Goal: Information Seeking & Learning: Learn about a topic

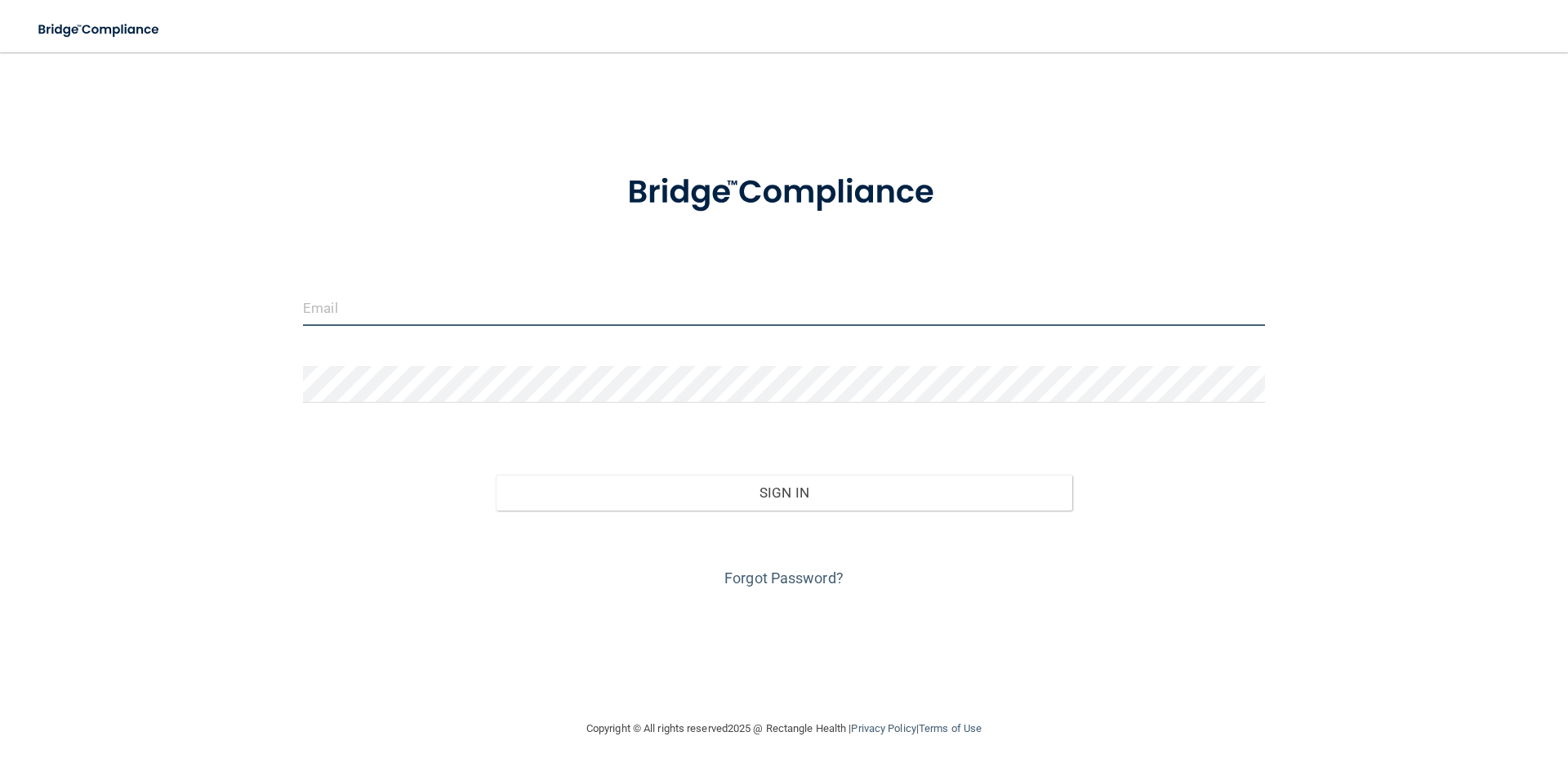
click at [427, 307] on input "email" at bounding box center [784, 307] width 962 height 37
type input "[EMAIL_ADDRESS][DOMAIN_NAME]"
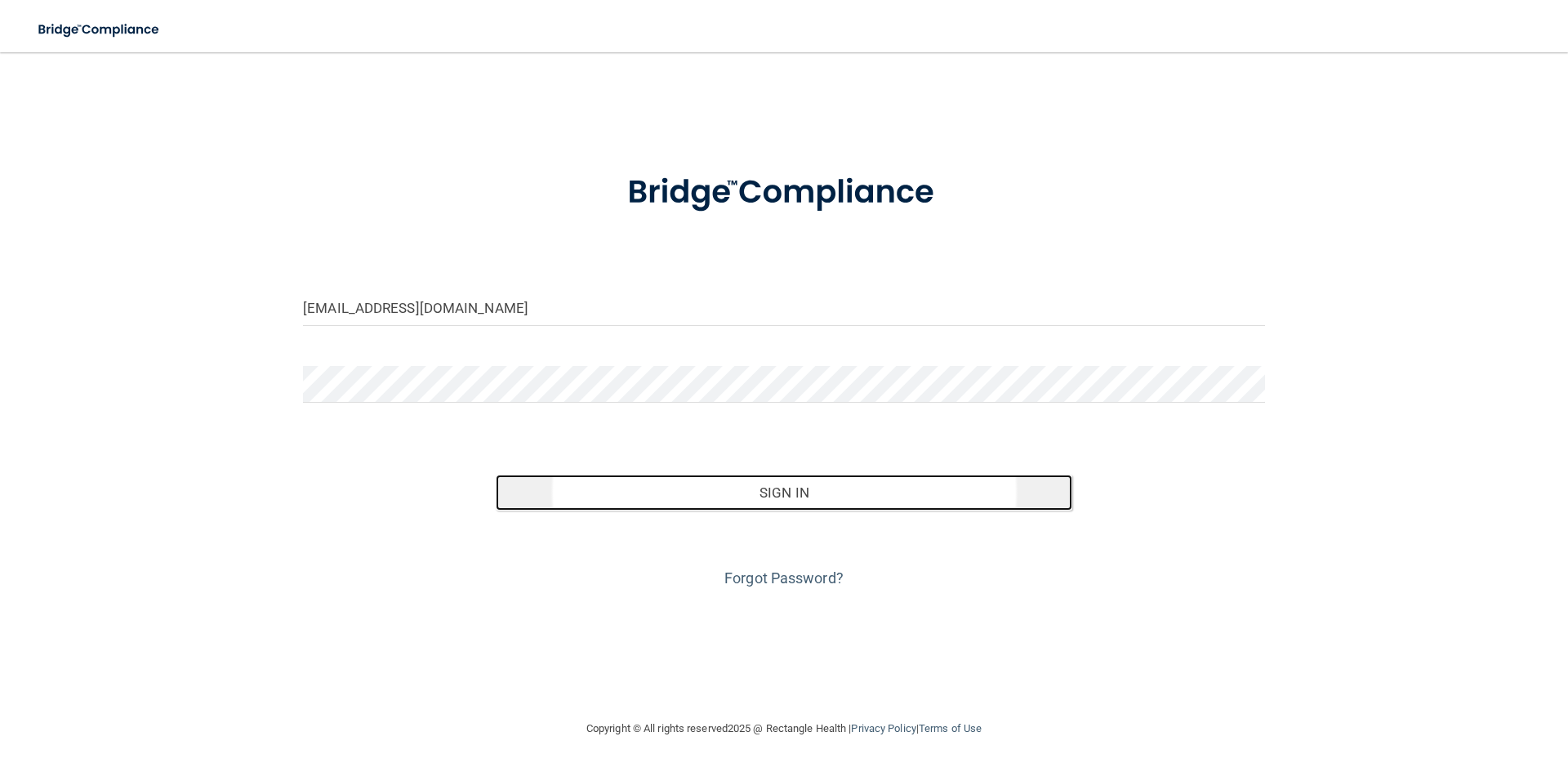
click at [796, 495] on button "Sign In" at bounding box center [784, 493] width 577 height 36
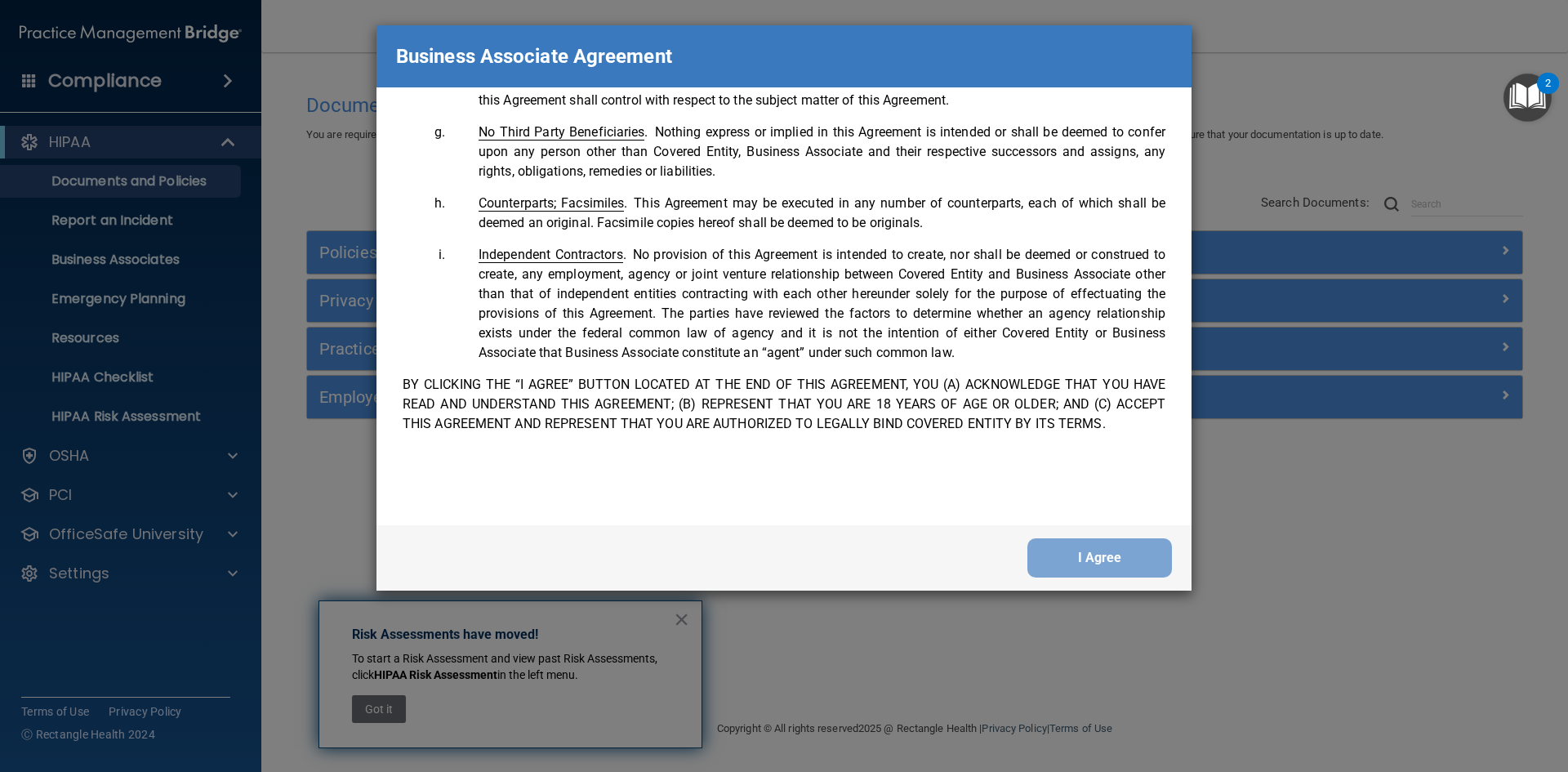
scroll to position [3331, 0]
click at [1102, 566] on button "I Agree" at bounding box center [1098, 558] width 145 height 39
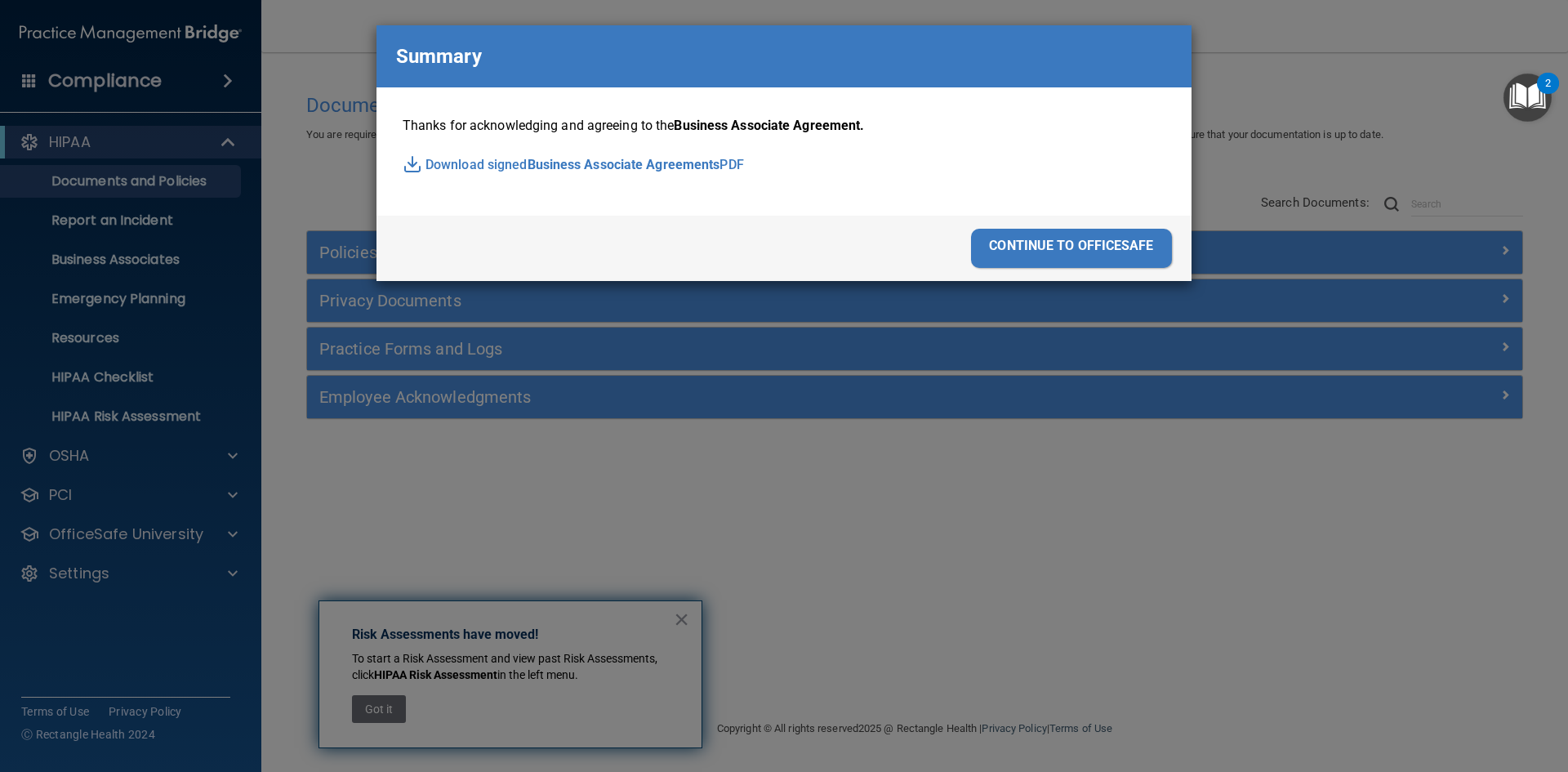
click at [409, 169] on img at bounding box center [413, 165] width 20 height 20
click at [1058, 247] on div "continue to officesafe" at bounding box center [1071, 247] width 200 height 39
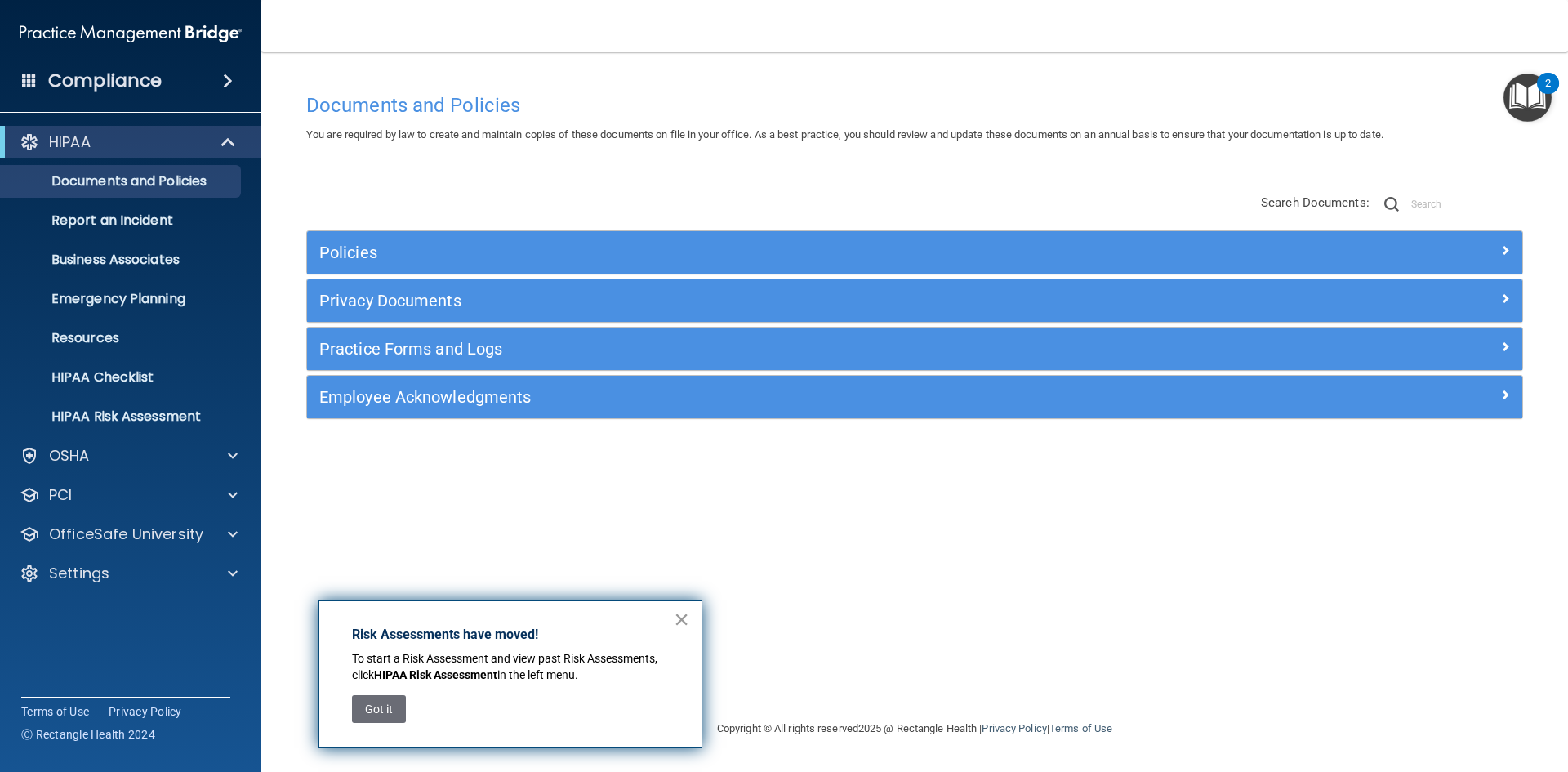
click at [682, 620] on button "×" at bounding box center [682, 619] width 16 height 26
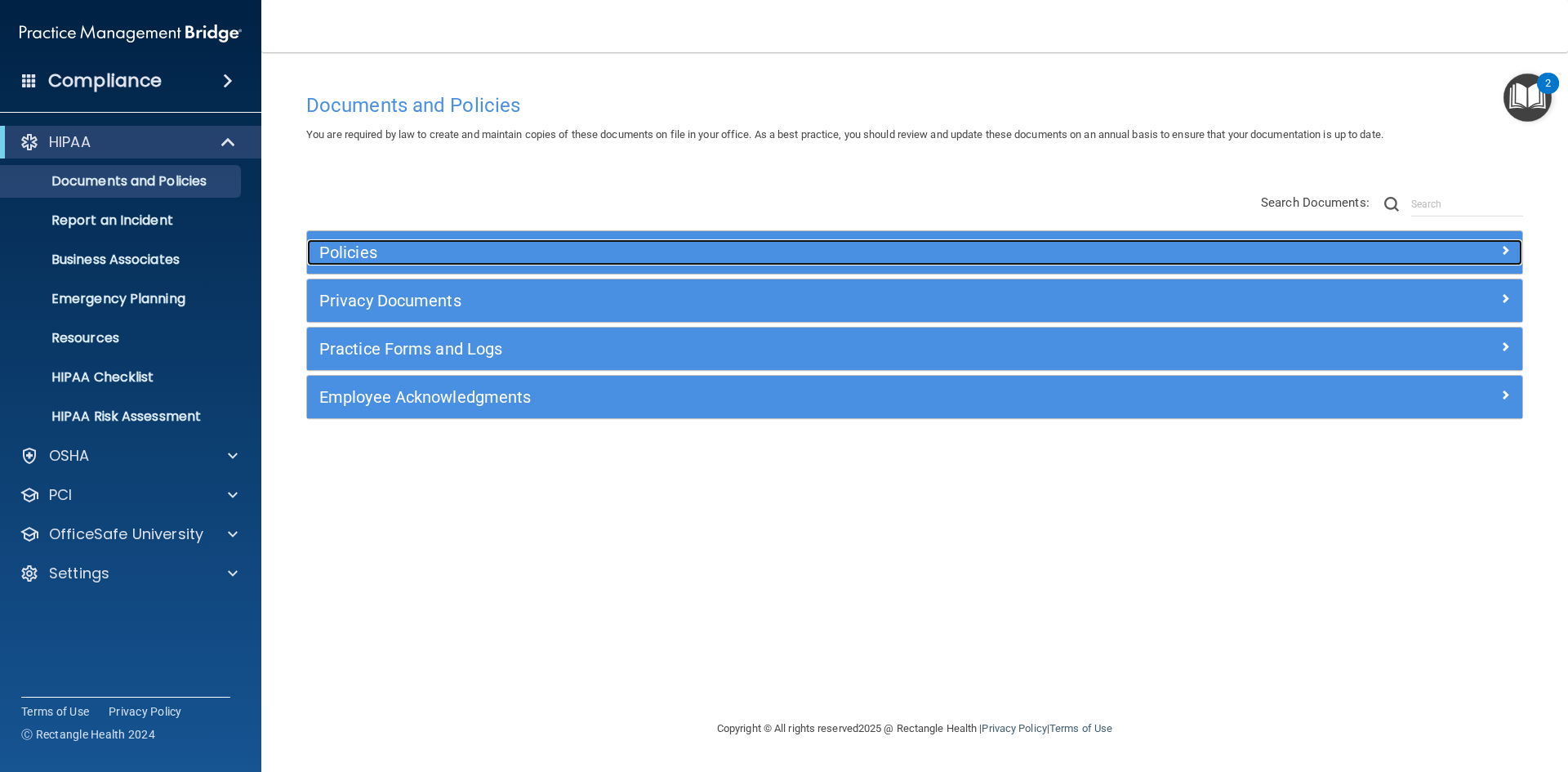
click at [1500, 247] on span at bounding box center [1505, 250] width 10 height 20
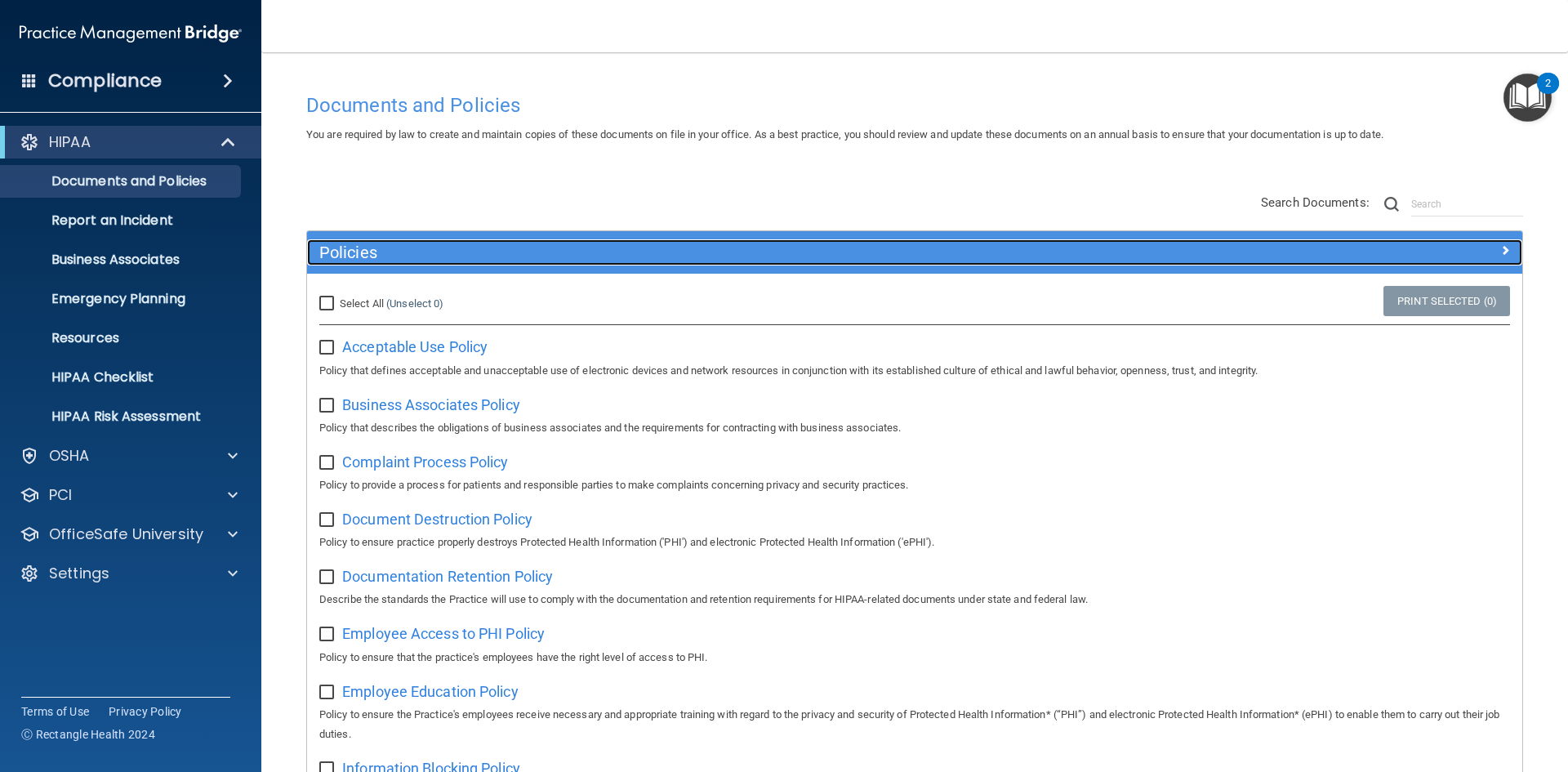
click at [1500, 247] on span at bounding box center [1505, 250] width 10 height 20
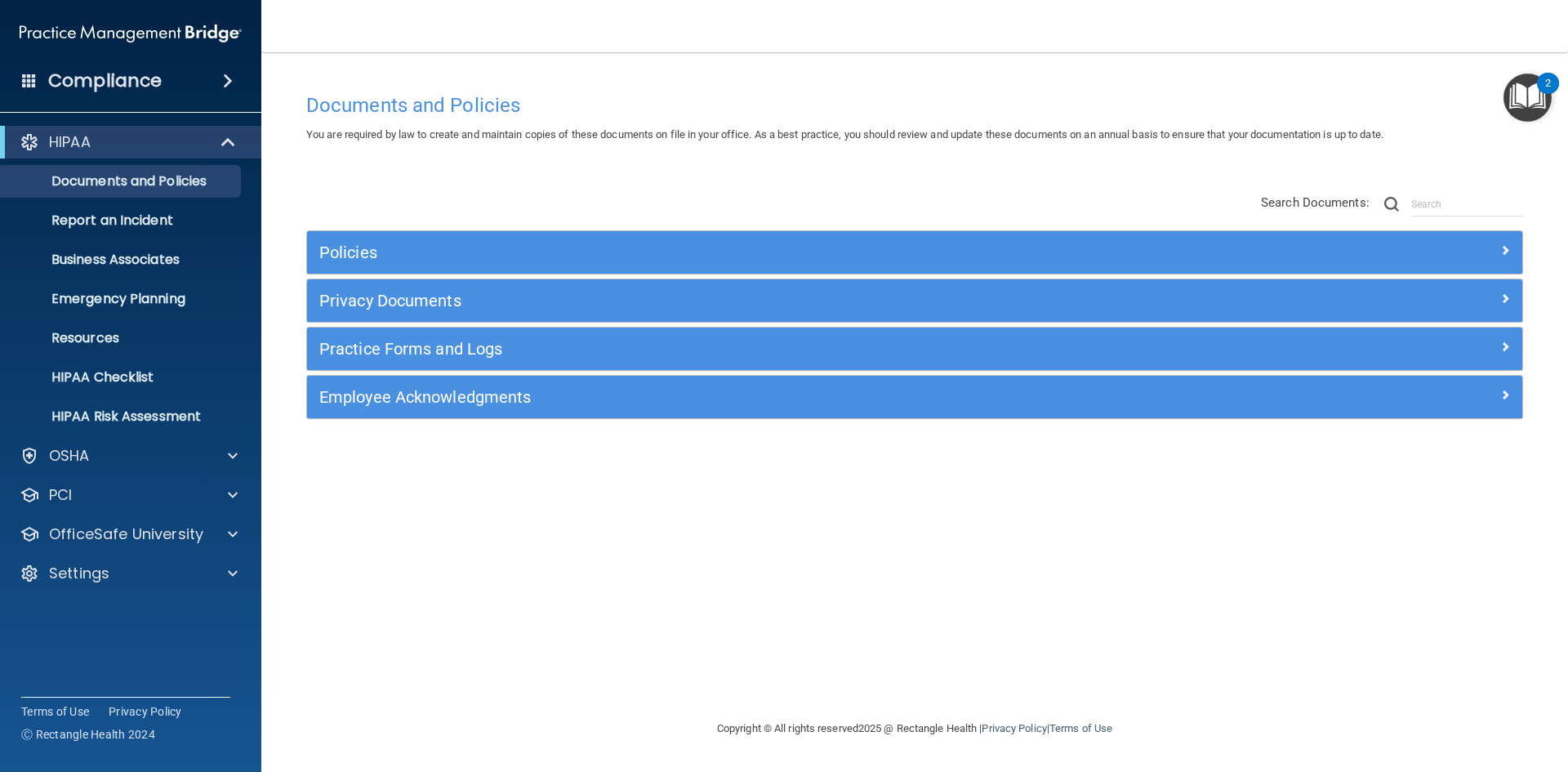
click at [115, 79] on h4 "Compliance" at bounding box center [105, 81] width 114 height 23
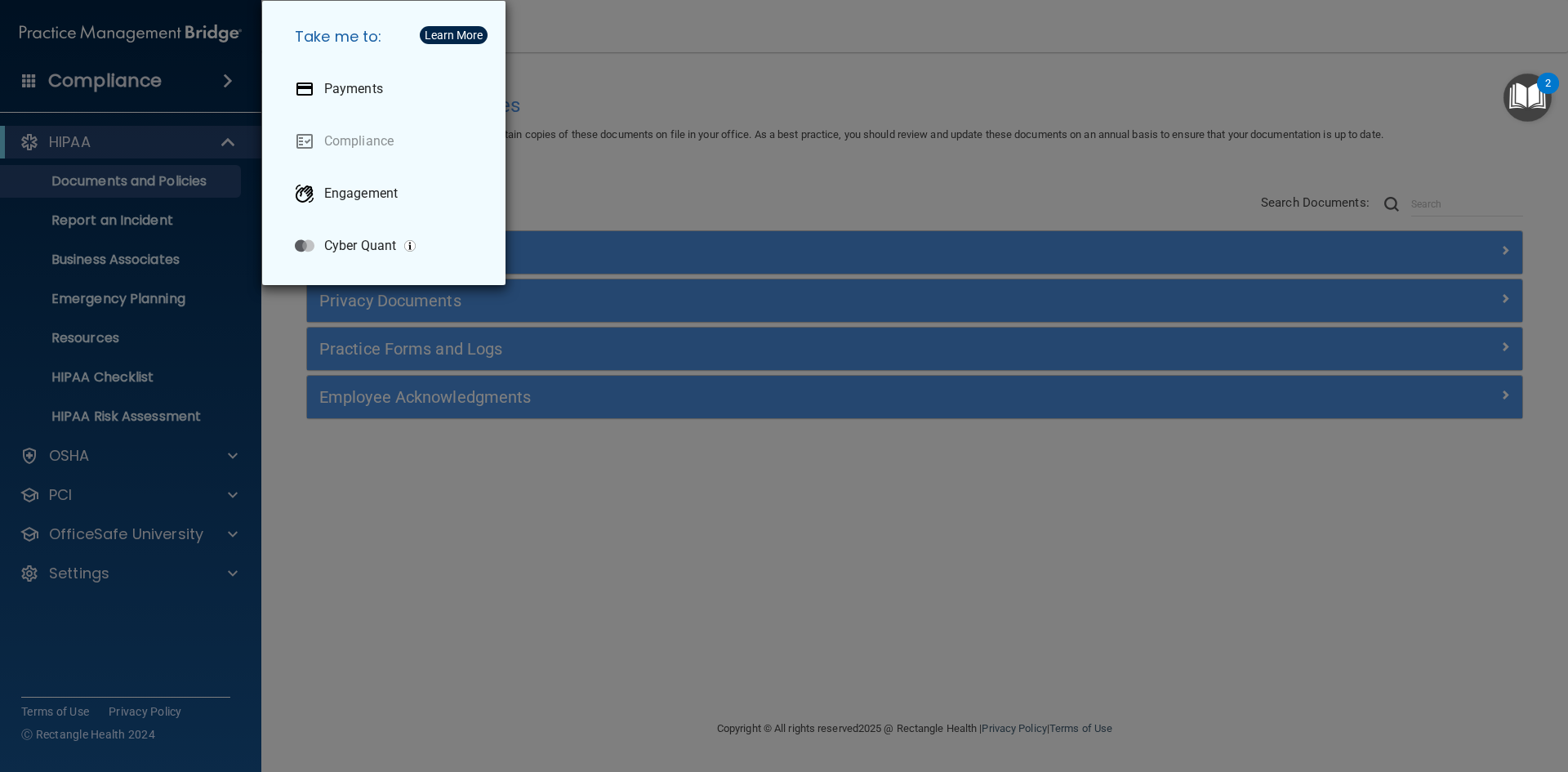
click at [335, 503] on div "Take me to: Payments Compliance Engagement Cyber Quant" at bounding box center [784, 386] width 1568 height 772
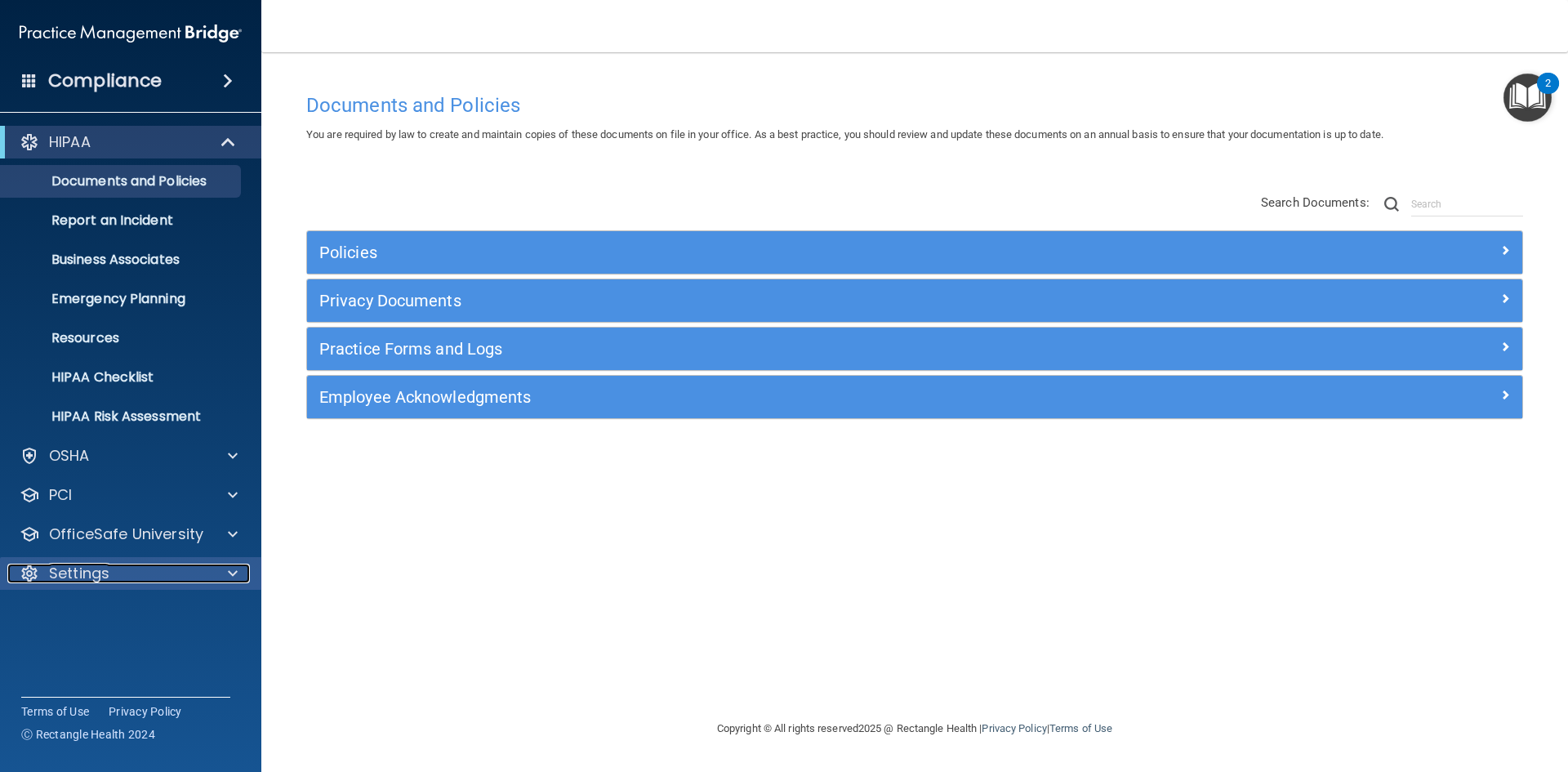
click at [226, 573] on div at bounding box center [229, 574] width 41 height 20
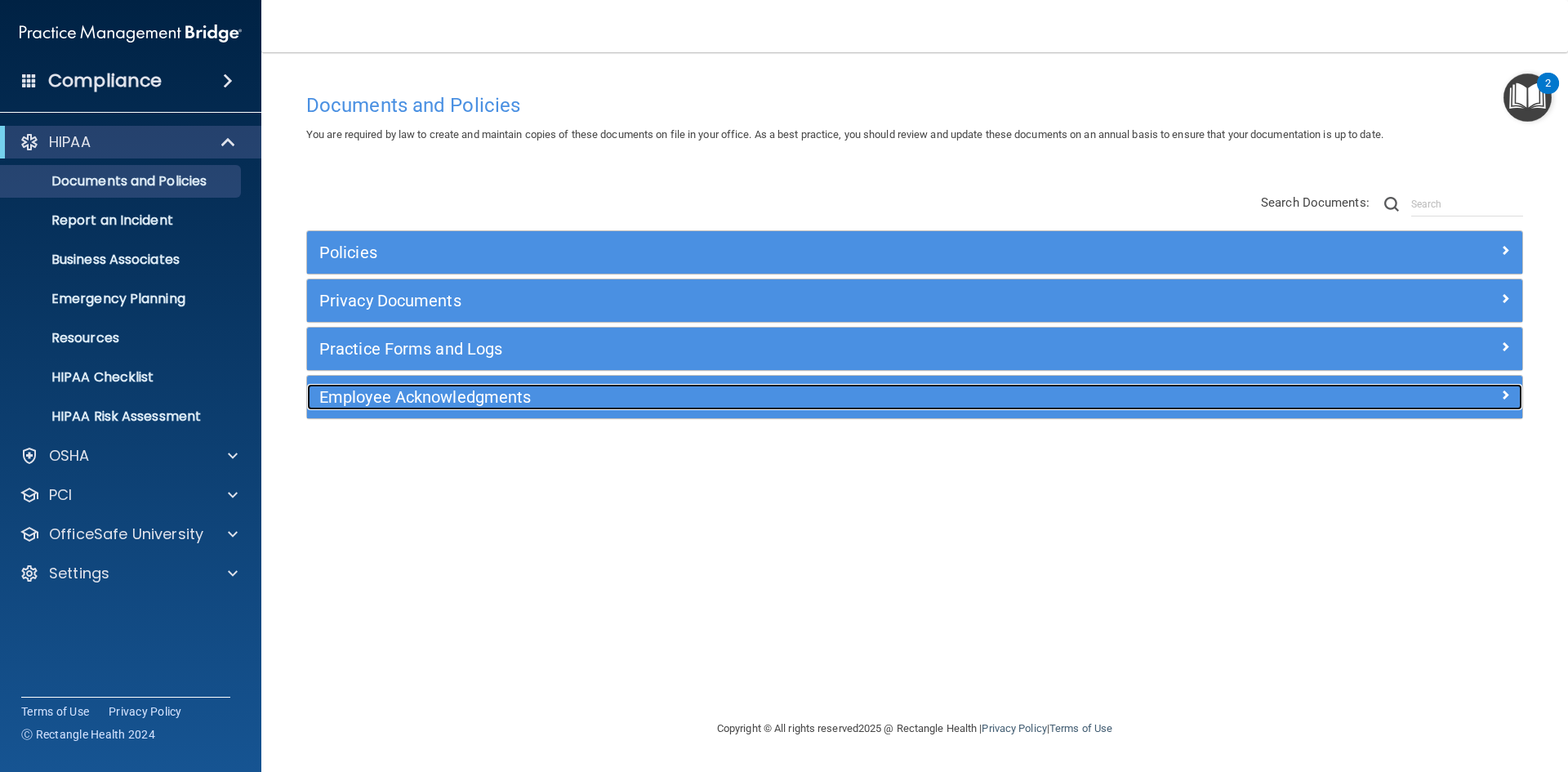
click at [1506, 390] on span at bounding box center [1505, 395] width 10 height 20
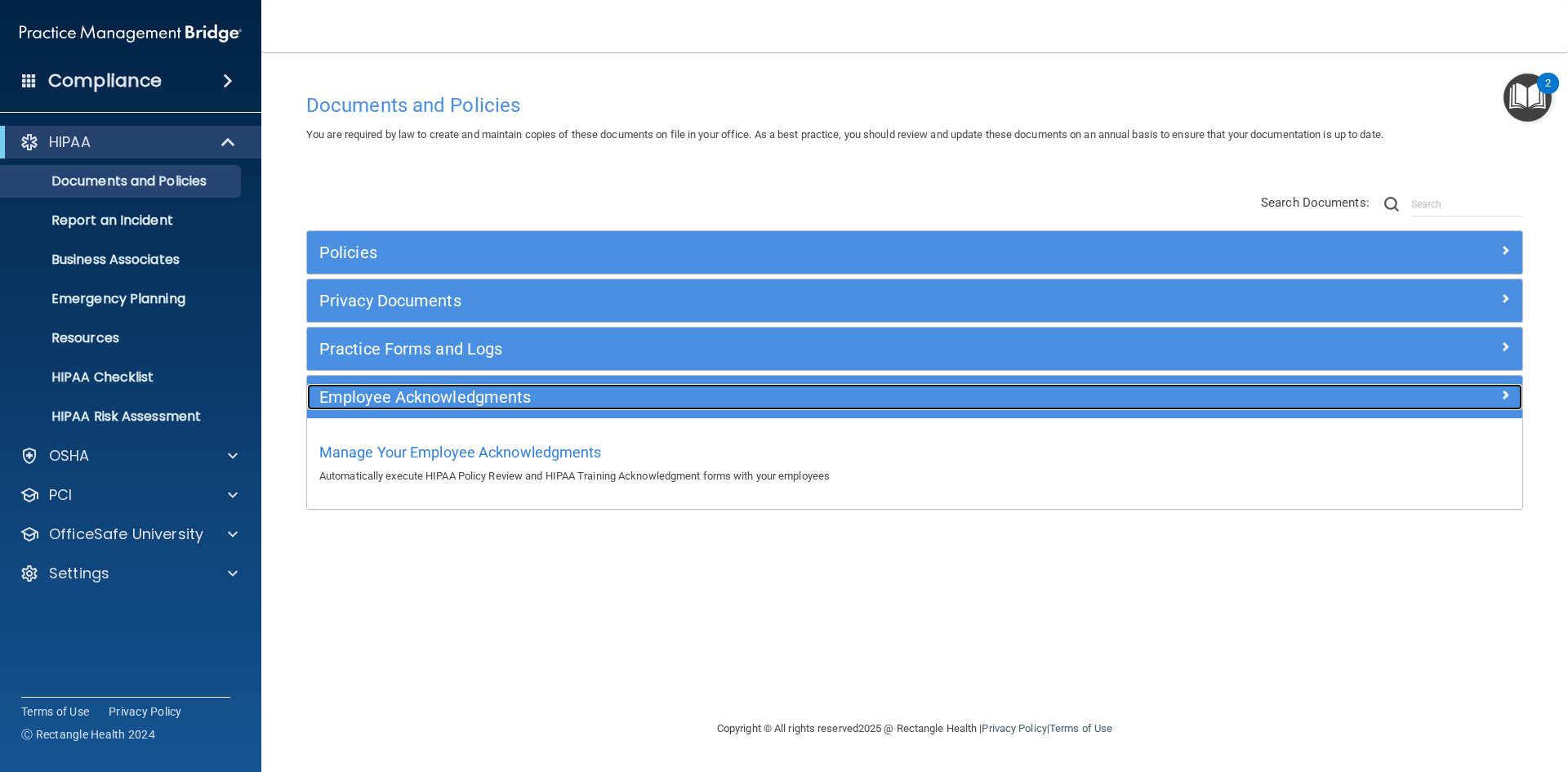
click at [1504, 394] on span at bounding box center [1505, 395] width 10 height 20
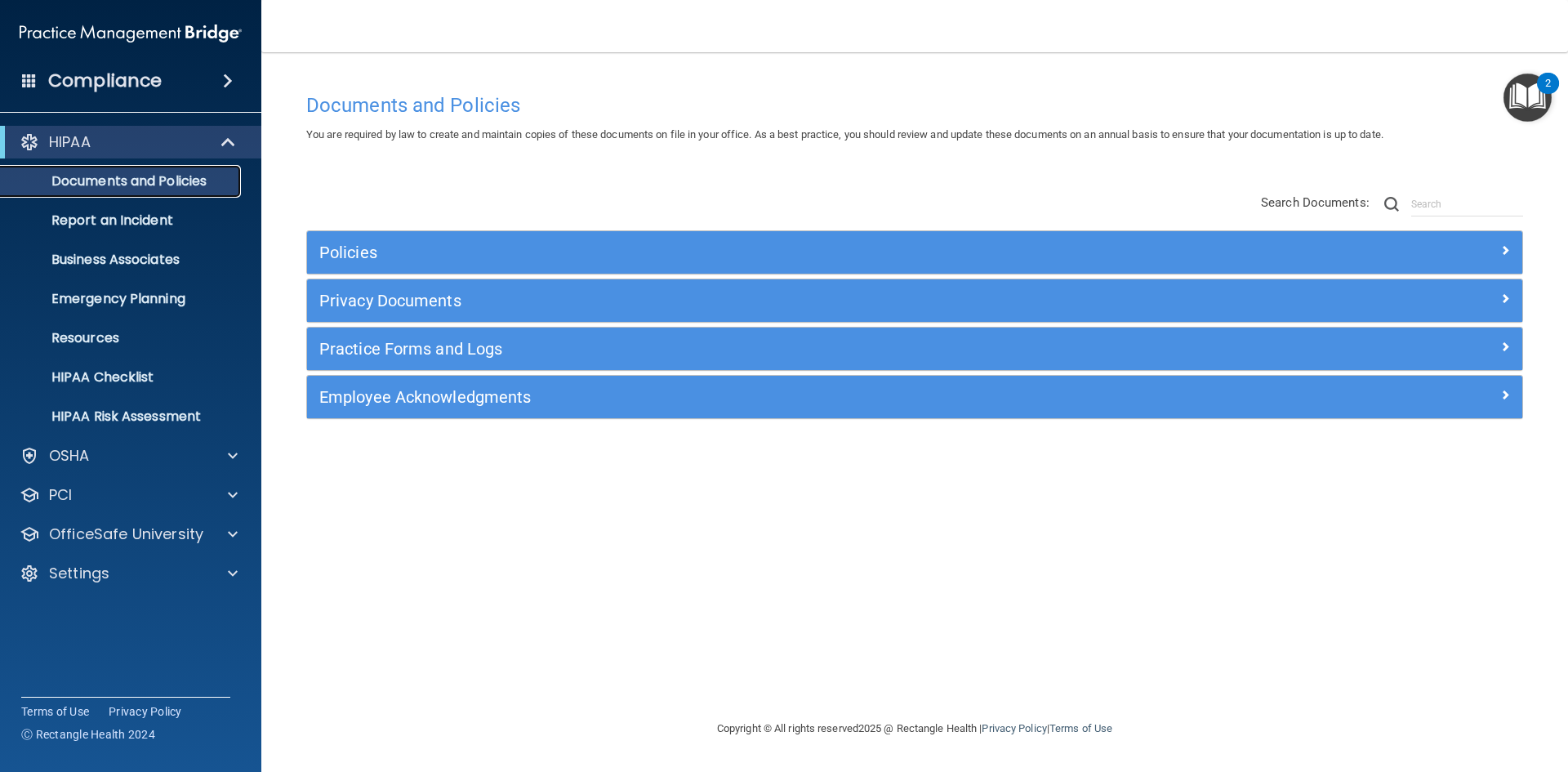
click at [123, 190] on p "Documents and Policies" at bounding box center [123, 182] width 223 height 16
click at [95, 221] on p "Report an Incident" at bounding box center [123, 220] width 223 height 16
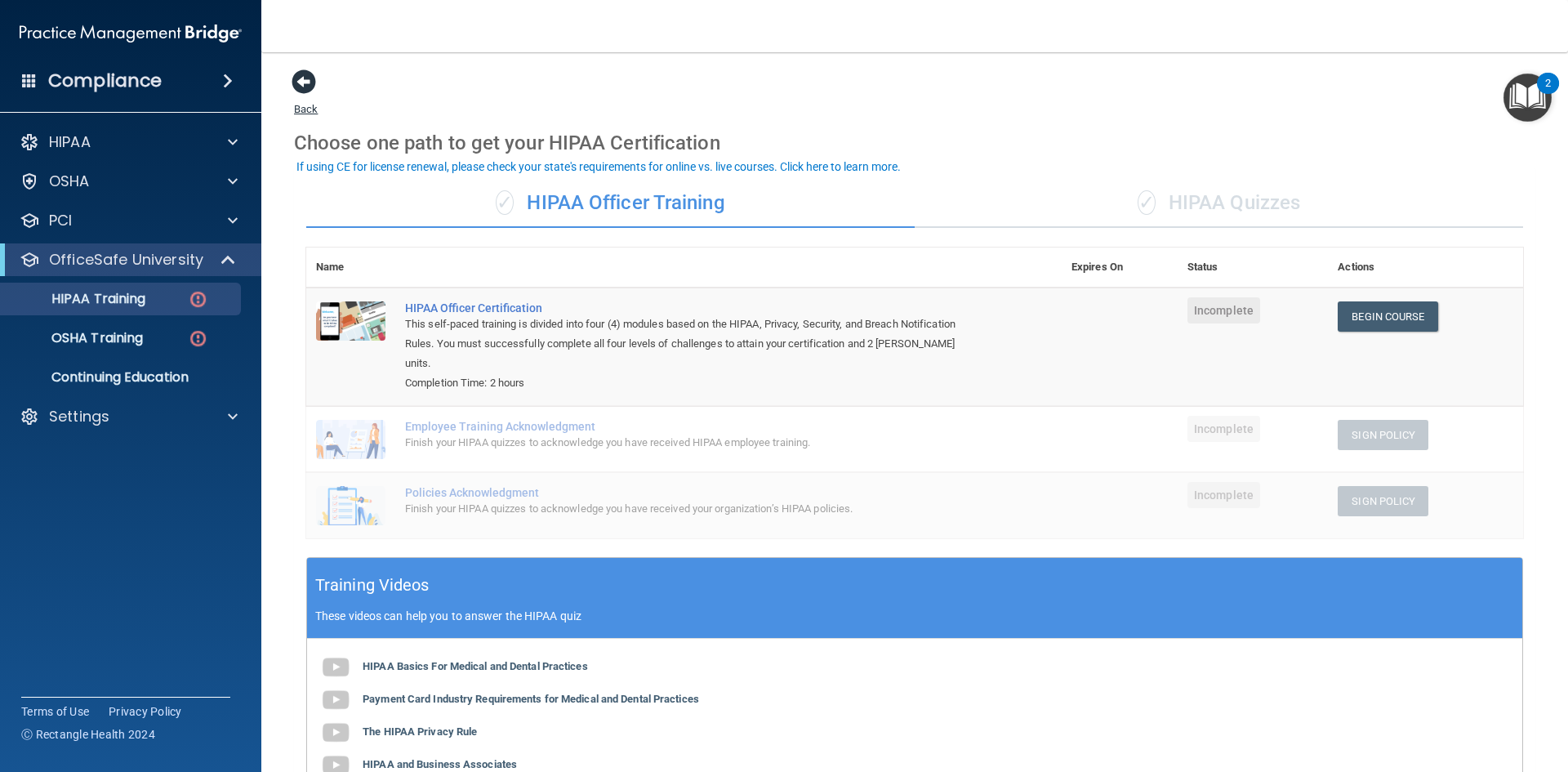
click at [301, 75] on span at bounding box center [303, 82] width 25 height 25
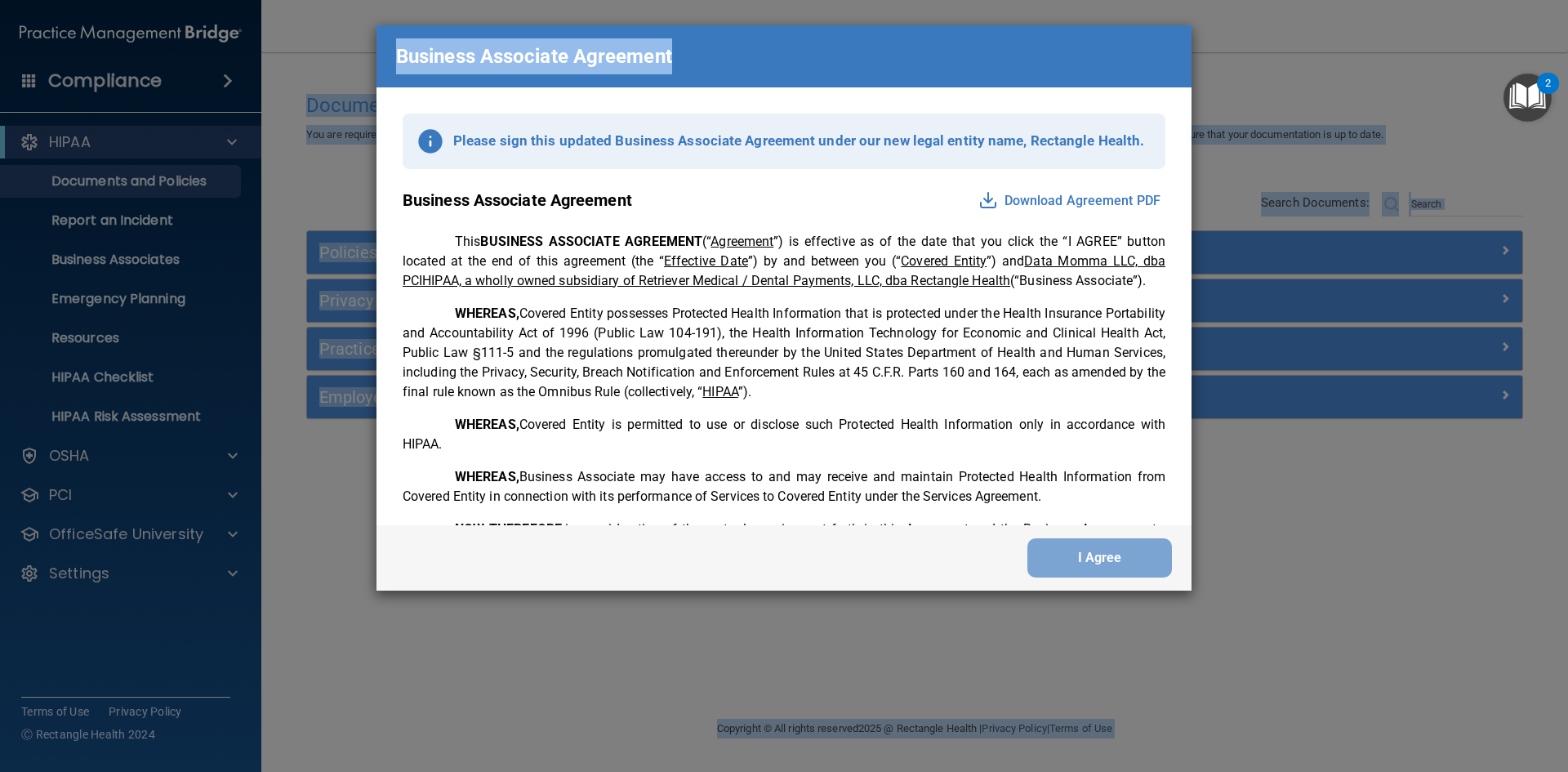
drag, startPoint x: 1071, startPoint y: 48, endPoint x: 959, endPoint y: -26, distance: 134.2
click at [959, 0] on html "Compliance HIPAA Documents and Policies Report an Incident Business Associates …" at bounding box center [784, 386] width 1568 height 772
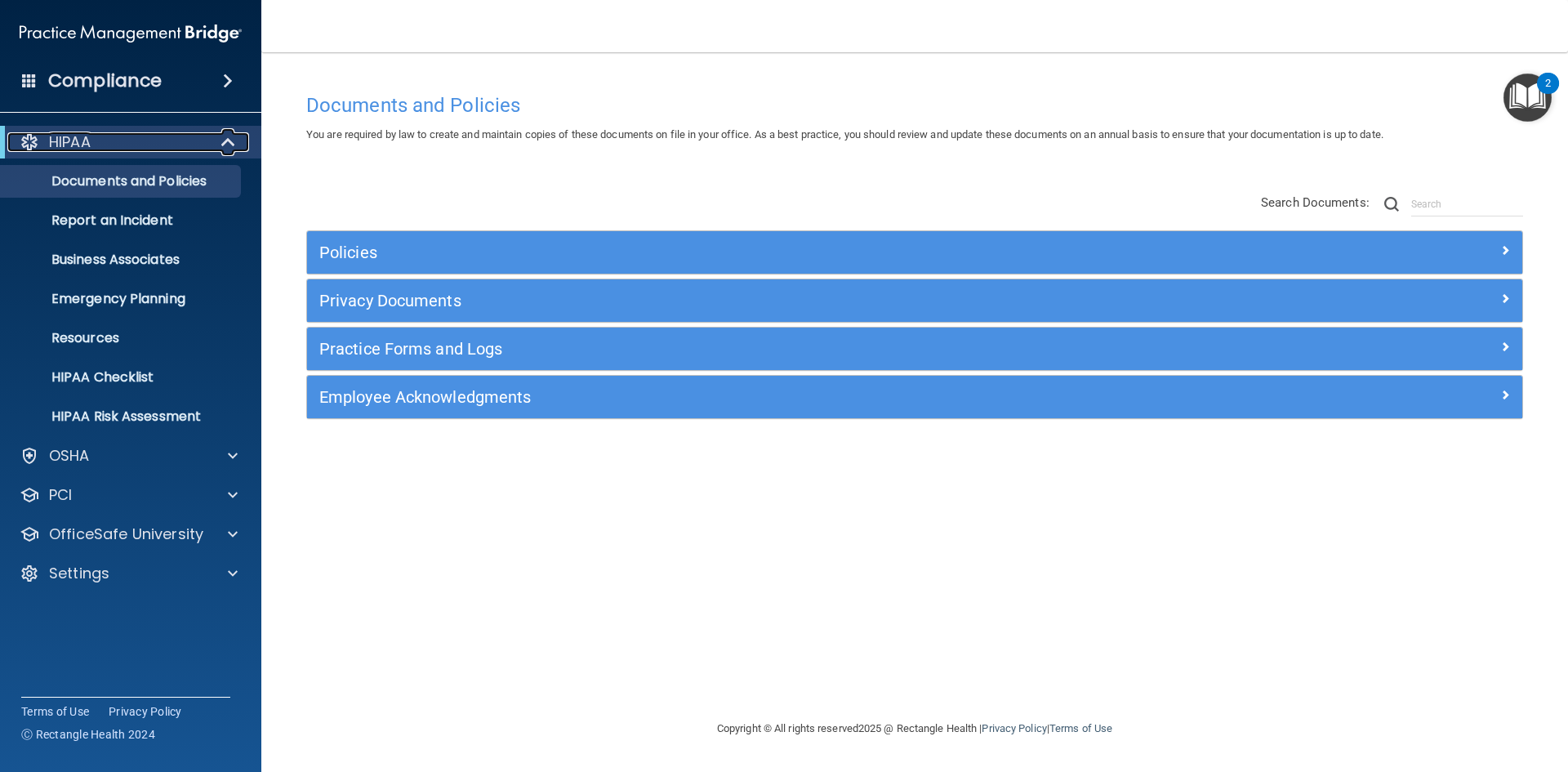
click at [26, 139] on div at bounding box center [30, 143] width 20 height 20
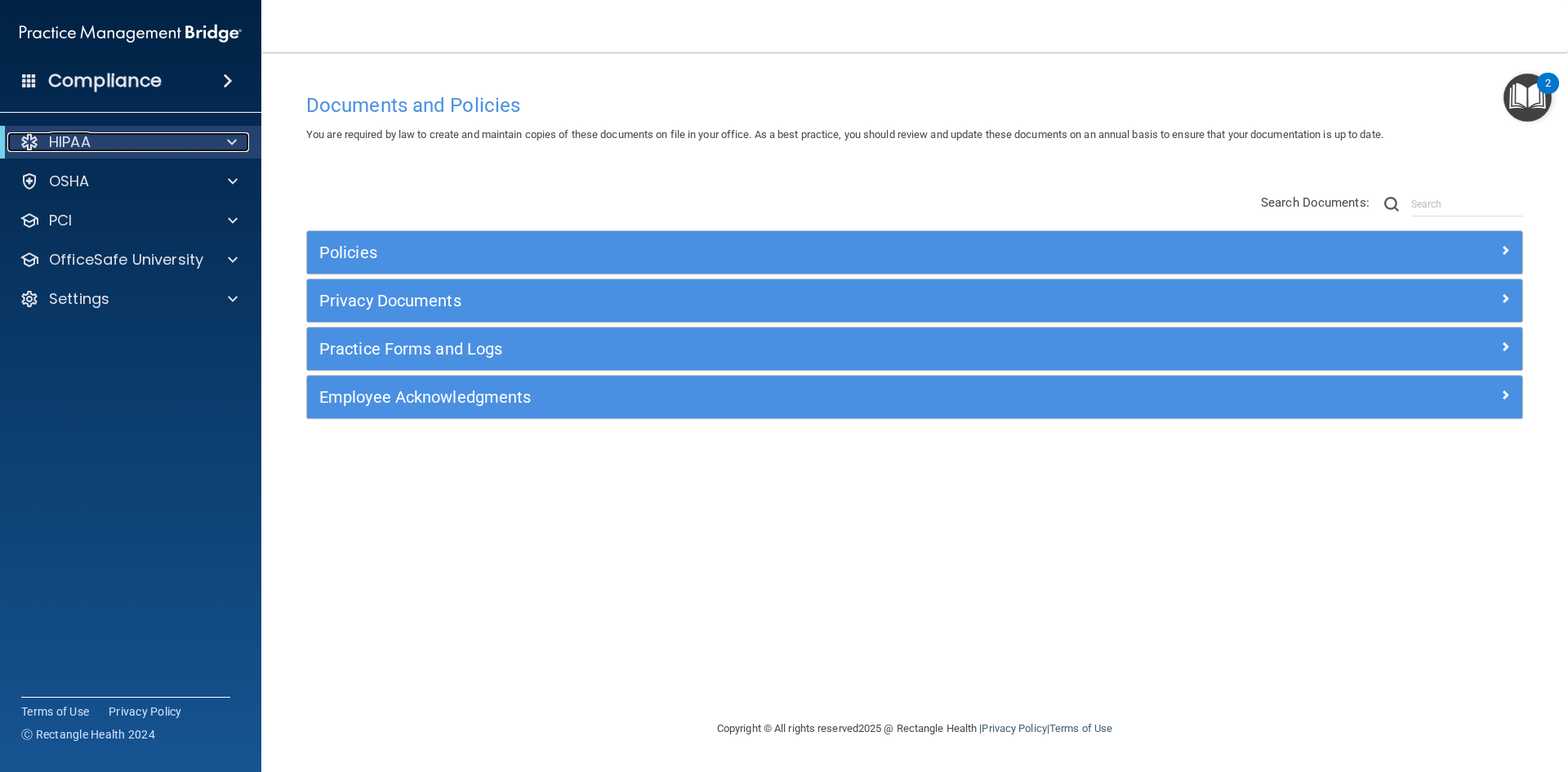
click at [26, 139] on div at bounding box center [30, 143] width 20 height 20
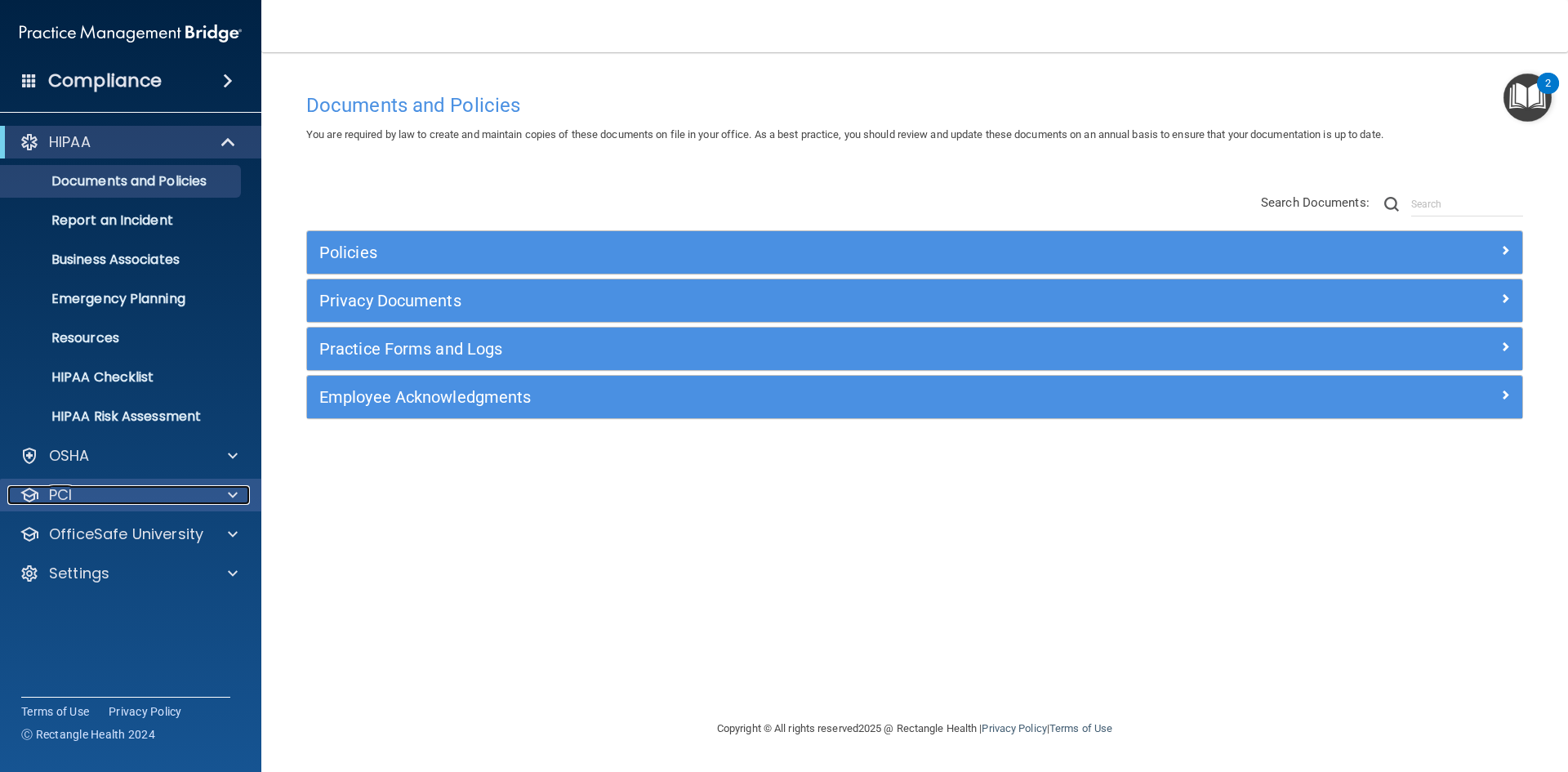
click at [227, 495] on div at bounding box center [229, 495] width 41 height 20
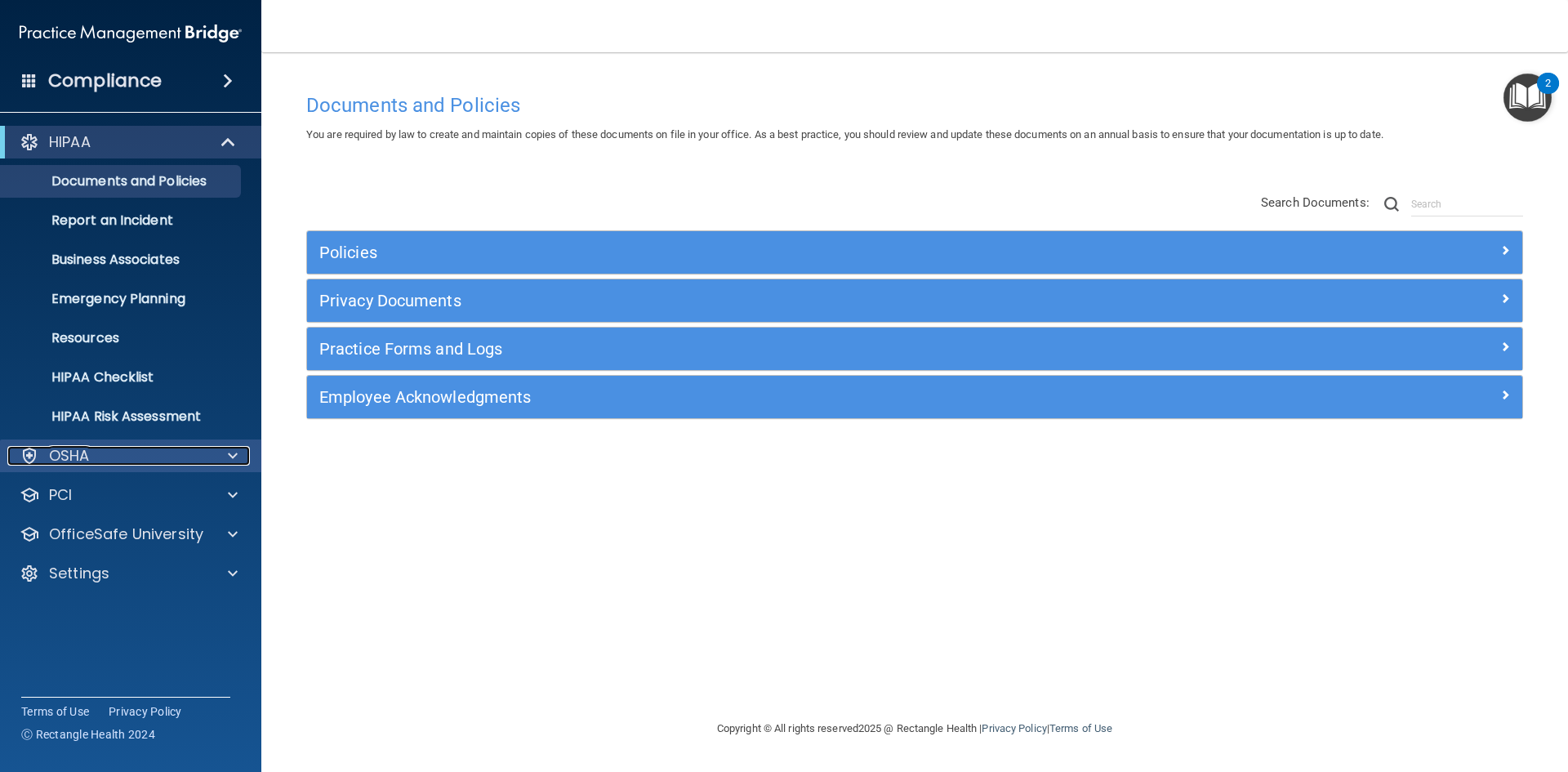
click at [233, 452] on span at bounding box center [233, 456] width 10 height 20
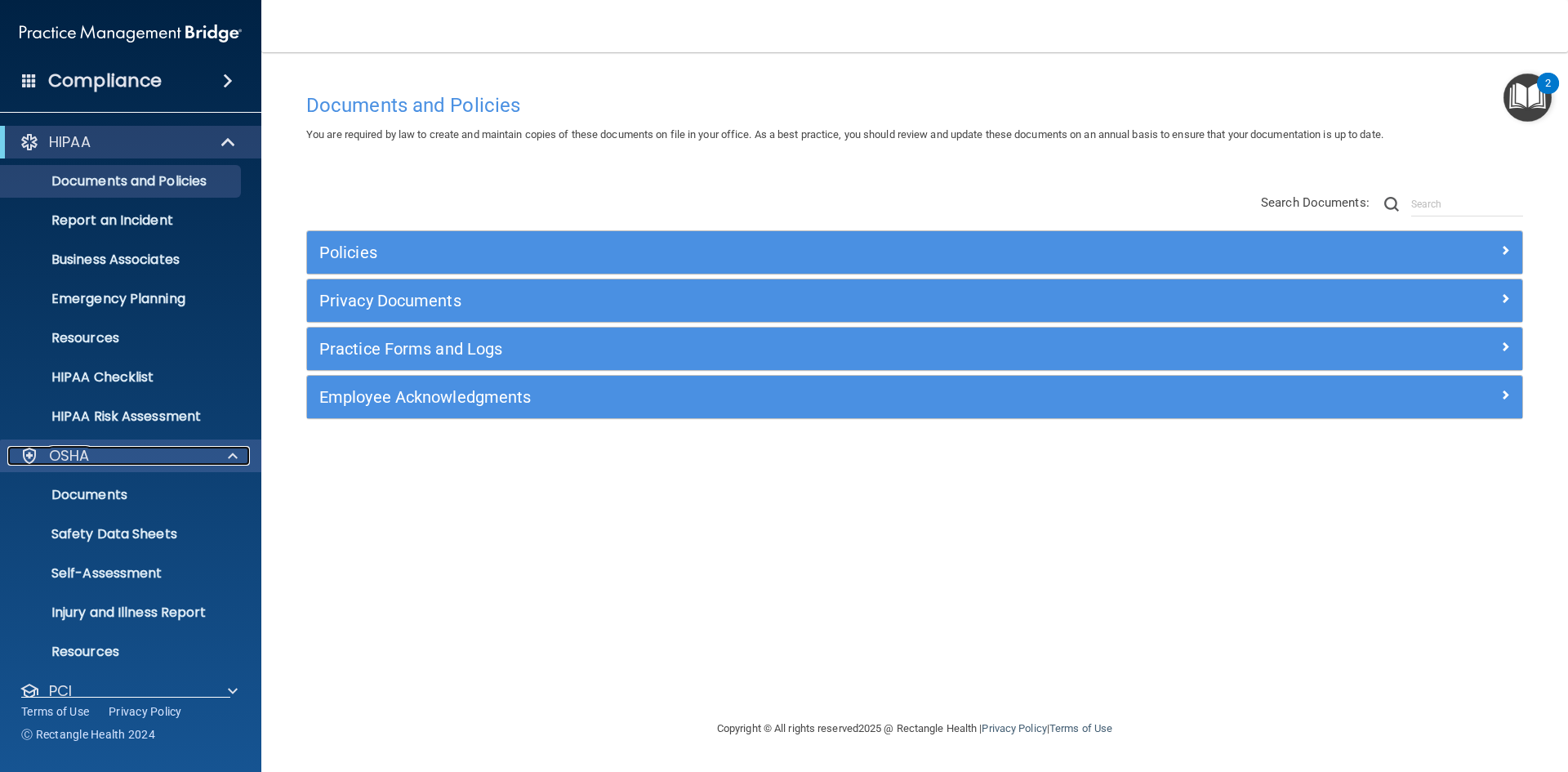
click at [233, 452] on span at bounding box center [233, 456] width 10 height 20
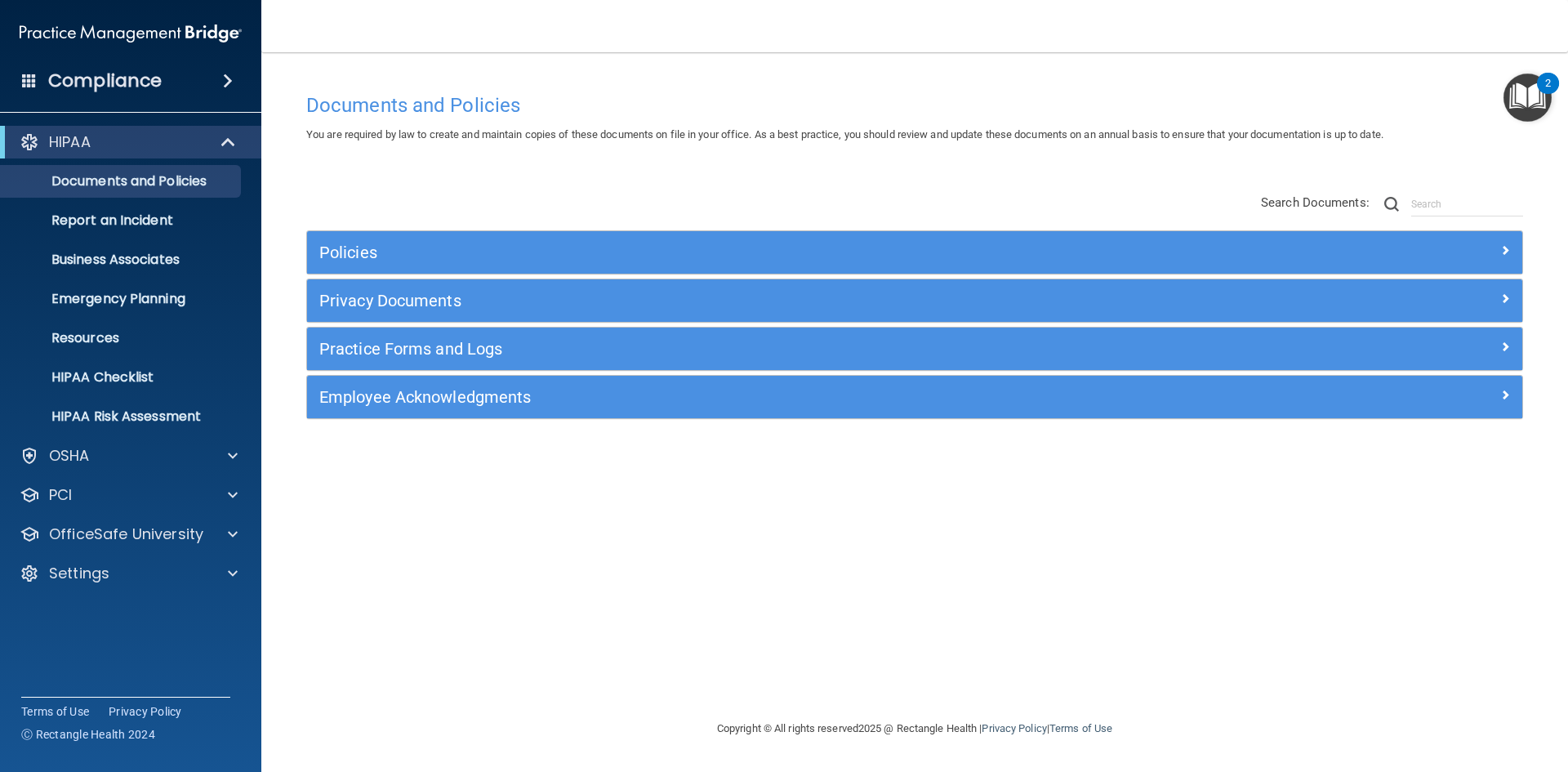
click at [228, 76] on span at bounding box center [228, 81] width 10 height 20
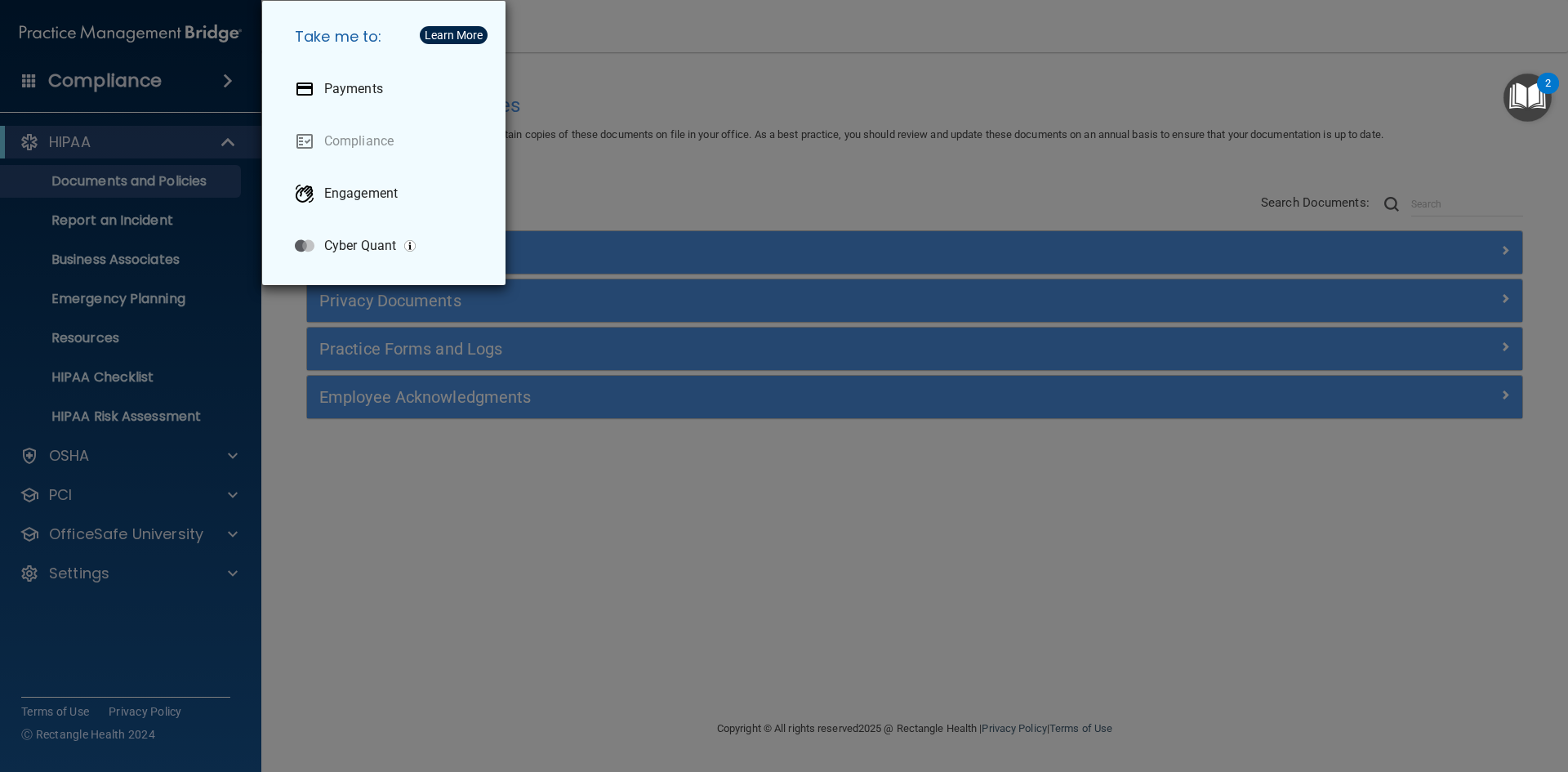
click at [228, 76] on div "Take me to: Payments Compliance Engagement Cyber Quant" at bounding box center [784, 386] width 1568 height 772
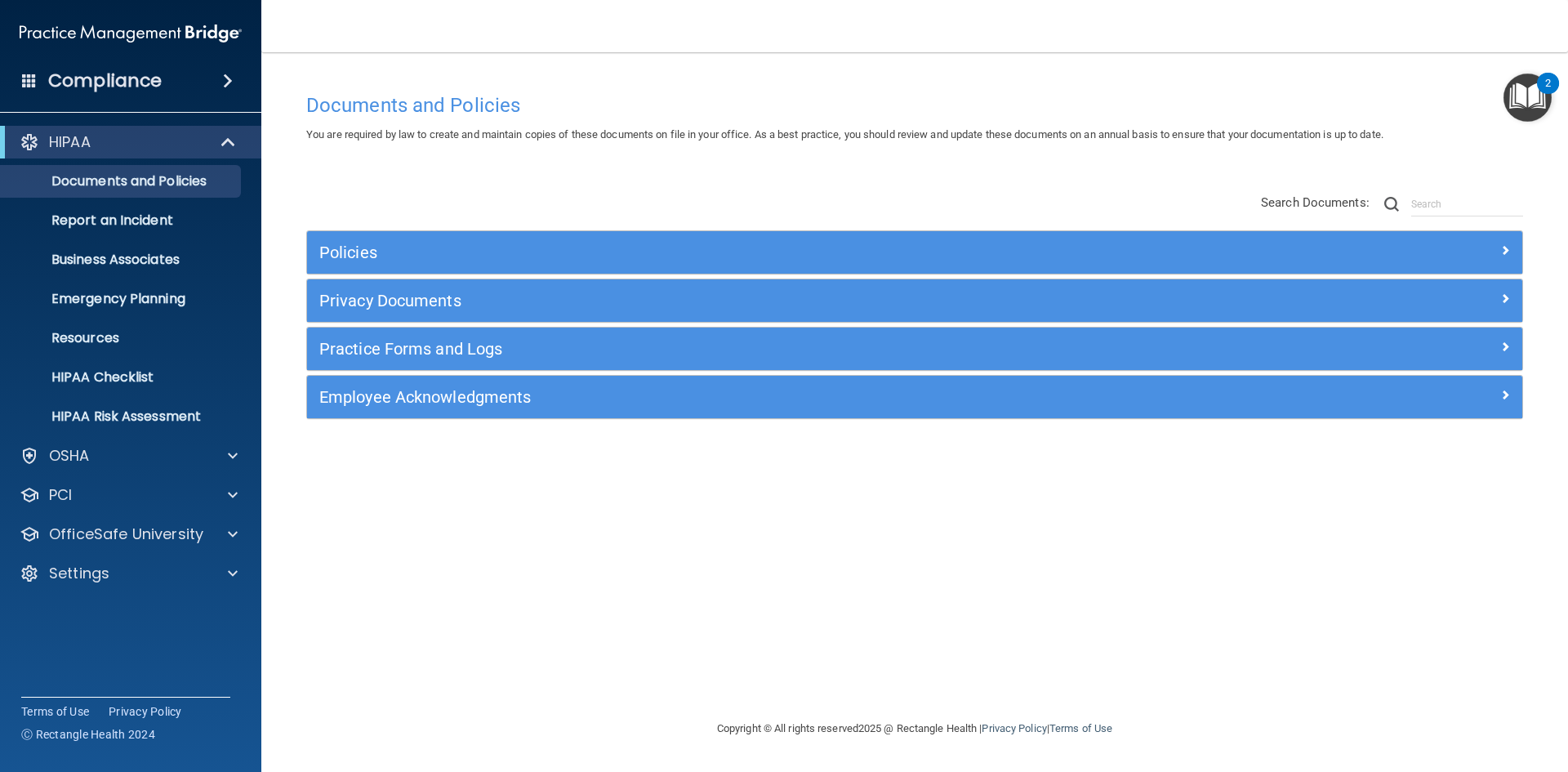
click at [230, 81] on span at bounding box center [228, 81] width 10 height 20
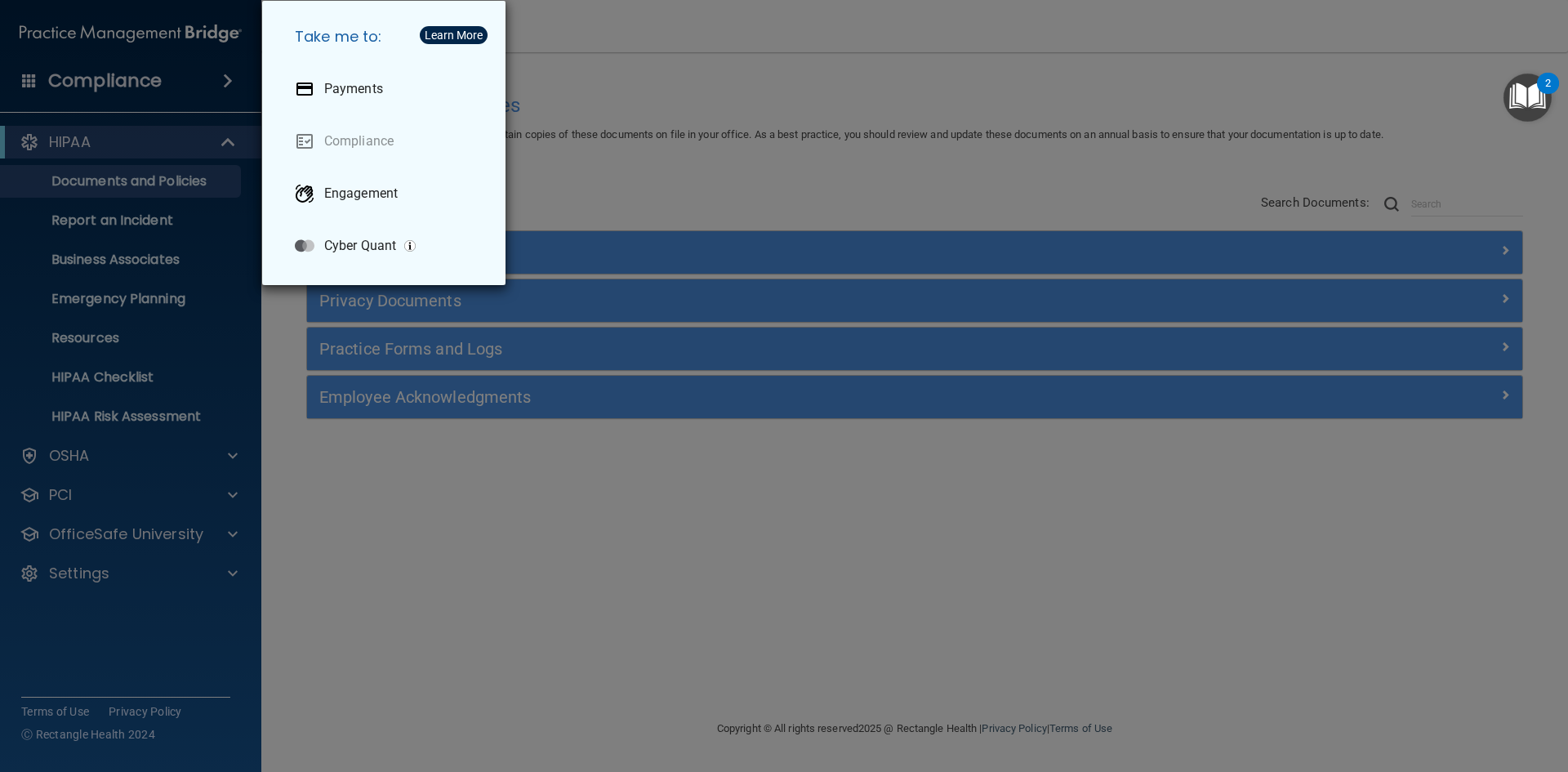
click at [230, 81] on div "Take me to: Payments Compliance Engagement Cyber Quant" at bounding box center [784, 386] width 1568 height 772
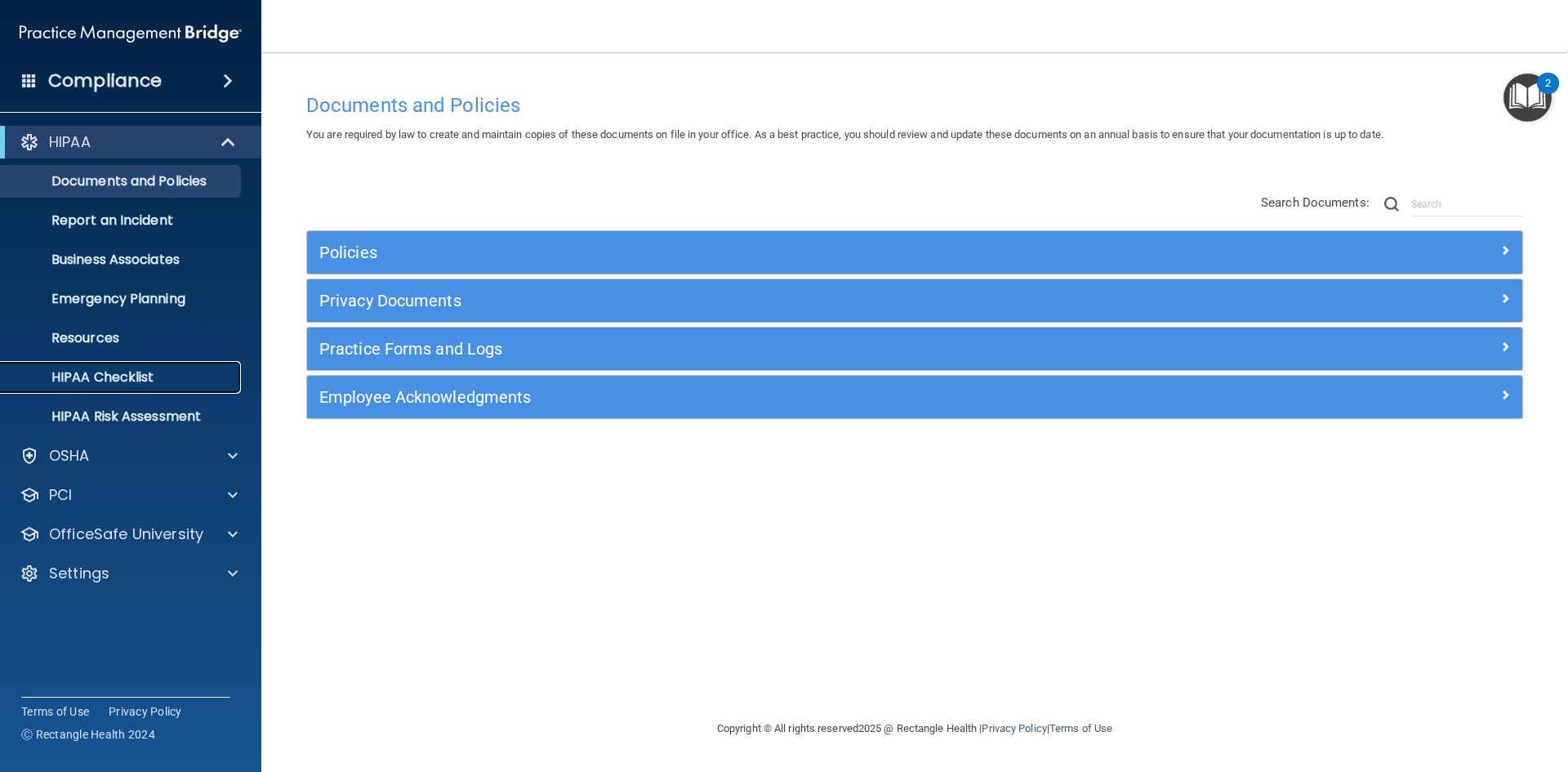
click at [75, 380] on p "HIPAA Checklist" at bounding box center [123, 377] width 223 height 16
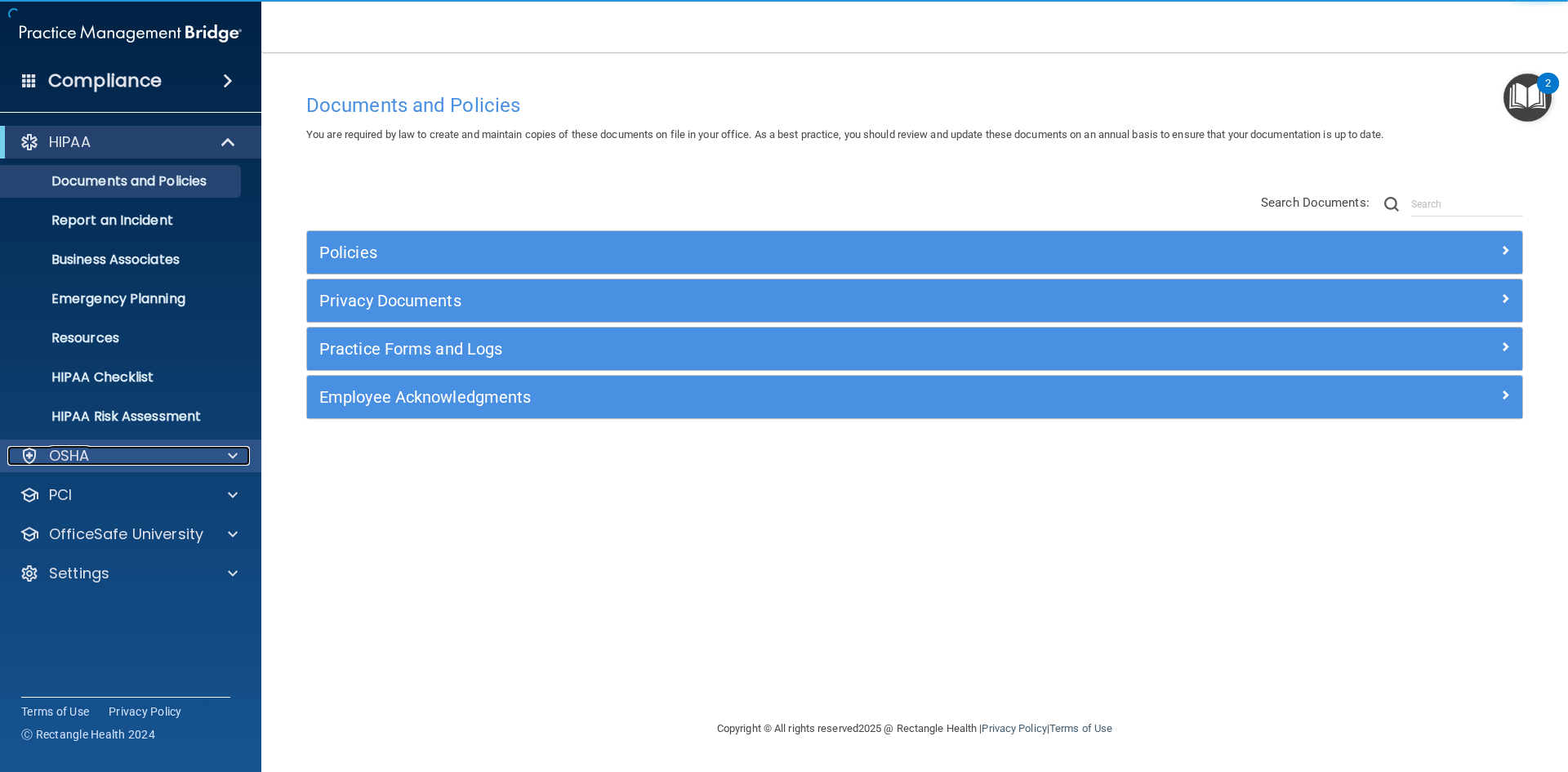
click at [228, 459] on span at bounding box center [233, 456] width 10 height 20
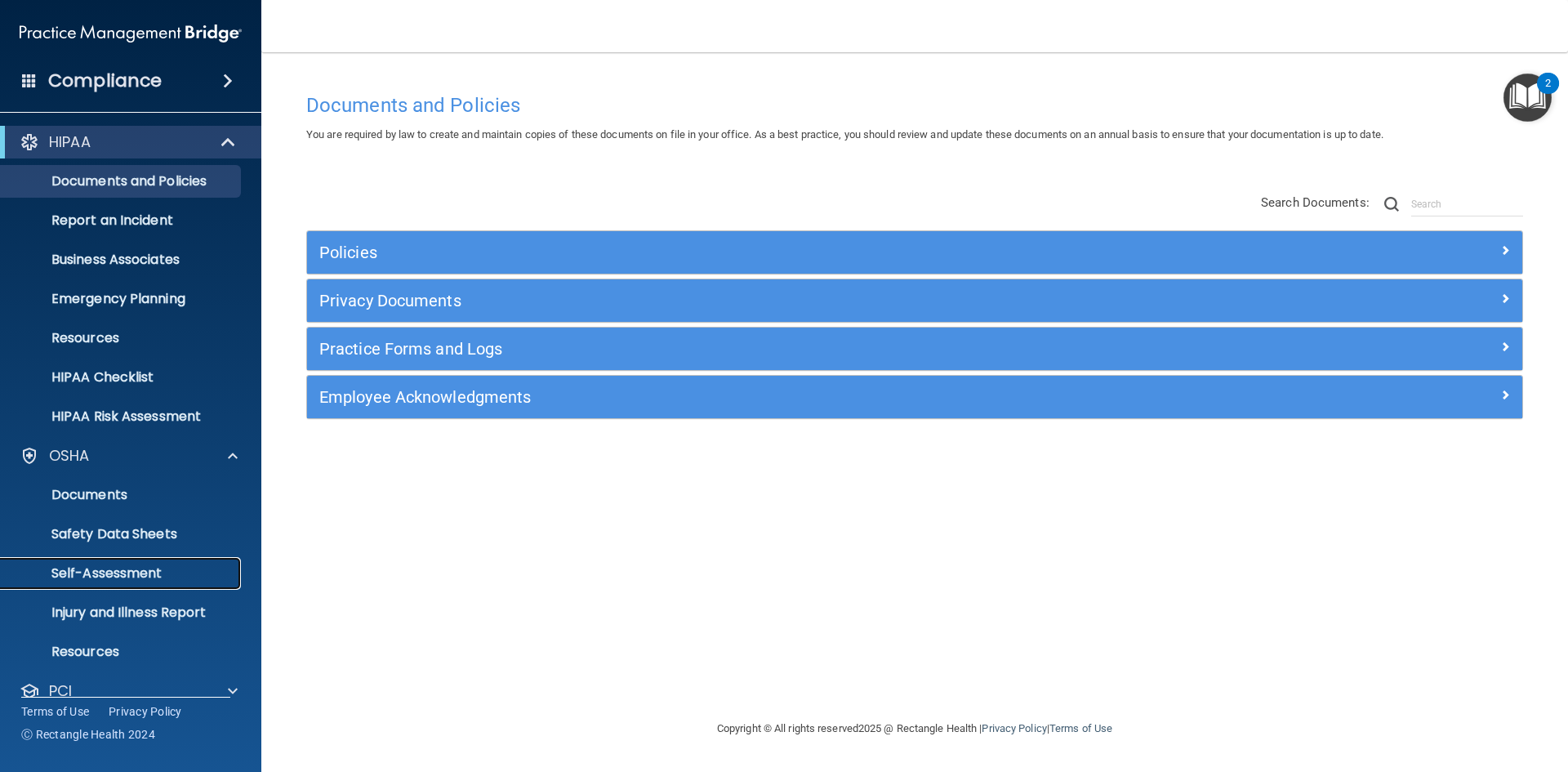
click at [134, 574] on p "Self-Assessment" at bounding box center [123, 574] width 223 height 16
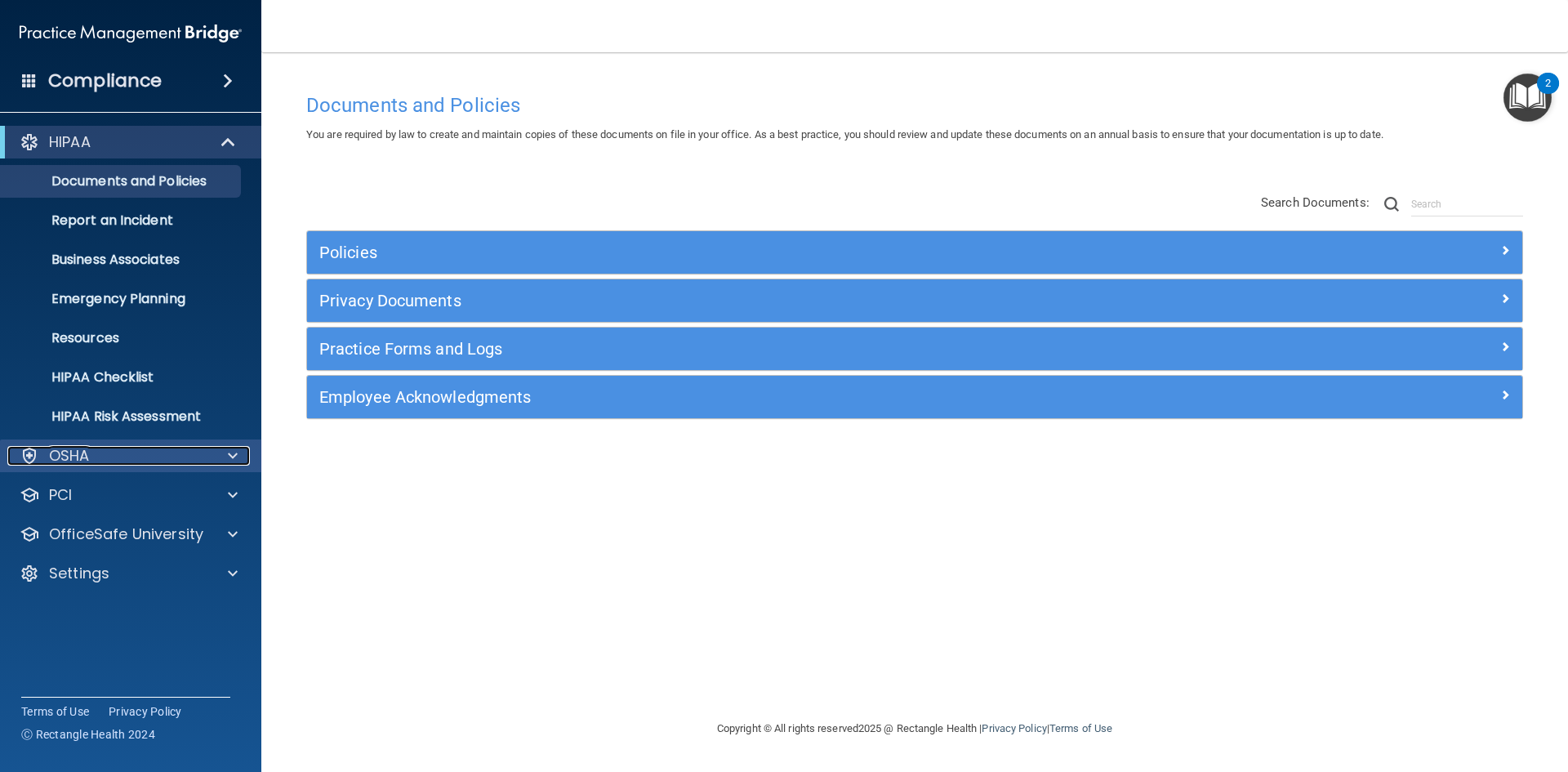
click at [237, 459] on span at bounding box center [233, 456] width 10 height 20
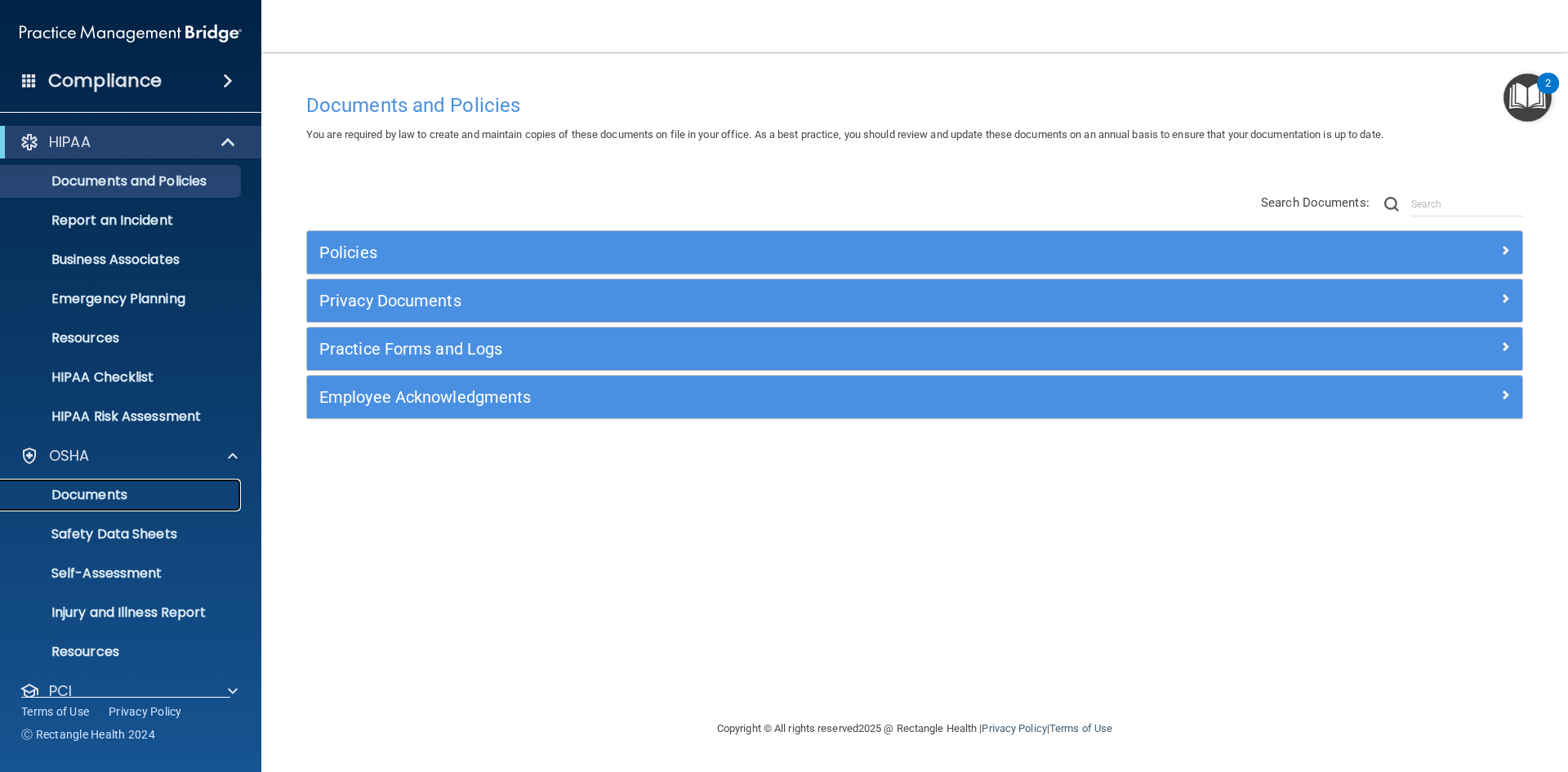
click at [107, 493] on p "Documents" at bounding box center [123, 495] width 223 height 16
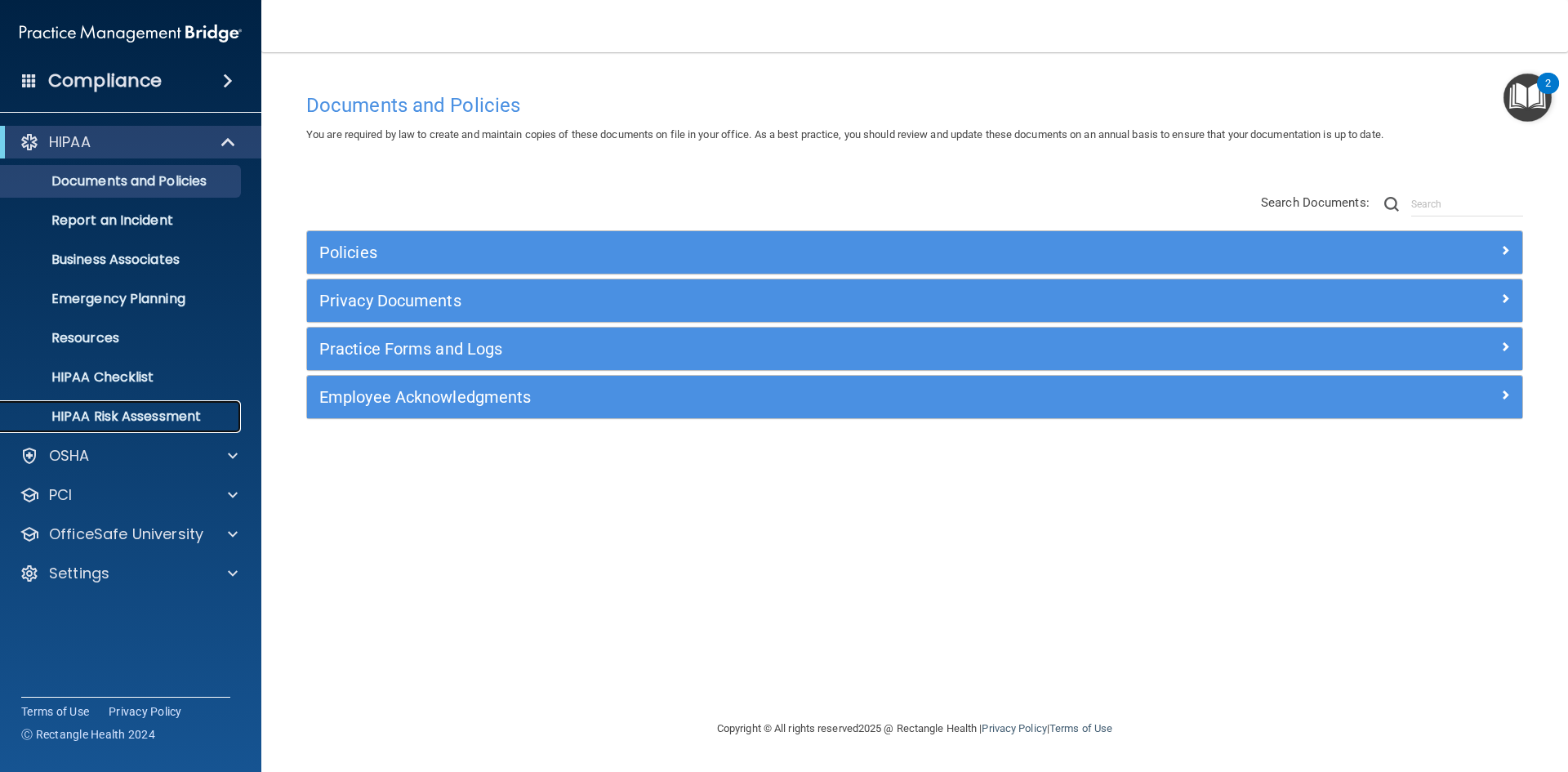
click at [109, 417] on p "HIPAA Risk Assessment" at bounding box center [123, 417] width 223 height 16
click at [227, 143] on span at bounding box center [230, 143] width 14 height 20
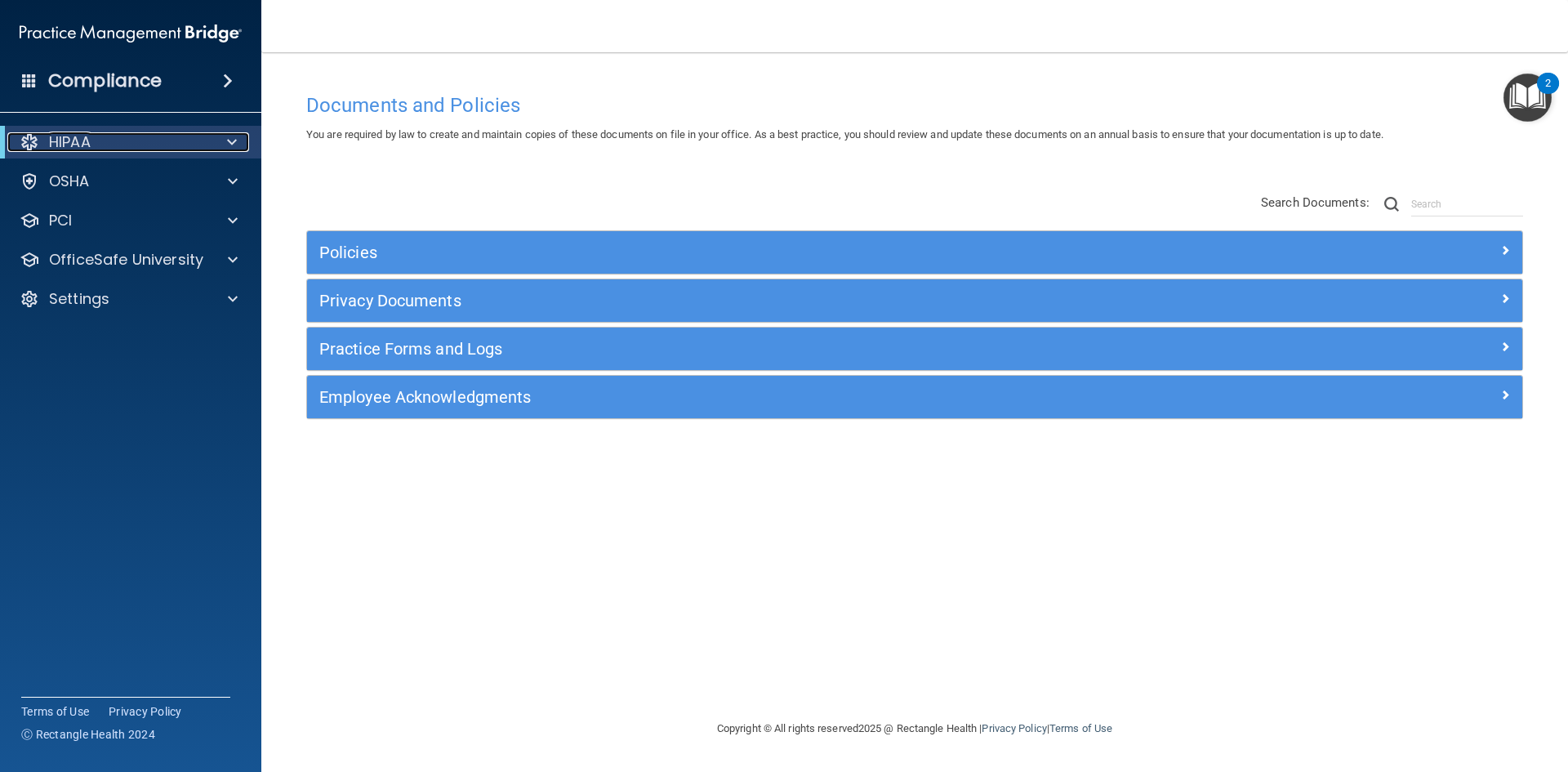
click at [233, 143] on span at bounding box center [232, 143] width 10 height 20
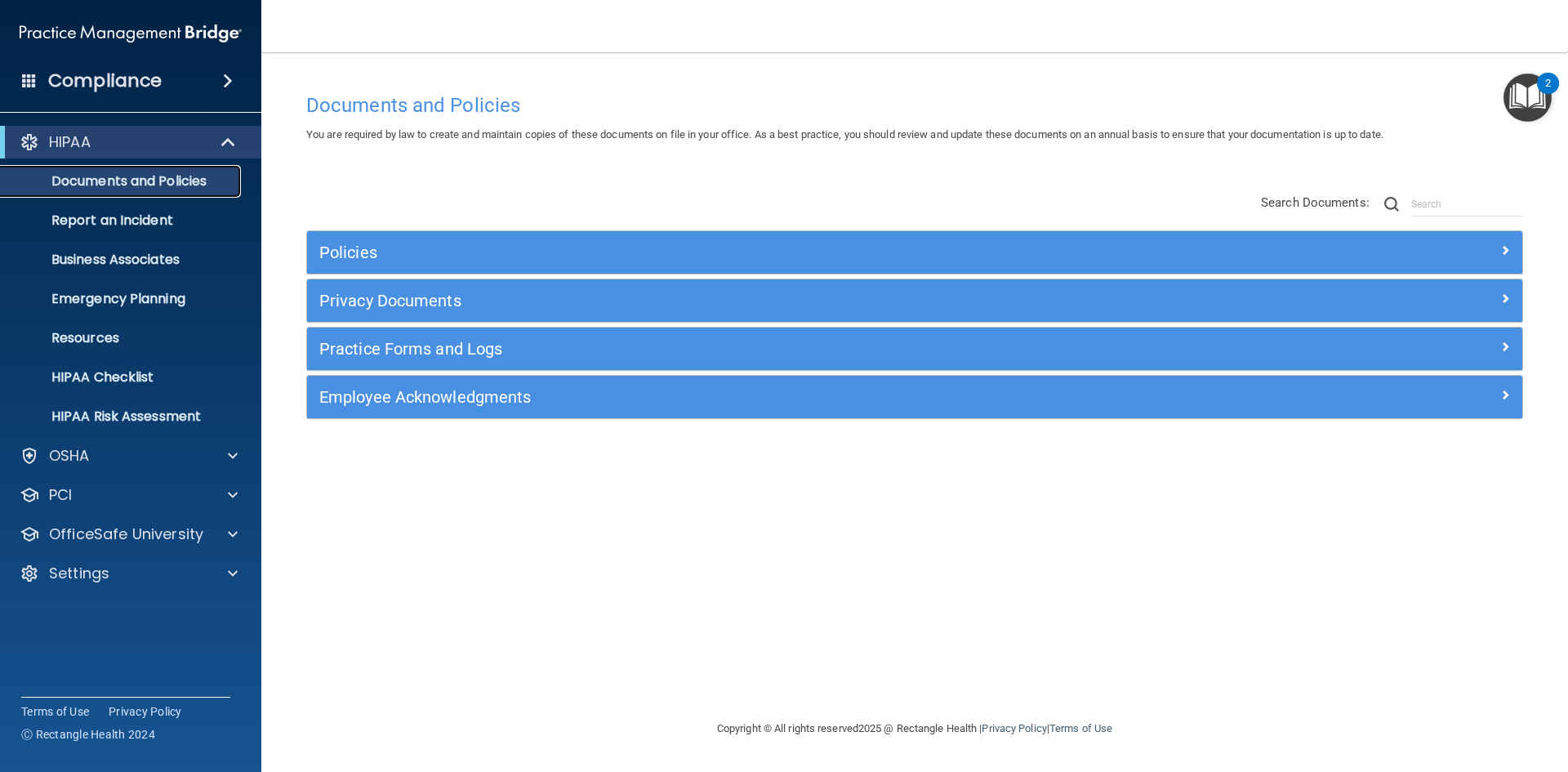
click at [167, 179] on p "Documents and Policies" at bounding box center [123, 182] width 223 height 16
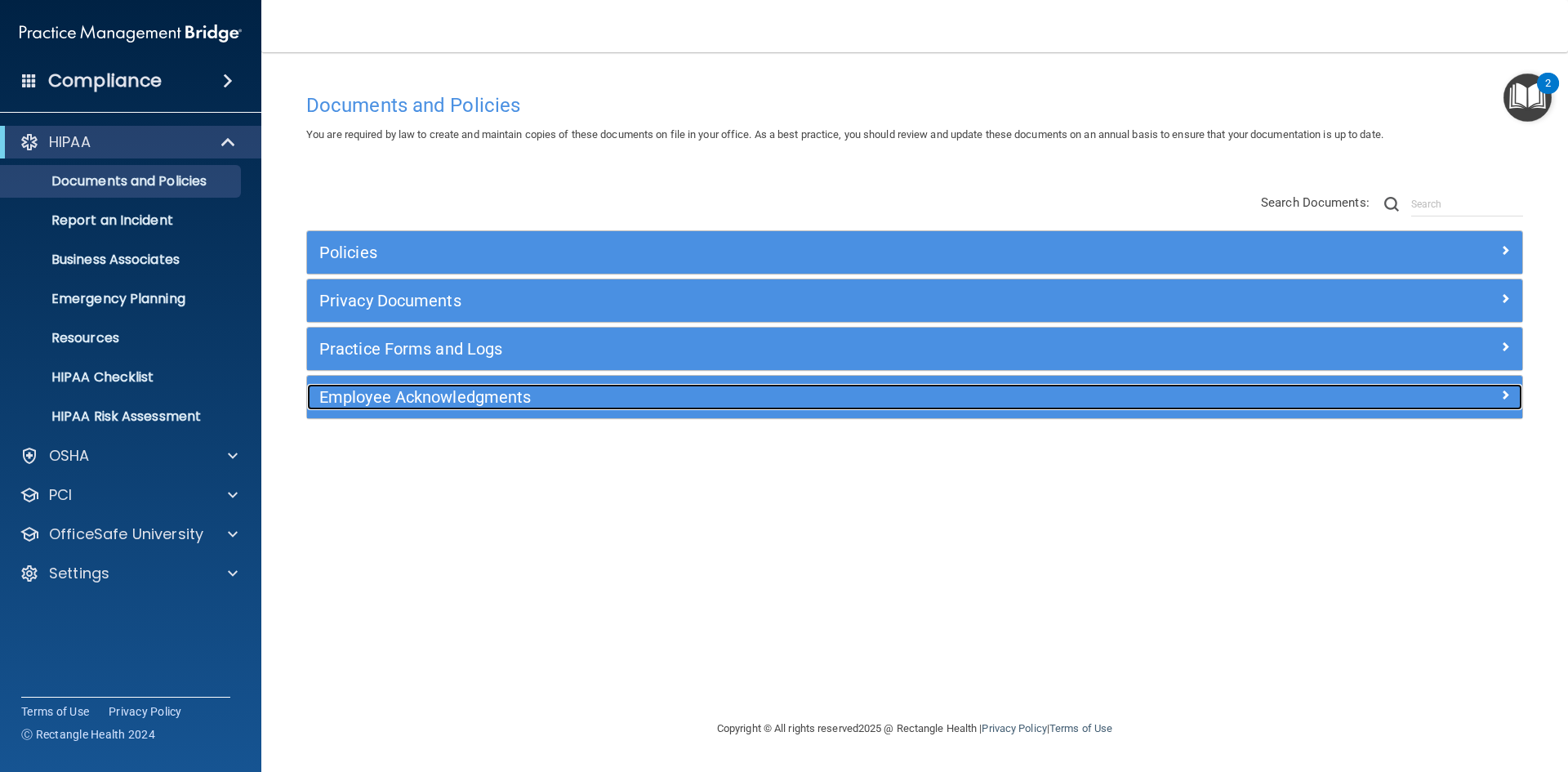
click at [1502, 395] on span at bounding box center [1505, 395] width 10 height 20
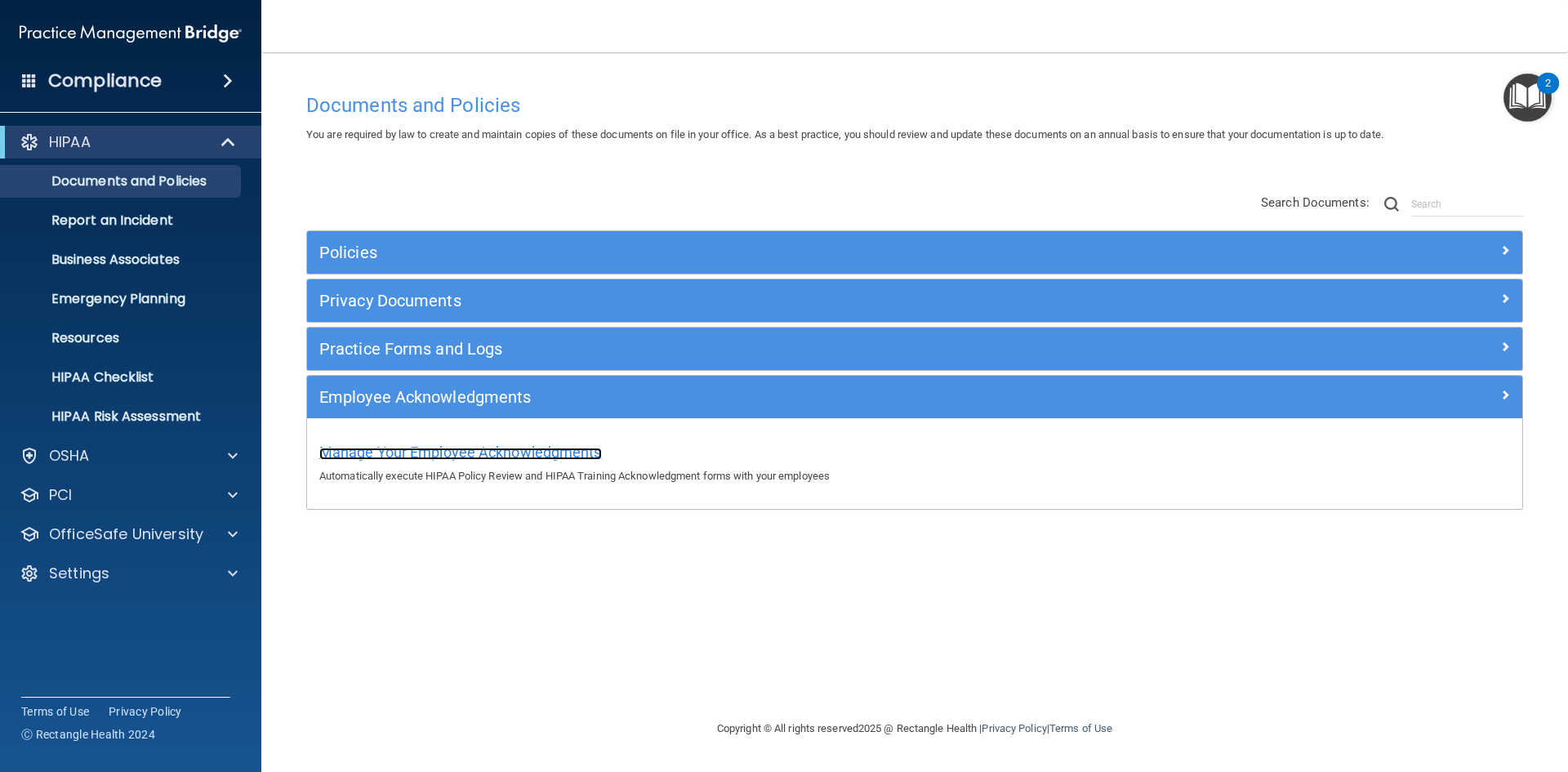
click at [498, 449] on span "Manage Your Employee Acknowledgments" at bounding box center [460, 452] width 282 height 17
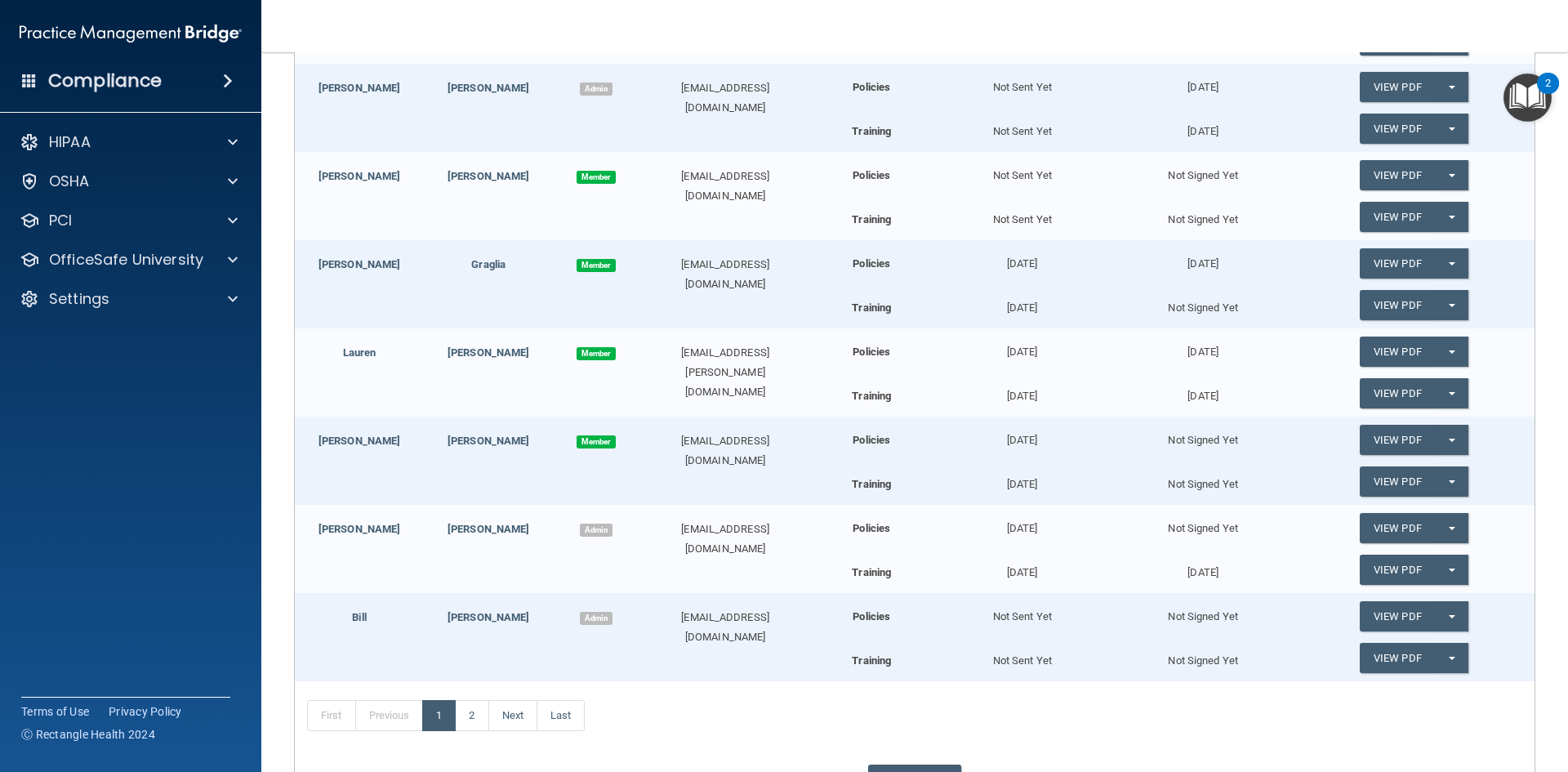
scroll to position [505, 0]
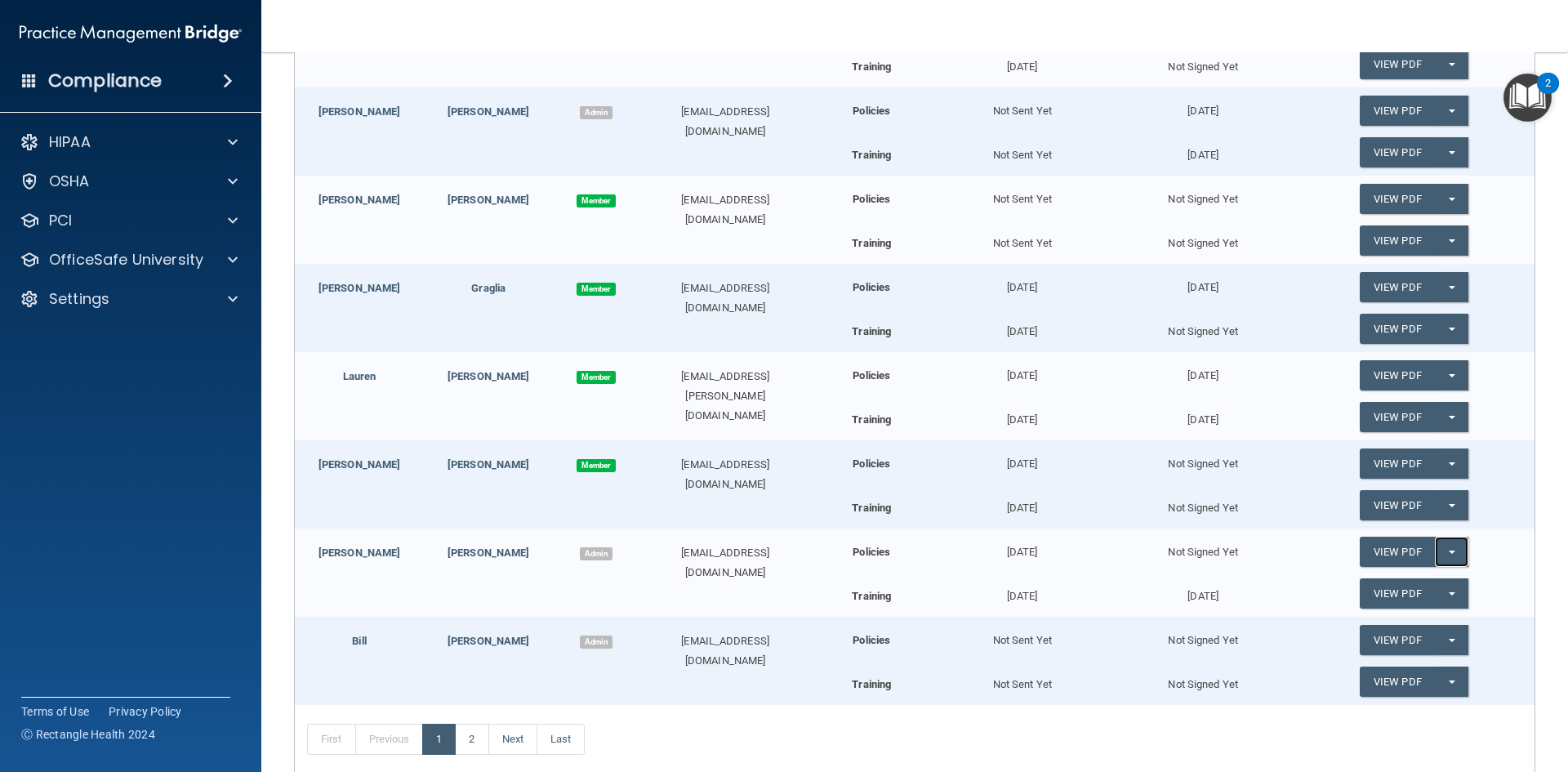
click at [1448, 553] on span "button" at bounding box center [1451, 552] width 7 height 3
click at [1448, 593] on span "button" at bounding box center [1451, 593] width 7 height 3
click at [1440, 591] on button "Split button!" at bounding box center [1451, 593] width 34 height 30
click at [1441, 549] on button "Split button!" at bounding box center [1451, 552] width 34 height 30
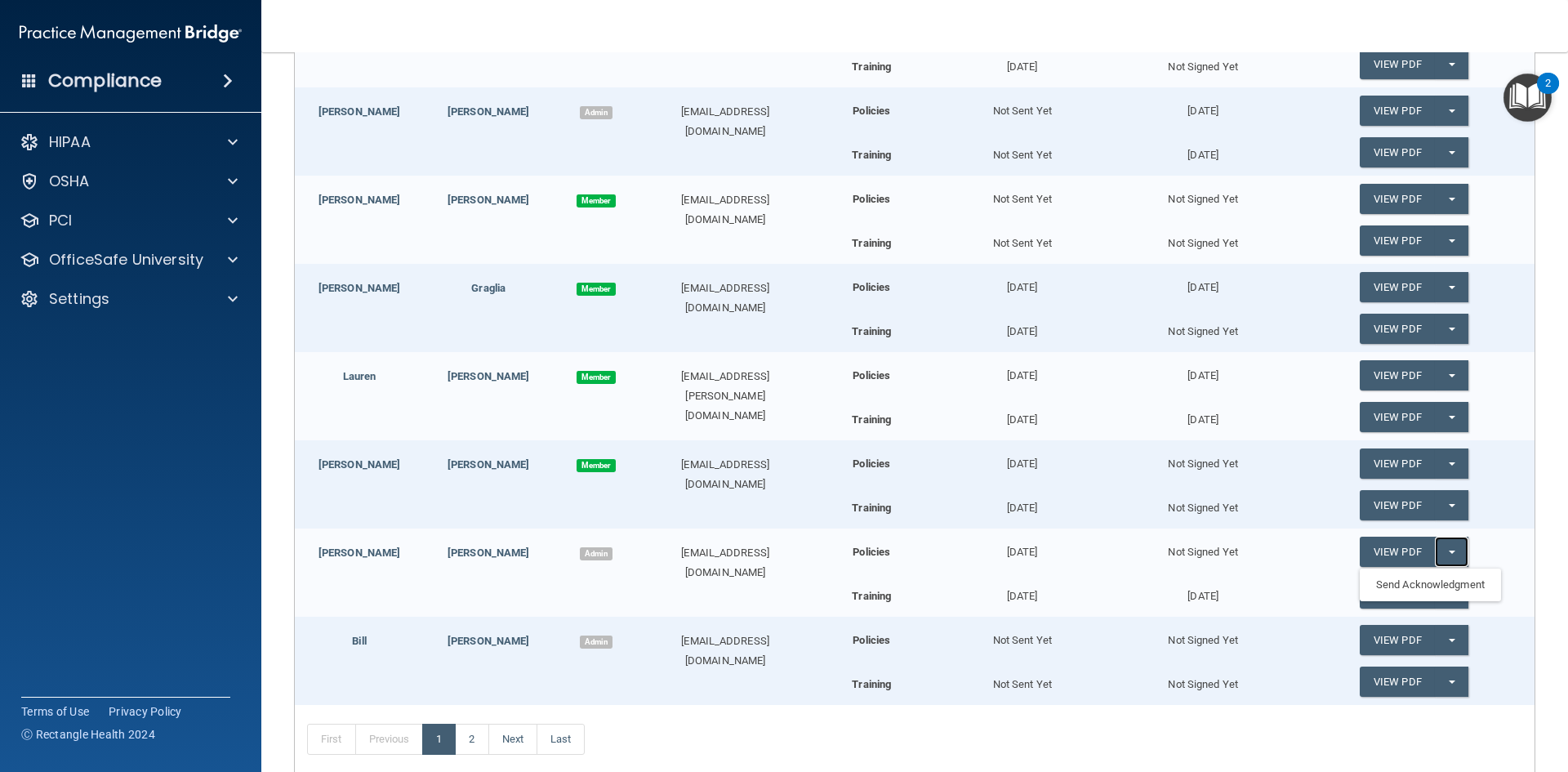
click at [1439, 549] on button "Split button!" at bounding box center [1451, 552] width 34 height 30
click at [852, 595] on b "Training" at bounding box center [870, 595] width 39 height 12
click at [1438, 589] on button "Split button!" at bounding box center [1451, 593] width 34 height 30
click at [1440, 589] on button "Split button!" at bounding box center [1451, 593] width 34 height 30
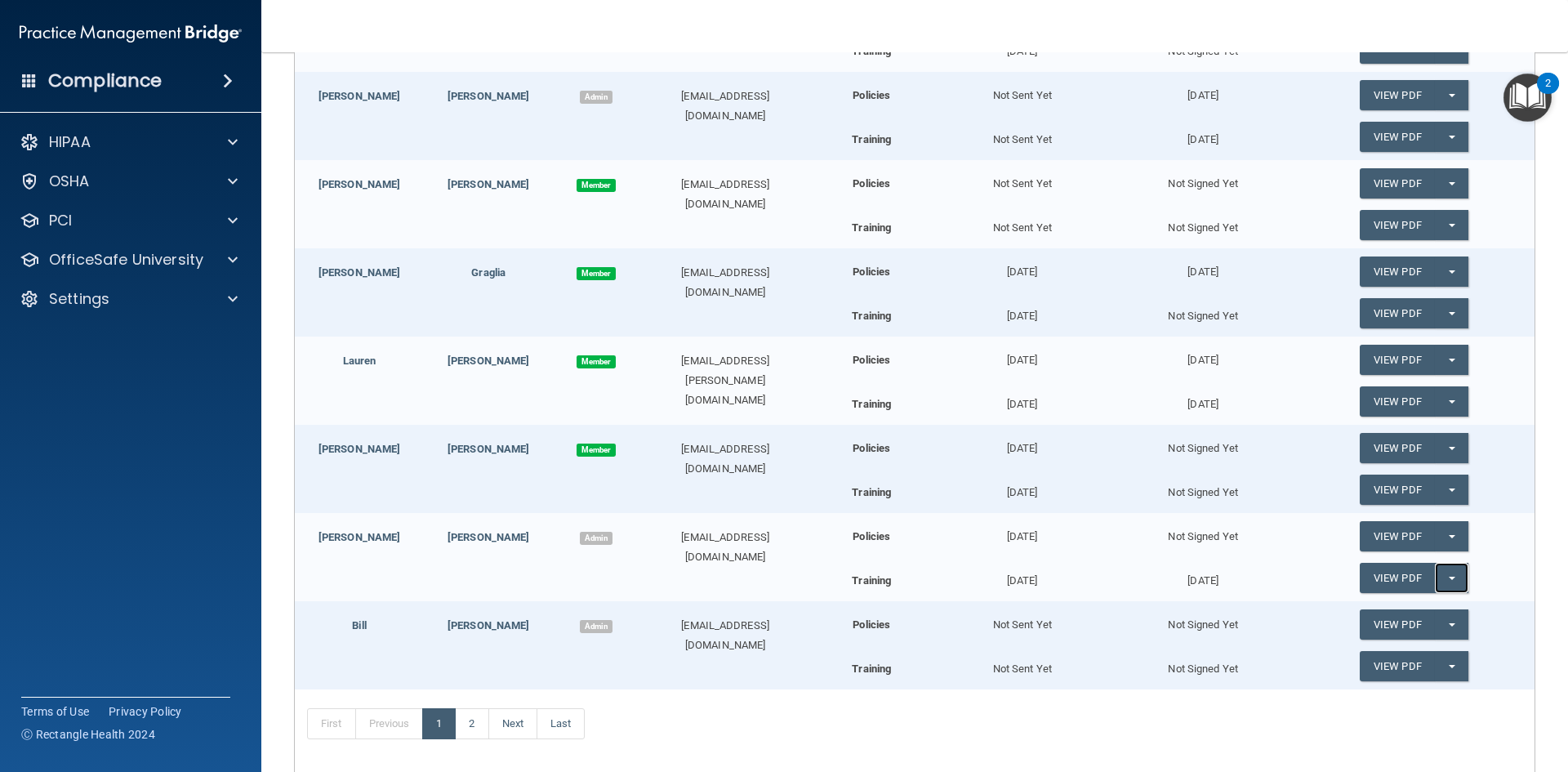
scroll to position [668, 0]
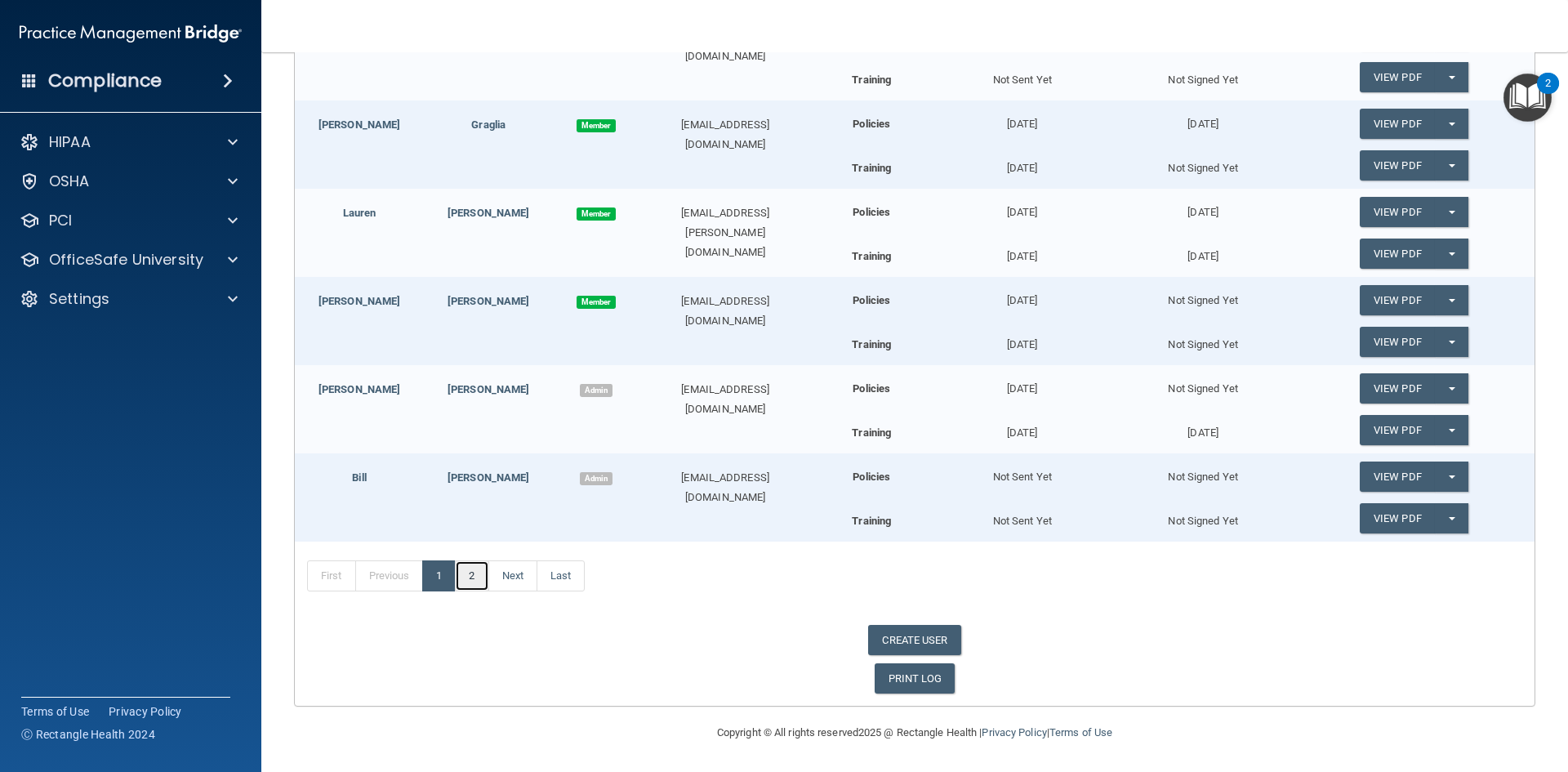
click at [484, 584] on link "2" at bounding box center [471, 576] width 34 height 31
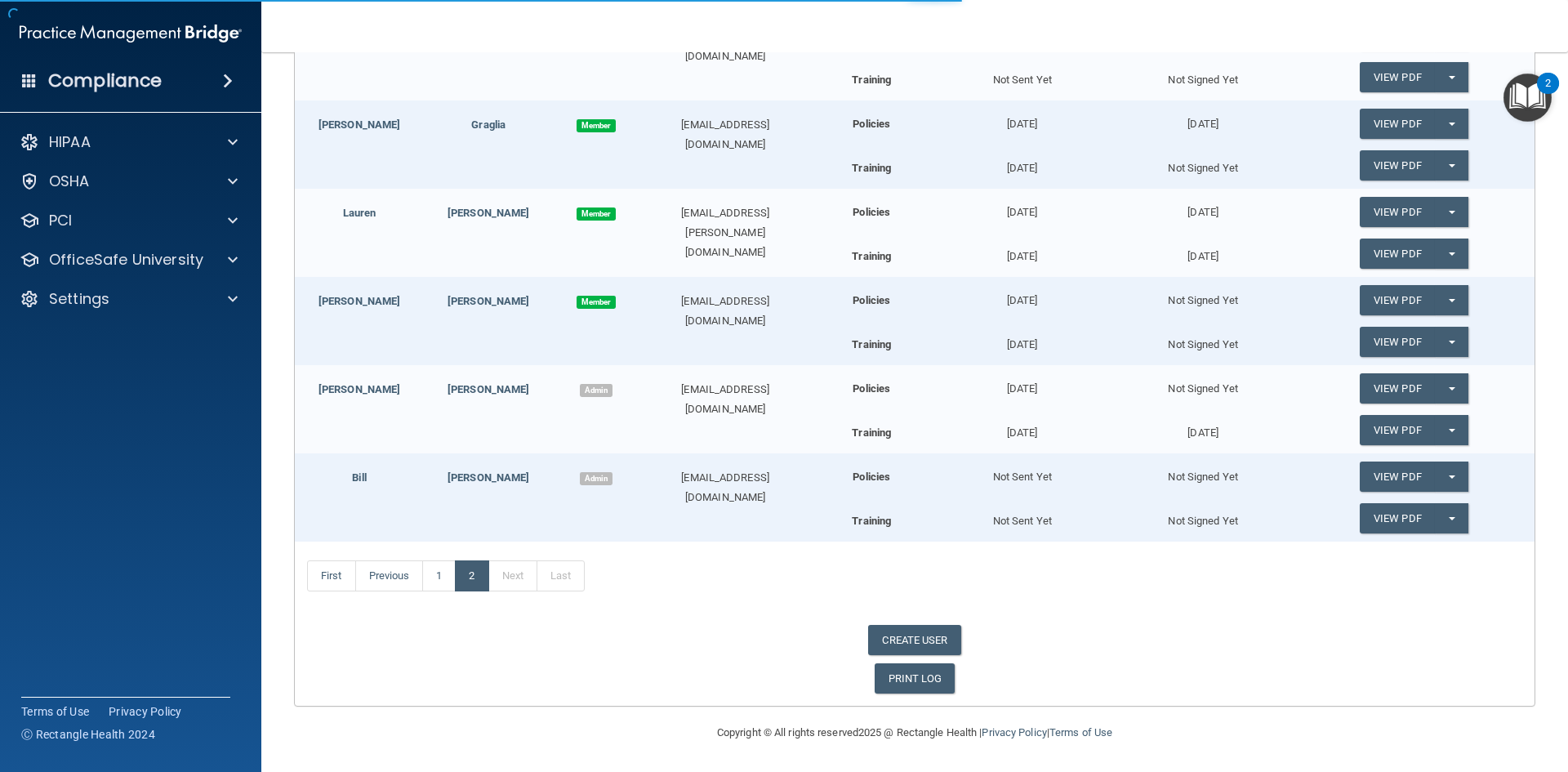
scroll to position [51, 0]
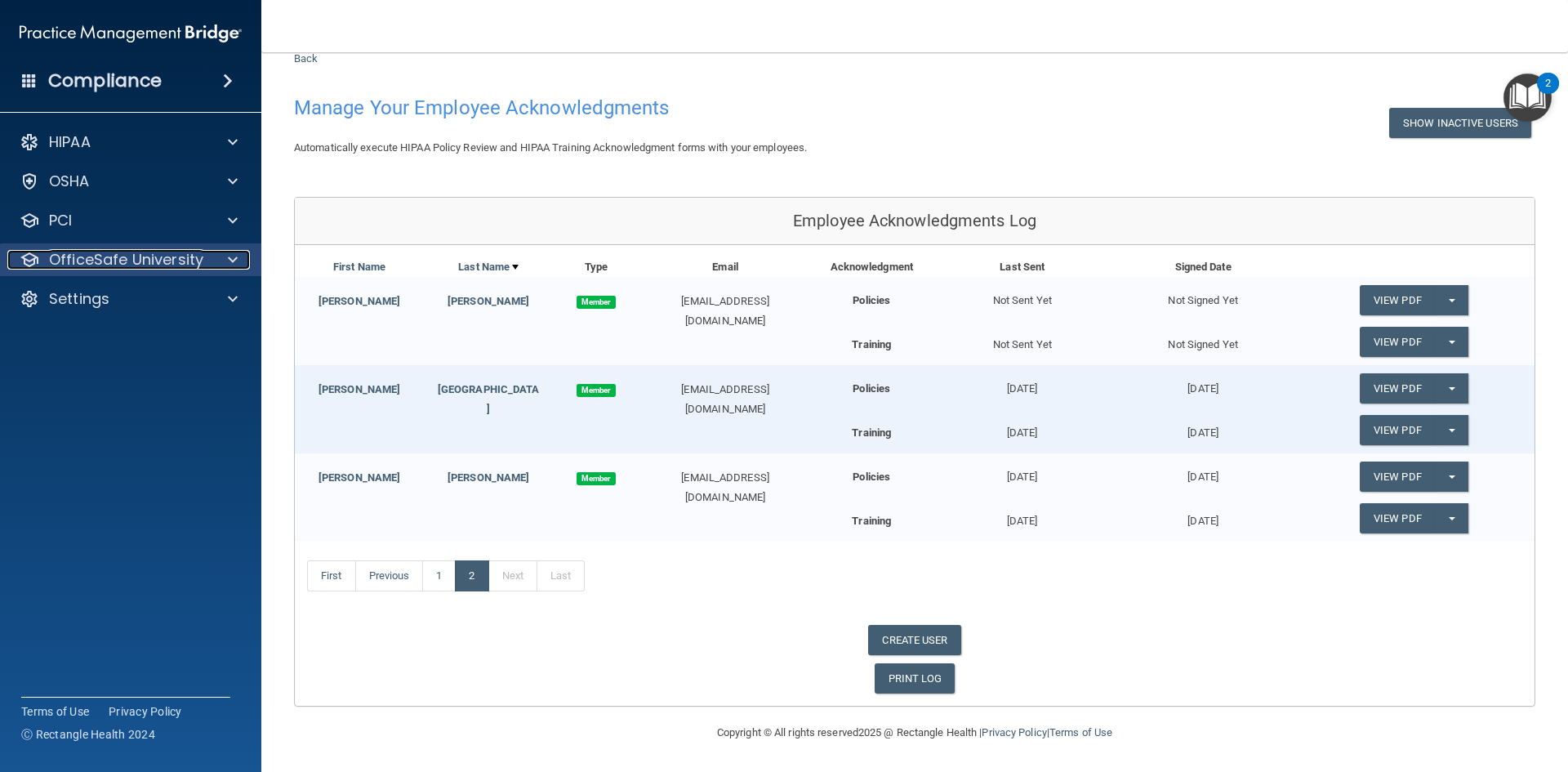
click at [232, 257] on span at bounding box center [233, 260] width 10 height 20
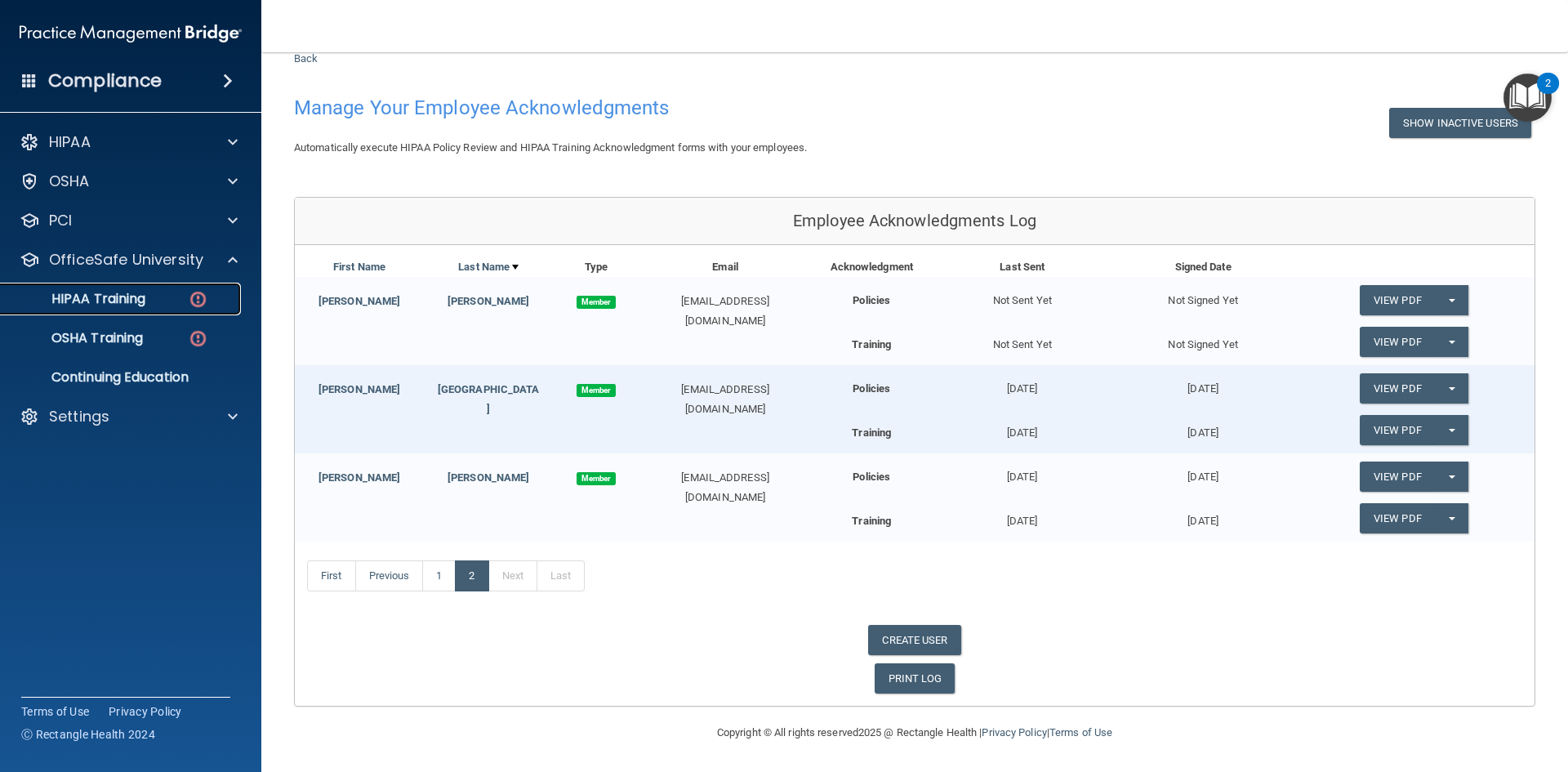
click at [93, 303] on p "HIPAA Training" at bounding box center [78, 299] width 135 height 16
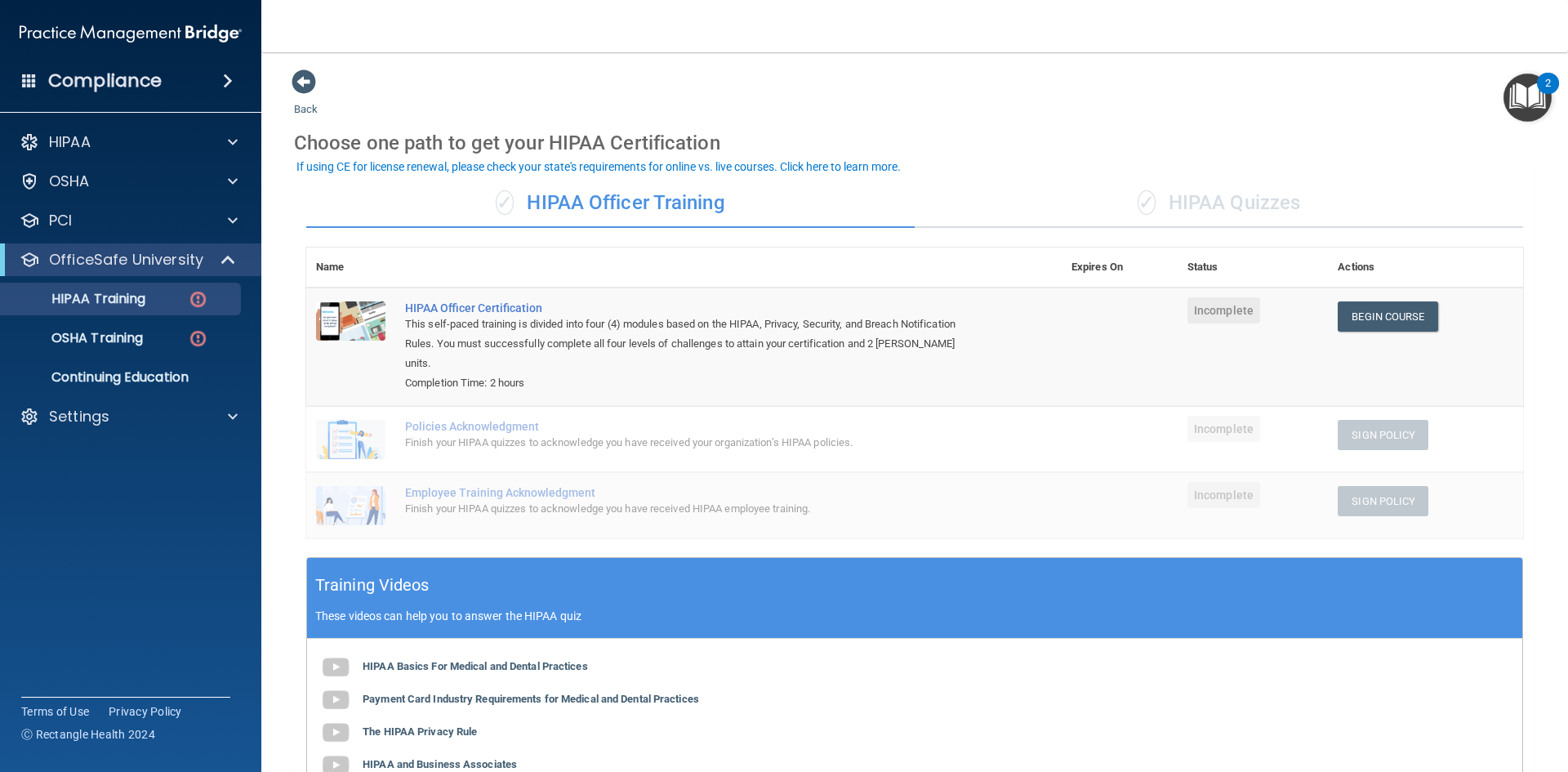
click at [1209, 200] on div "✓ HIPAA Quizzes" at bounding box center [1218, 202] width 608 height 49
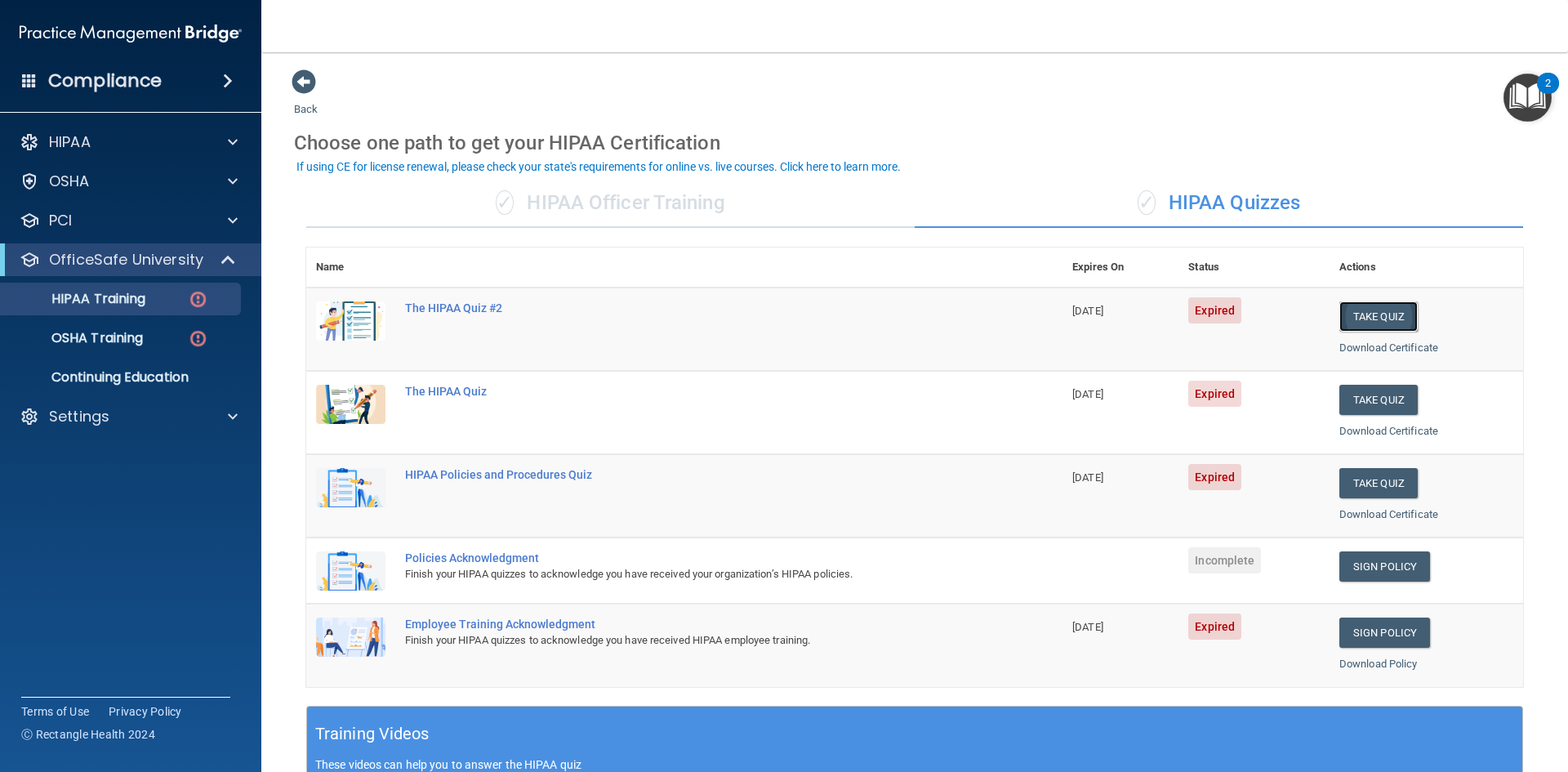
click at [1356, 318] on button "Take Quiz" at bounding box center [1378, 316] width 79 height 30
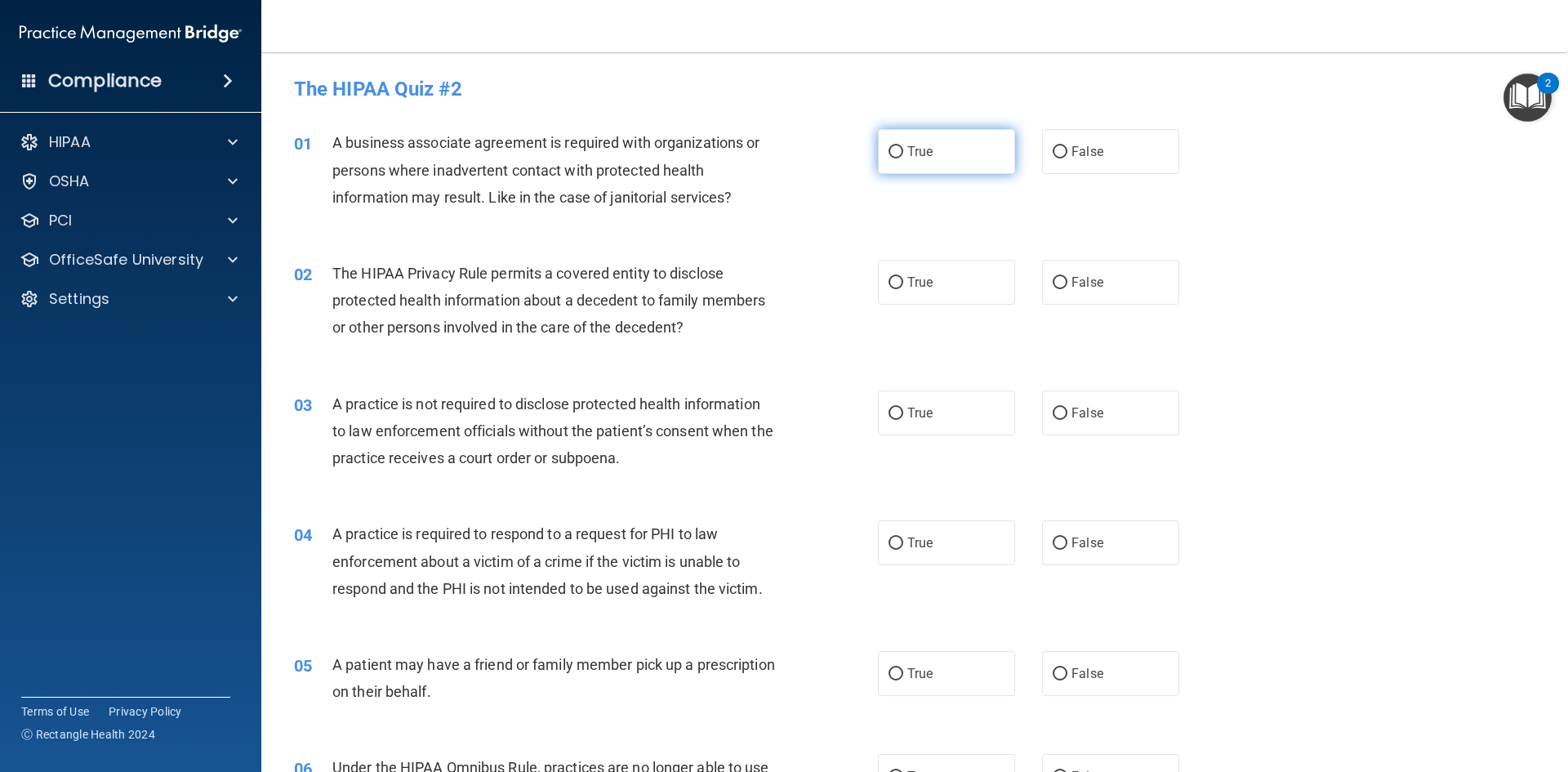
click at [877, 152] on label "True" at bounding box center [946, 151] width 138 height 45
click at [888, 152] on input "True" at bounding box center [895, 153] width 15 height 12
radio input "true"
click at [1072, 280] on span "False" at bounding box center [1088, 282] width 32 height 16
click at [1066, 280] on input "False" at bounding box center [1060, 283] width 15 height 12
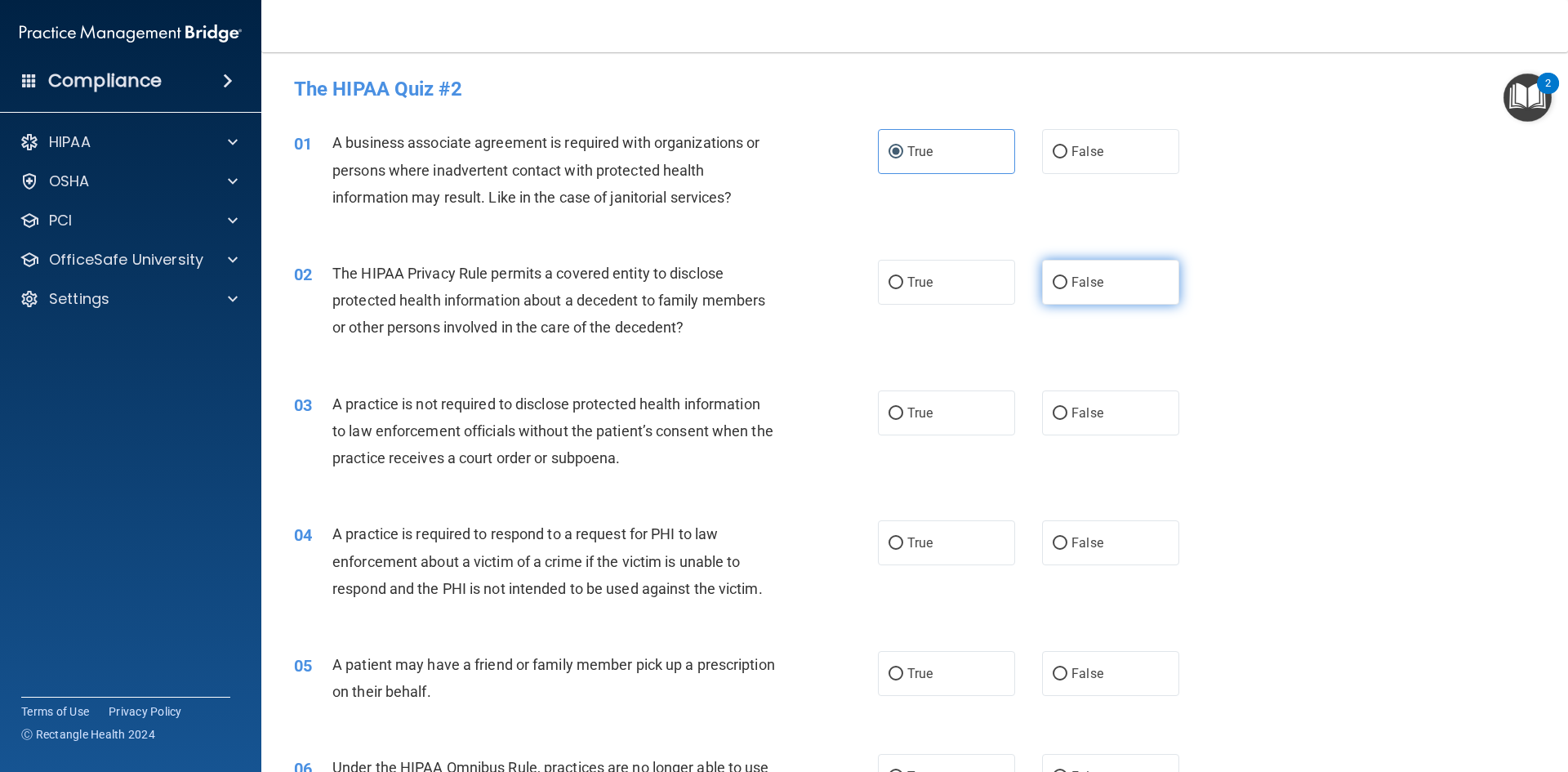
radio input "true"
click at [1055, 416] on input "False" at bounding box center [1060, 414] width 15 height 12
radio input "true"
click at [888, 544] on input "True" at bounding box center [895, 544] width 15 height 12
radio input "true"
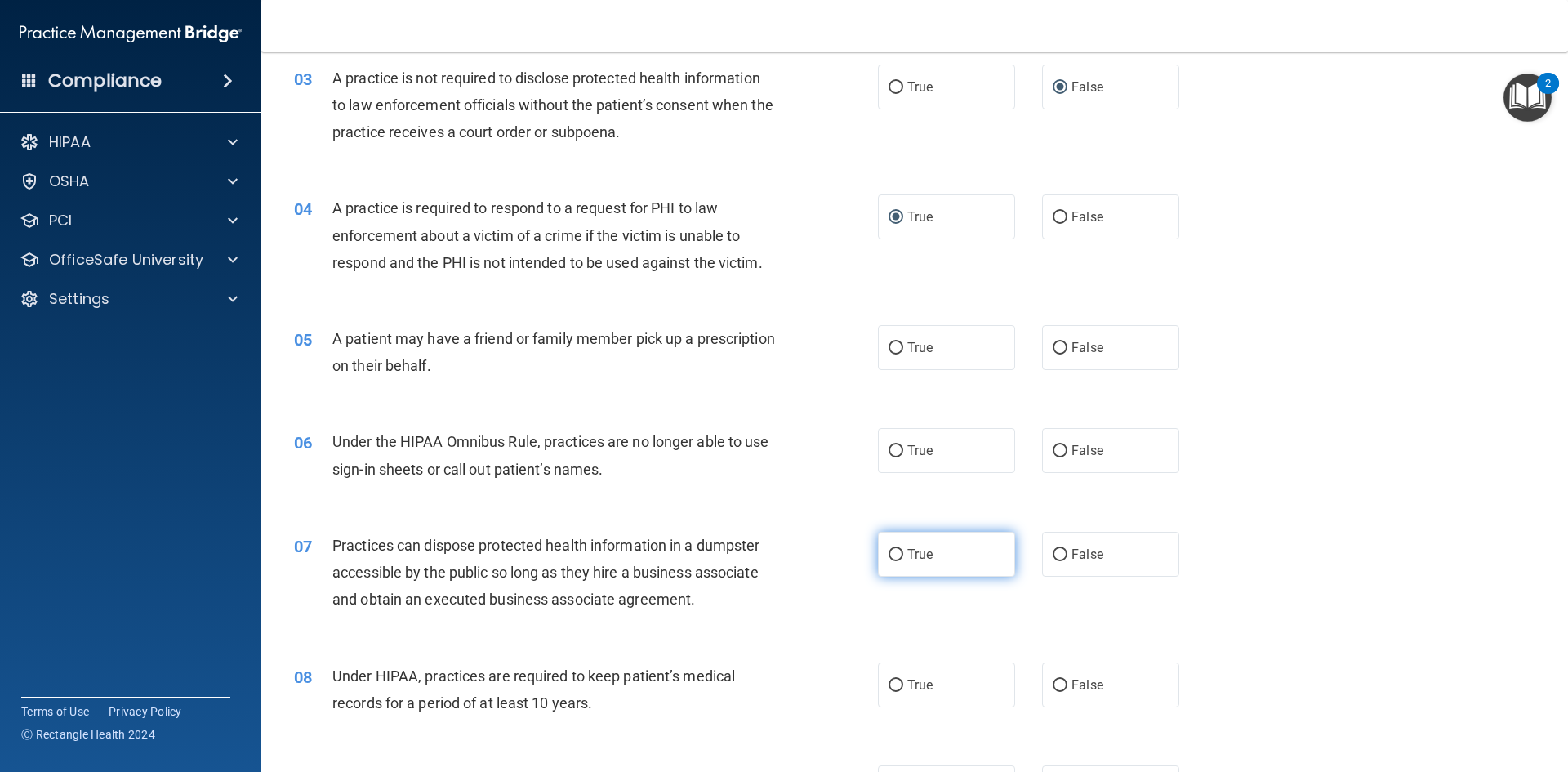
scroll to position [327, 0]
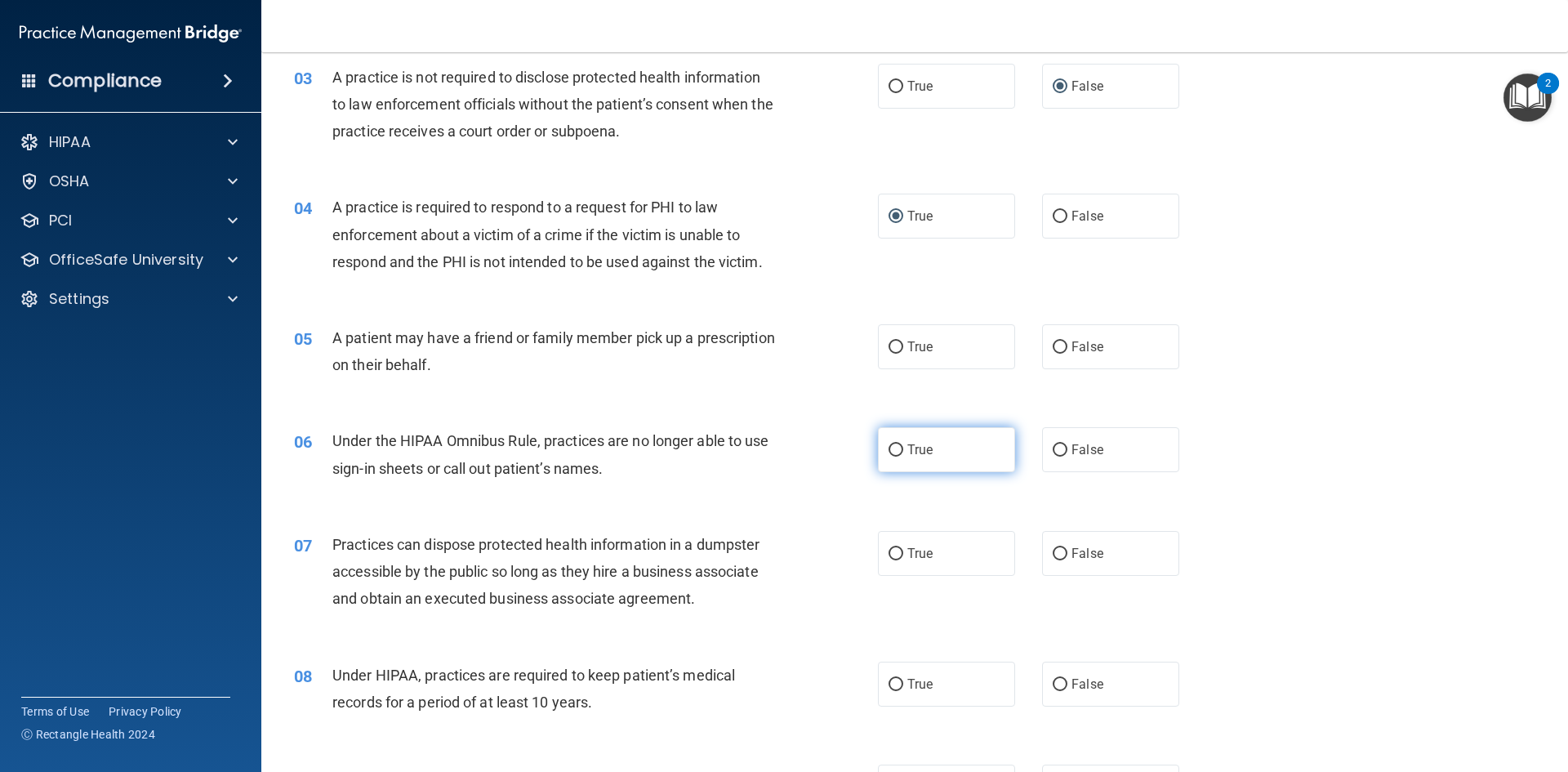
click at [896, 437] on label "True" at bounding box center [946, 449] width 138 height 45
click at [896, 445] on input "True" at bounding box center [895, 451] width 15 height 12
radio input "true"
click at [886, 331] on label "True" at bounding box center [946, 346] width 138 height 45
click at [888, 341] on input "True" at bounding box center [895, 347] width 15 height 12
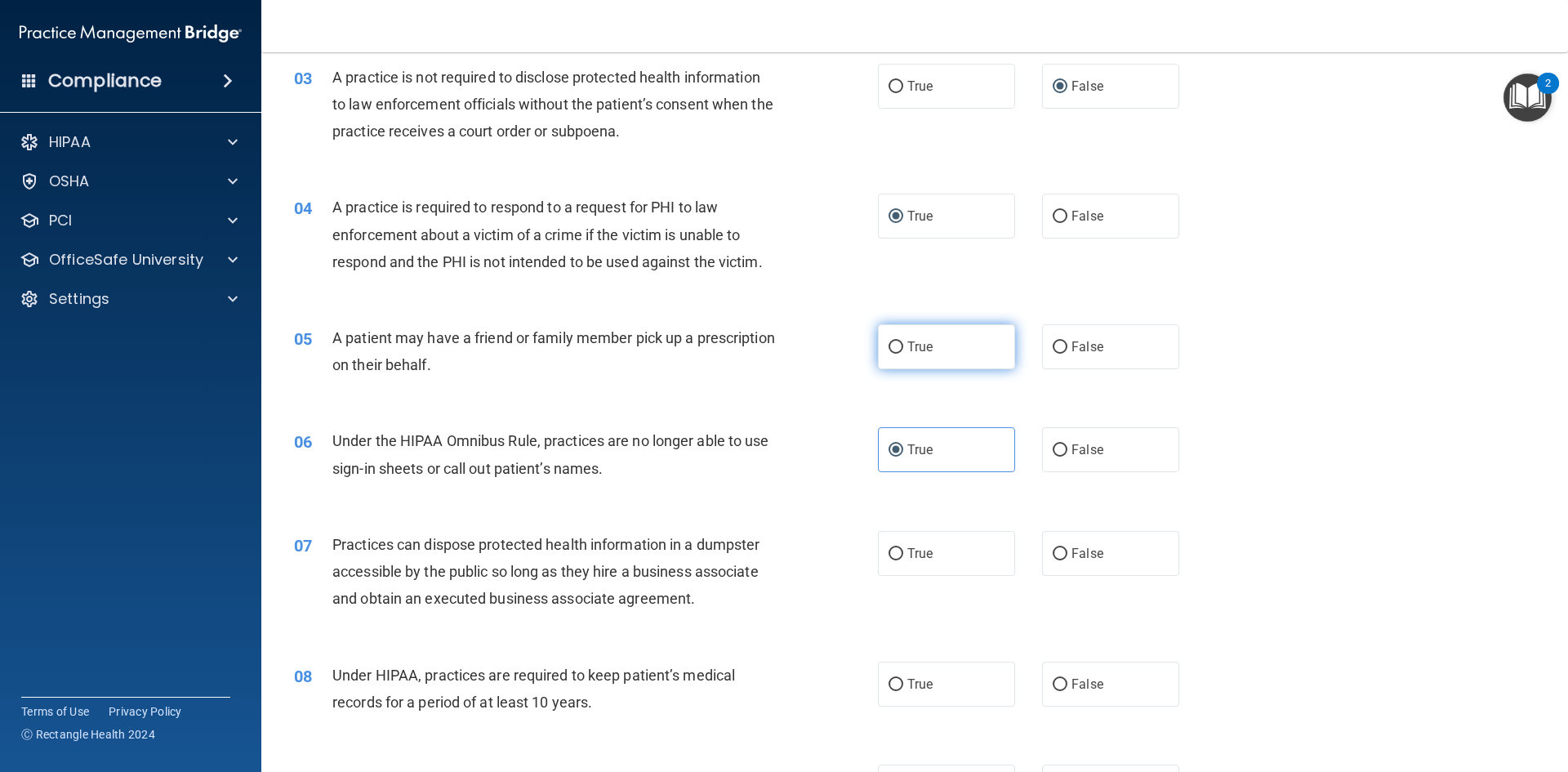
radio input "true"
click at [1051, 545] on label "False" at bounding box center [1110, 553] width 138 height 45
click at [1053, 549] on input "False" at bounding box center [1060, 555] width 15 height 12
radio input "true"
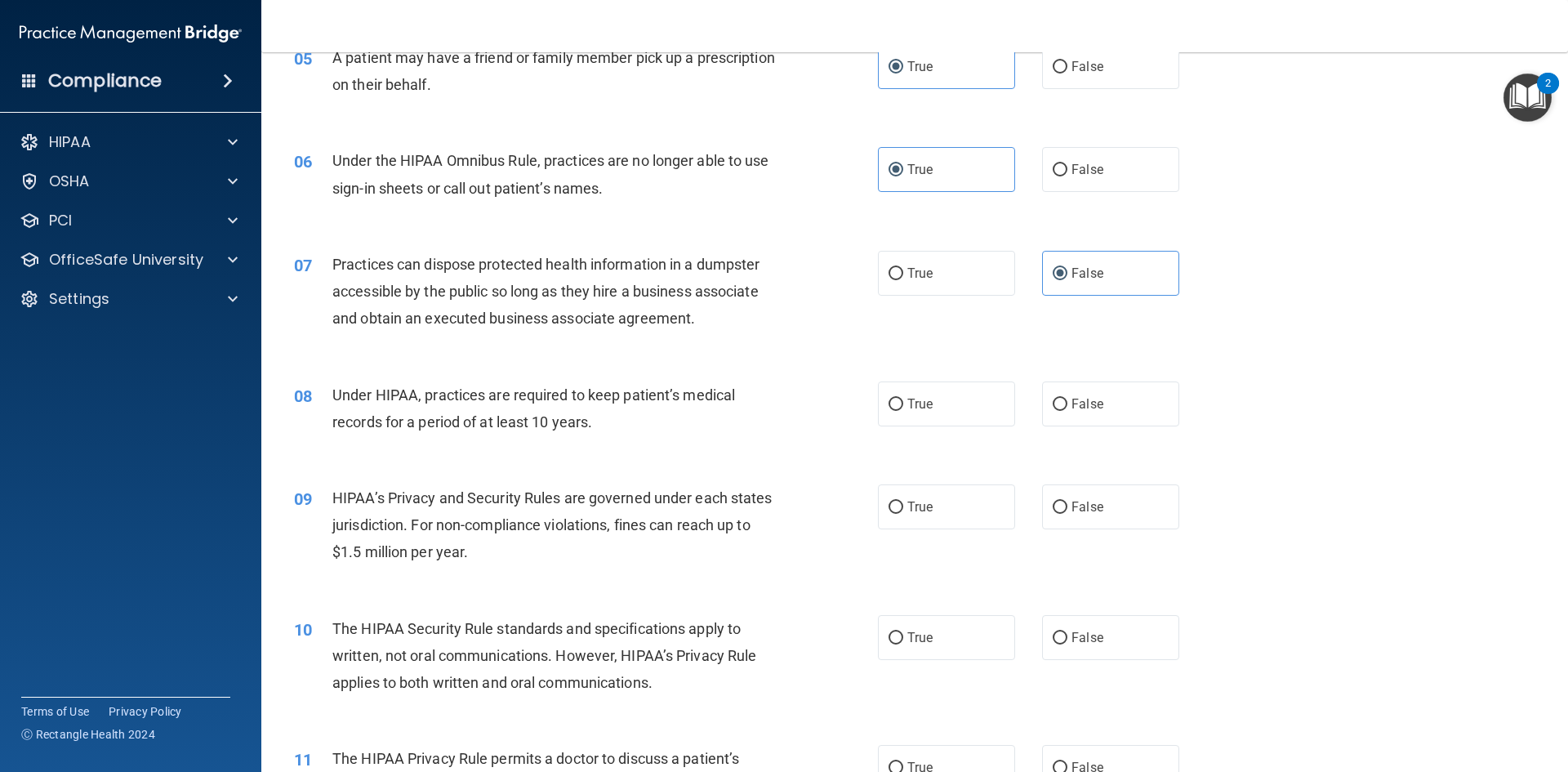
scroll to position [735, 0]
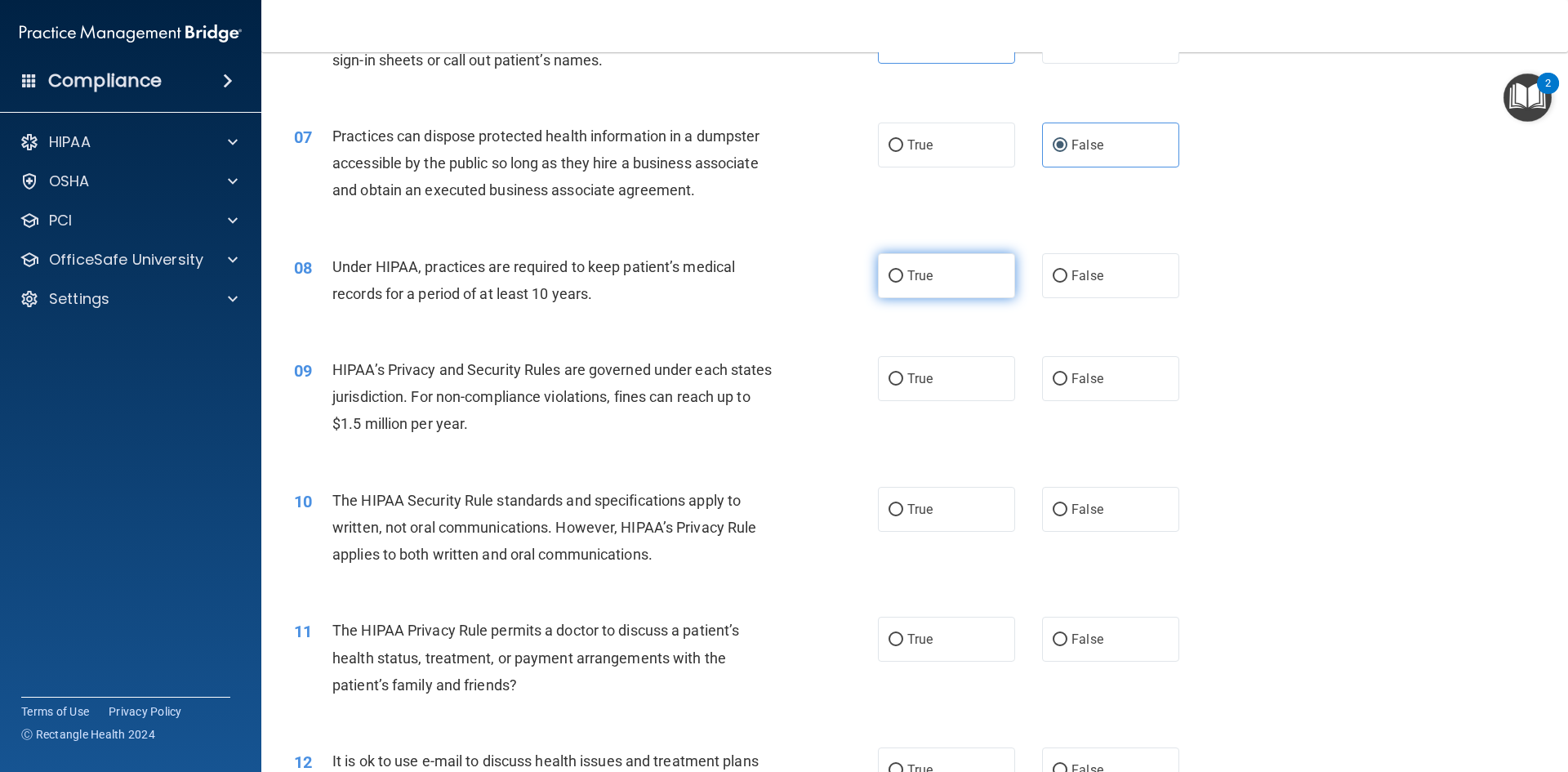
click at [895, 273] on input "True" at bounding box center [895, 276] width 15 height 12
radio input "true"
click at [889, 385] on input "True" at bounding box center [895, 379] width 15 height 12
radio input "true"
click at [888, 510] on input "True" at bounding box center [895, 510] width 15 height 12
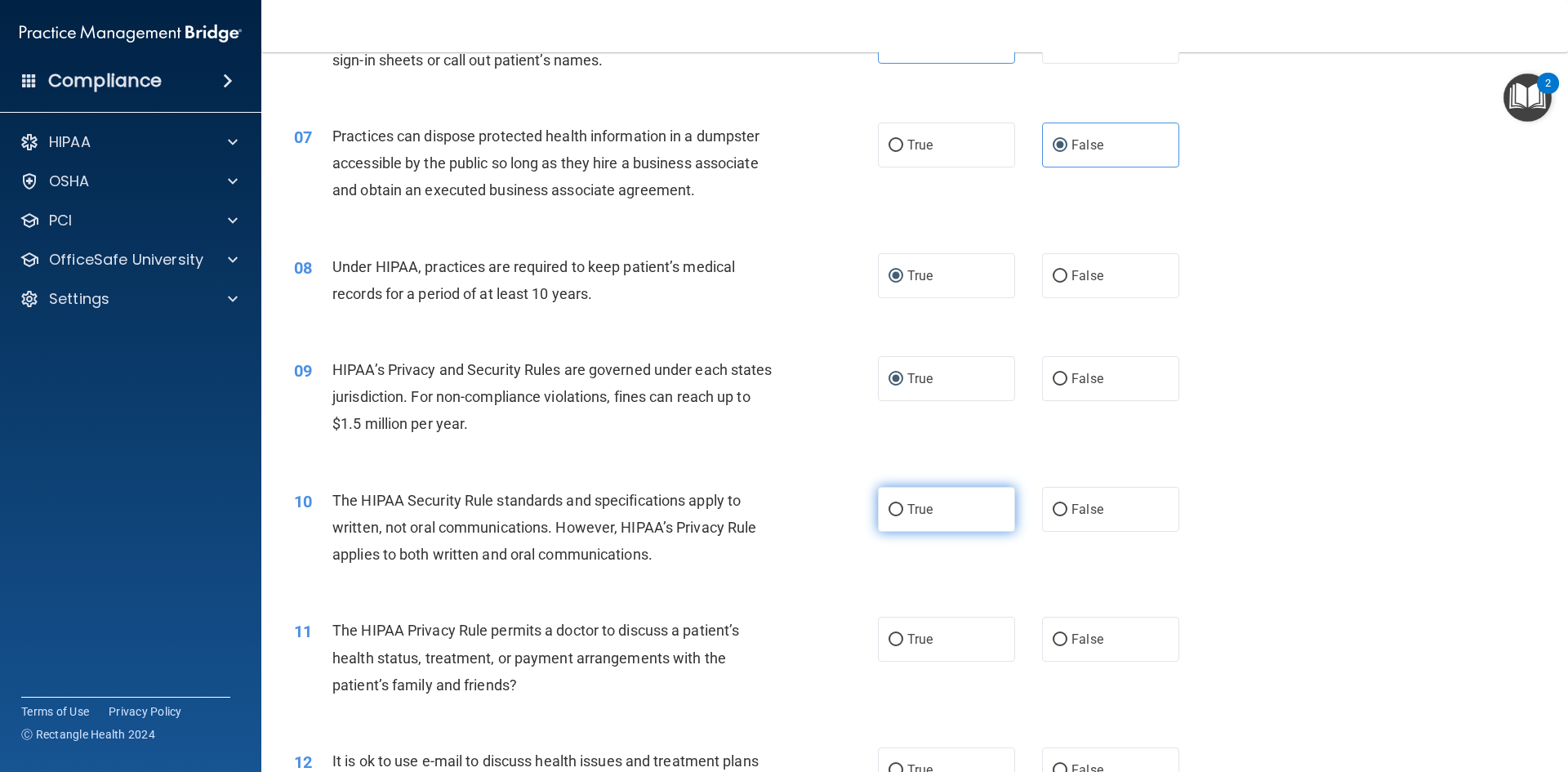
radio input "true"
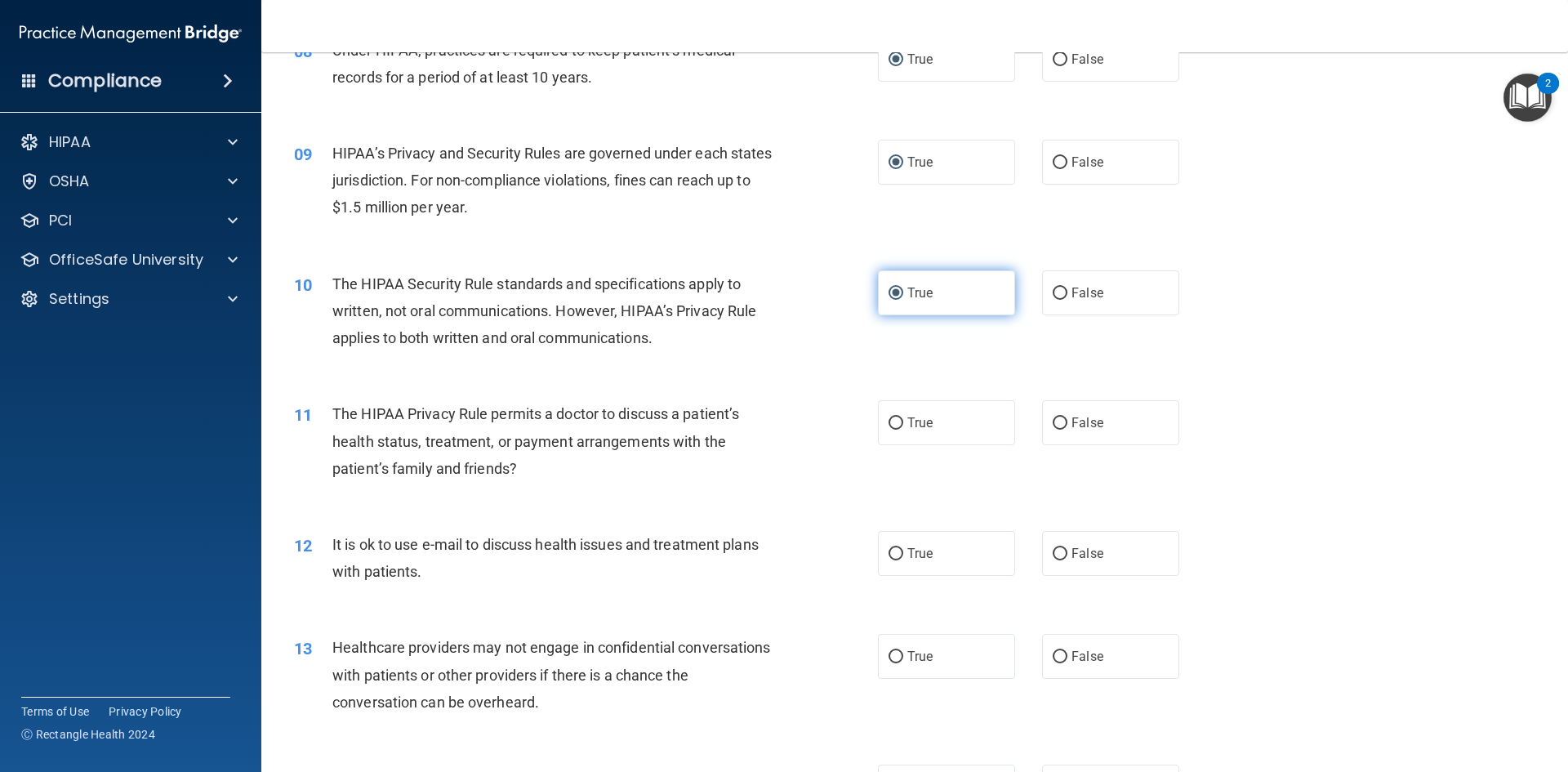
scroll to position [1062, 0]
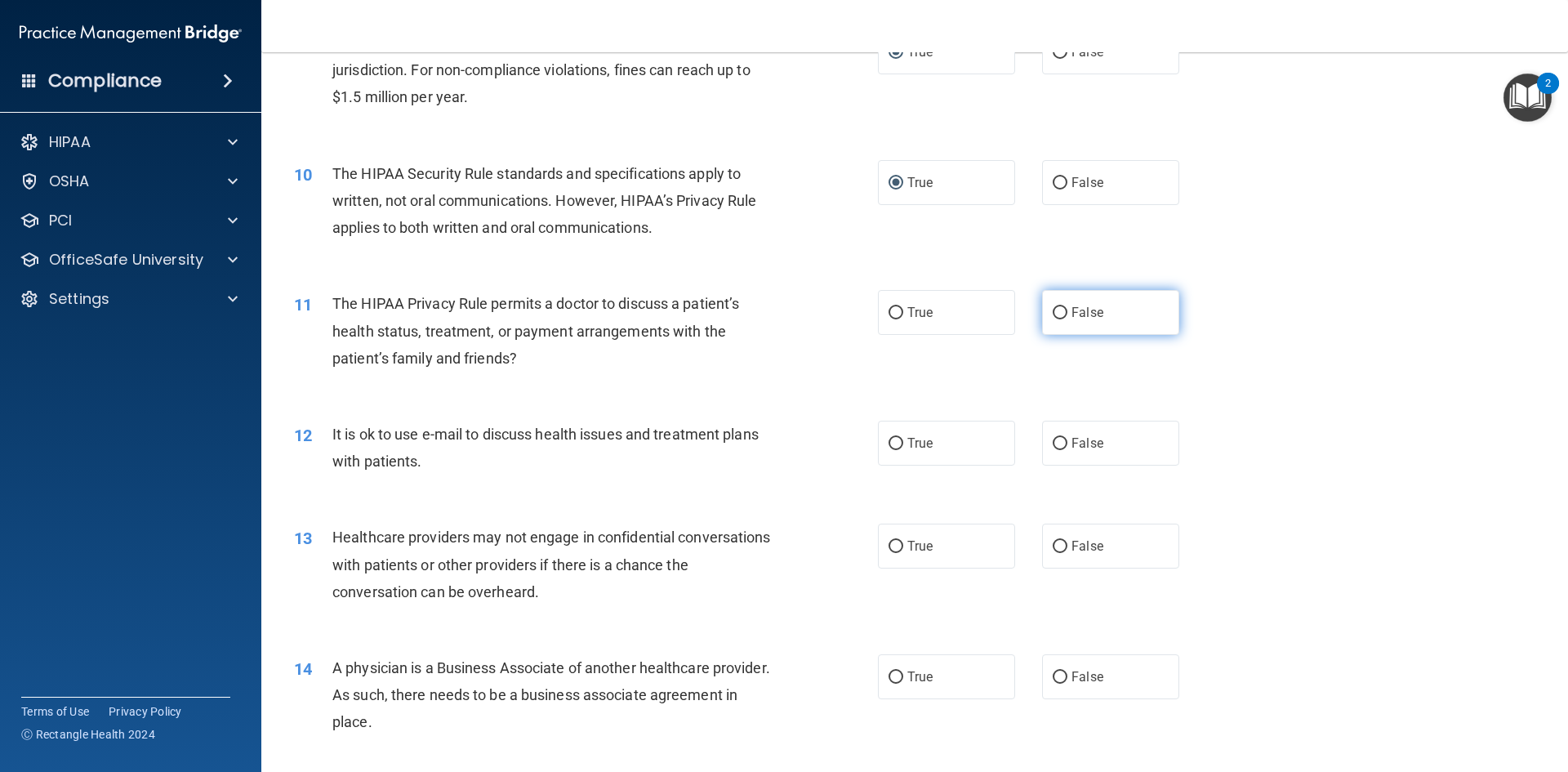
click at [1053, 319] on input "False" at bounding box center [1060, 313] width 15 height 12
radio input "true"
click at [1061, 441] on label "False" at bounding box center [1110, 443] width 138 height 45
click at [1061, 441] on input "False" at bounding box center [1060, 444] width 15 height 12
radio input "true"
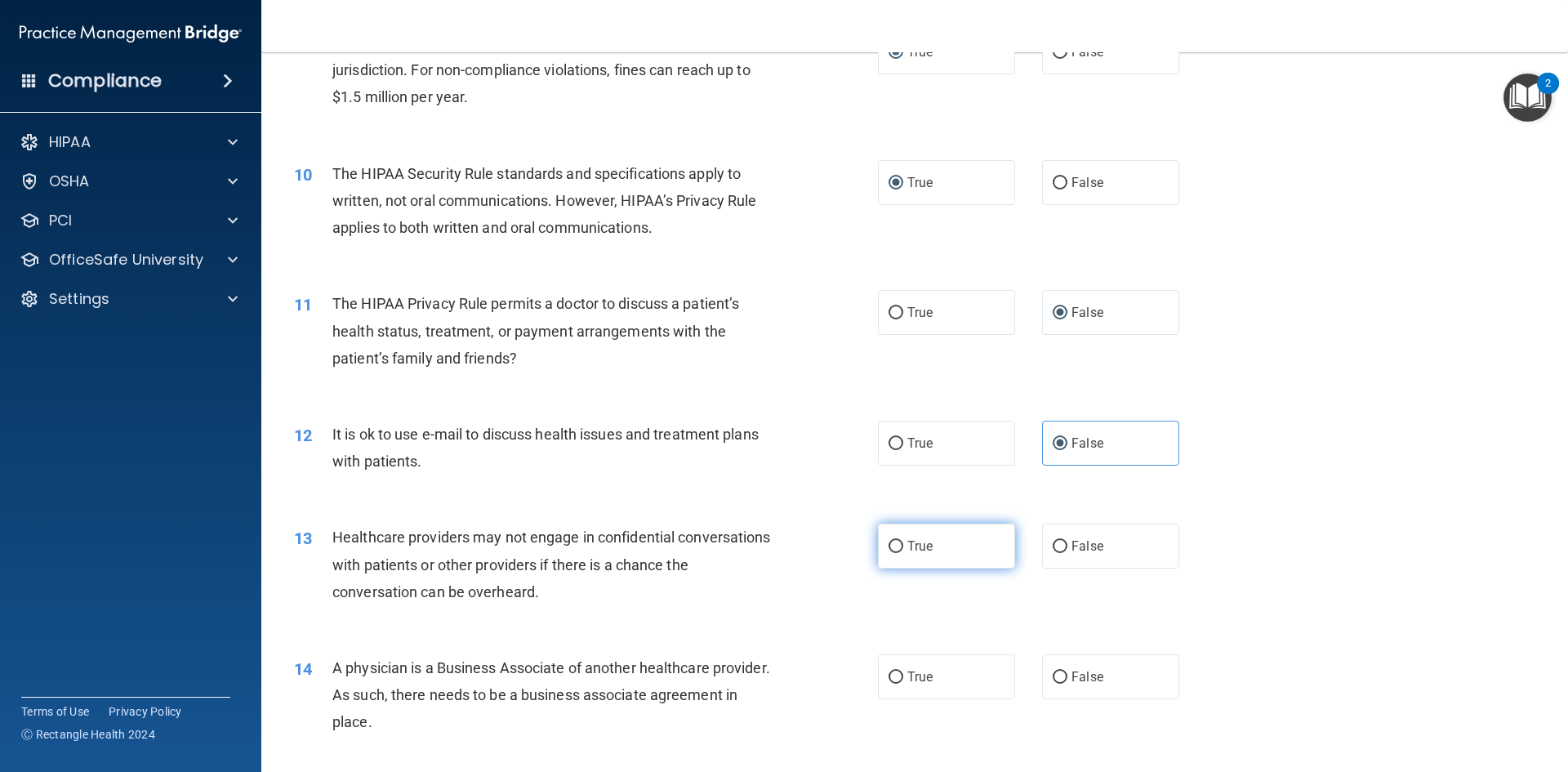
click at [900, 542] on label "True" at bounding box center [946, 546] width 138 height 45
click at [900, 542] on input "True" at bounding box center [895, 547] width 15 height 12
radio input "true"
click at [891, 678] on input "True" at bounding box center [895, 677] width 15 height 12
radio input "true"
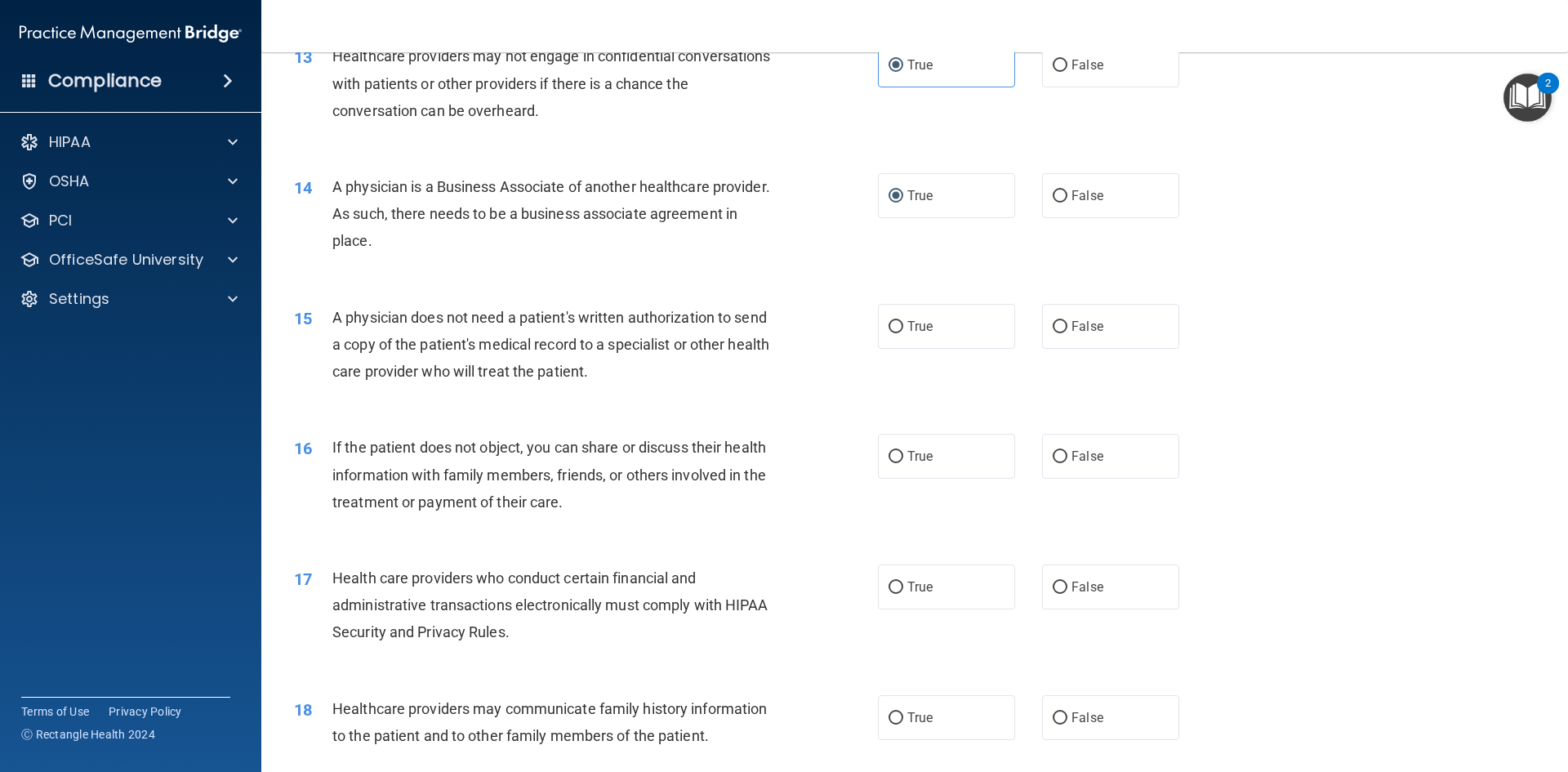
scroll to position [1552, 0]
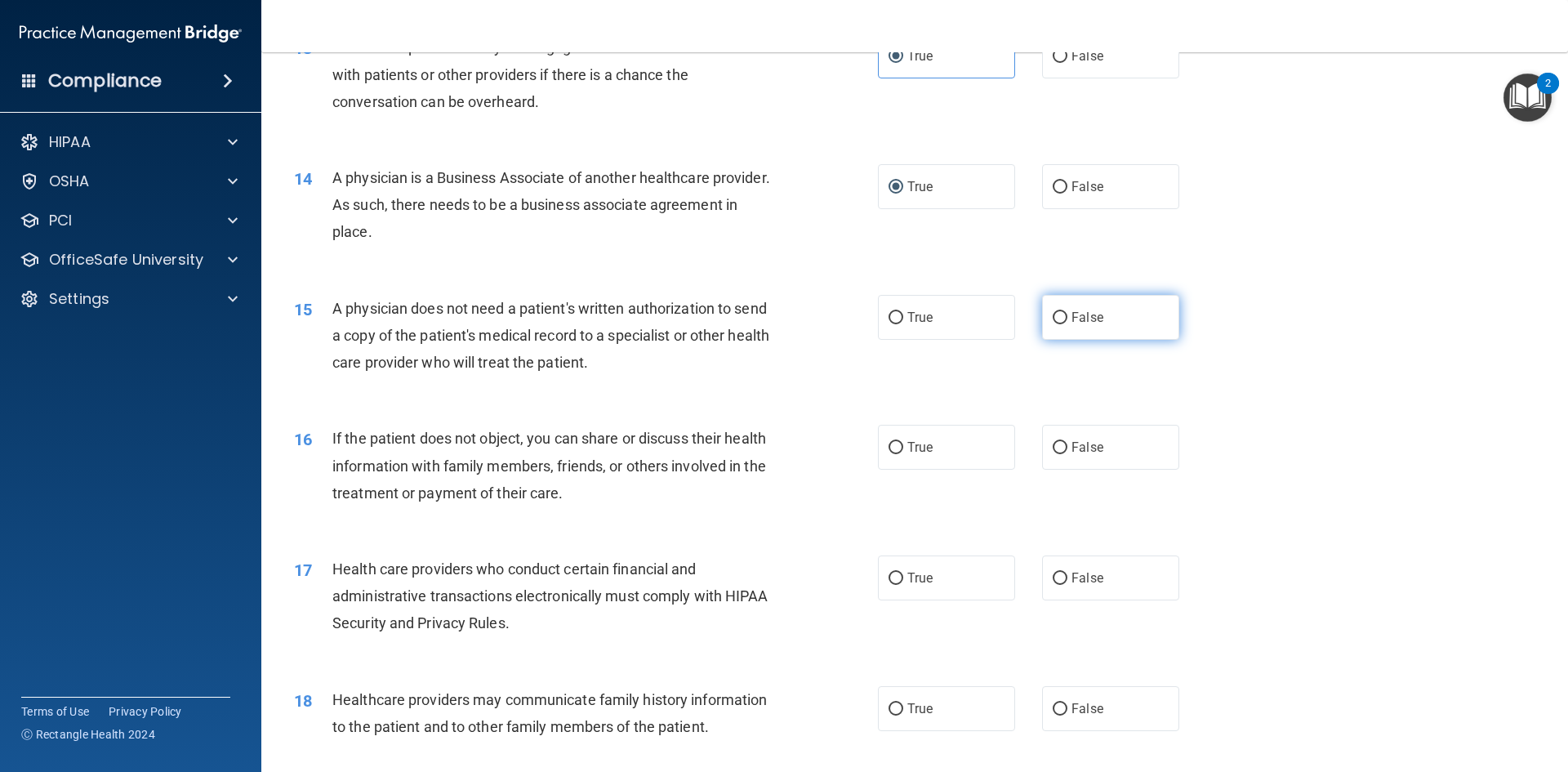
click at [1053, 323] on input "False" at bounding box center [1060, 318] width 15 height 12
radio input "true"
click at [1059, 449] on input "False" at bounding box center [1060, 448] width 15 height 12
radio input "true"
click at [892, 574] on input "True" at bounding box center [895, 579] width 15 height 12
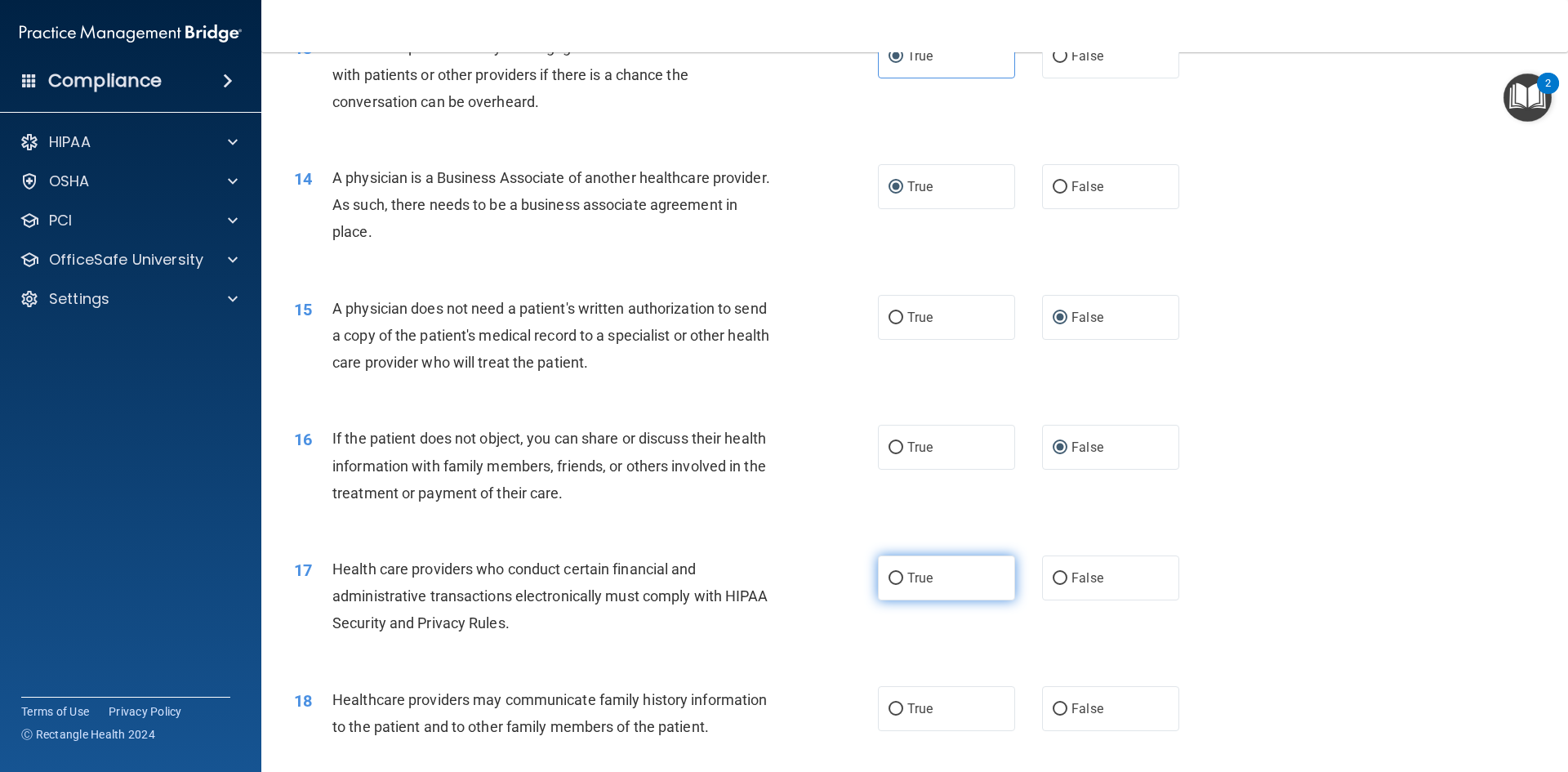
radio input "true"
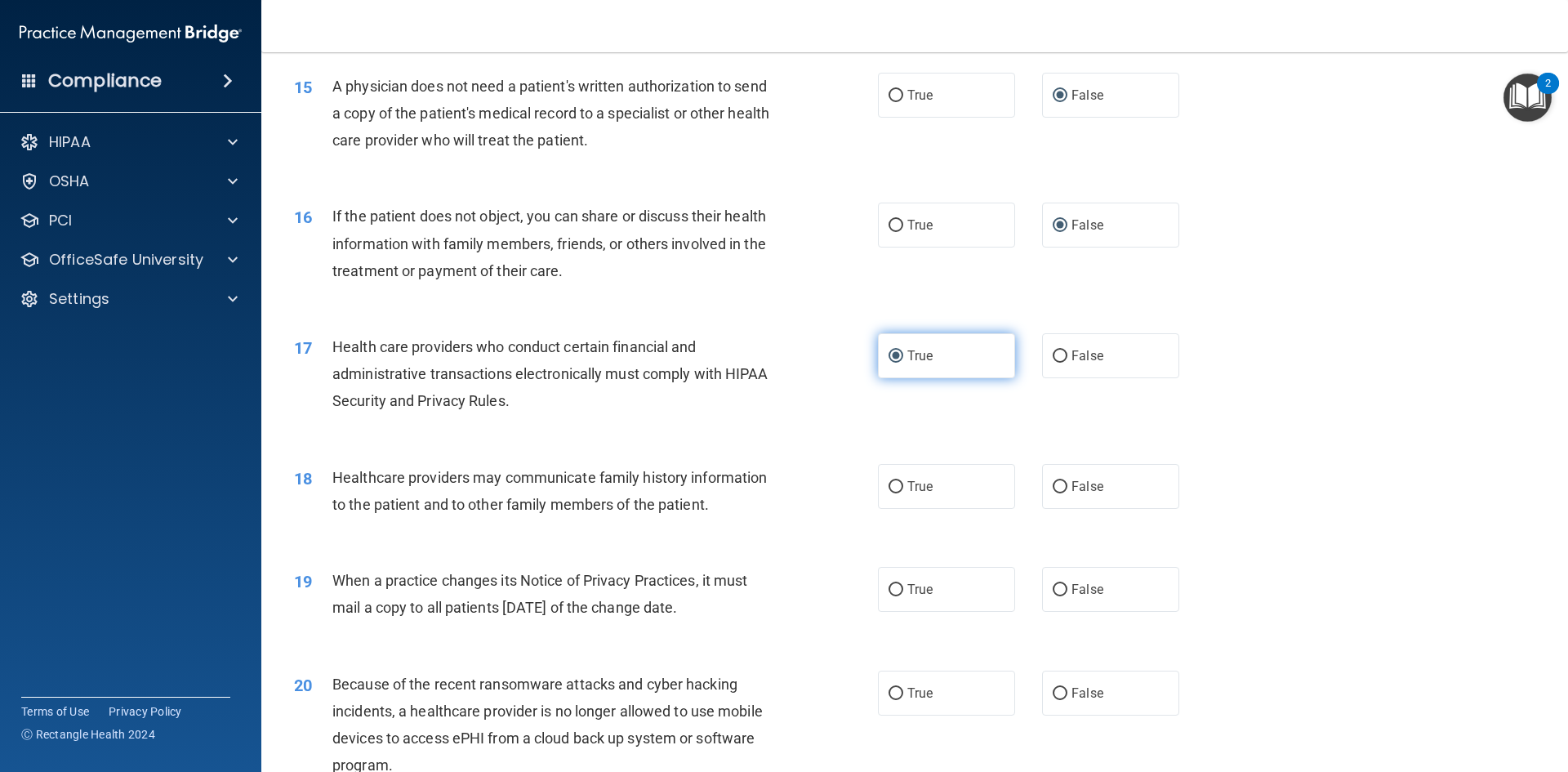
scroll to position [1797, 0]
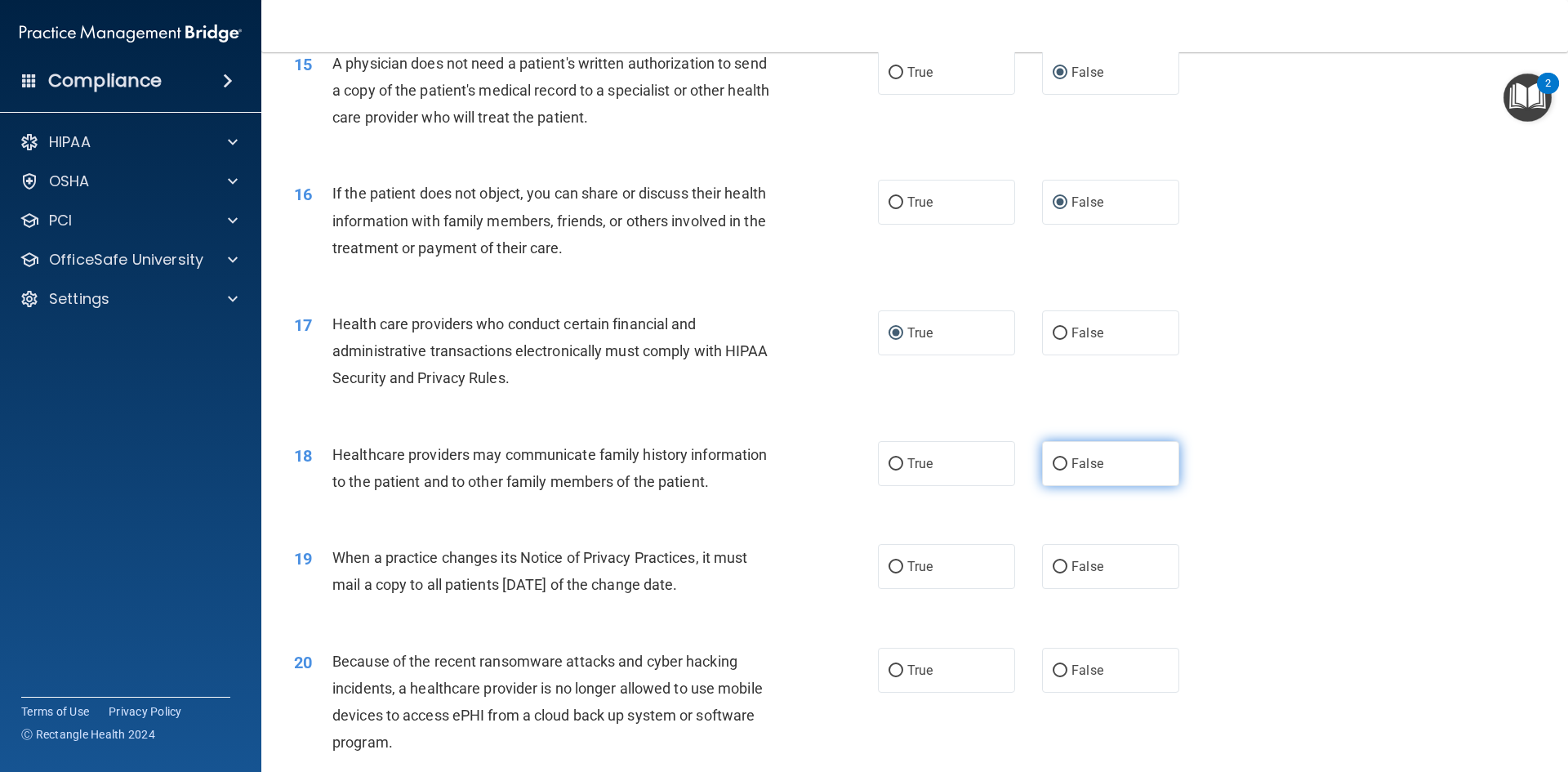
click at [1053, 463] on input "False" at bounding box center [1060, 464] width 15 height 12
radio input "true"
click at [899, 569] on label "True" at bounding box center [946, 566] width 138 height 45
click at [899, 569] on input "True" at bounding box center [895, 568] width 15 height 12
radio input "true"
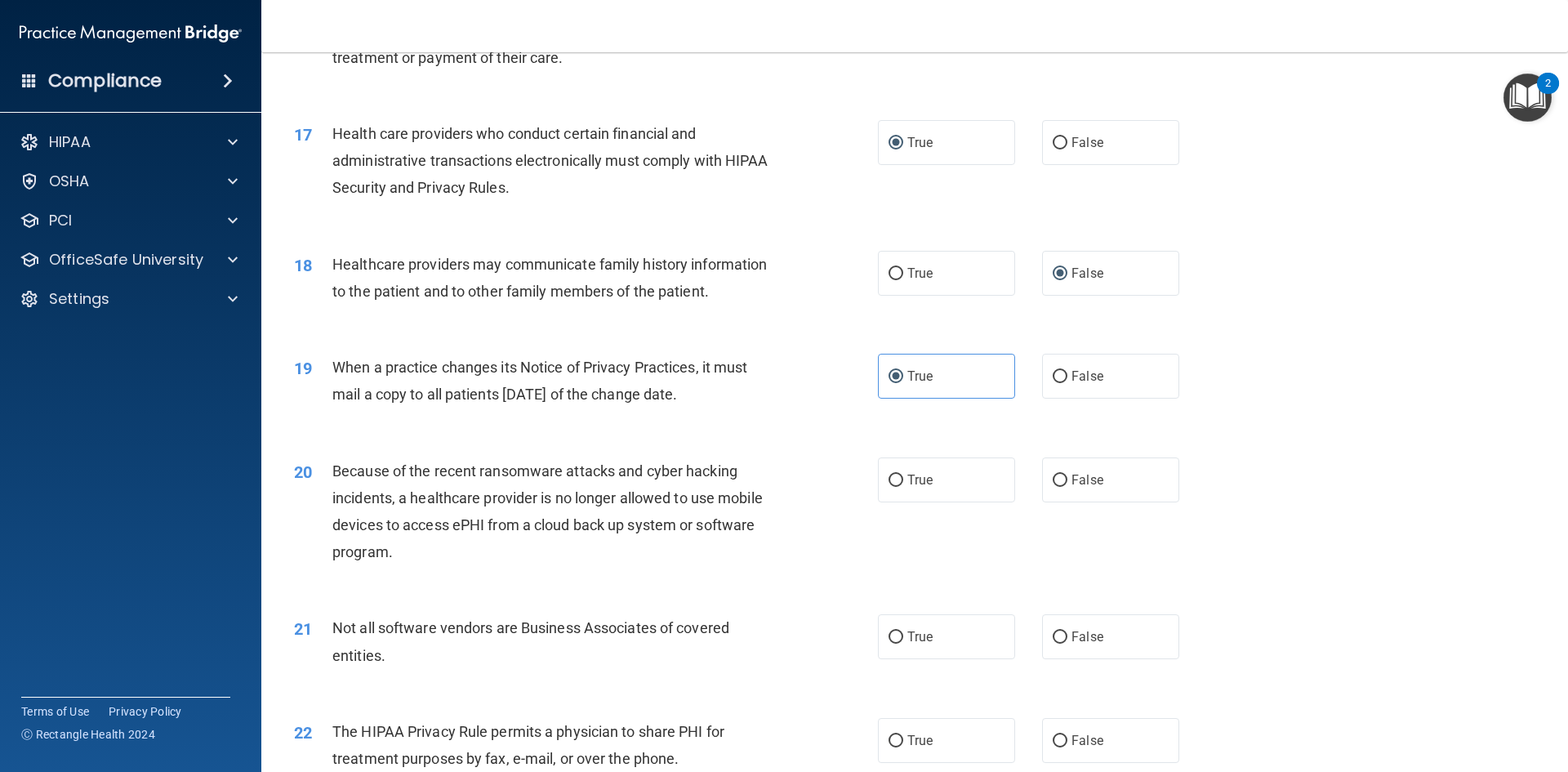
scroll to position [2123, 0]
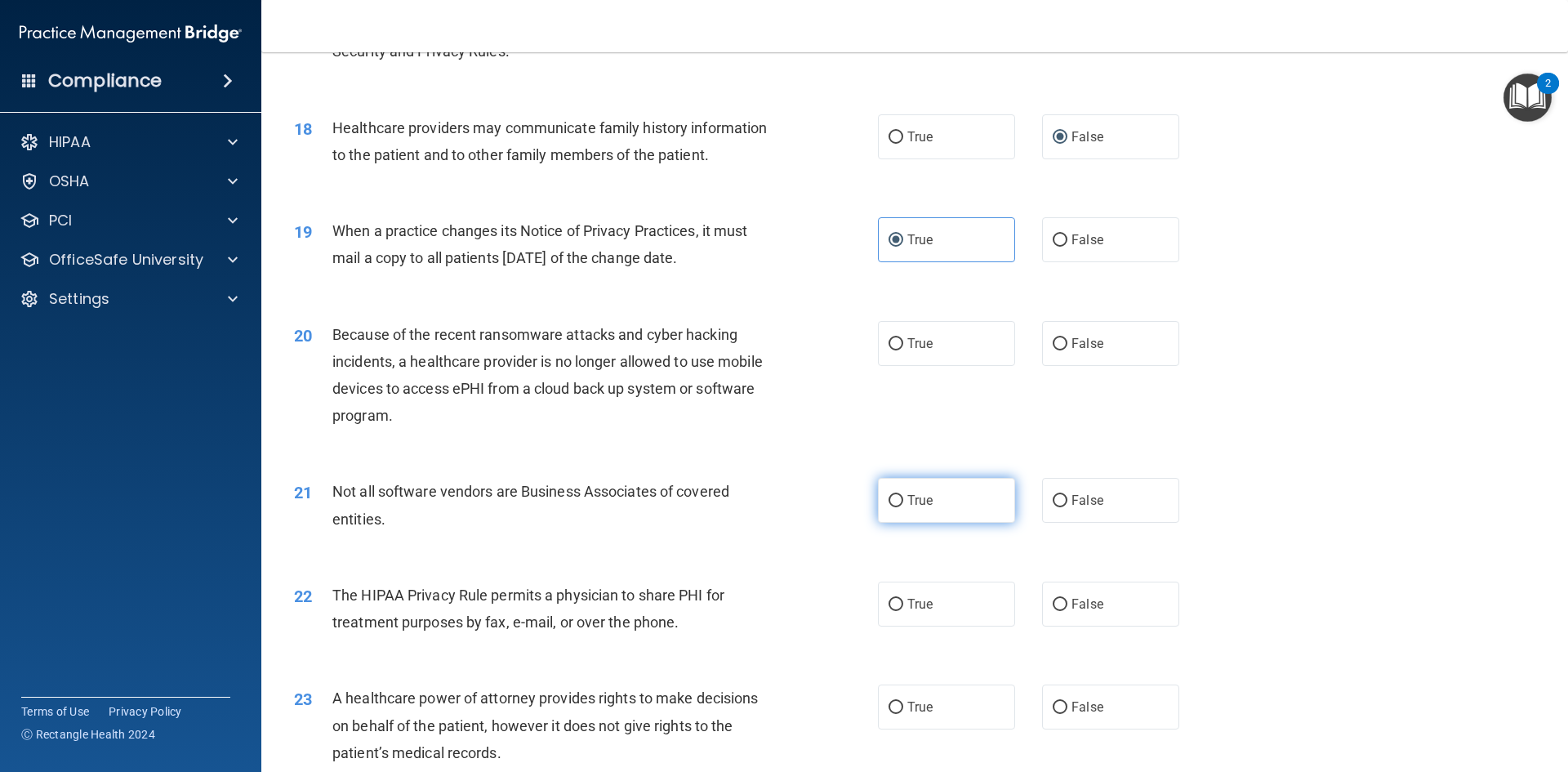
click at [890, 503] on input "True" at bounding box center [895, 501] width 15 height 12
radio input "true"
click at [879, 345] on label "True" at bounding box center [946, 343] width 138 height 45
click at [888, 345] on input "True" at bounding box center [895, 344] width 15 height 12
radio input "true"
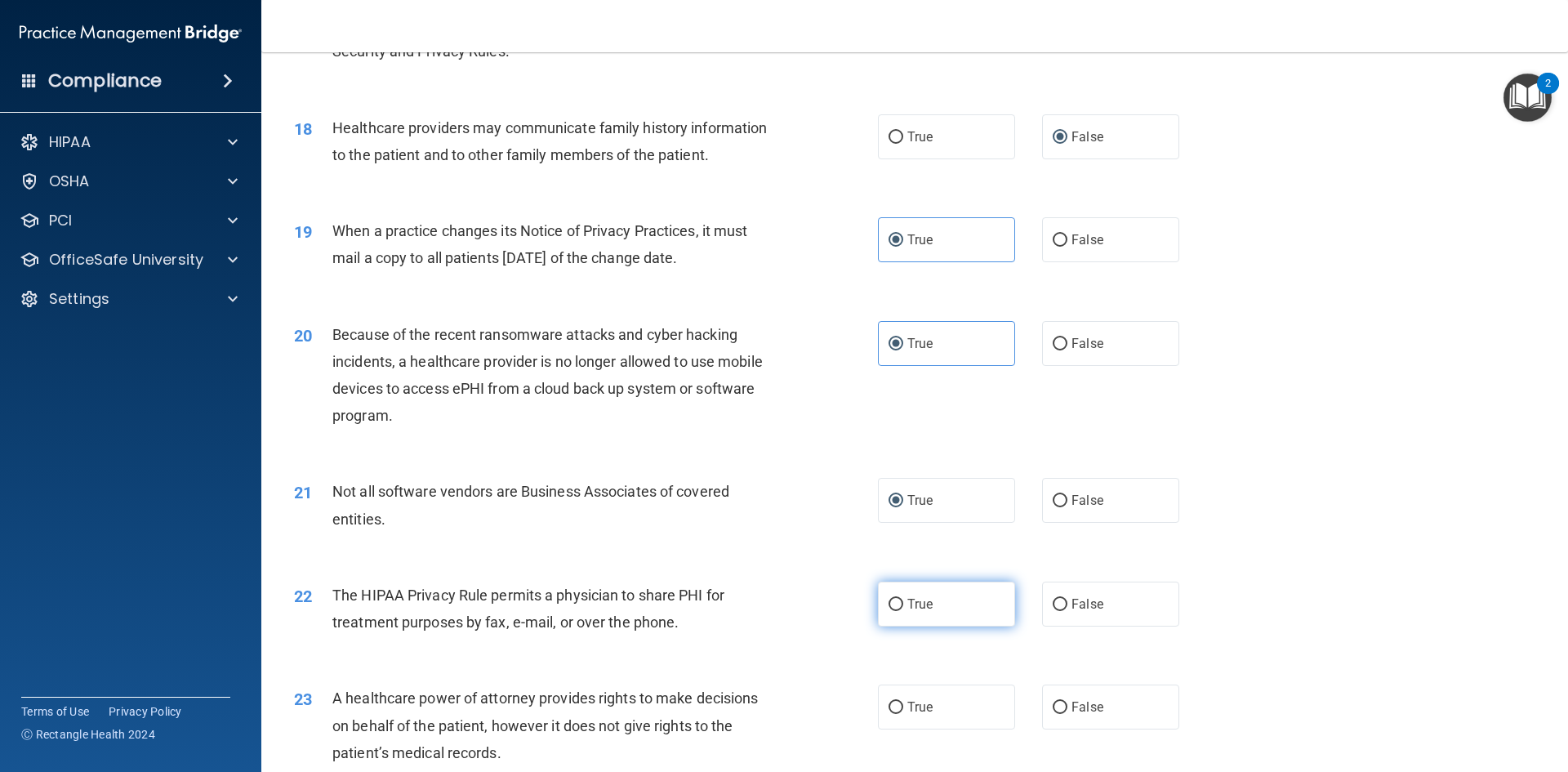
click at [891, 601] on input "True" at bounding box center [895, 604] width 15 height 12
radio input "true"
click at [891, 702] on input "True" at bounding box center [895, 708] width 15 height 12
radio input "true"
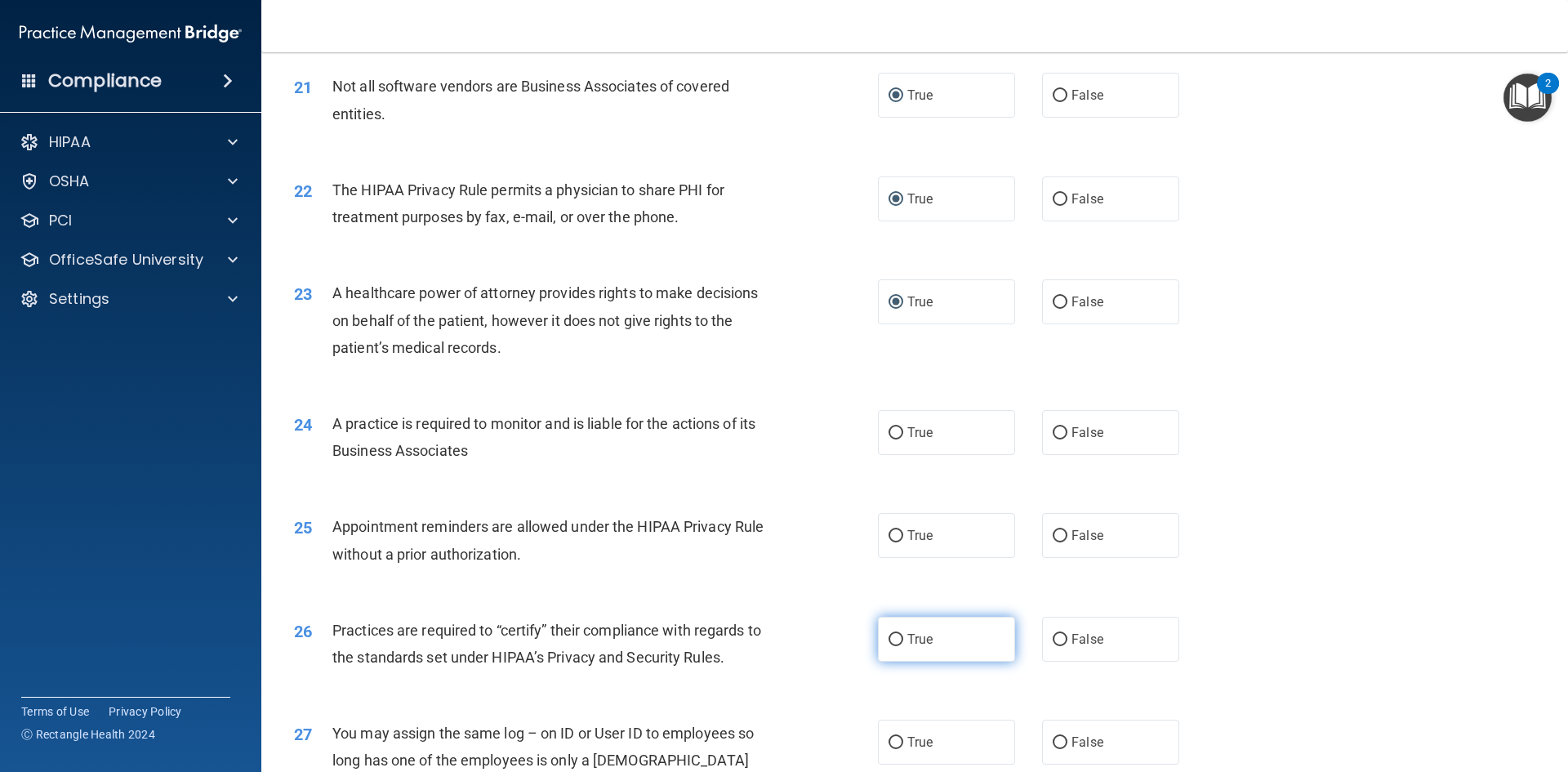
scroll to position [2532, 0]
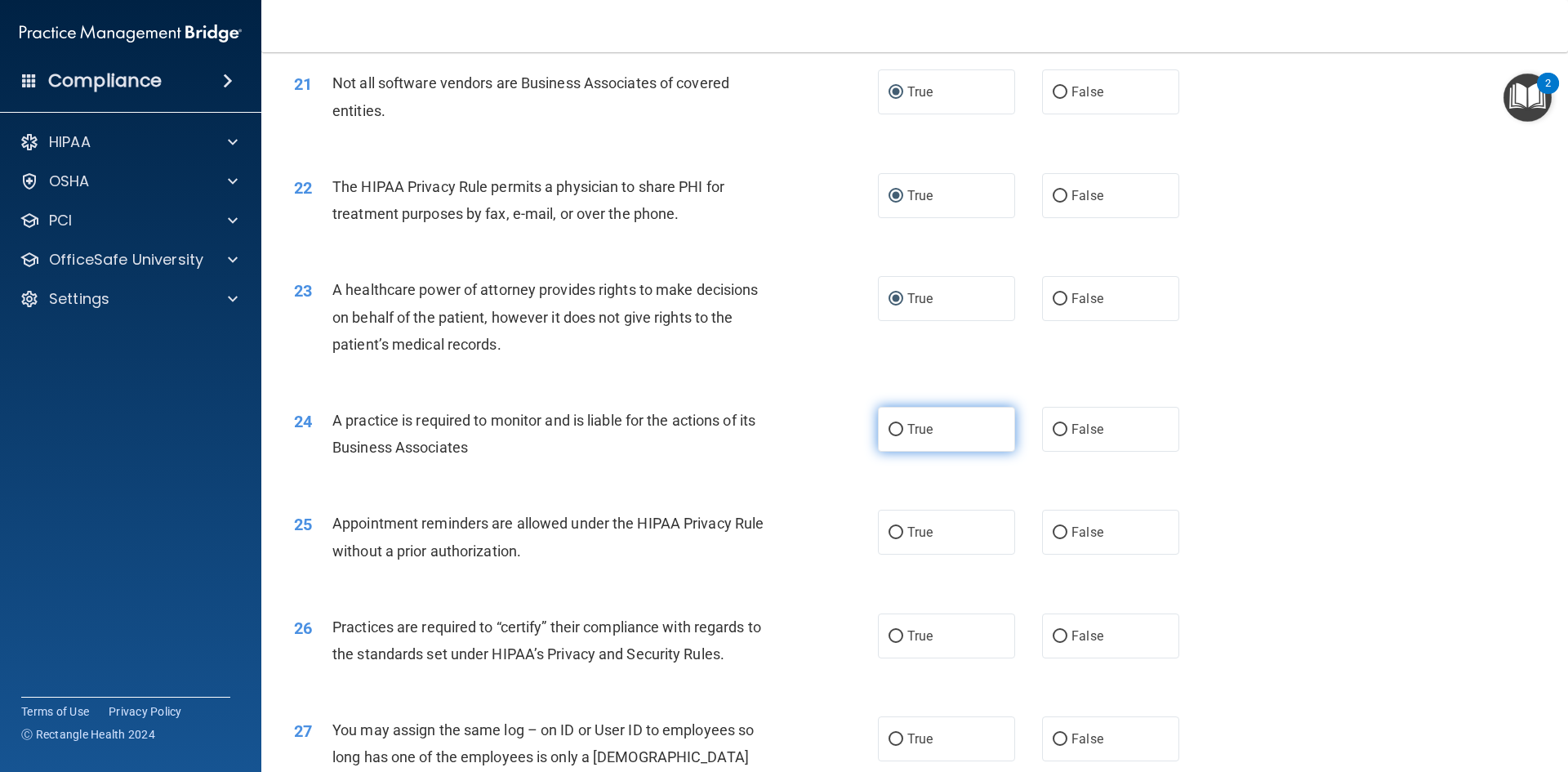
click at [888, 435] on input "True" at bounding box center [895, 430] width 15 height 12
radio input "true"
click at [888, 527] on input "True" at bounding box center [895, 533] width 15 height 12
radio input "true"
click at [885, 643] on label "True" at bounding box center [946, 635] width 138 height 45
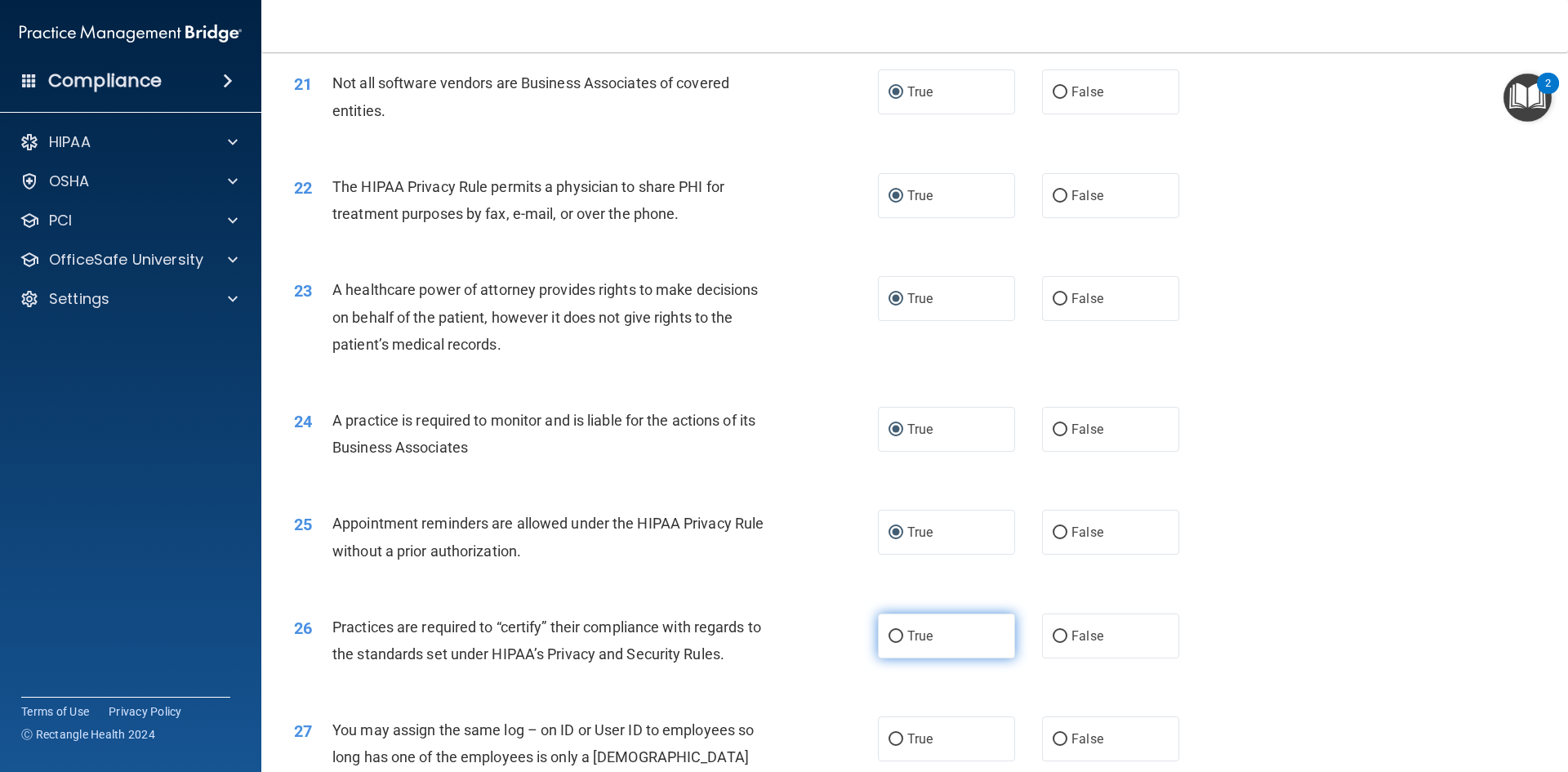
click at [888, 643] on input "True" at bounding box center [895, 636] width 15 height 12
radio input "true"
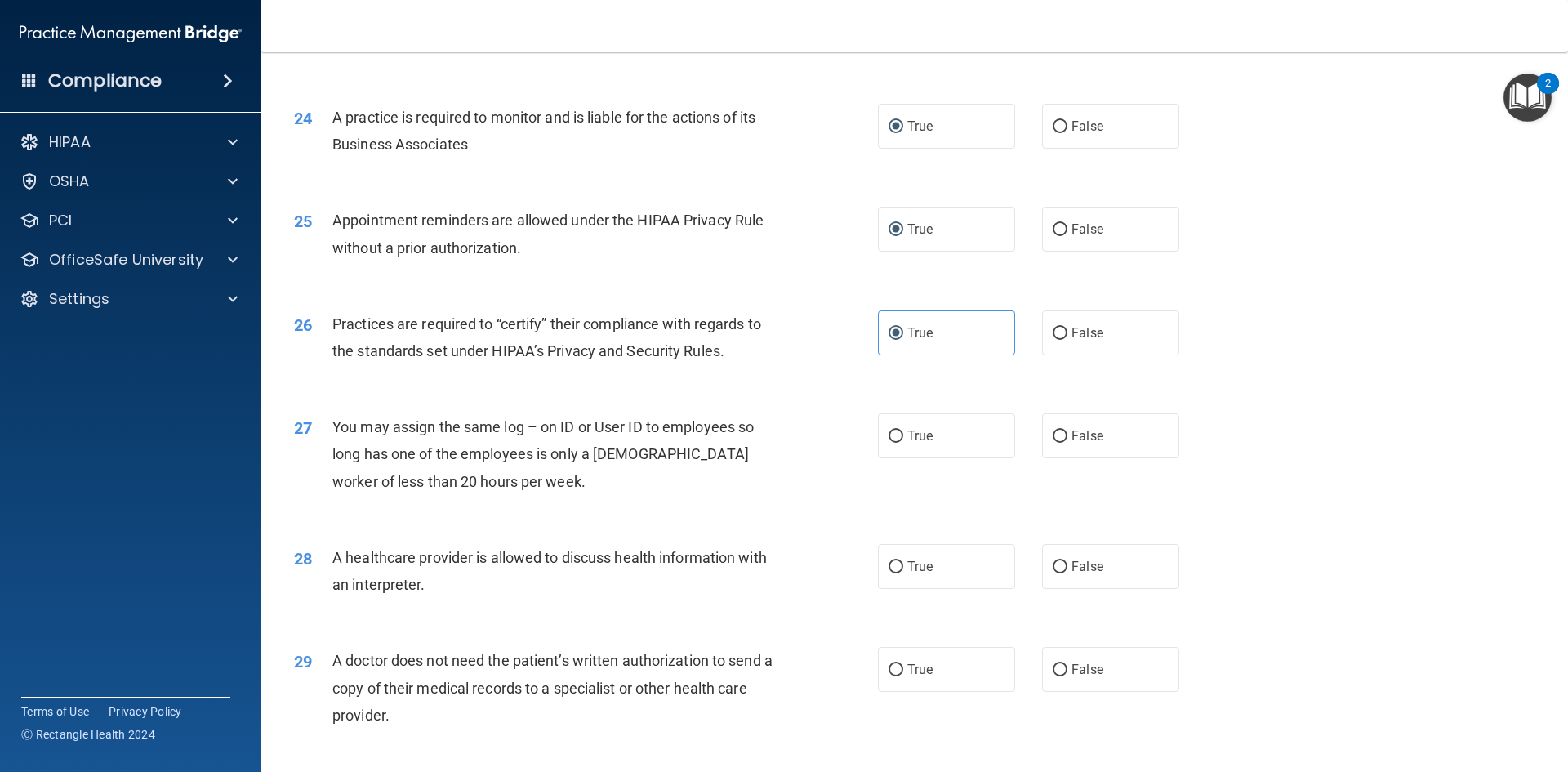
scroll to position [2860, 0]
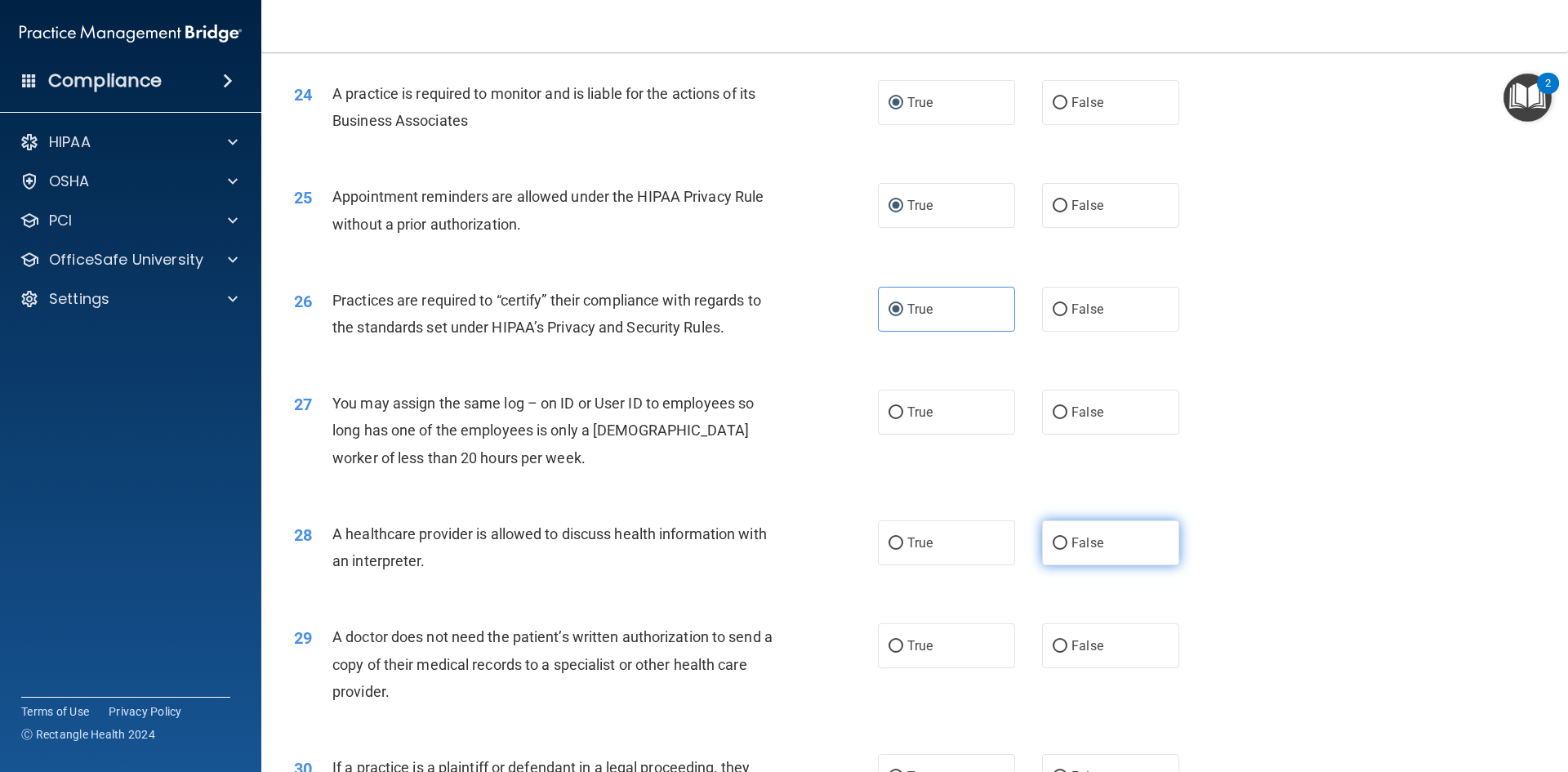
click at [1053, 544] on input "False" at bounding box center [1060, 544] width 15 height 12
radio input "true"
click at [1044, 411] on label "False" at bounding box center [1110, 412] width 138 height 45
click at [1053, 411] on input "False" at bounding box center [1060, 413] width 15 height 12
radio input "true"
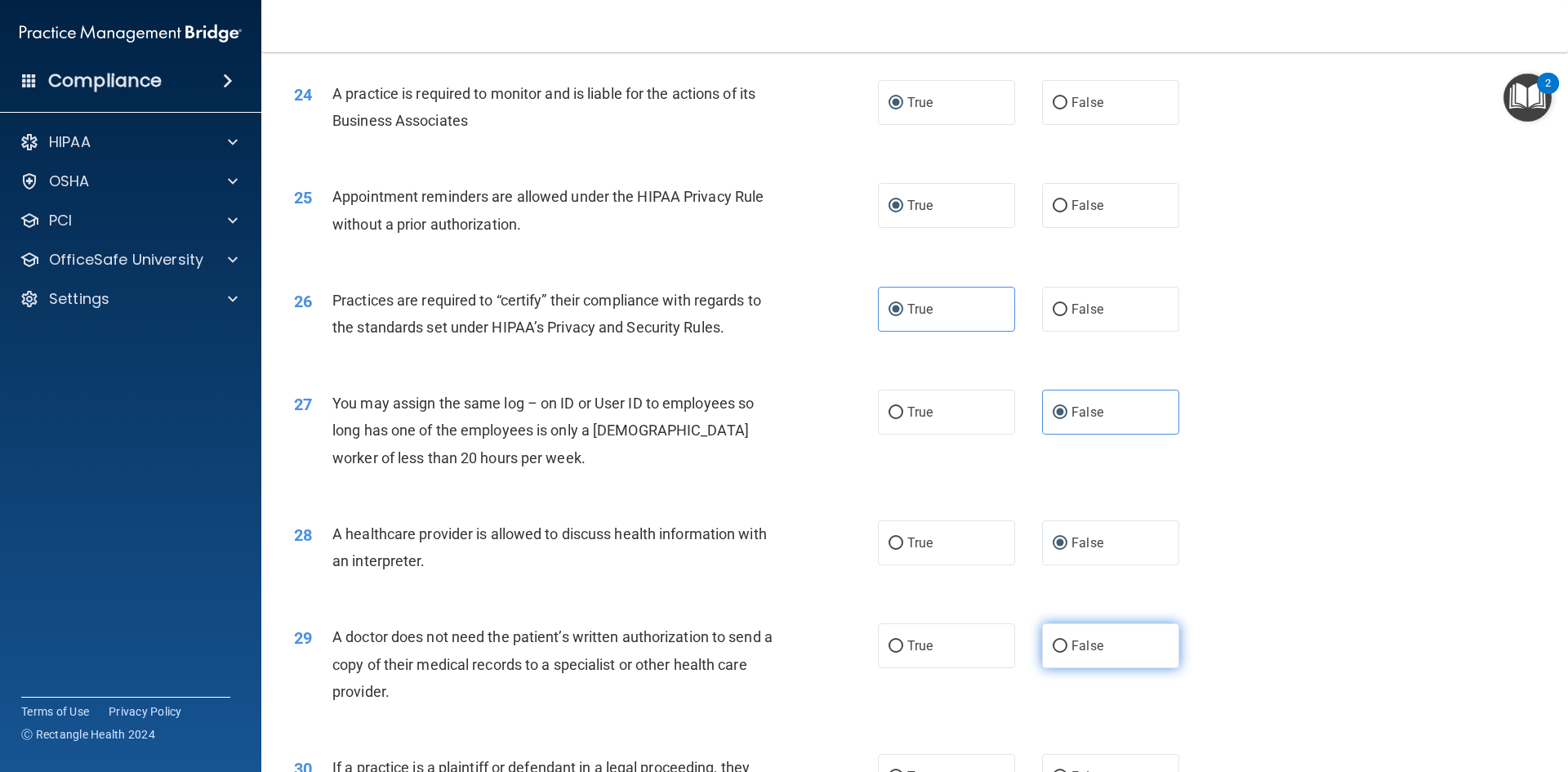
click at [1053, 643] on input "False" at bounding box center [1060, 646] width 15 height 12
radio input "true"
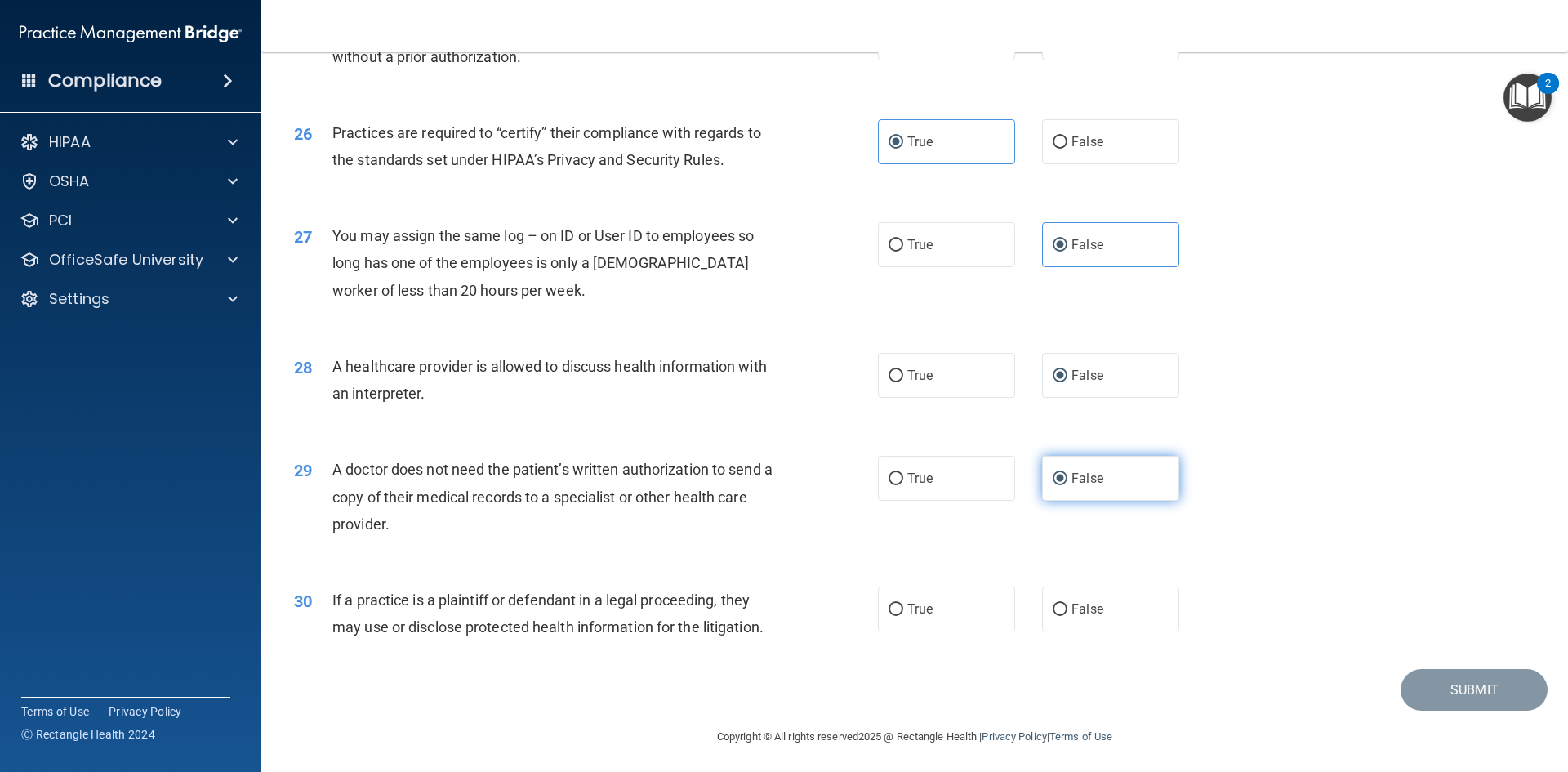
scroll to position [3031, 0]
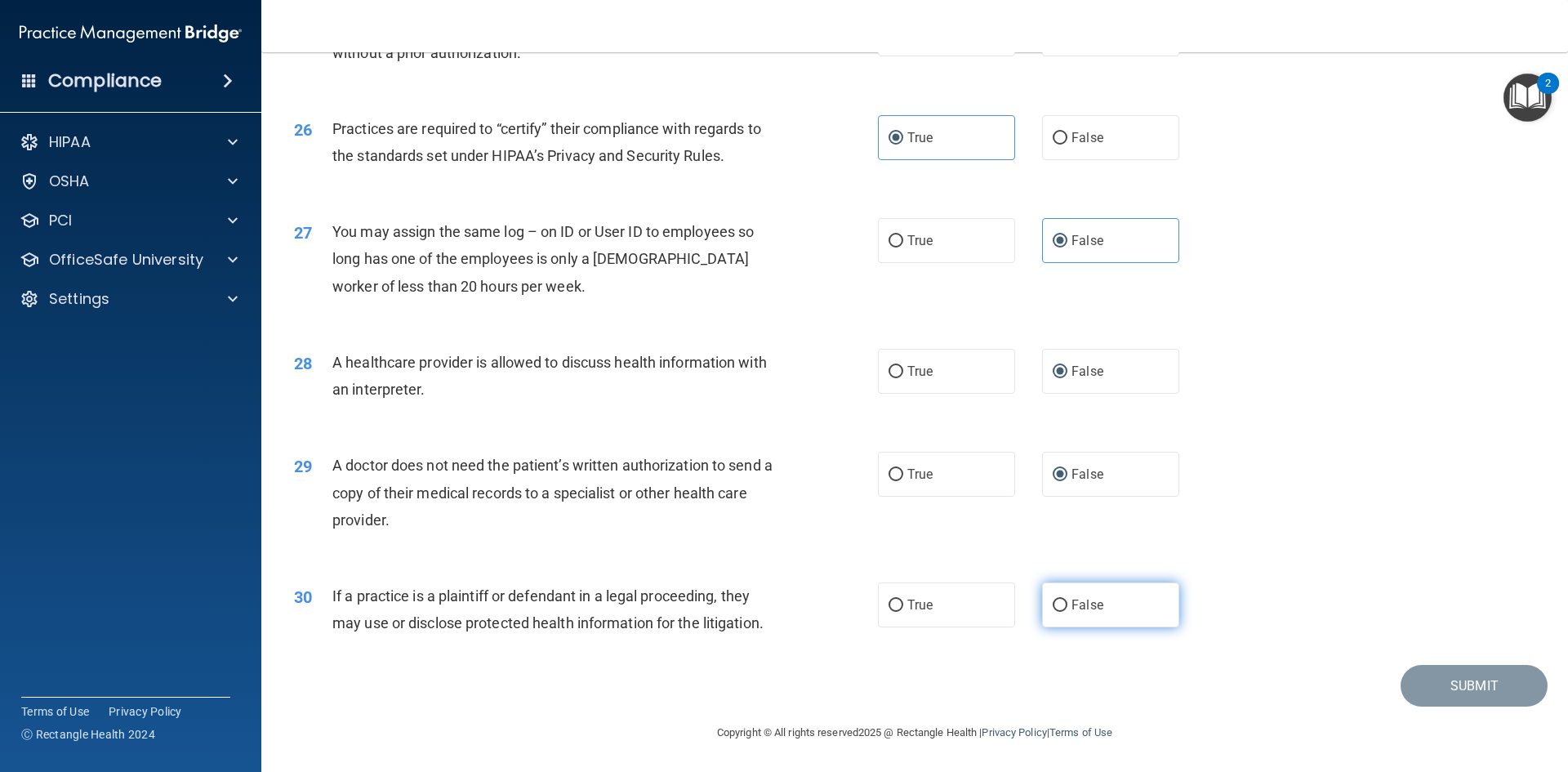
click at [1053, 607] on input "False" at bounding box center [1060, 605] width 15 height 12
radio input "true"
click at [1450, 680] on button "Submit" at bounding box center [1473, 686] width 147 height 42
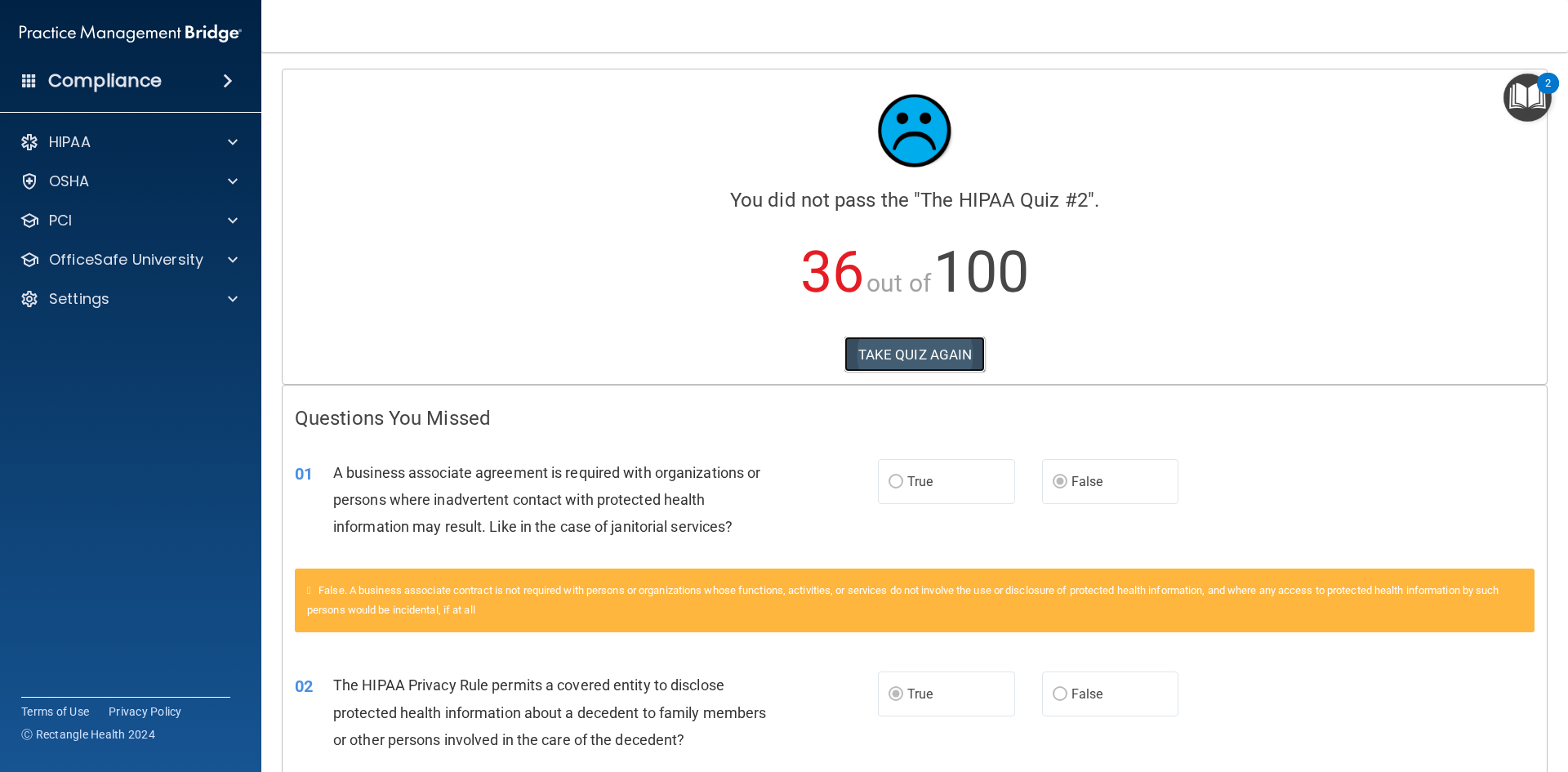
click at [895, 350] on button "TAKE QUIZ AGAIN" at bounding box center [915, 354] width 142 height 36
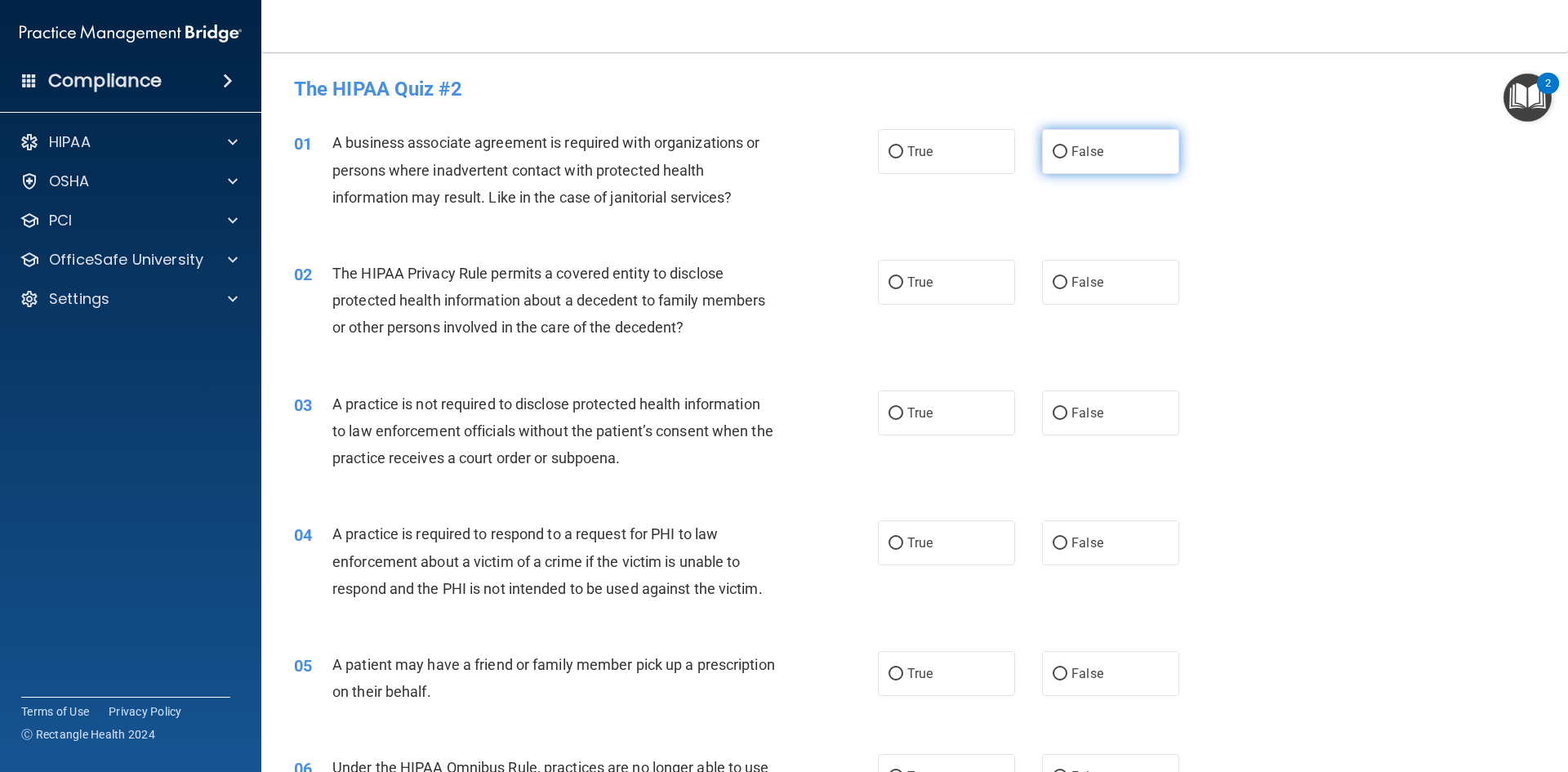
click at [1053, 147] on input "False" at bounding box center [1060, 153] width 15 height 12
radio input "true"
click at [893, 282] on input "True" at bounding box center [895, 283] width 15 height 12
radio input "true"
click at [1056, 412] on input "False" at bounding box center [1060, 414] width 15 height 12
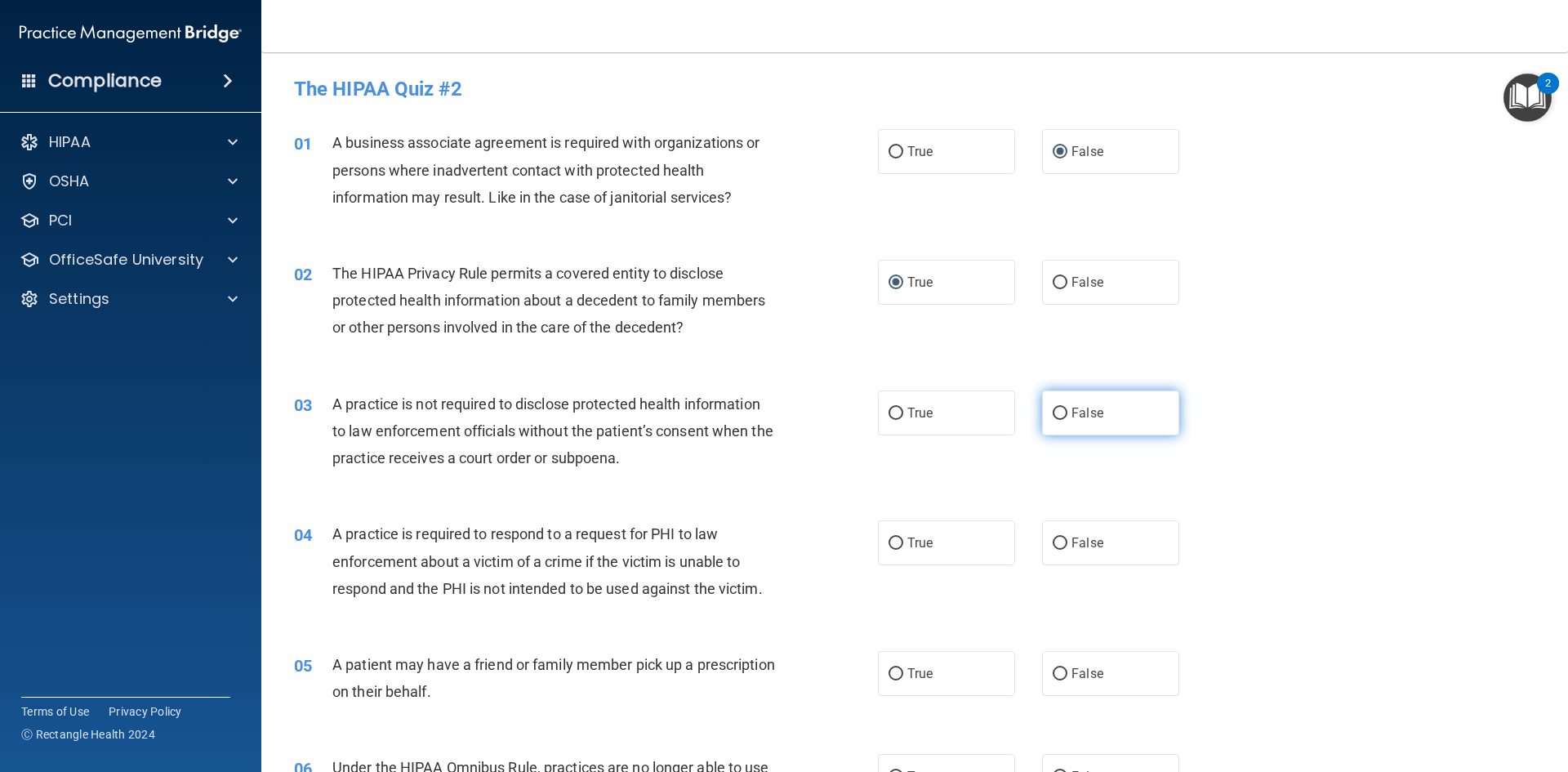
radio input "true"
click at [888, 541] on input "True" at bounding box center [895, 544] width 15 height 12
radio input "true"
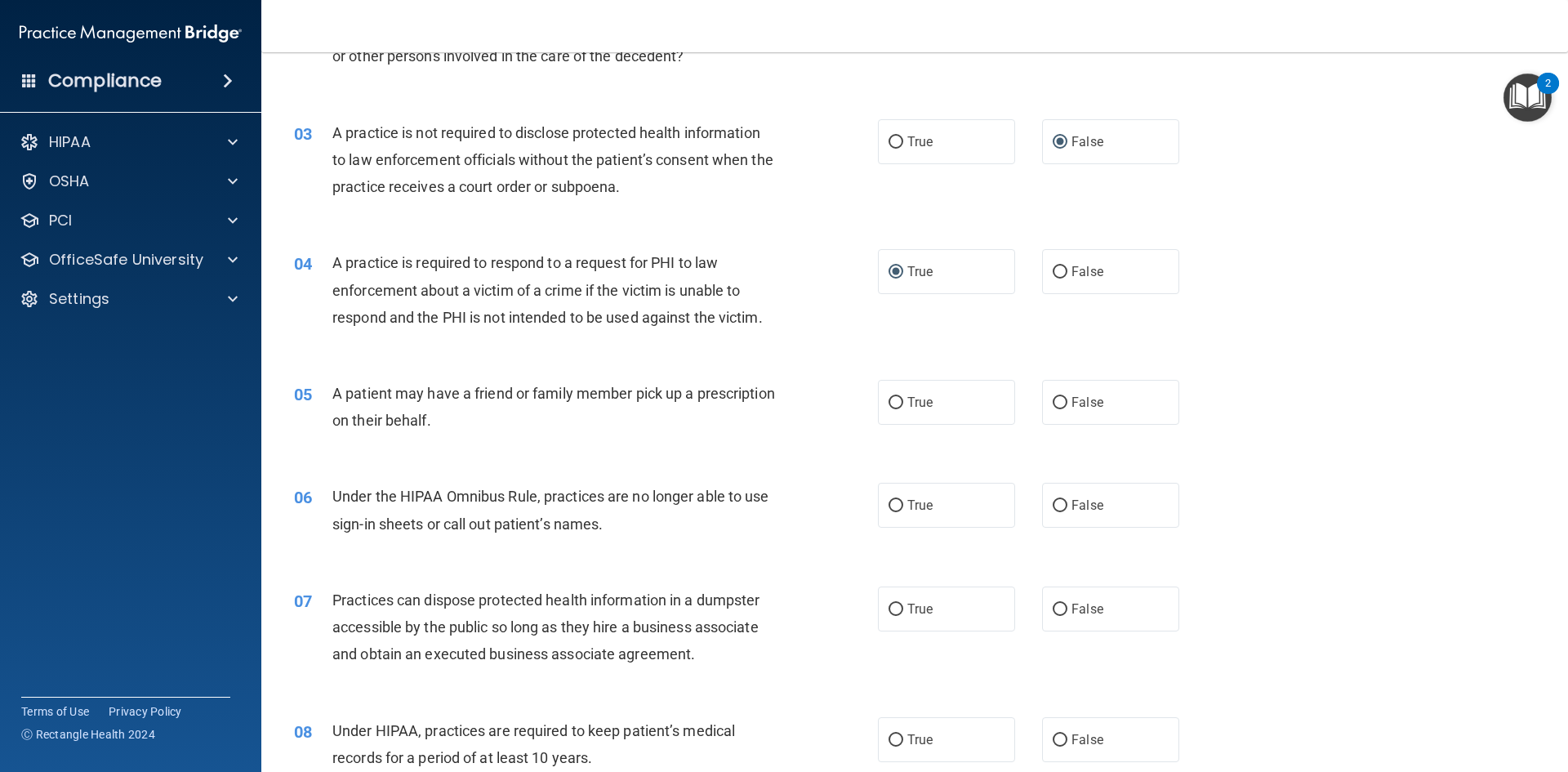
scroll to position [327, 0]
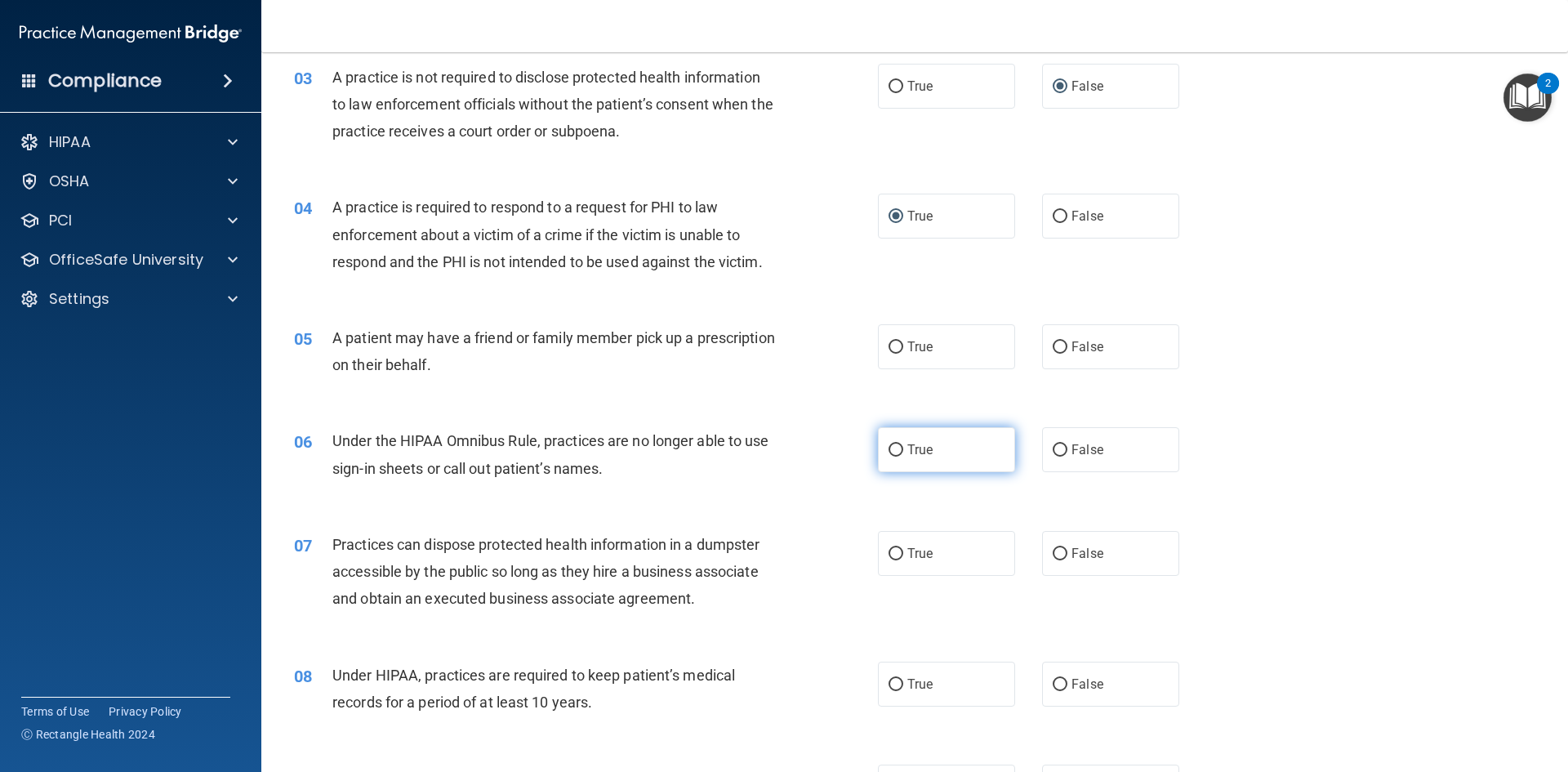
click at [888, 454] on input "True" at bounding box center [895, 451] width 15 height 12
radio input "true"
click at [894, 351] on input "True" at bounding box center [895, 347] width 15 height 12
radio input "true"
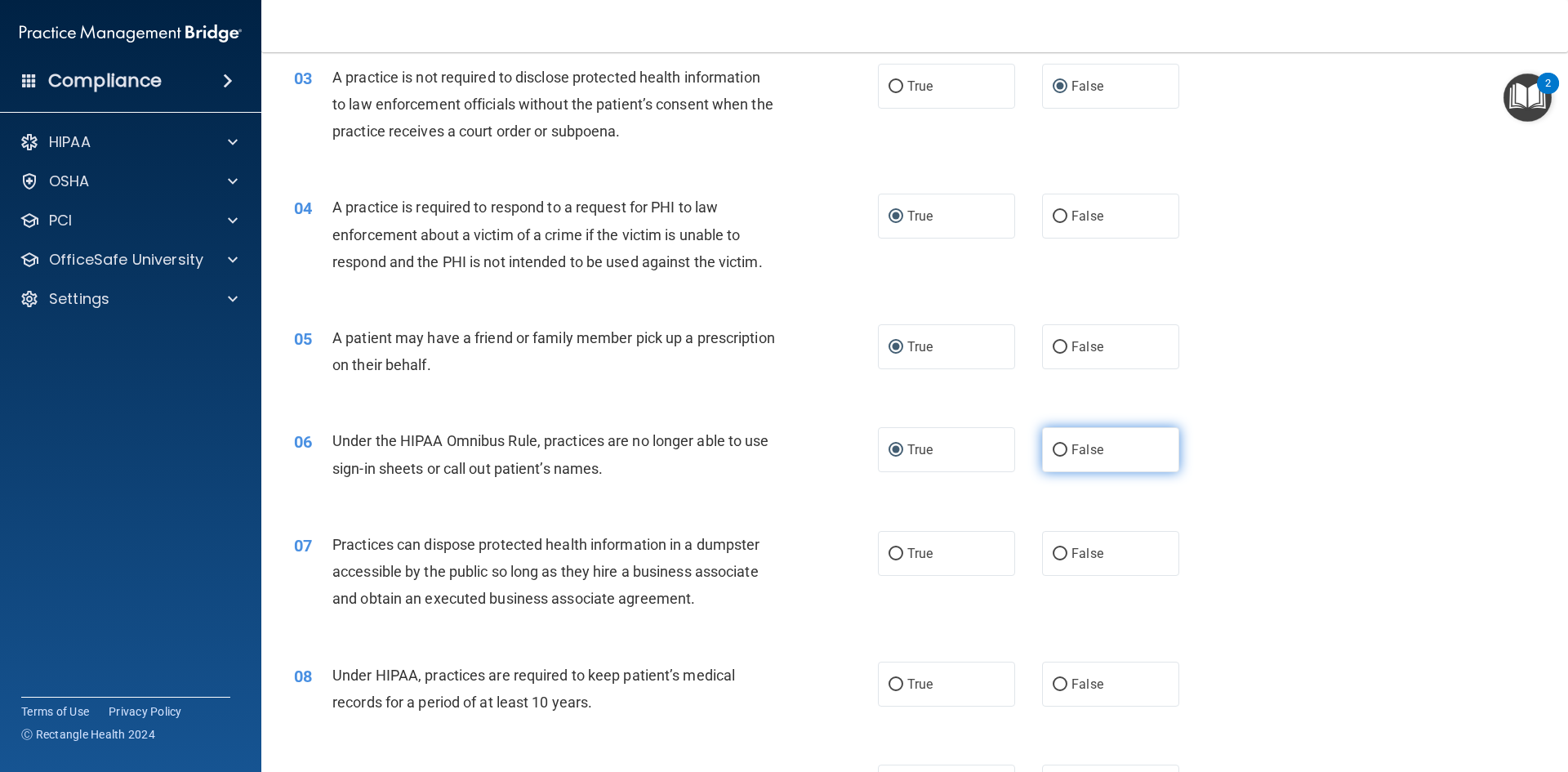
click at [1053, 456] on input "False" at bounding box center [1060, 451] width 15 height 12
radio input "true"
radio input "false"
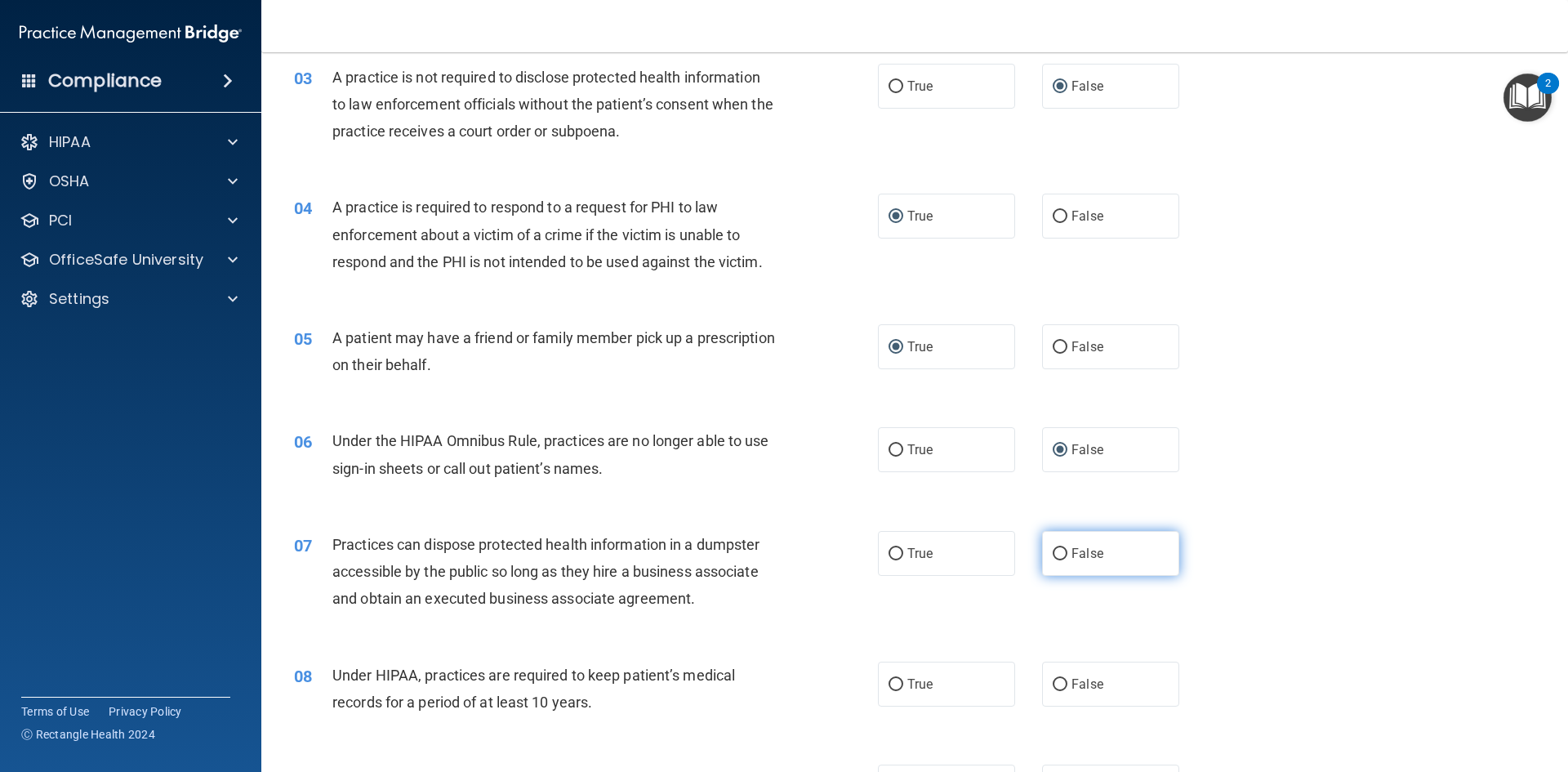
click at [1042, 551] on label "False" at bounding box center [1110, 553] width 138 height 45
click at [1053, 551] on input "False" at bounding box center [1060, 555] width 15 height 12
radio input "true"
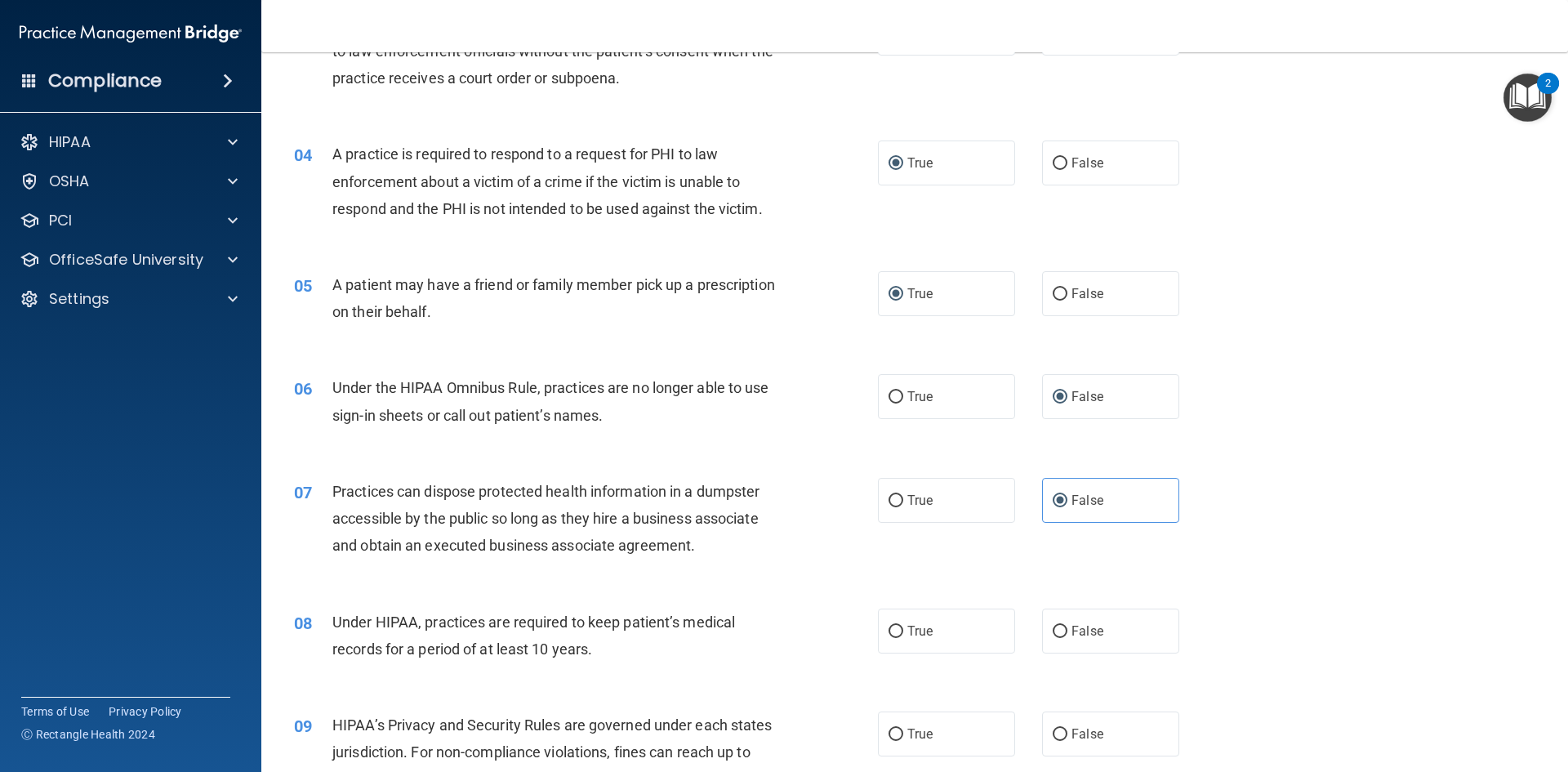
scroll to position [490, 0]
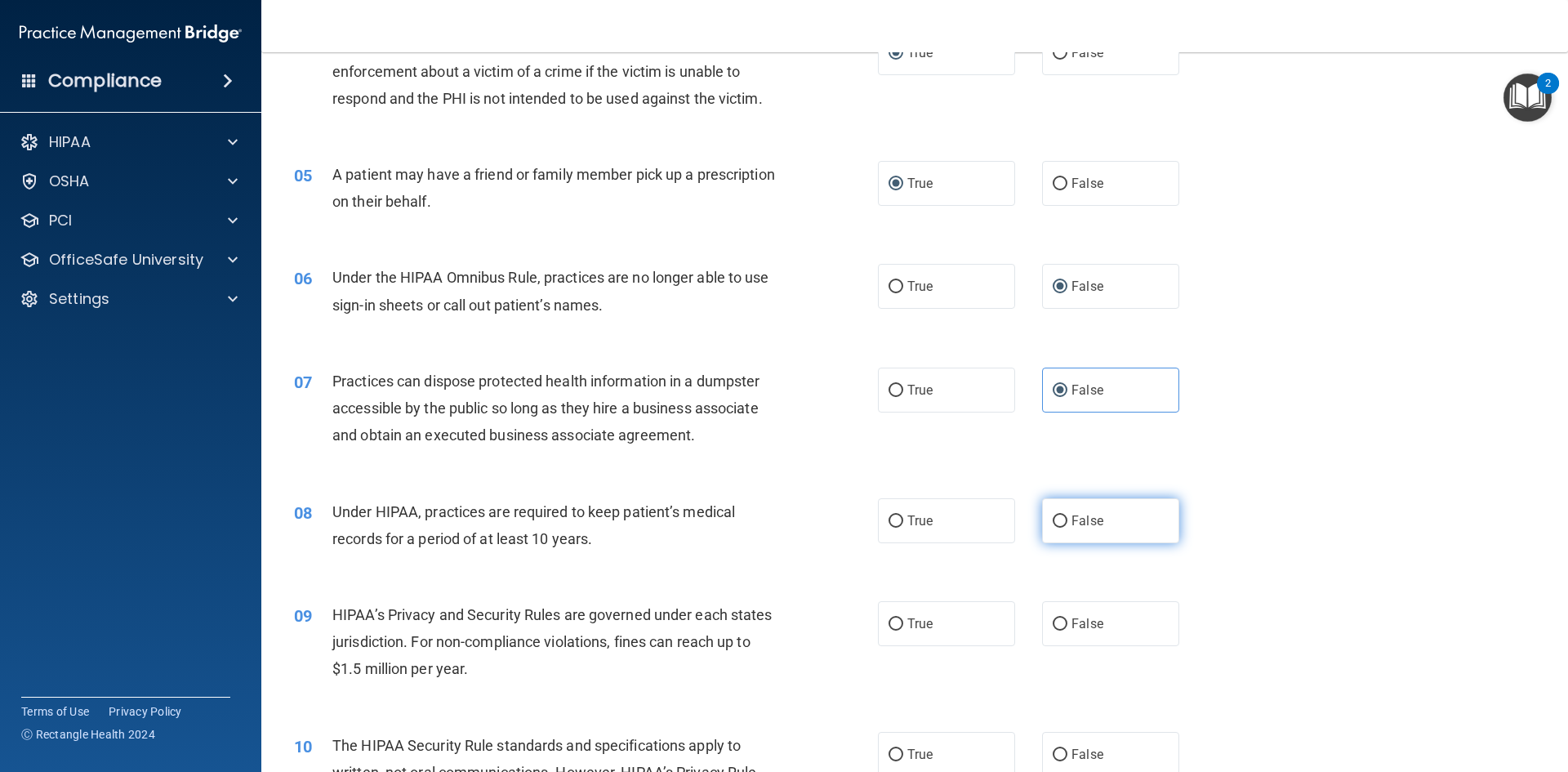
click at [1053, 516] on input "False" at bounding box center [1060, 522] width 15 height 12
radio input "true"
click at [1053, 624] on input "False" at bounding box center [1060, 624] width 15 height 12
radio input "true"
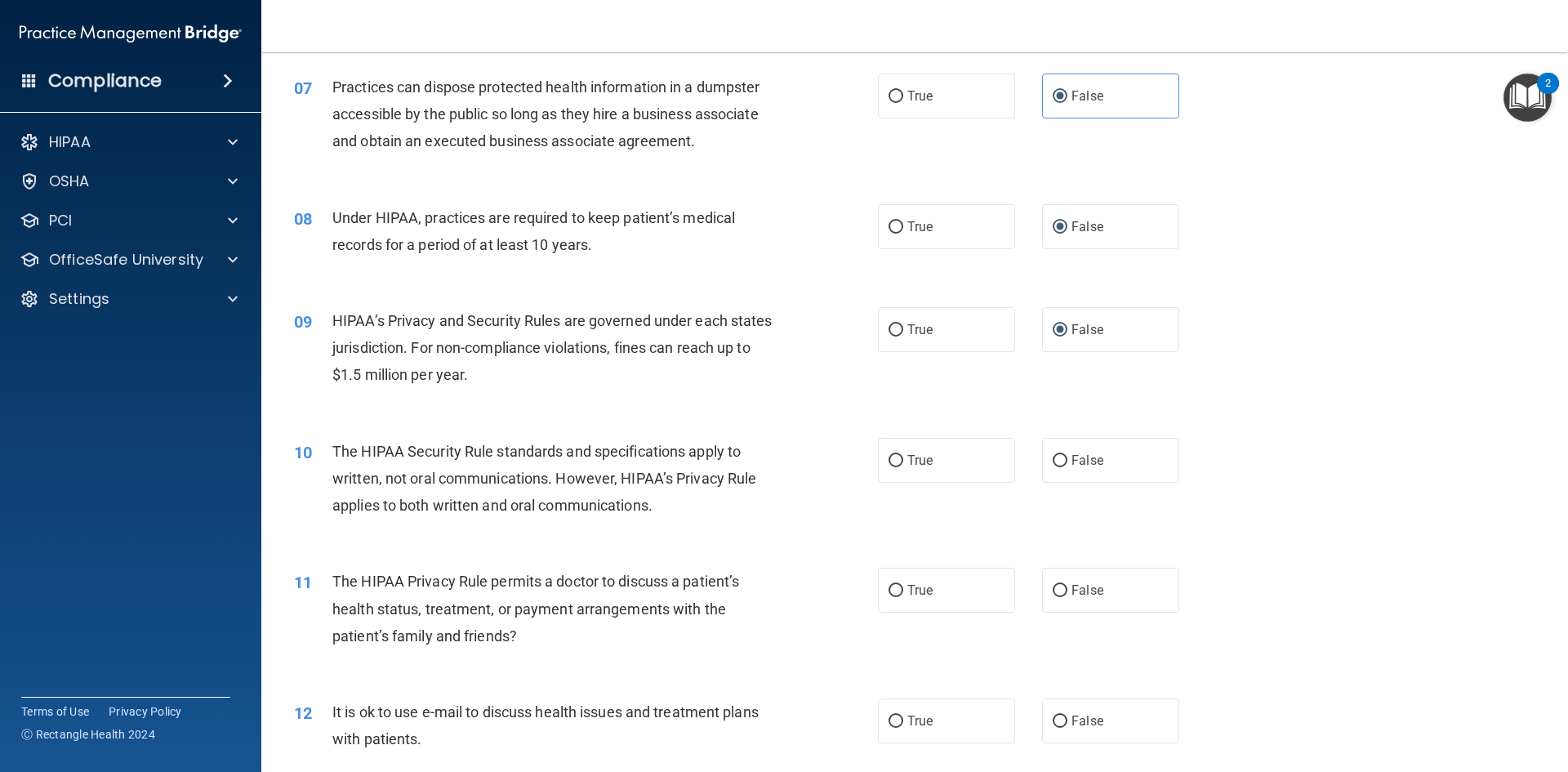
scroll to position [817, 0]
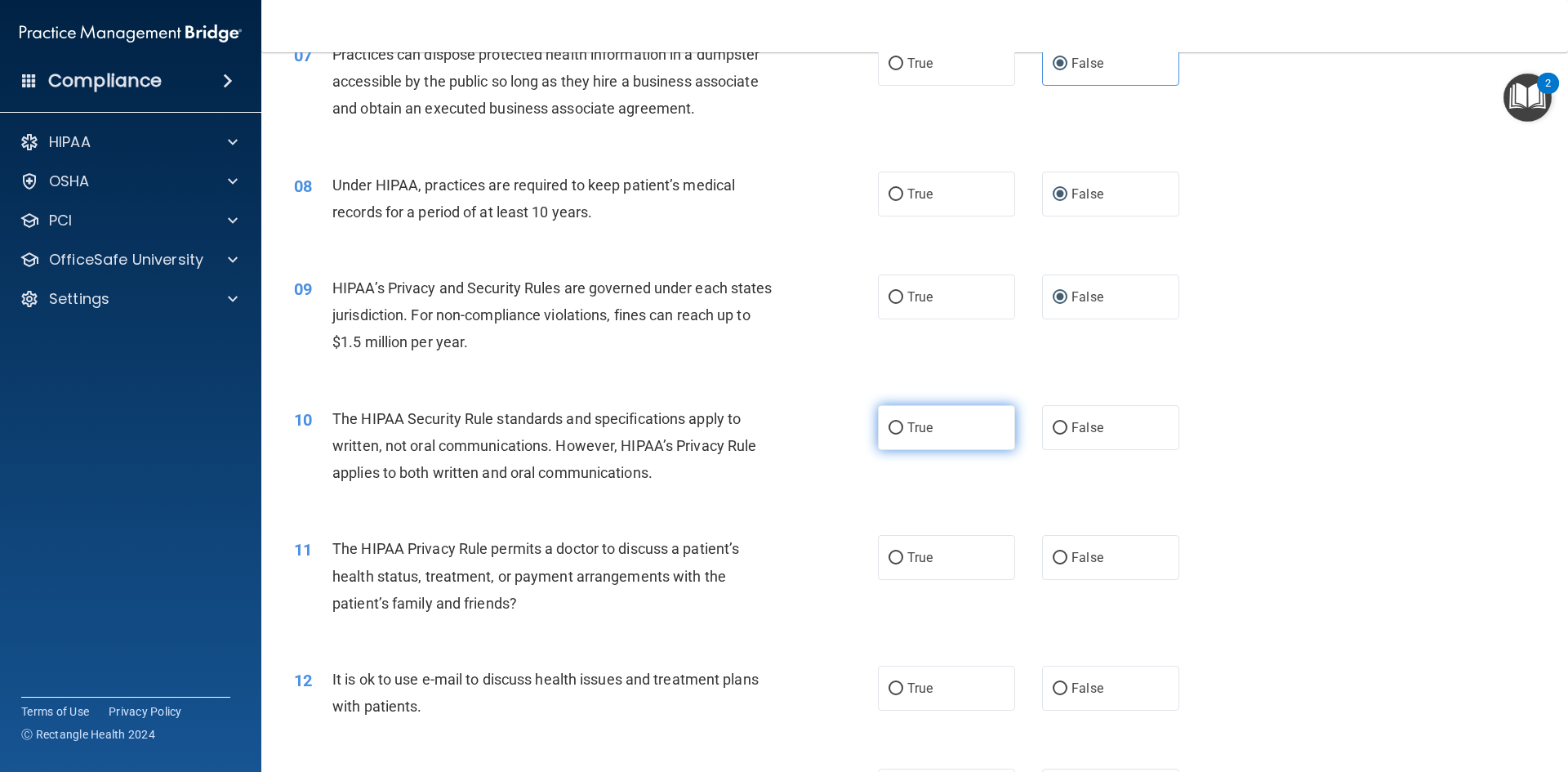
click at [888, 427] on input "True" at bounding box center [895, 428] width 15 height 12
radio input "true"
click at [894, 554] on input "True" at bounding box center [895, 559] width 15 height 12
radio input "true"
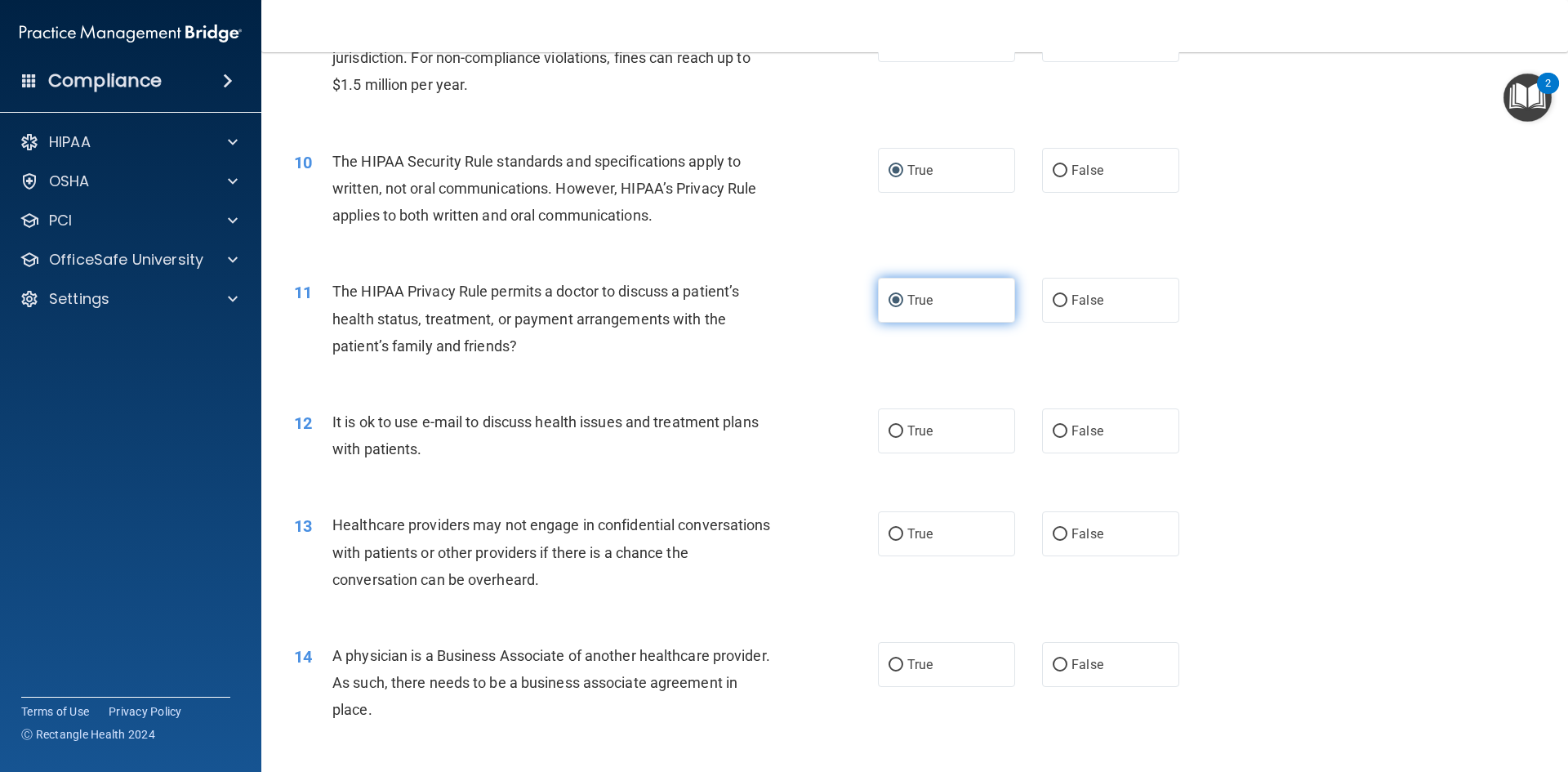
scroll to position [1144, 0]
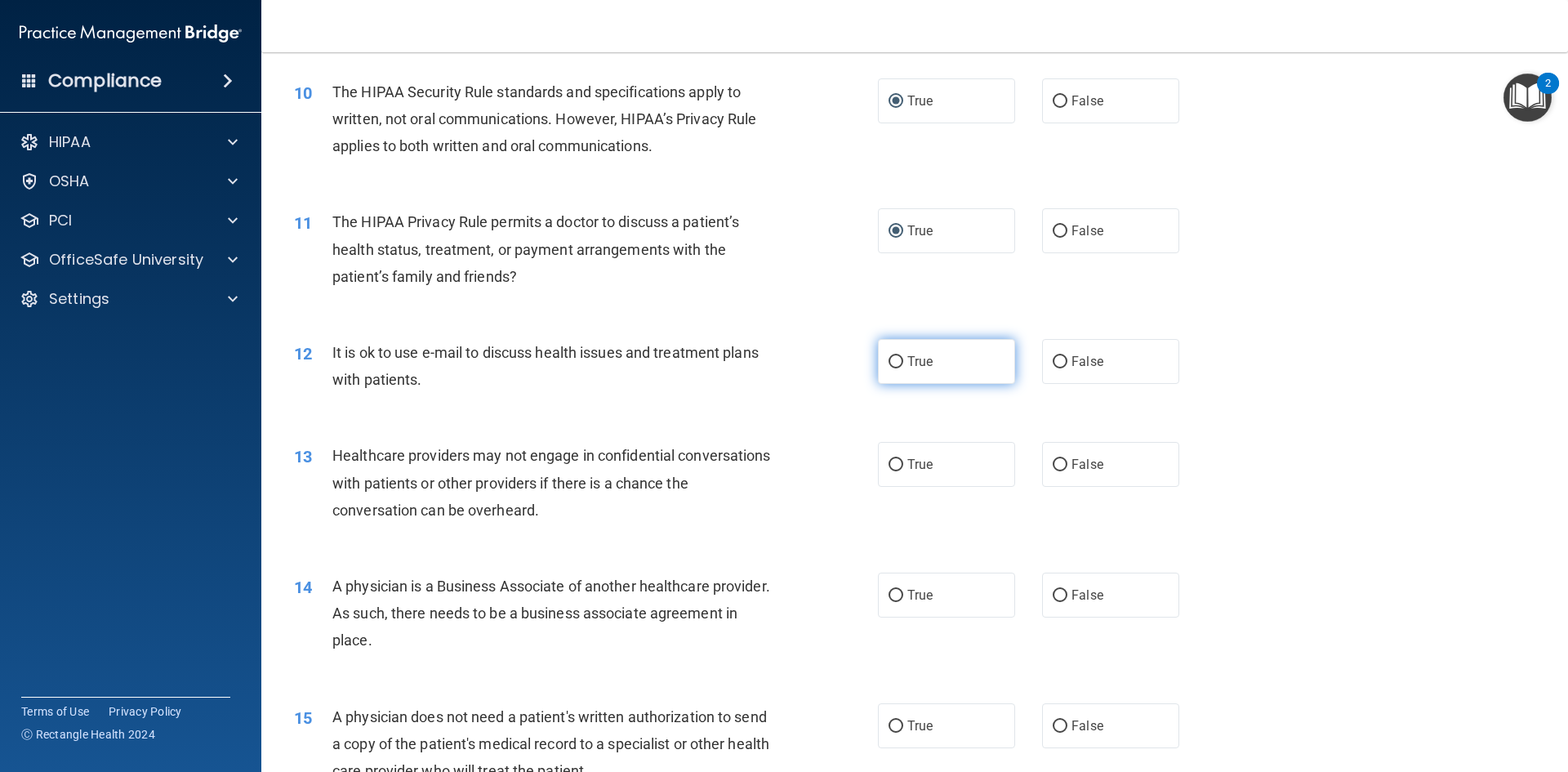
click at [888, 359] on input "True" at bounding box center [895, 362] width 15 height 12
radio input "true"
click at [1057, 472] on input "False" at bounding box center [1060, 465] width 15 height 12
radio input "true"
click at [1054, 593] on input "False" at bounding box center [1060, 595] width 15 height 12
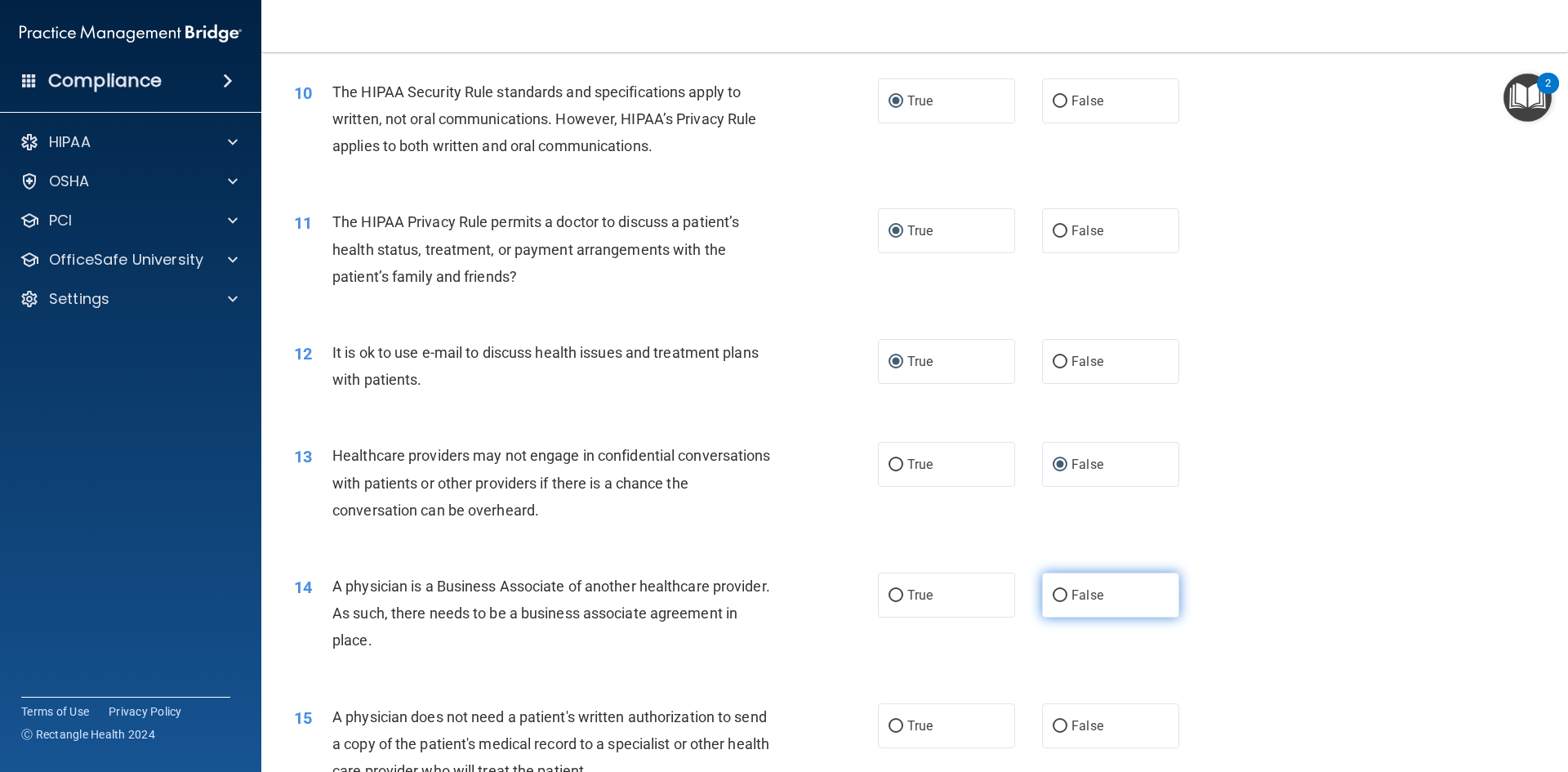
radio input "true"
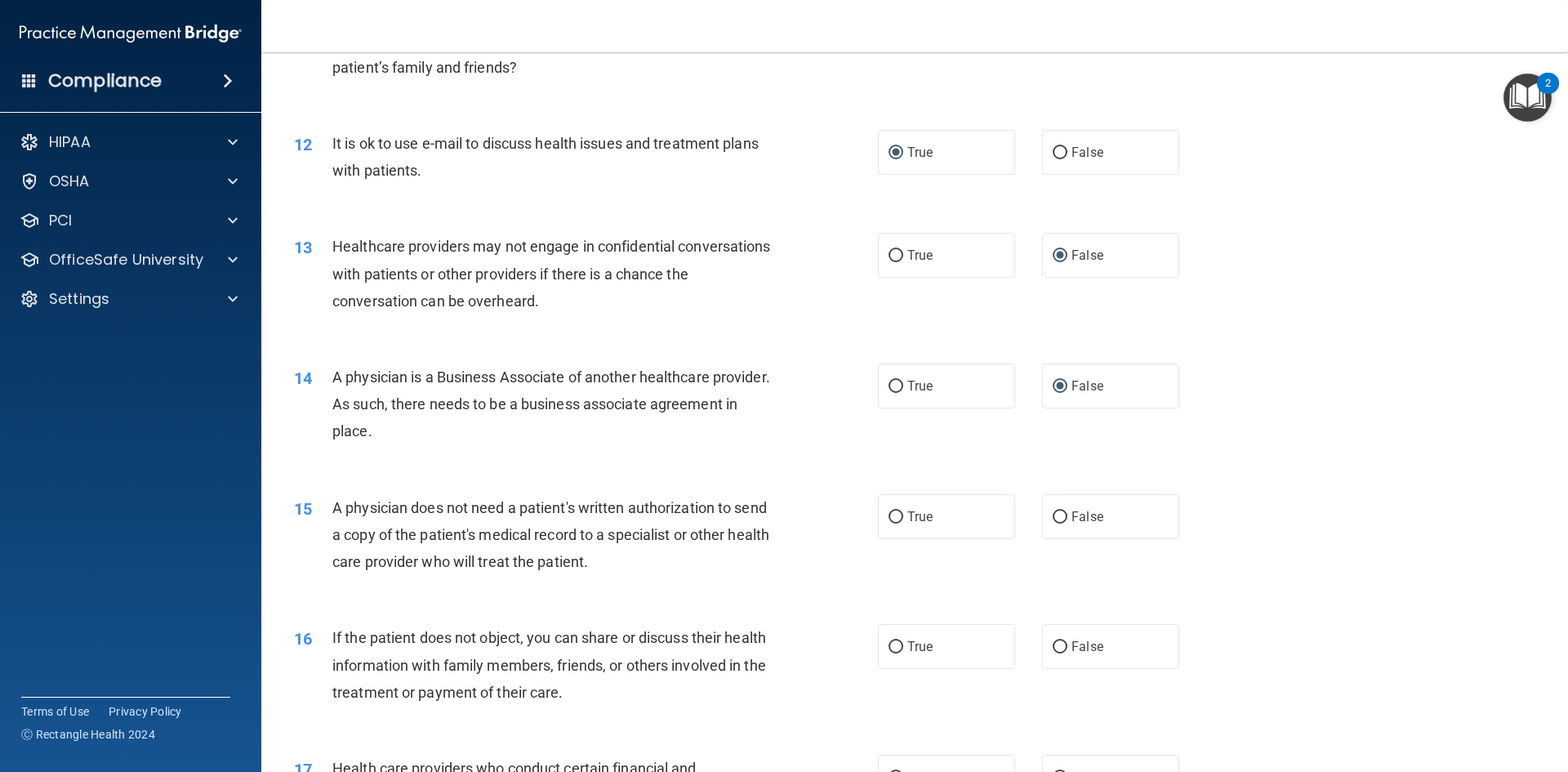
scroll to position [1470, 0]
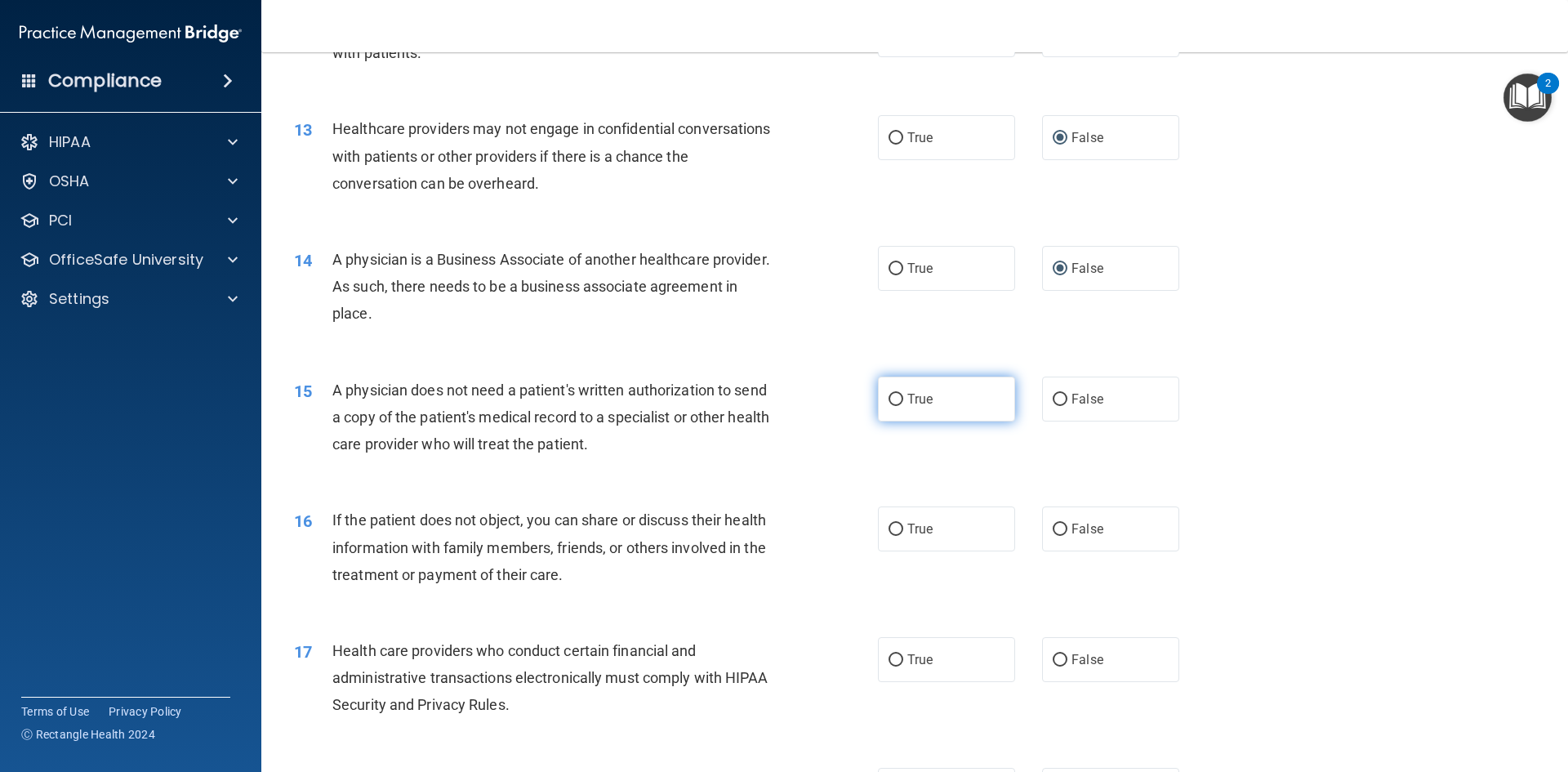
click at [888, 398] on input "True" at bounding box center [895, 400] width 15 height 12
radio input "true"
click at [888, 535] on input "True" at bounding box center [895, 530] width 15 height 12
radio input "true"
click at [891, 661] on input "True" at bounding box center [895, 660] width 15 height 12
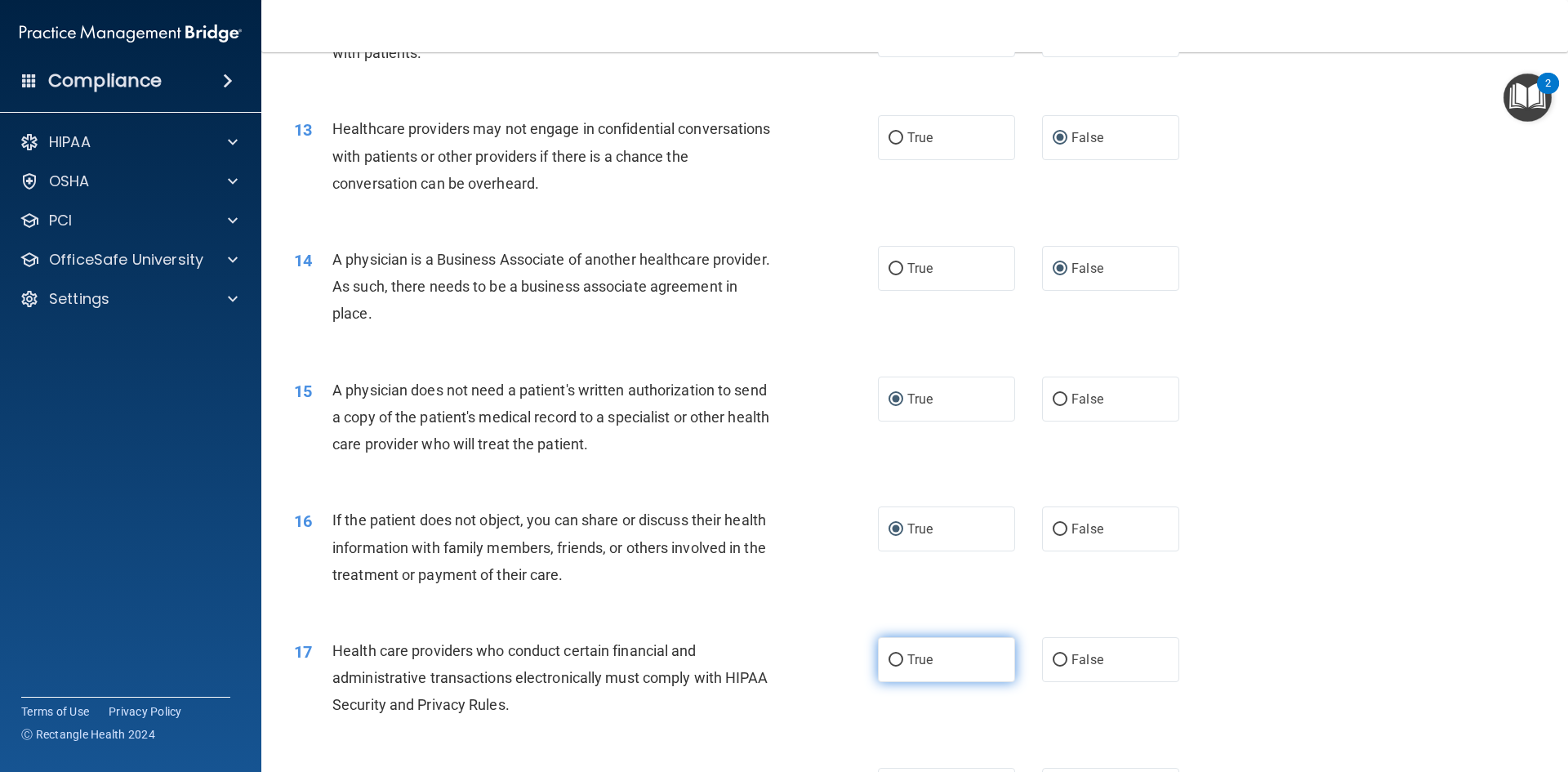
radio input "true"
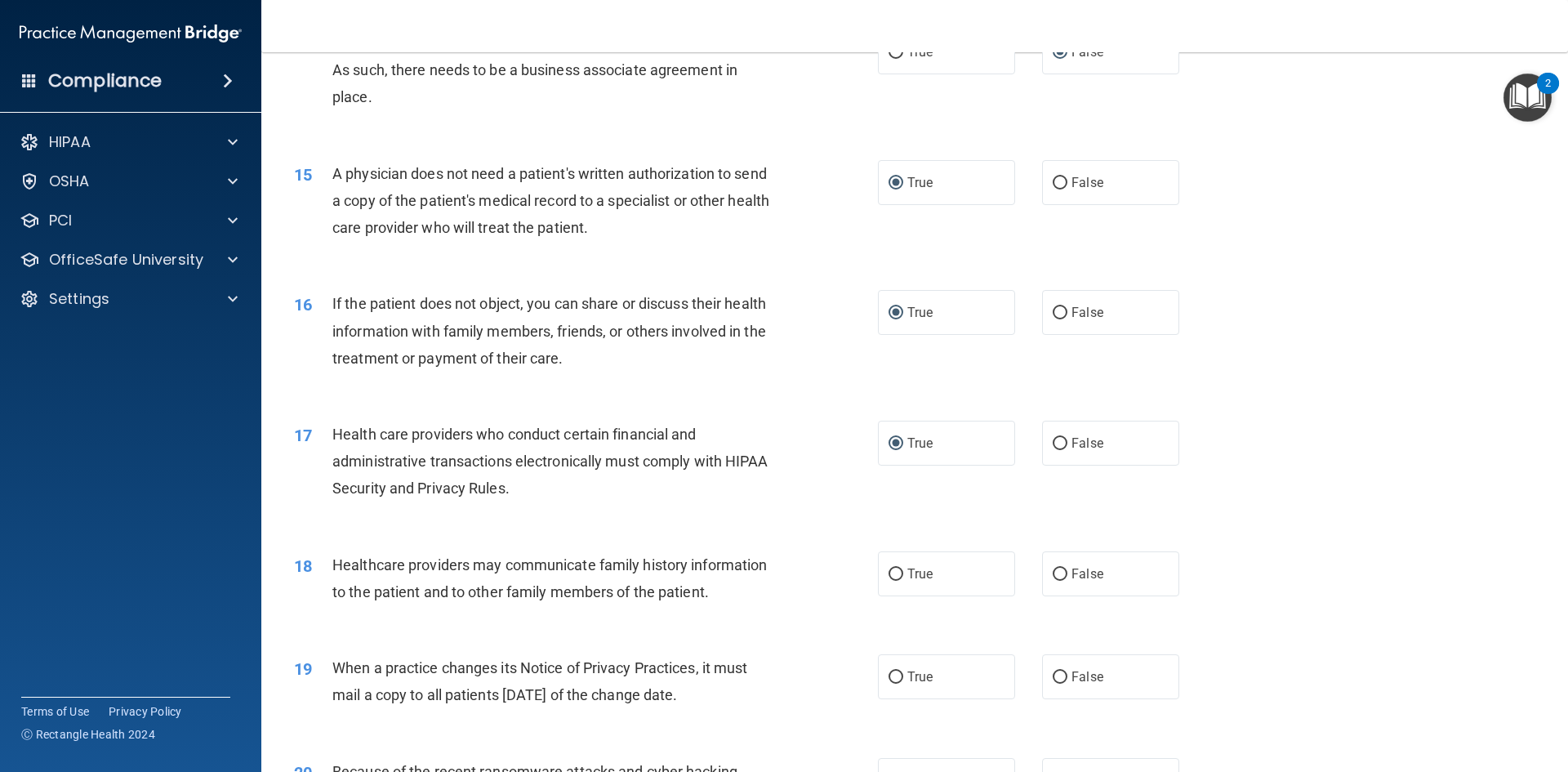
scroll to position [1797, 0]
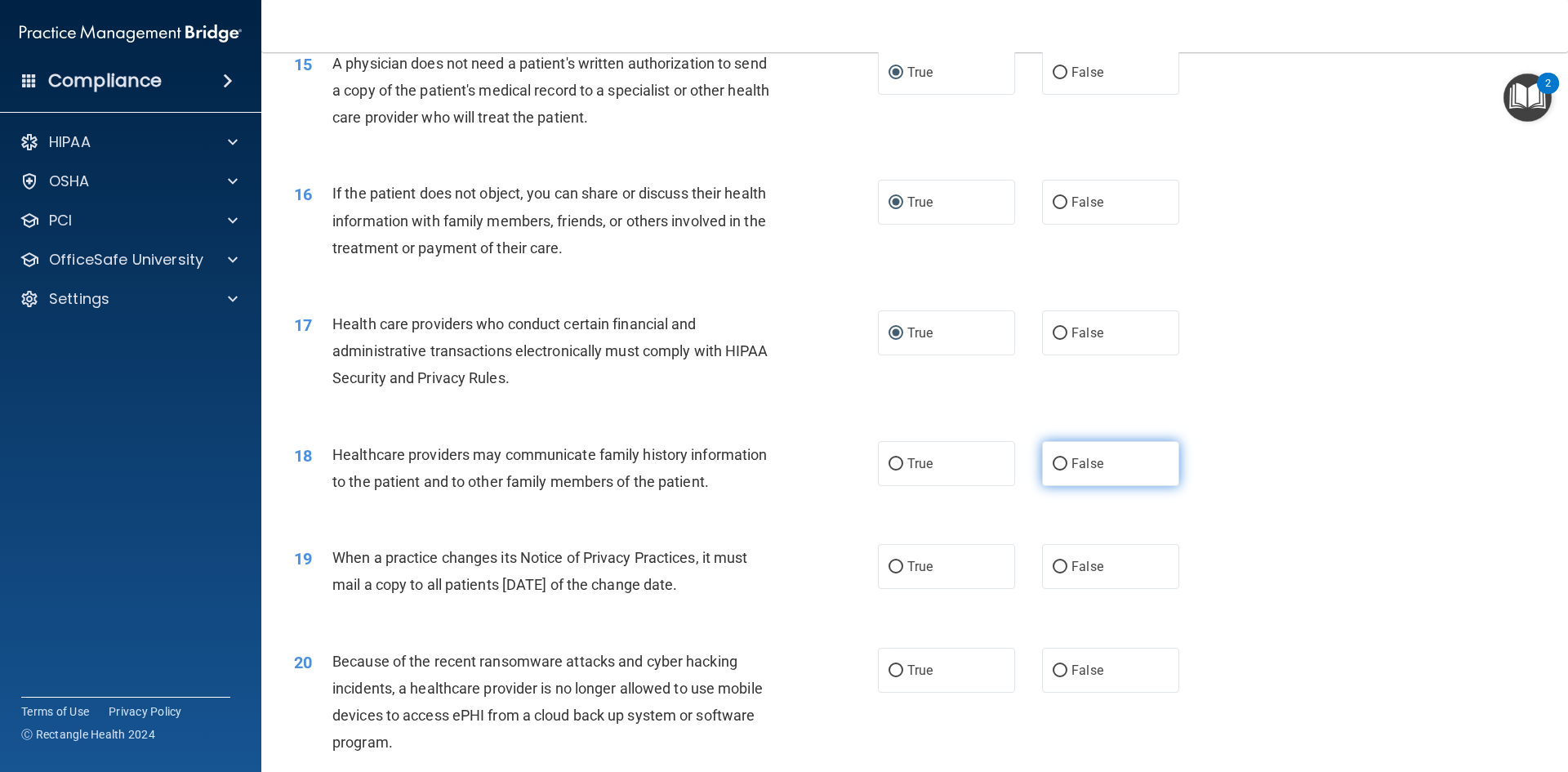
click at [1056, 462] on input "False" at bounding box center [1060, 464] width 15 height 12
radio input "true"
click at [1053, 570] on input "False" at bounding box center [1060, 568] width 15 height 12
radio input "true"
click at [1054, 667] on input "False" at bounding box center [1060, 671] width 15 height 12
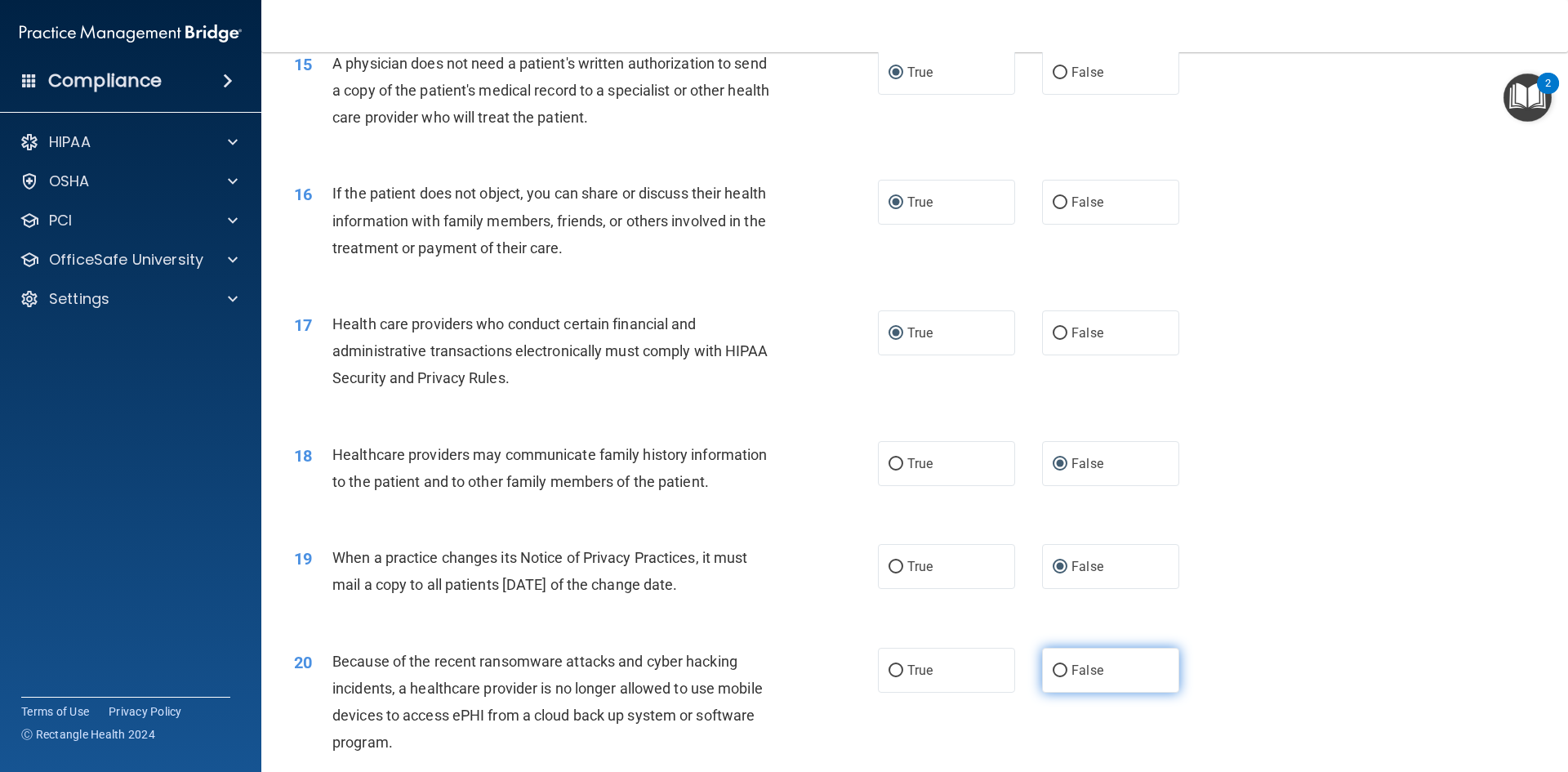
radio input "true"
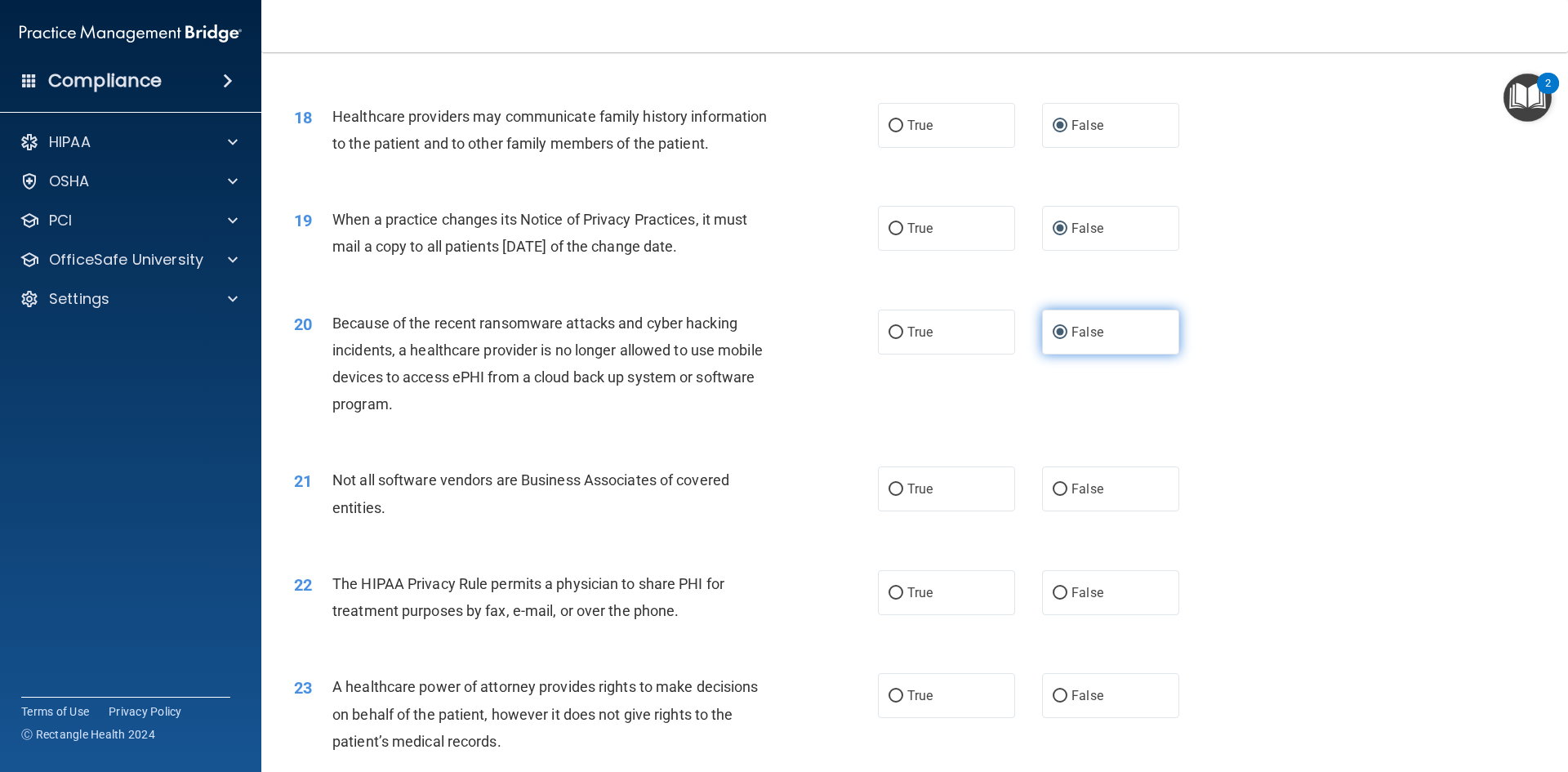
scroll to position [2205, 0]
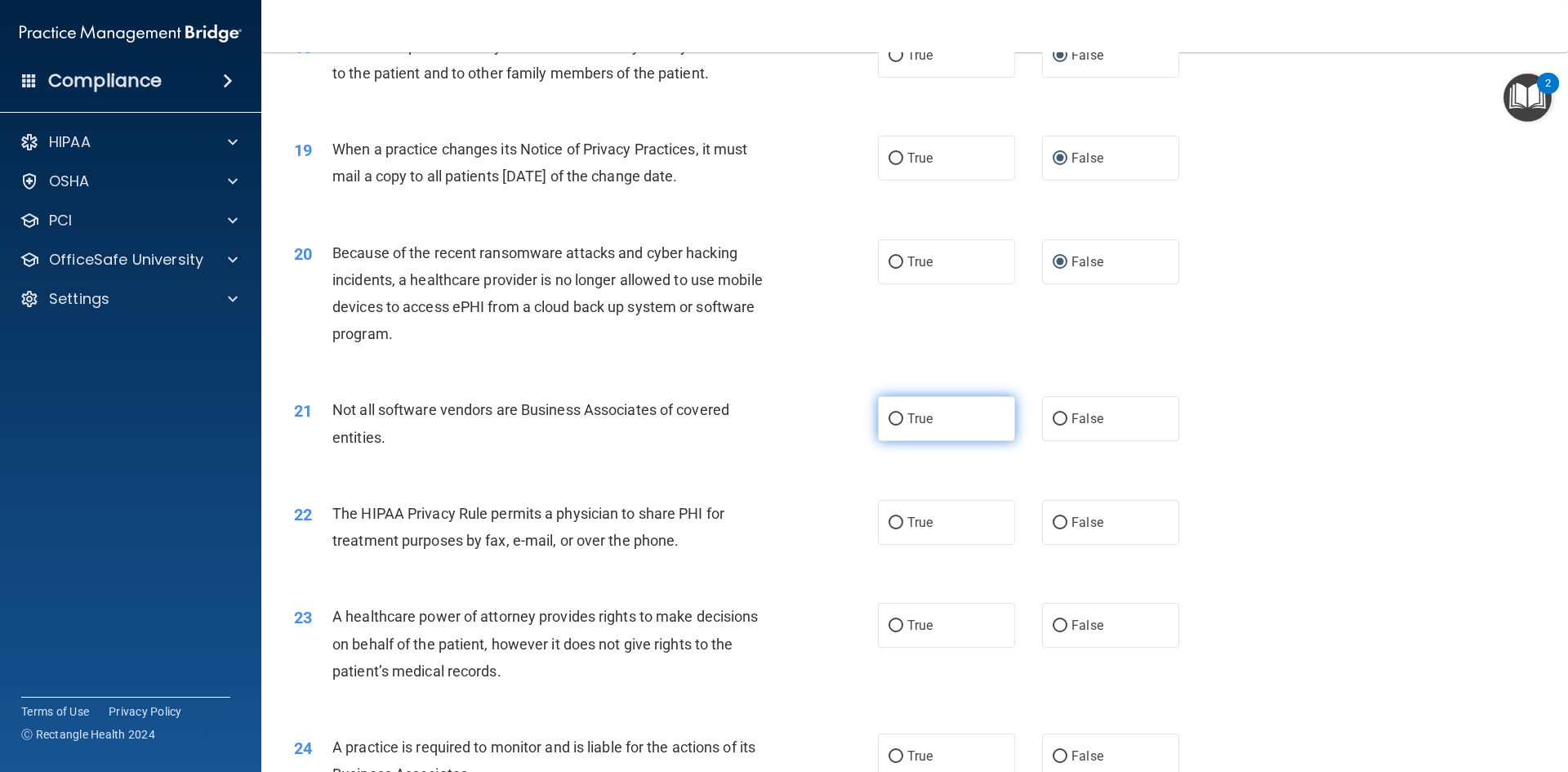
click at [893, 419] on input "True" at bounding box center [895, 419] width 15 height 12
radio input "true"
click at [893, 526] on input "True" at bounding box center [895, 523] width 15 height 12
radio input "true"
click at [1053, 620] on input "False" at bounding box center [1060, 626] width 15 height 12
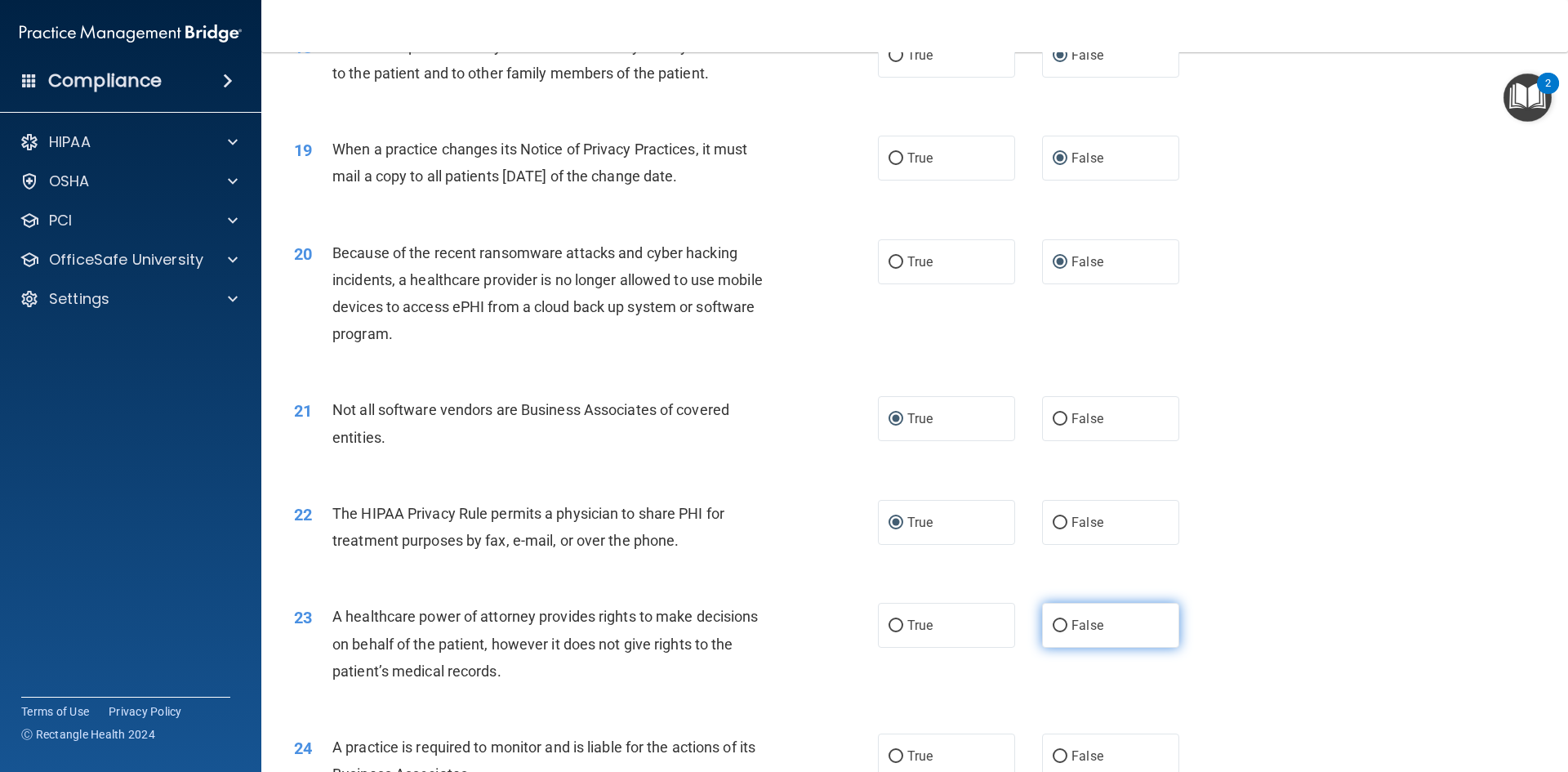
radio input "true"
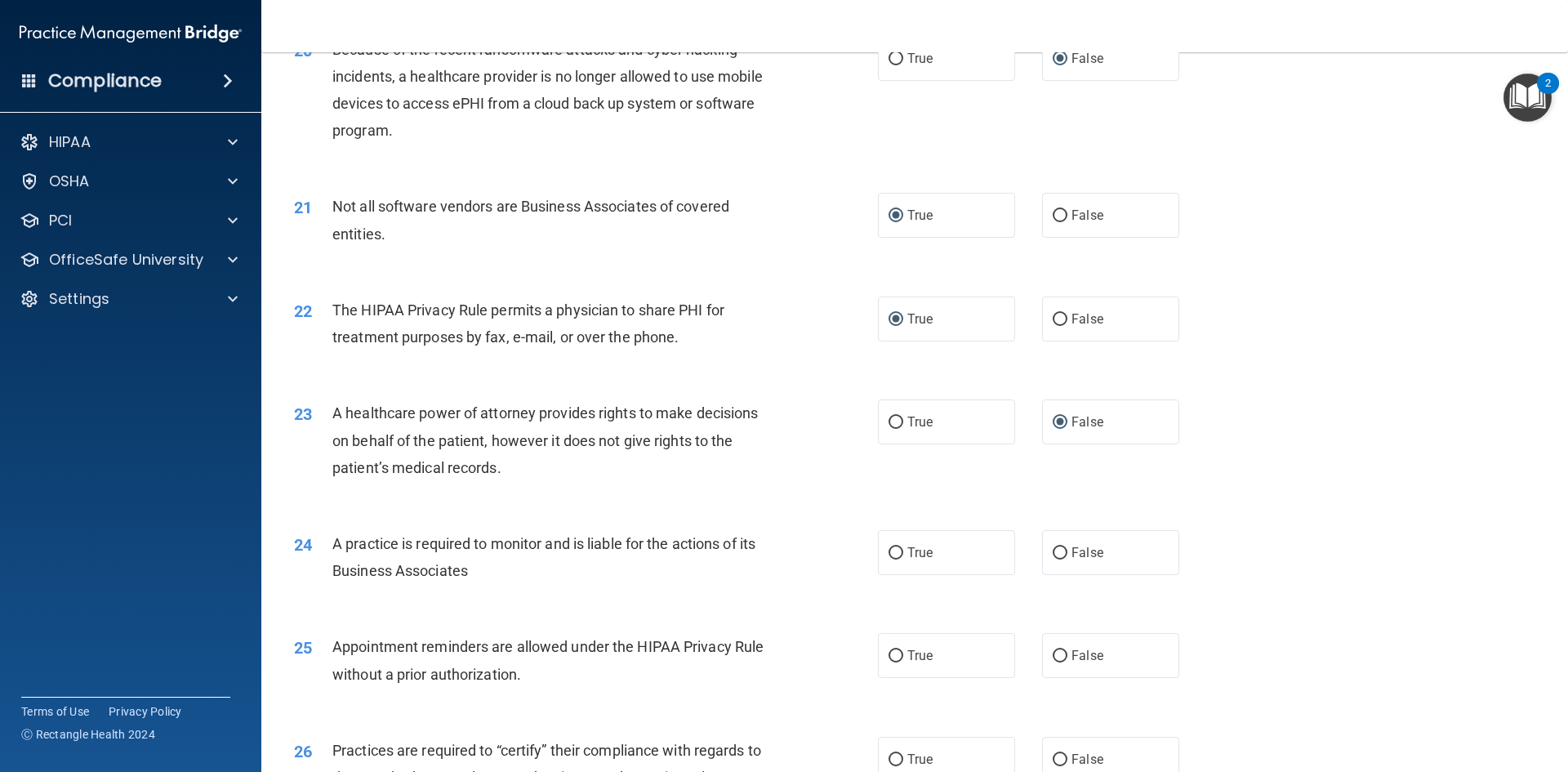
scroll to position [2532, 0]
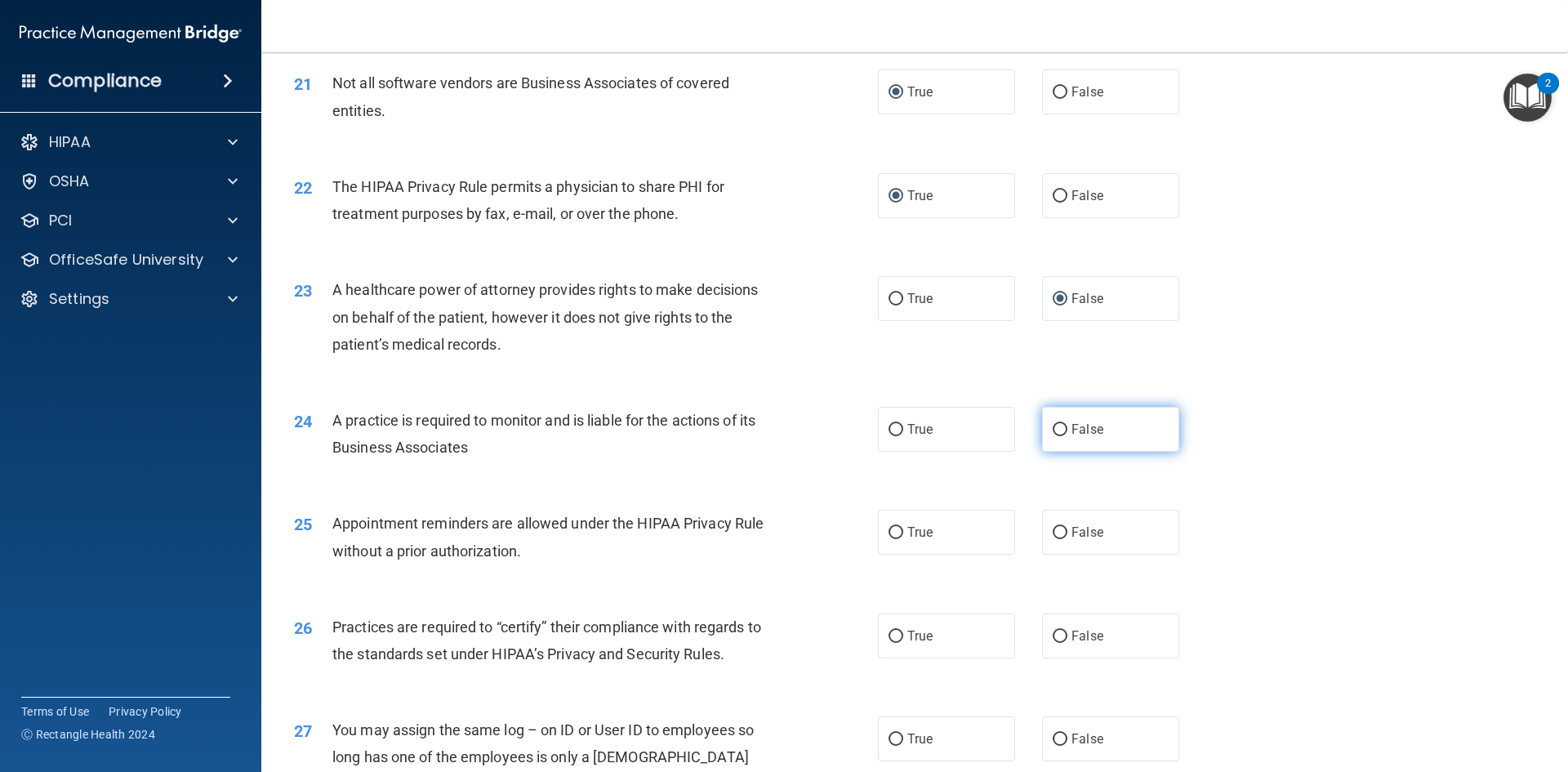
click at [1055, 431] on input "False" at bounding box center [1060, 430] width 15 height 12
radio input "true"
click at [894, 531] on input "True" at bounding box center [895, 533] width 15 height 12
radio input "true"
click at [1053, 632] on input "False" at bounding box center [1060, 636] width 15 height 12
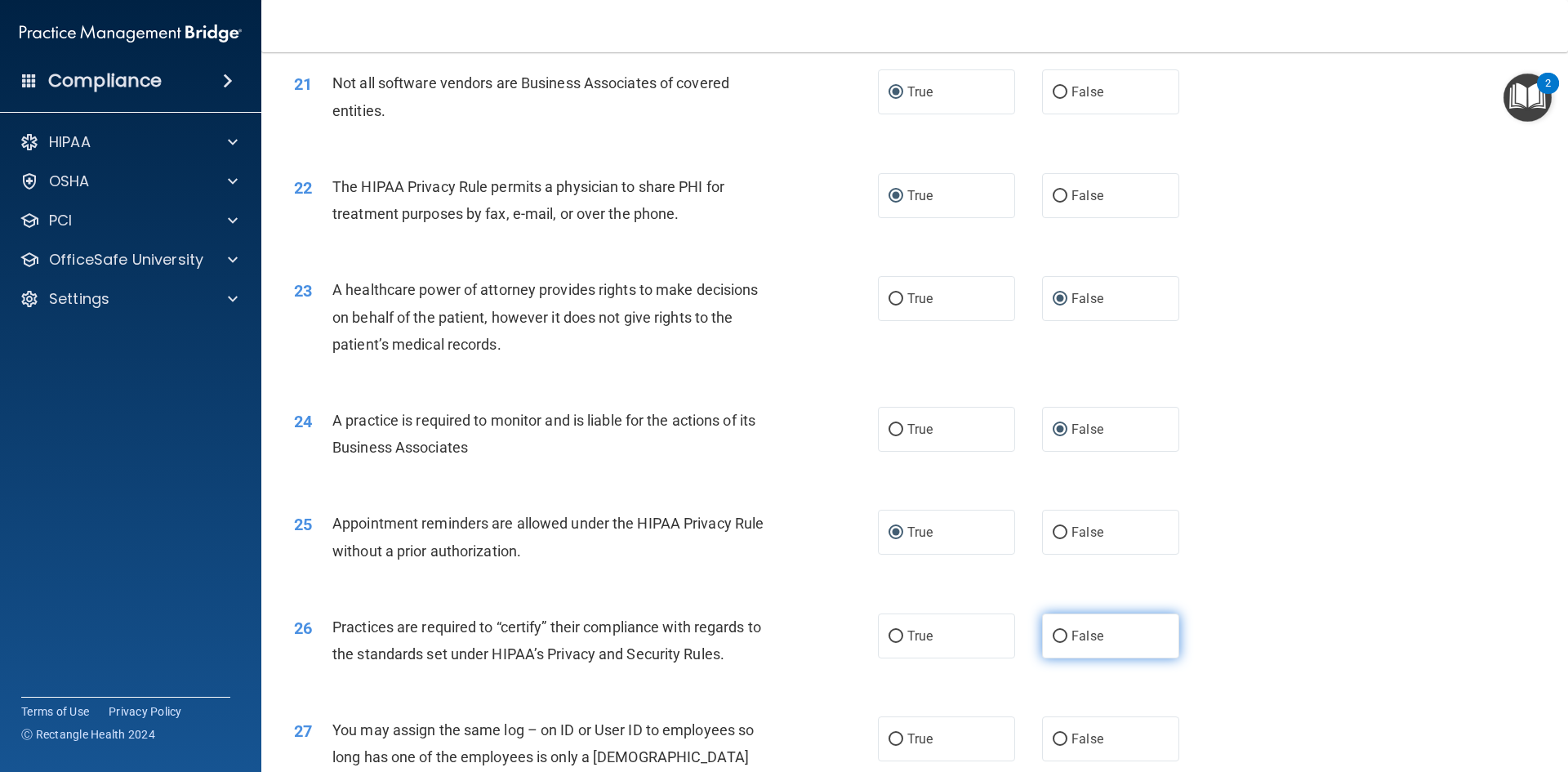
radio input "true"
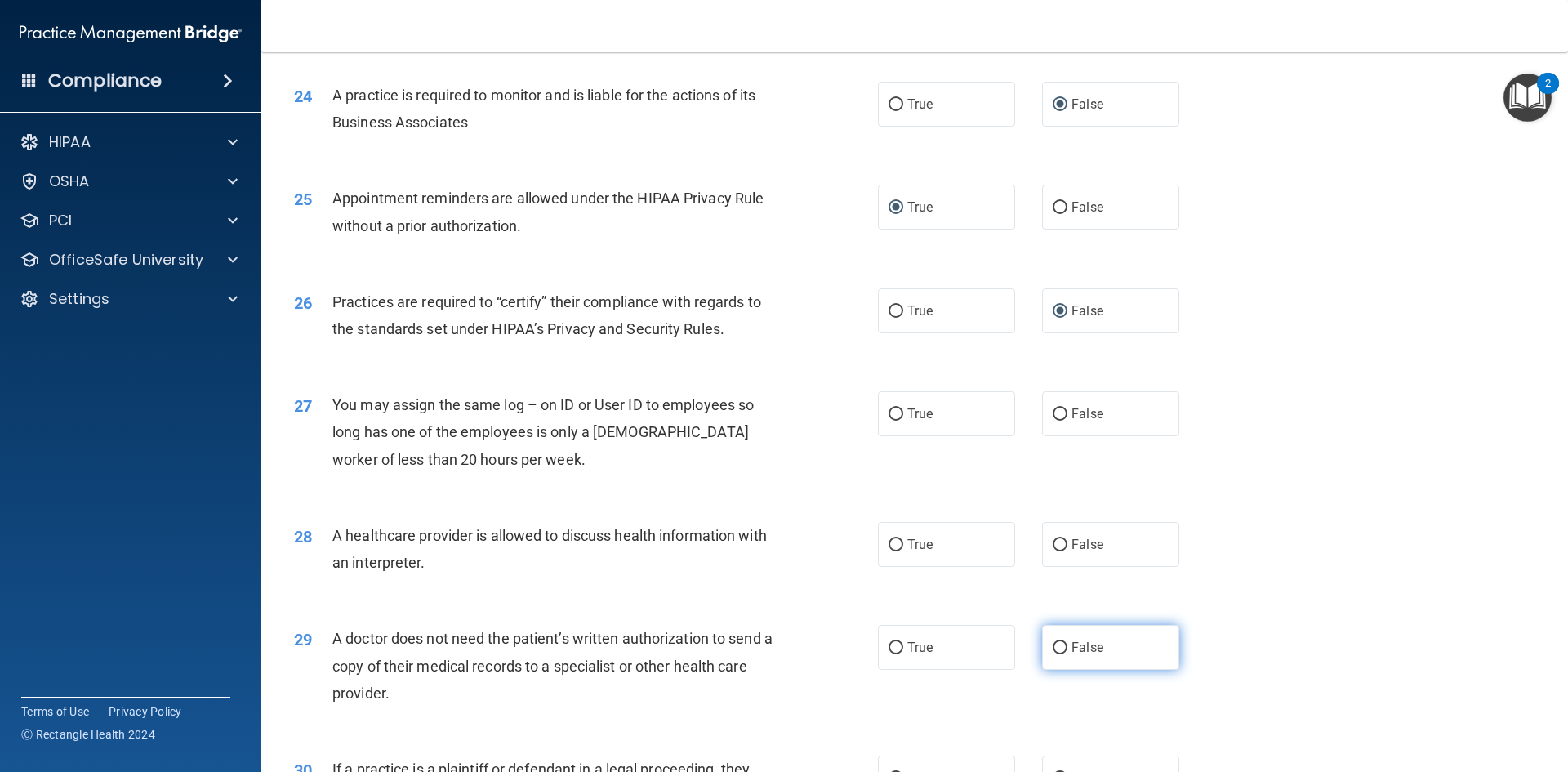
scroll to position [2860, 0]
click at [1053, 547] on input "False" at bounding box center [1060, 544] width 15 height 12
radio input "true"
click at [1053, 413] on input "False" at bounding box center [1060, 413] width 15 height 12
radio input "true"
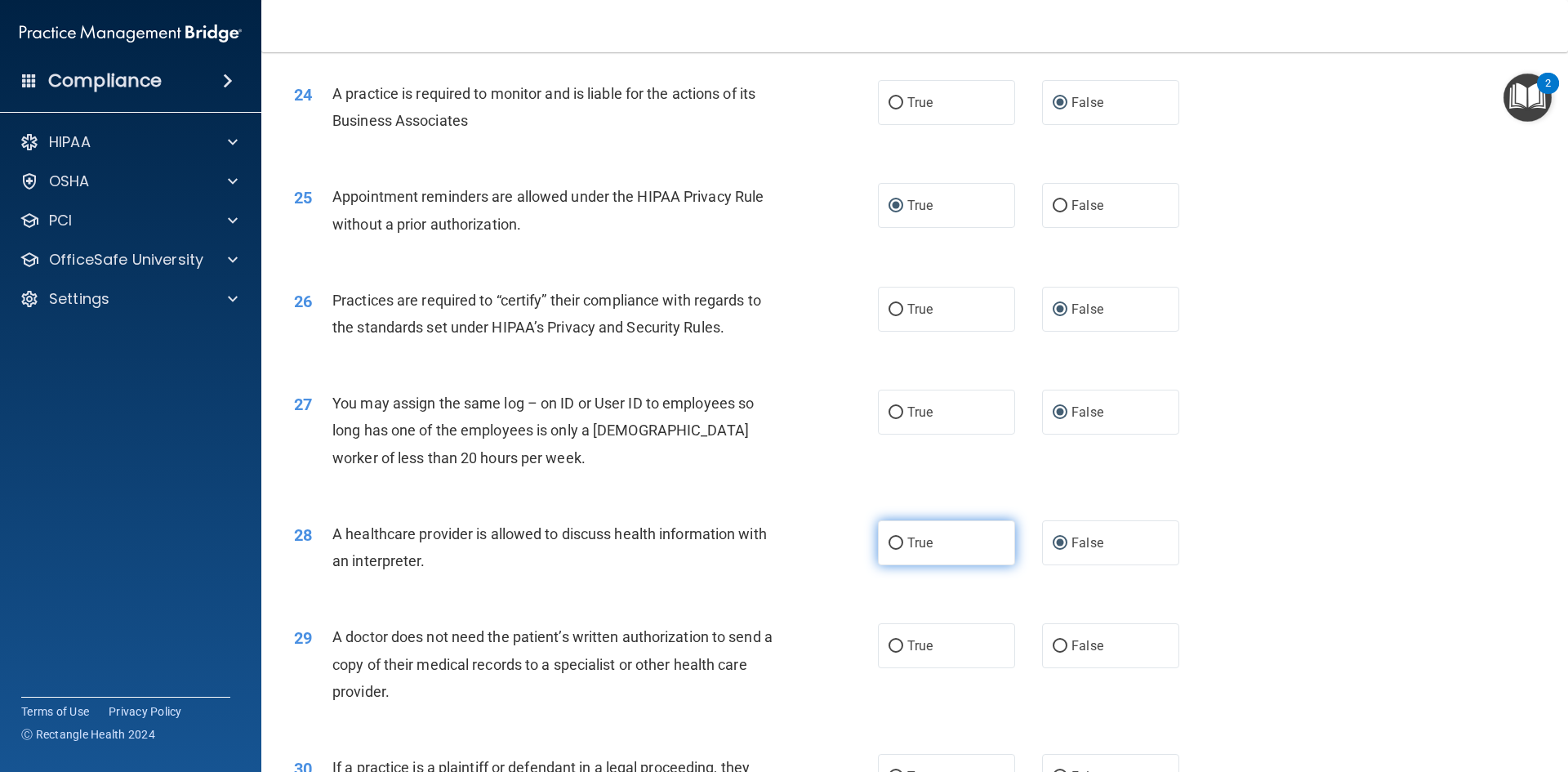
click at [895, 542] on input "True" at bounding box center [895, 544] width 15 height 12
radio input "true"
radio input "false"
click at [888, 646] on input "True" at bounding box center [895, 646] width 15 height 12
radio input "true"
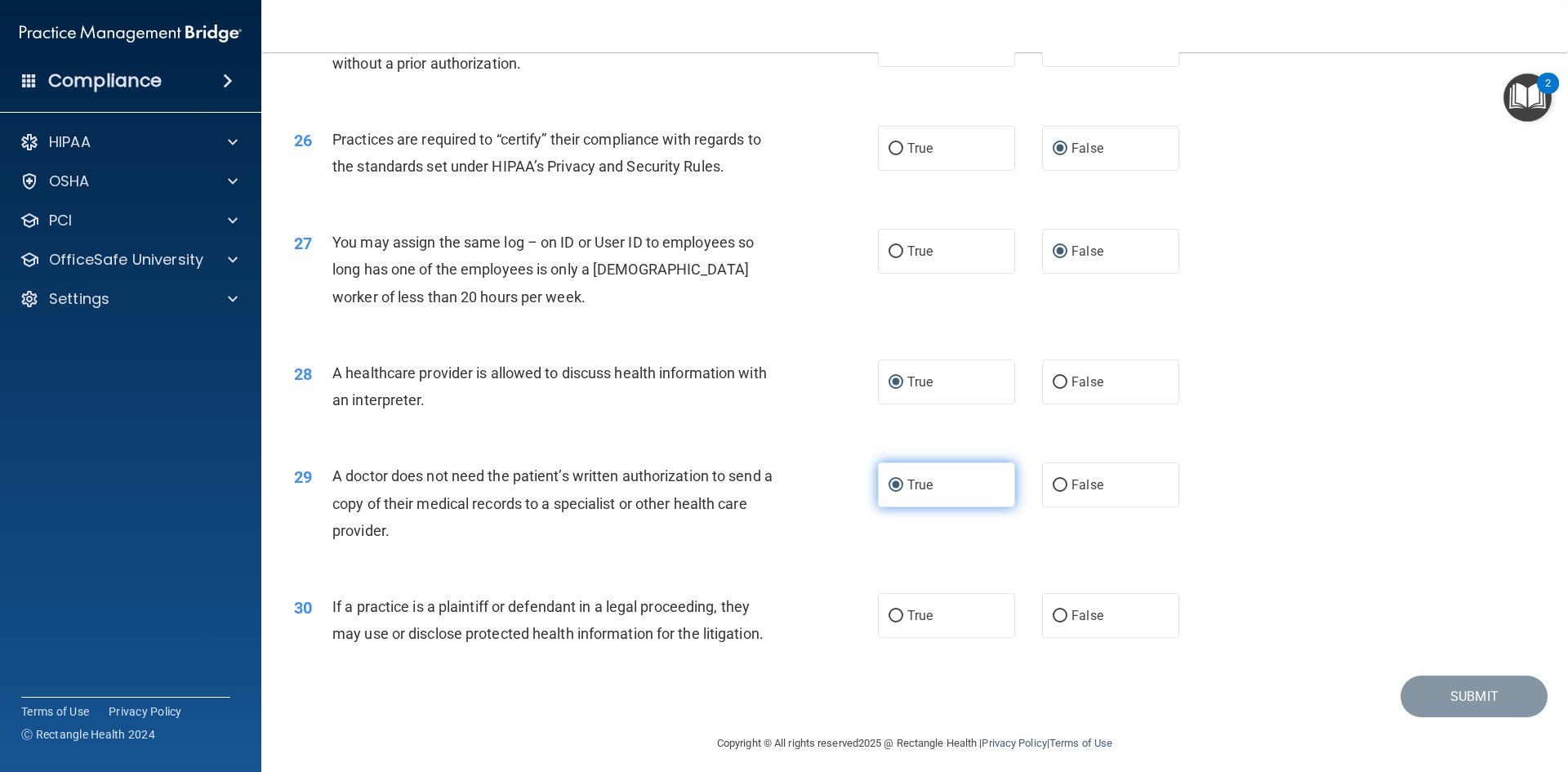
scroll to position [3031, 0]
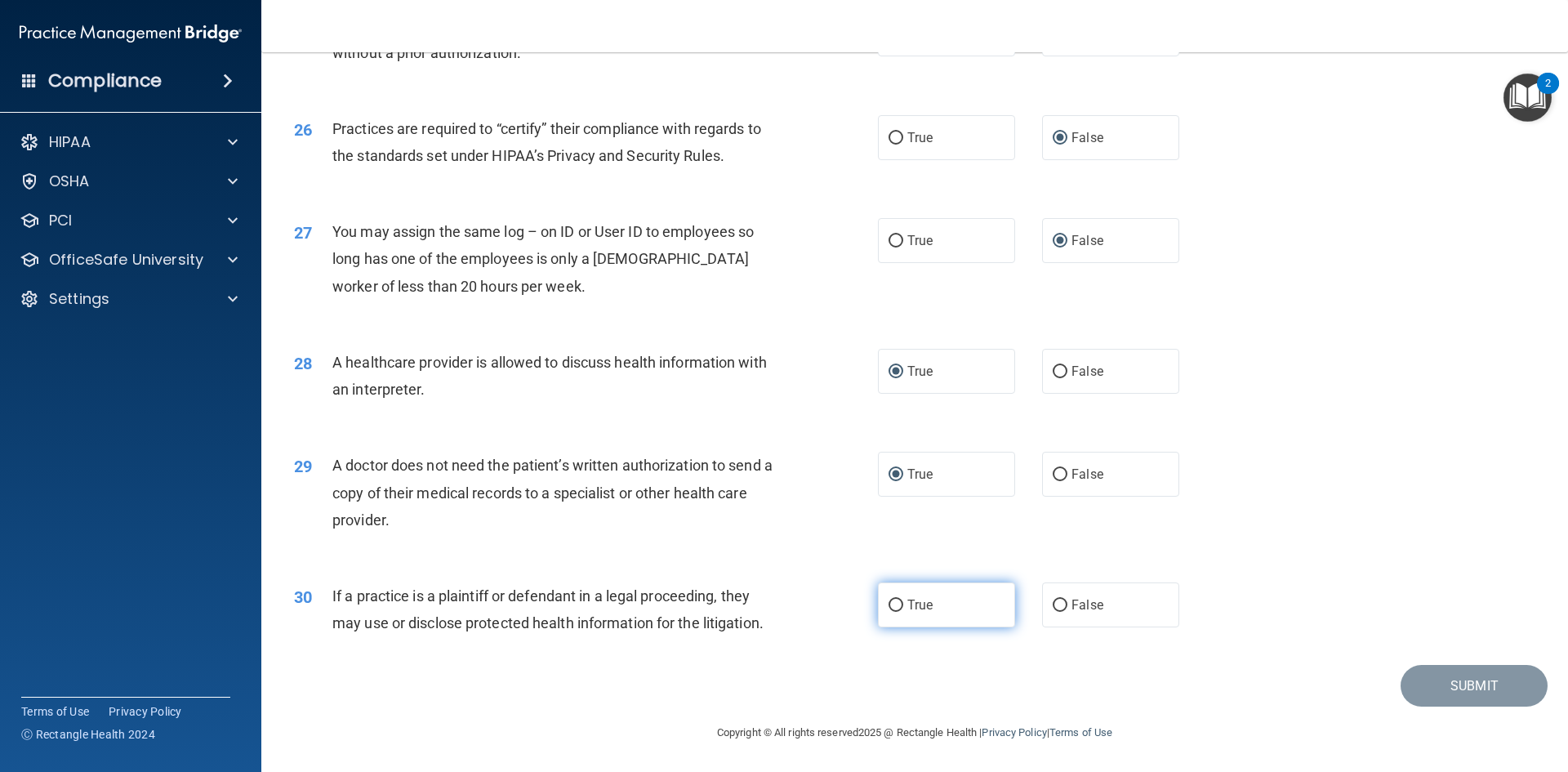
click at [888, 604] on input "True" at bounding box center [895, 605] width 15 height 12
radio input "true"
click at [1454, 684] on button "Submit" at bounding box center [1473, 686] width 147 height 42
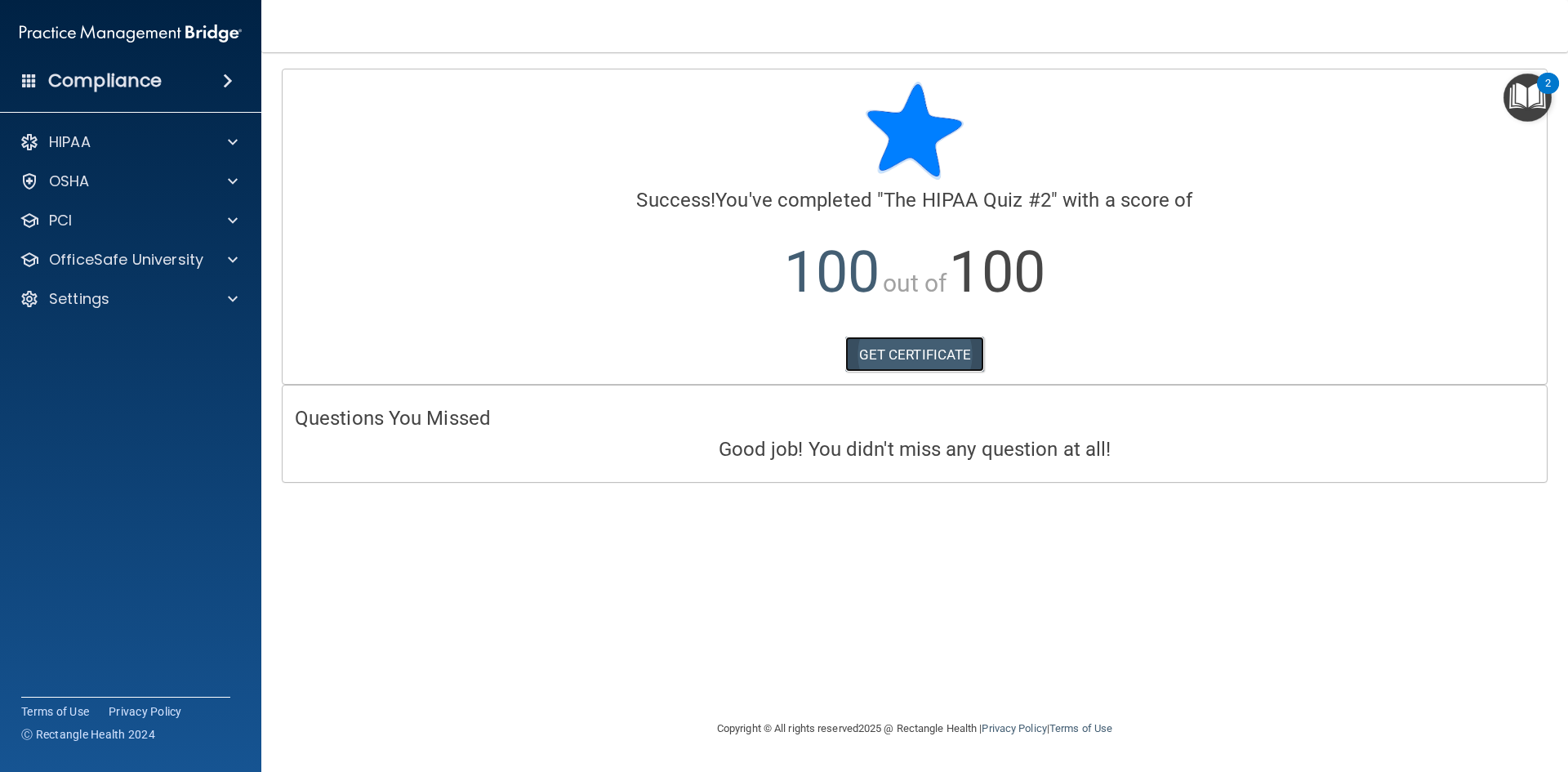
click at [892, 353] on link "GET CERTIFICATE" at bounding box center [915, 354] width 140 height 36
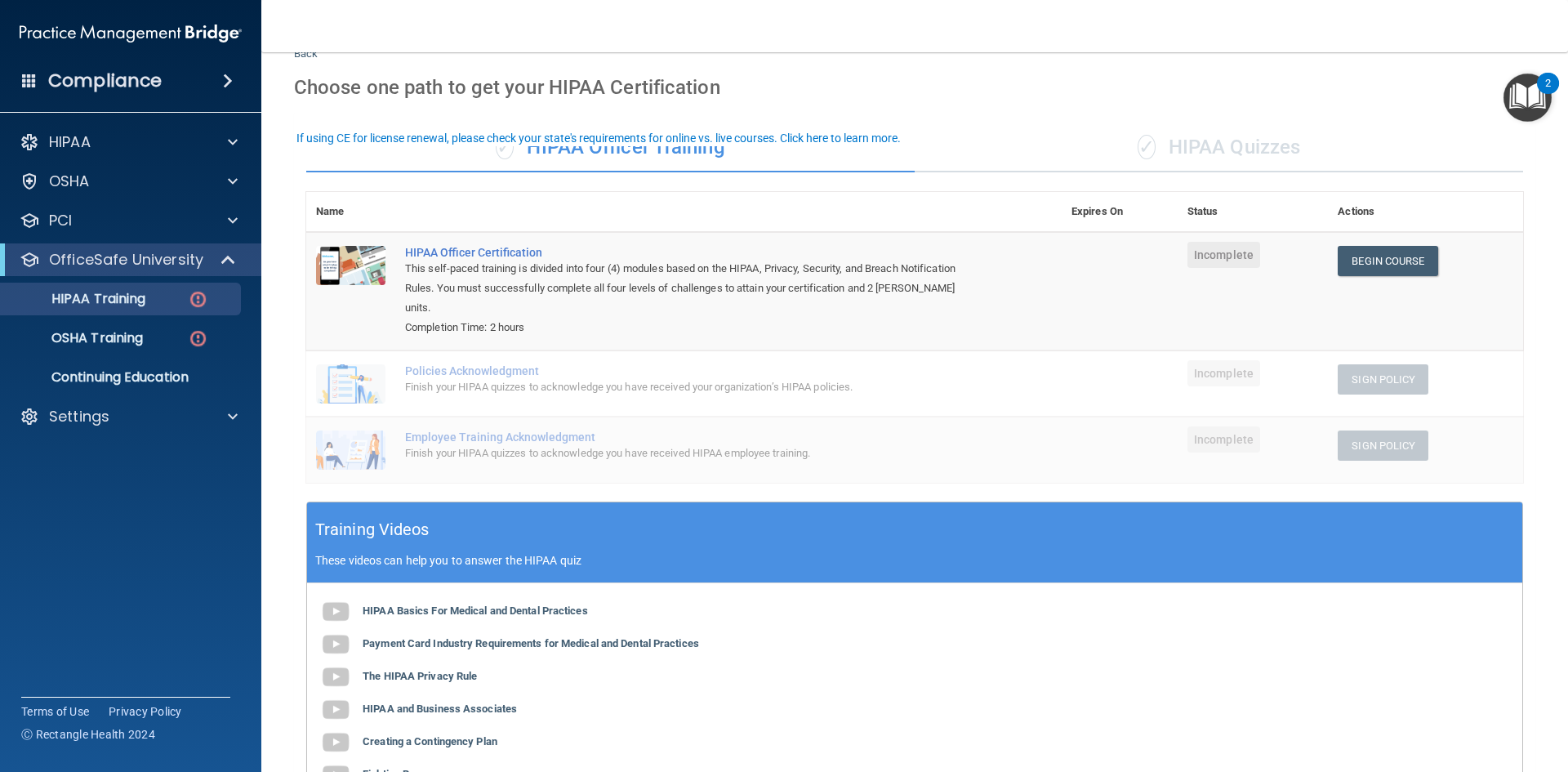
scroll to position [29, 0]
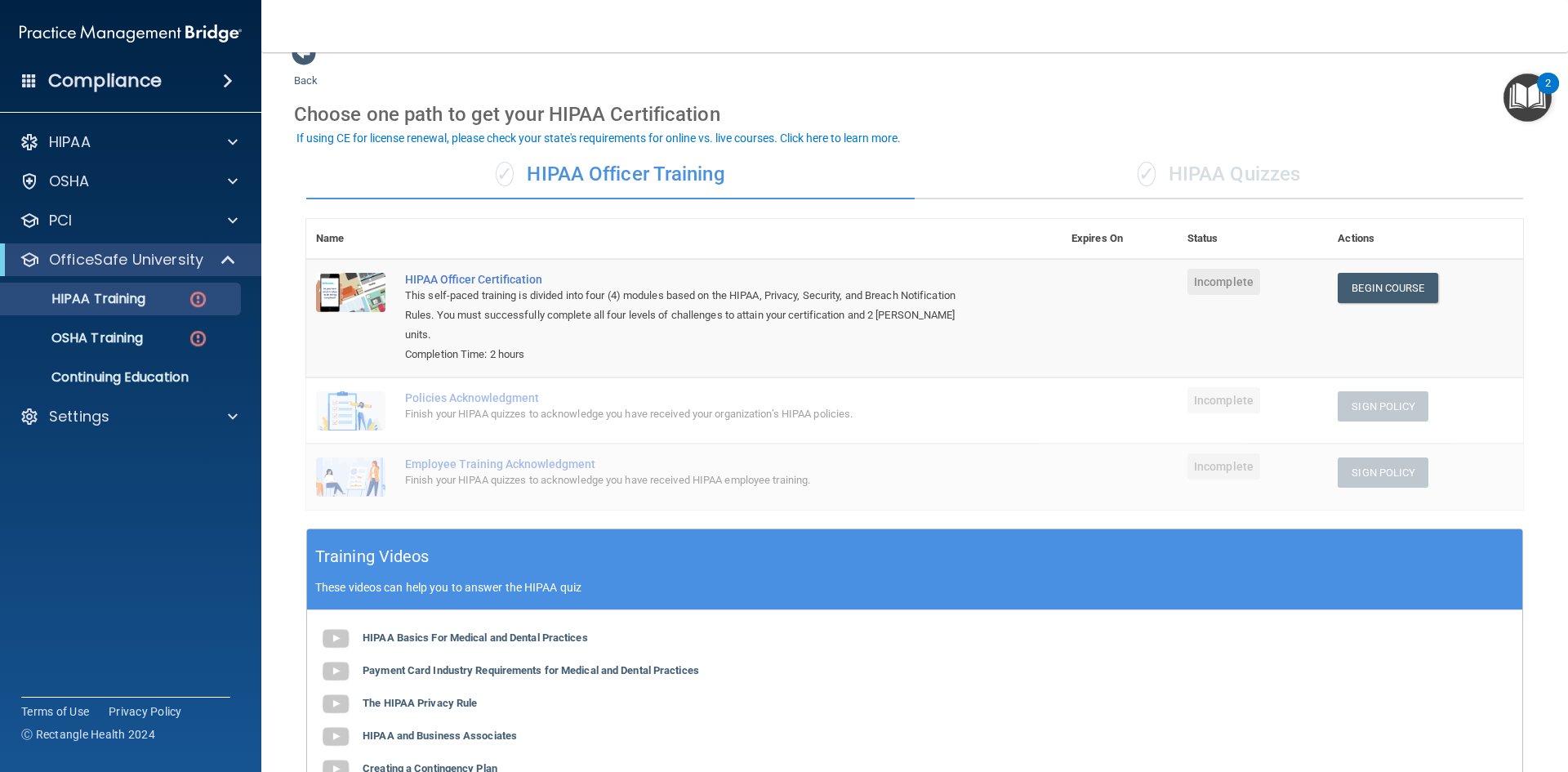
click at [1225, 170] on div "✓ HIPAA Quizzes" at bounding box center [1218, 175] width 608 height 49
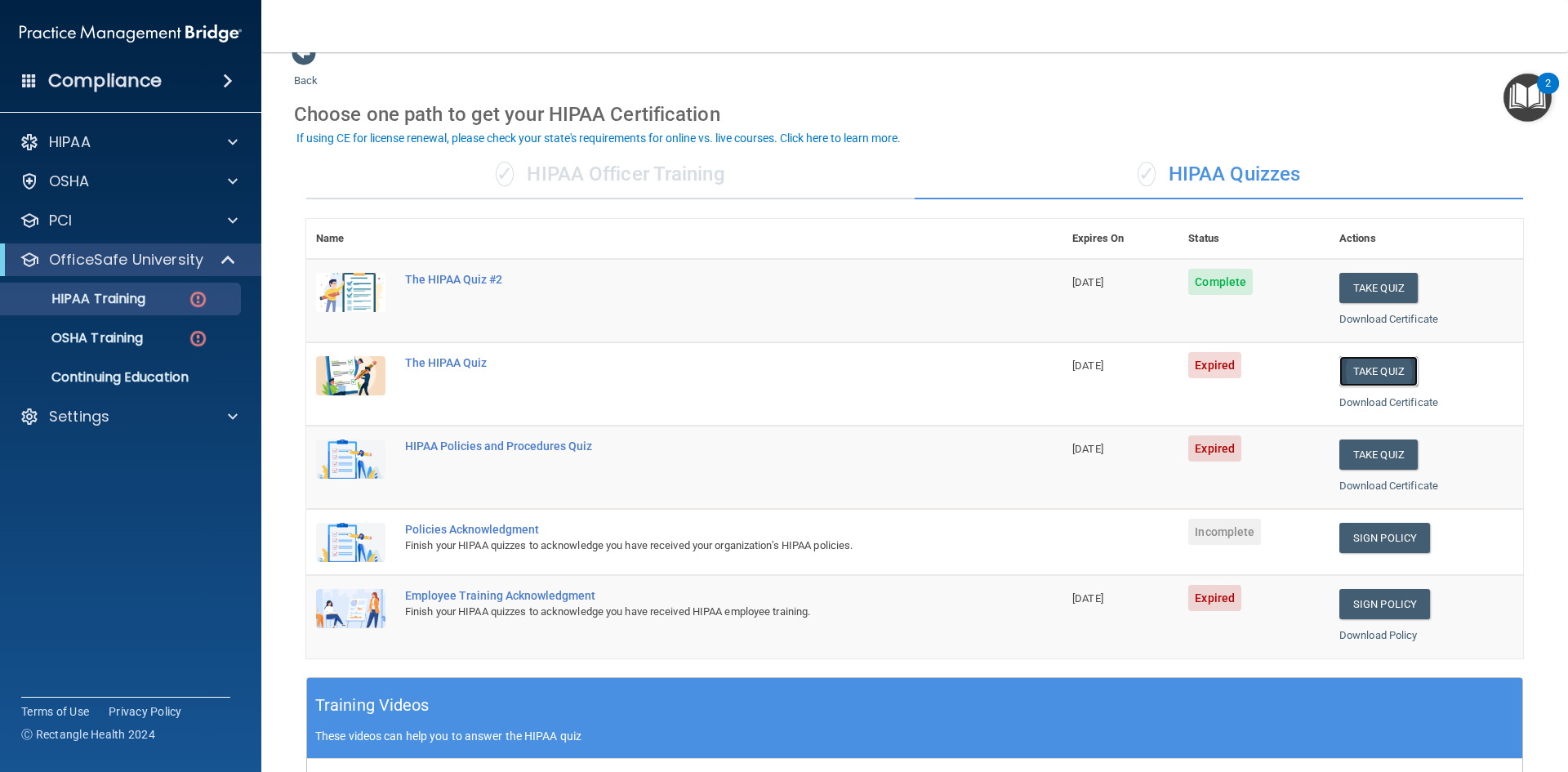
click at [1356, 365] on button "Take Quiz" at bounding box center [1378, 371] width 79 height 30
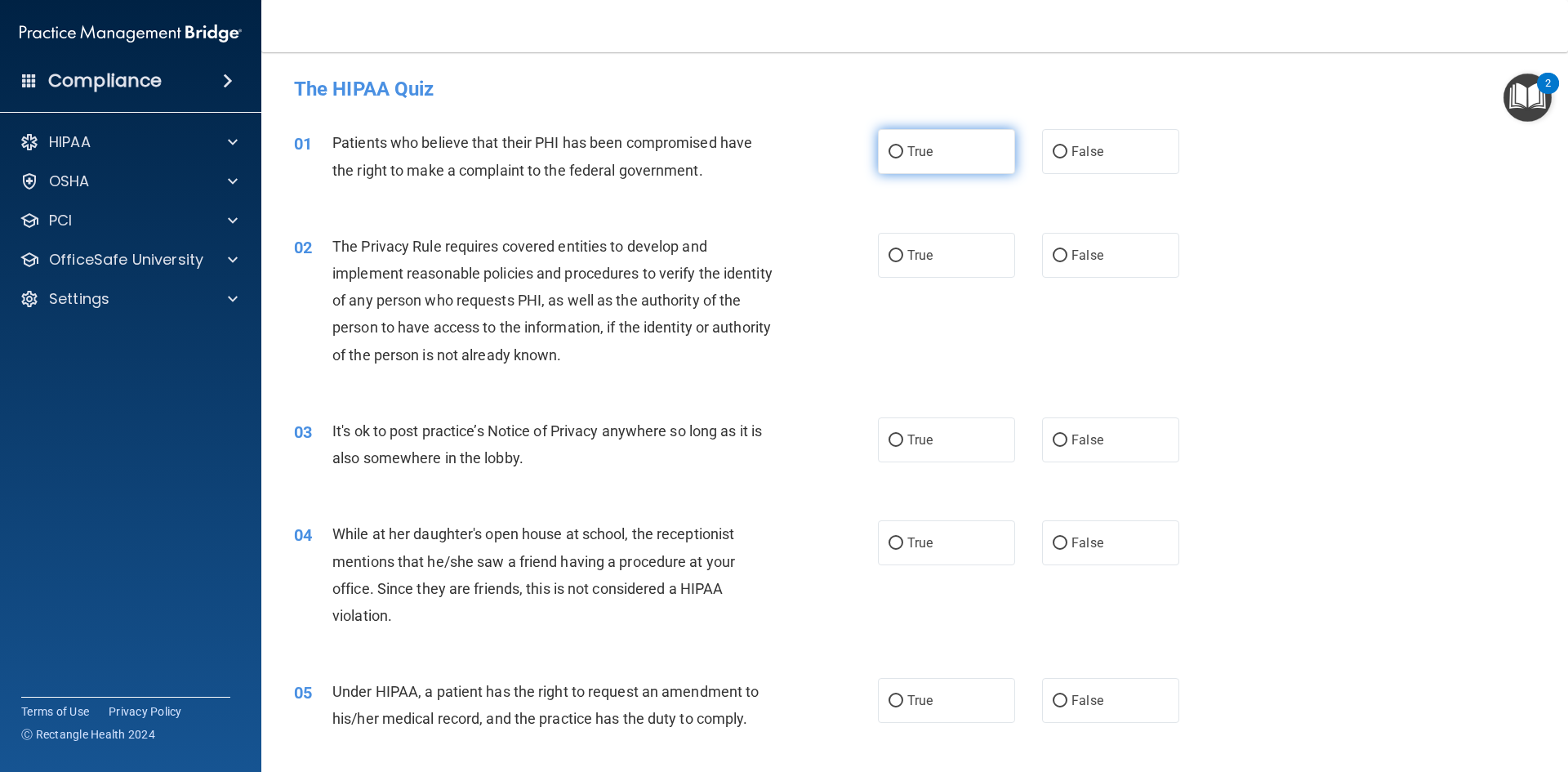
click at [891, 157] on input "True" at bounding box center [895, 153] width 15 height 12
radio input "true"
click at [897, 257] on label "True" at bounding box center [946, 254] width 138 height 45
click at [897, 257] on input "True" at bounding box center [895, 256] width 15 height 12
radio input "true"
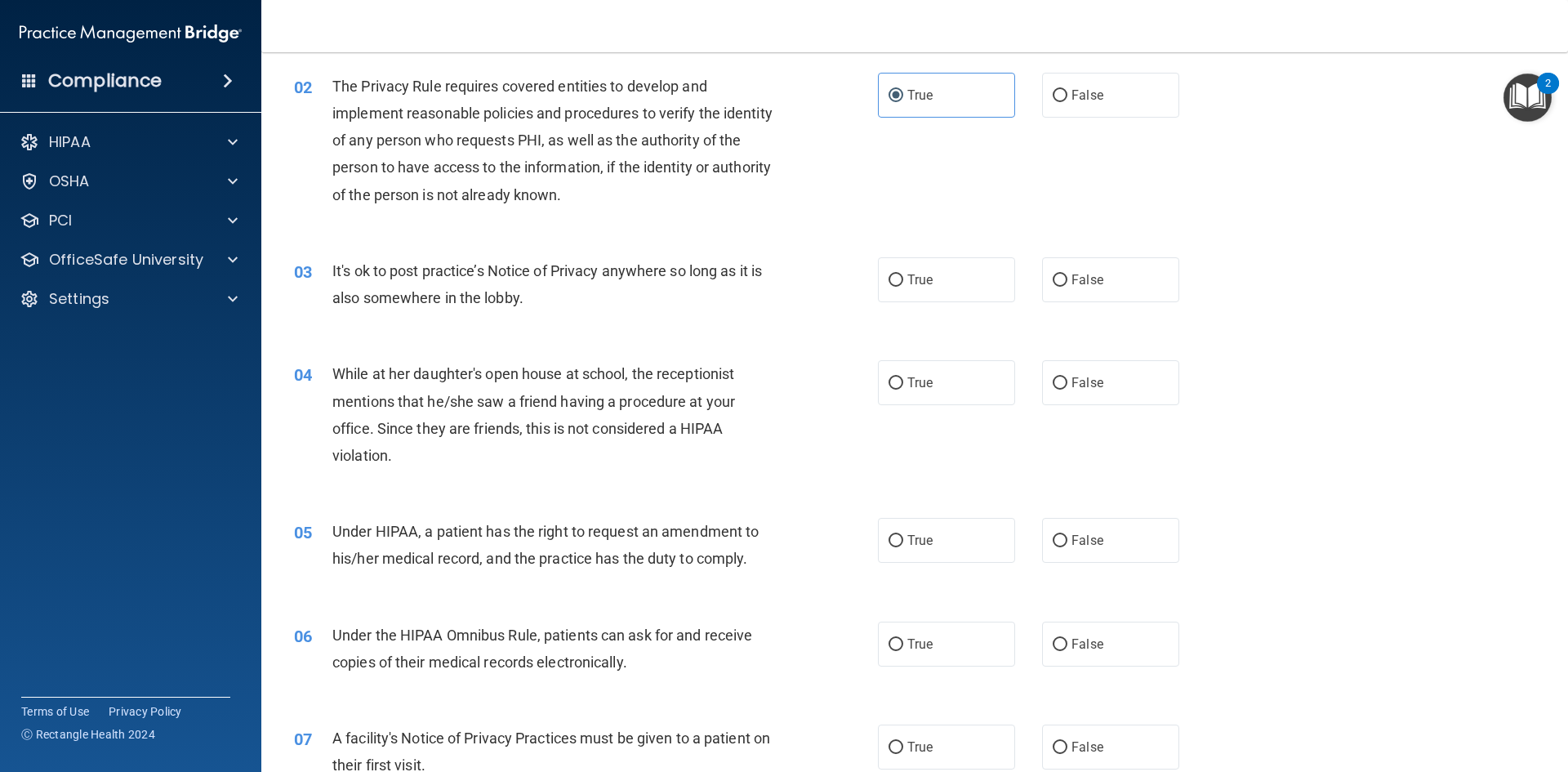
scroll to position [164, 0]
click at [1053, 277] on input "False" at bounding box center [1060, 277] width 15 height 12
radio input "true"
click at [1057, 383] on input "False" at bounding box center [1060, 380] width 15 height 12
radio input "true"
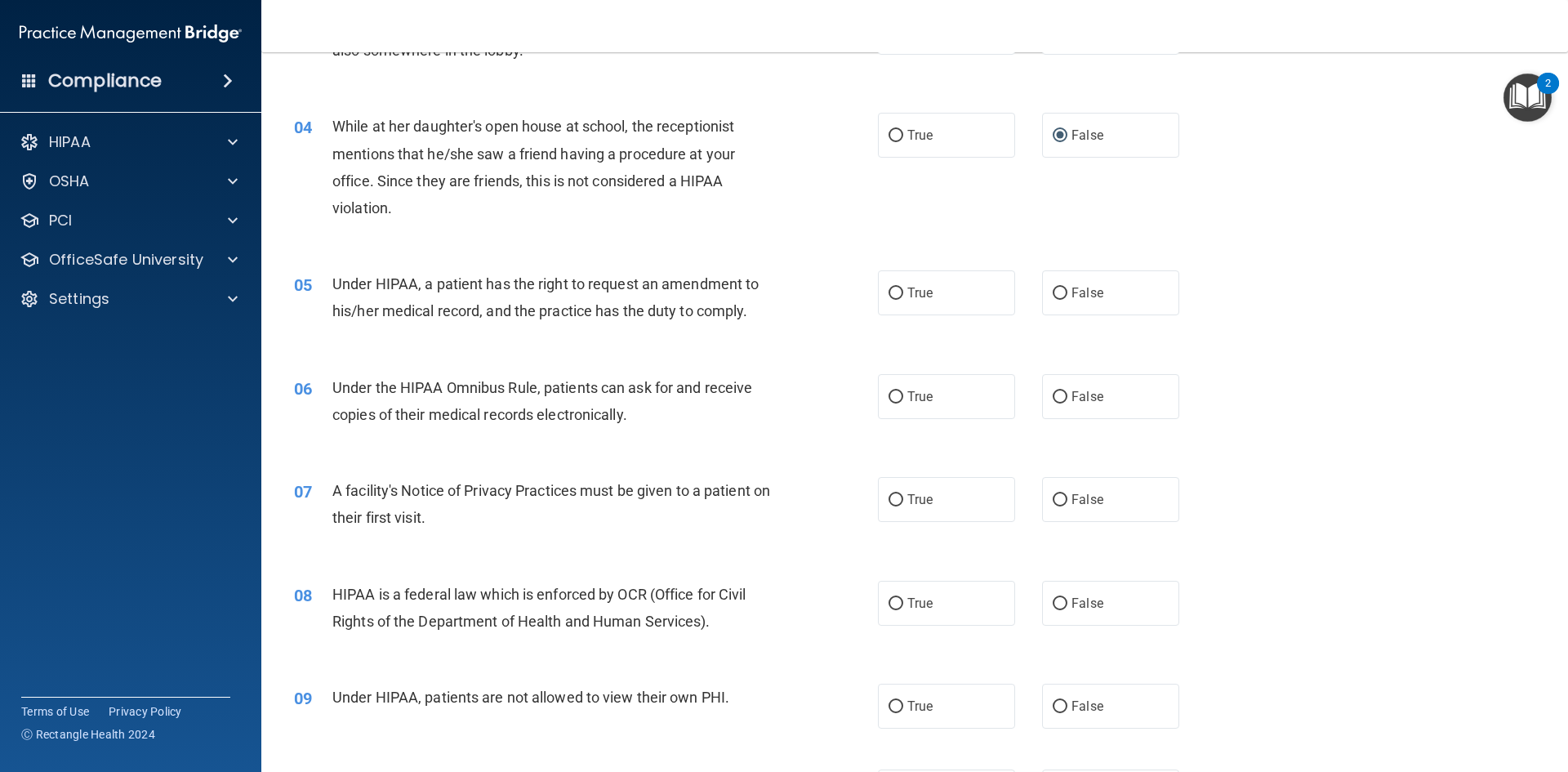
scroll to position [409, 0]
click at [1056, 295] on input "False" at bounding box center [1060, 292] width 15 height 12
radio input "true"
click at [888, 400] on input "True" at bounding box center [895, 396] width 15 height 12
radio input "true"
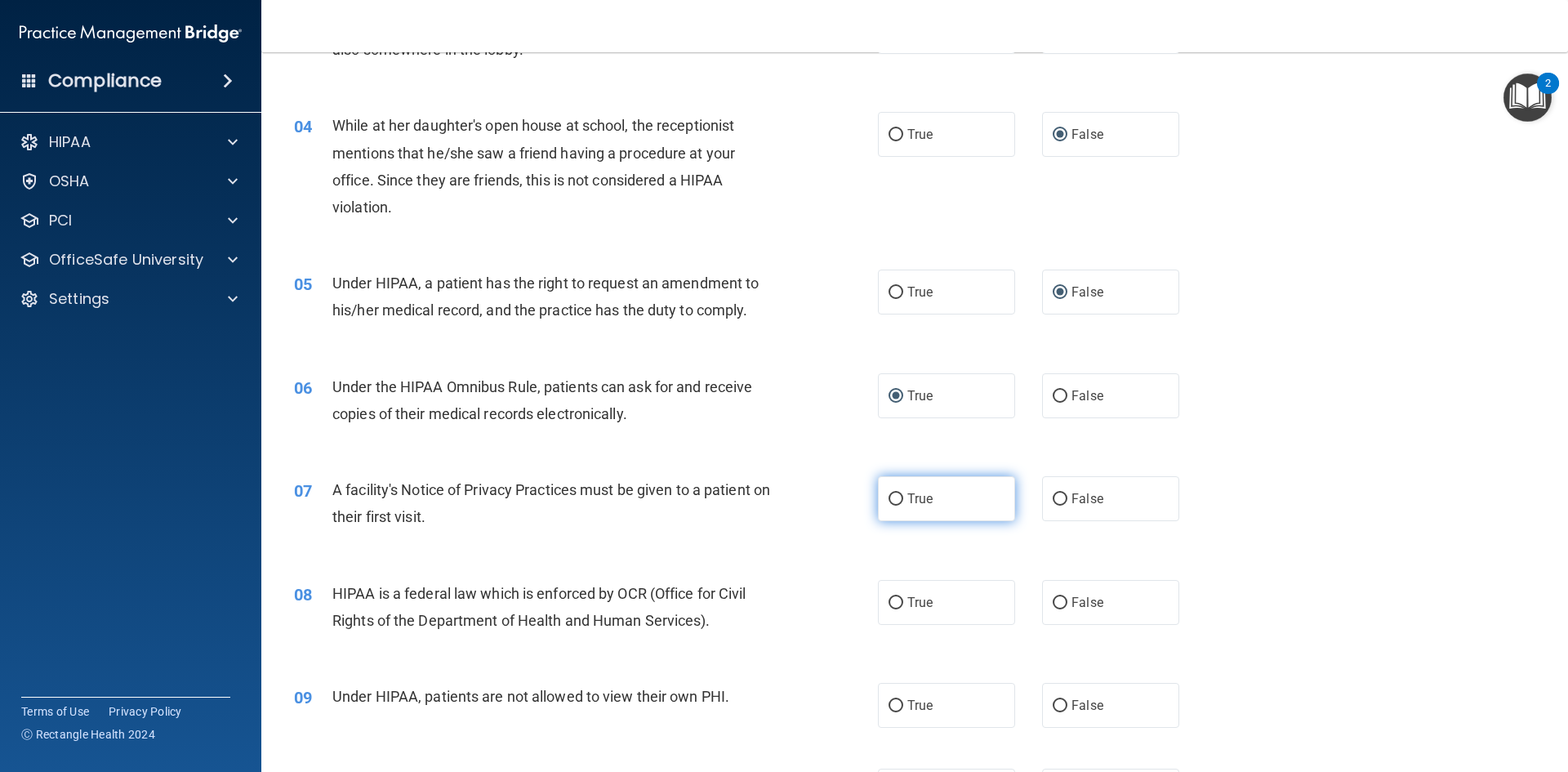
click at [888, 499] on input "True" at bounding box center [895, 500] width 15 height 12
radio input "true"
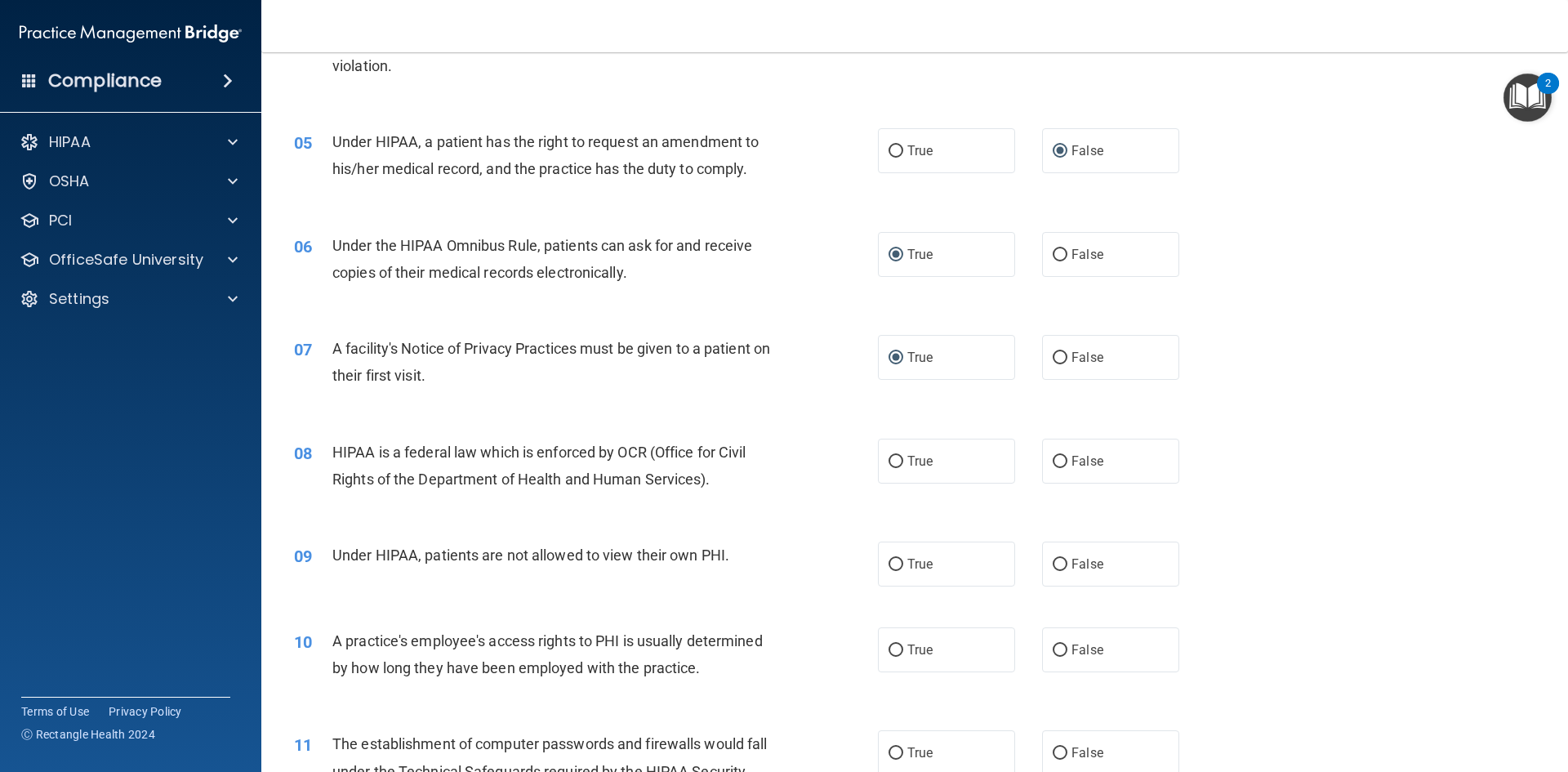
scroll to position [572, 0]
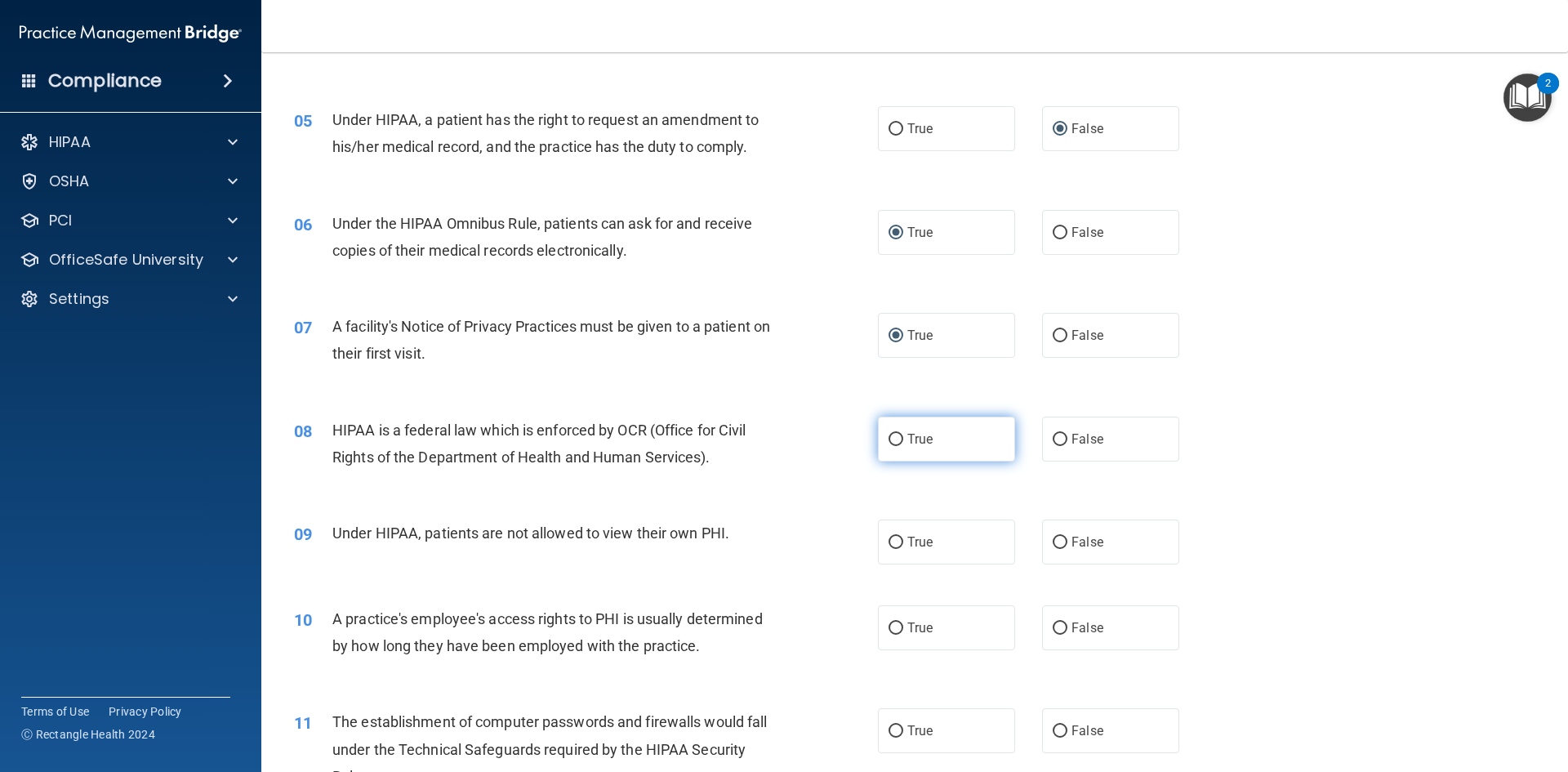
click at [888, 444] on input "True" at bounding box center [895, 440] width 15 height 12
radio input "true"
click at [1053, 544] on input "False" at bounding box center [1060, 543] width 15 height 12
radio input "true"
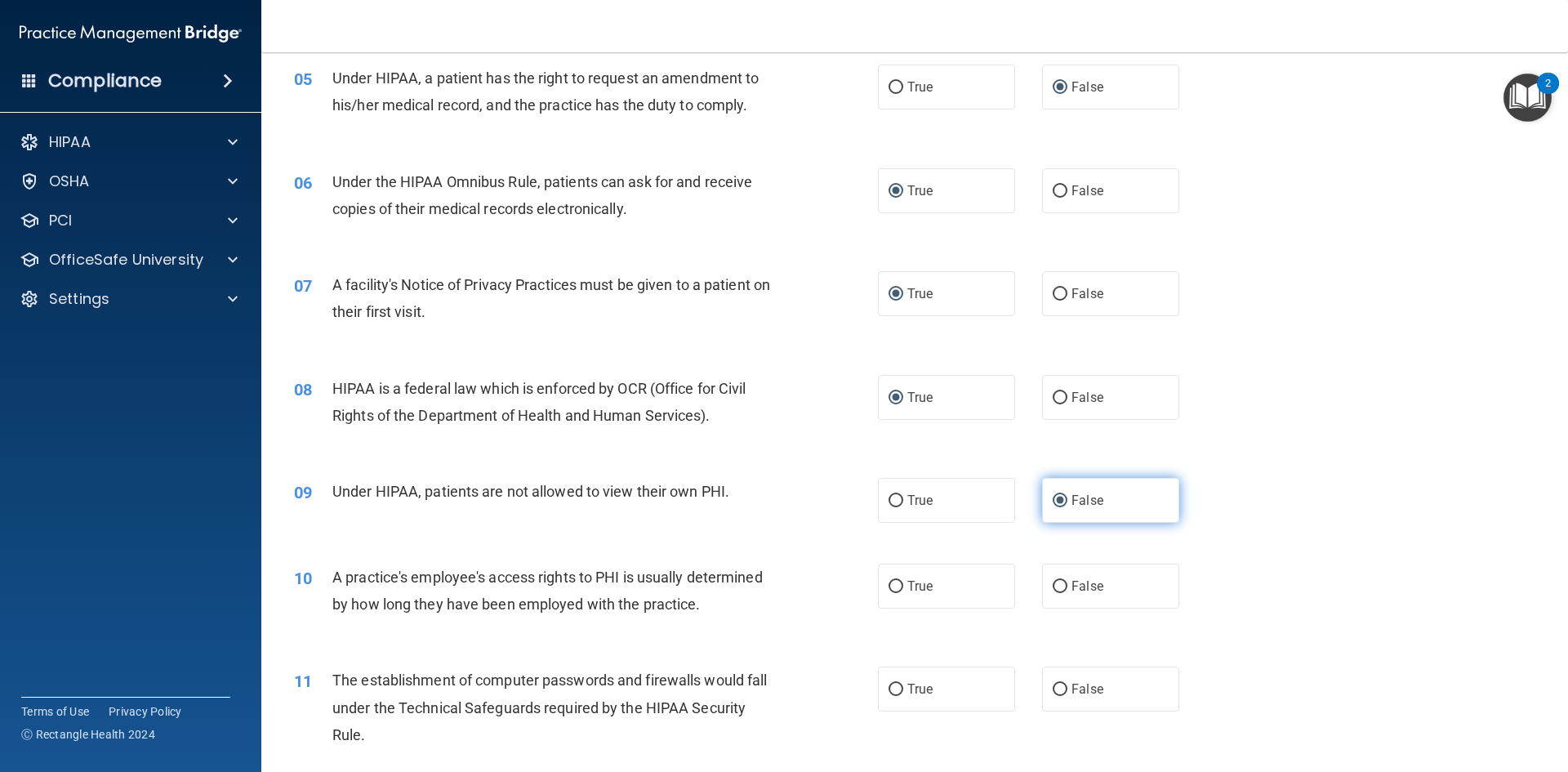
scroll to position [653, 0]
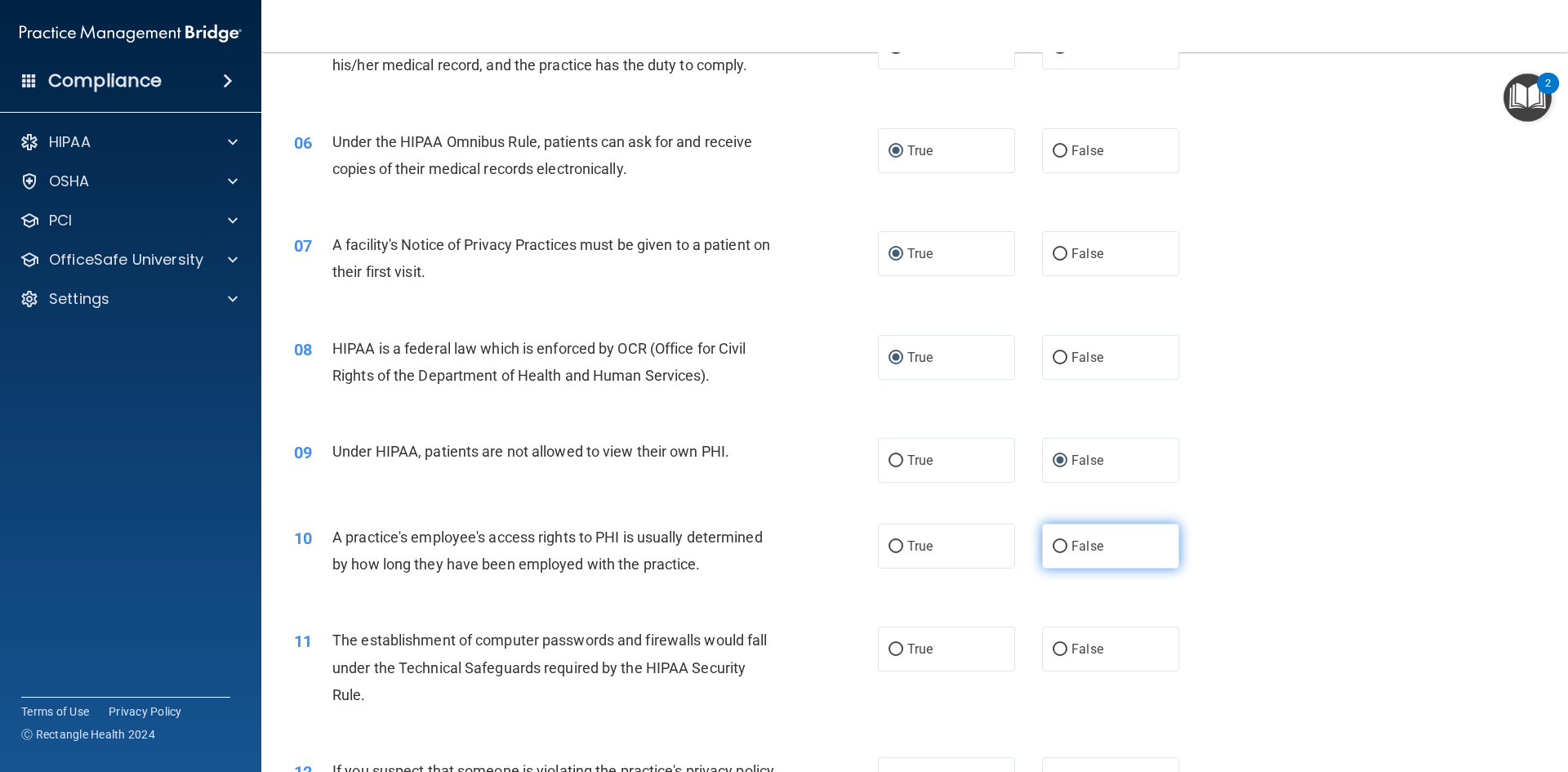
click at [1053, 548] on input "False" at bounding box center [1060, 547] width 15 height 12
radio input "true"
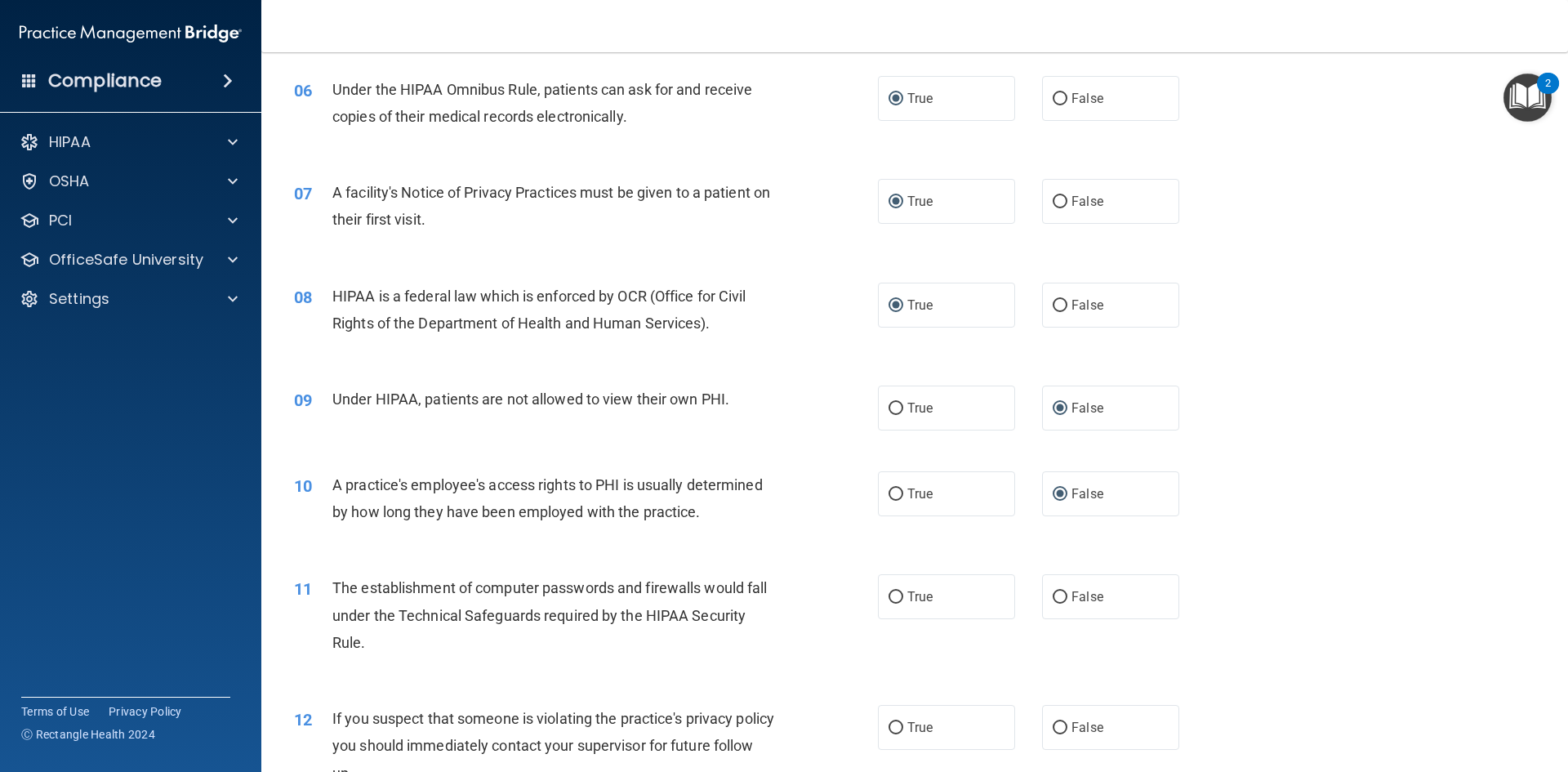
scroll to position [899, 0]
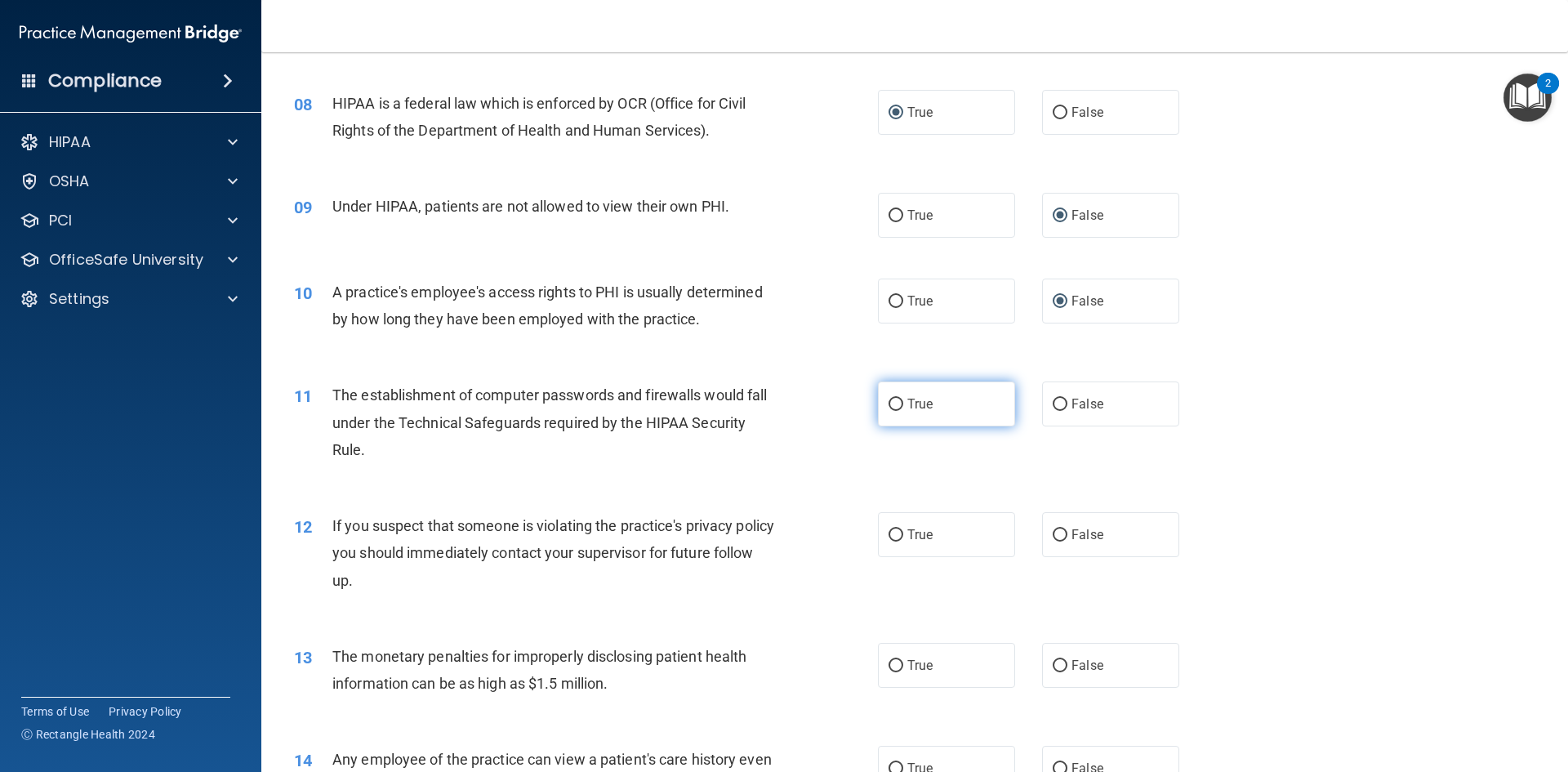
click at [892, 409] on input "True" at bounding box center [895, 405] width 15 height 12
radio input "true"
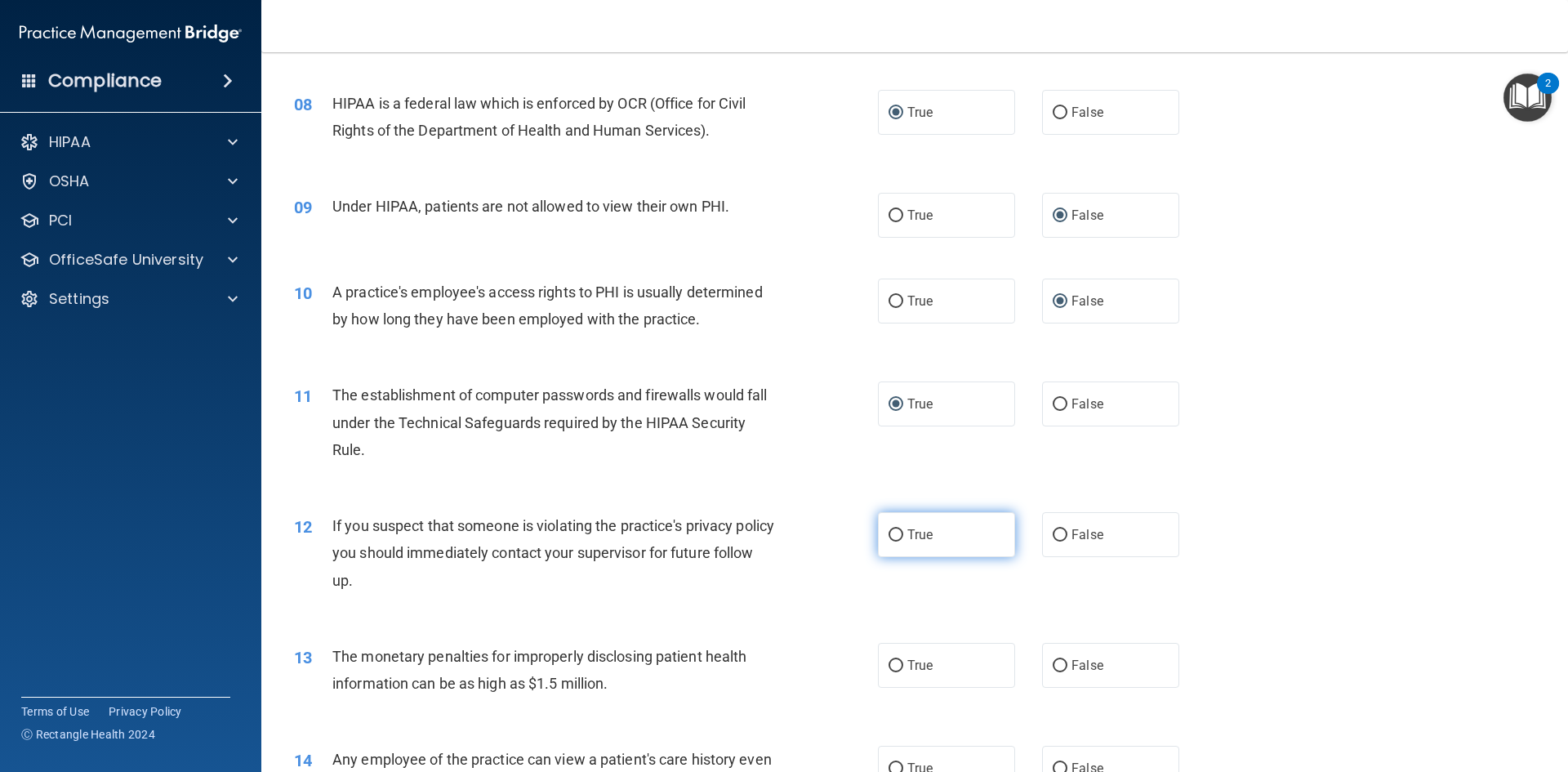
click at [890, 534] on input "True" at bounding box center [895, 536] width 15 height 12
radio input "true"
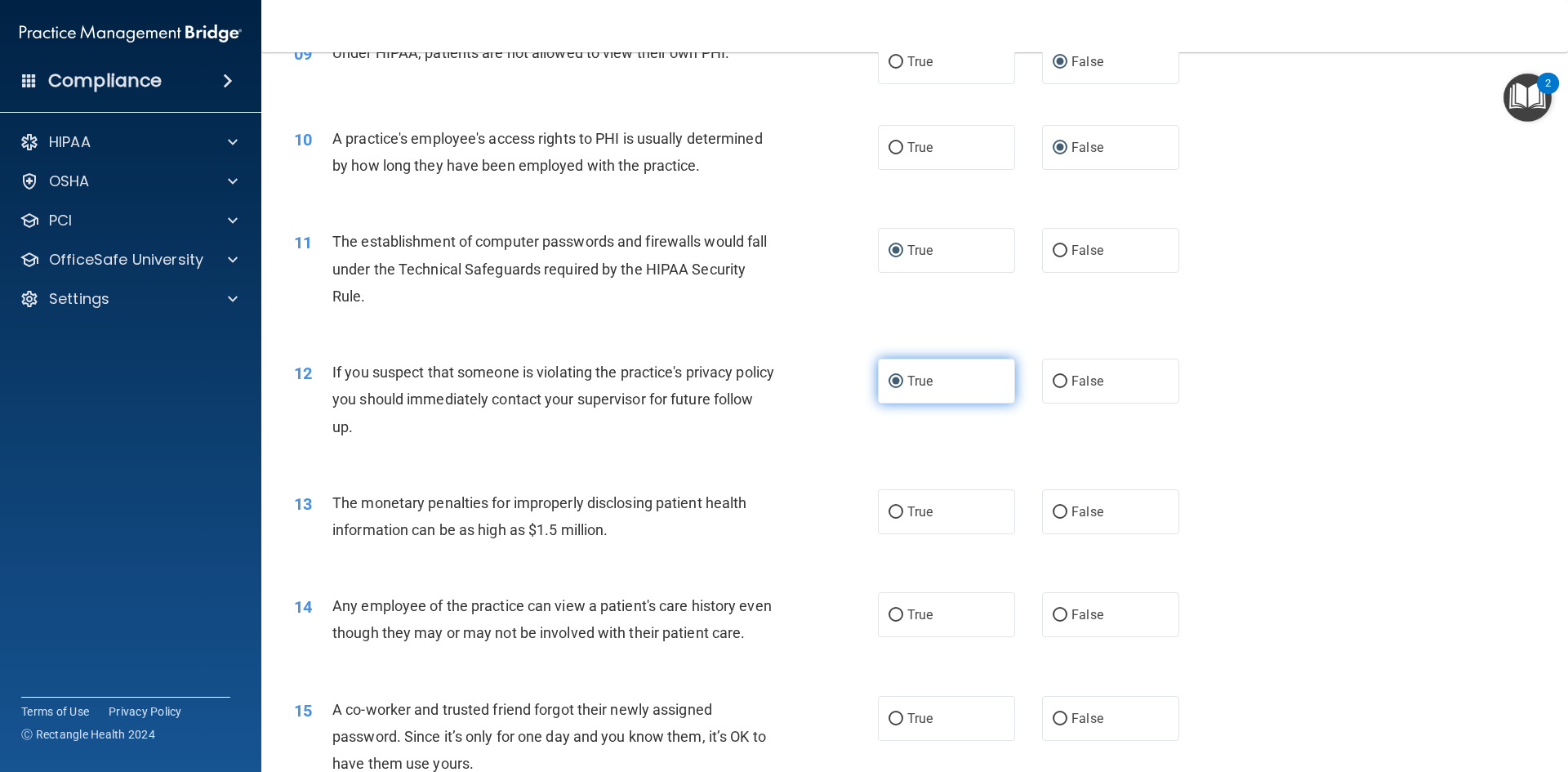
scroll to position [1062, 0]
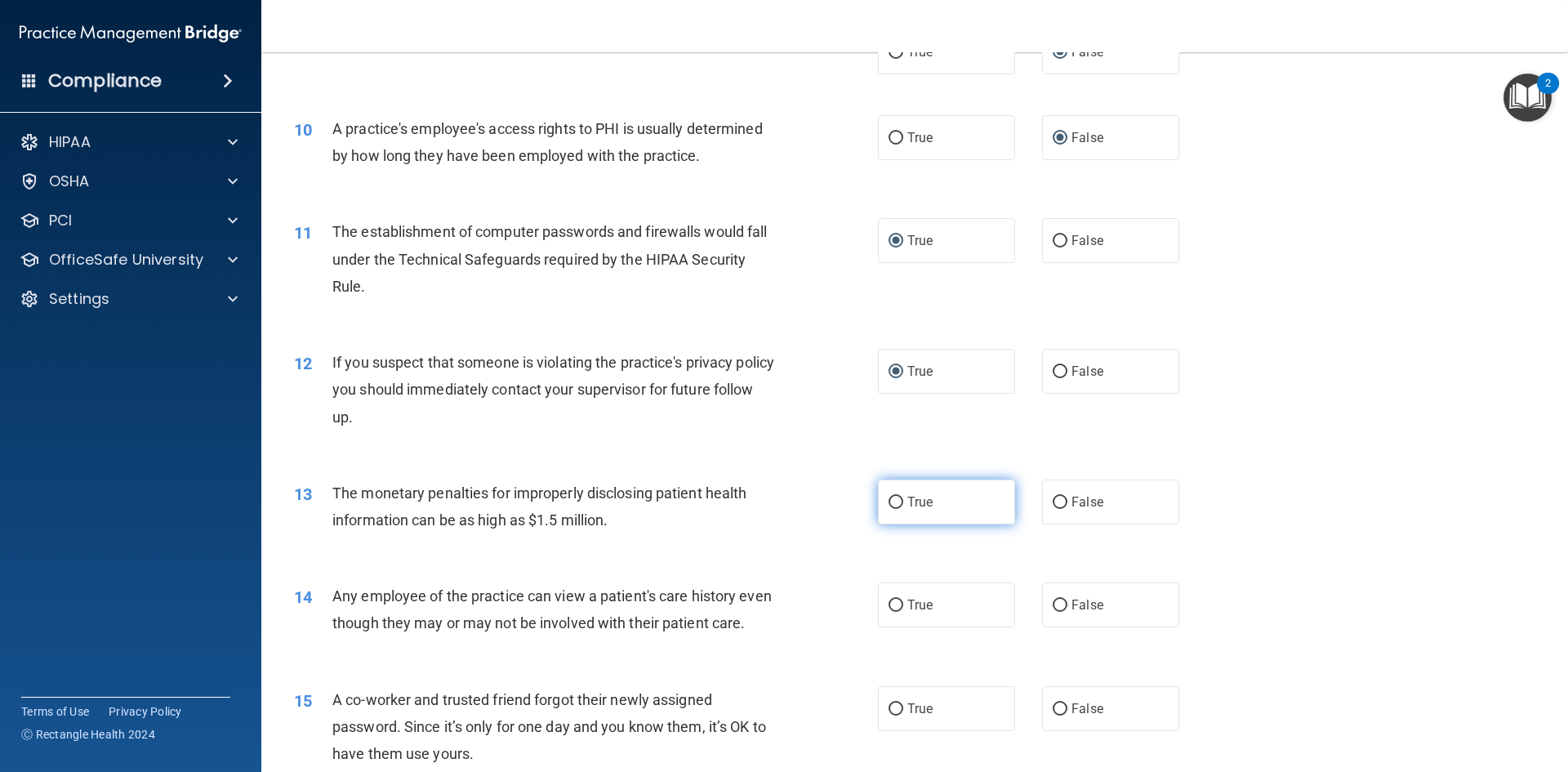
click at [892, 506] on input "True" at bounding box center [895, 503] width 15 height 12
radio input "true"
click at [1044, 602] on label "False" at bounding box center [1110, 604] width 138 height 45
click at [1053, 602] on input "False" at bounding box center [1060, 605] width 15 height 12
radio input "true"
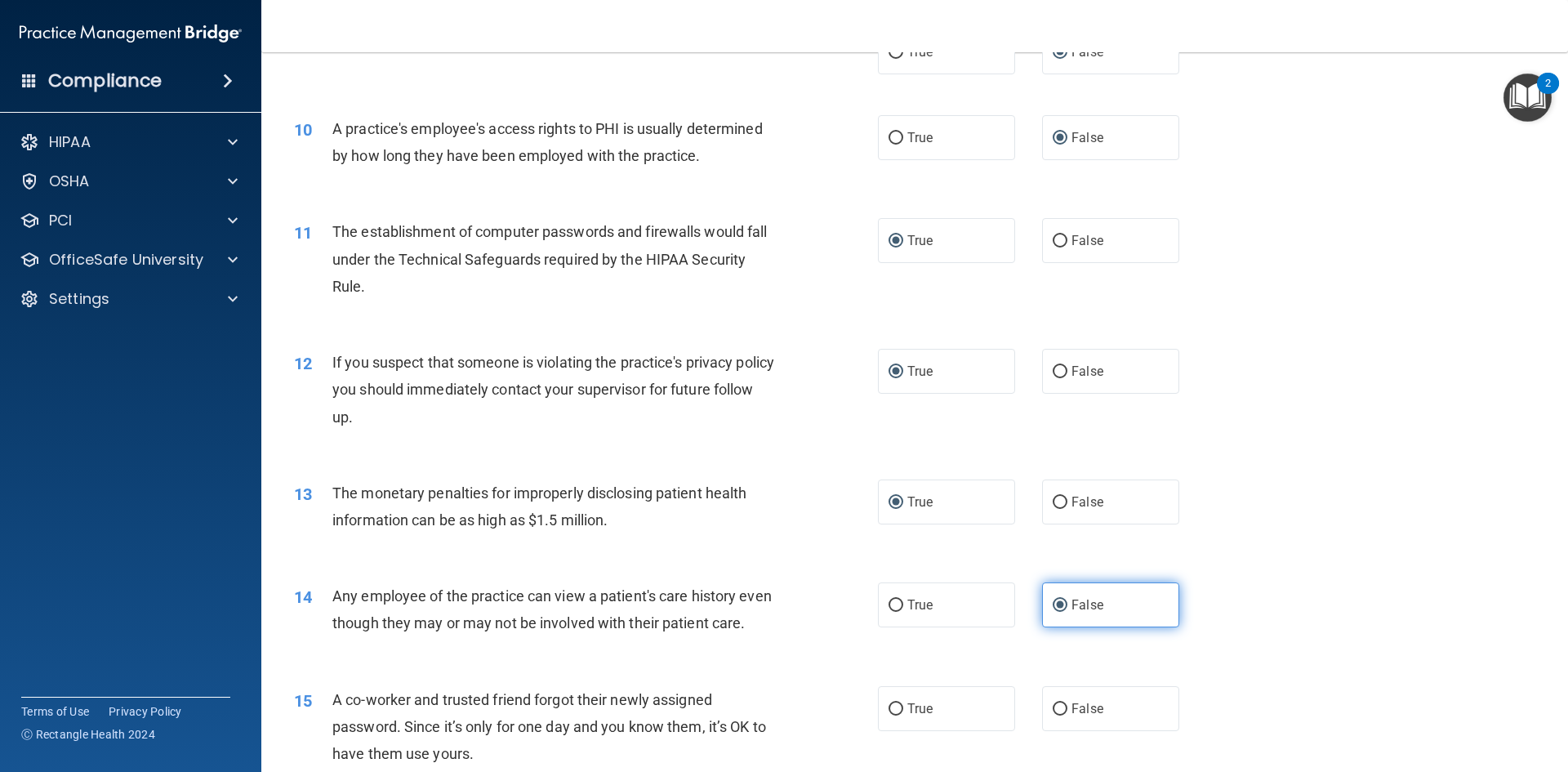
scroll to position [1226, 0]
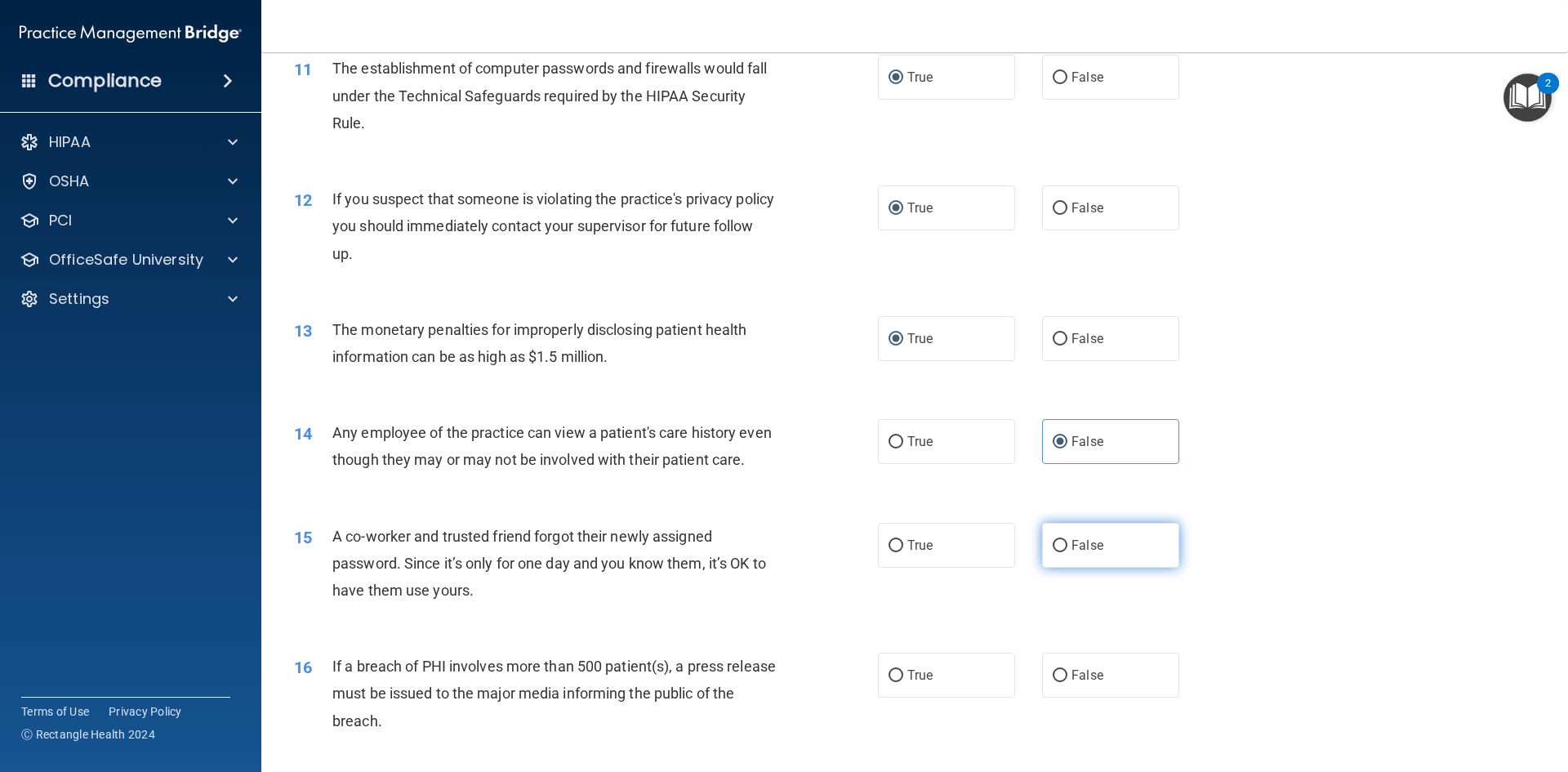
click at [1053, 553] on input "False" at bounding box center [1060, 546] width 15 height 12
radio input "true"
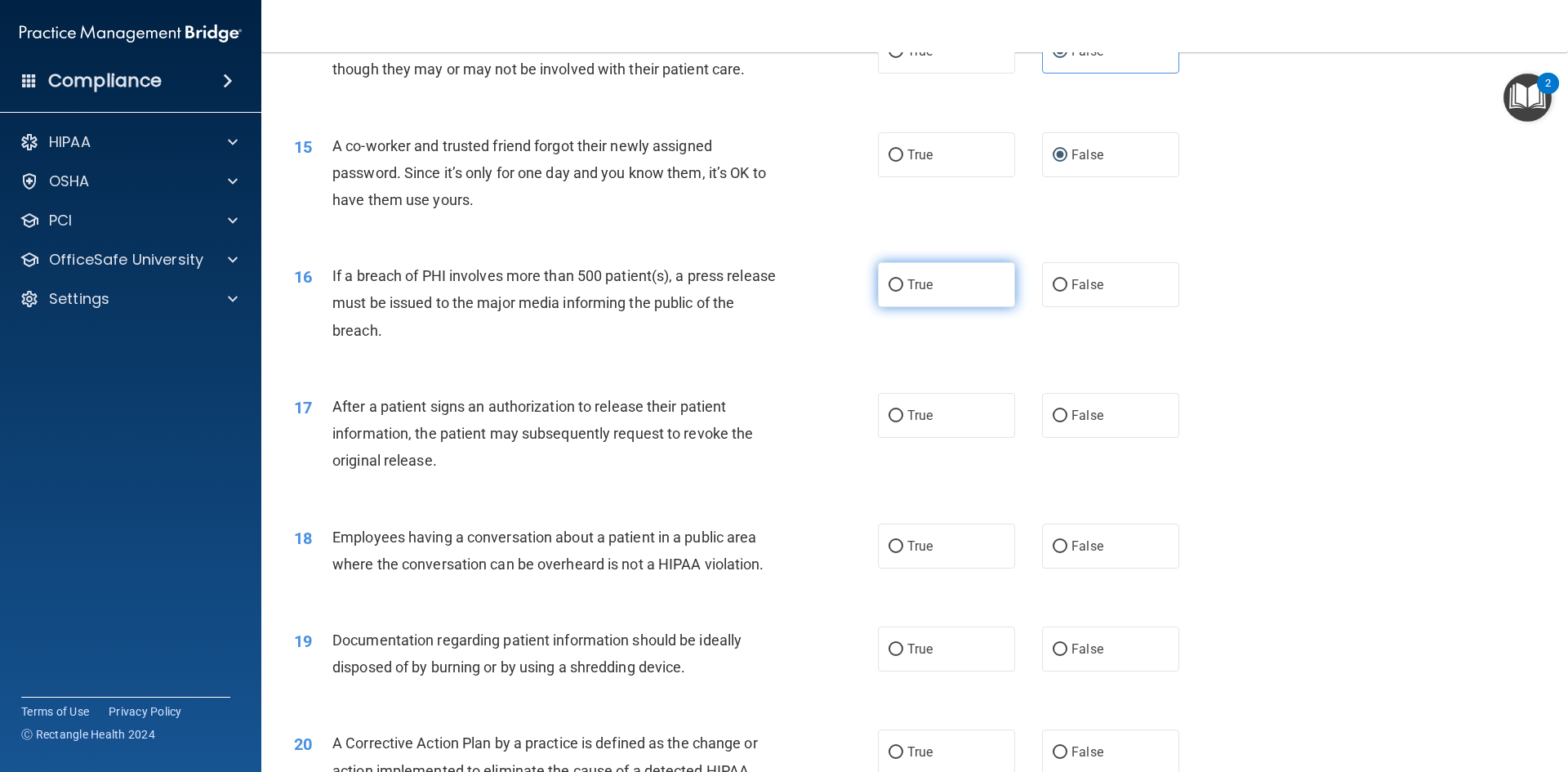
scroll to position [1634, 0]
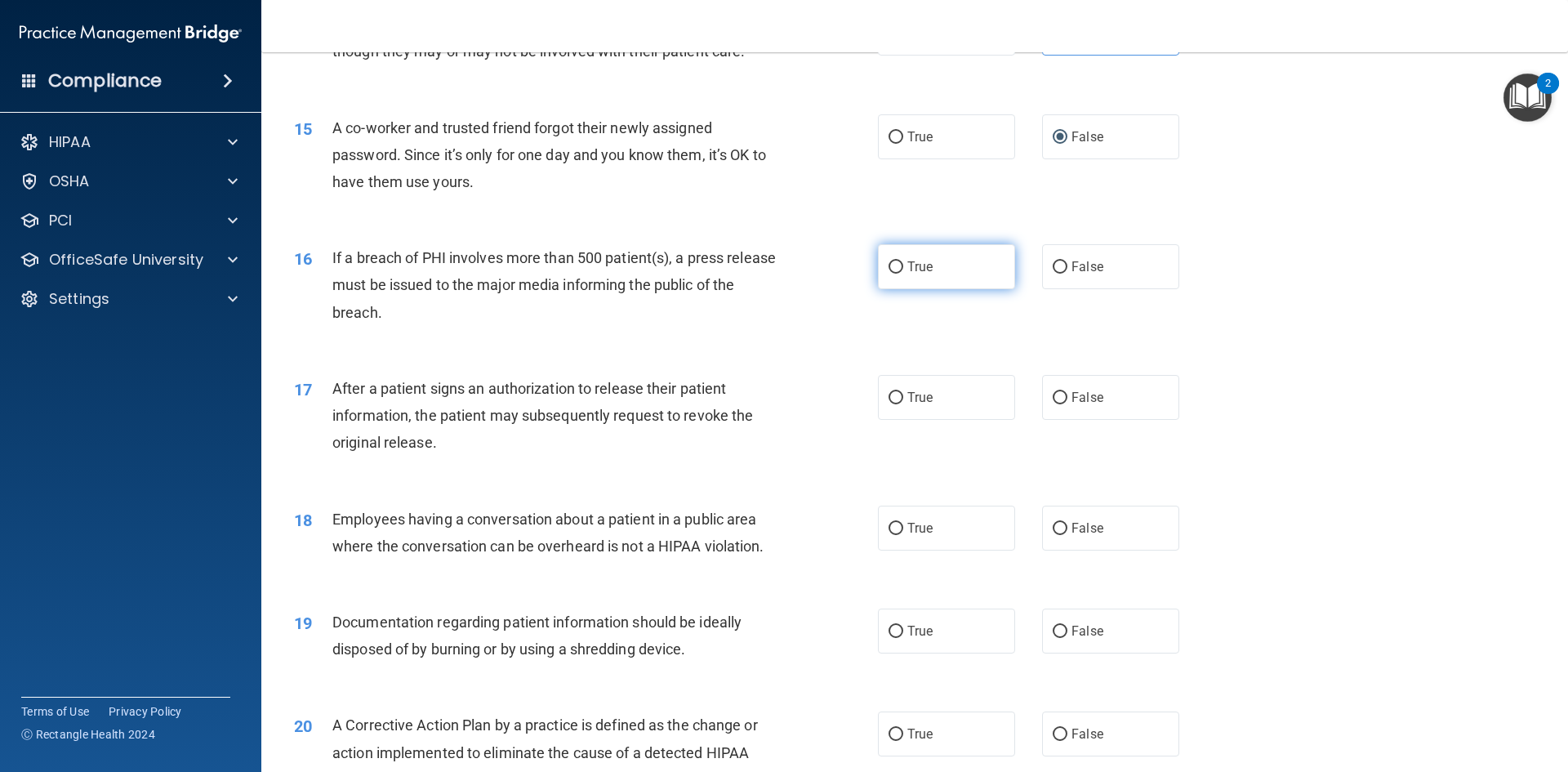
click at [891, 273] on input "True" at bounding box center [895, 267] width 15 height 12
radio input "true"
click at [889, 404] on input "True" at bounding box center [895, 398] width 15 height 12
radio input "true"
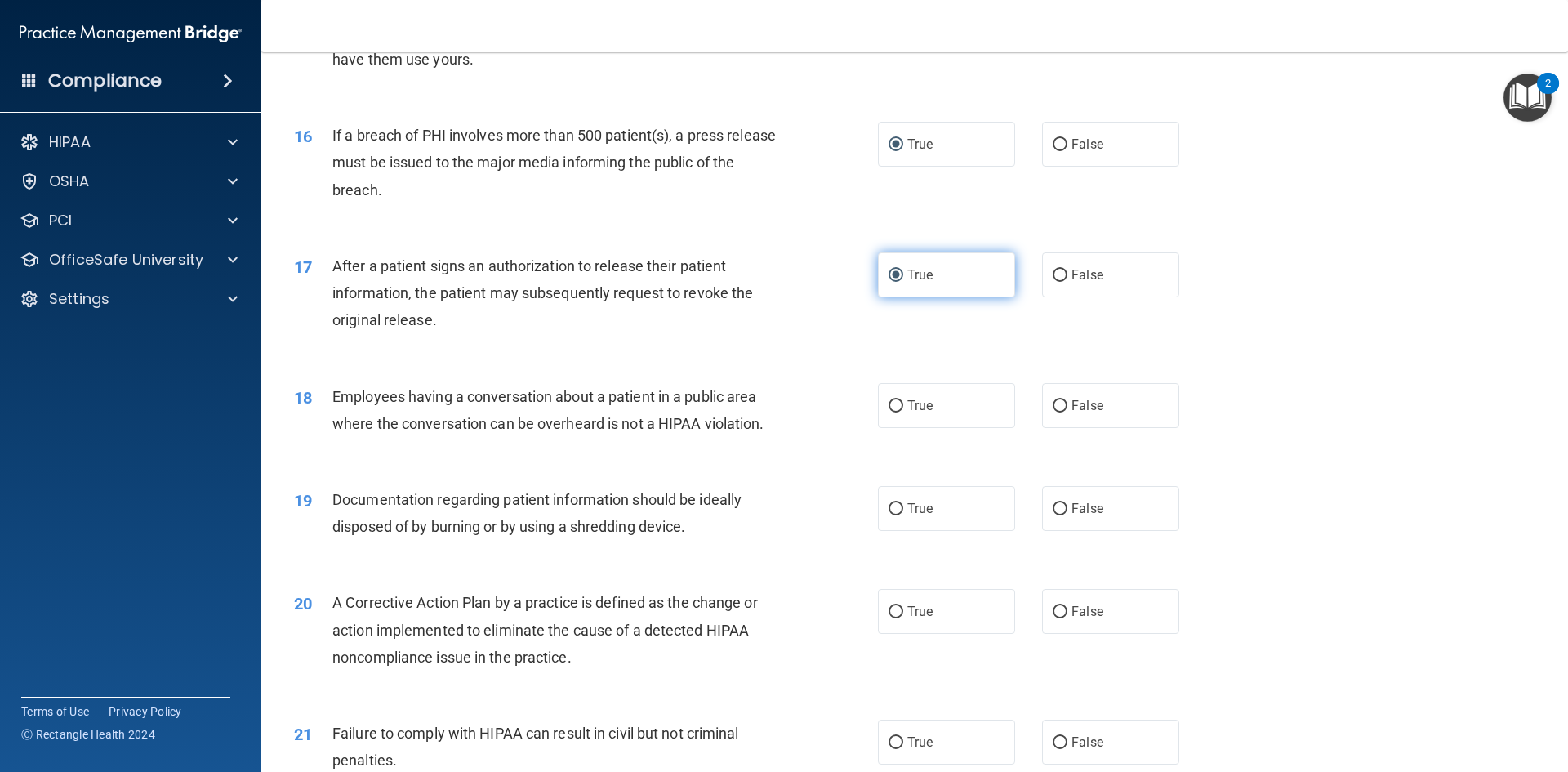
scroll to position [1797, 0]
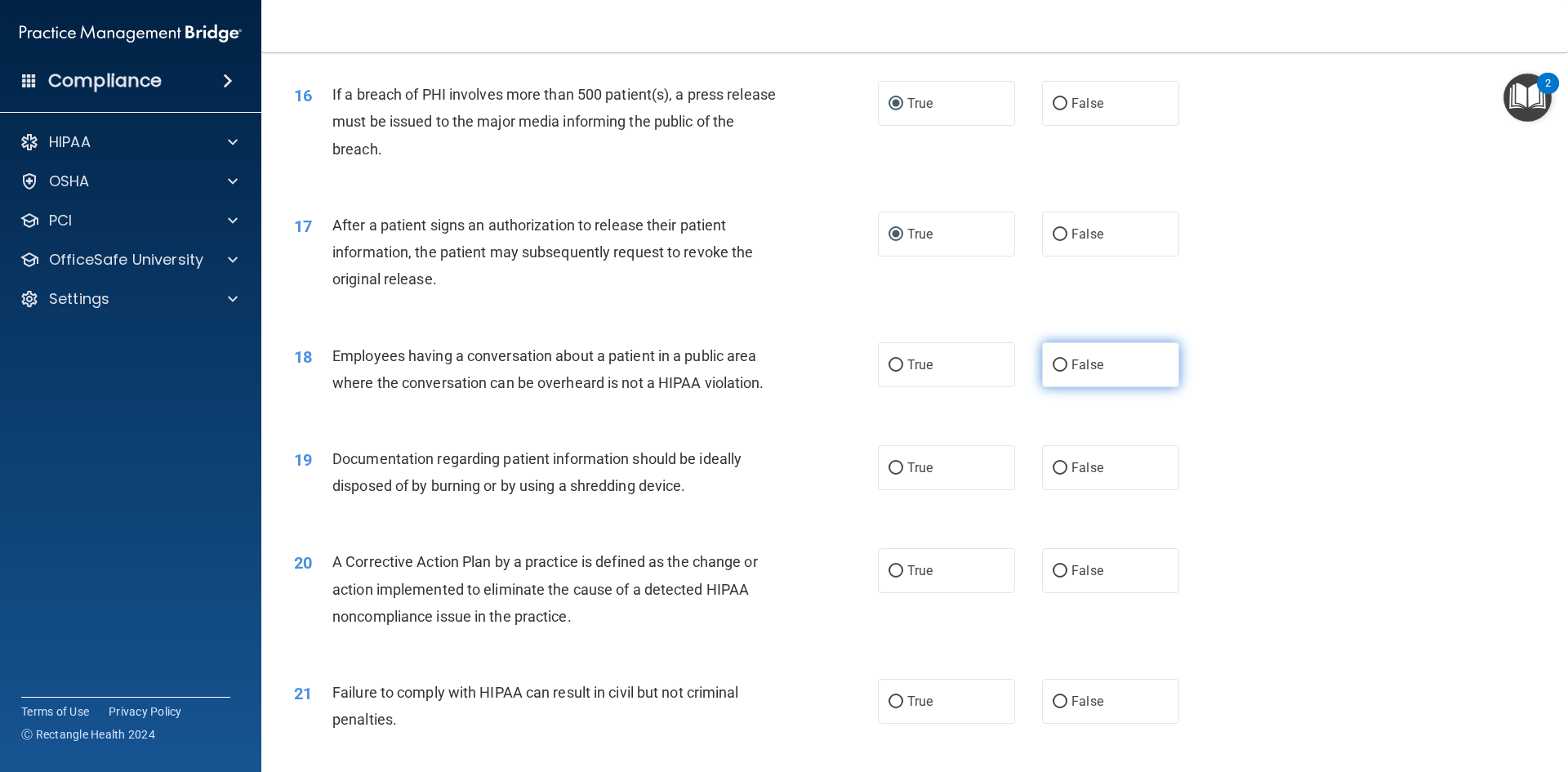
click at [1055, 372] on input "False" at bounding box center [1060, 365] width 15 height 12
radio input "true"
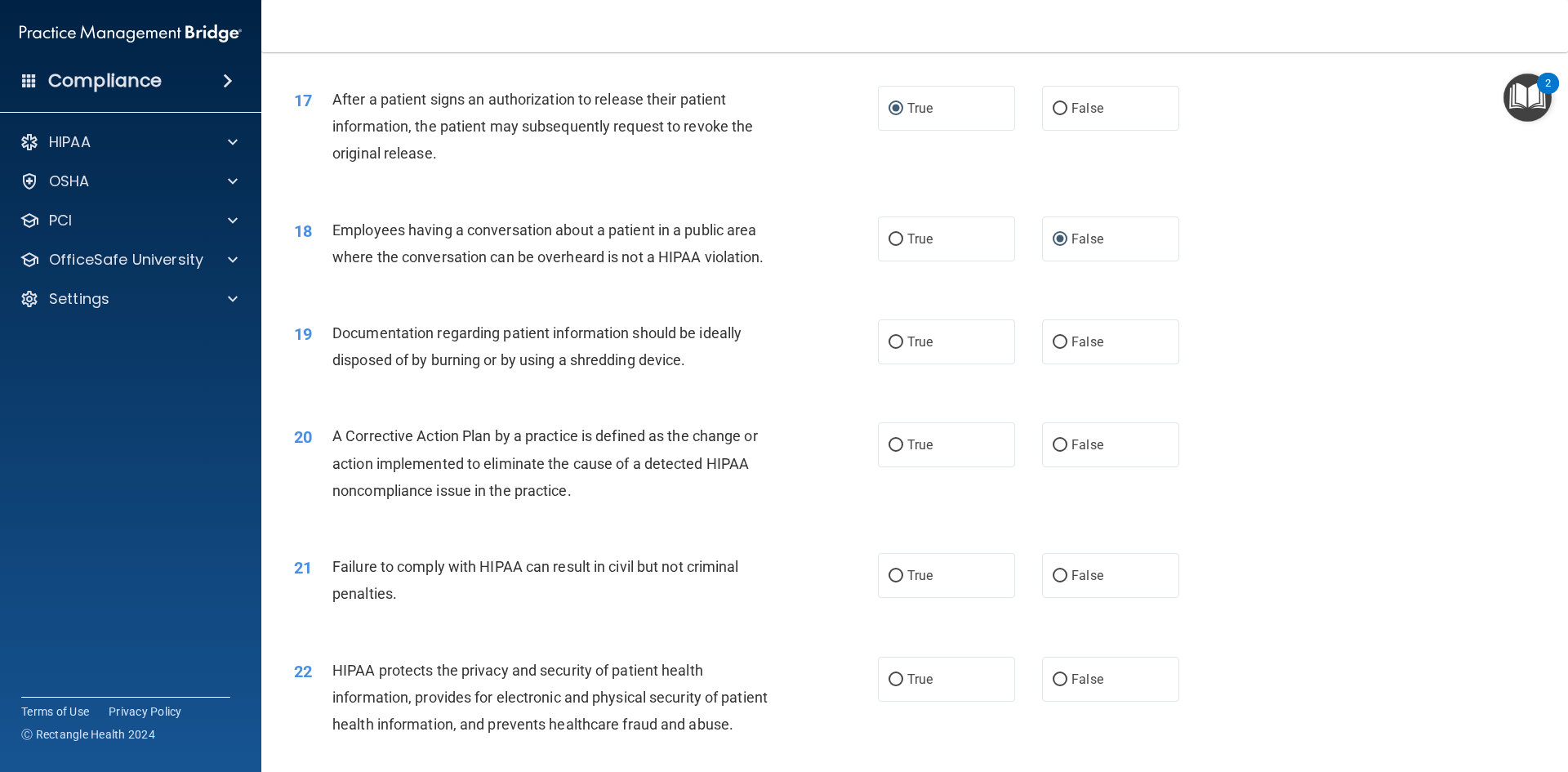
scroll to position [1961, 0]
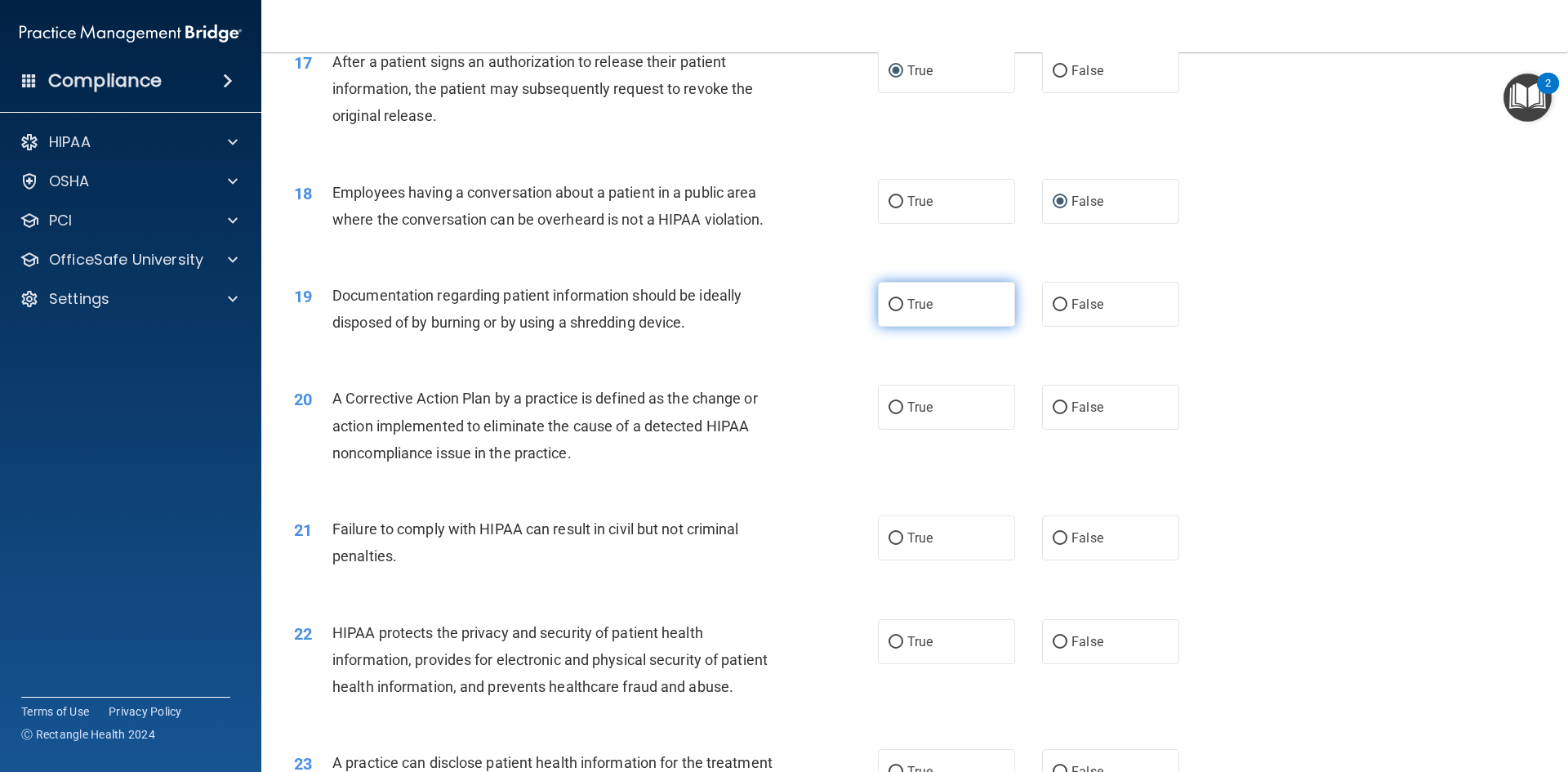
click at [900, 327] on label "True" at bounding box center [946, 304] width 138 height 45
click at [900, 311] on input "True" at bounding box center [895, 305] width 15 height 12
radio input "true"
click at [900, 430] on label "True" at bounding box center [946, 407] width 138 height 45
click at [900, 414] on input "True" at bounding box center [895, 408] width 15 height 12
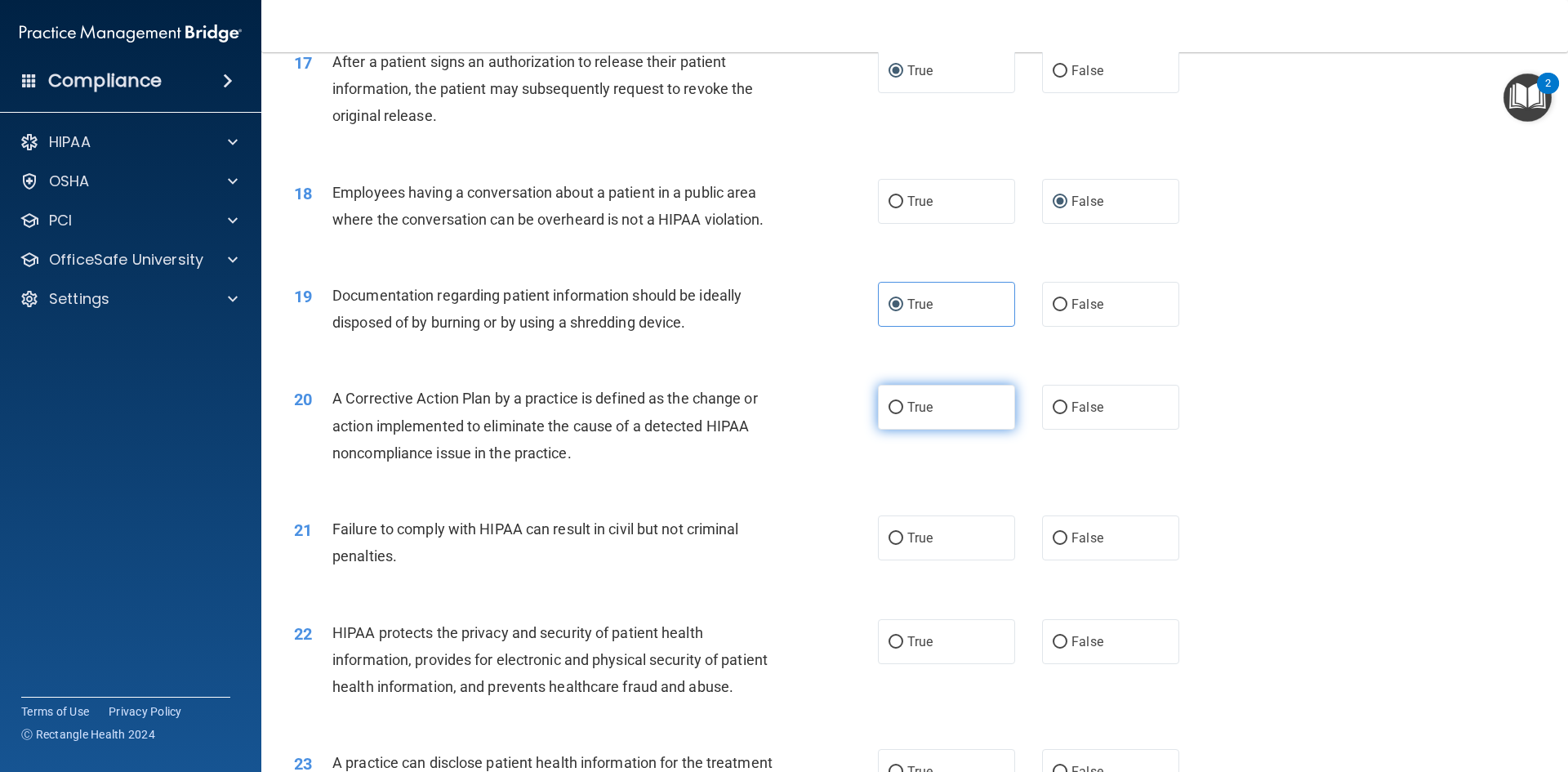
radio input "true"
click at [893, 545] on input "True" at bounding box center [895, 539] width 15 height 12
radio input "true"
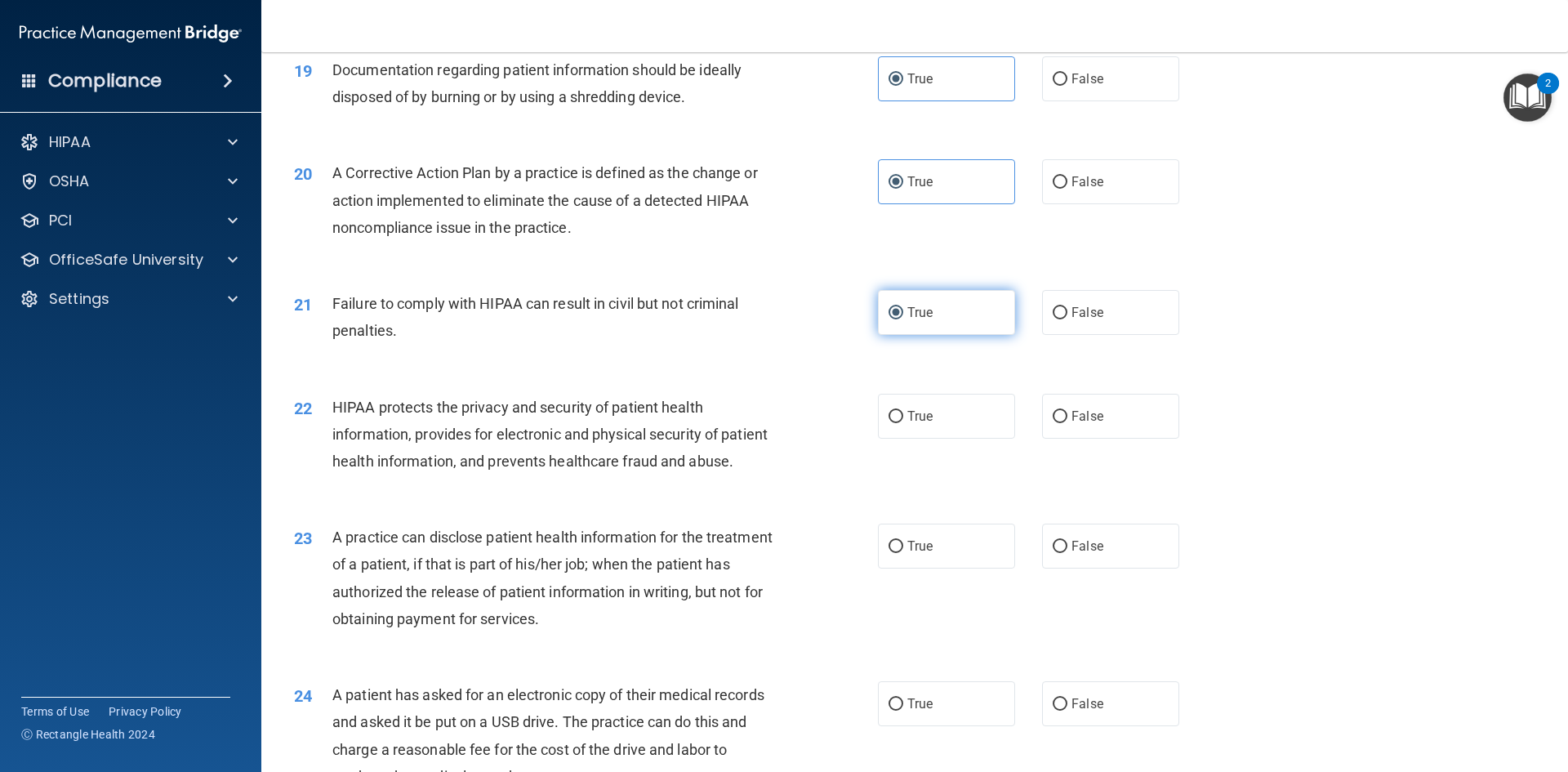
scroll to position [2205, 0]
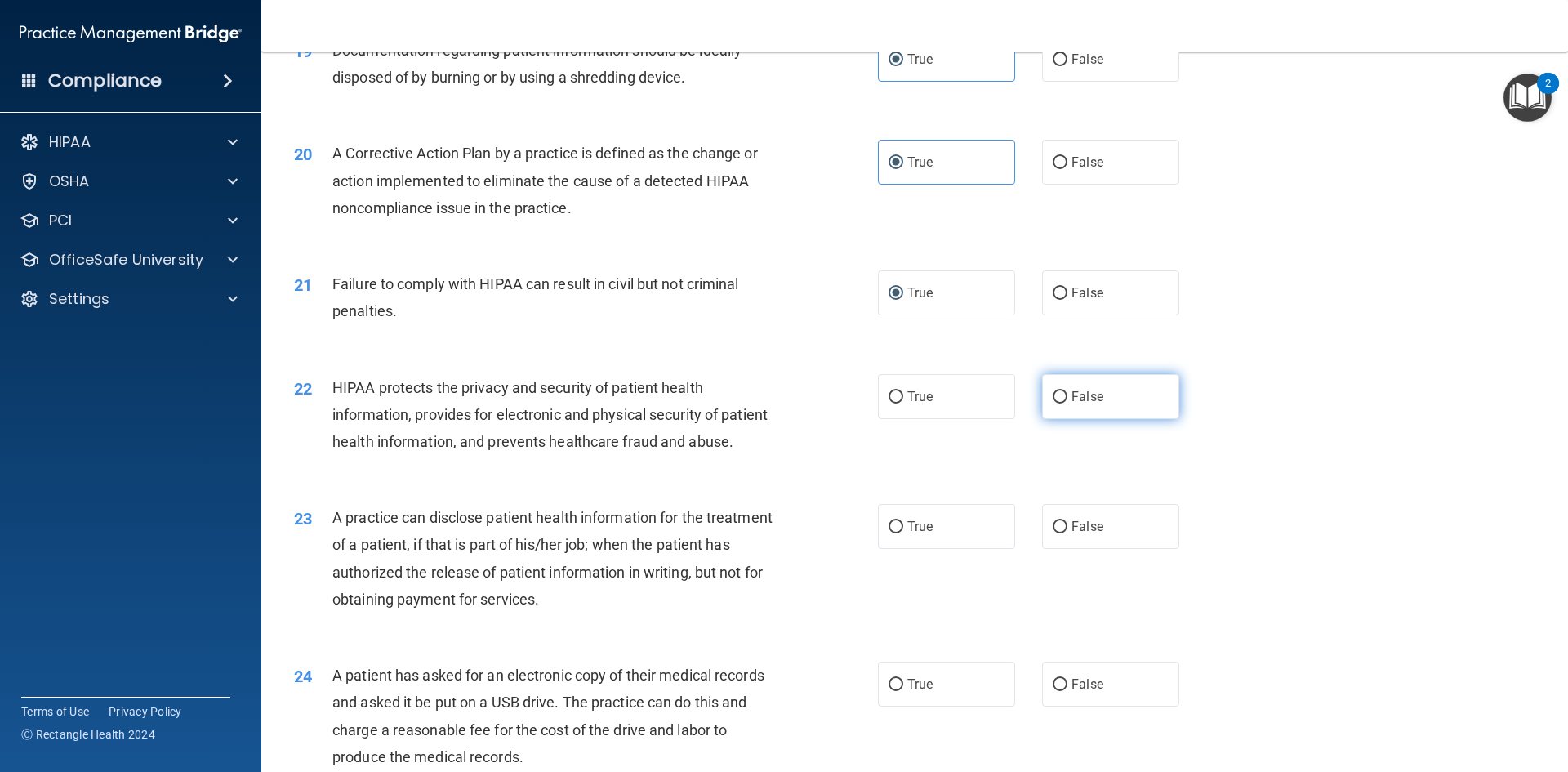
click at [1062, 417] on label "False" at bounding box center [1110, 396] width 138 height 45
click at [1062, 404] on input "False" at bounding box center [1060, 397] width 15 height 12
radio input "true"
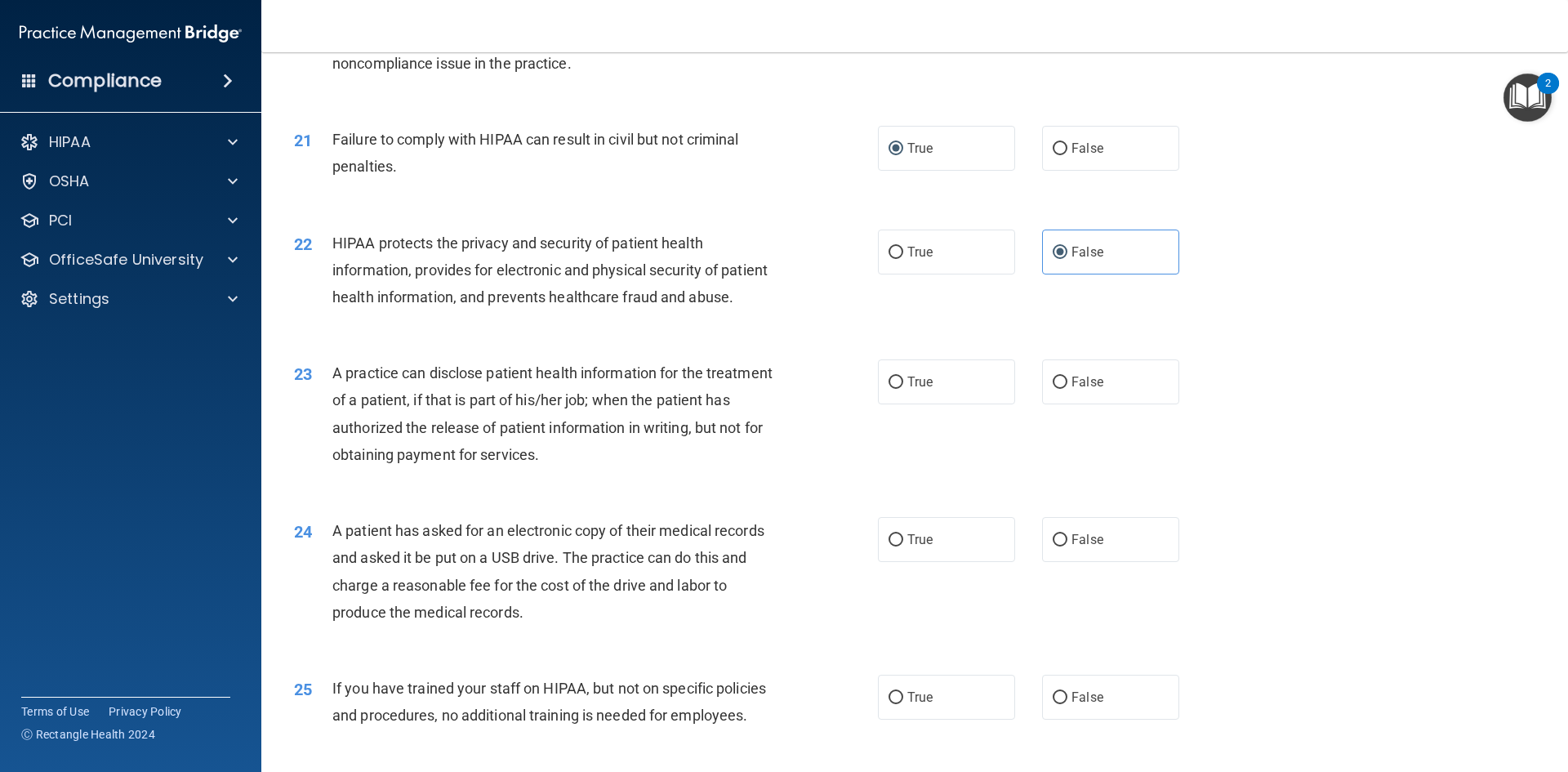
scroll to position [2369, 0]
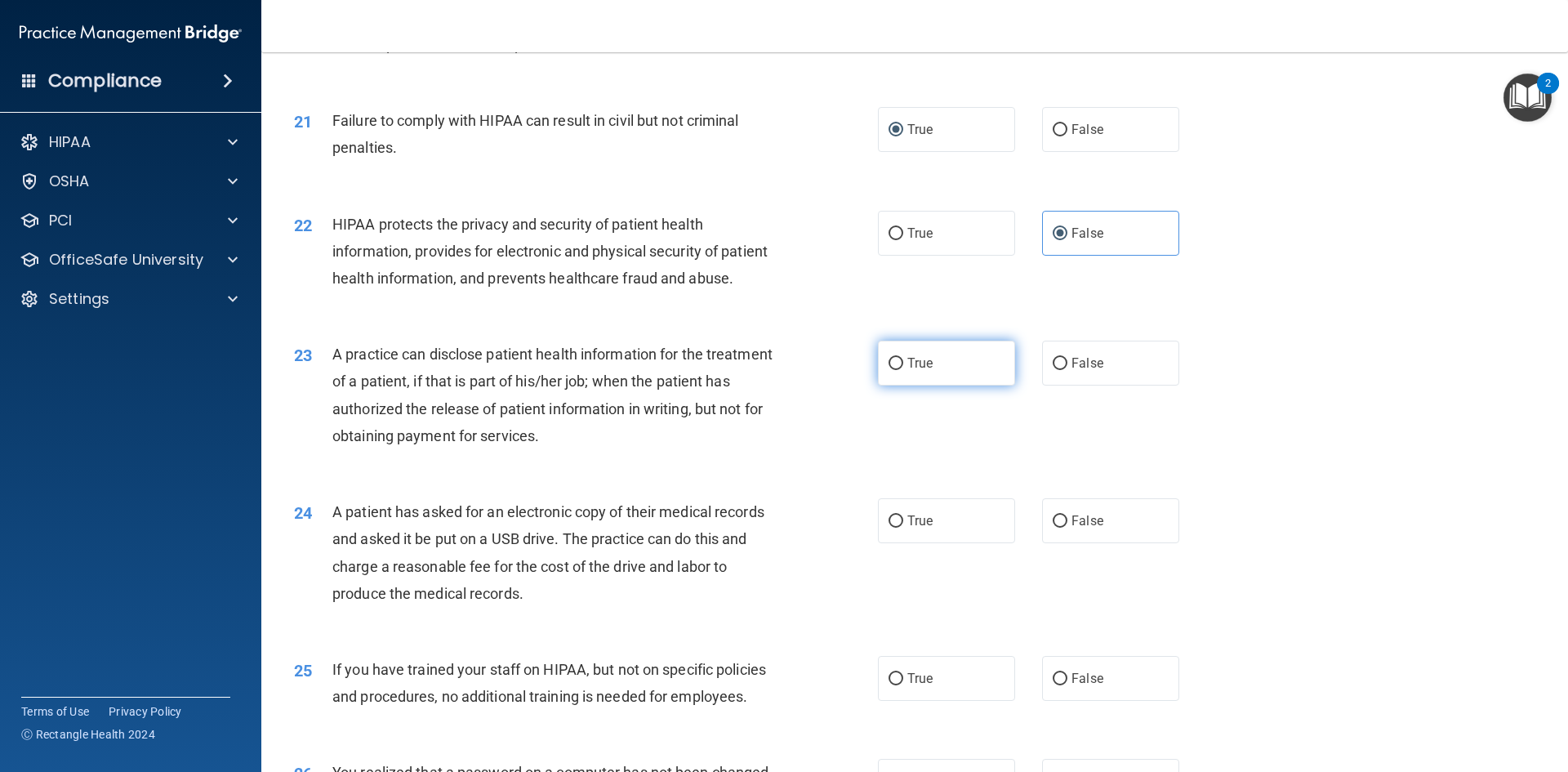
click at [888, 370] on input "True" at bounding box center [895, 364] width 15 height 12
radio input "true"
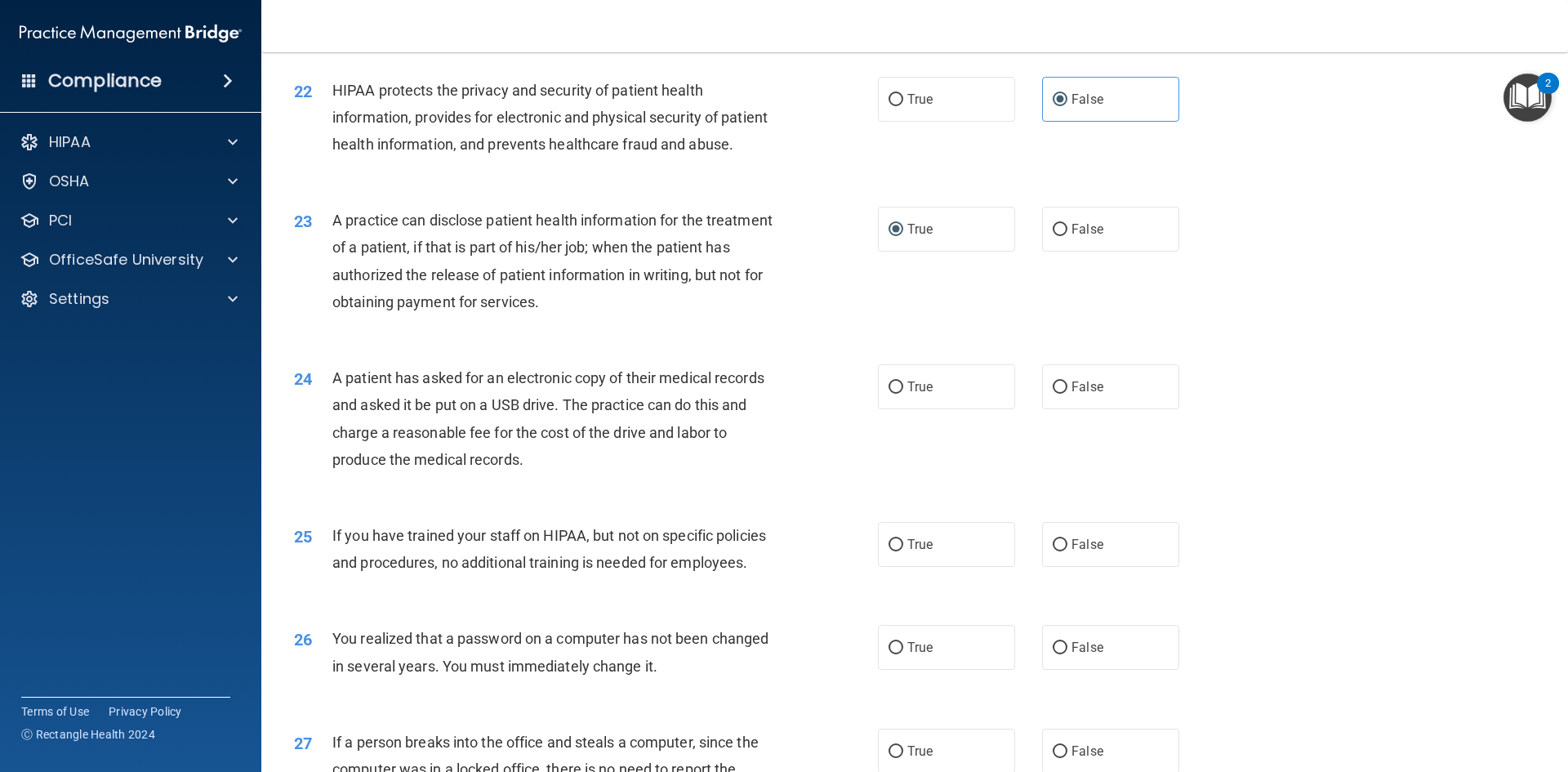
scroll to position [2532, 0]
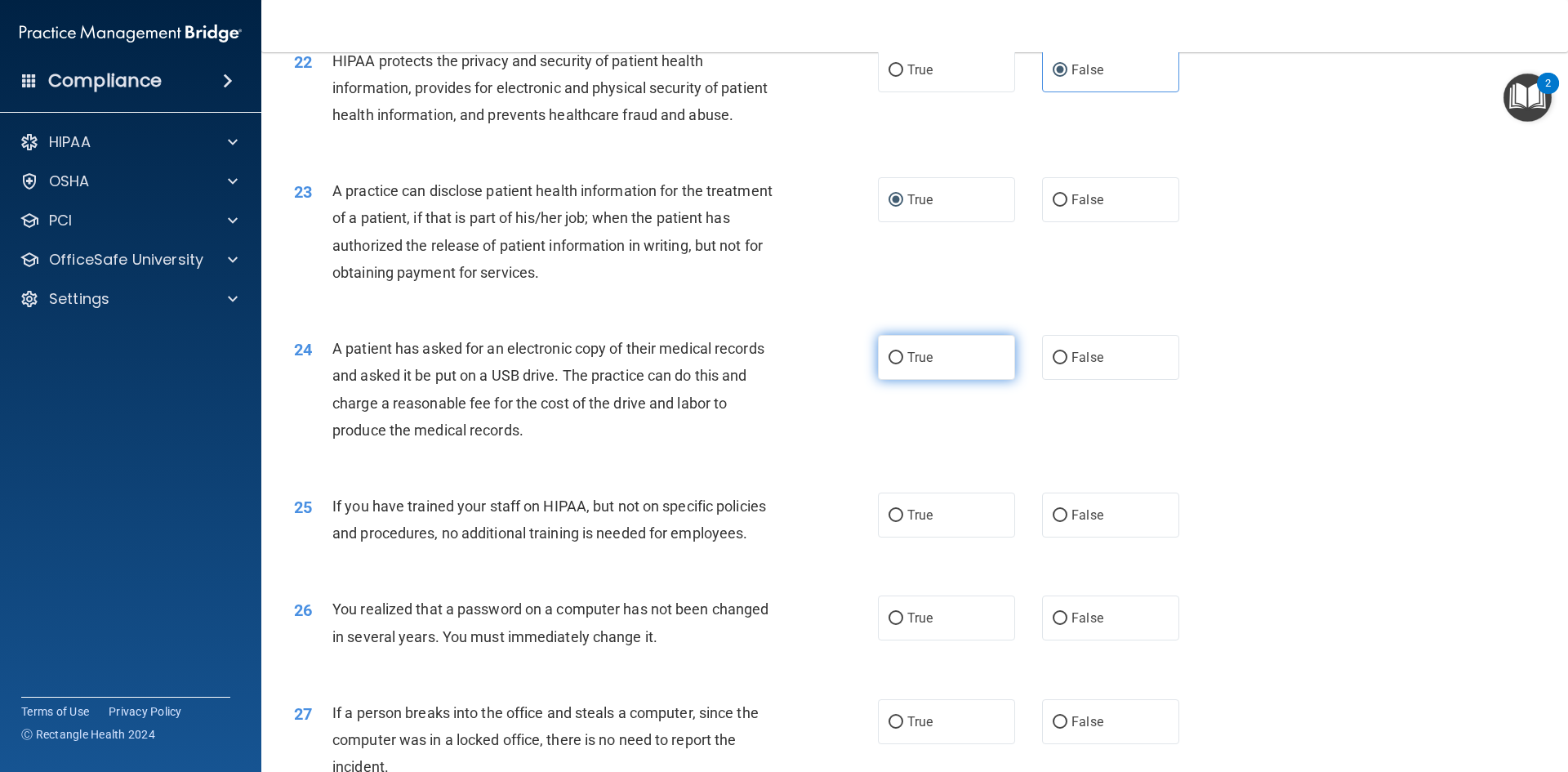
click at [894, 364] on input "True" at bounding box center [895, 358] width 15 height 12
radio input "true"
click at [1053, 522] on input "False" at bounding box center [1060, 516] width 15 height 12
radio input "true"
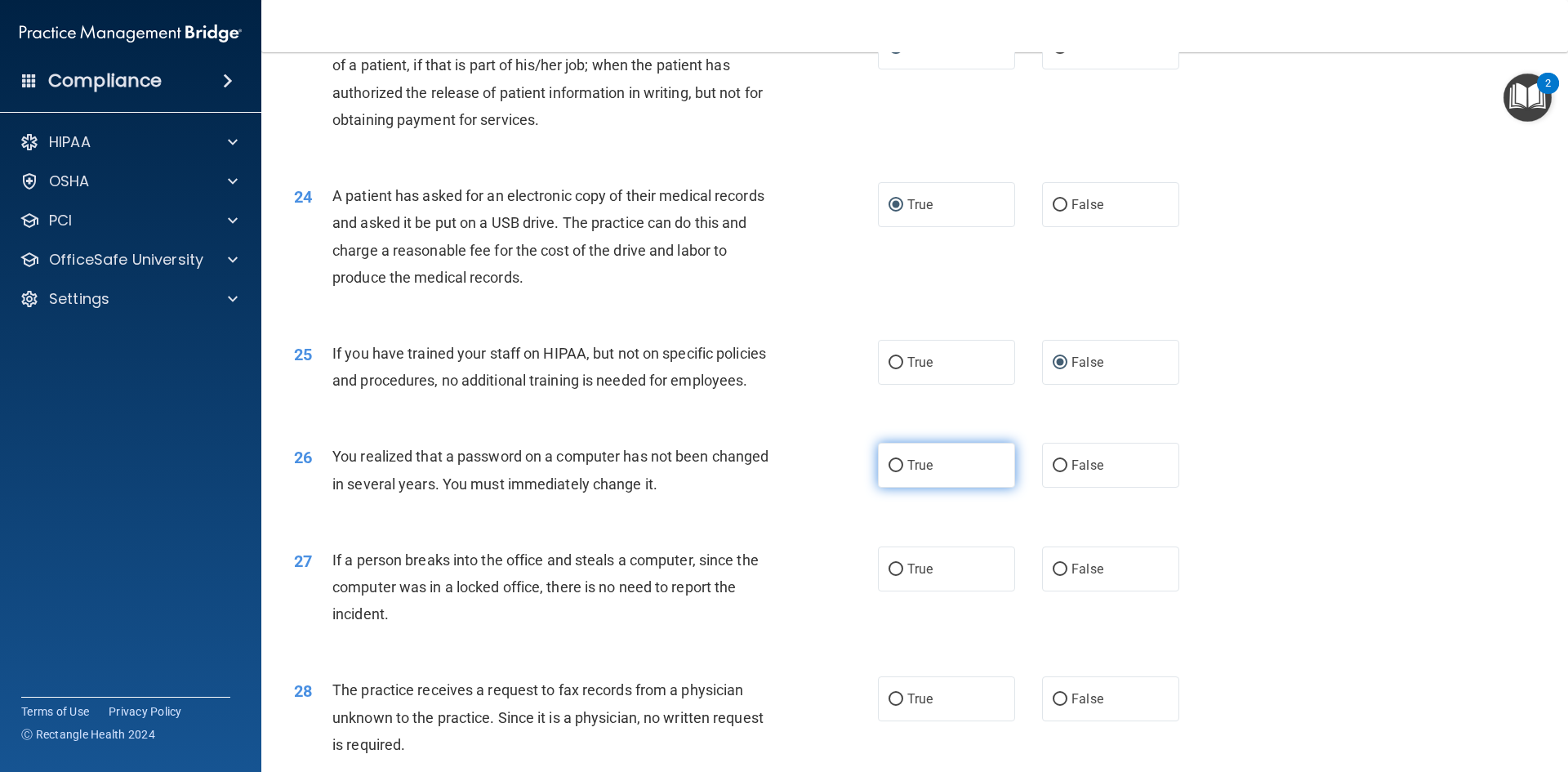
scroll to position [2696, 0]
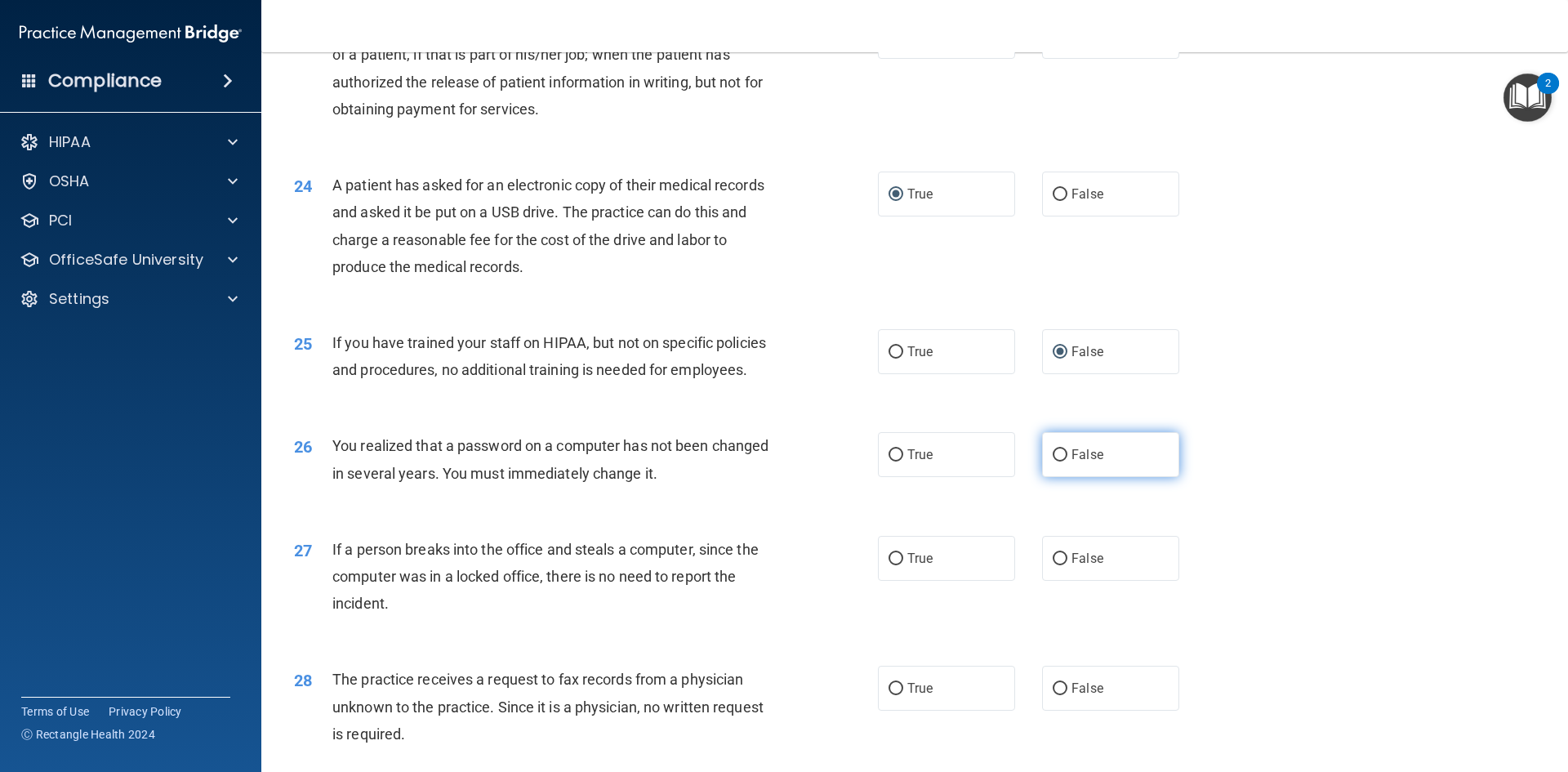
click at [1055, 462] on input "False" at bounding box center [1060, 455] width 15 height 12
radio input "true"
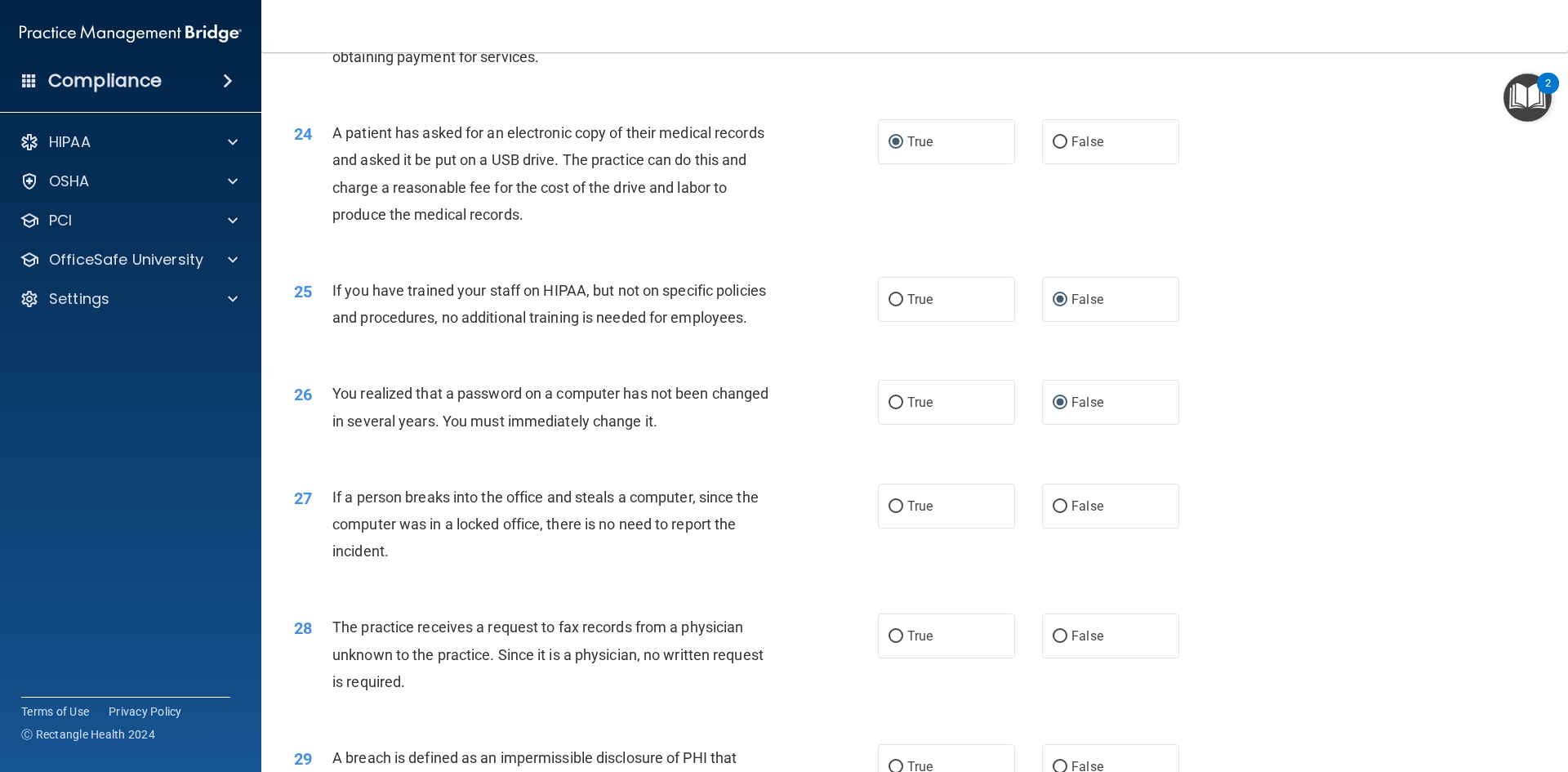
scroll to position [2778, 0]
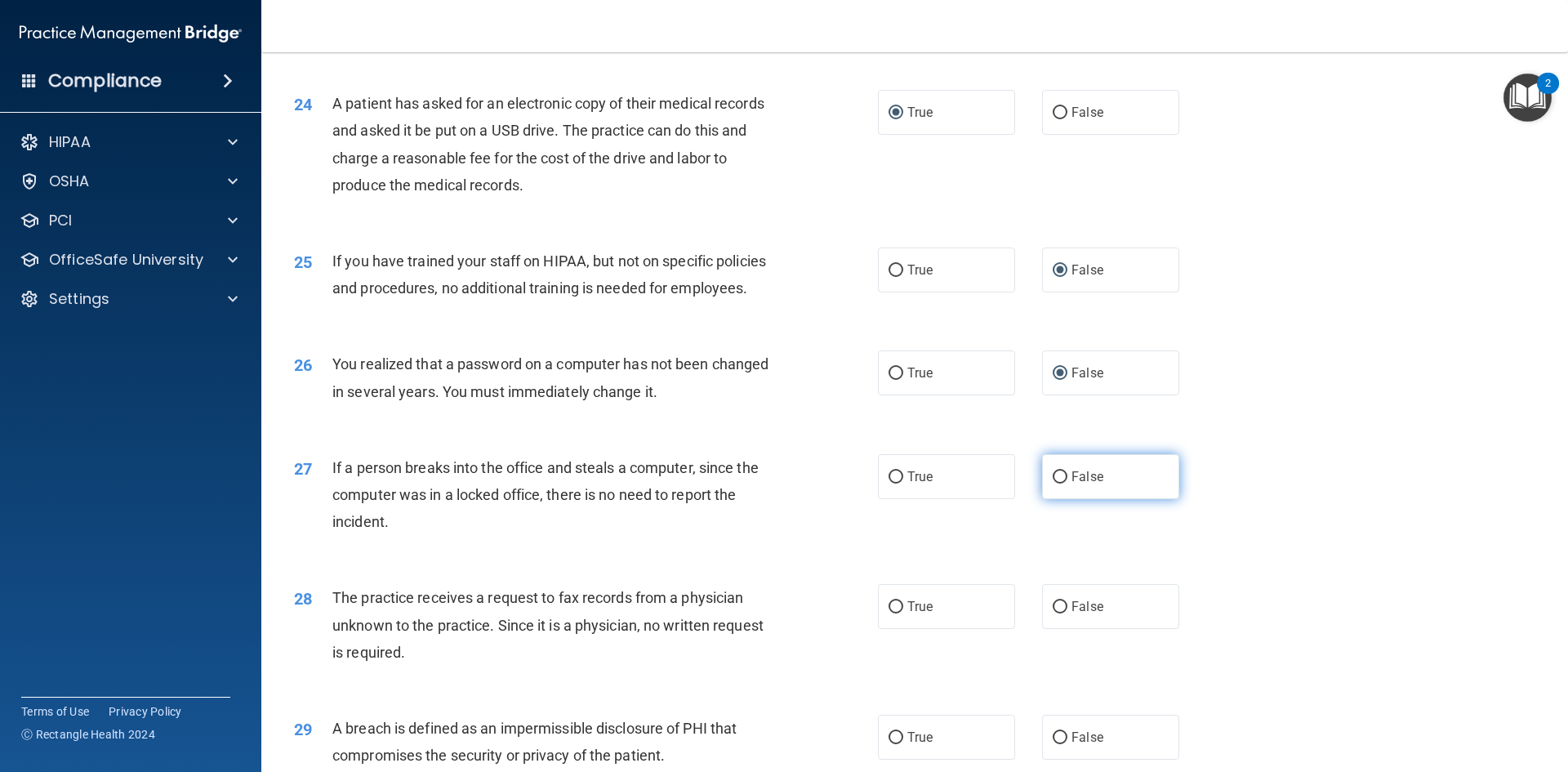
click at [1055, 484] on input "False" at bounding box center [1060, 478] width 15 height 12
radio input "true"
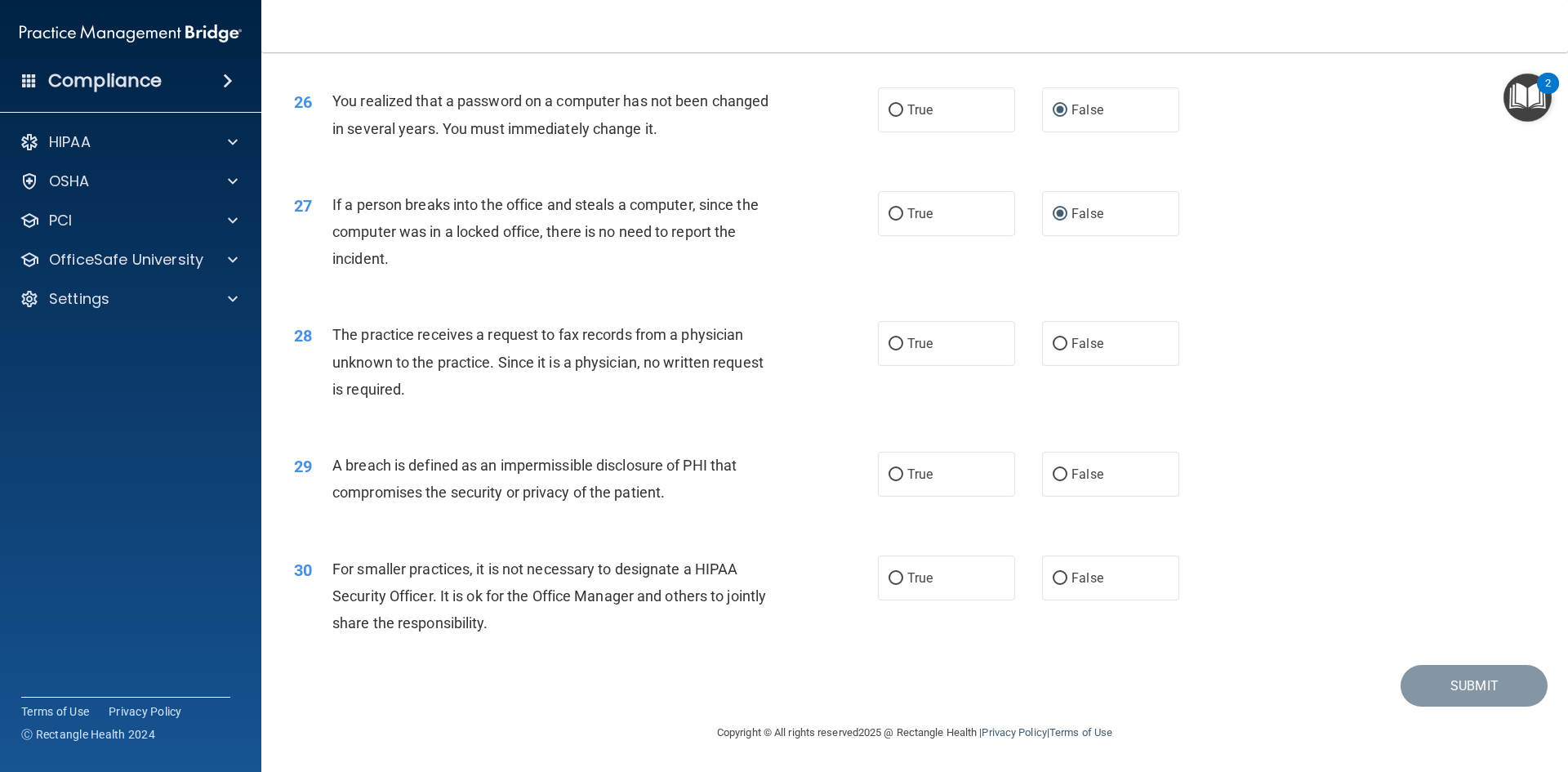
scroll to position [3094, 0]
click at [1053, 345] on input "False" at bounding box center [1060, 344] width 15 height 12
radio input "true"
click at [890, 475] on input "True" at bounding box center [895, 475] width 15 height 12
radio input "true"
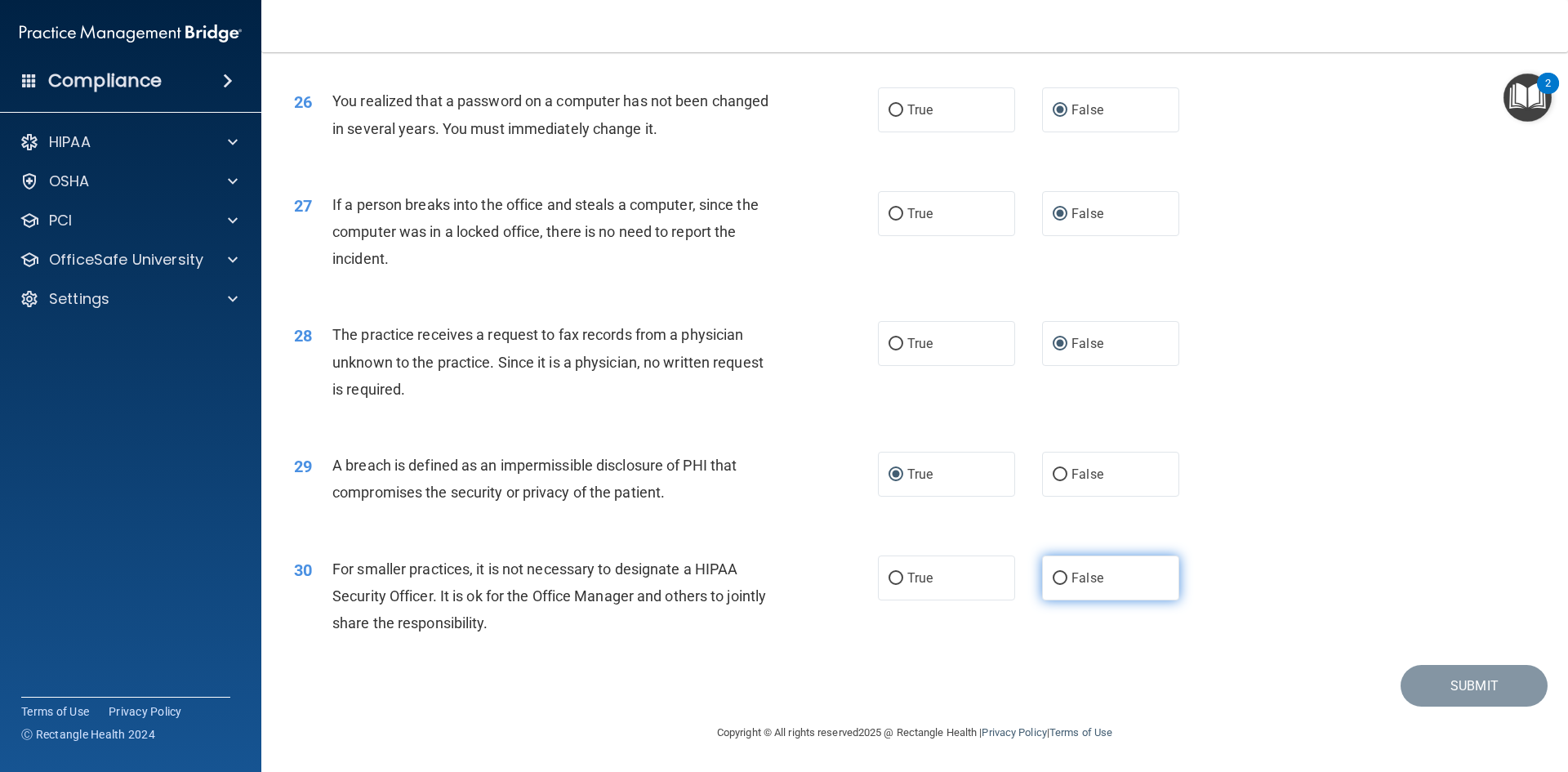
click at [1053, 580] on input "False" at bounding box center [1060, 579] width 15 height 12
radio input "true"
click at [1426, 687] on button "Submit" at bounding box center [1473, 686] width 147 height 42
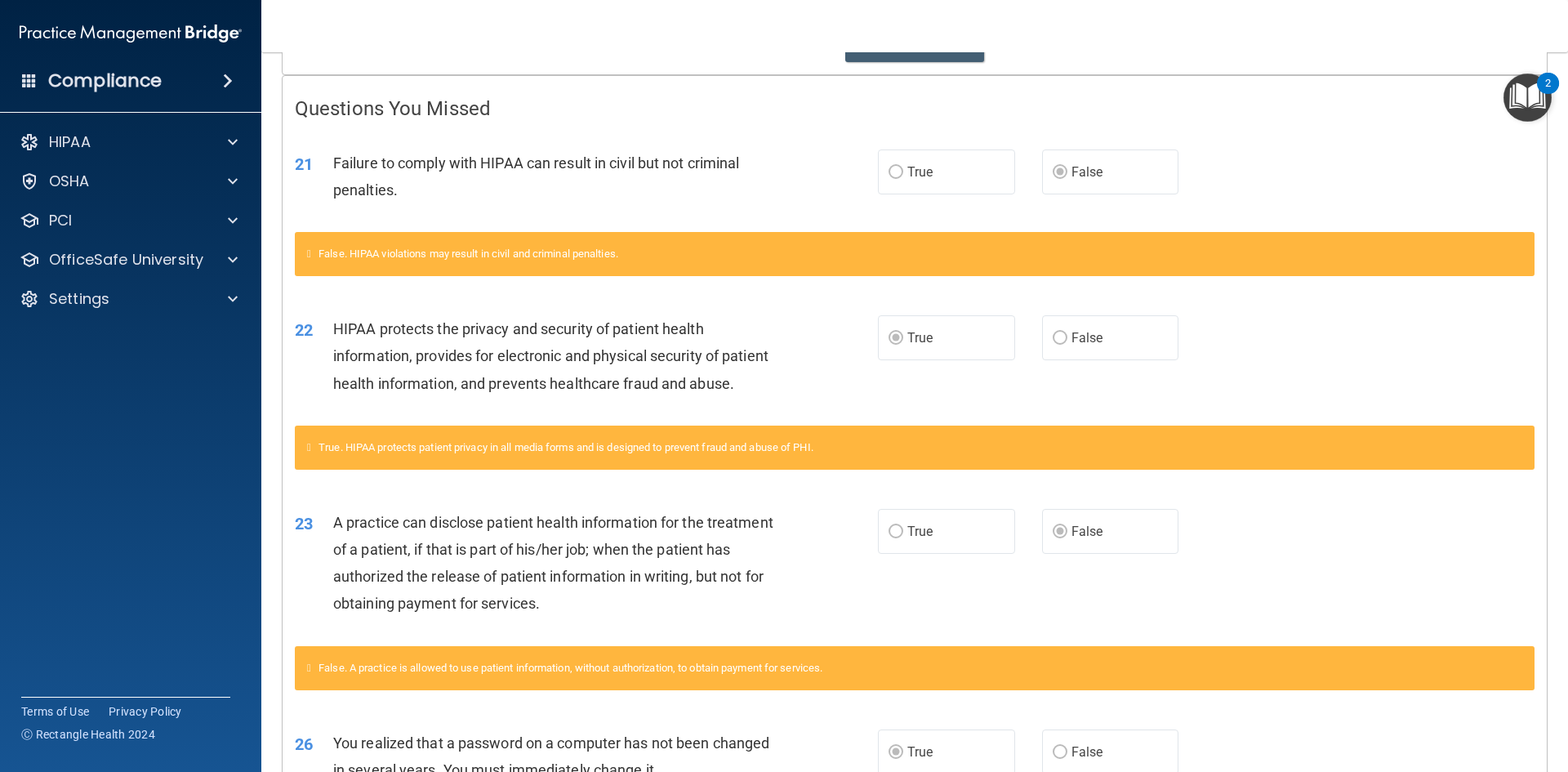
scroll to position [192, 0]
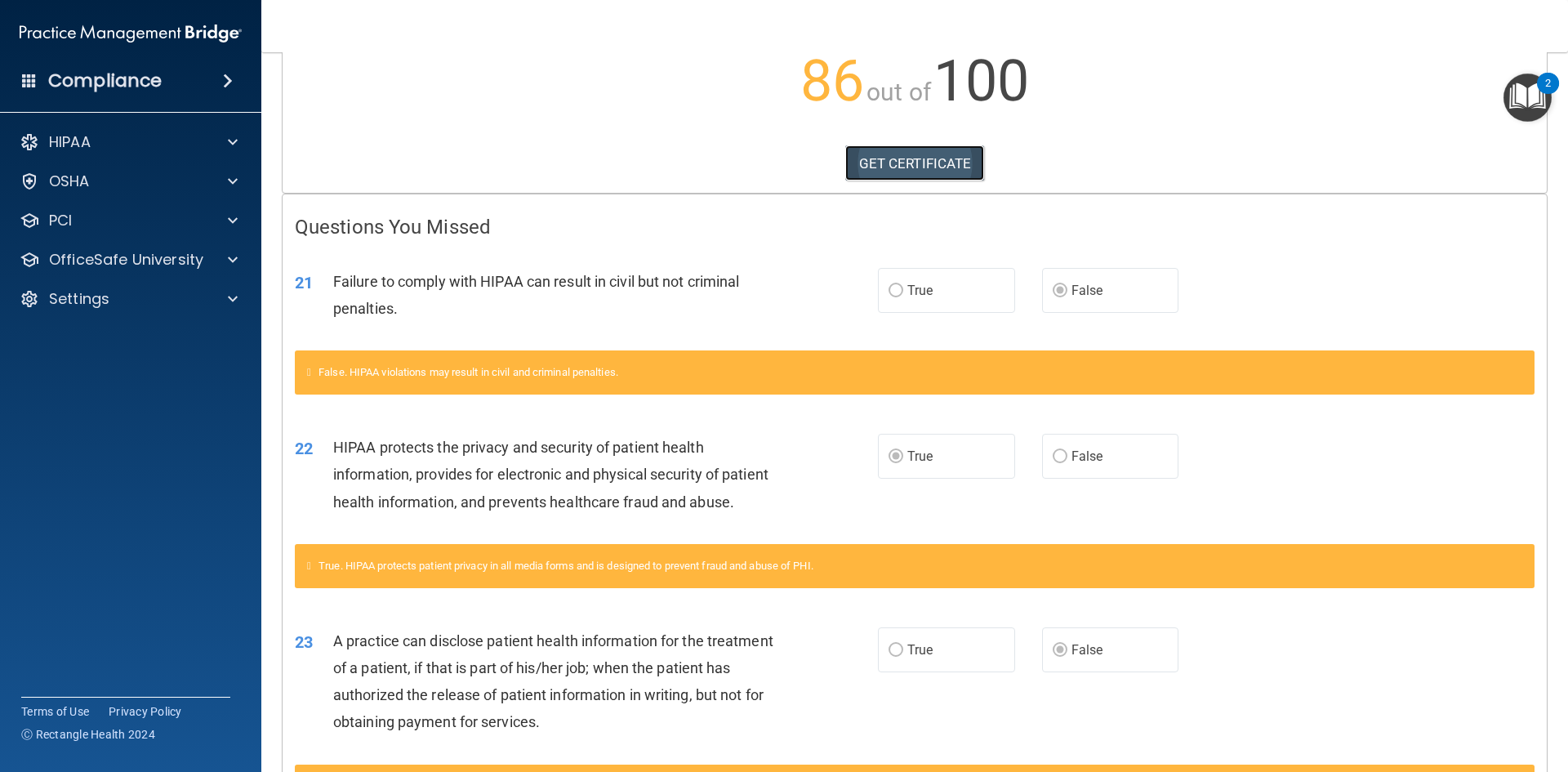
click at [904, 171] on link "GET CERTIFICATE" at bounding box center [915, 164] width 140 height 36
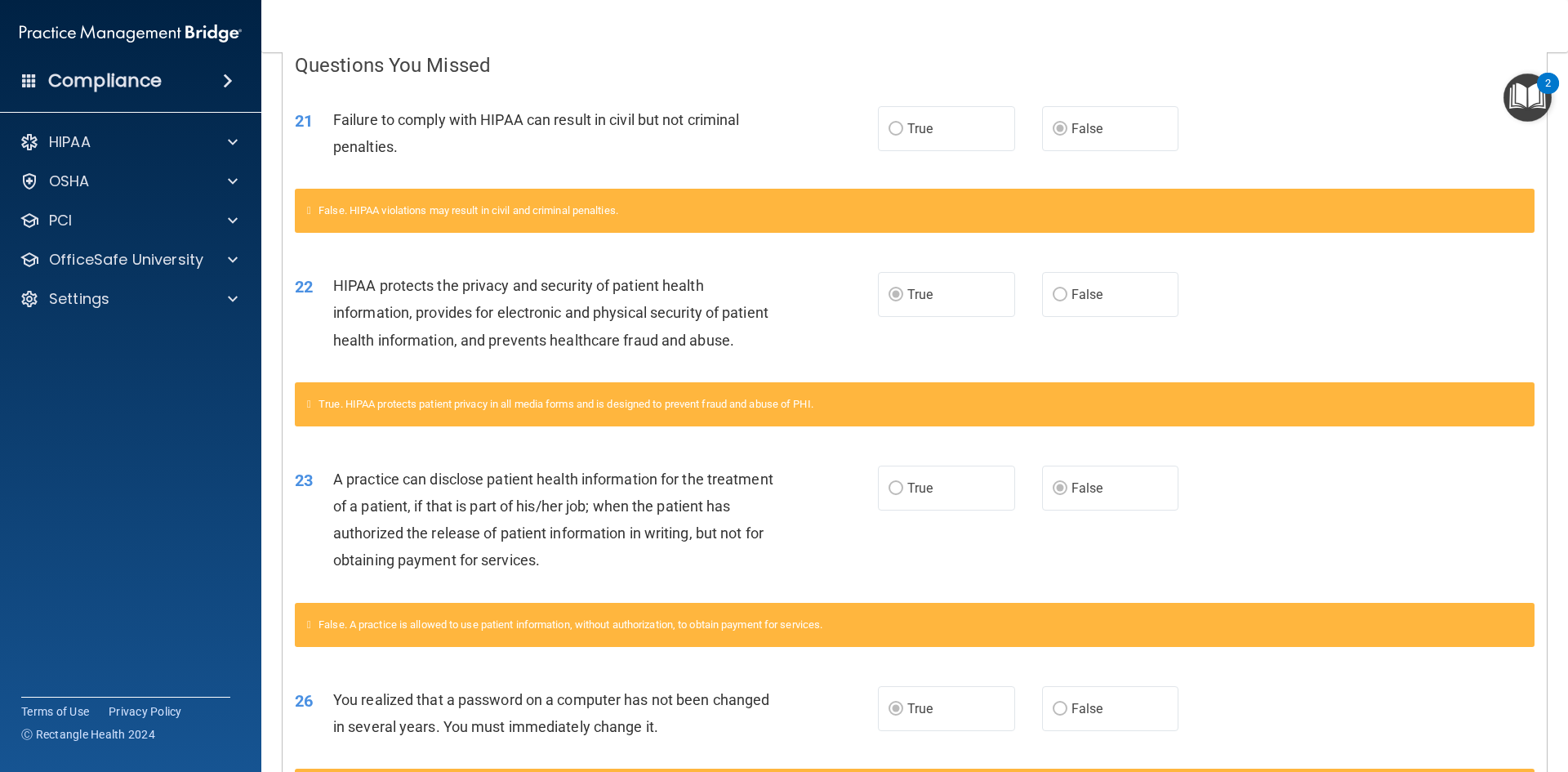
scroll to position [518, 0]
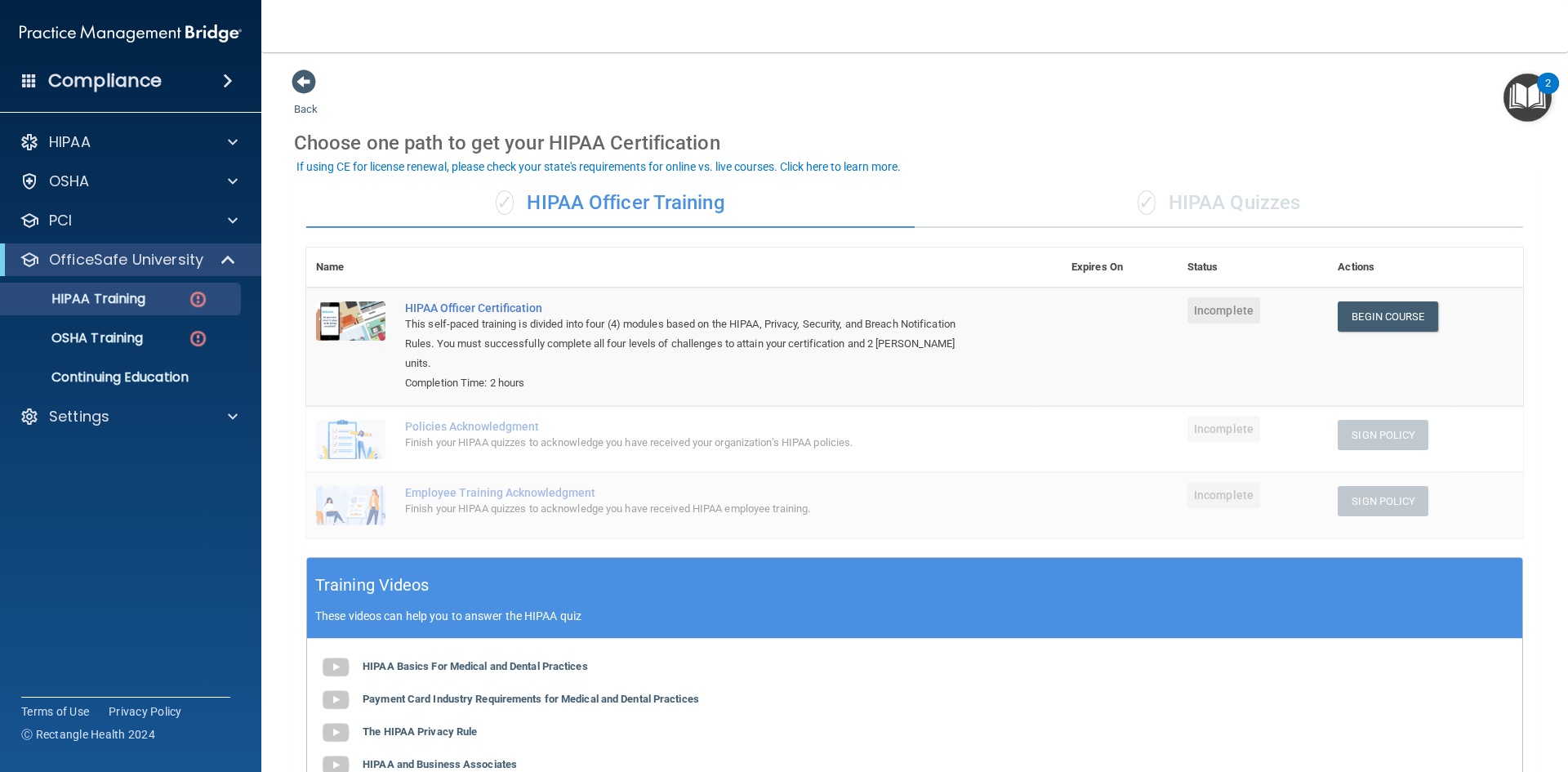
click at [1190, 198] on div "✓ HIPAA Quizzes" at bounding box center [1218, 202] width 608 height 49
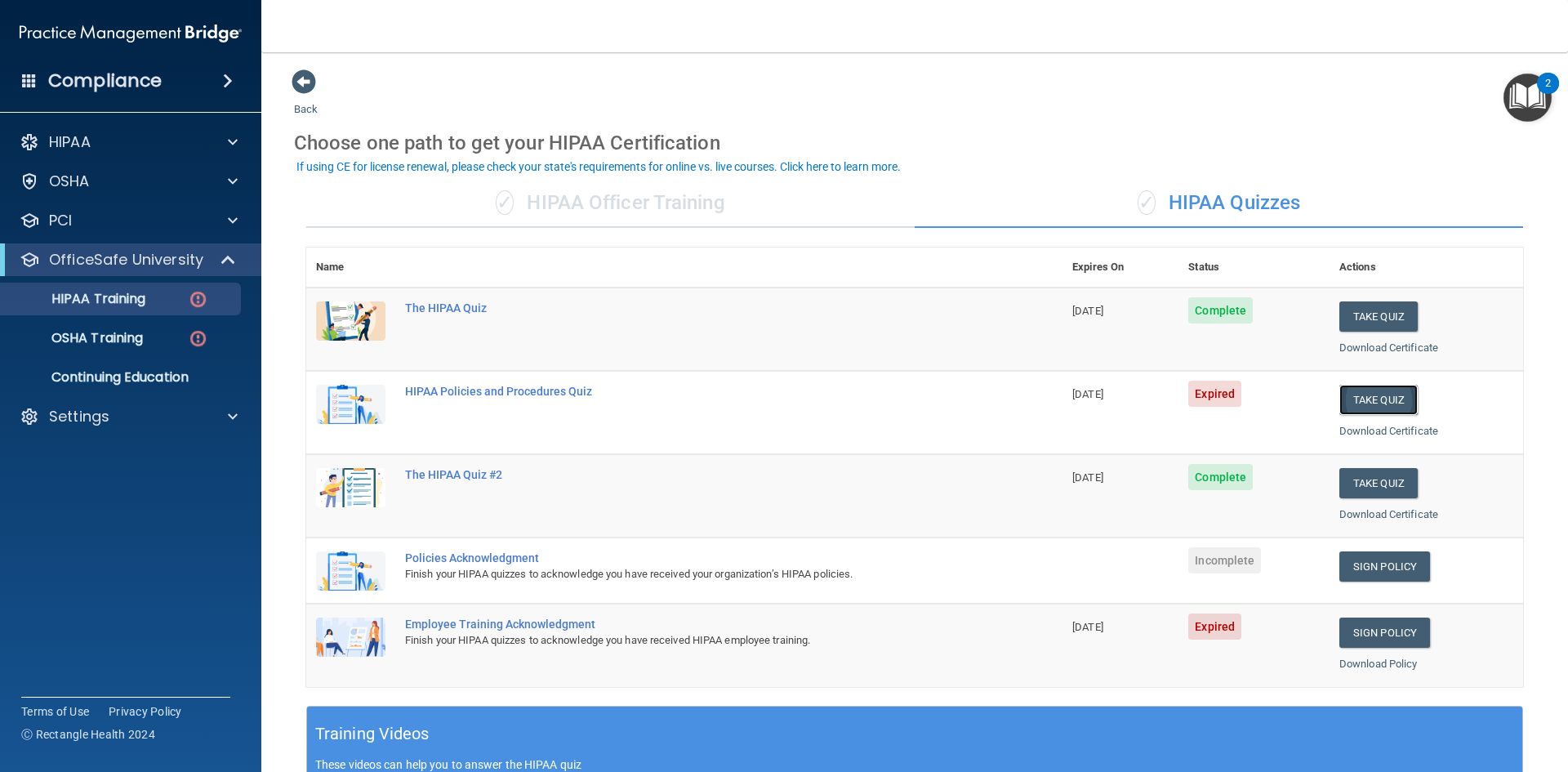
click at [1371, 403] on button "Take Quiz" at bounding box center [1378, 400] width 79 height 30
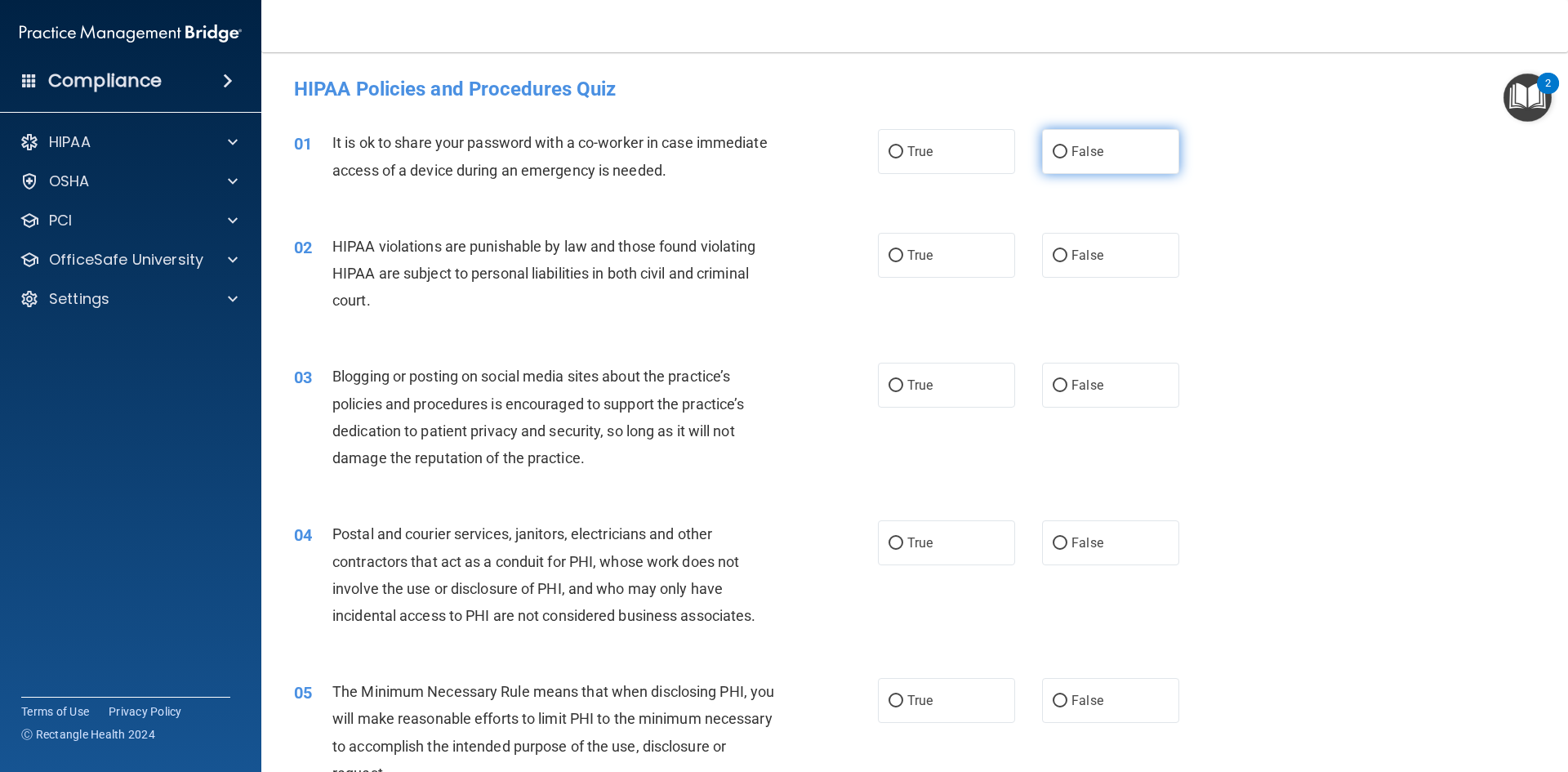
click at [1072, 153] on span "False" at bounding box center [1088, 152] width 32 height 16
click at [1067, 153] on input "False" at bounding box center [1060, 153] width 15 height 12
radio input "true"
click at [928, 241] on label "True" at bounding box center [946, 254] width 138 height 45
click at [903, 250] on input "True" at bounding box center [895, 256] width 15 height 12
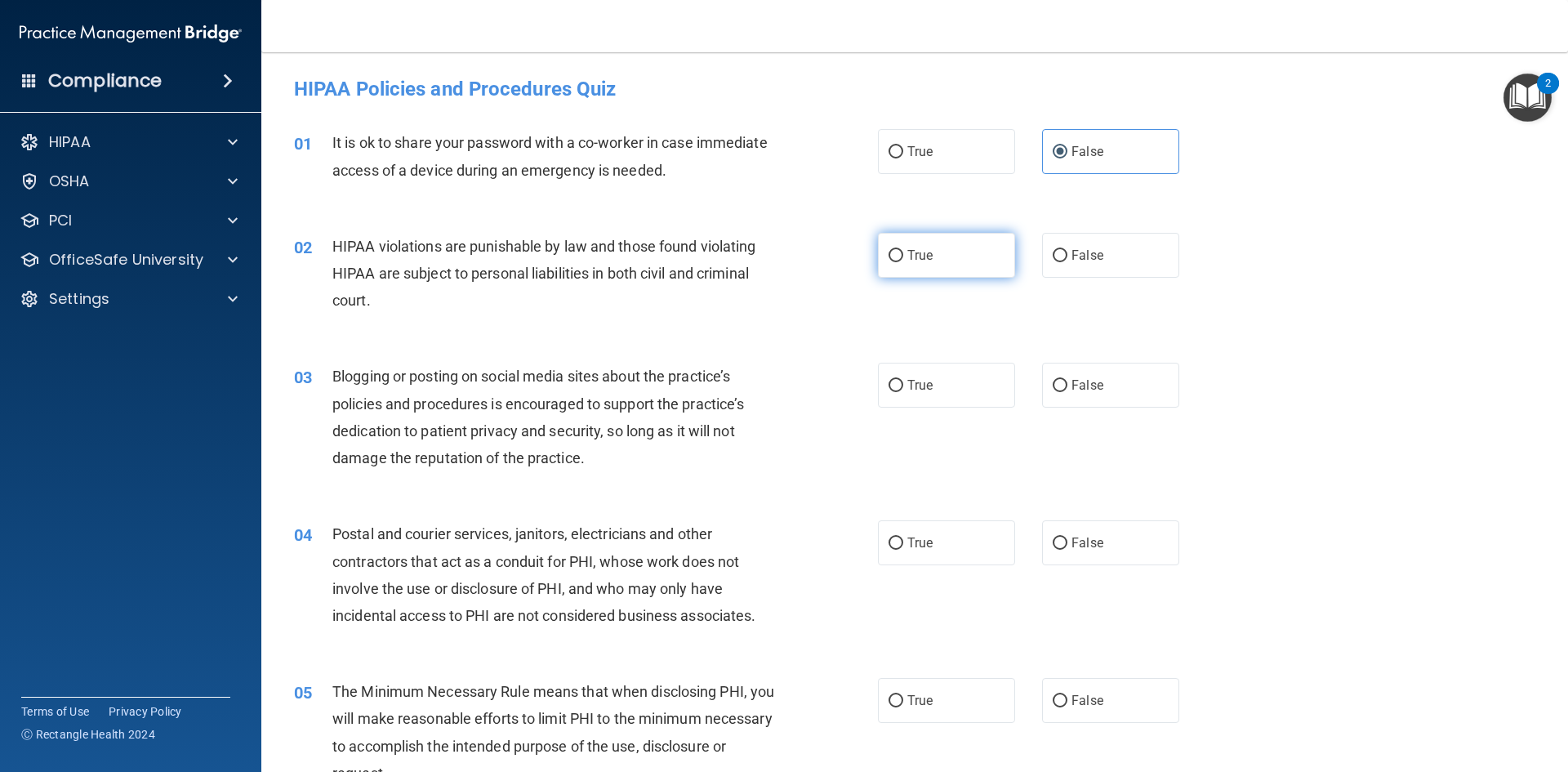
radio input "true"
click at [1161, 385] on label "False" at bounding box center [1110, 385] width 138 height 45
click at [1067, 385] on input "False" at bounding box center [1060, 386] width 15 height 12
radio input "true"
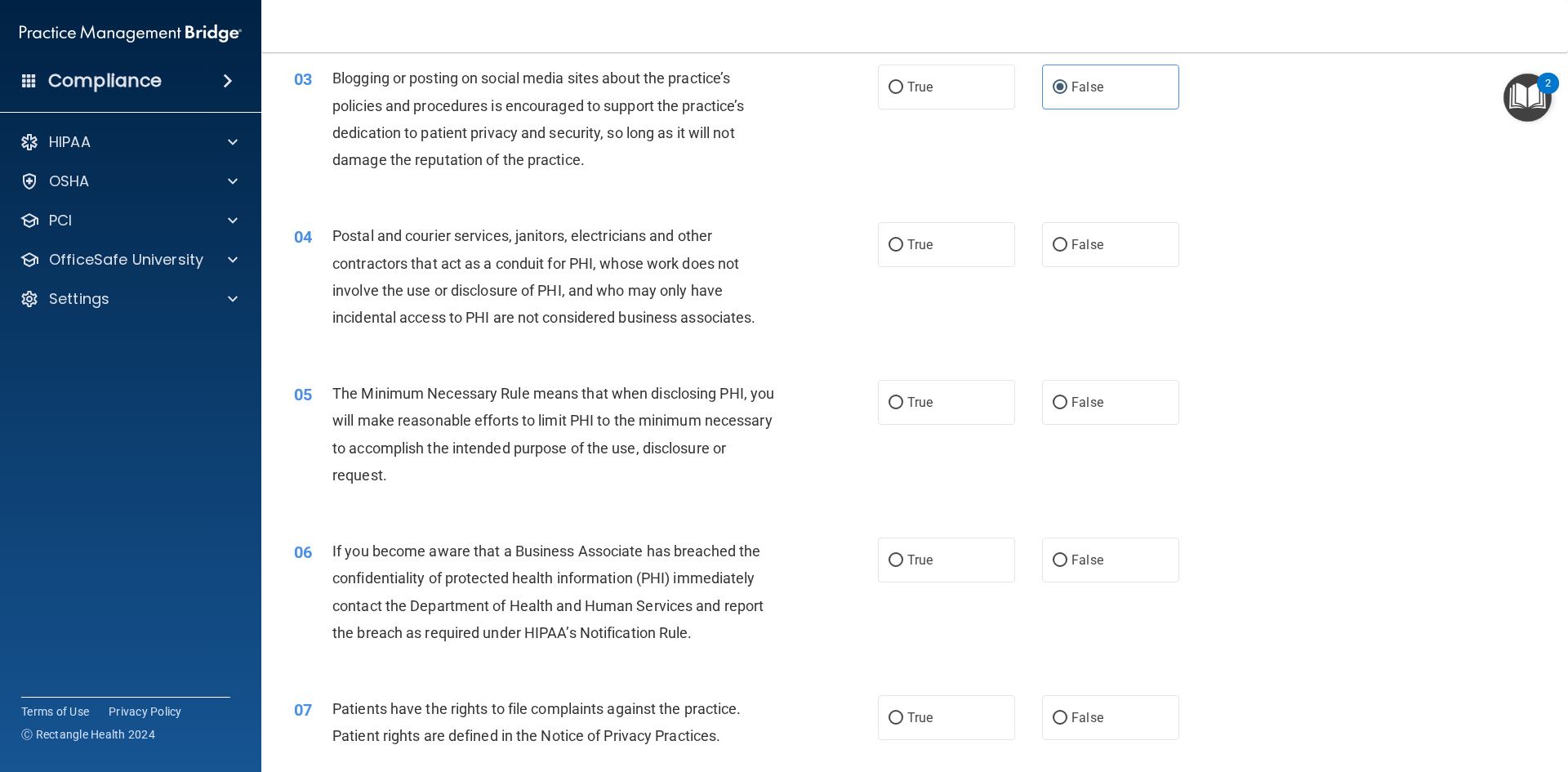
scroll to position [327, 0]
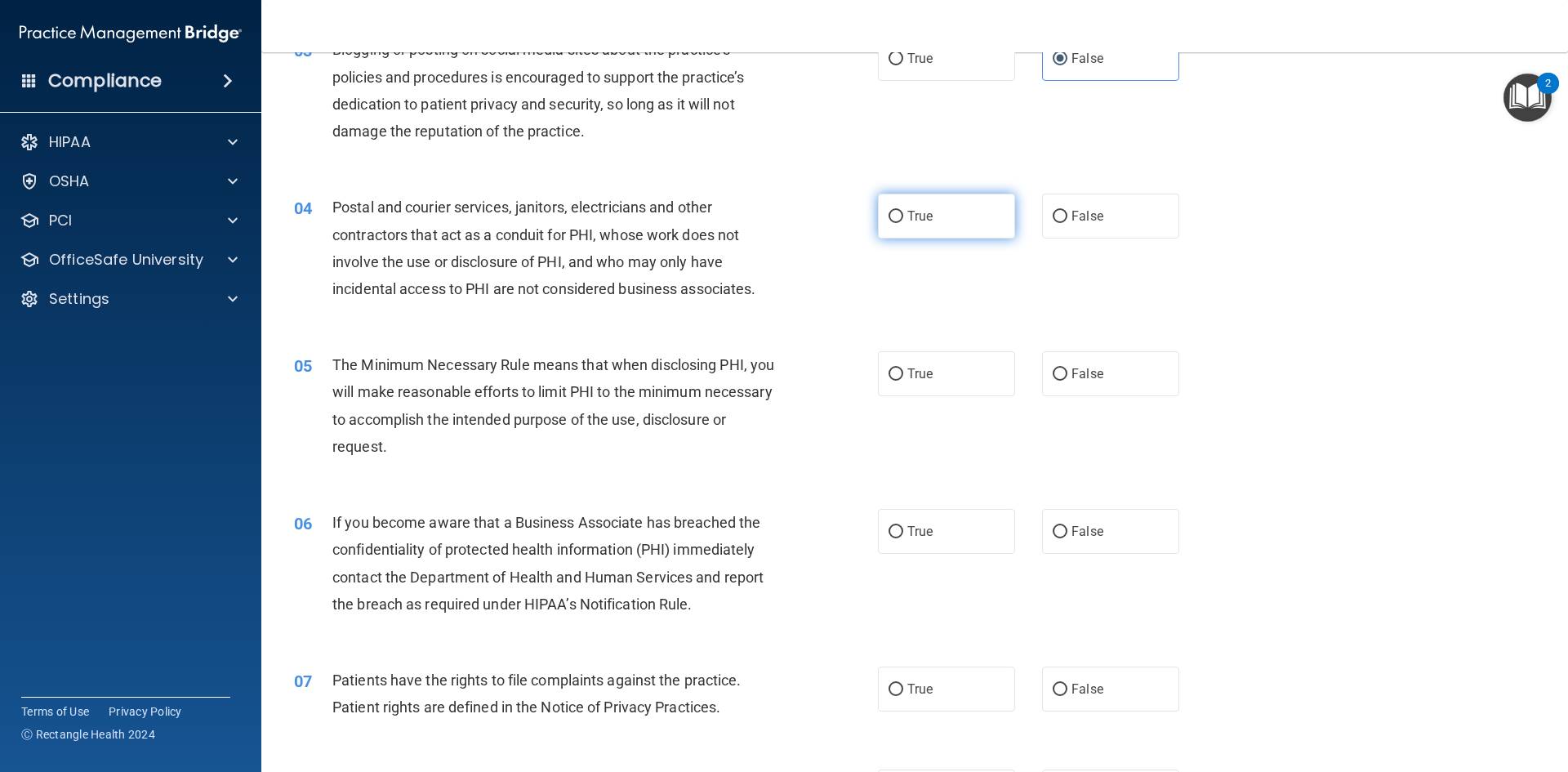
click at [931, 214] on label "True" at bounding box center [946, 215] width 138 height 45
click at [903, 214] on input "True" at bounding box center [895, 216] width 15 height 12
radio input "true"
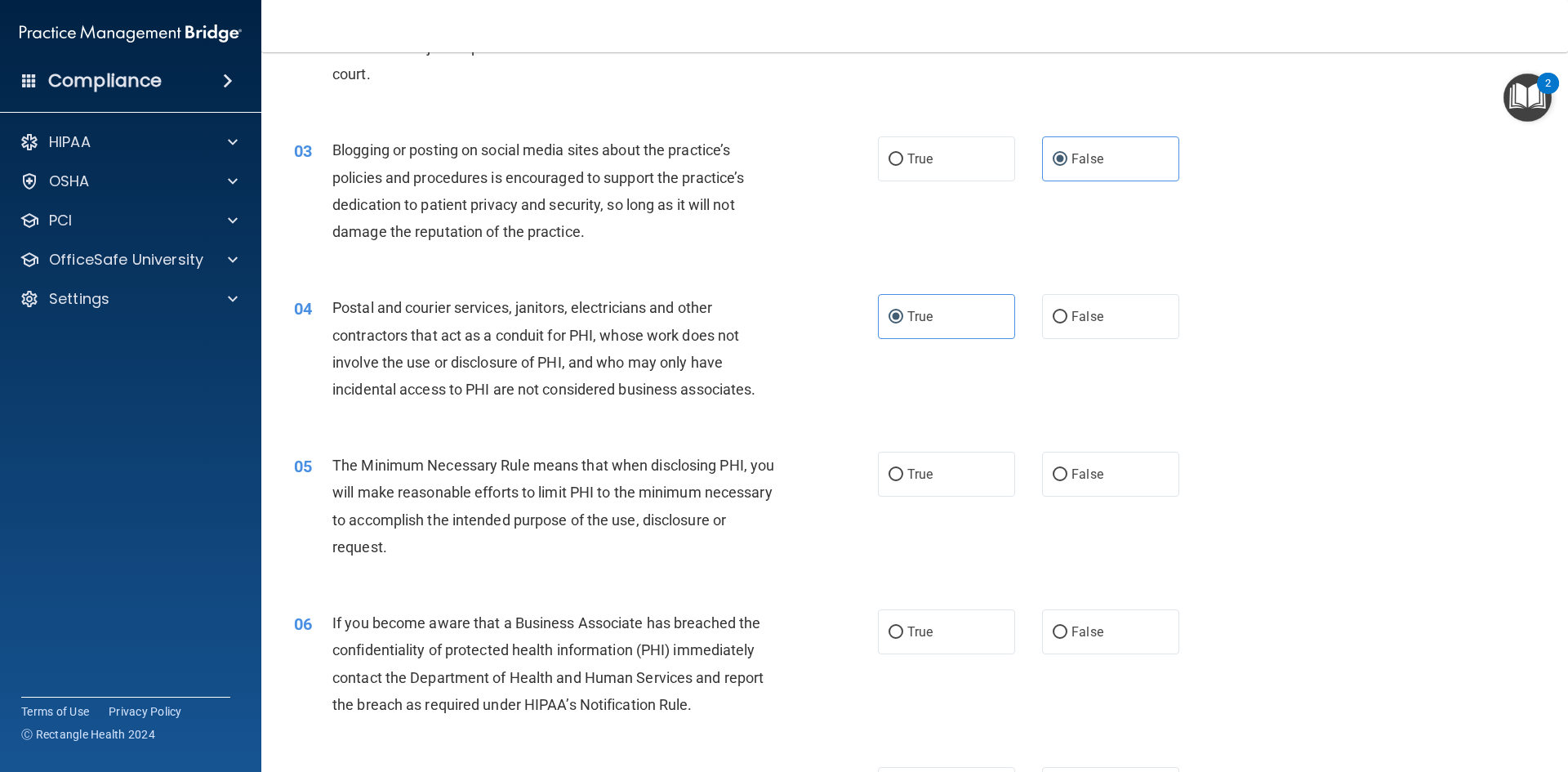
scroll to position [245, 0]
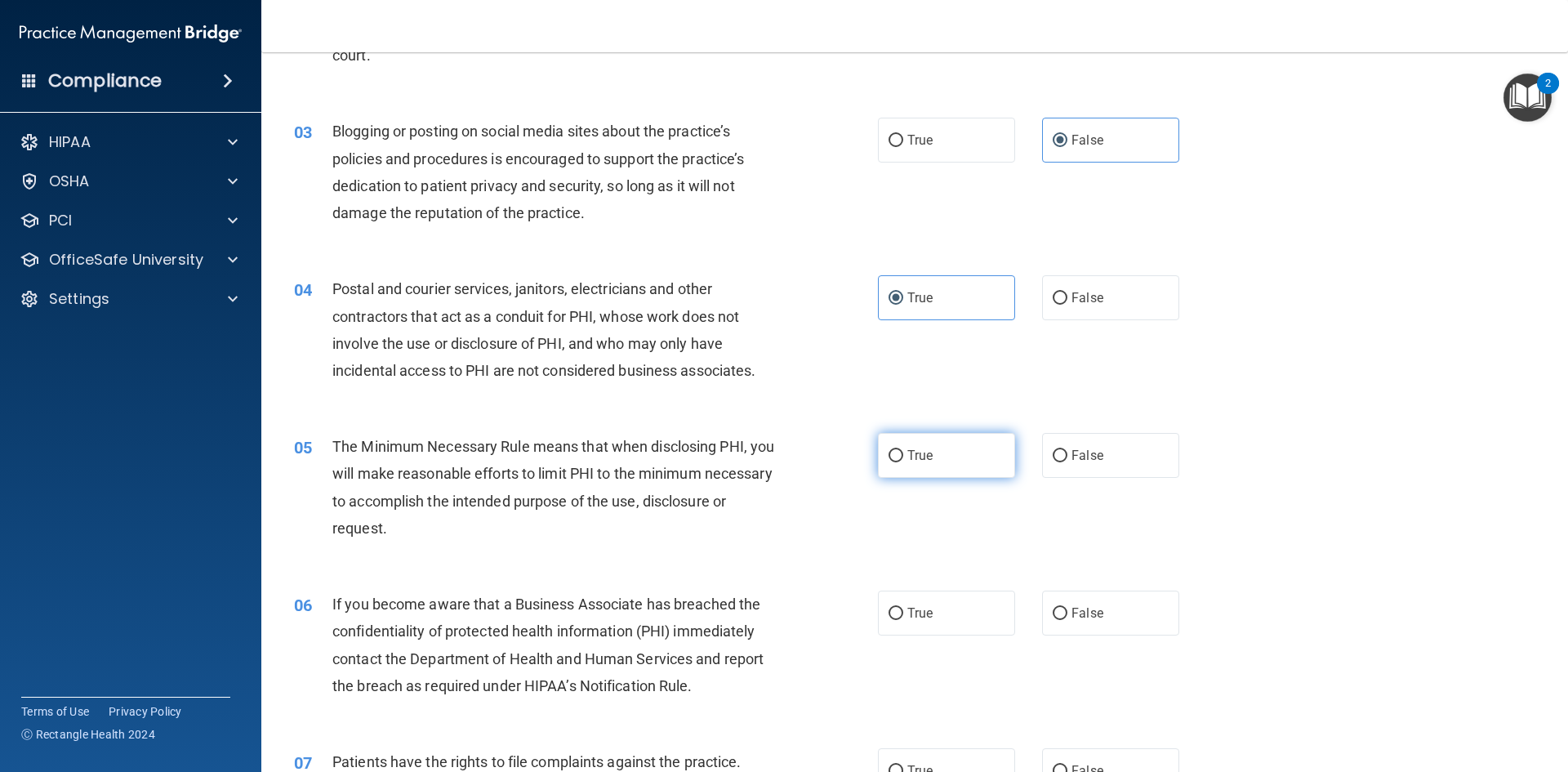
click at [888, 458] on input "True" at bounding box center [895, 456] width 15 height 12
radio input "true"
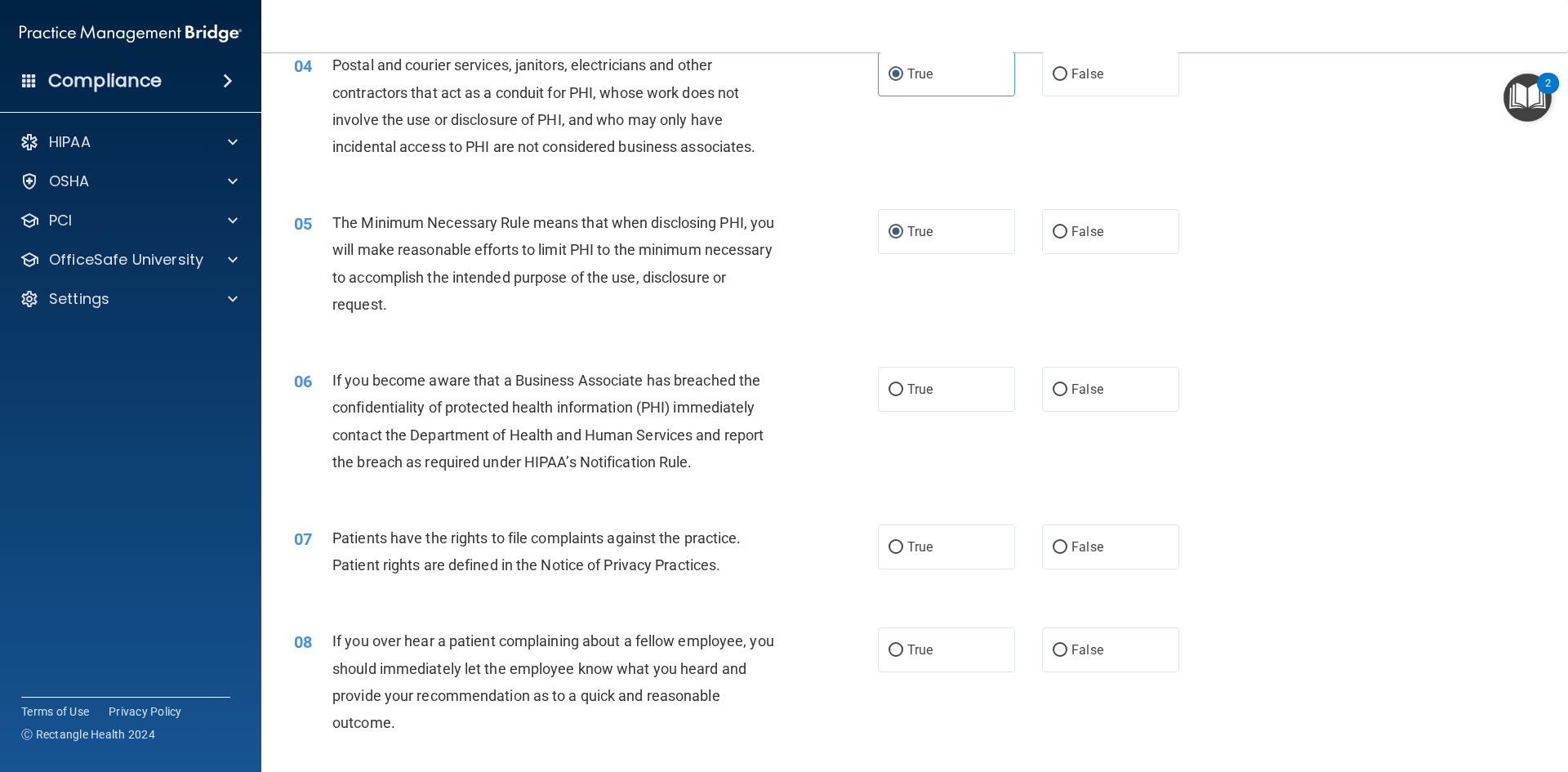
scroll to position [490, 0]
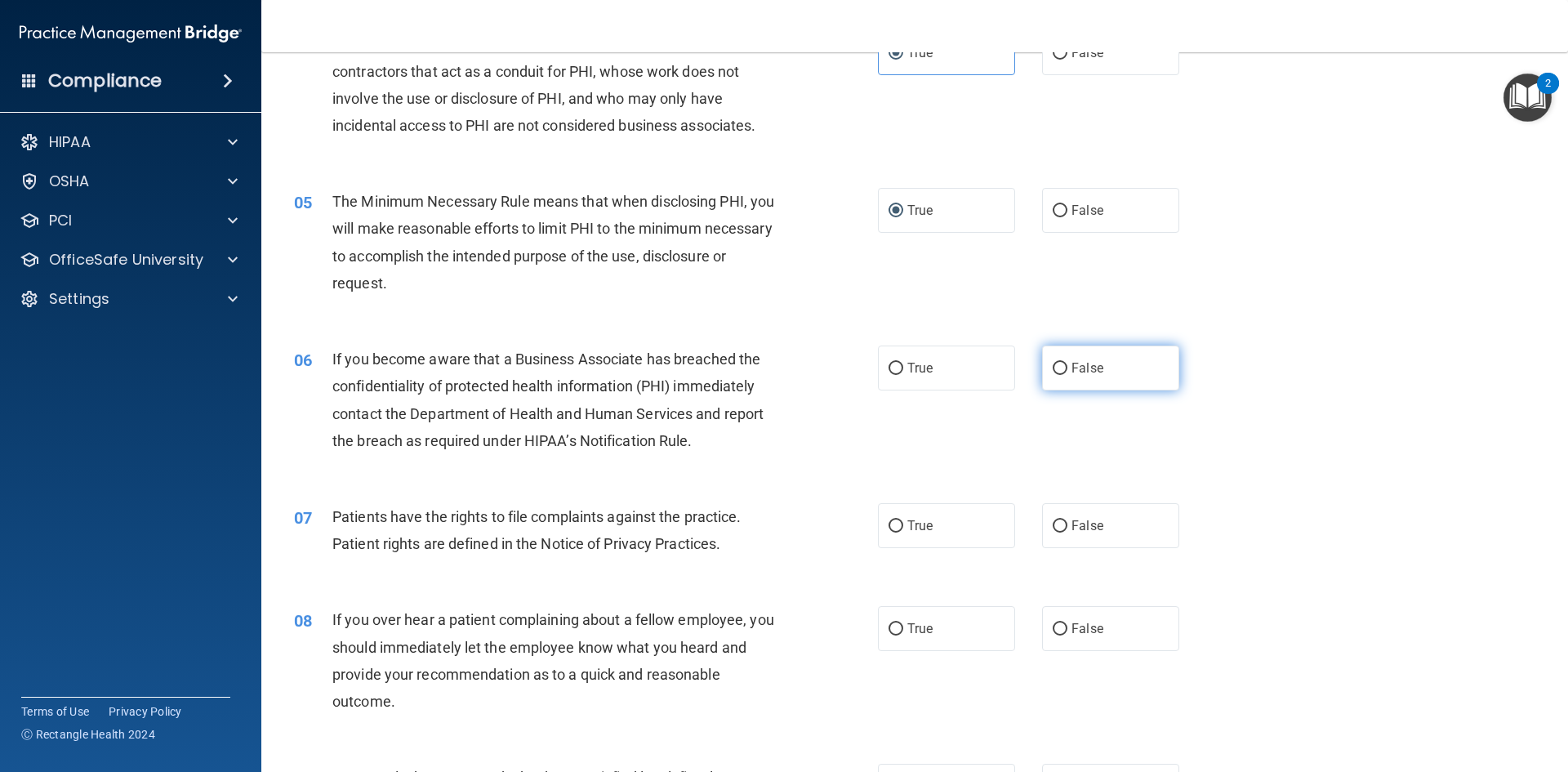
click at [1078, 370] on span "False" at bounding box center [1088, 368] width 32 height 16
click at [1067, 370] on input "False" at bounding box center [1060, 369] width 15 height 12
radio input "true"
click at [961, 369] on label "True" at bounding box center [946, 367] width 138 height 45
click at [903, 369] on input "True" at bounding box center [895, 369] width 15 height 12
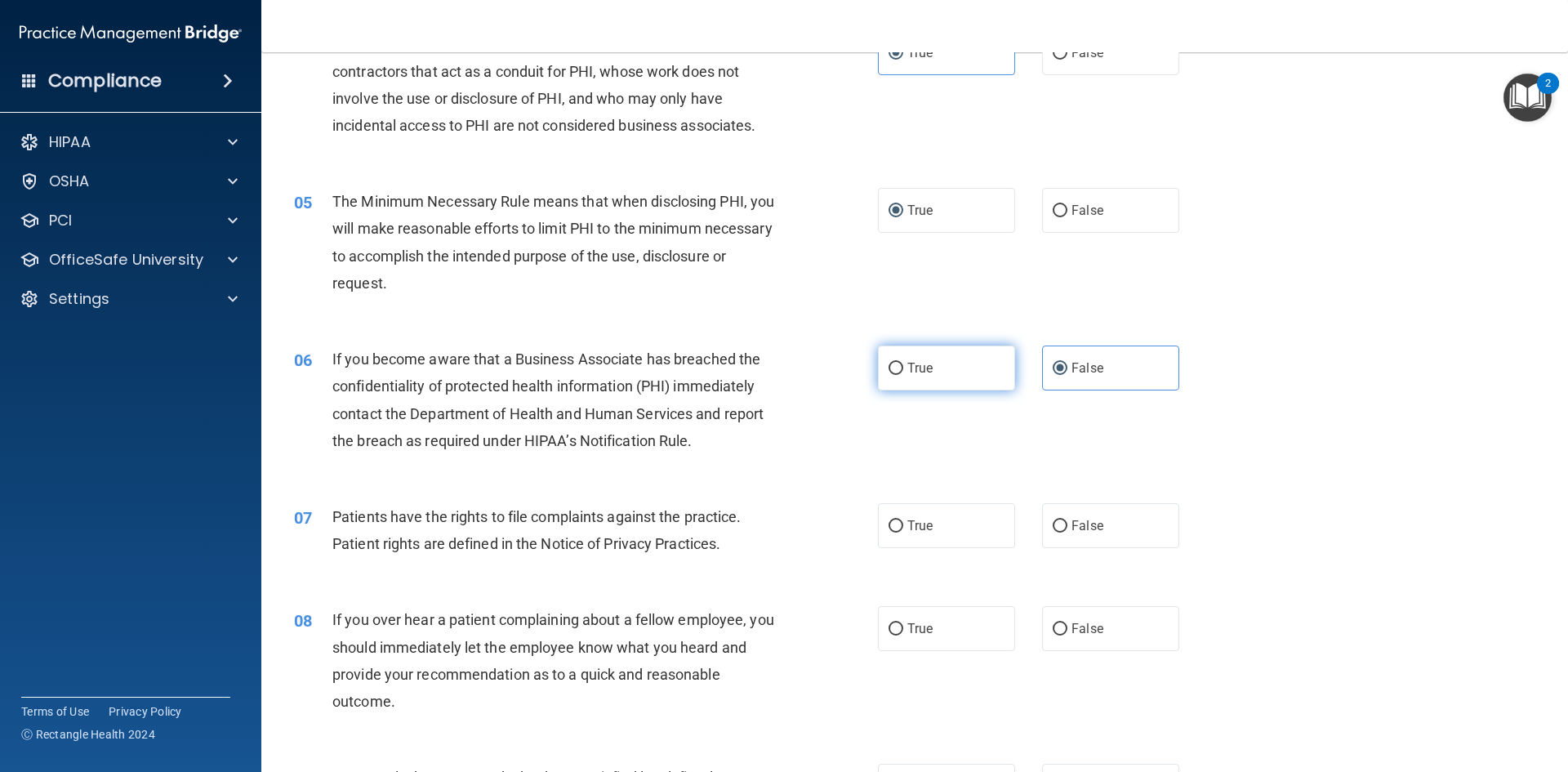
radio input "true"
radio input "false"
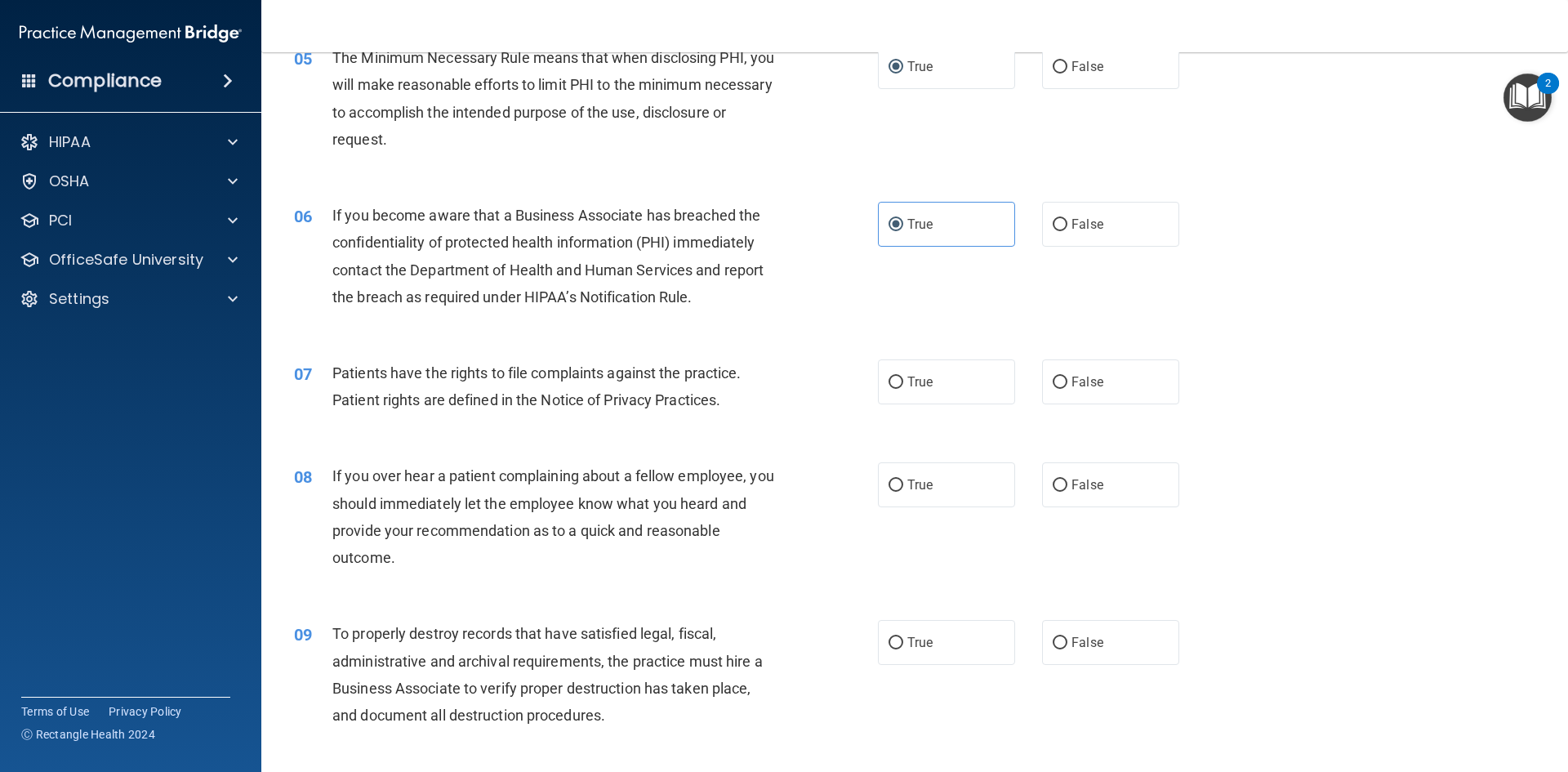
scroll to position [653, 0]
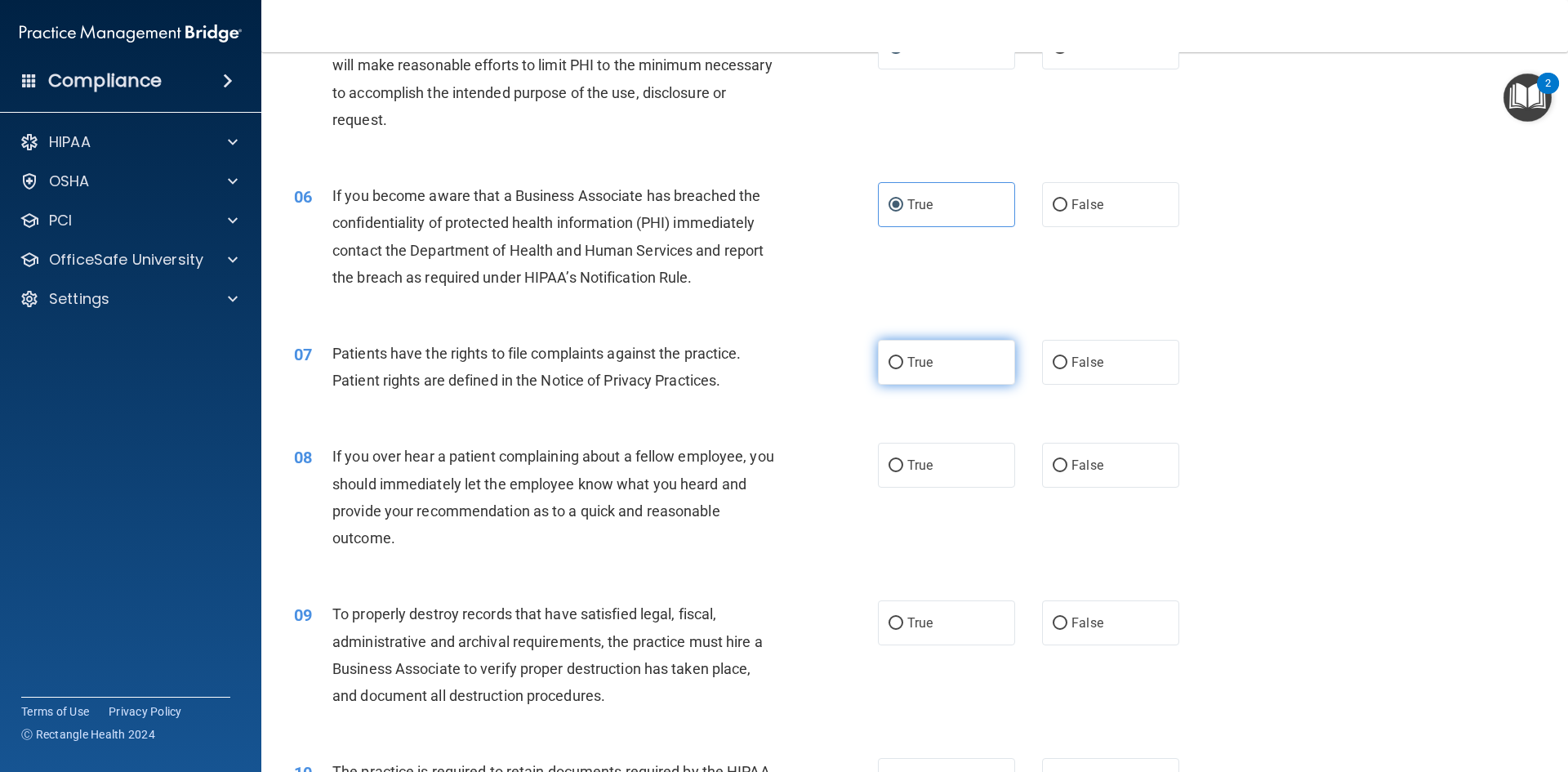
click at [888, 360] on input "True" at bounding box center [895, 363] width 15 height 12
radio input "true"
click at [1053, 467] on input "False" at bounding box center [1060, 466] width 15 height 12
radio input "true"
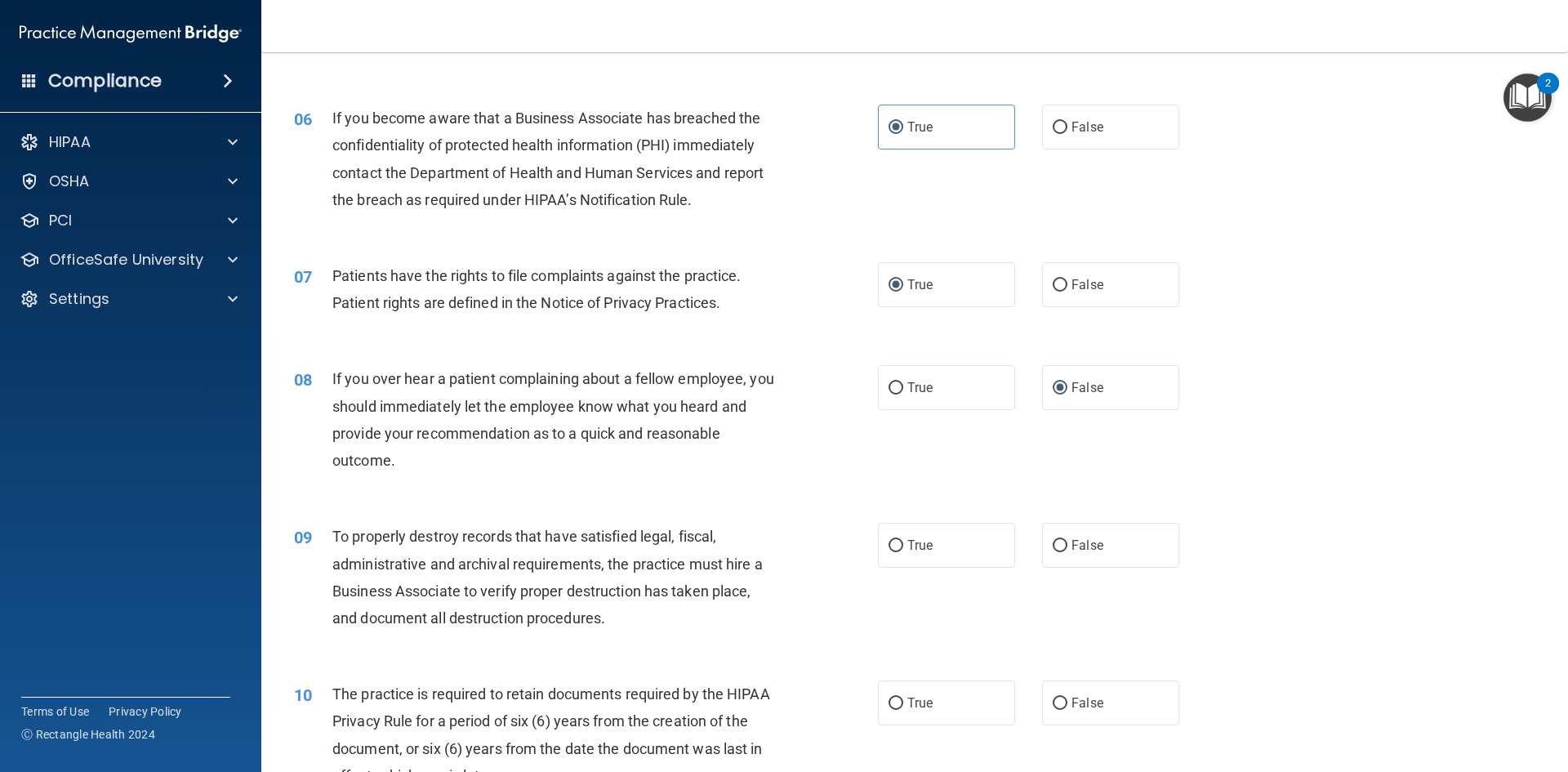
scroll to position [899, 0]
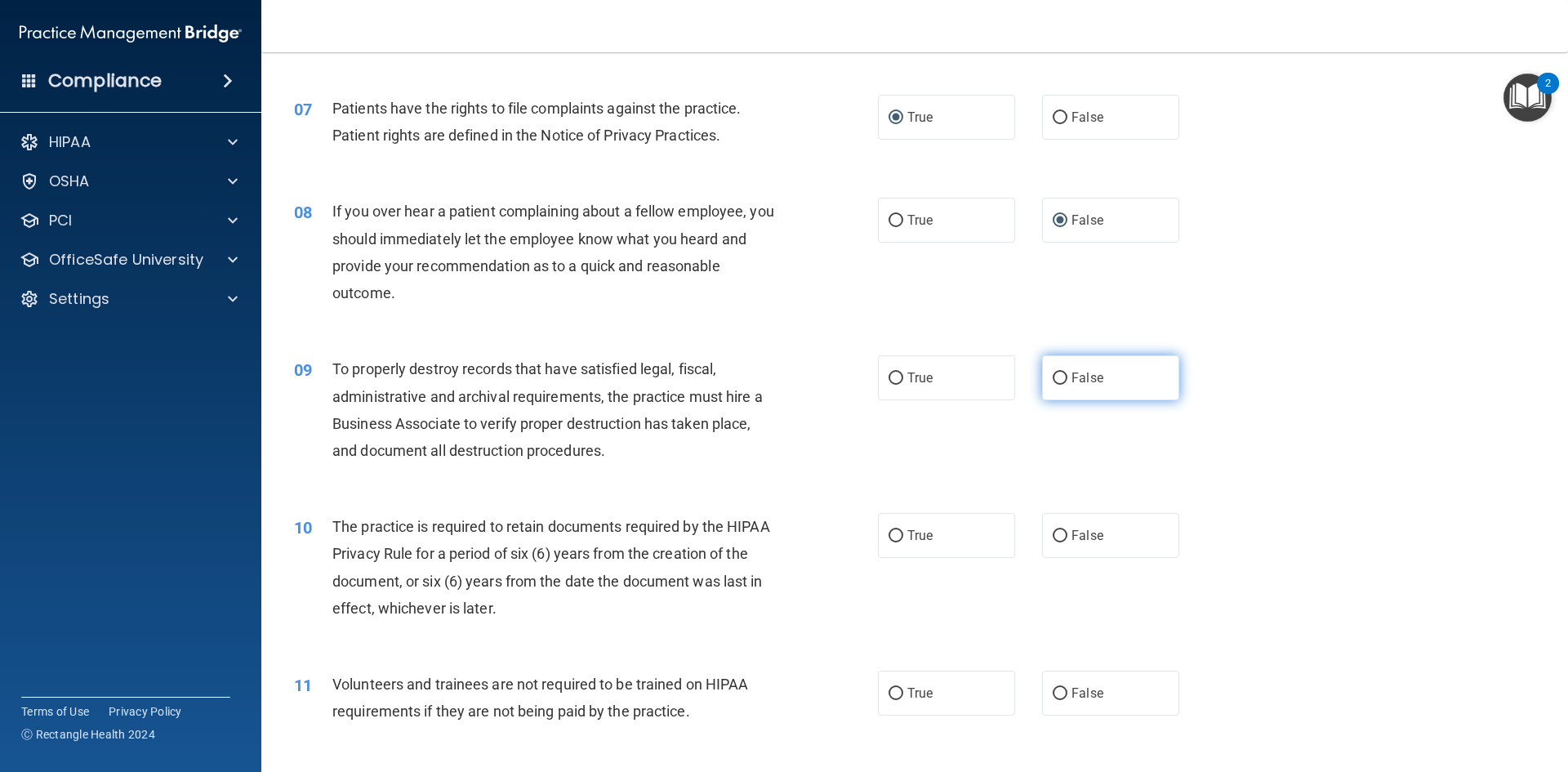
click at [1053, 372] on input "False" at bounding box center [1060, 378] width 15 height 12
radio input "true"
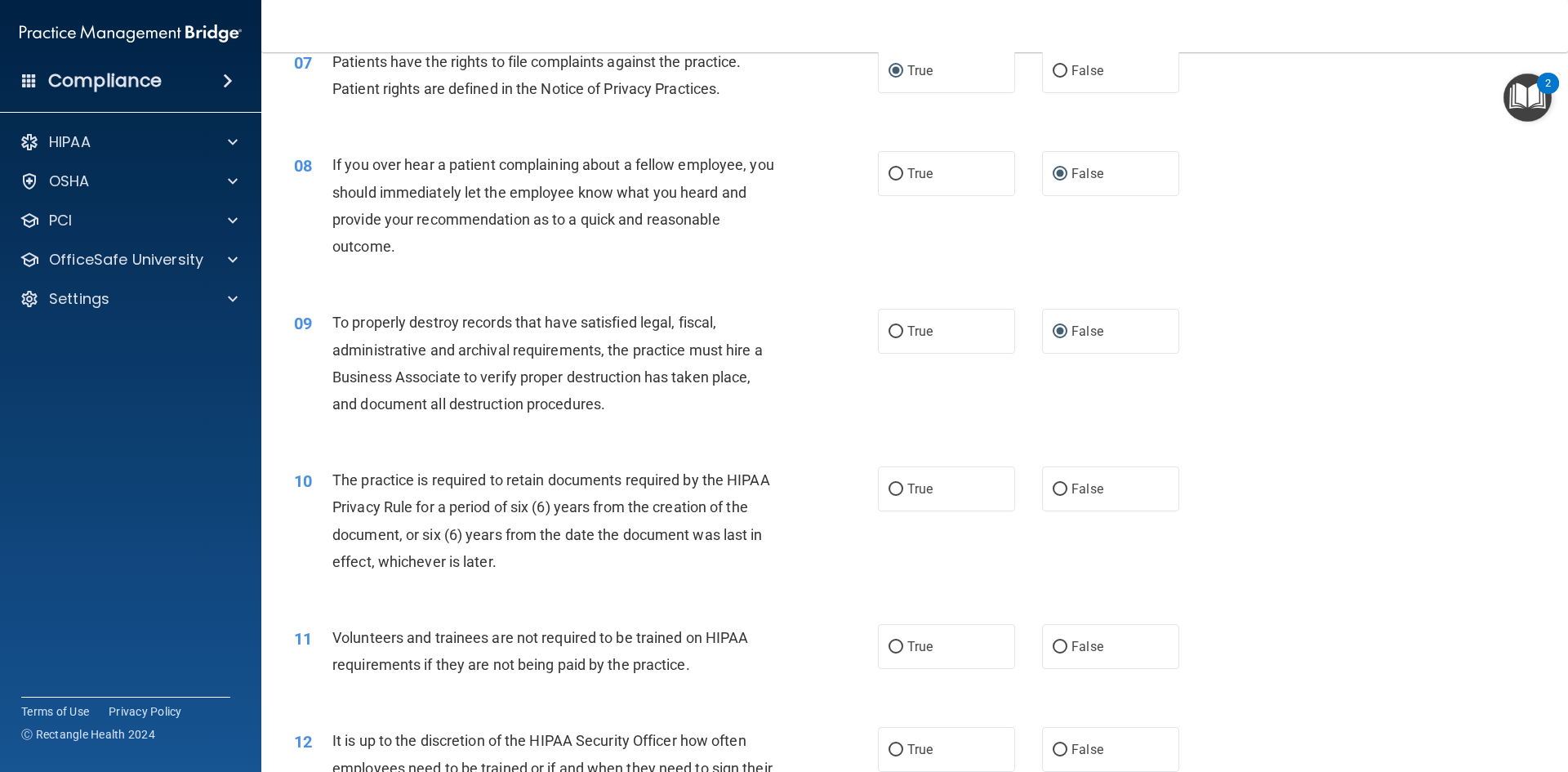
scroll to position [1062, 0]
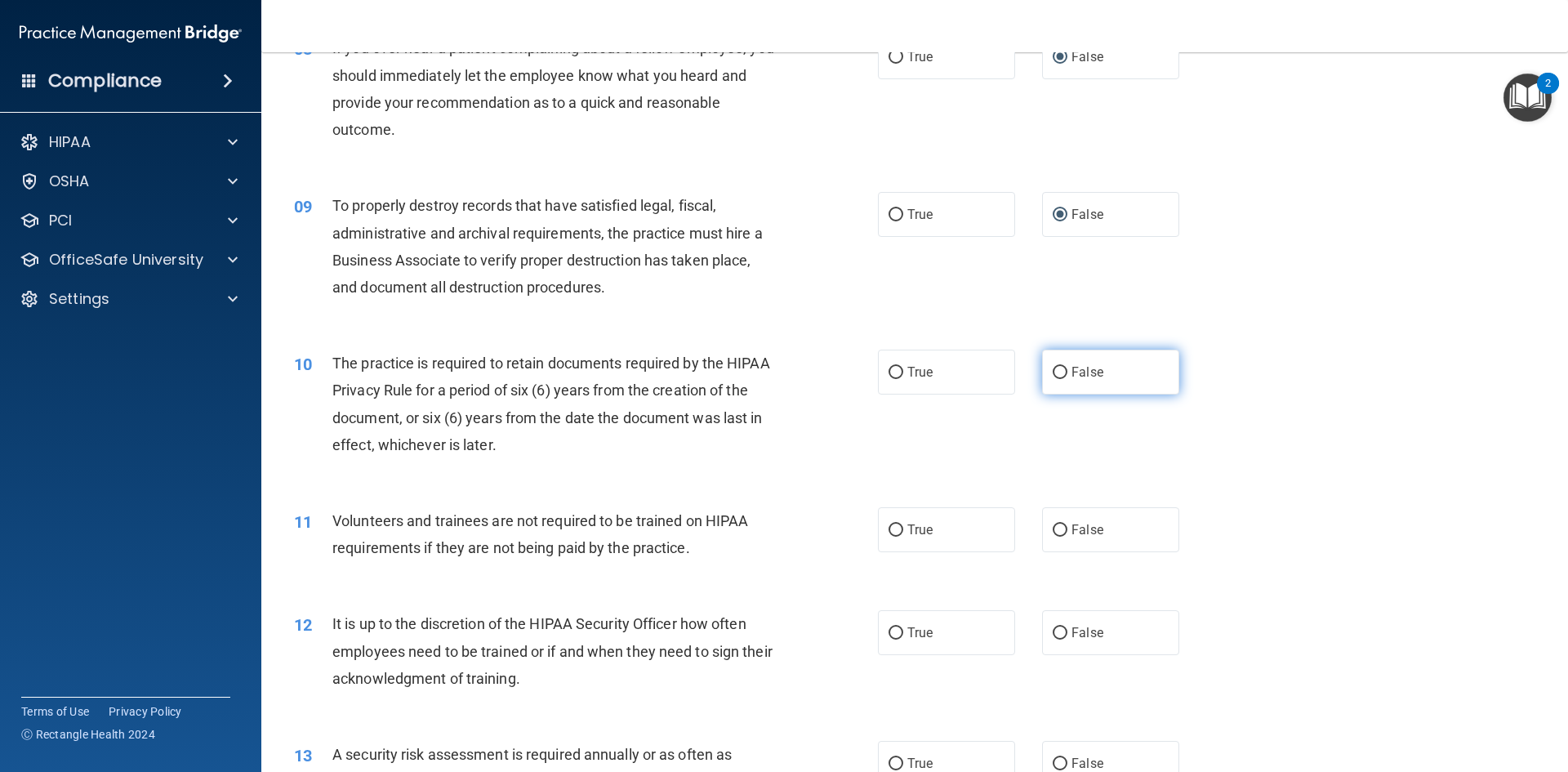
click at [1053, 372] on input "False" at bounding box center [1060, 373] width 15 height 12
radio input "true"
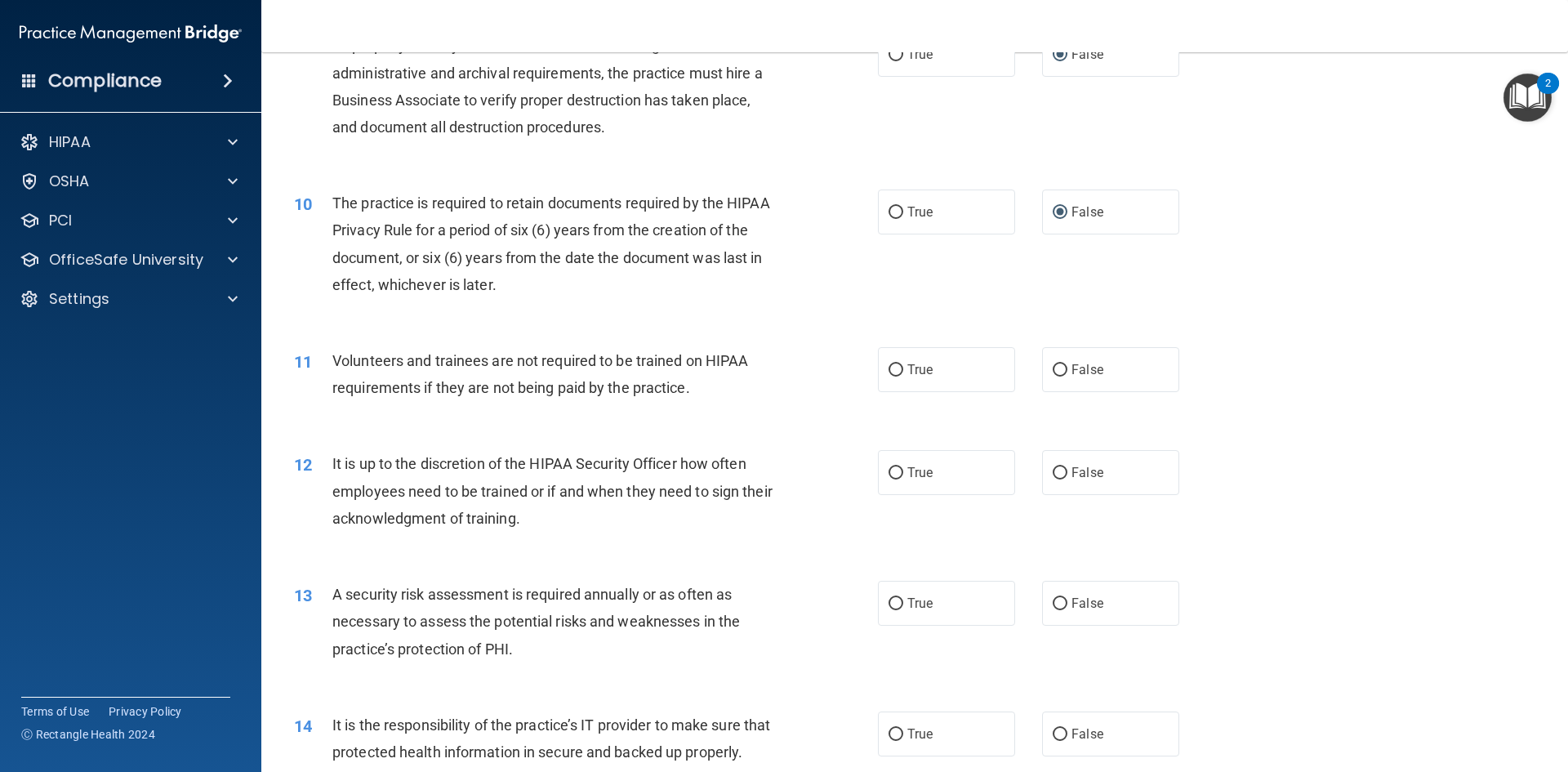
scroll to position [1226, 0]
click at [1053, 364] on input "False" at bounding box center [1060, 367] width 15 height 12
radio input "true"
click at [1053, 465] on input "False" at bounding box center [1060, 470] width 15 height 12
radio input "true"
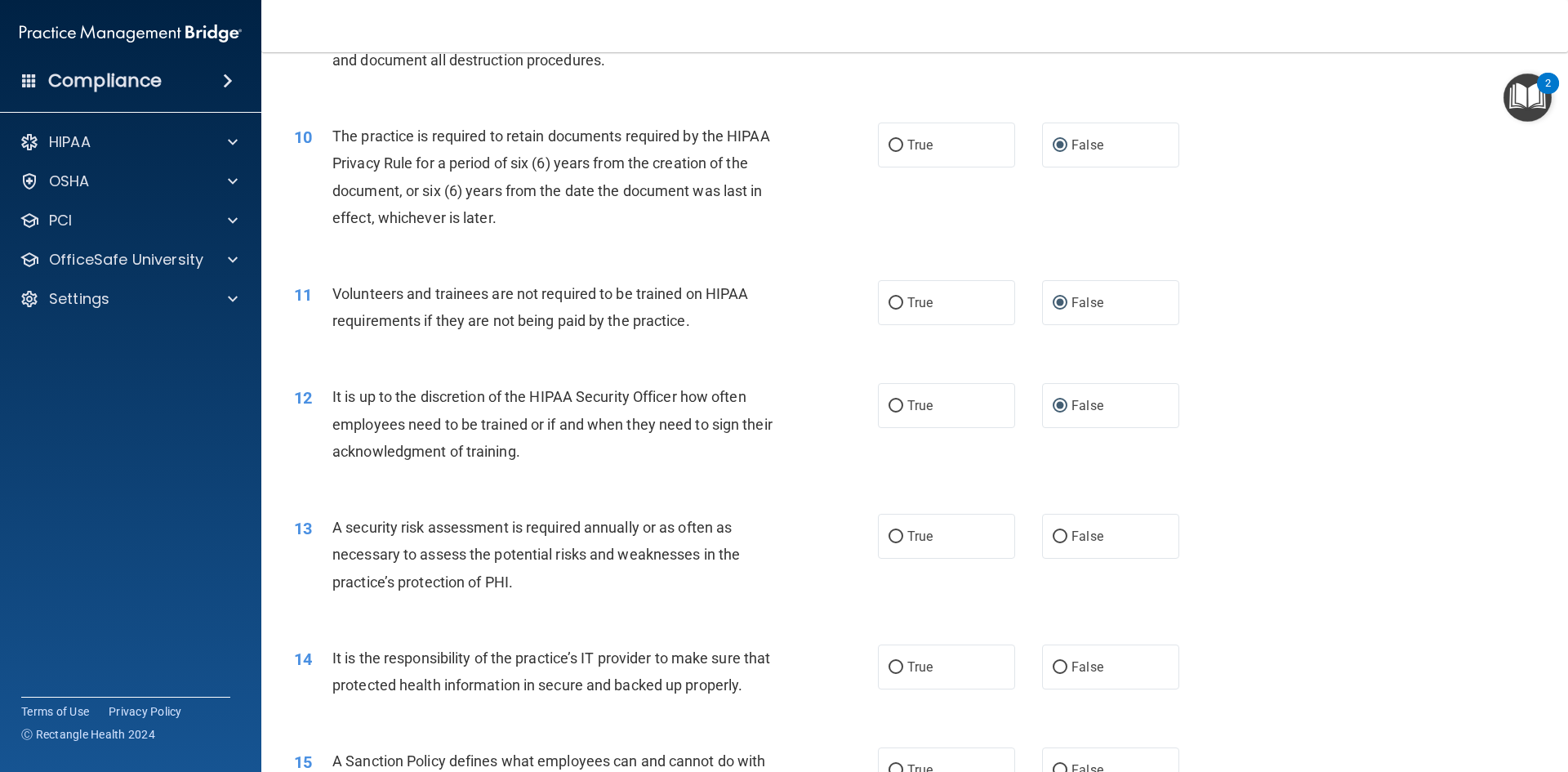
scroll to position [1388, 0]
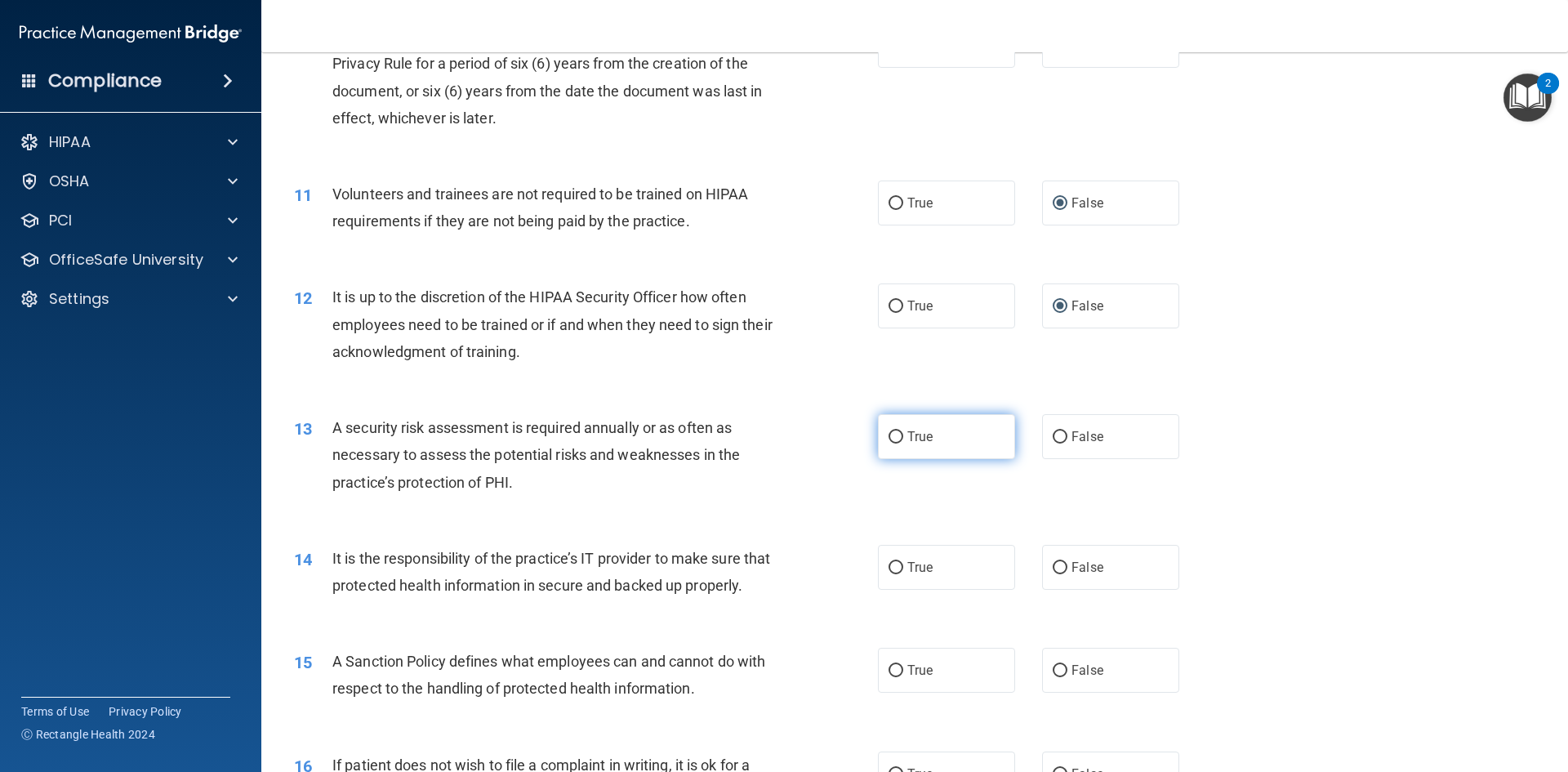
click at [891, 436] on input "True" at bounding box center [895, 437] width 15 height 12
radio input "true"
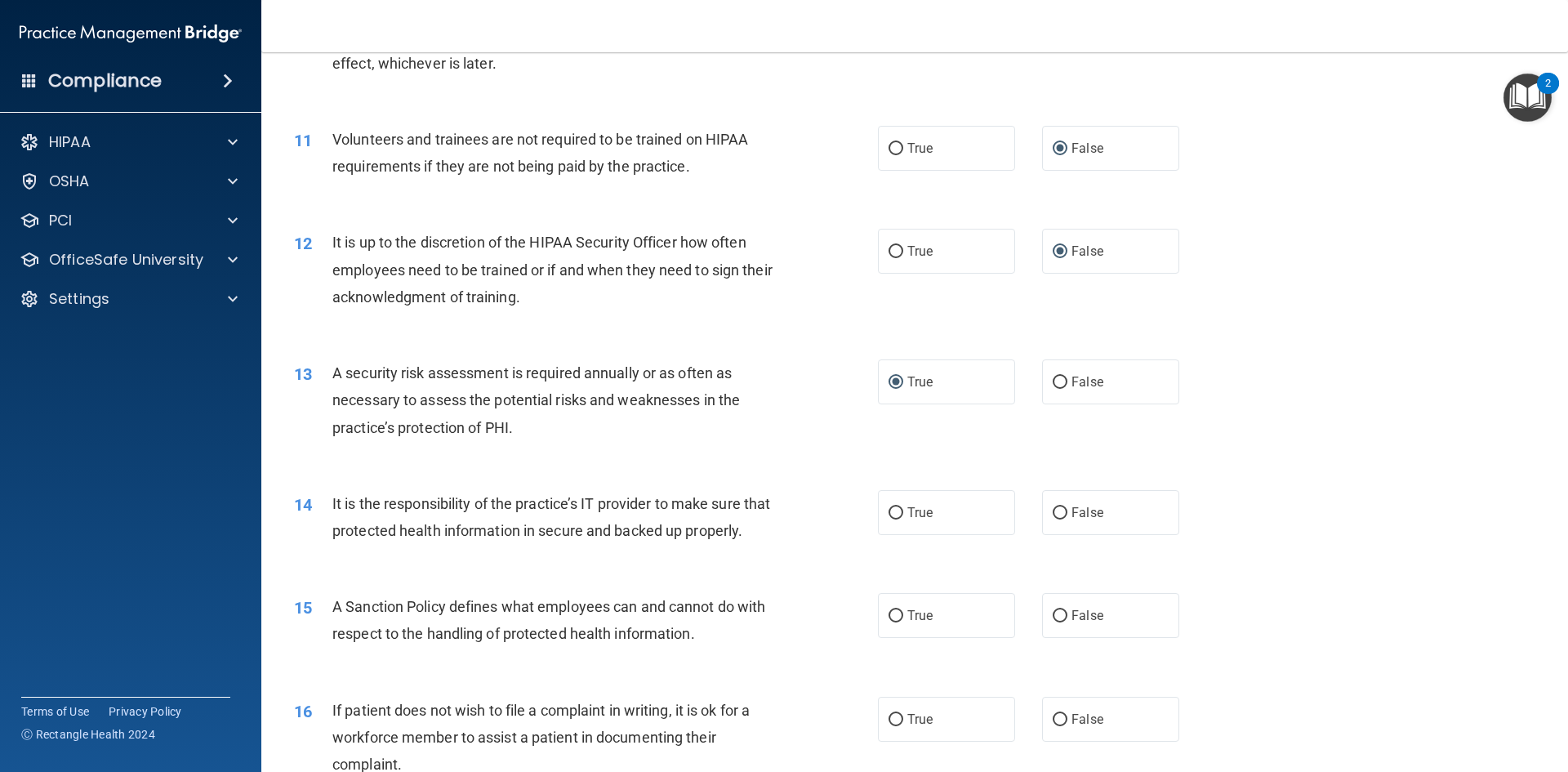
scroll to position [1552, 0]
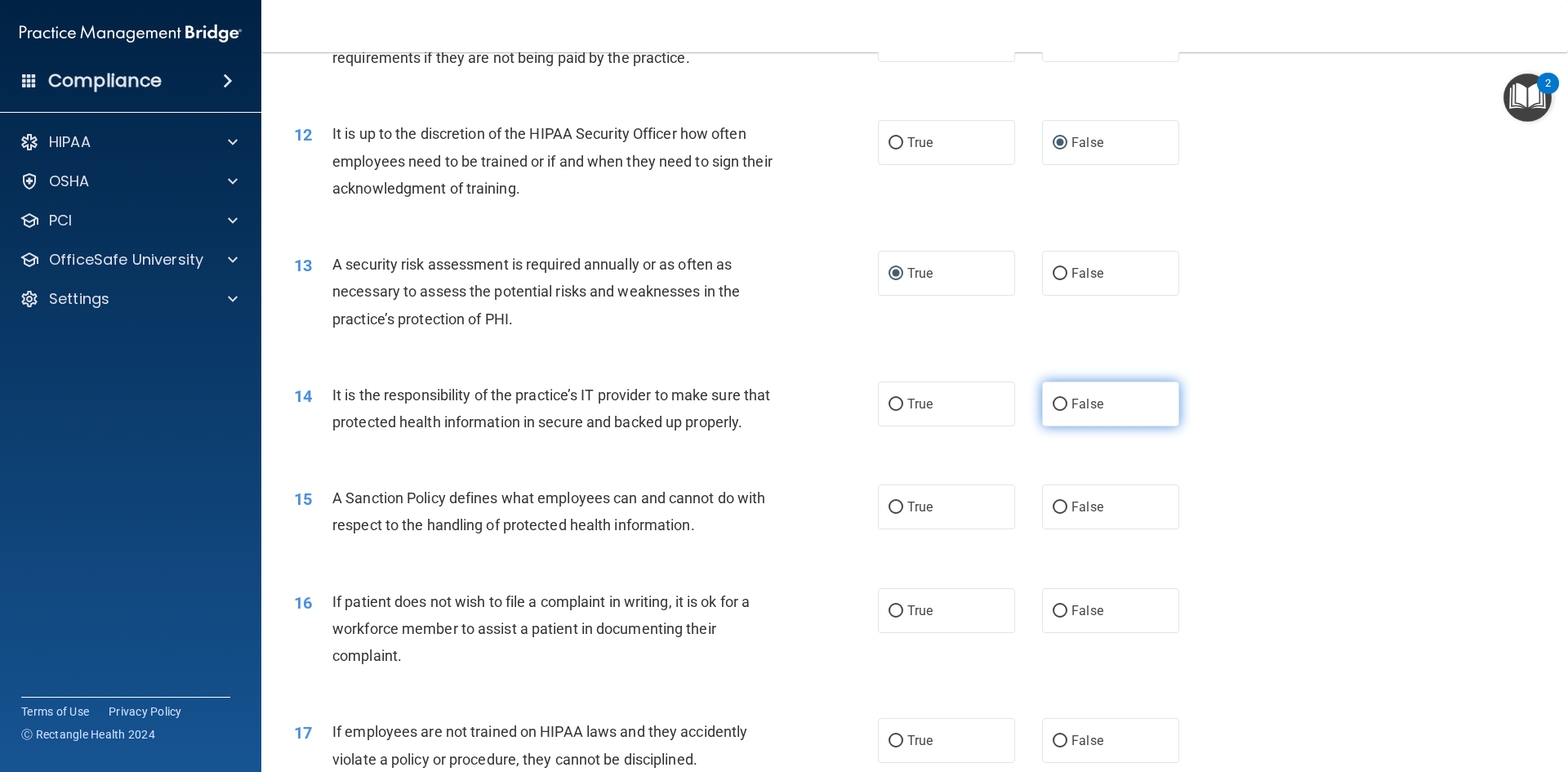
click at [1053, 401] on input "False" at bounding box center [1060, 405] width 15 height 12
radio input "true"
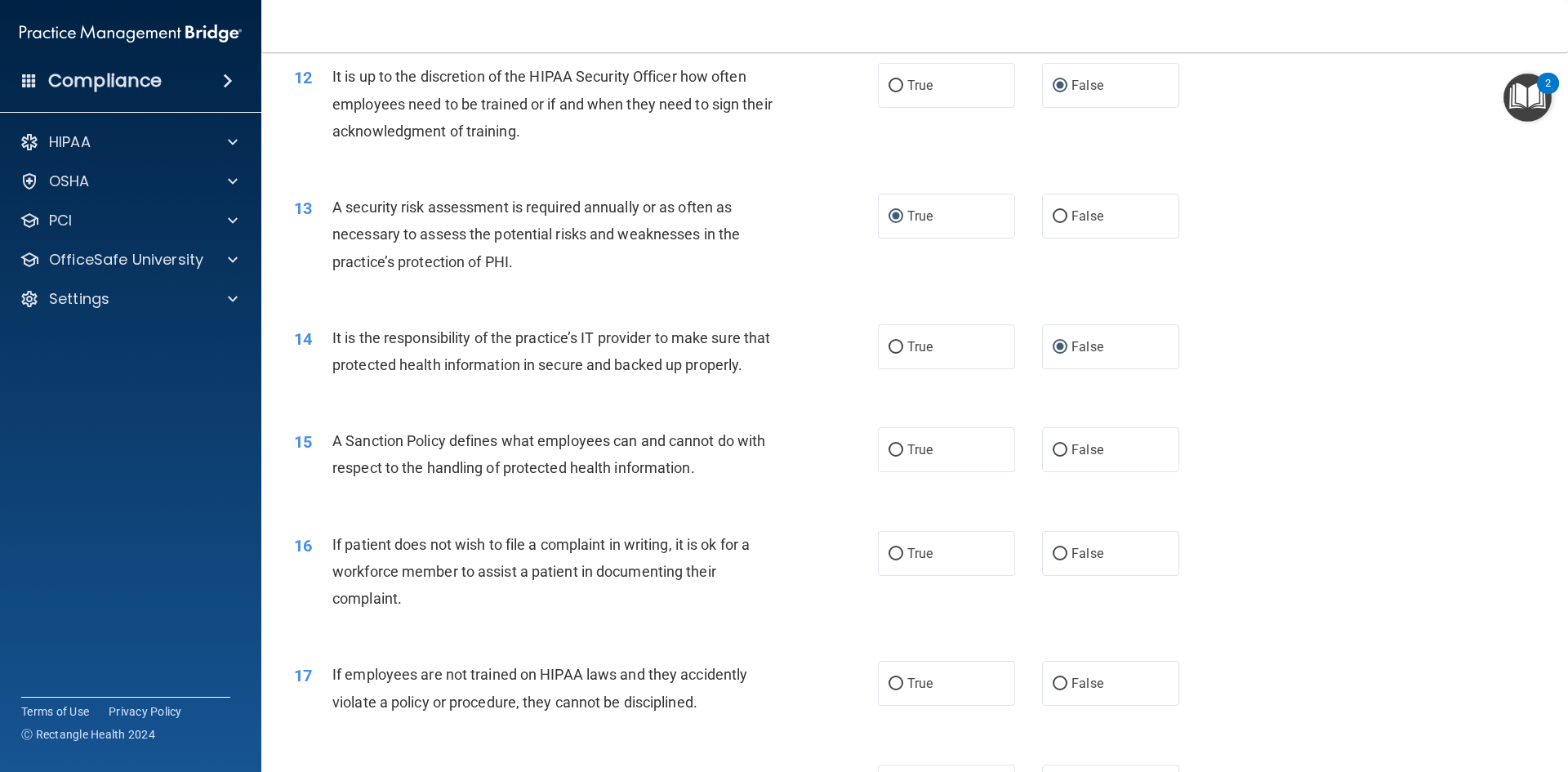
scroll to position [1716, 0]
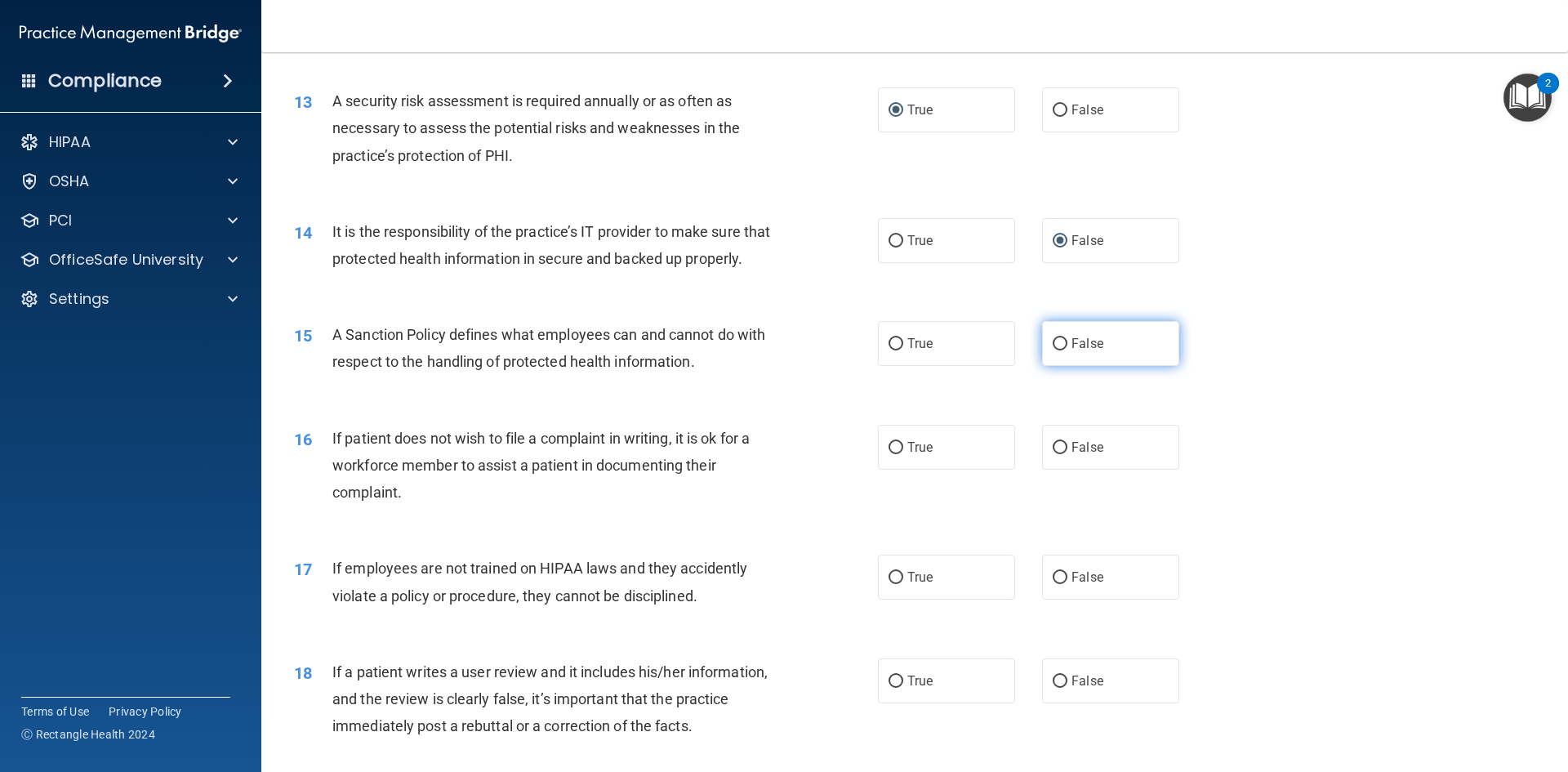
click at [1053, 350] on input "False" at bounding box center [1060, 344] width 15 height 12
radio input "true"
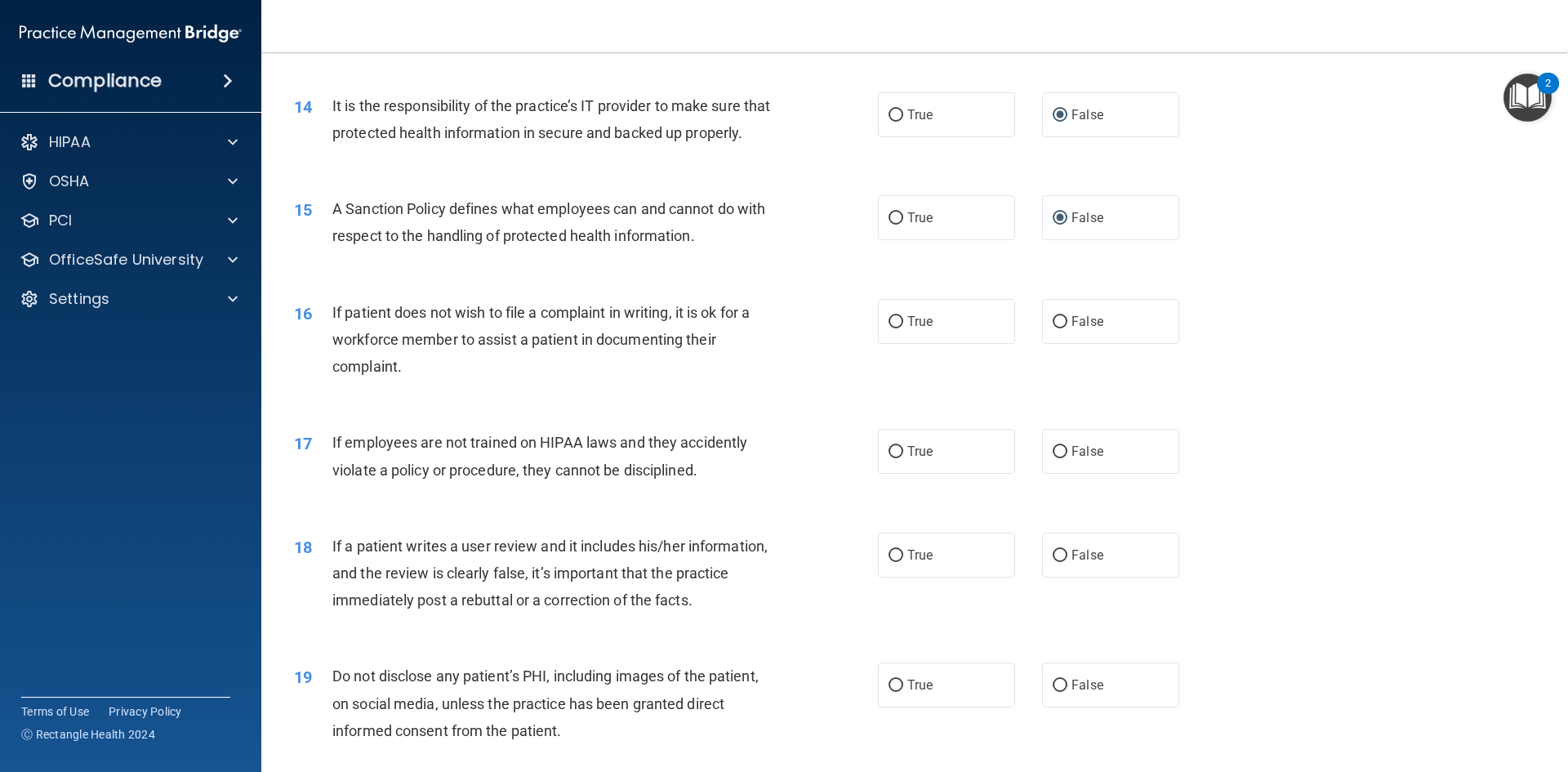
scroll to position [1879, 0]
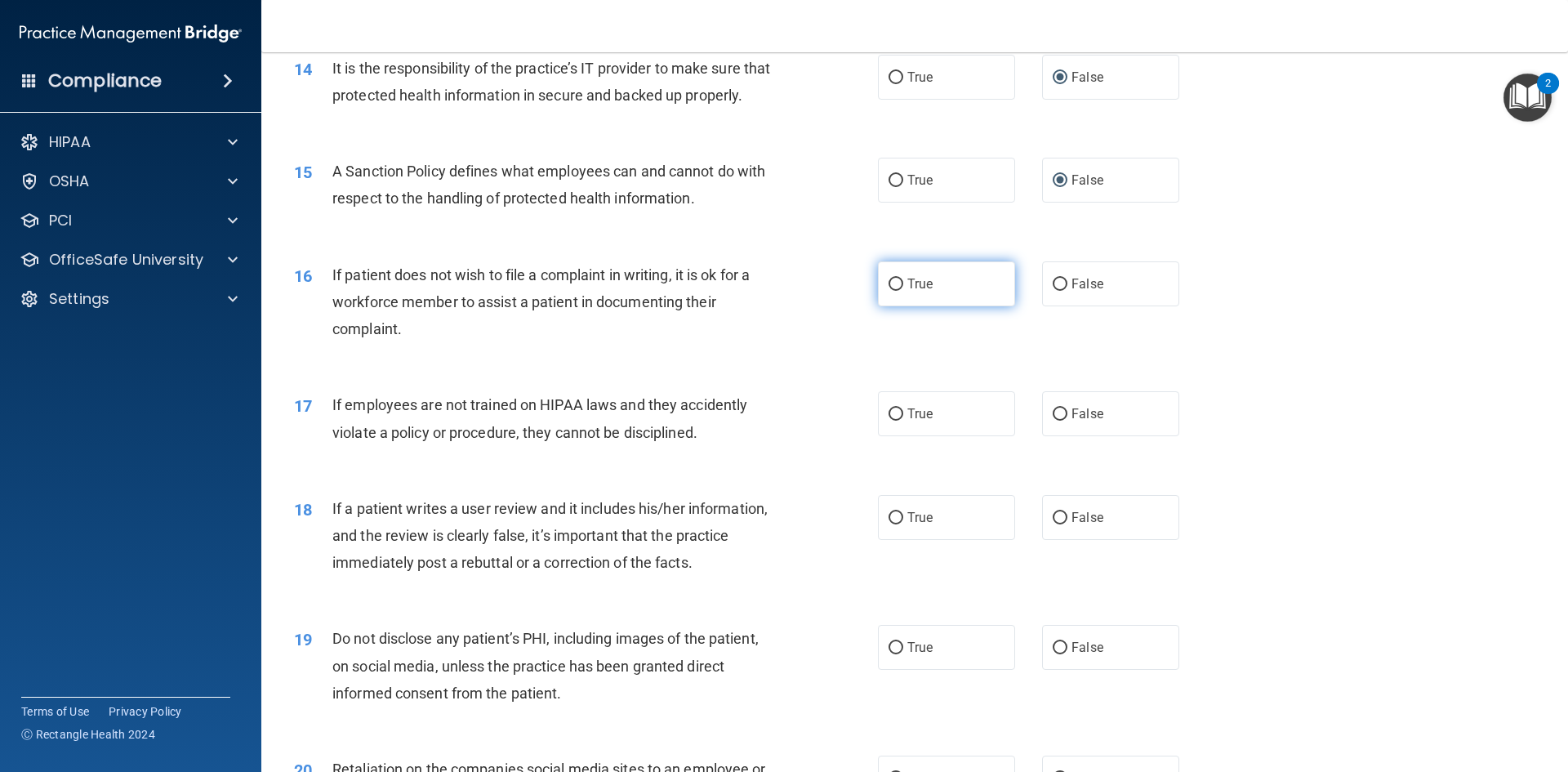
click at [891, 291] on input "True" at bounding box center [895, 284] width 15 height 12
radio input "true"
click at [1058, 436] on label "False" at bounding box center [1110, 413] width 138 height 45
click at [1053, 421] on input "False" at bounding box center [1060, 415] width 15 height 12
radio input "true"
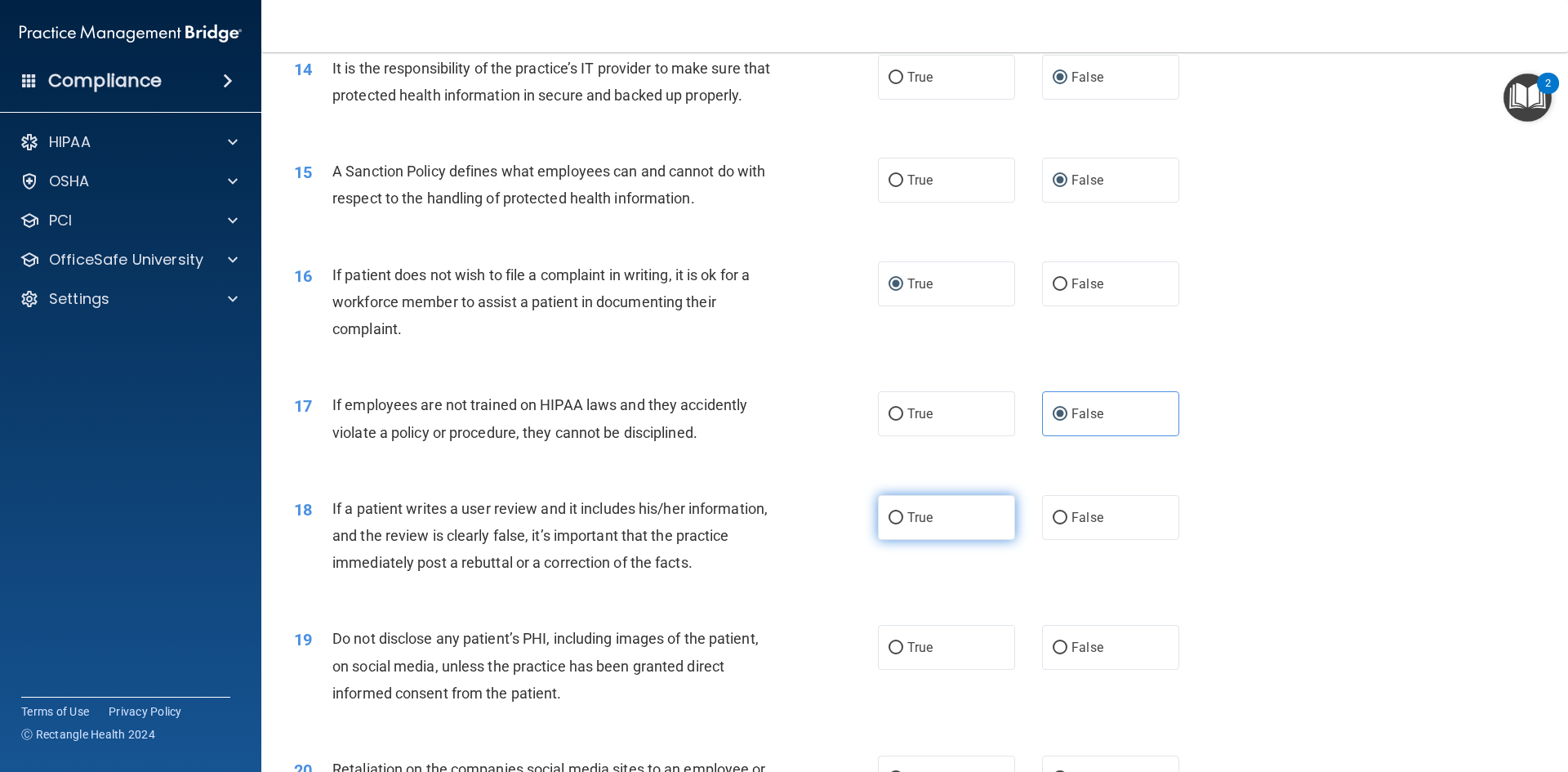
drag, startPoint x: 874, startPoint y: 544, endPoint x: 886, endPoint y: 544, distance: 12.0
click at [881, 540] on label "True" at bounding box center [946, 517] width 138 height 45
click at [888, 525] on input "True" at bounding box center [895, 519] width 15 height 12
radio input "true"
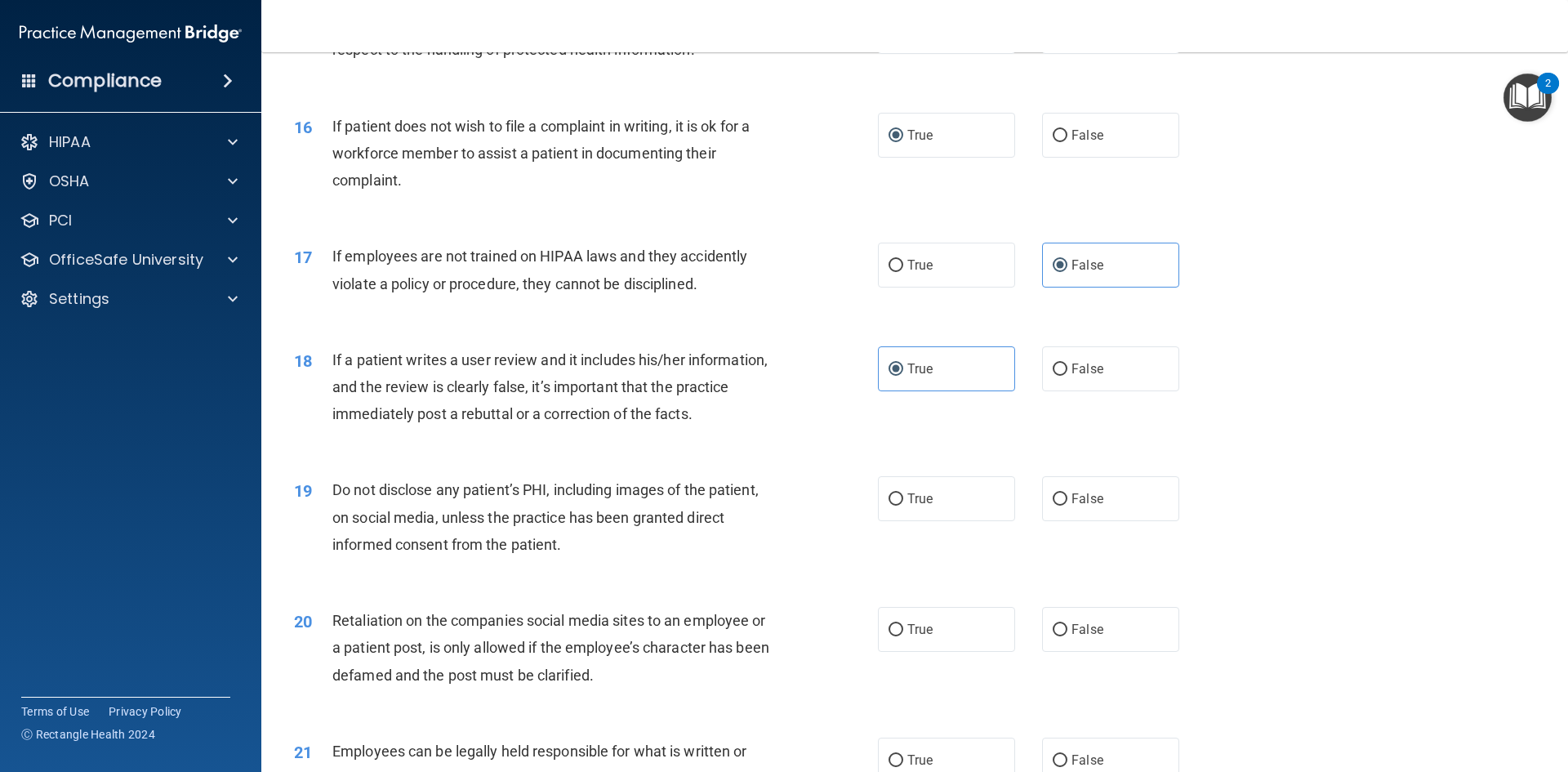
scroll to position [2043, 0]
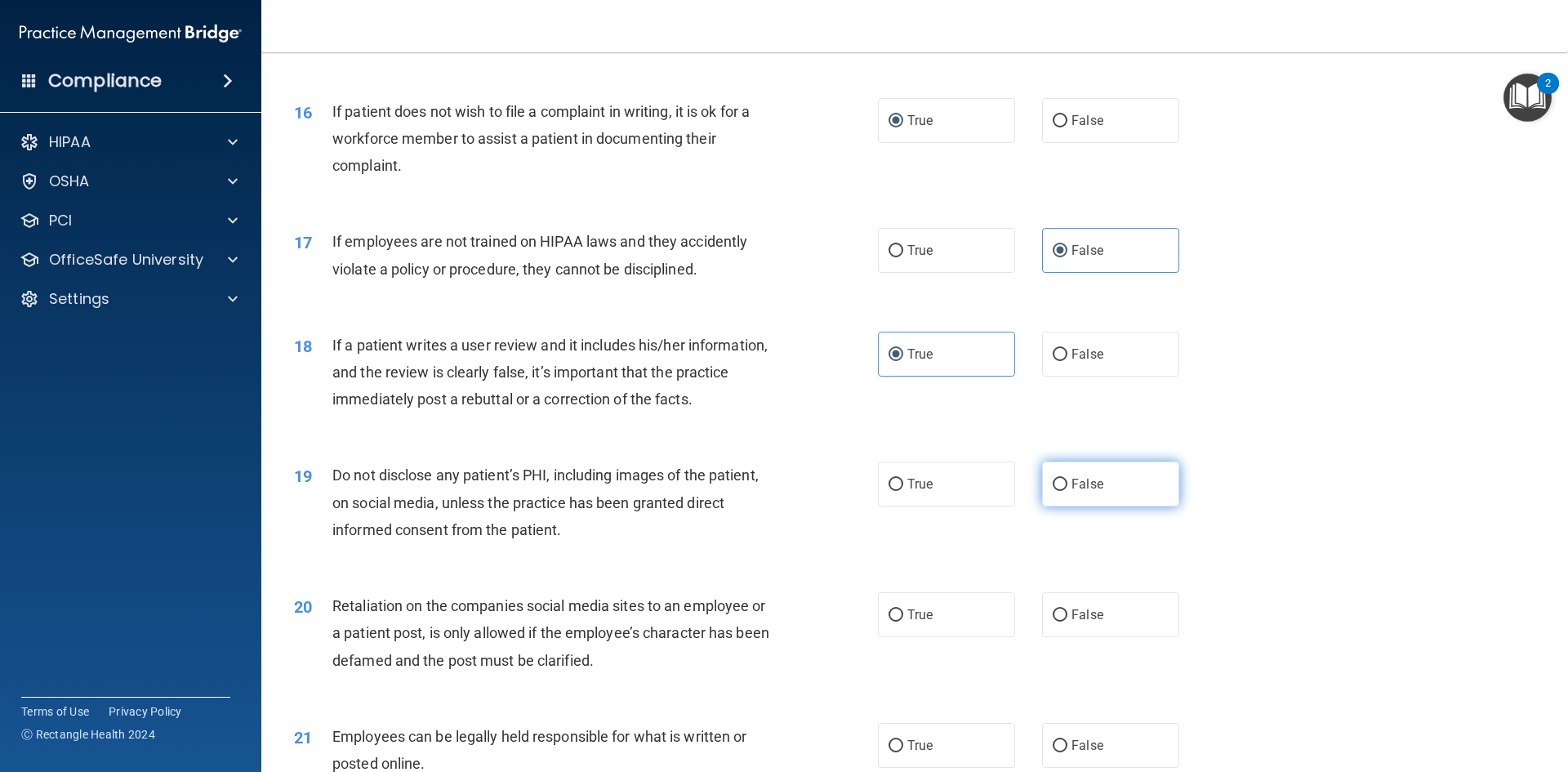
click at [1057, 491] on input "False" at bounding box center [1060, 485] width 15 height 12
radio input "true"
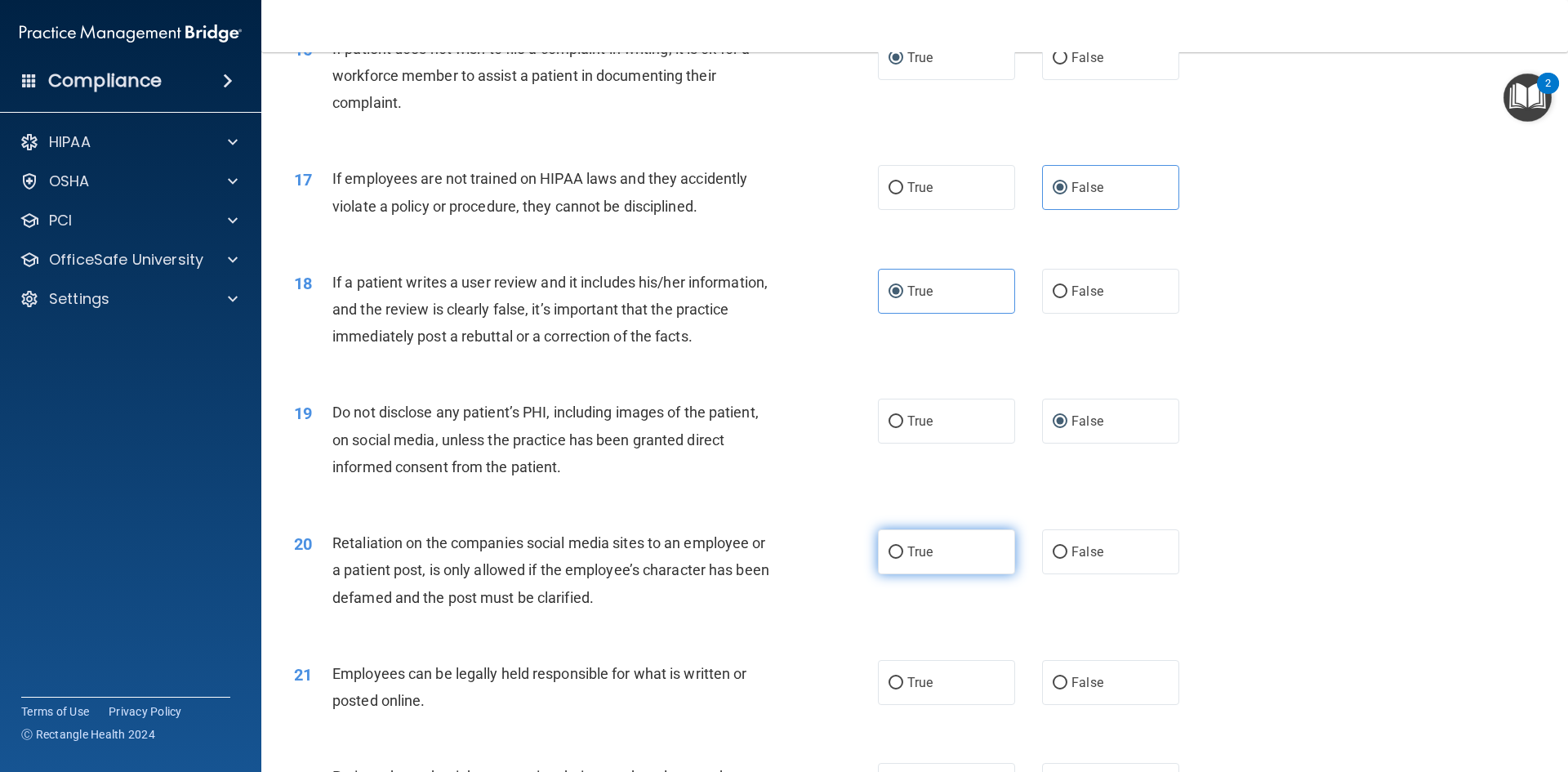
scroll to position [2205, 0]
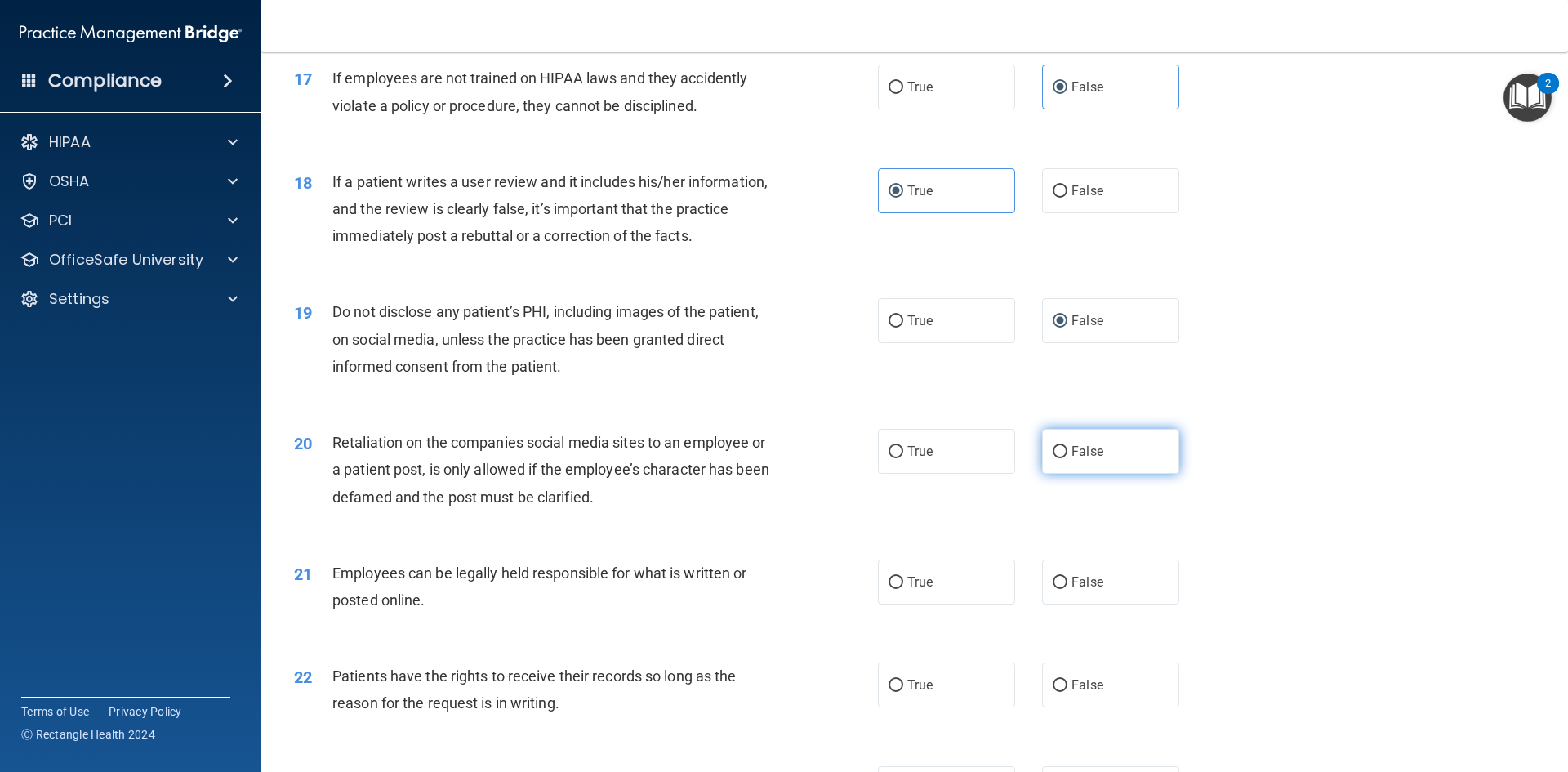
click at [1053, 458] on input "False" at bounding box center [1060, 452] width 15 height 12
radio input "true"
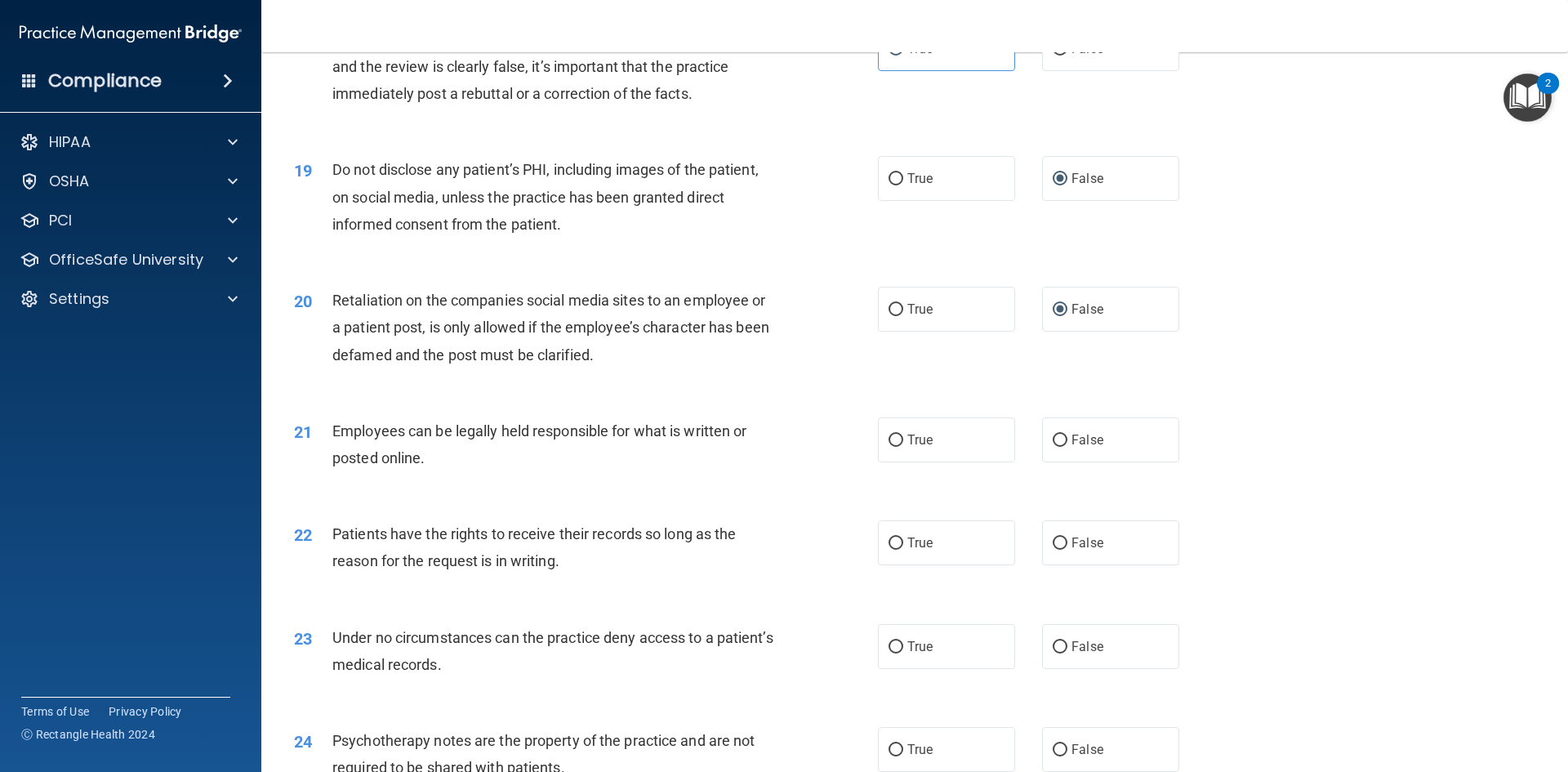
scroll to position [2369, 0]
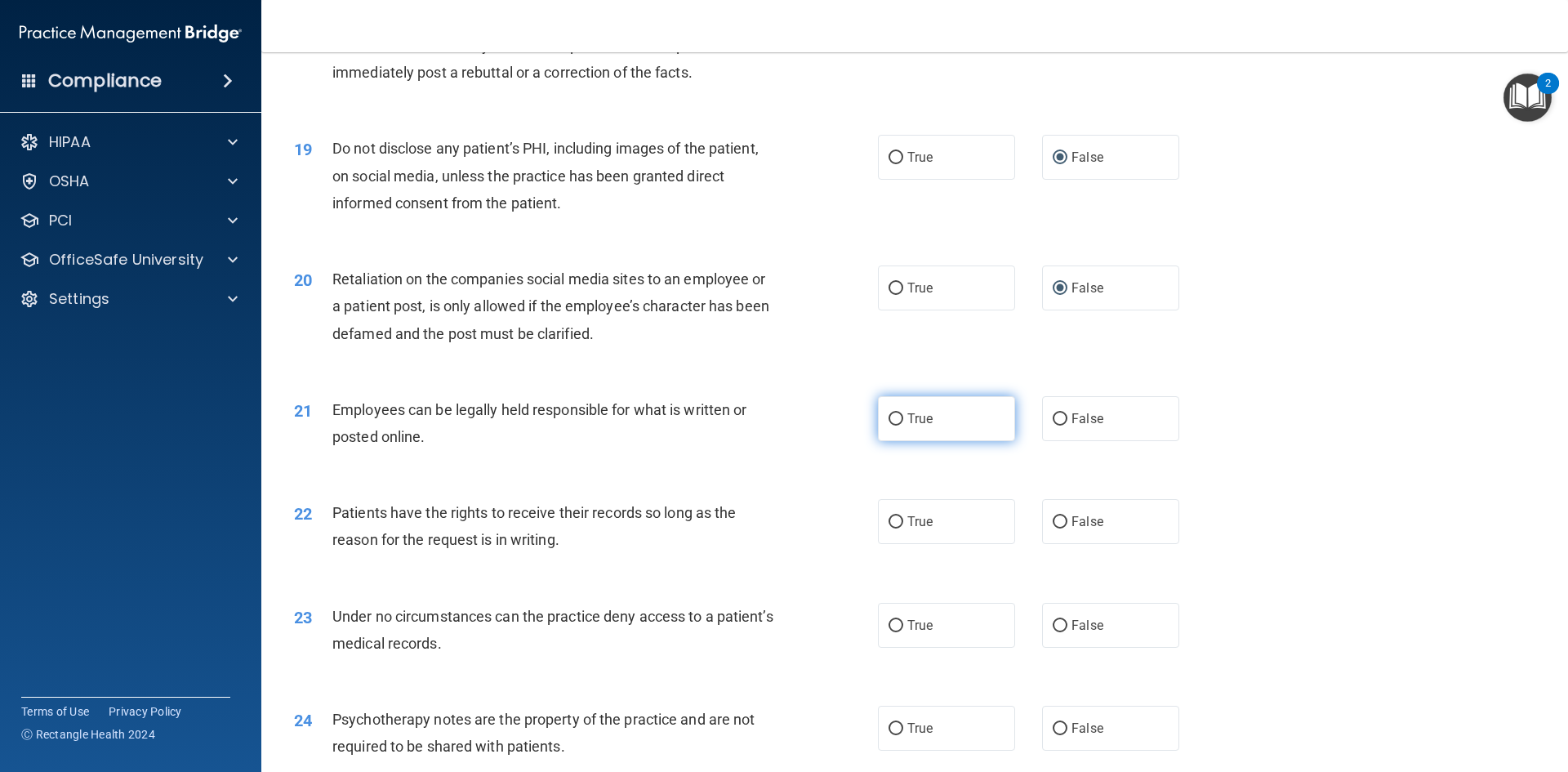
click at [888, 426] on input "True" at bounding box center [895, 419] width 15 height 12
radio input "true"
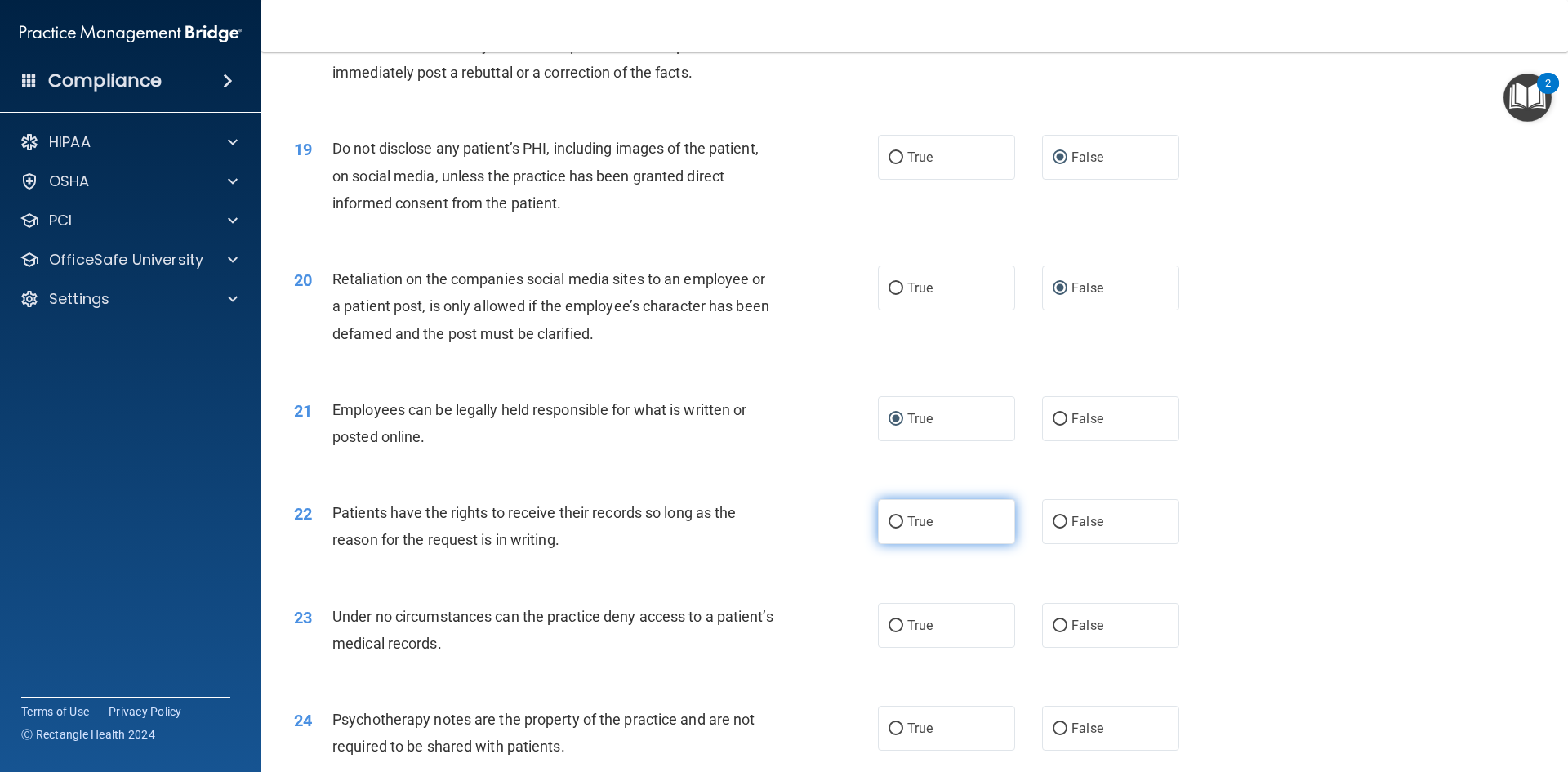
click at [891, 529] on input "True" at bounding box center [895, 523] width 15 height 12
radio input "true"
click at [1053, 632] on input "False" at bounding box center [1060, 626] width 15 height 12
radio input "true"
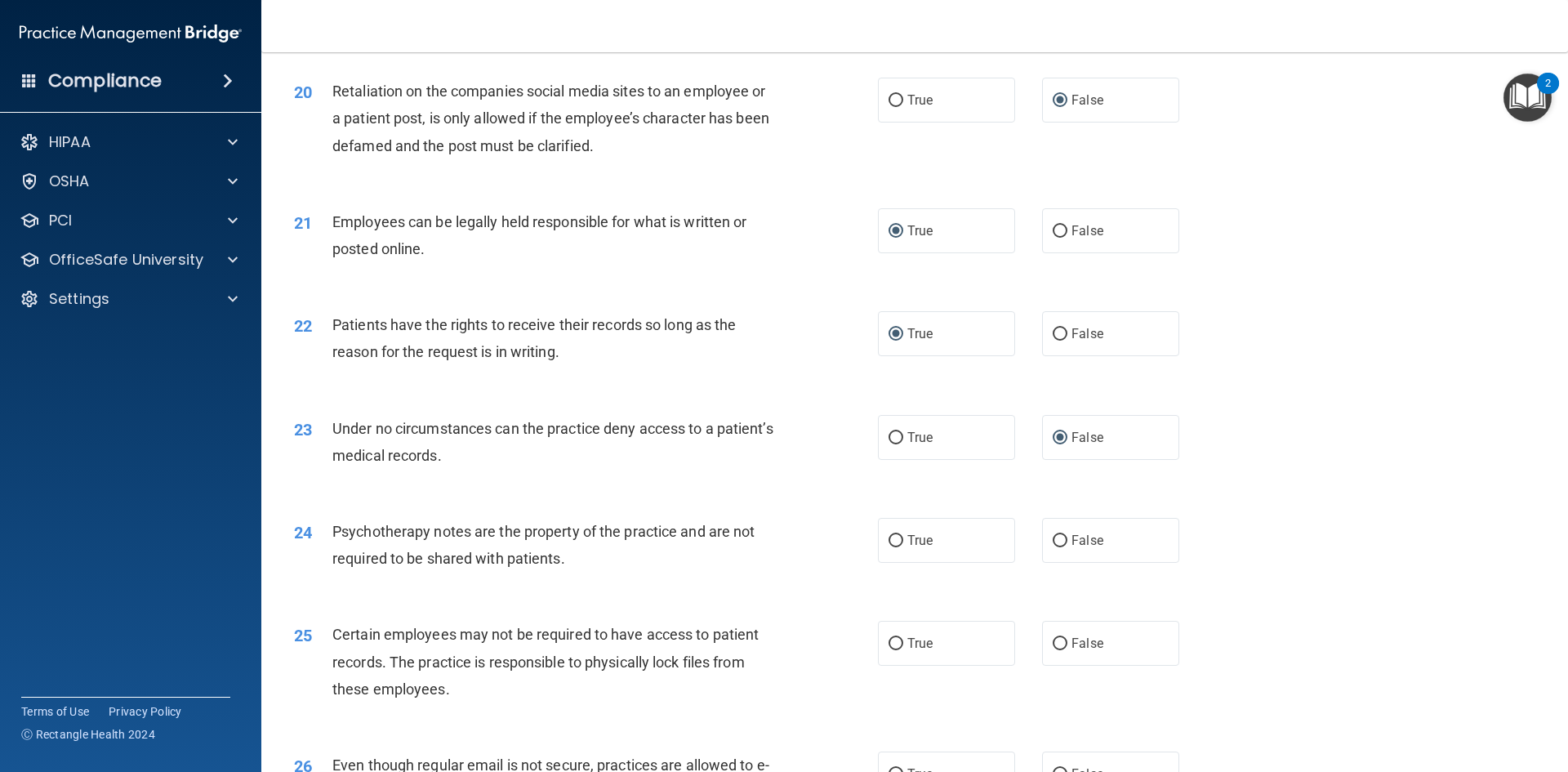
scroll to position [2614, 0]
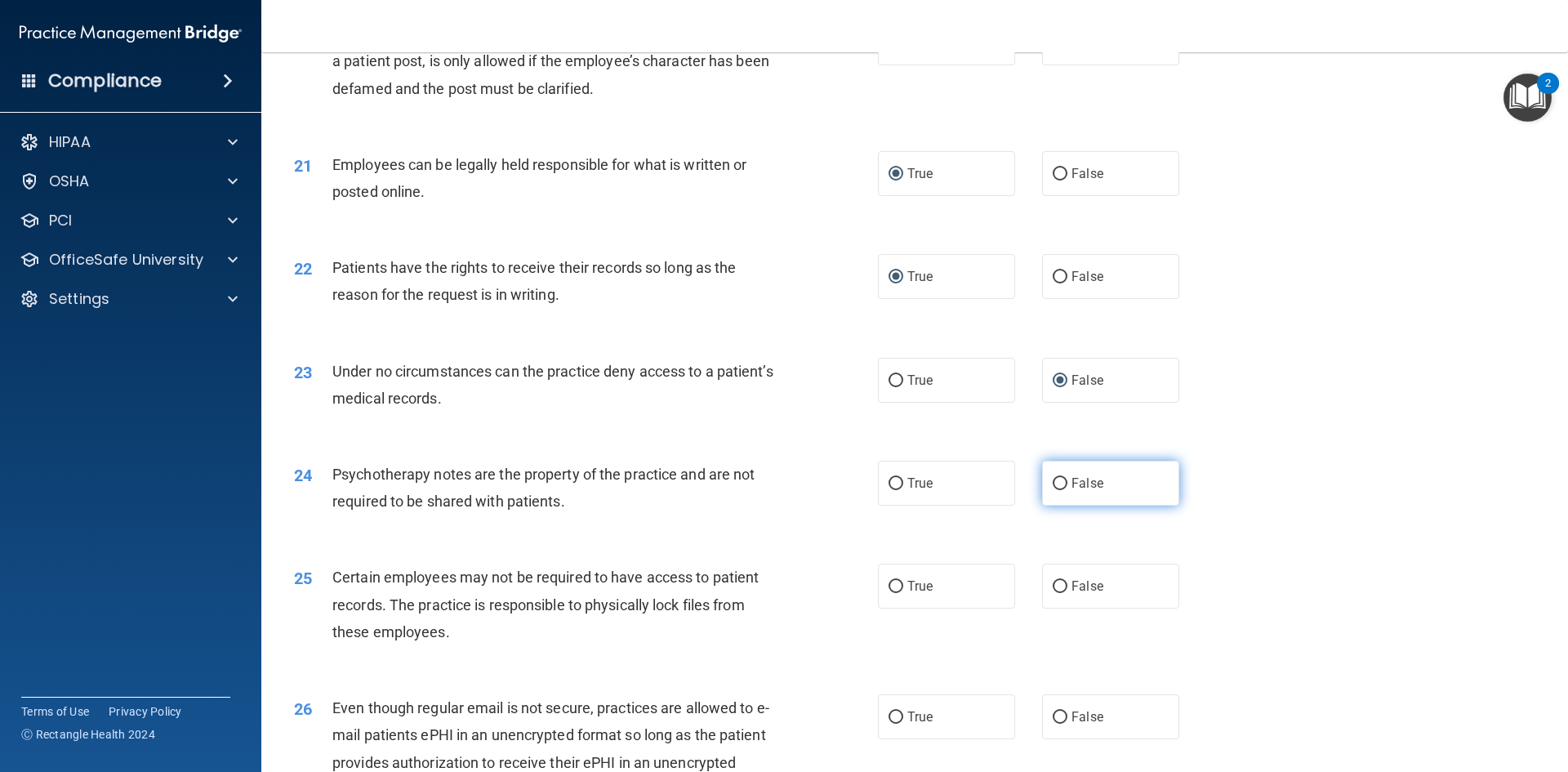
click at [1053, 490] on input "False" at bounding box center [1060, 484] width 15 height 12
radio input "true"
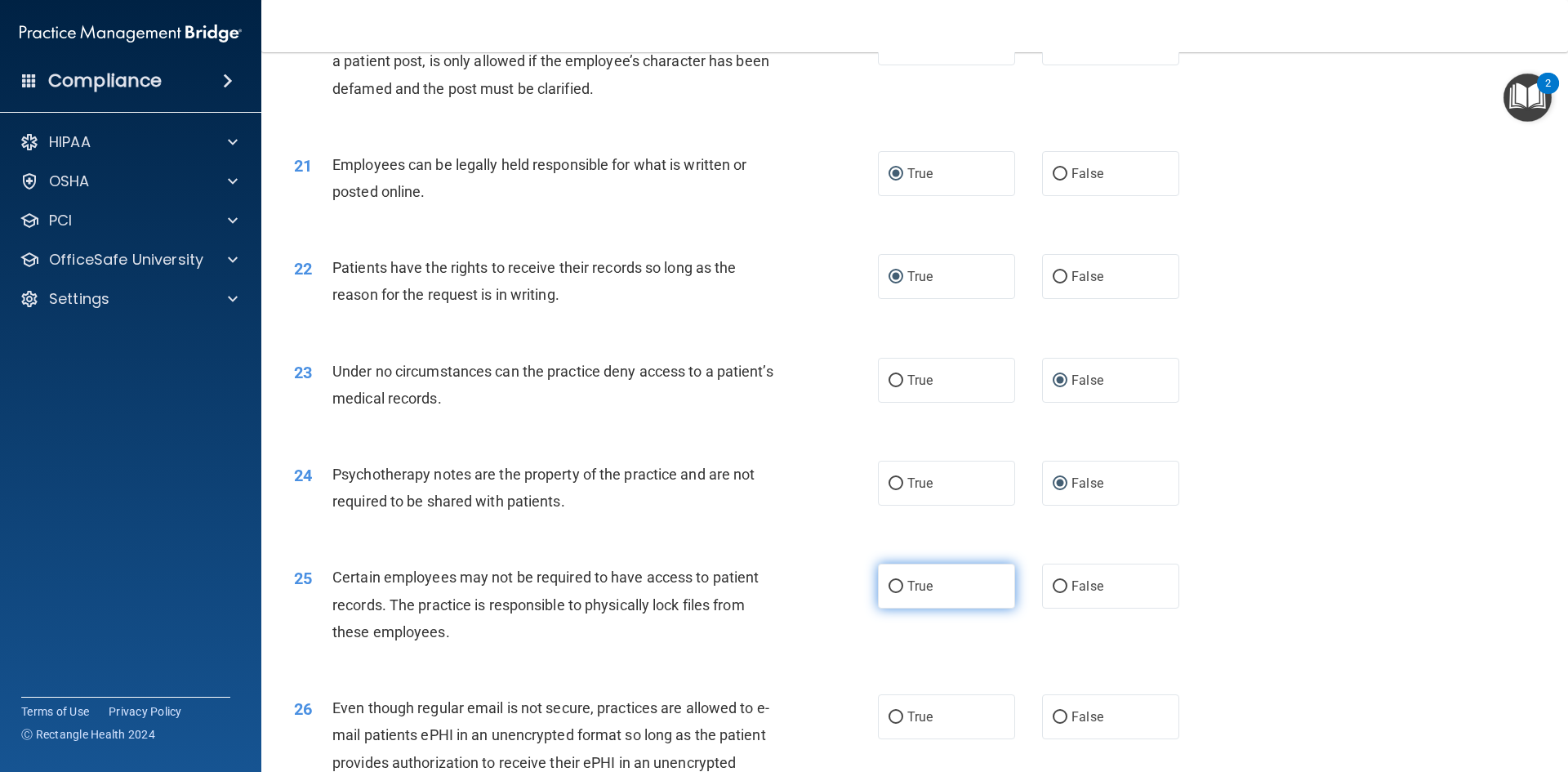
click at [888, 593] on input "True" at bounding box center [895, 586] width 15 height 12
radio input "true"
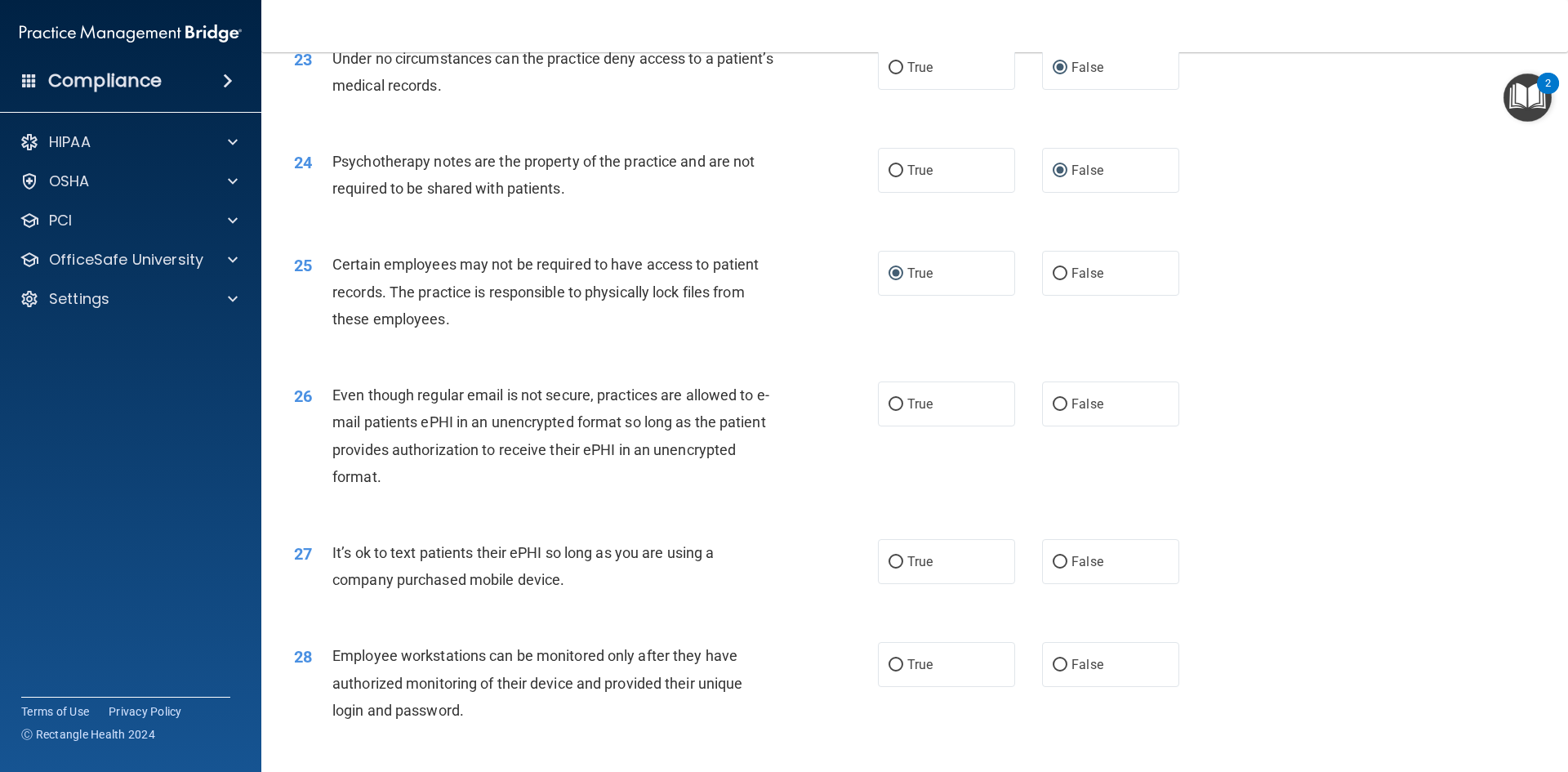
scroll to position [2940, 0]
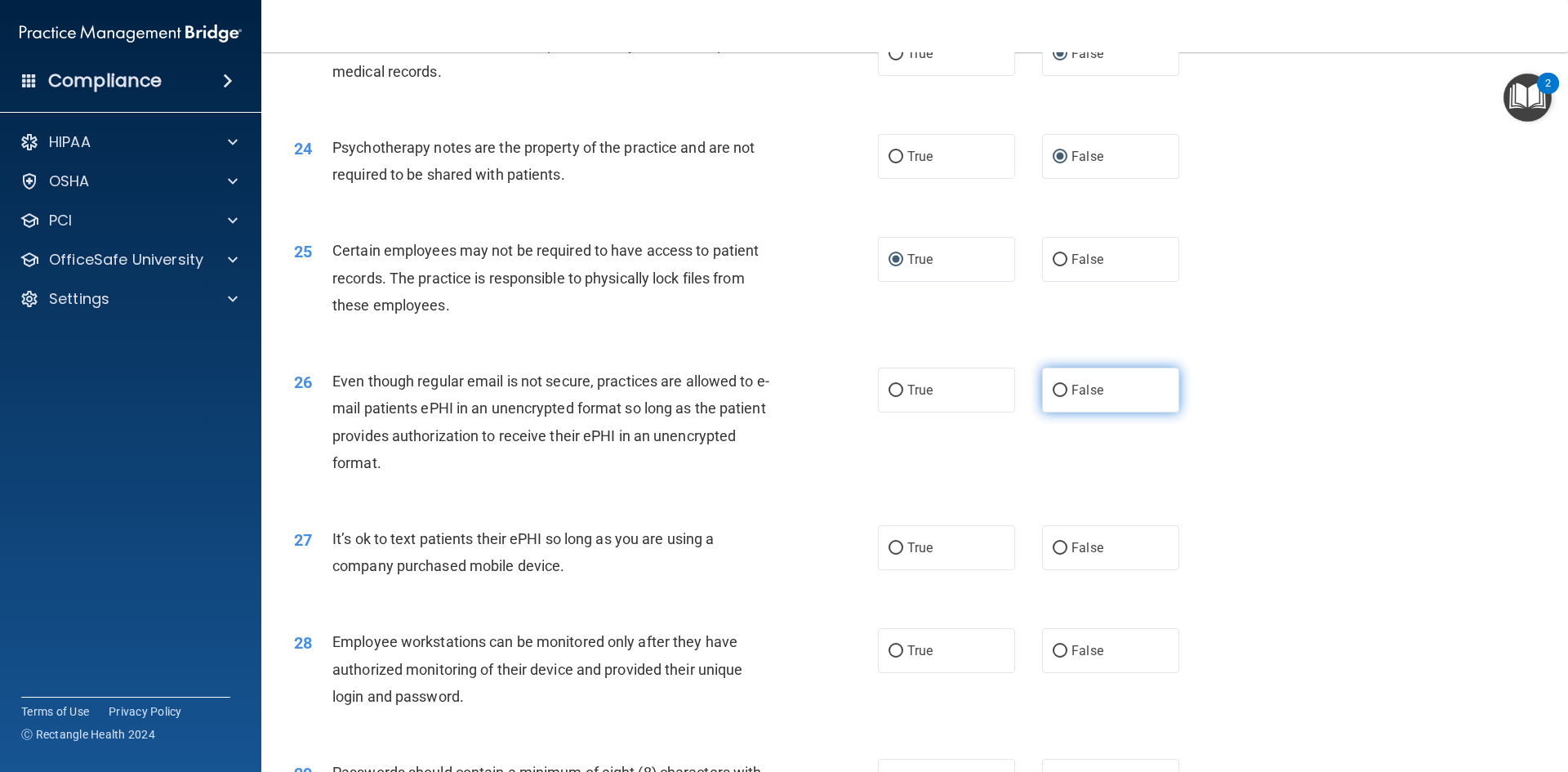
click at [1053, 397] on input "False" at bounding box center [1060, 391] width 15 height 12
radio input "true"
click at [1053, 555] on input "False" at bounding box center [1060, 549] width 15 height 12
radio input "true"
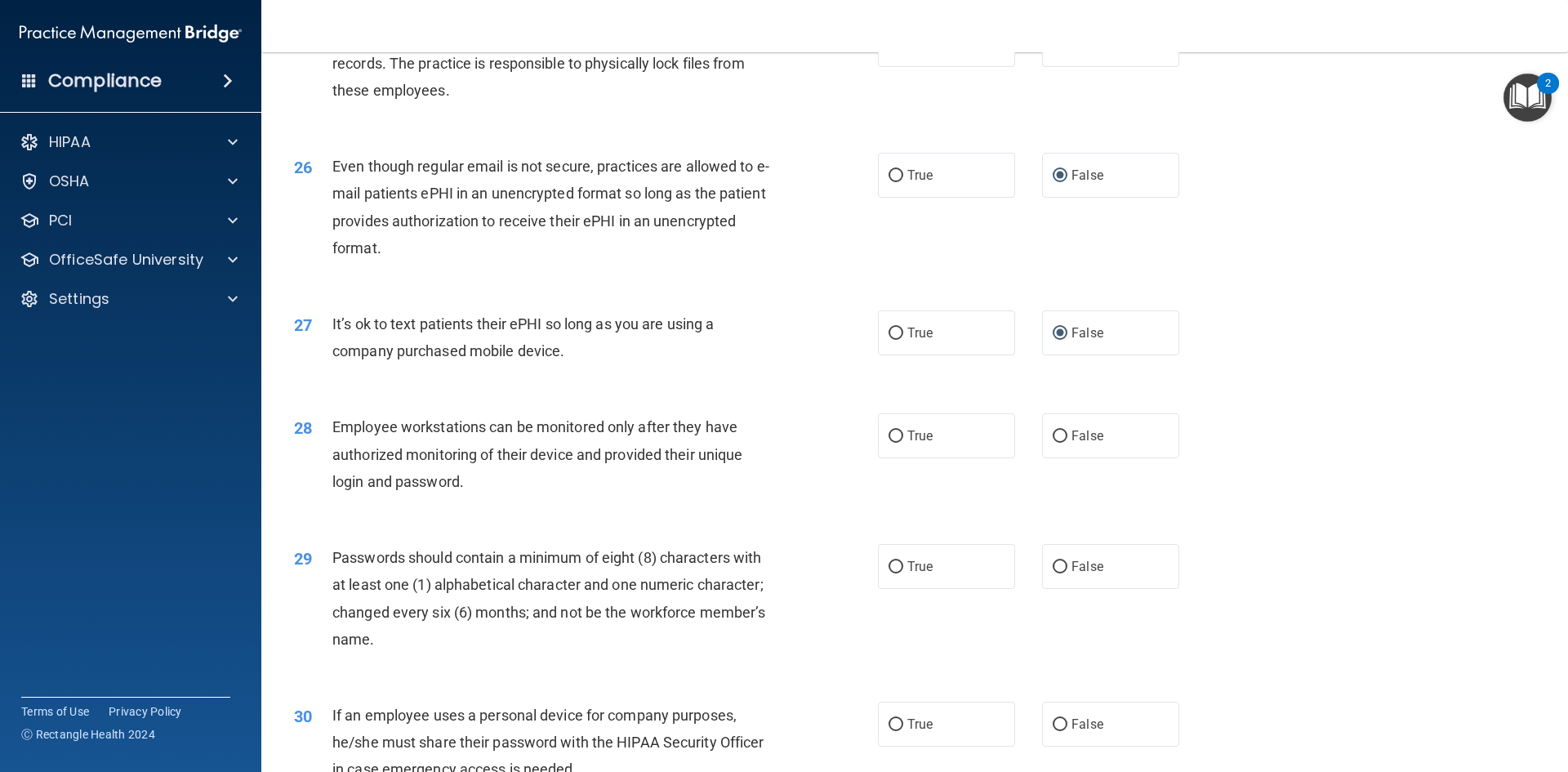
scroll to position [3186, 0]
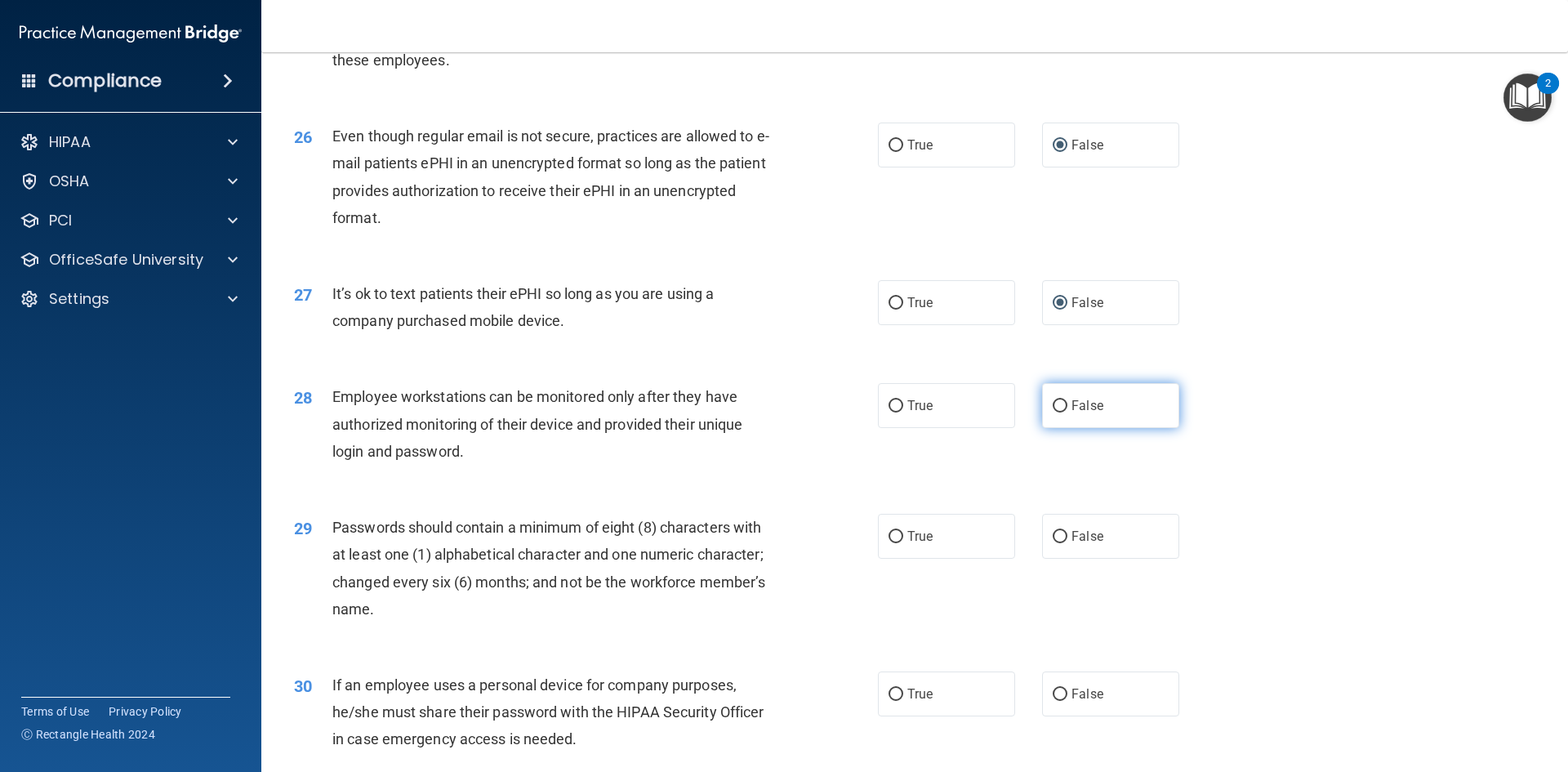
click at [1053, 413] on input "False" at bounding box center [1060, 406] width 15 height 12
radio input "true"
click at [895, 544] on input "True" at bounding box center [895, 537] width 15 height 12
radio input "true"
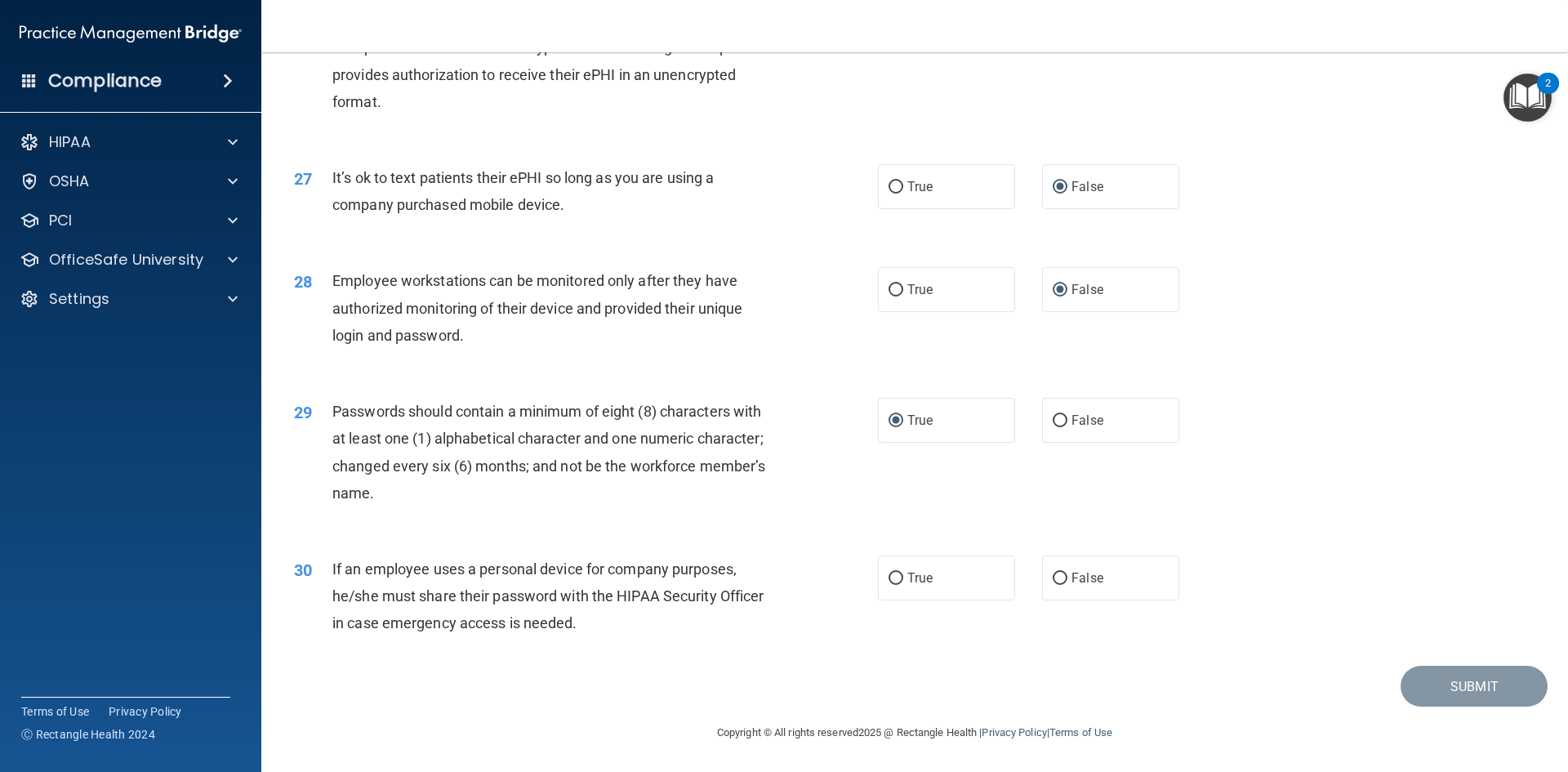
scroll to position [3329, 0]
click at [1053, 580] on input "False" at bounding box center [1060, 579] width 15 height 12
radio input "true"
click at [1434, 679] on button "Submit" at bounding box center [1473, 687] width 147 height 42
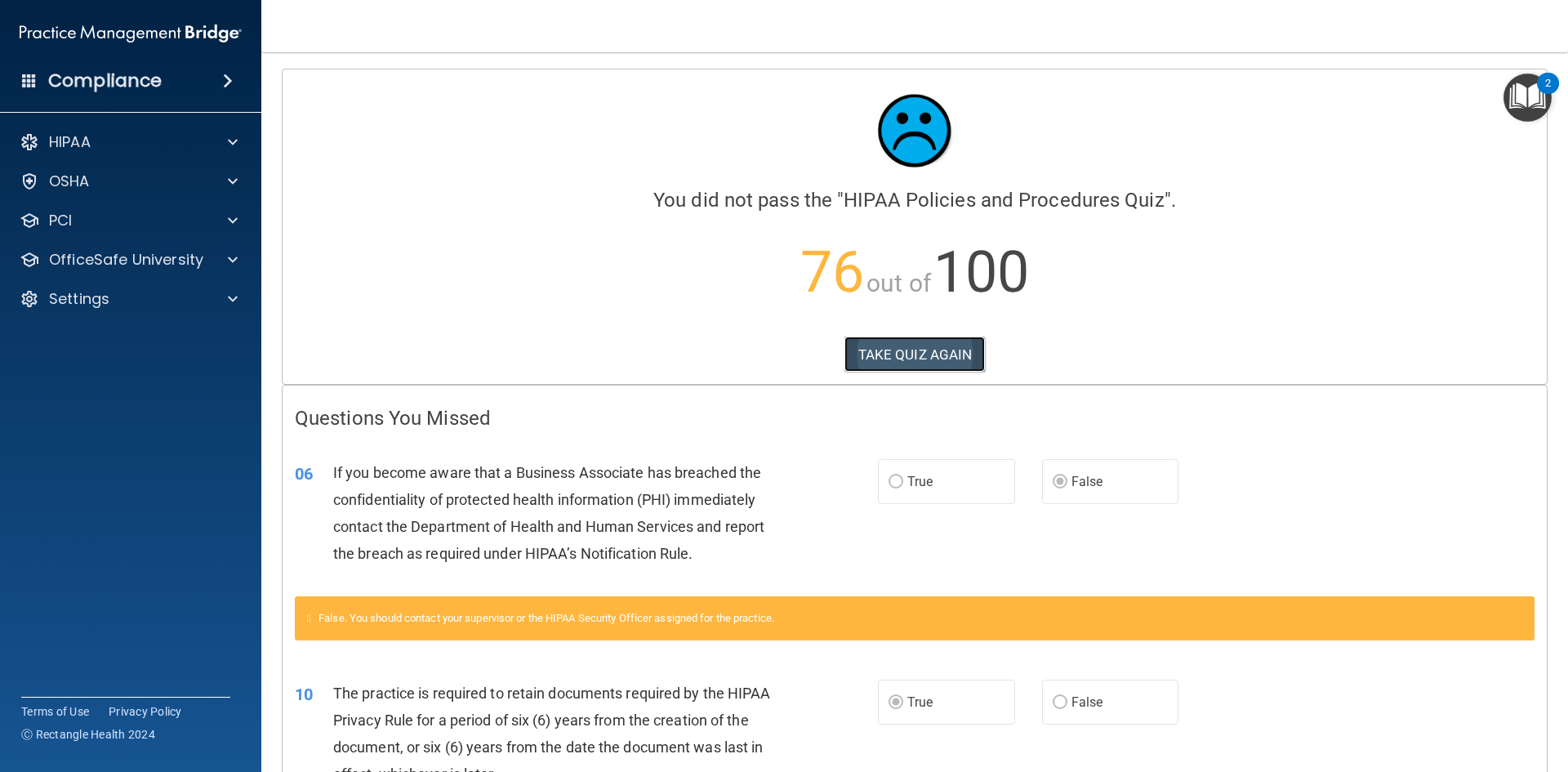
click at [903, 360] on button "TAKE QUIZ AGAIN" at bounding box center [915, 354] width 142 height 36
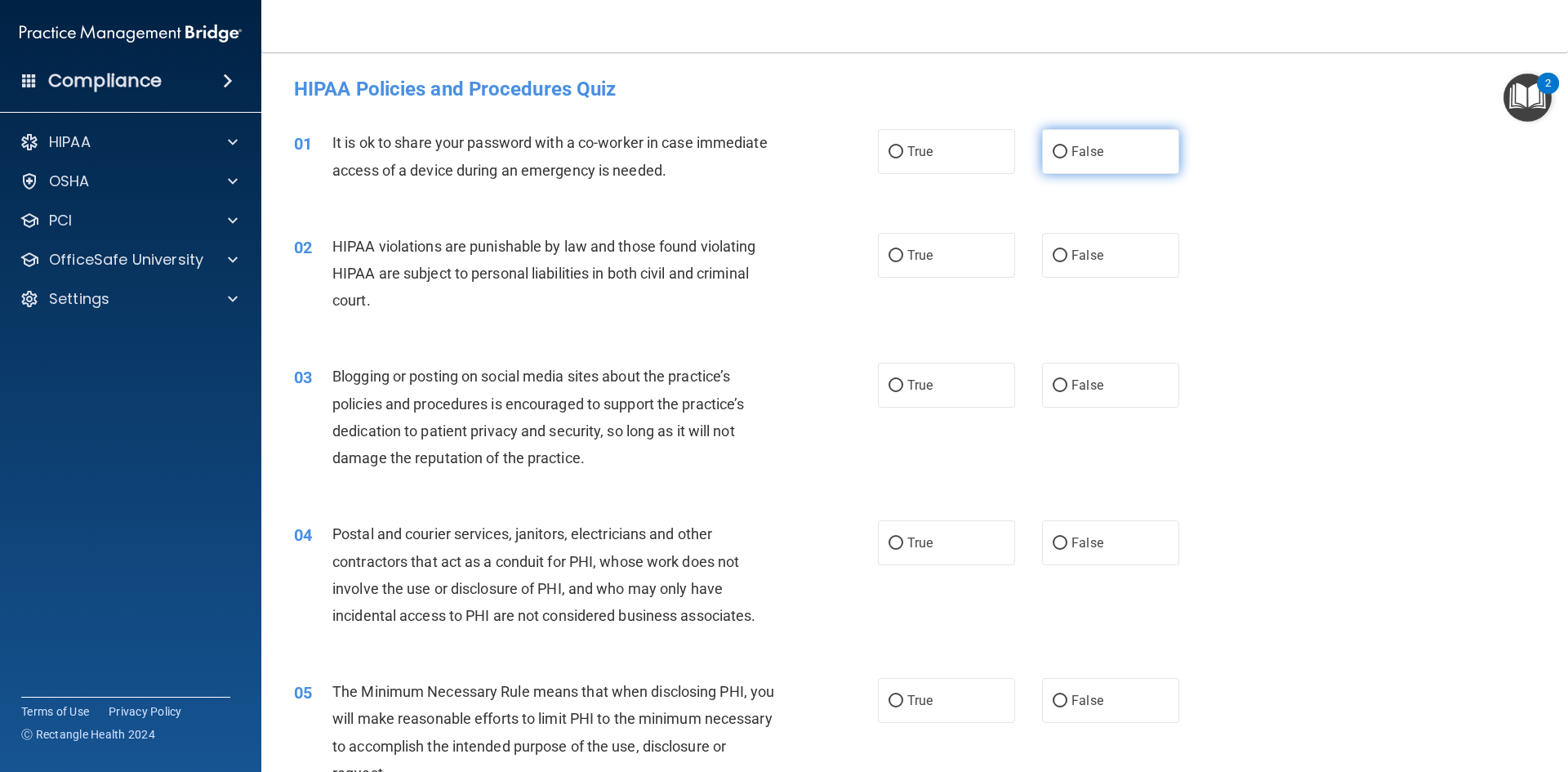
click at [1056, 152] on input "False" at bounding box center [1060, 153] width 15 height 12
radio input "true"
click at [892, 254] on input "True" at bounding box center [895, 256] width 15 height 12
radio input "true"
click at [1056, 380] on input "False" at bounding box center [1060, 386] width 15 height 12
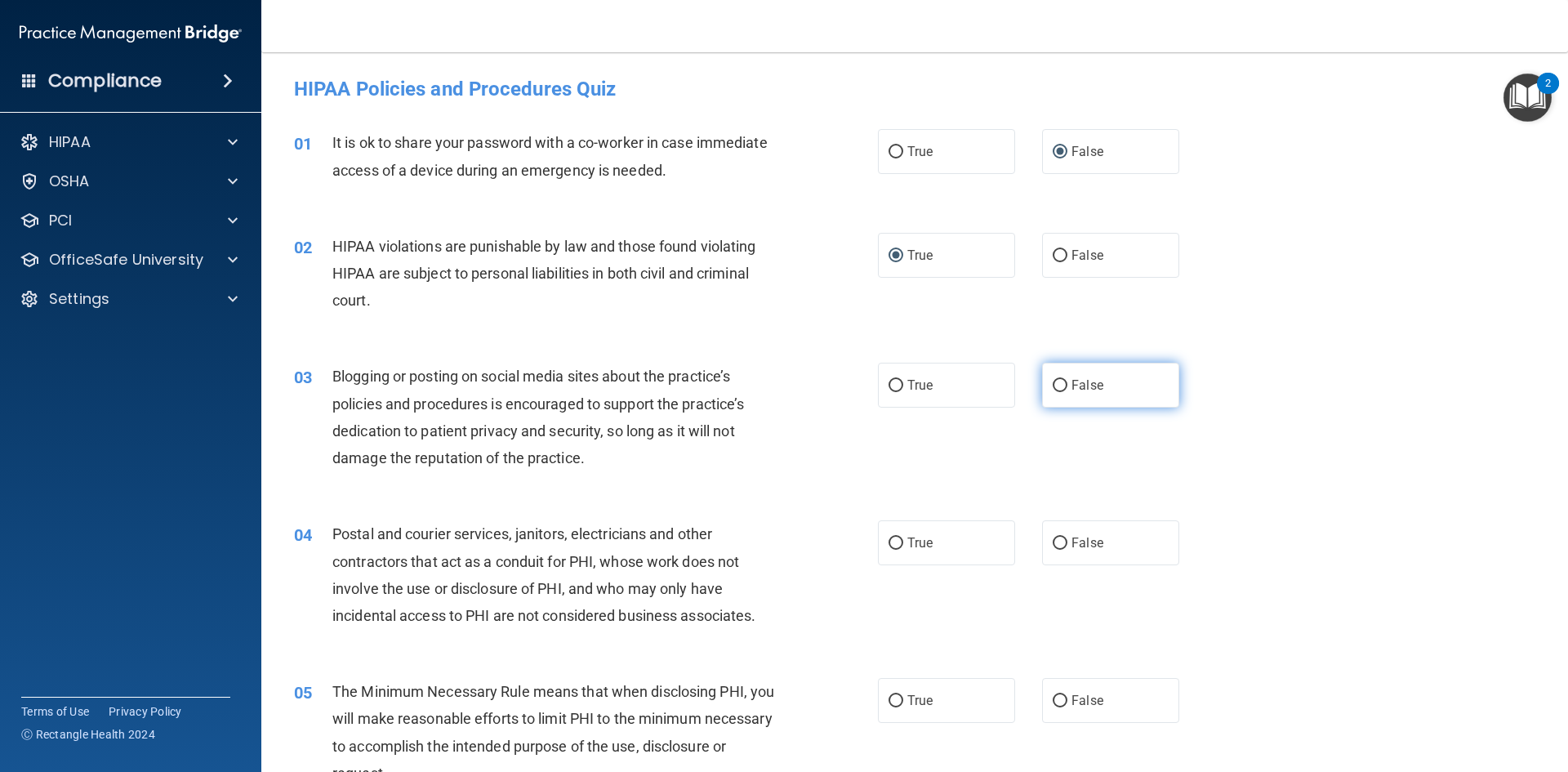
radio input "true"
click at [888, 542] on input "True" at bounding box center [895, 544] width 15 height 12
radio input "true"
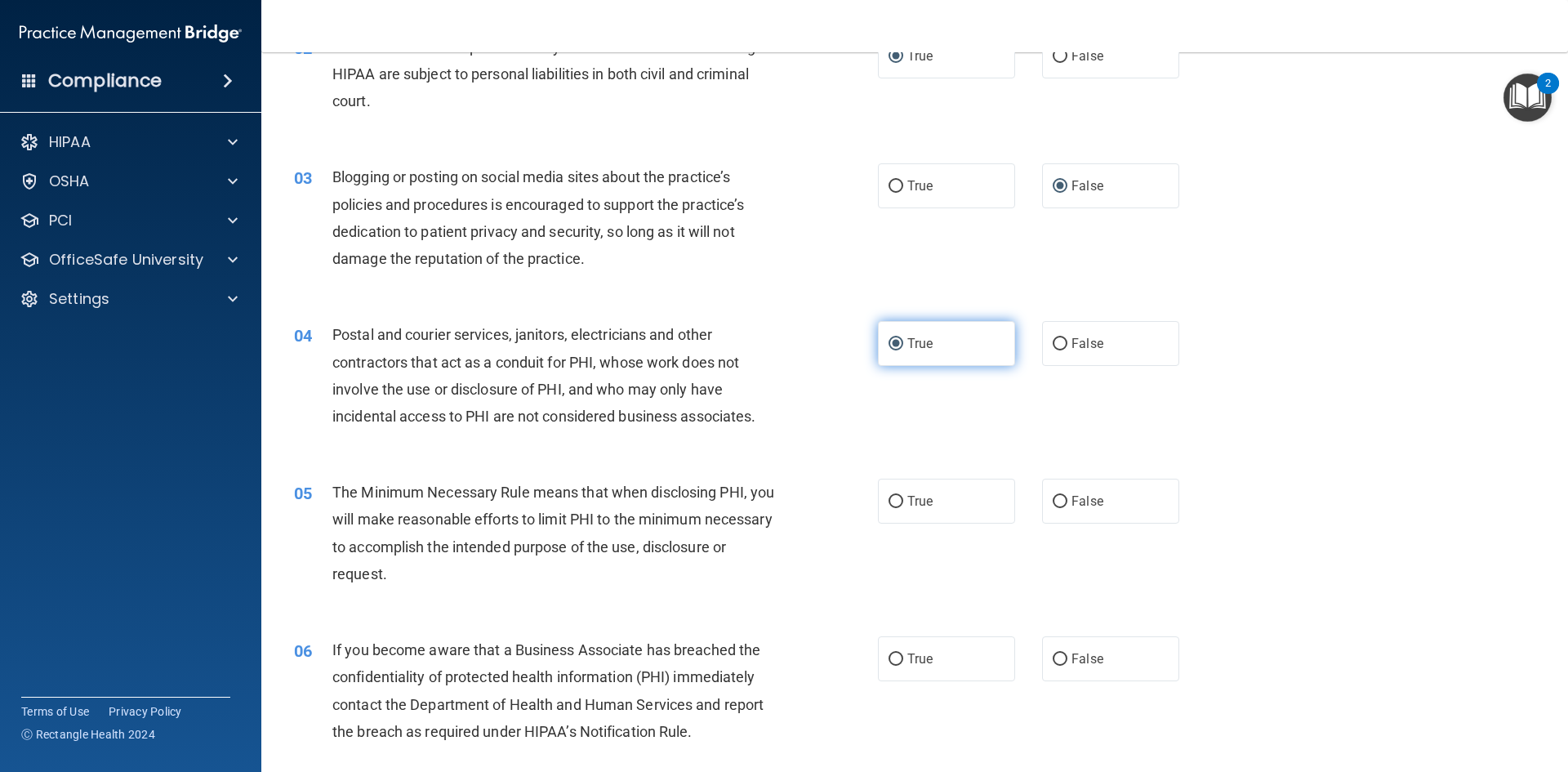
scroll to position [245, 0]
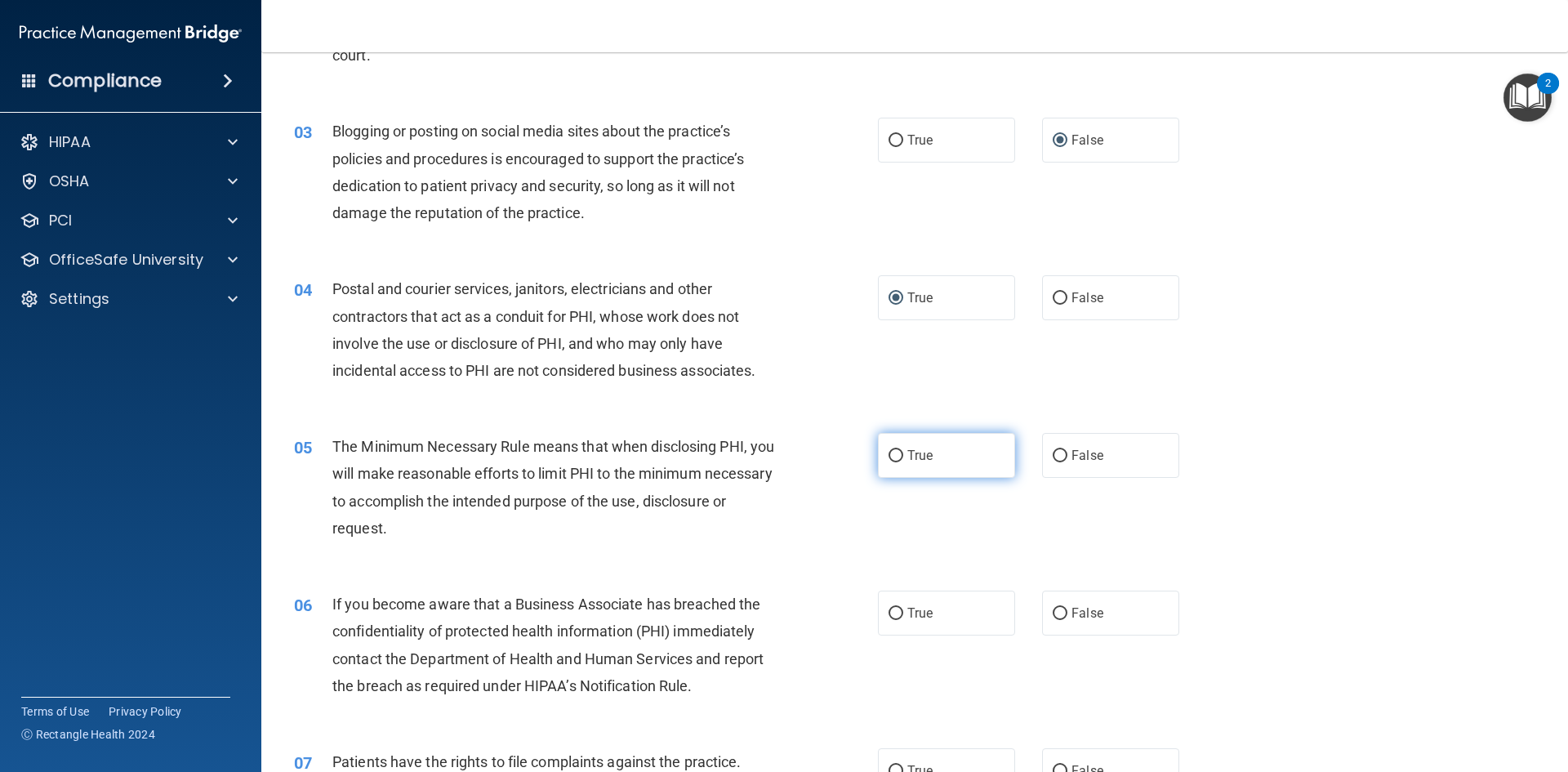
click at [888, 452] on input "True" at bounding box center [895, 456] width 15 height 12
radio input "true"
click at [1053, 613] on input "False" at bounding box center [1060, 613] width 15 height 12
radio input "true"
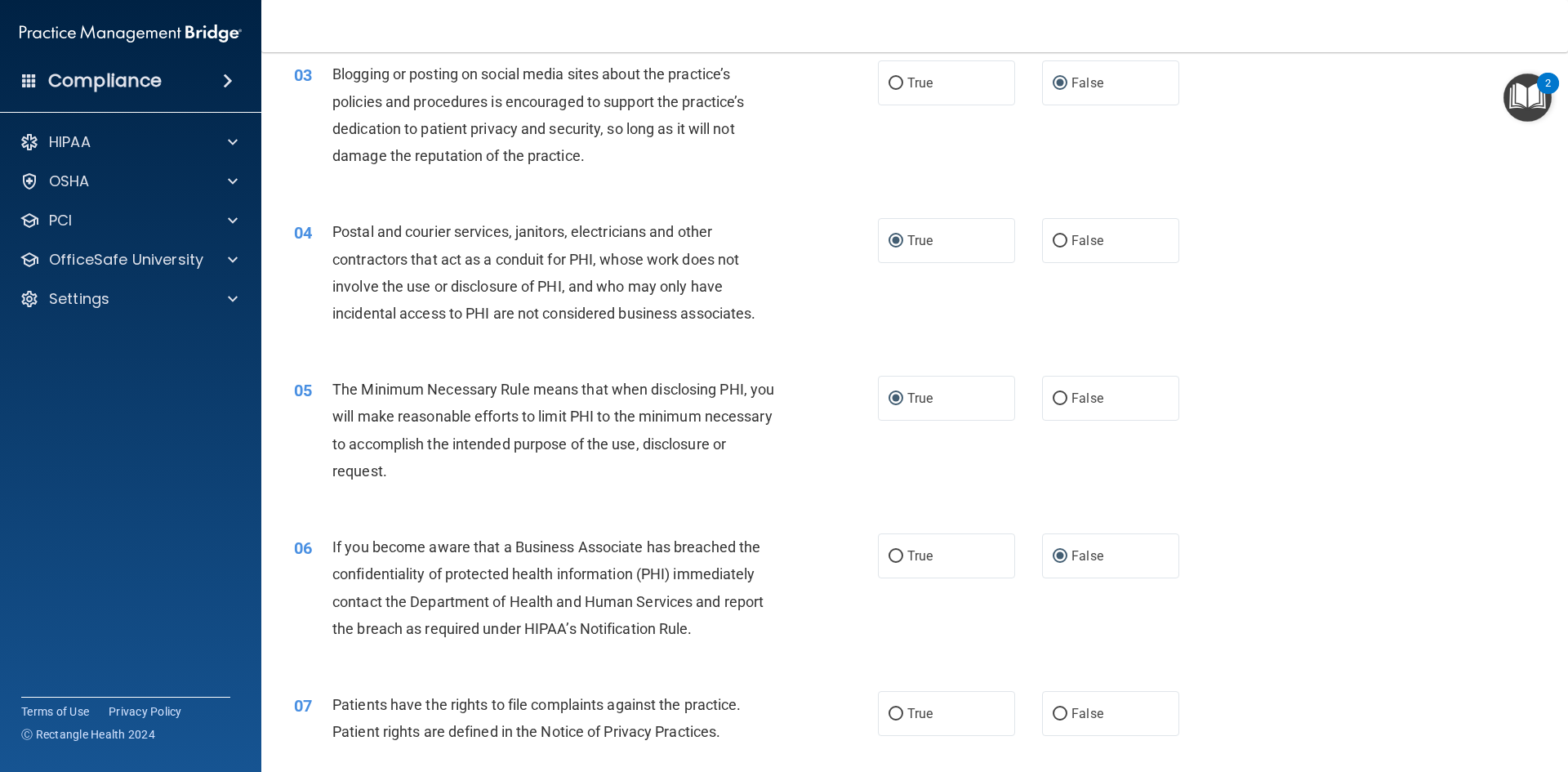
scroll to position [572, 0]
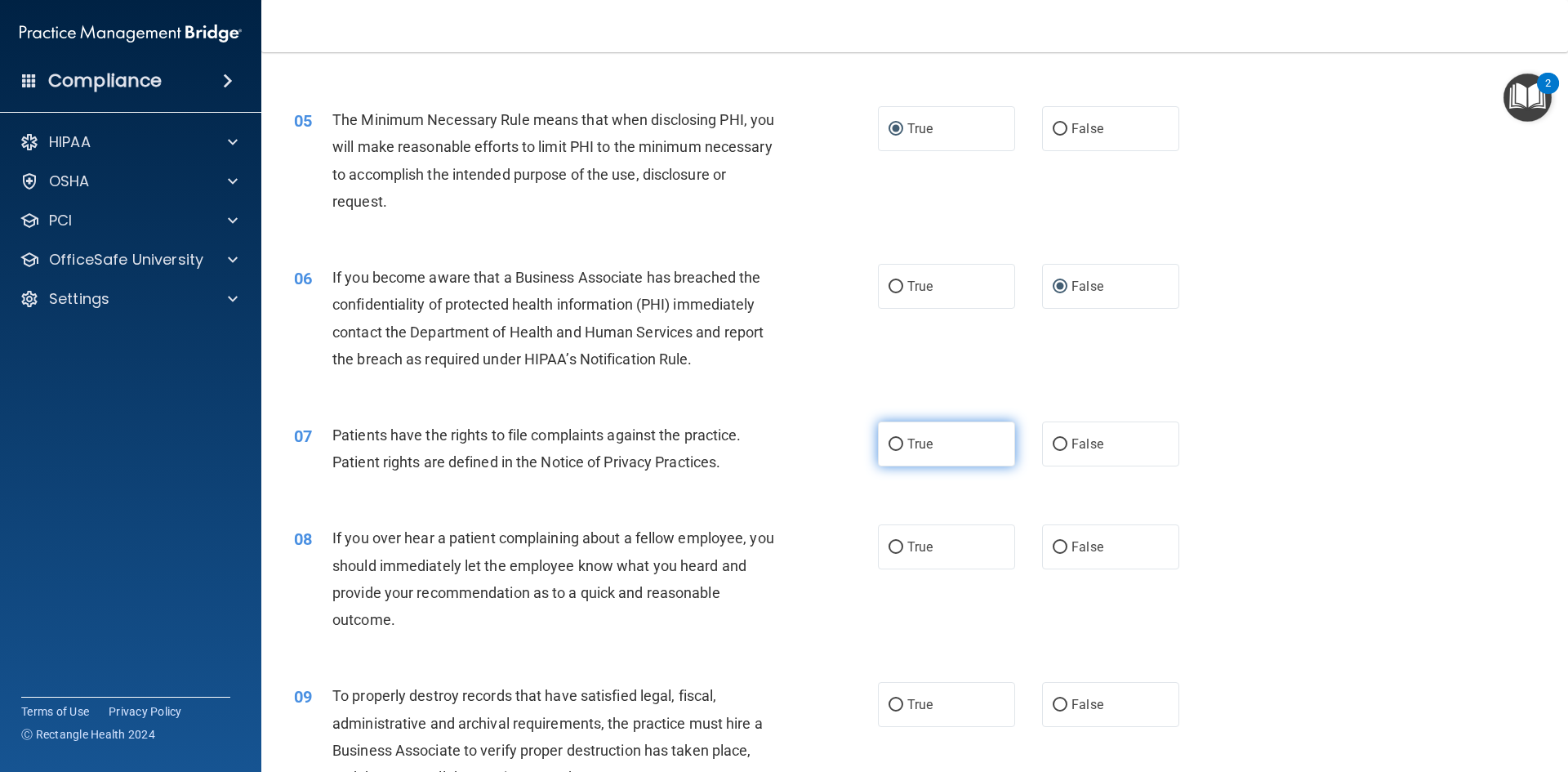
click at [888, 441] on input "True" at bounding box center [895, 445] width 15 height 12
radio input "true"
click at [1060, 547] on label "False" at bounding box center [1110, 547] width 138 height 45
click at [1060, 547] on input "False" at bounding box center [1060, 548] width 15 height 12
radio input "true"
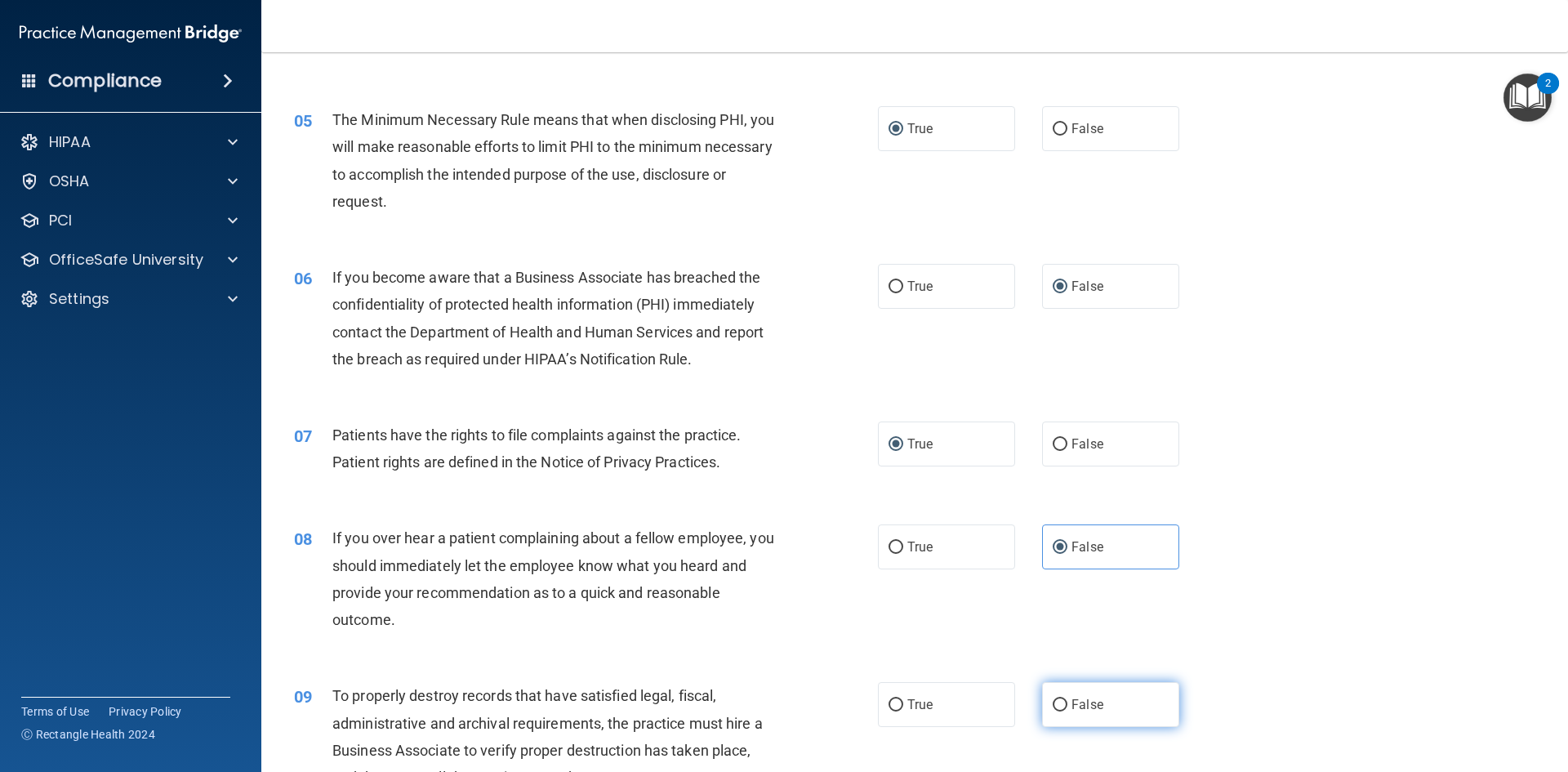
click at [1054, 699] on input "False" at bounding box center [1060, 705] width 15 height 12
radio input "true"
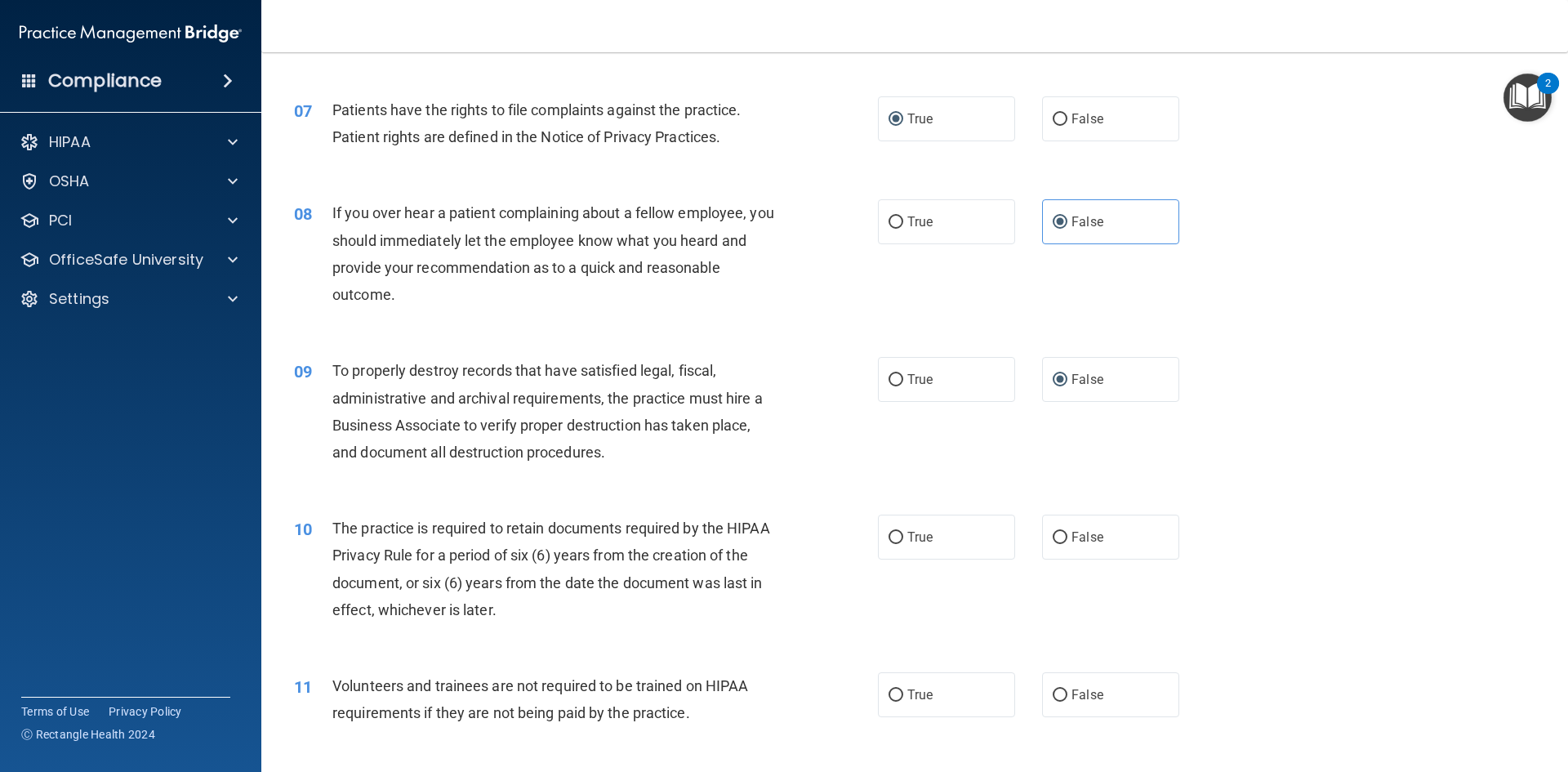
scroll to position [899, 0]
click at [888, 535] on input "True" at bounding box center [895, 537] width 15 height 12
radio input "true"
click at [1053, 688] on input "False" at bounding box center [1060, 694] width 15 height 12
radio input "true"
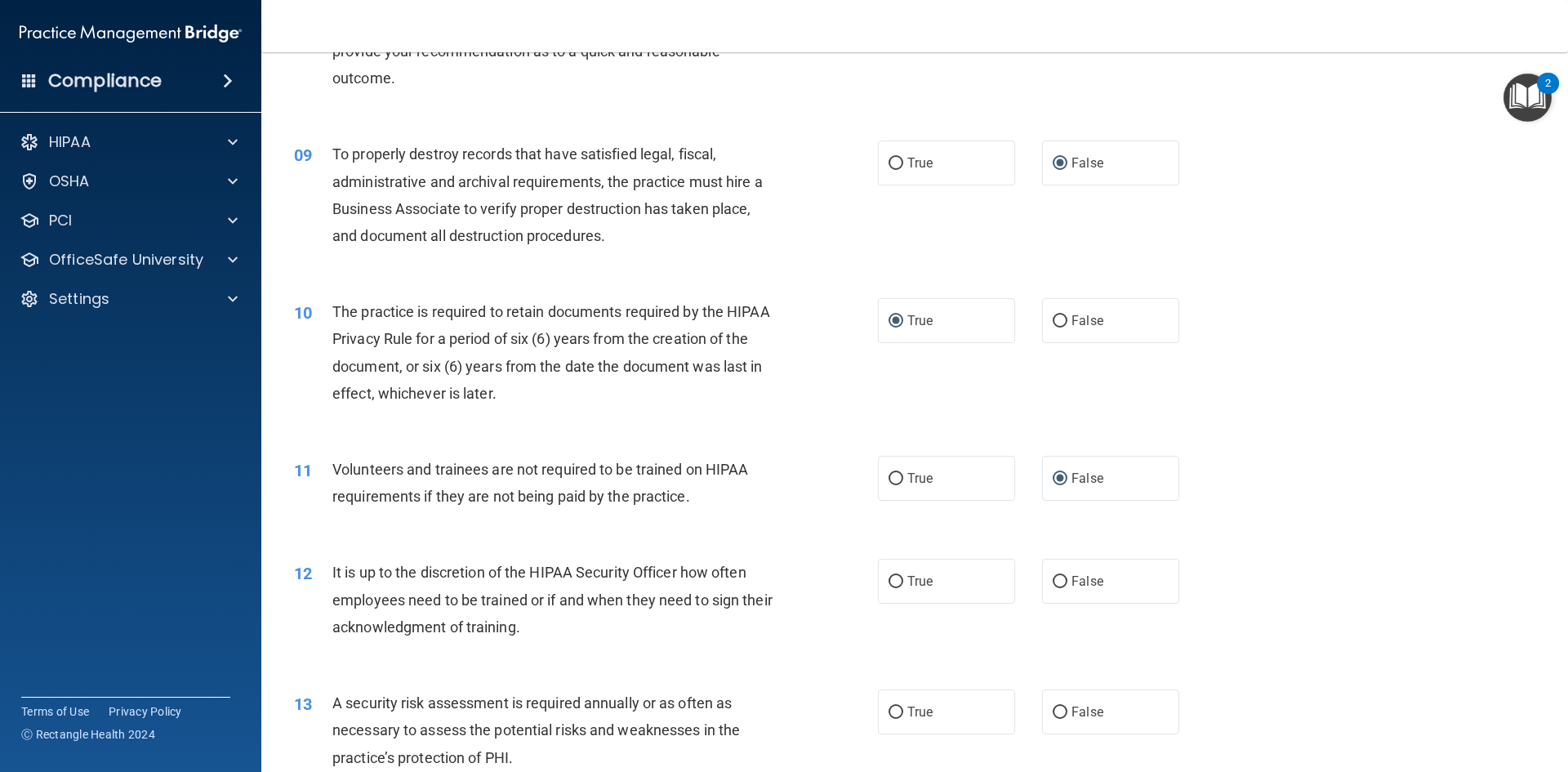
scroll to position [1226, 0]
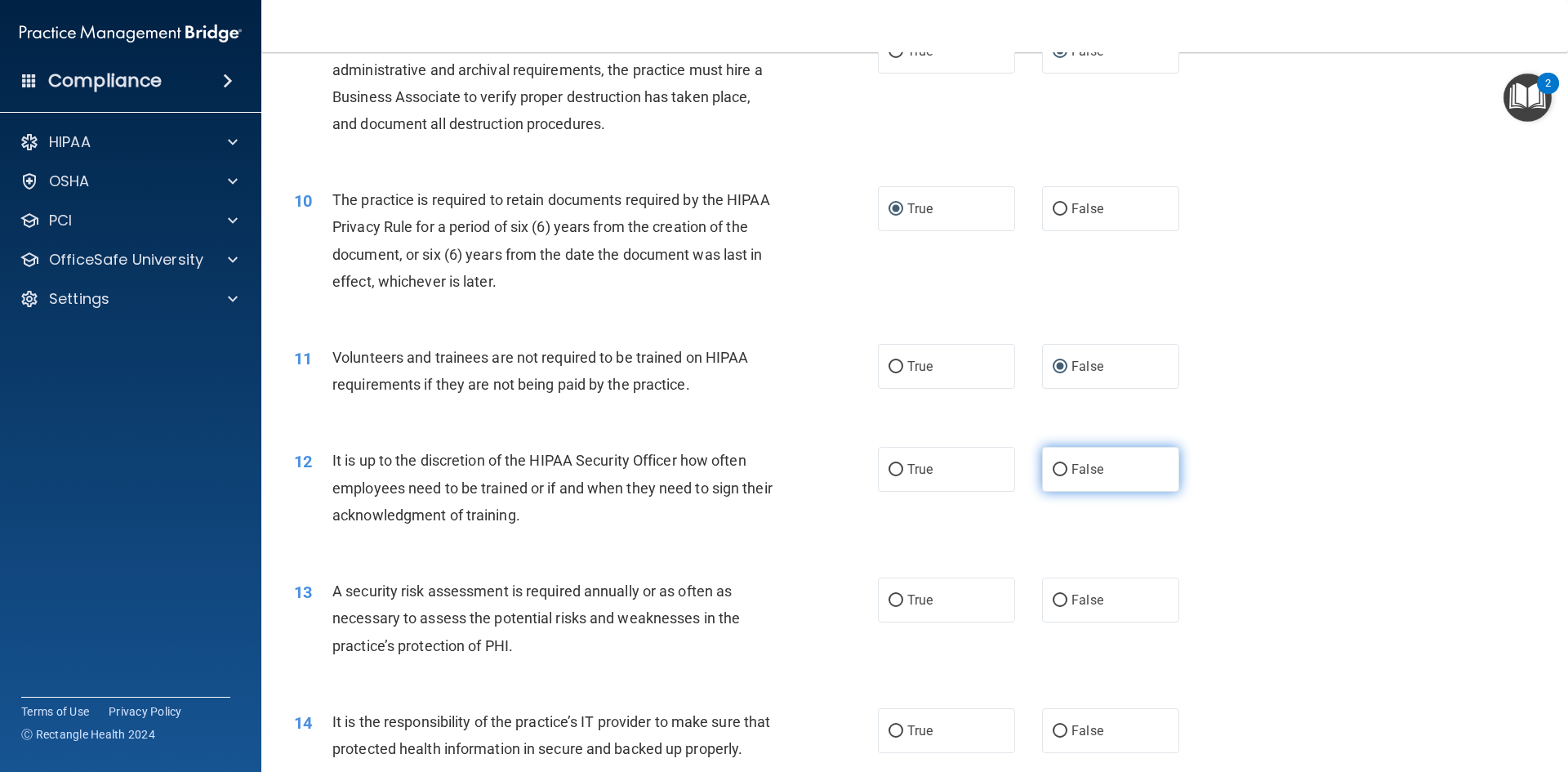
click at [1053, 470] on input "False" at bounding box center [1060, 470] width 15 height 12
radio input "true"
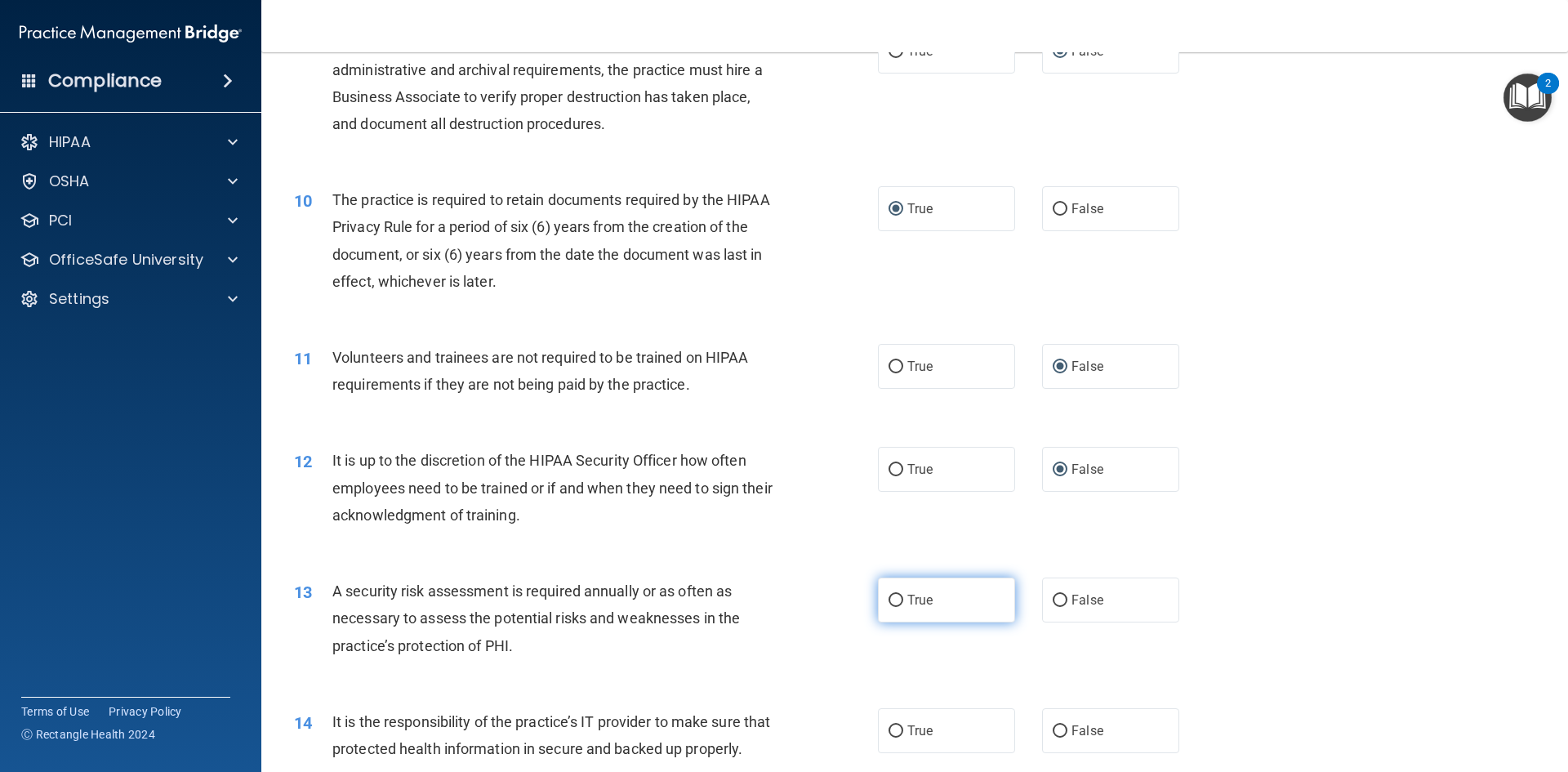
click at [891, 604] on input "True" at bounding box center [895, 600] width 15 height 12
radio input "true"
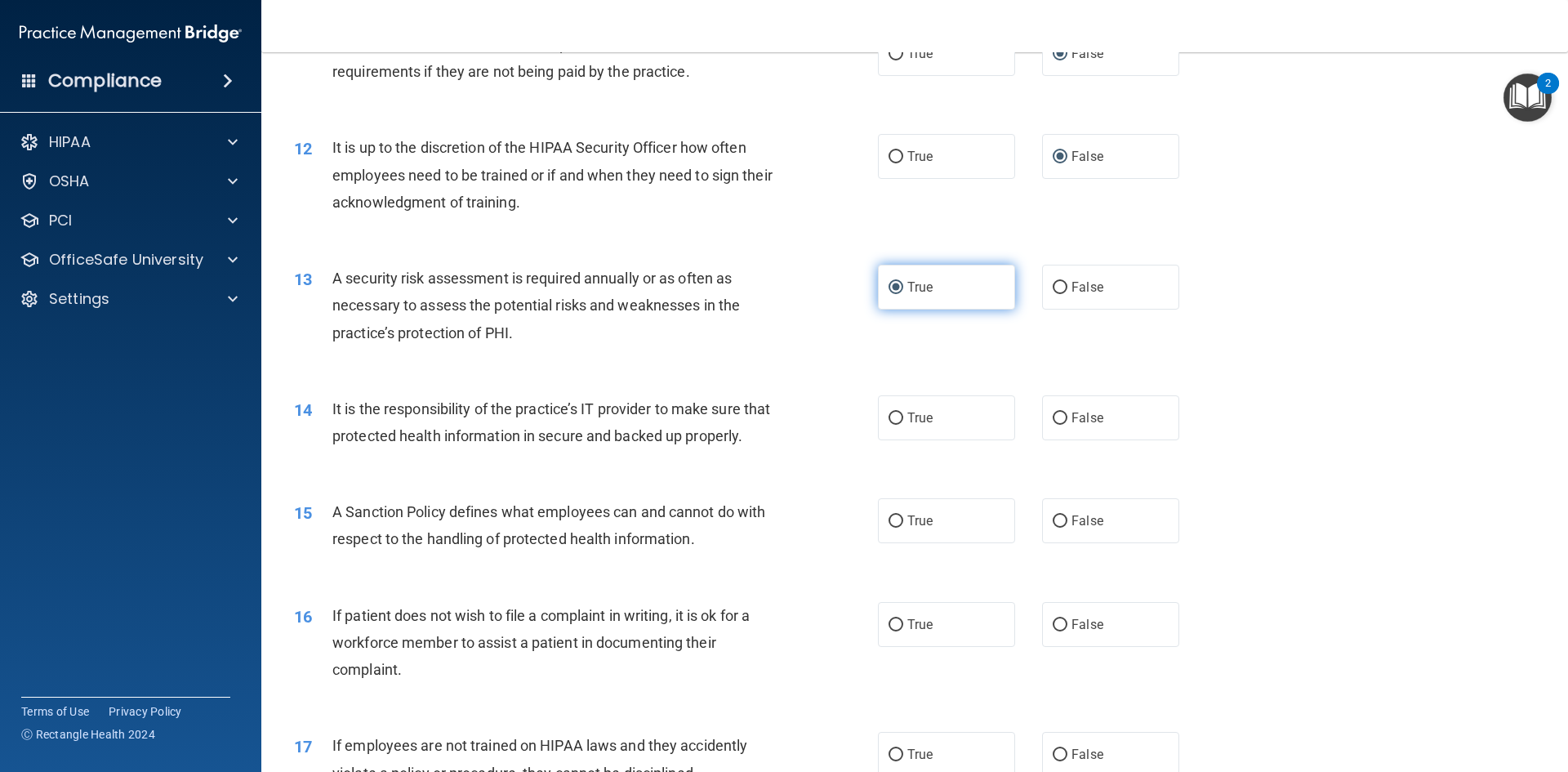
scroll to position [1552, 0]
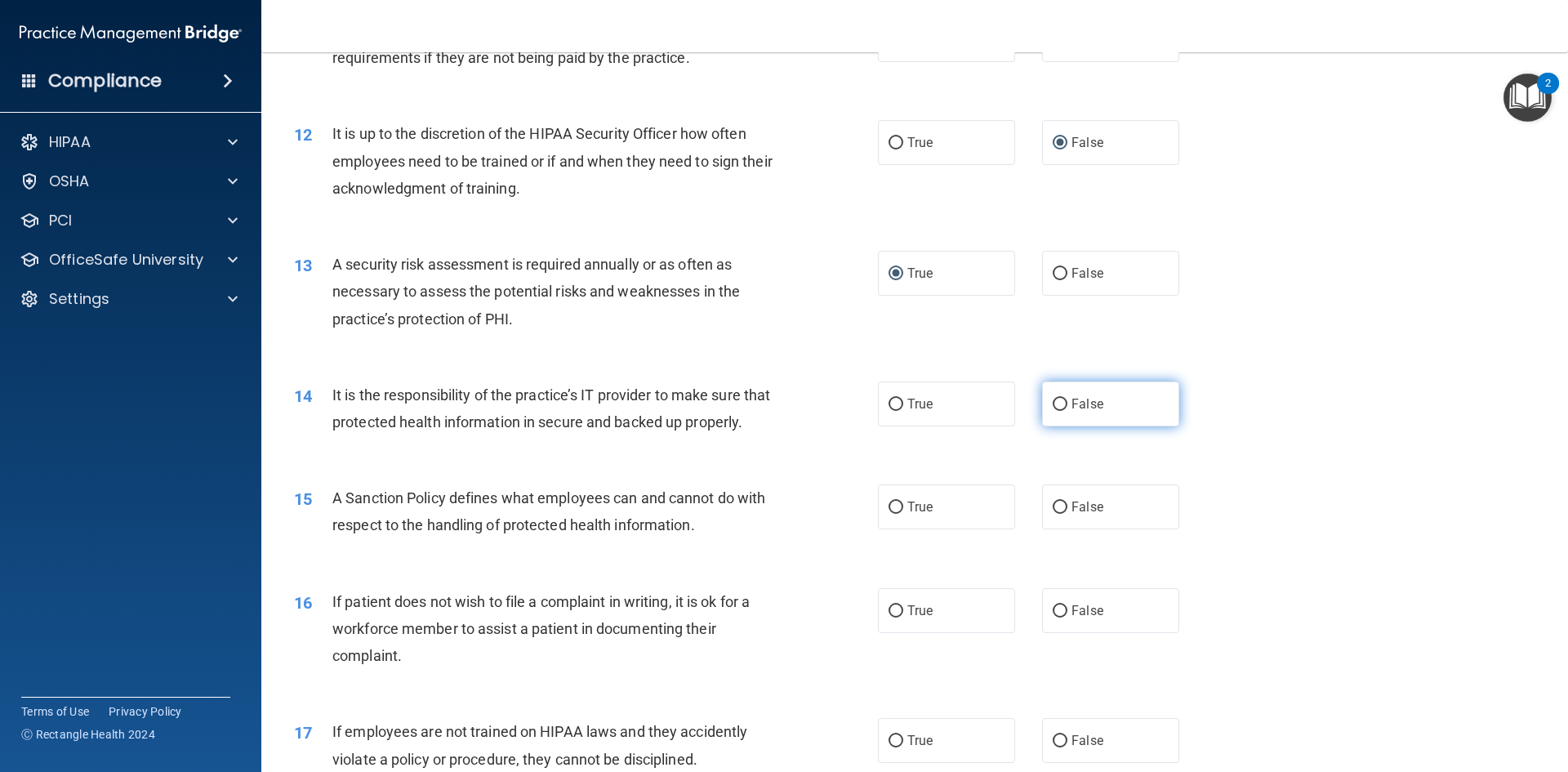
click at [1042, 396] on label "False" at bounding box center [1110, 403] width 138 height 45
click at [1053, 399] on input "False" at bounding box center [1060, 405] width 15 height 12
radio input "true"
click at [1053, 514] on input "False" at bounding box center [1060, 508] width 15 height 12
radio input "true"
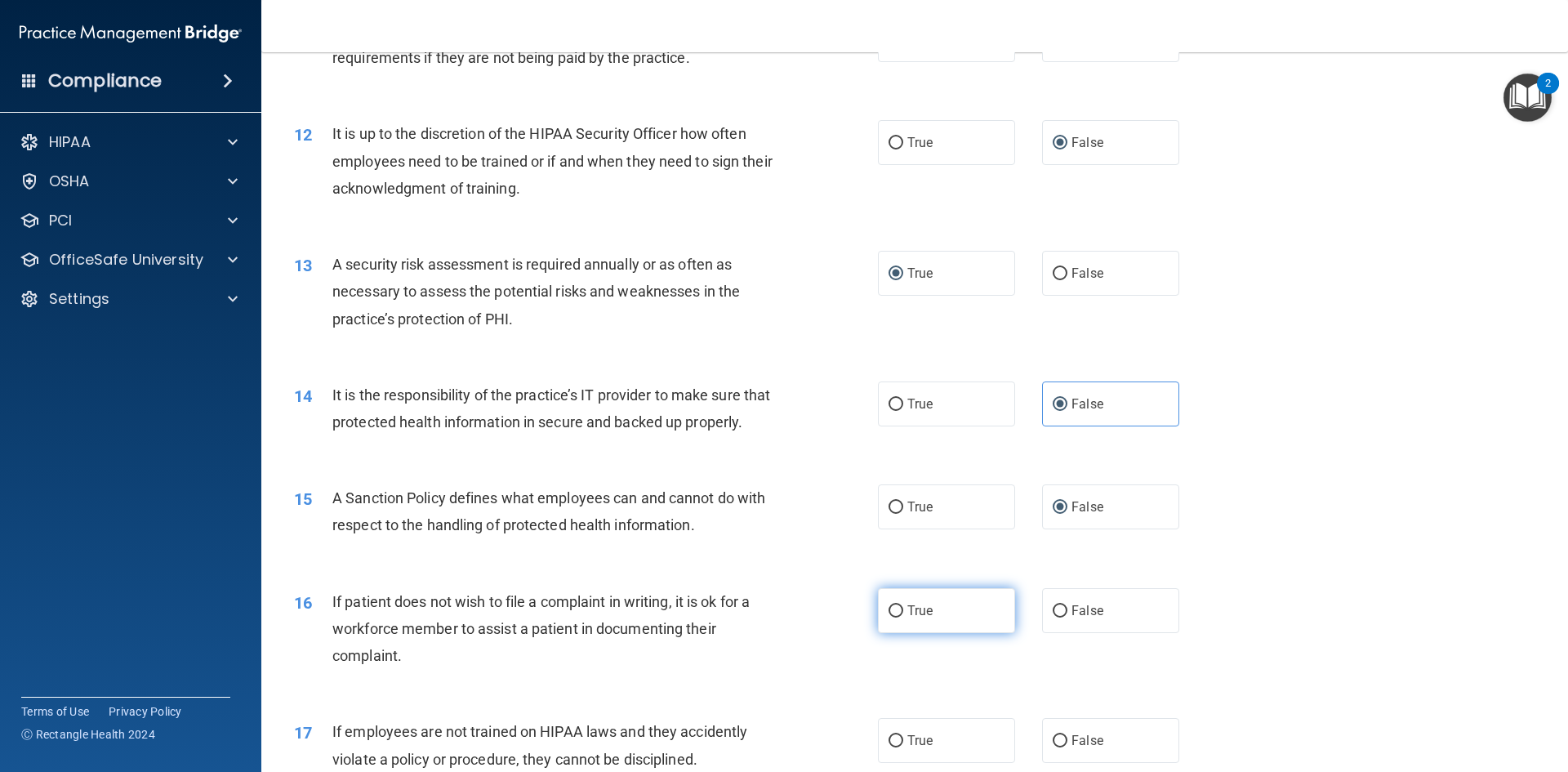
click at [888, 617] on input "True" at bounding box center [895, 611] width 15 height 12
radio input "true"
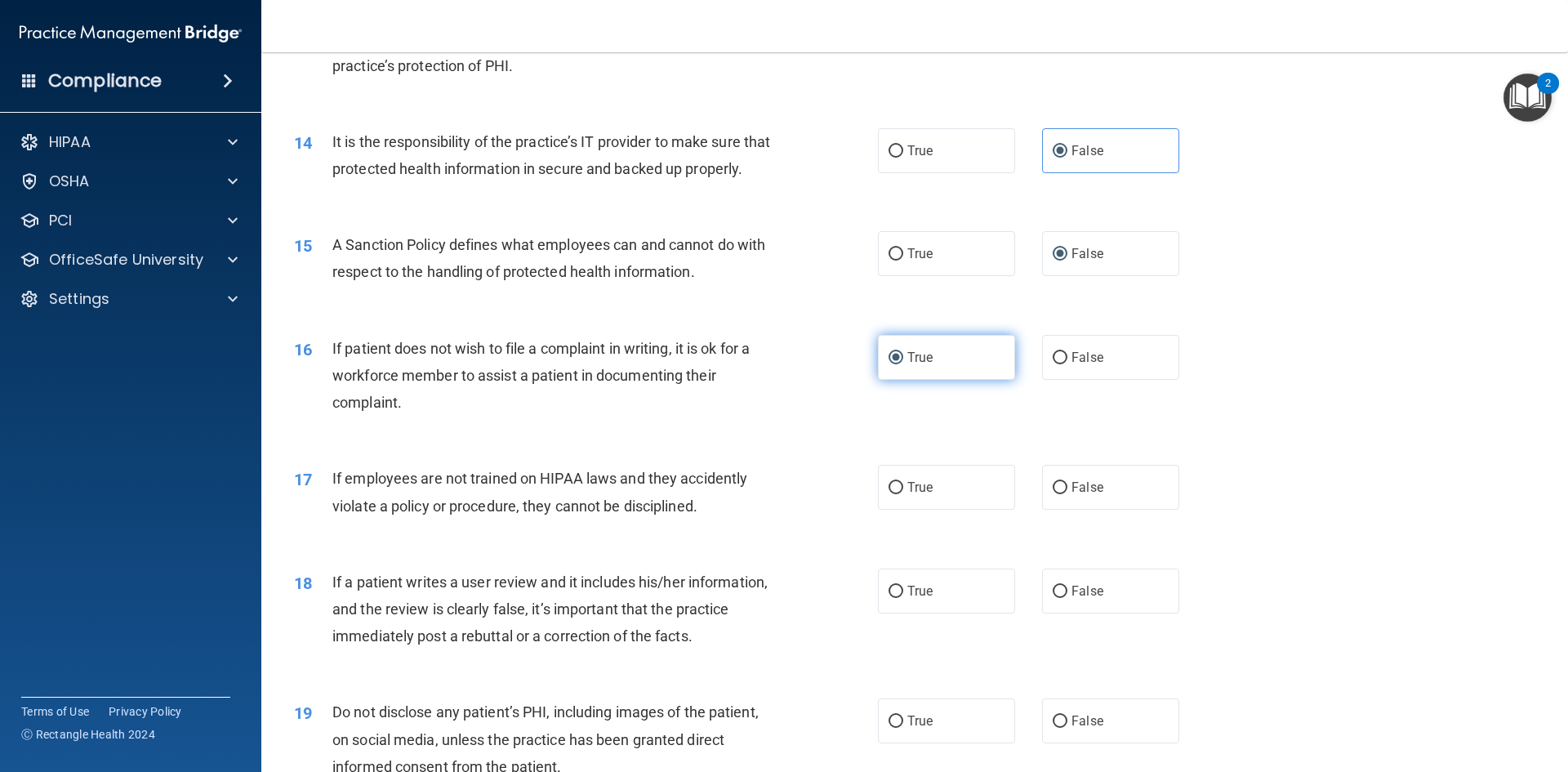
scroll to position [1961, 0]
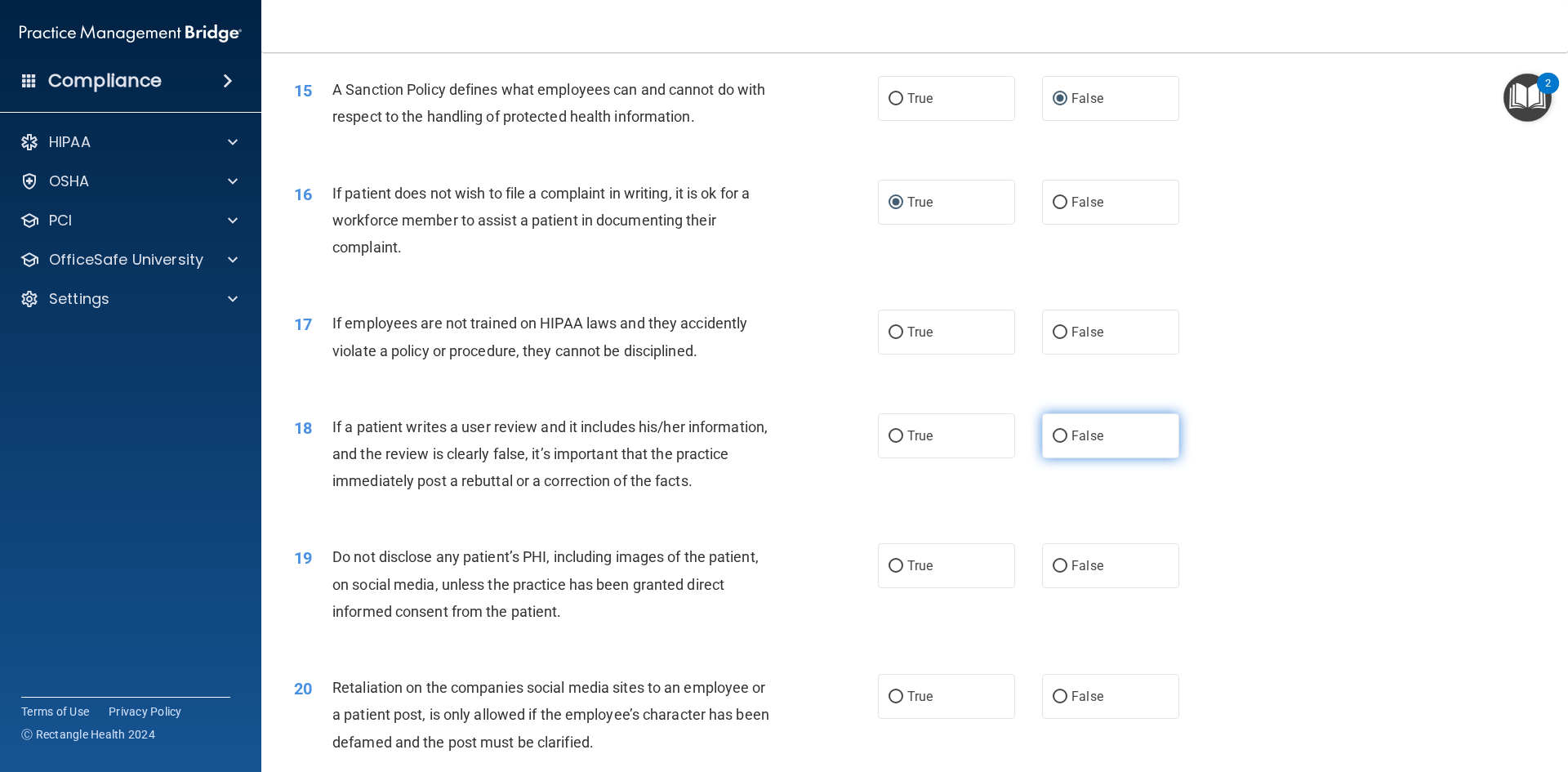
click at [1053, 443] on input "False" at bounding box center [1060, 437] width 15 height 12
radio input "true"
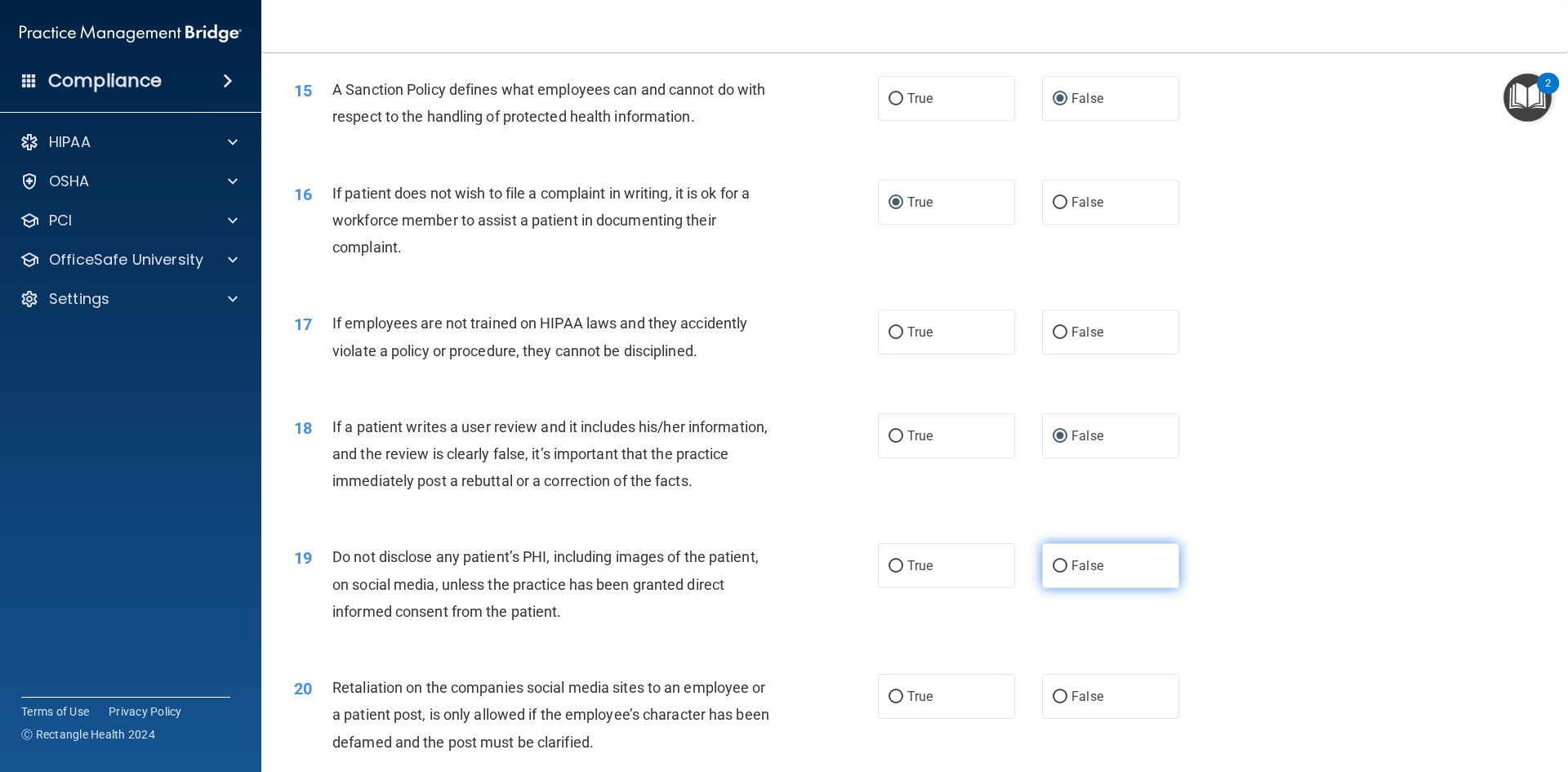
click at [1053, 573] on input "False" at bounding box center [1060, 567] width 15 height 12
radio input "true"
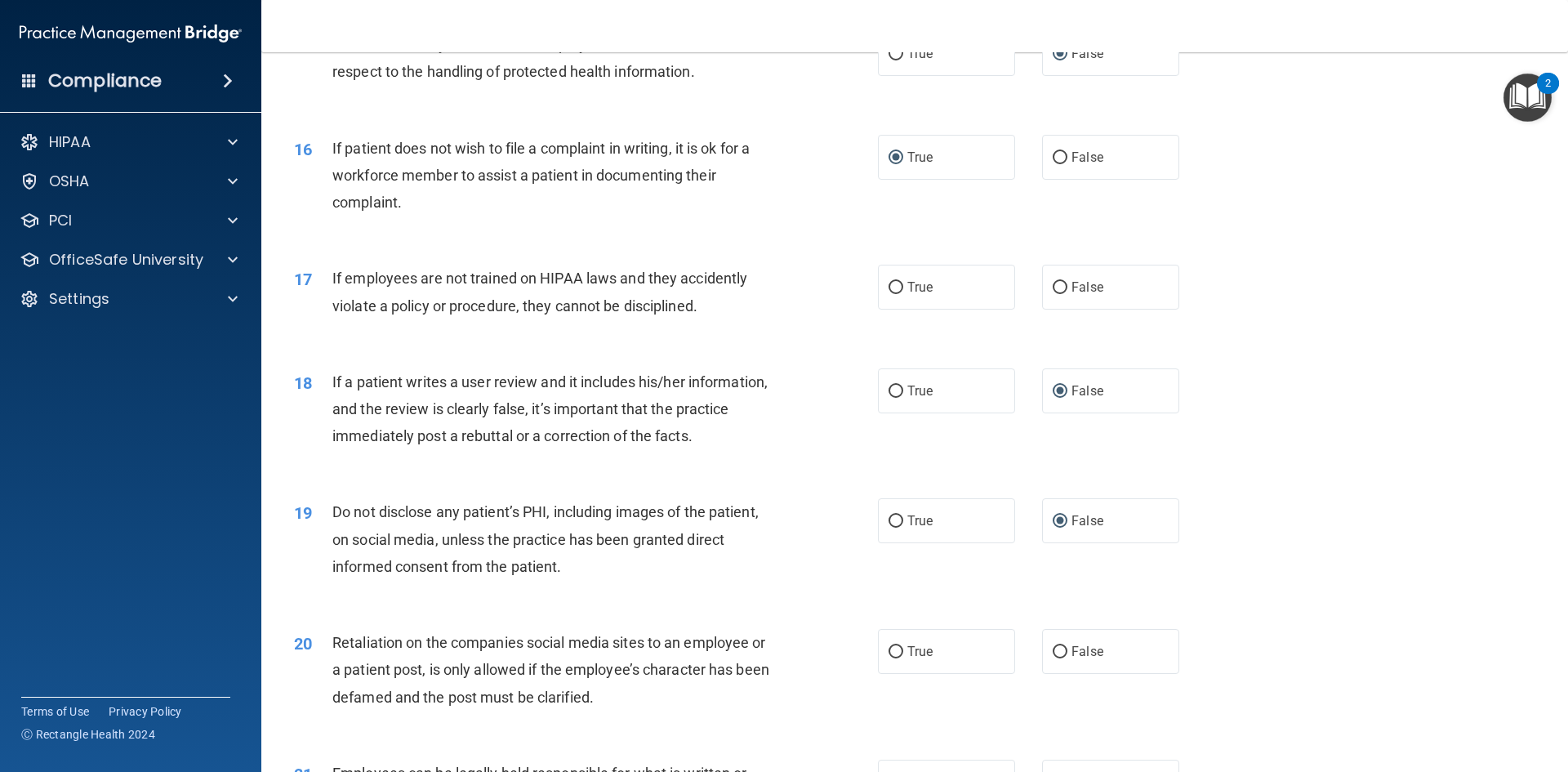
scroll to position [2205, 0]
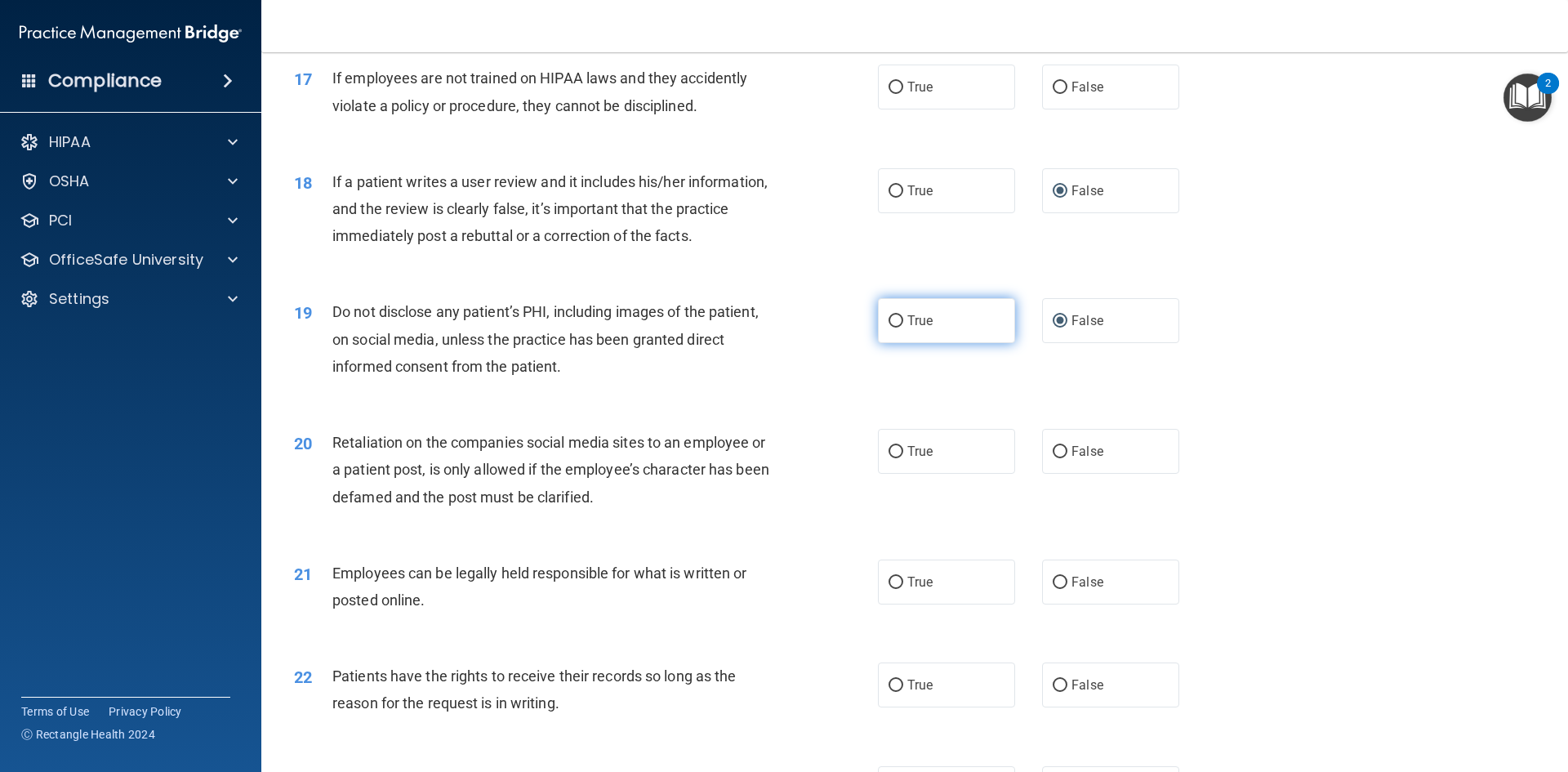
click at [888, 327] on input "True" at bounding box center [895, 321] width 15 height 12
radio input "true"
radio input "false"
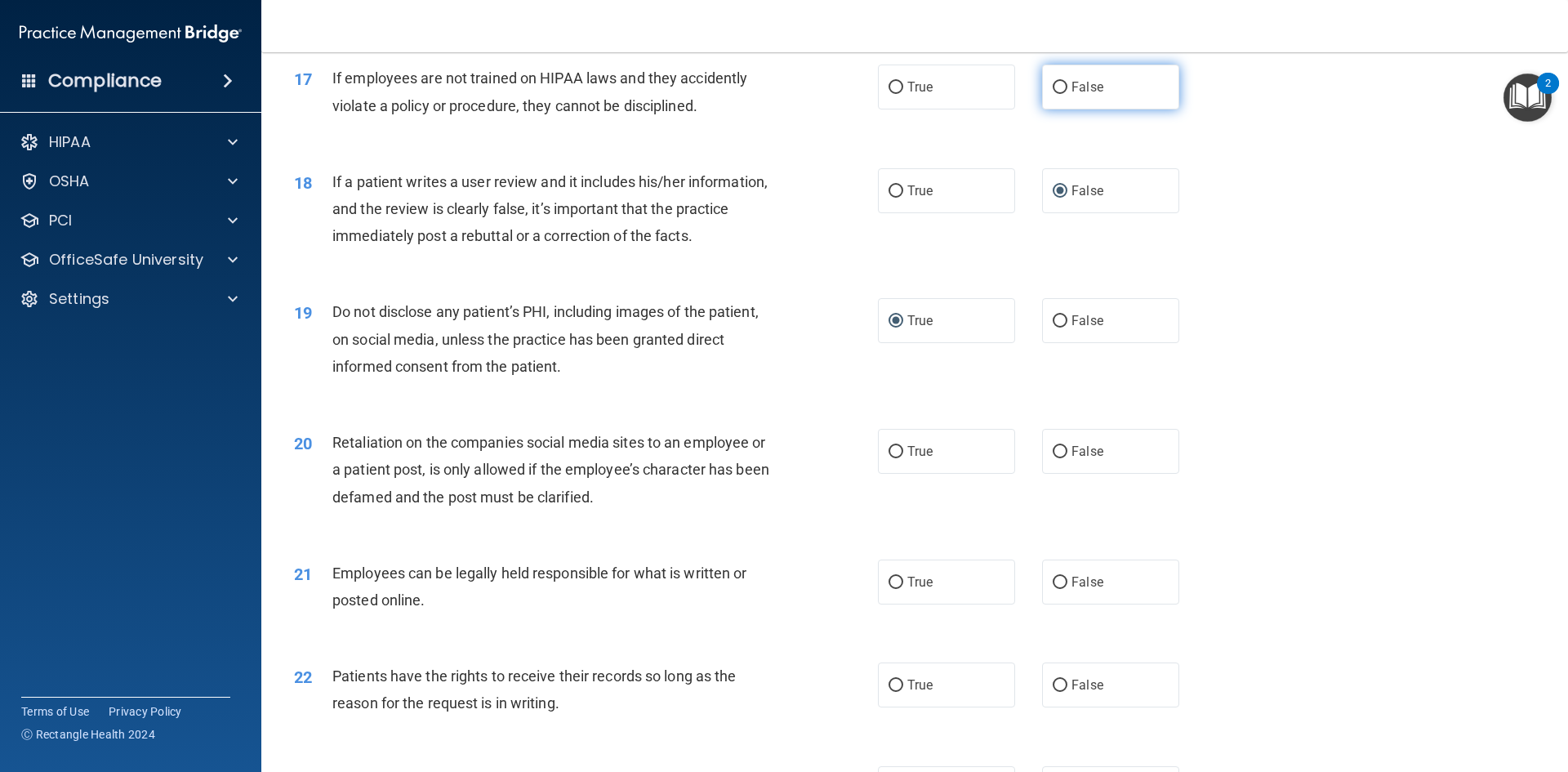
click at [1054, 94] on input "False" at bounding box center [1060, 88] width 15 height 12
radio input "true"
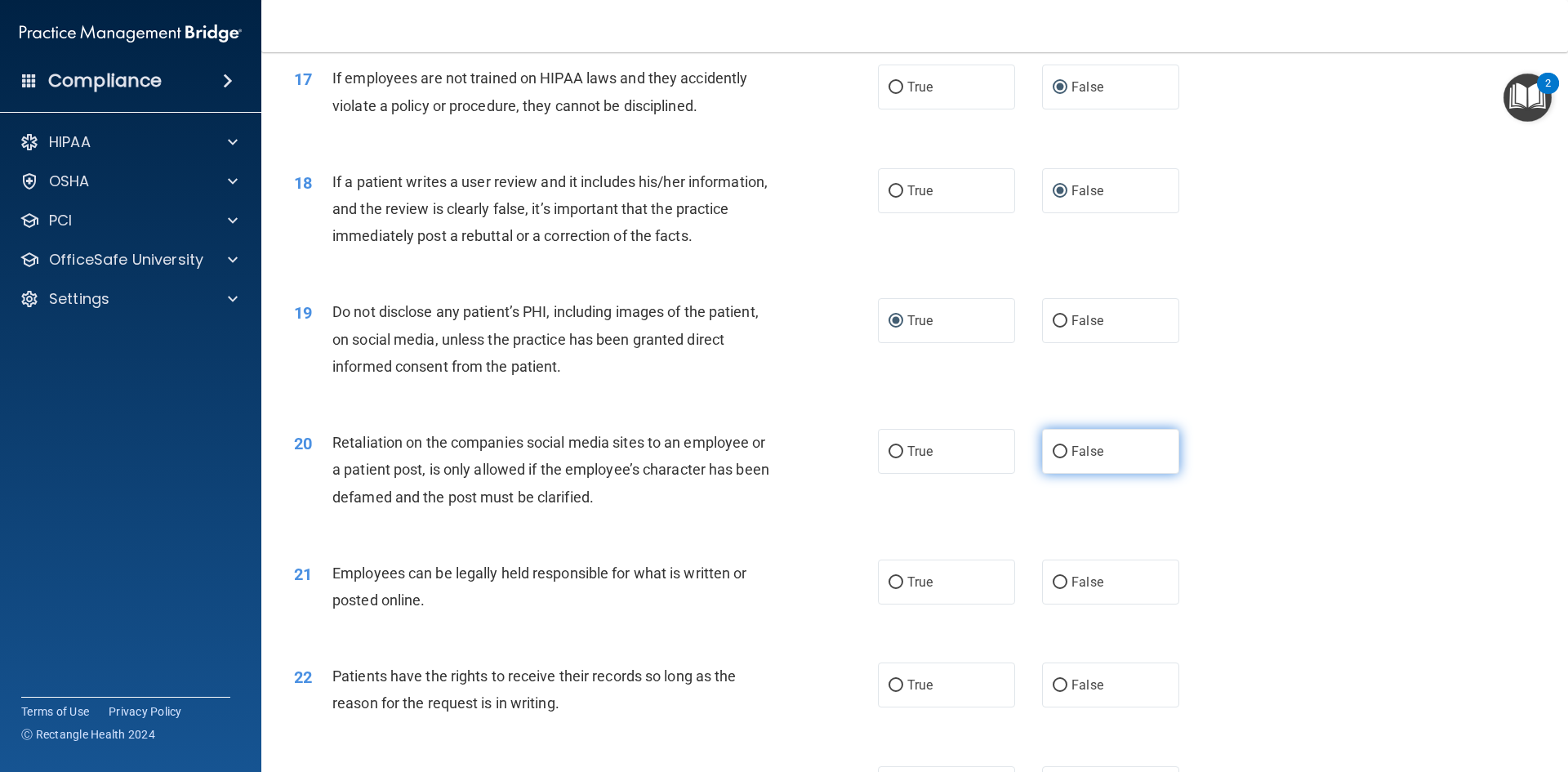
click at [1056, 458] on input "False" at bounding box center [1060, 452] width 15 height 12
radio input "true"
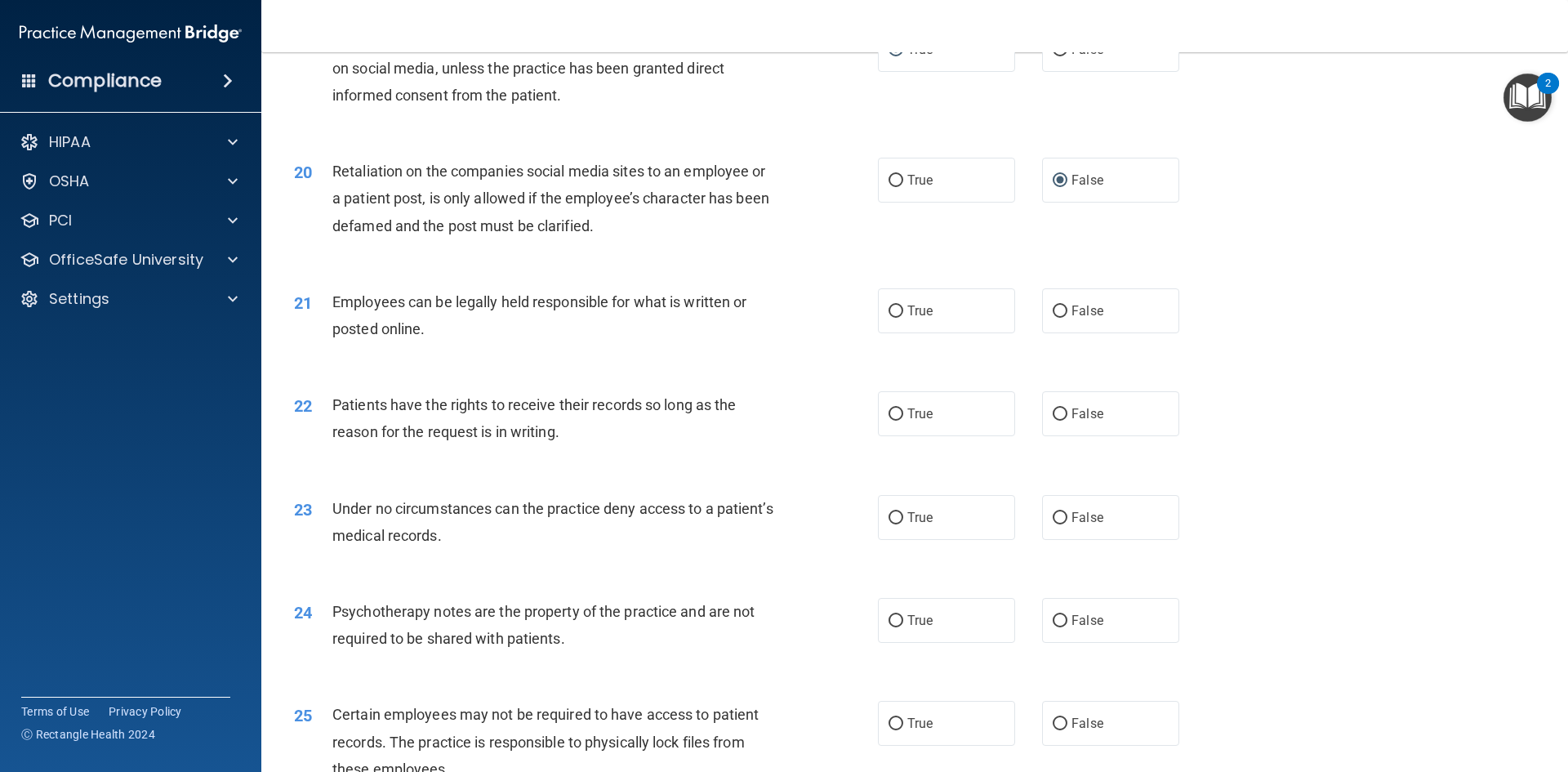
scroll to position [2532, 0]
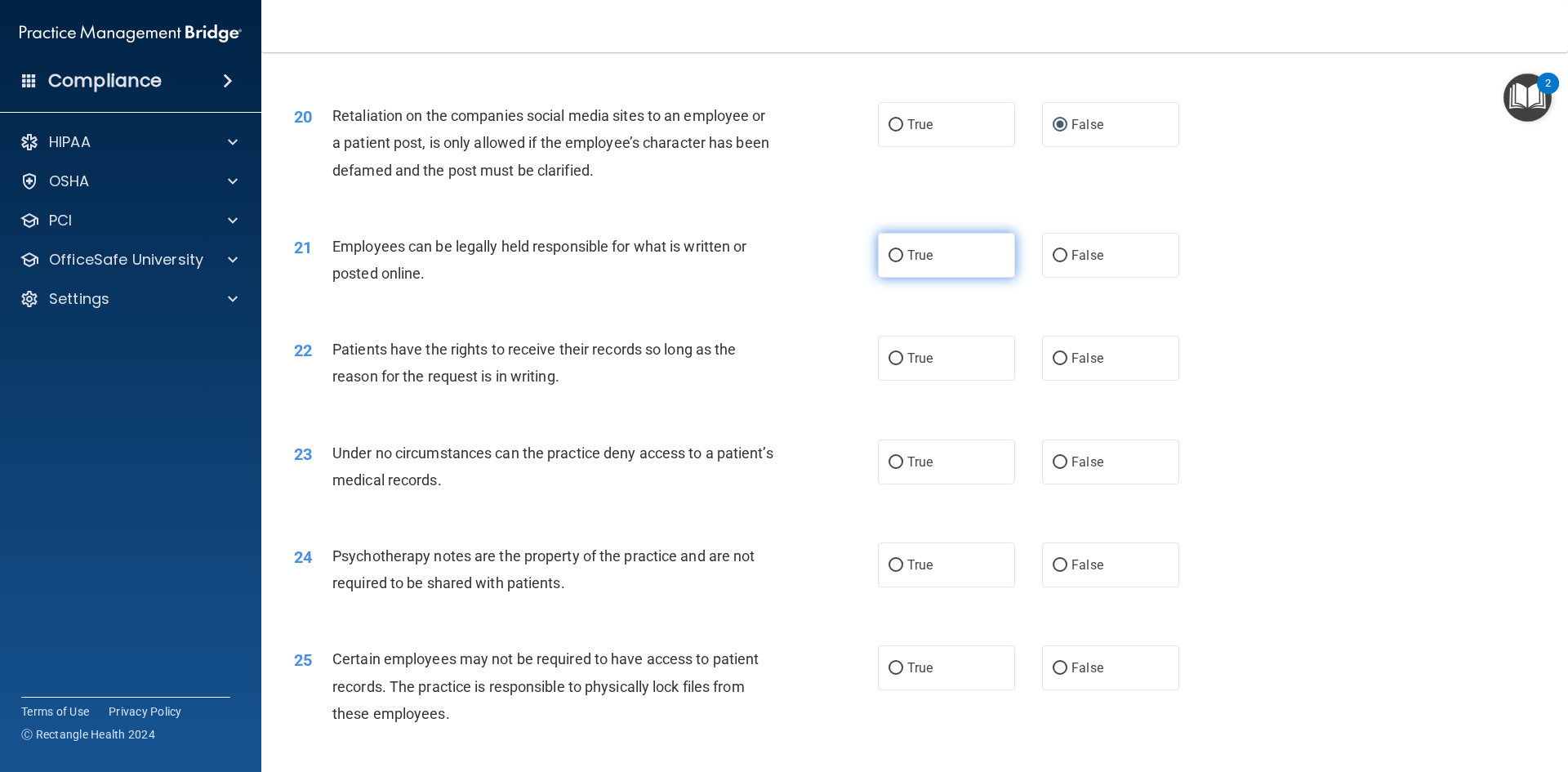
click at [892, 262] on input "True" at bounding box center [895, 256] width 15 height 12
radio input "true"
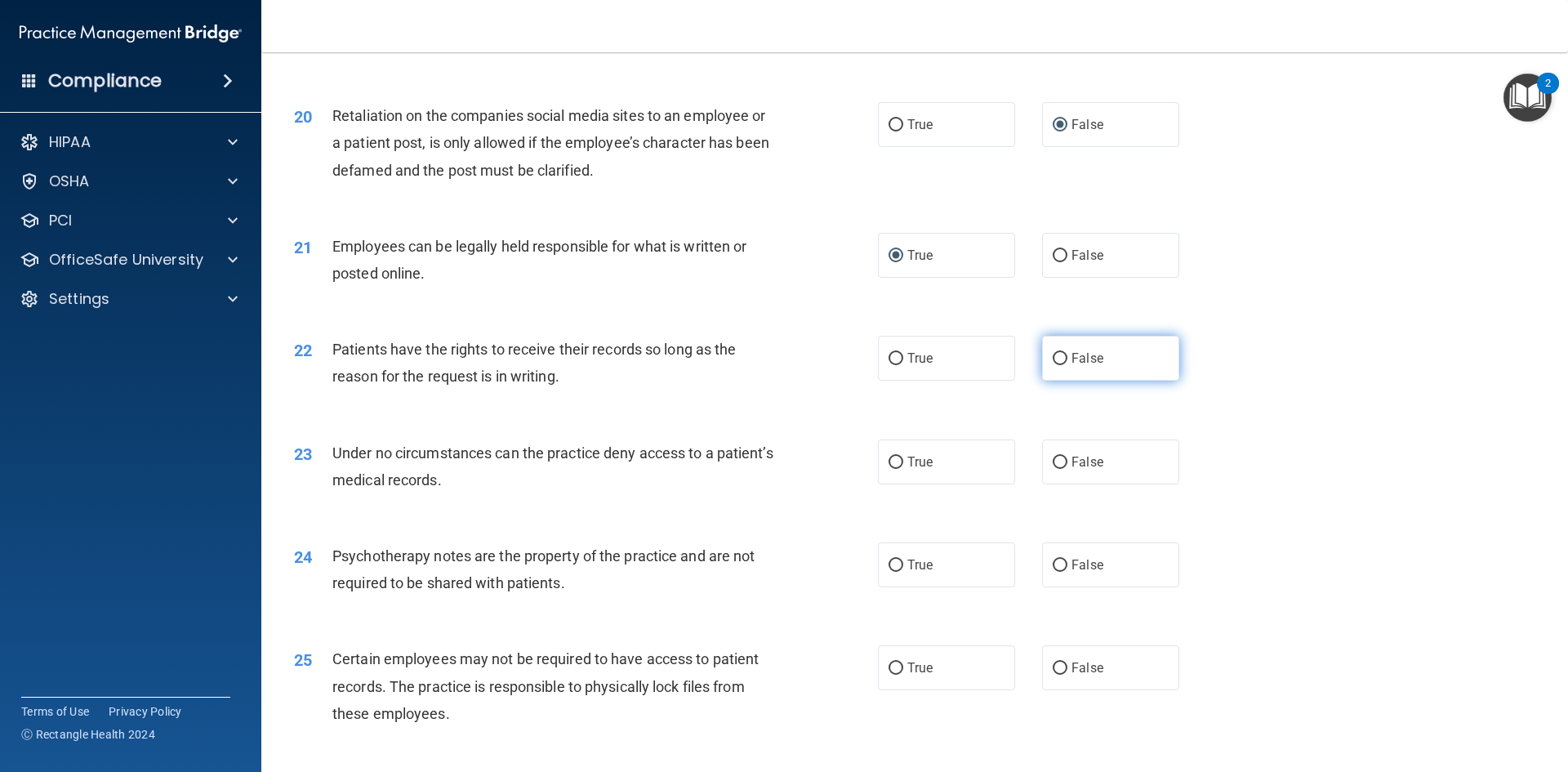
click at [1053, 365] on input "False" at bounding box center [1060, 359] width 15 height 12
radio input "true"
click at [1053, 469] on input "False" at bounding box center [1060, 463] width 15 height 12
radio input "true"
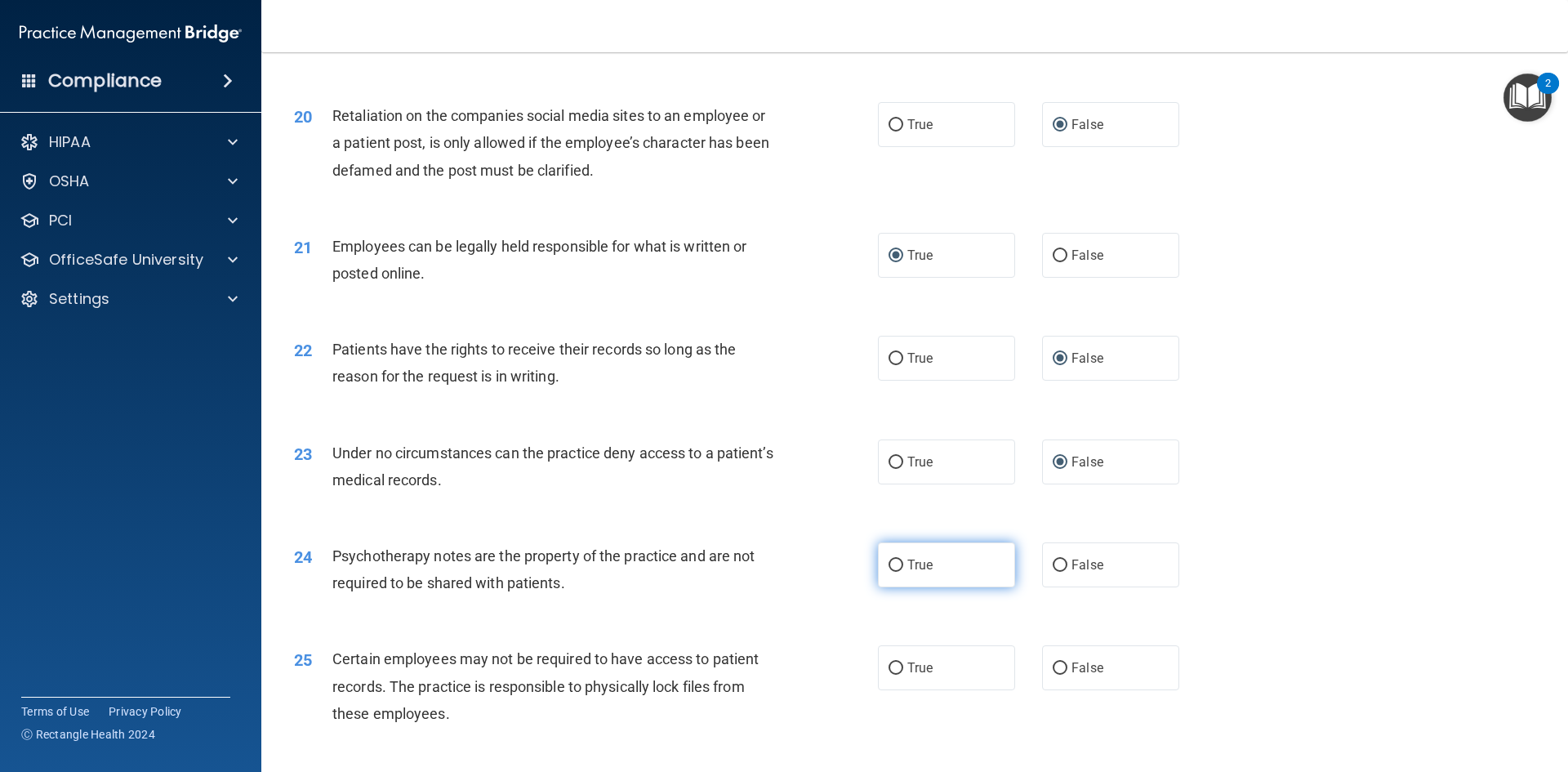
click at [896, 572] on input "True" at bounding box center [895, 566] width 15 height 12
radio input "true"
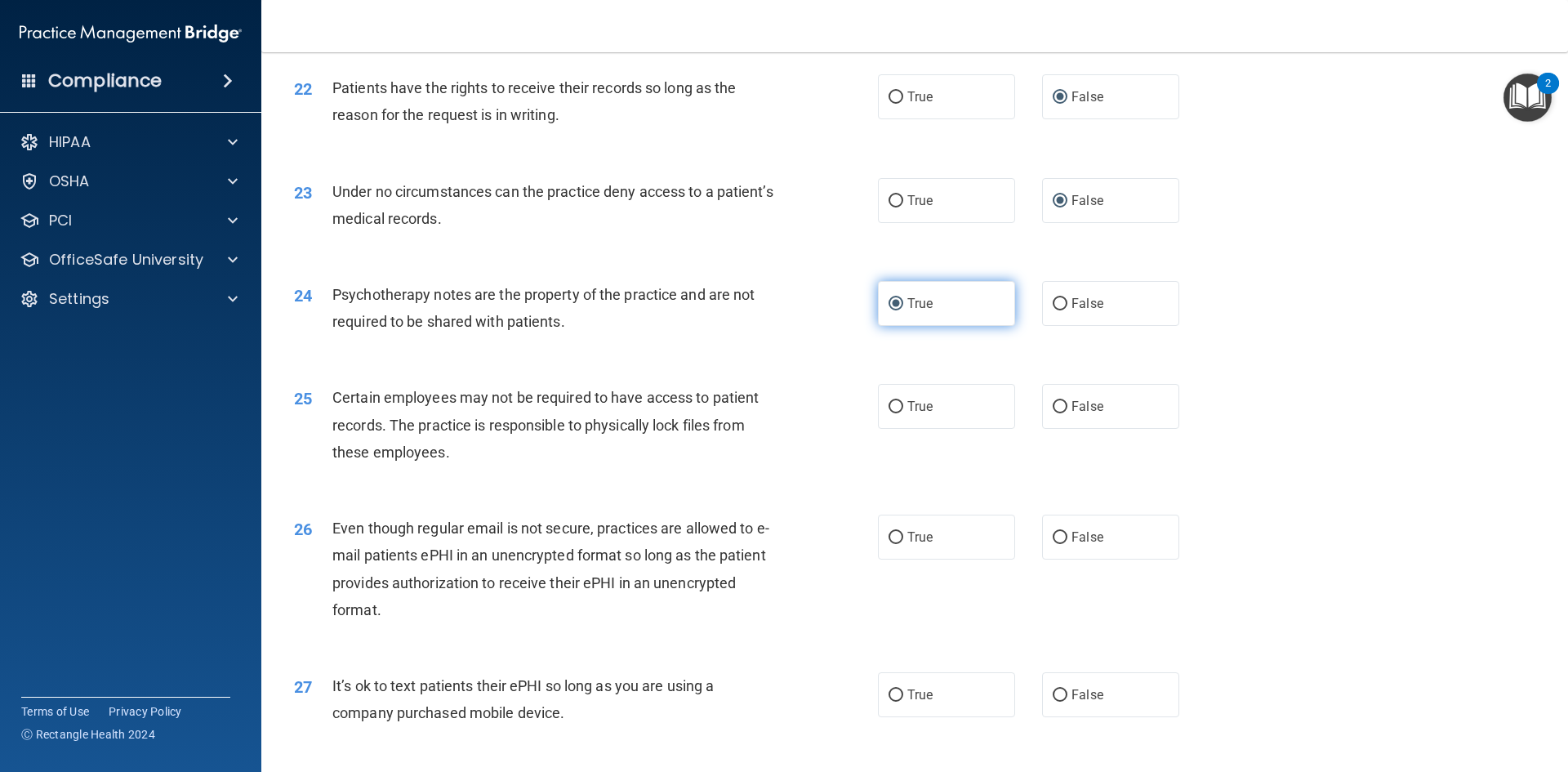
scroll to position [2940, 0]
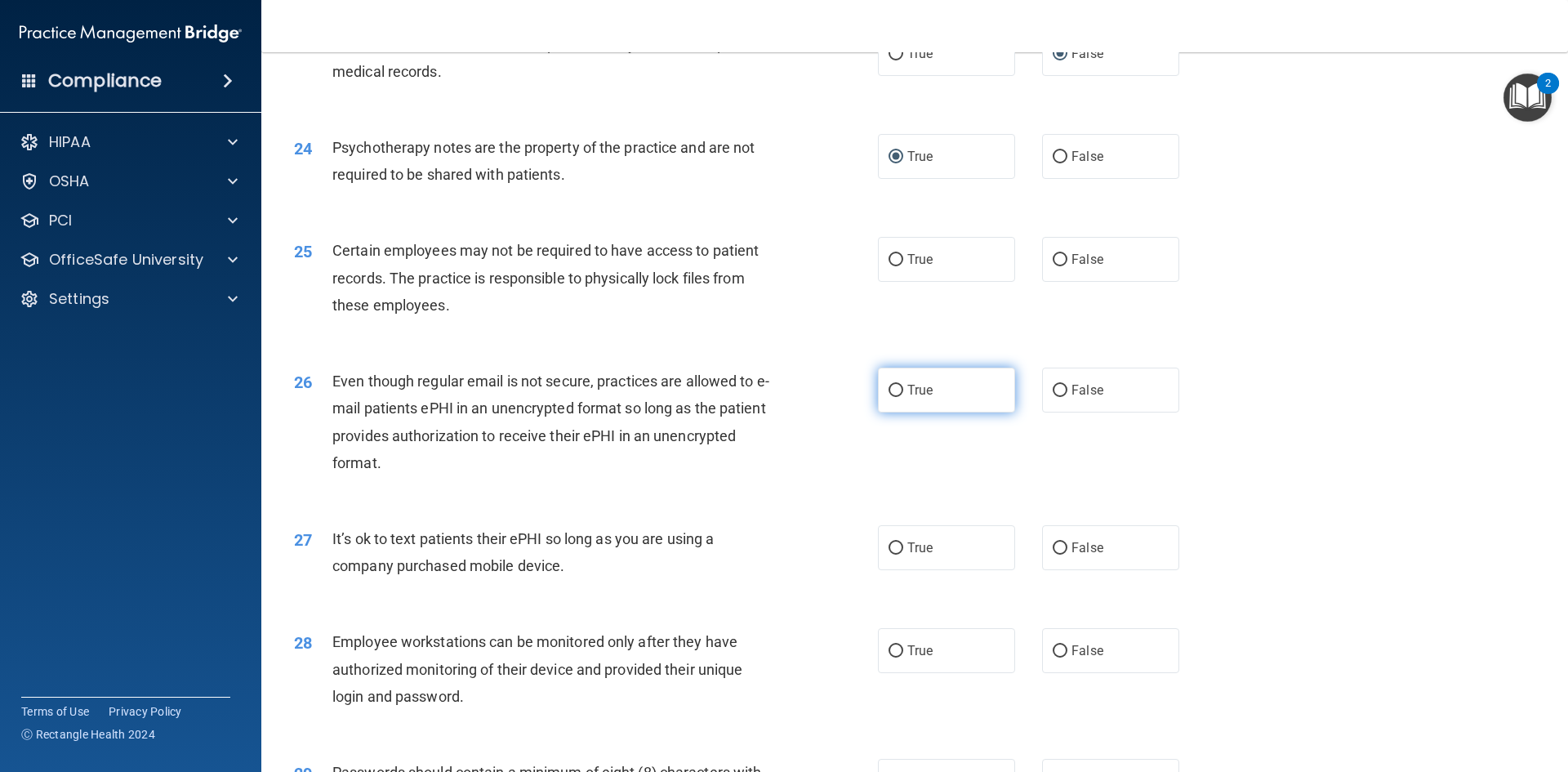
click at [888, 397] on input "True" at bounding box center [895, 391] width 15 height 12
radio input "true"
click at [888, 266] on input "True" at bounding box center [895, 260] width 15 height 12
radio input "true"
click at [1053, 555] on input "False" at bounding box center [1060, 549] width 15 height 12
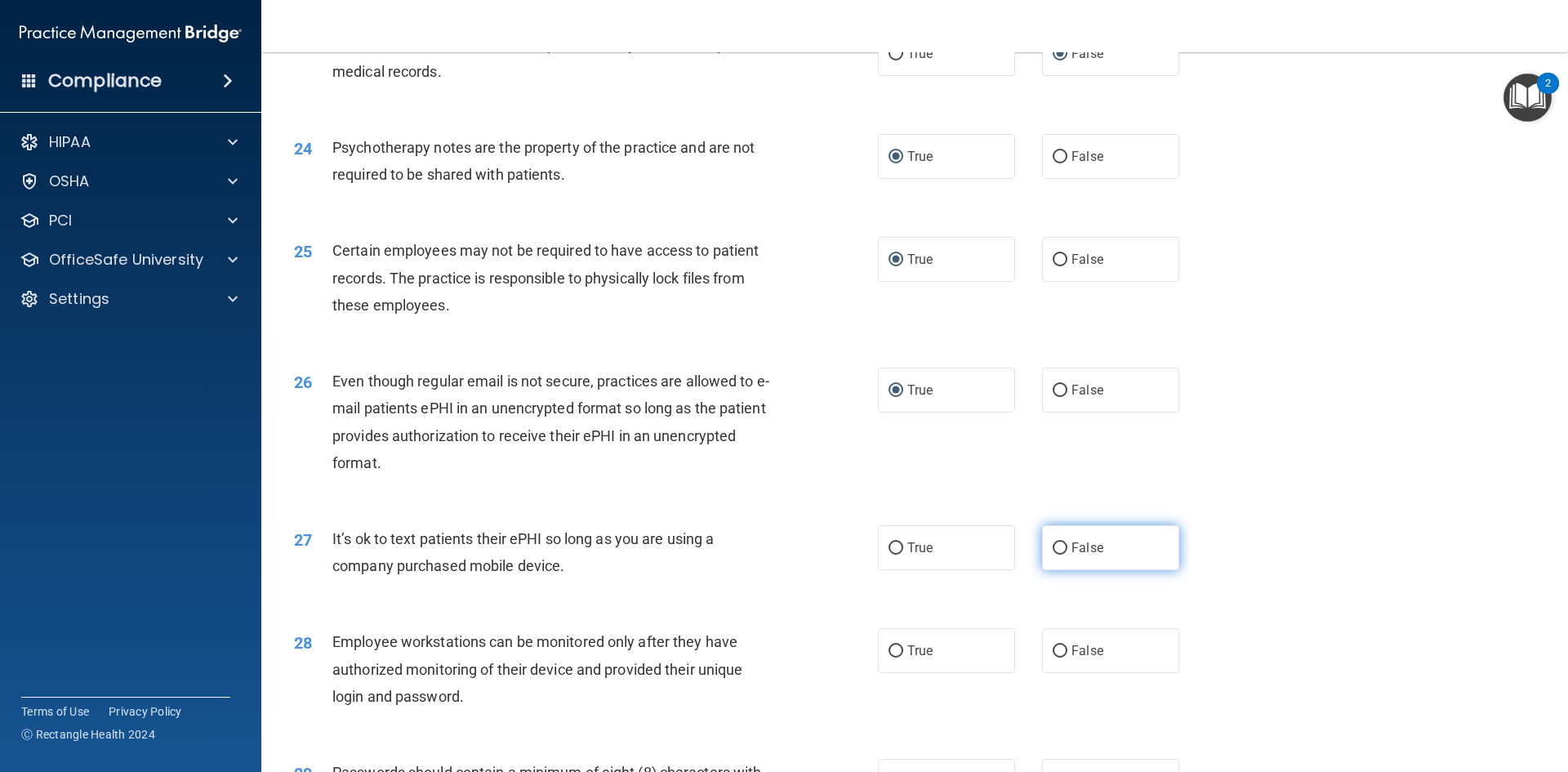
radio input "true"
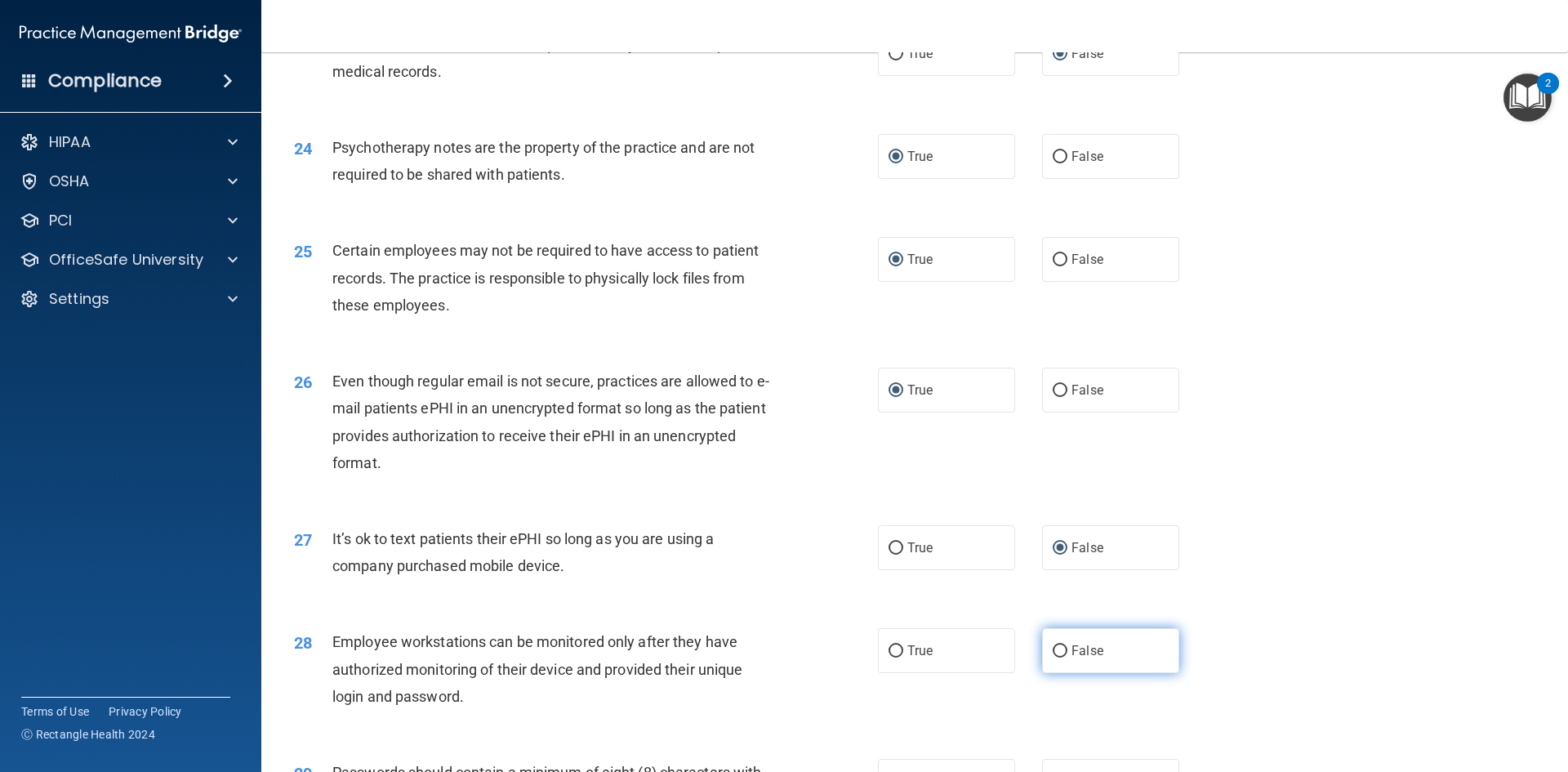
click at [1053, 657] on input "False" at bounding box center [1060, 651] width 15 height 12
radio input "true"
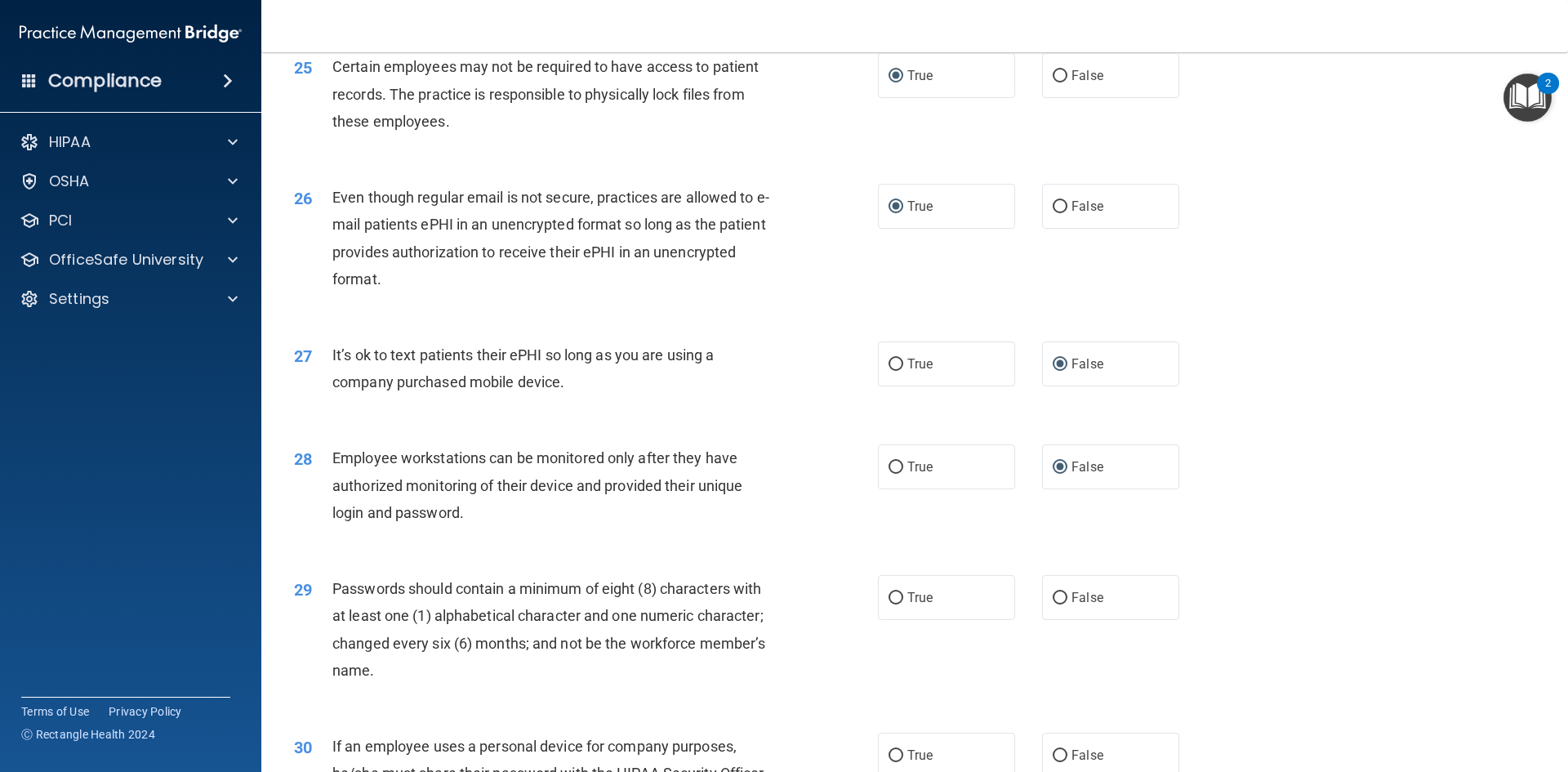
scroll to position [3186, 0]
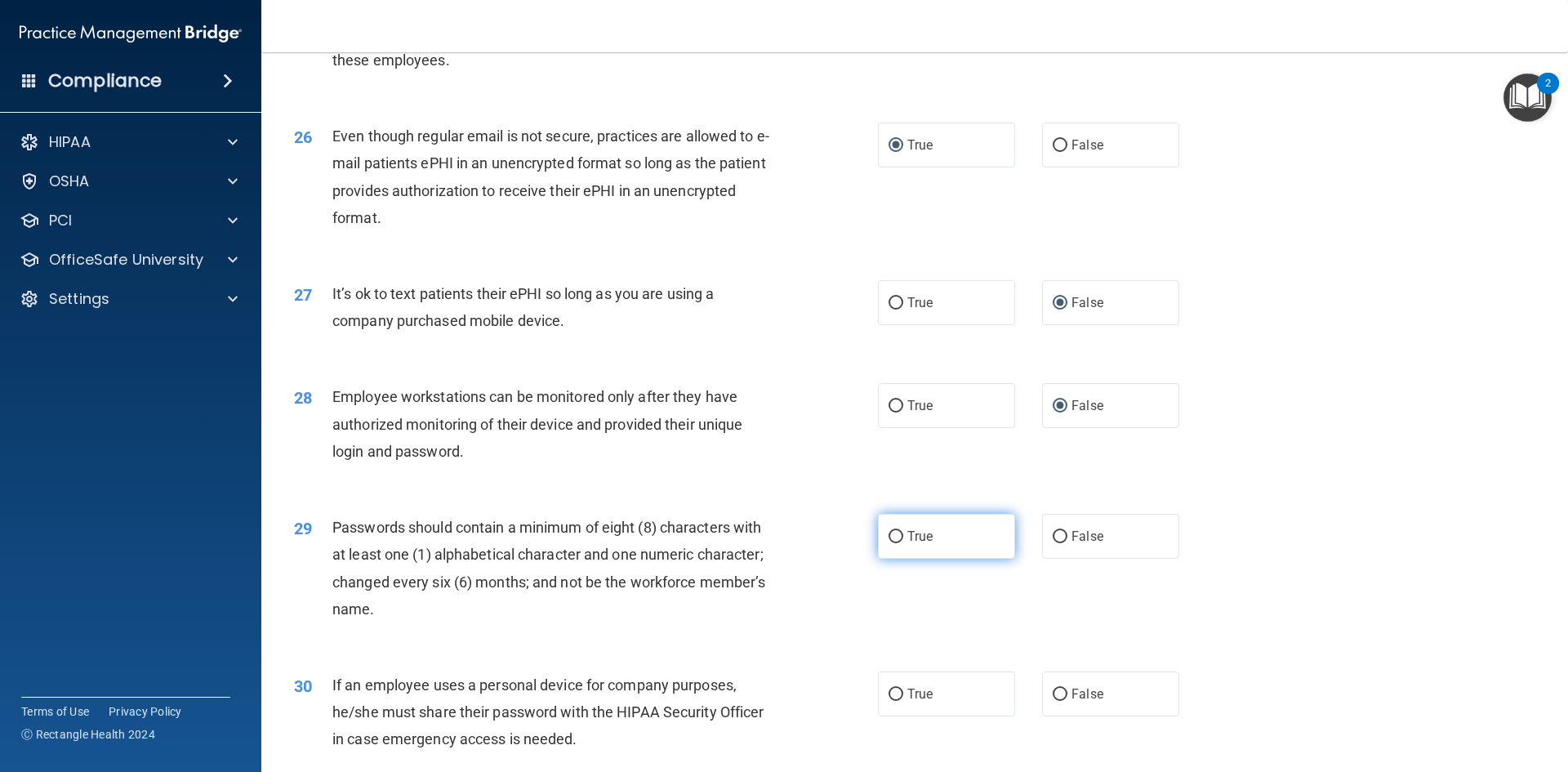
click at [888, 544] on input "True" at bounding box center [895, 537] width 15 height 12
radio input "true"
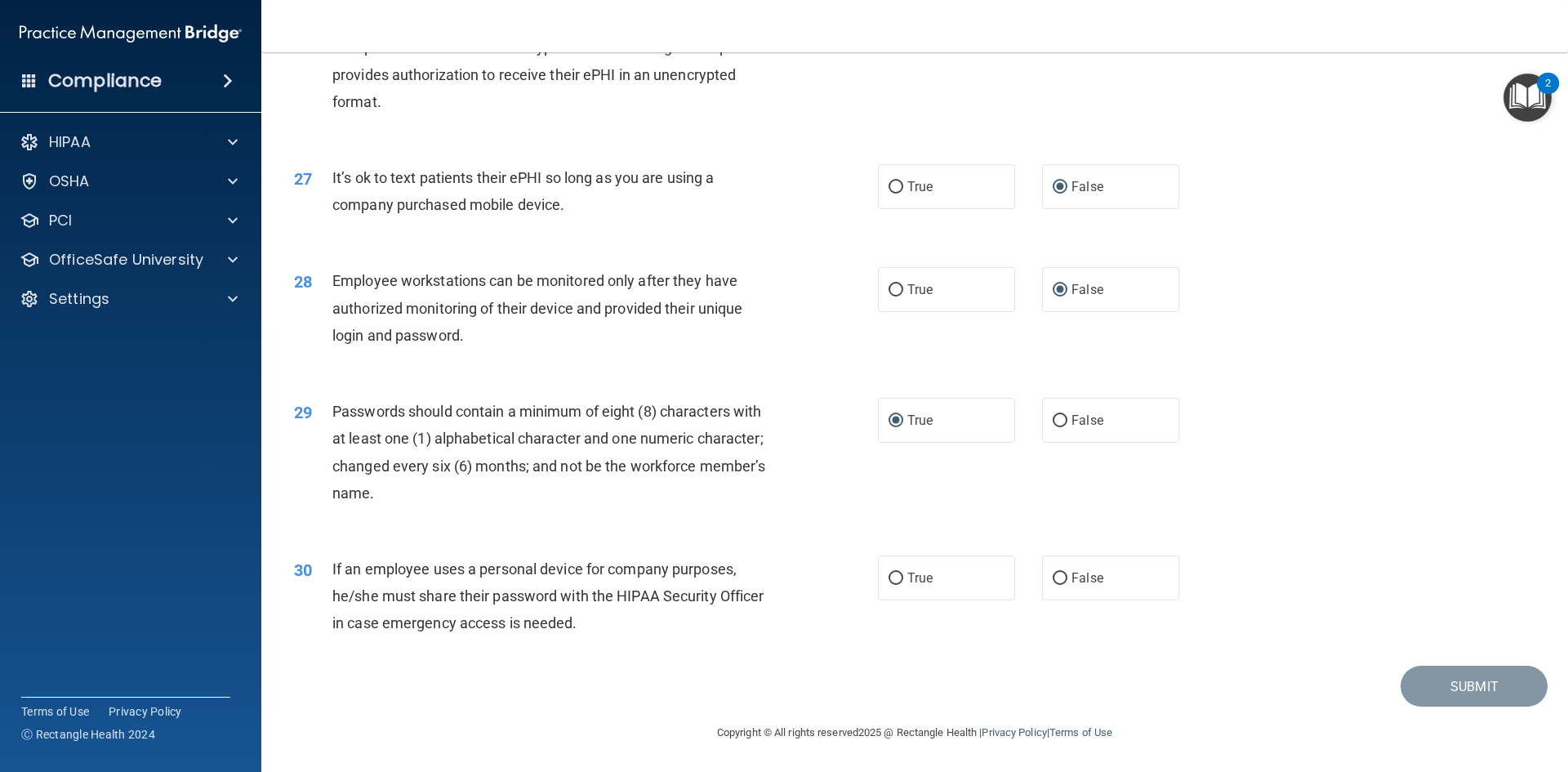
scroll to position [3329, 0]
click at [1053, 576] on input "False" at bounding box center [1060, 579] width 15 height 12
radio input "true"
click at [1450, 688] on button "Submit" at bounding box center [1473, 687] width 147 height 42
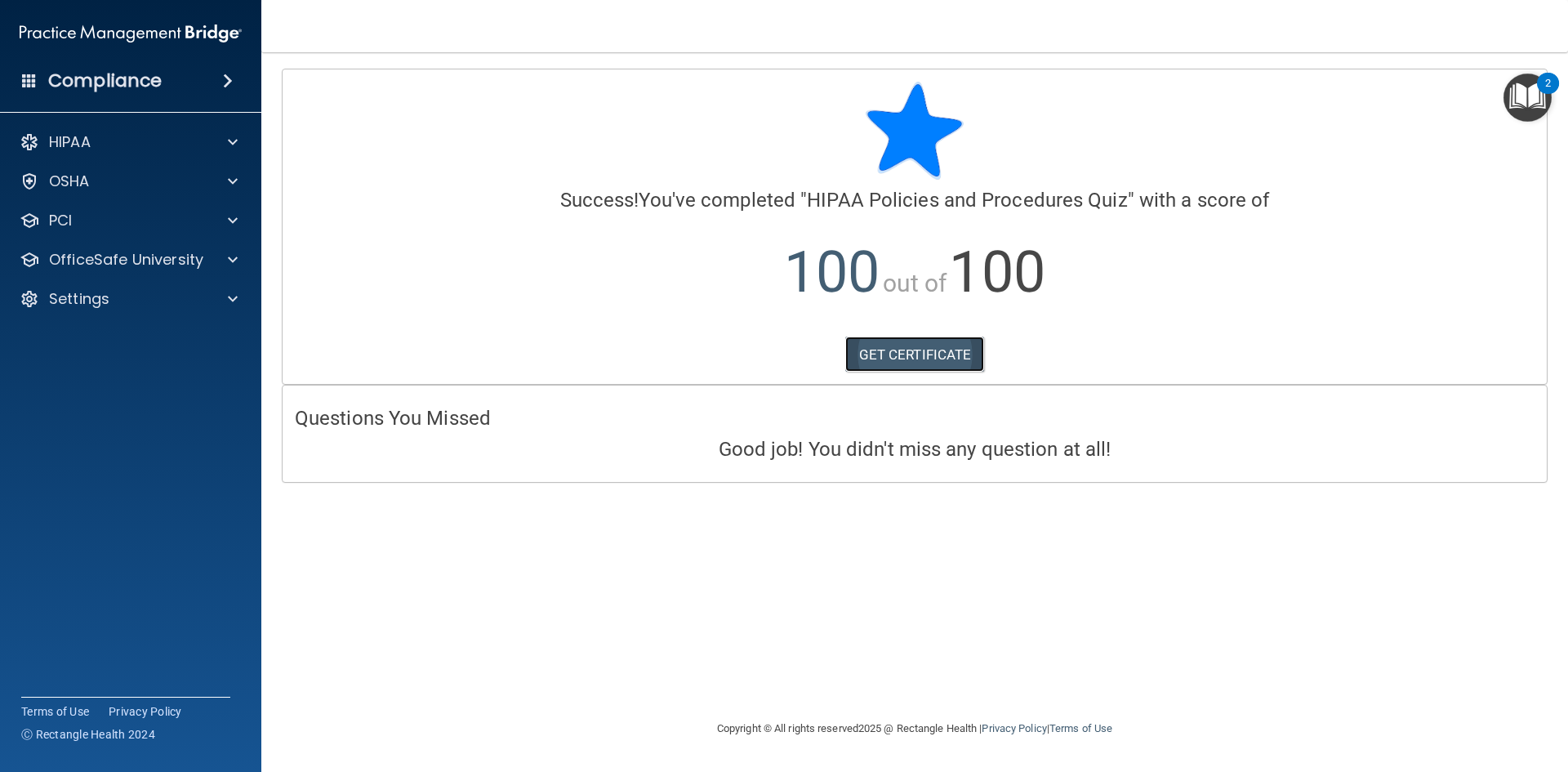
click at [884, 354] on link "GET CERTIFICATE" at bounding box center [915, 354] width 140 height 36
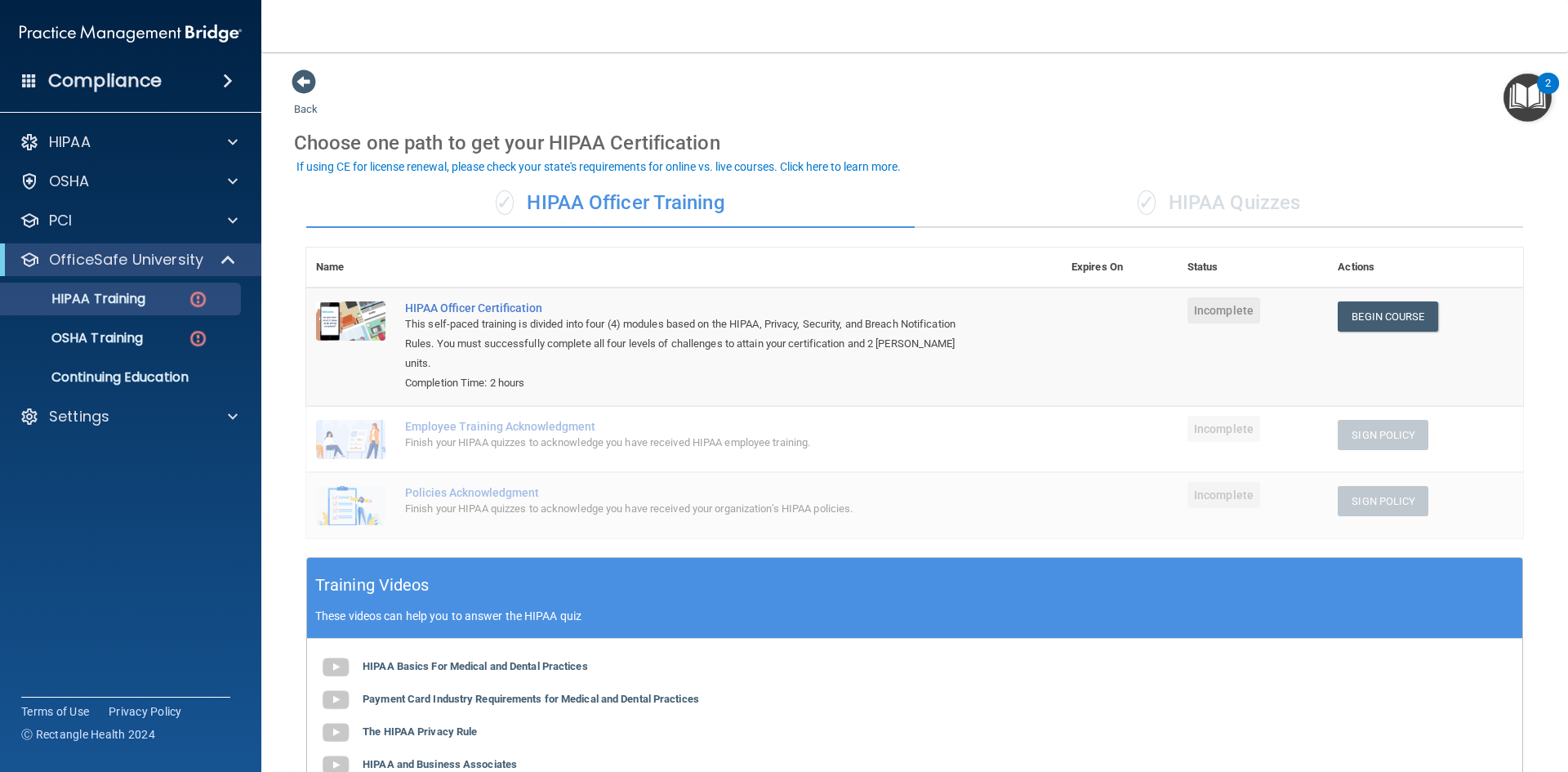
click at [1197, 200] on div "✓ HIPAA Quizzes" at bounding box center [1218, 202] width 608 height 49
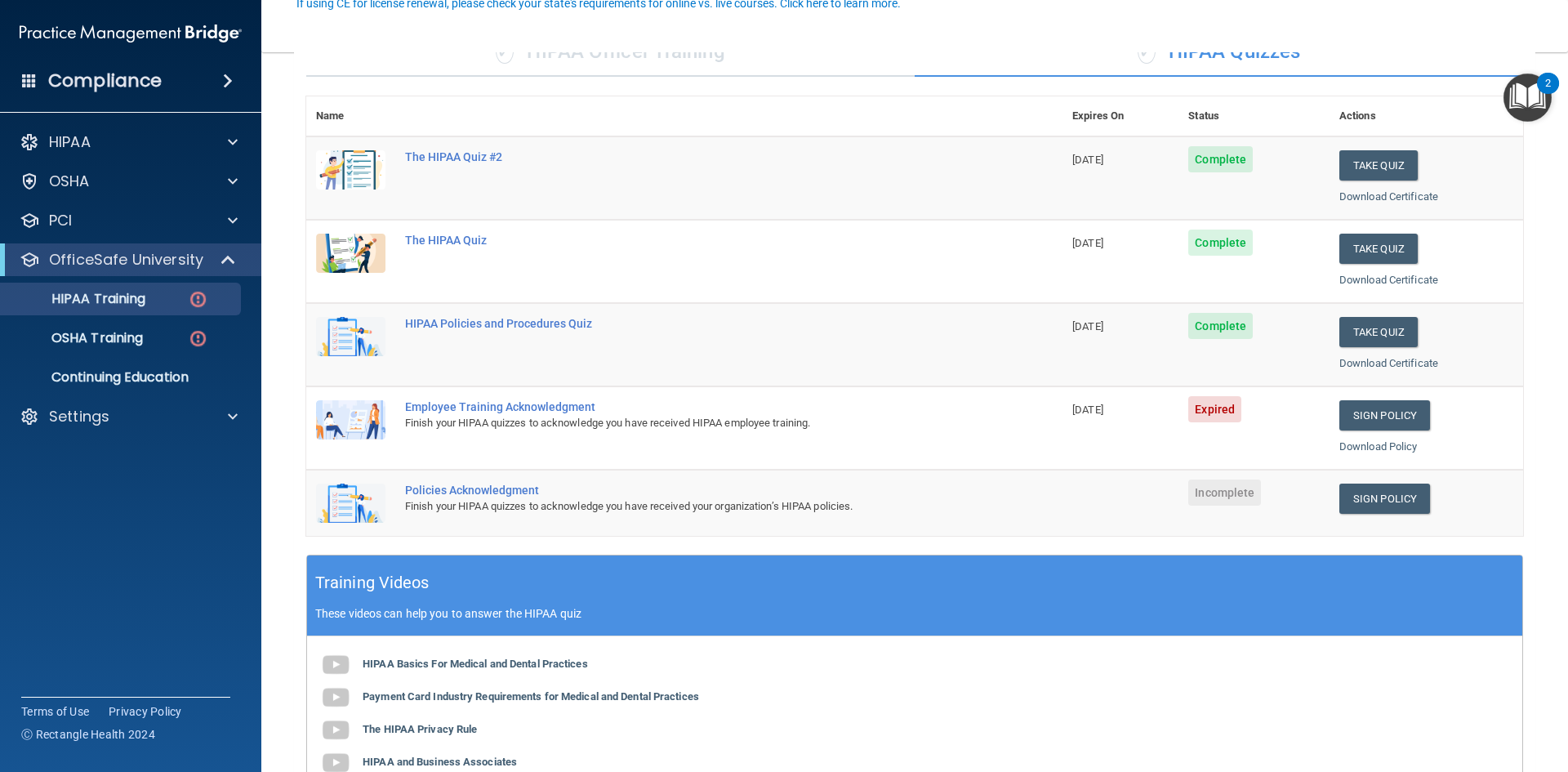
scroll to position [164, 0]
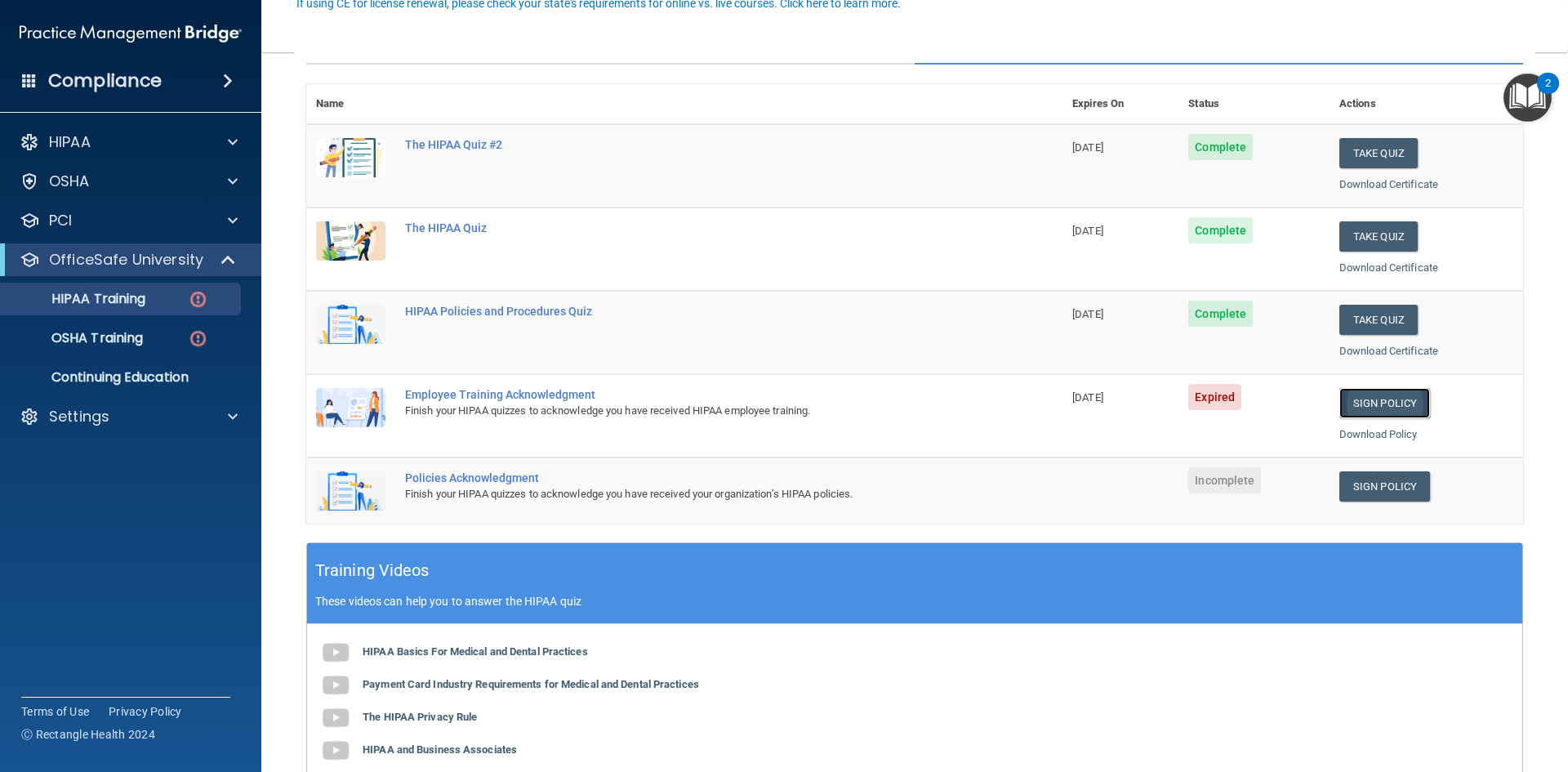
click at [1365, 400] on link "Sign Policy" at bounding box center [1384, 403] width 91 height 30
click at [1366, 481] on link "Sign Policy" at bounding box center [1384, 487] width 91 height 30
click at [1351, 430] on link "Download Policy" at bounding box center [1378, 434] width 79 height 12
click at [545, 398] on div "Employee Training Acknowledgment" at bounding box center [692, 394] width 575 height 13
click at [463, 393] on div "Employee Training Acknowledgment" at bounding box center [692, 394] width 575 height 13
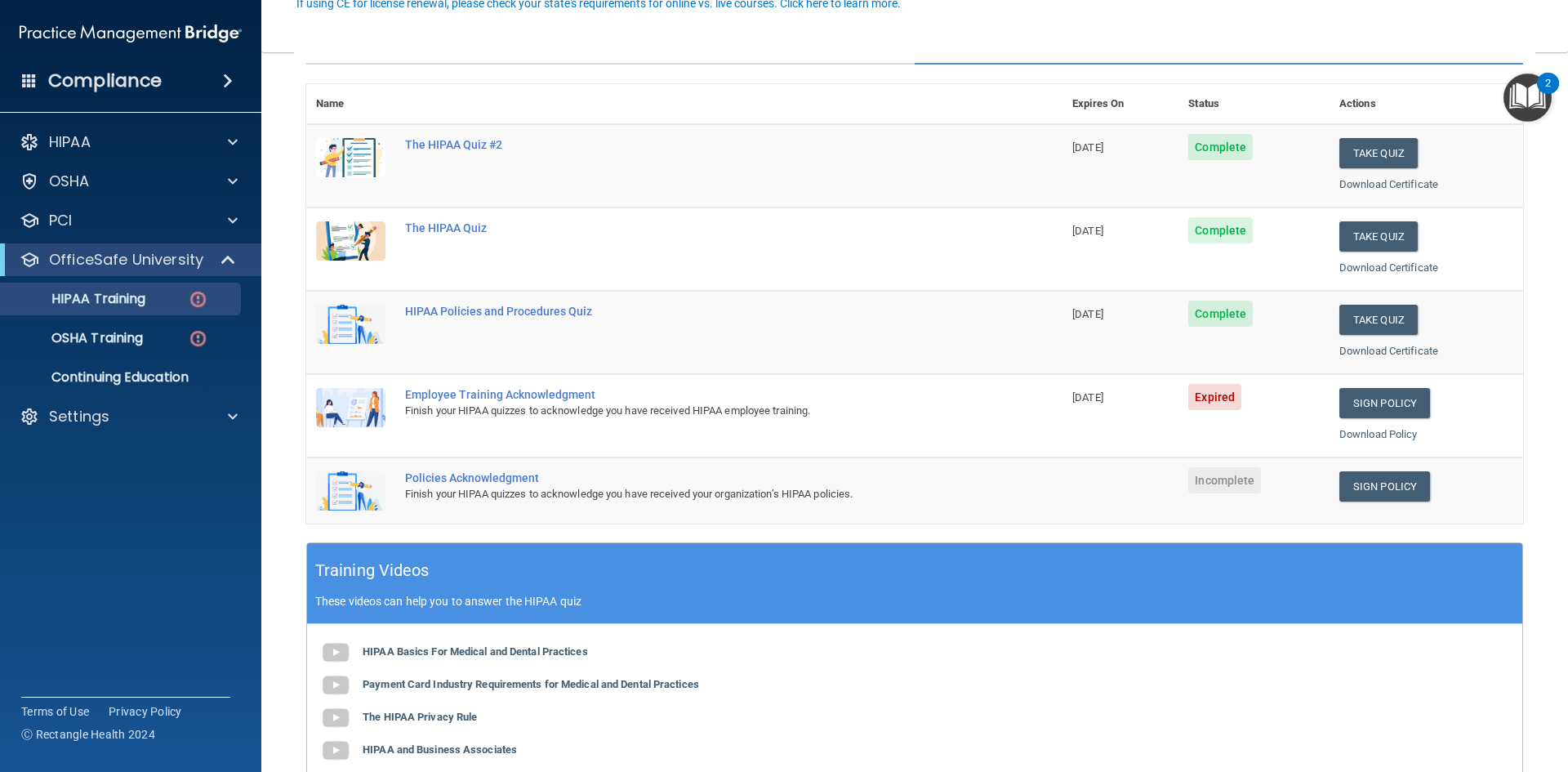
click at [1198, 403] on span "Expired" at bounding box center [1214, 397] width 53 height 26
click at [1381, 402] on link "Sign Policy" at bounding box center [1384, 403] width 91 height 30
click at [507, 403] on div "Finish your HIPAA quizzes to acknowledge you have received HIPAA employee train…" at bounding box center [692, 411] width 575 height 20
click at [345, 402] on img at bounding box center [351, 407] width 70 height 39
click at [1376, 436] on link "Download Policy" at bounding box center [1378, 434] width 79 height 12
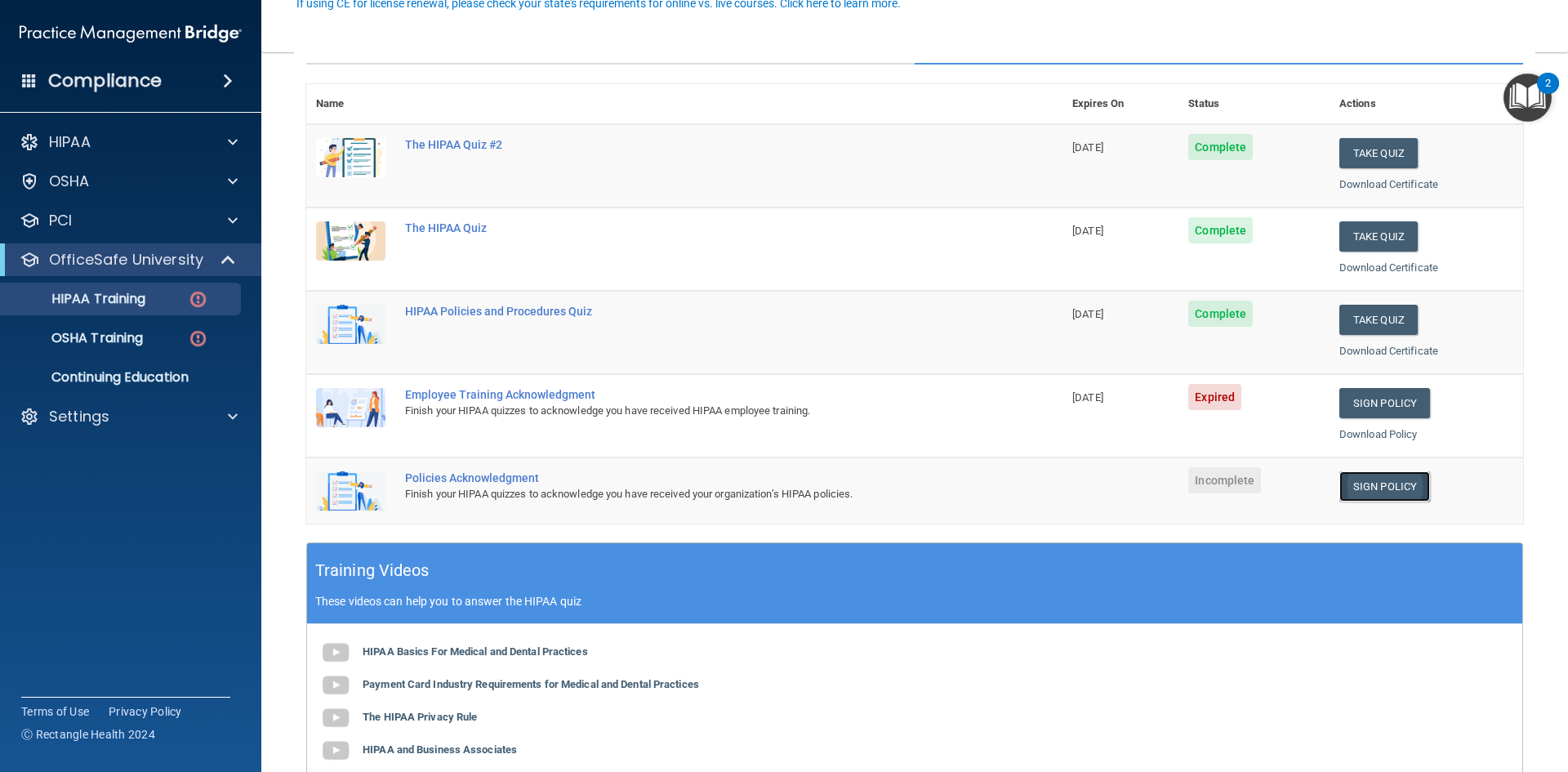
click at [1365, 485] on link "Sign Policy" at bounding box center [1384, 487] width 91 height 30
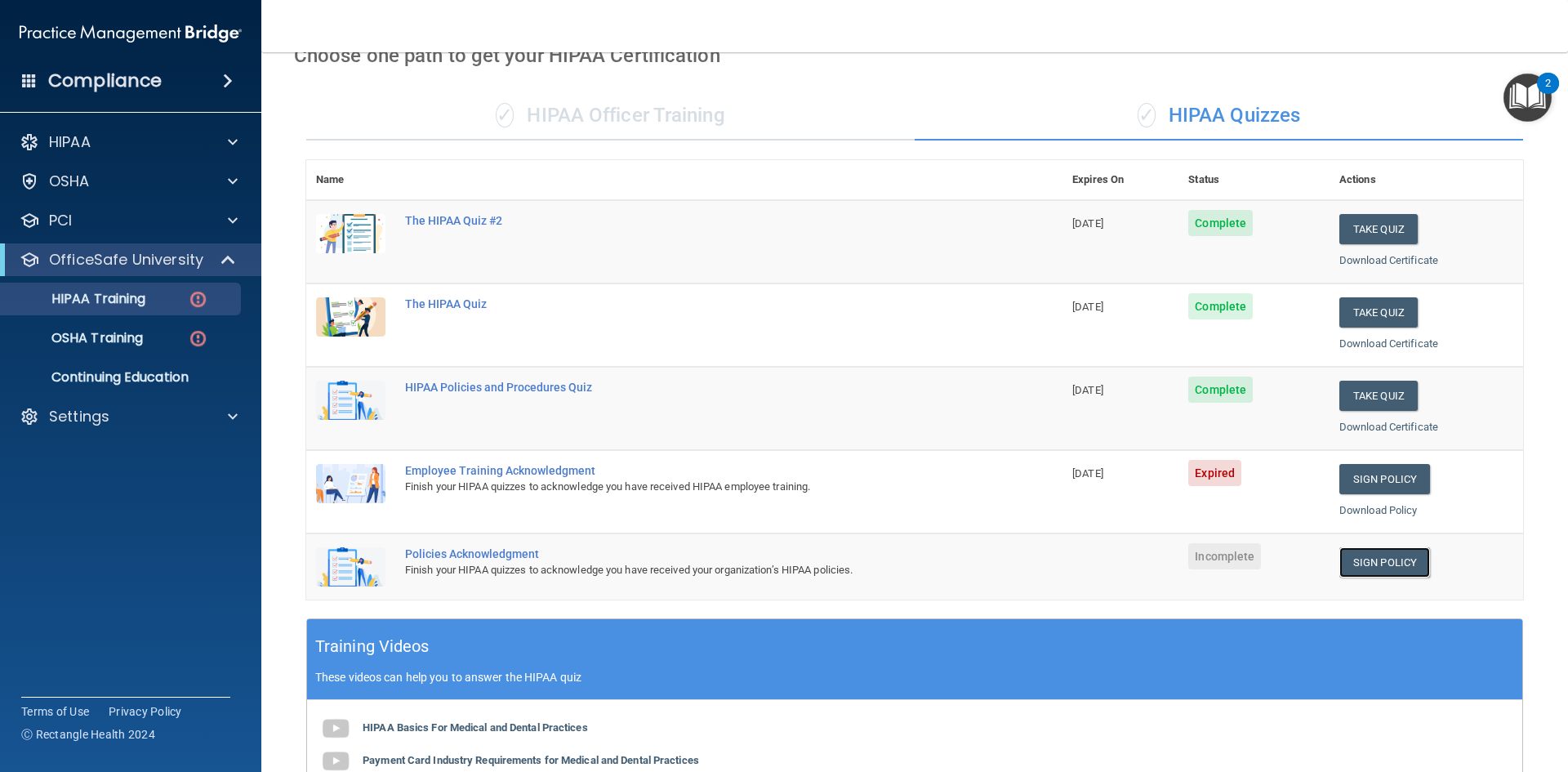
scroll to position [82, 0]
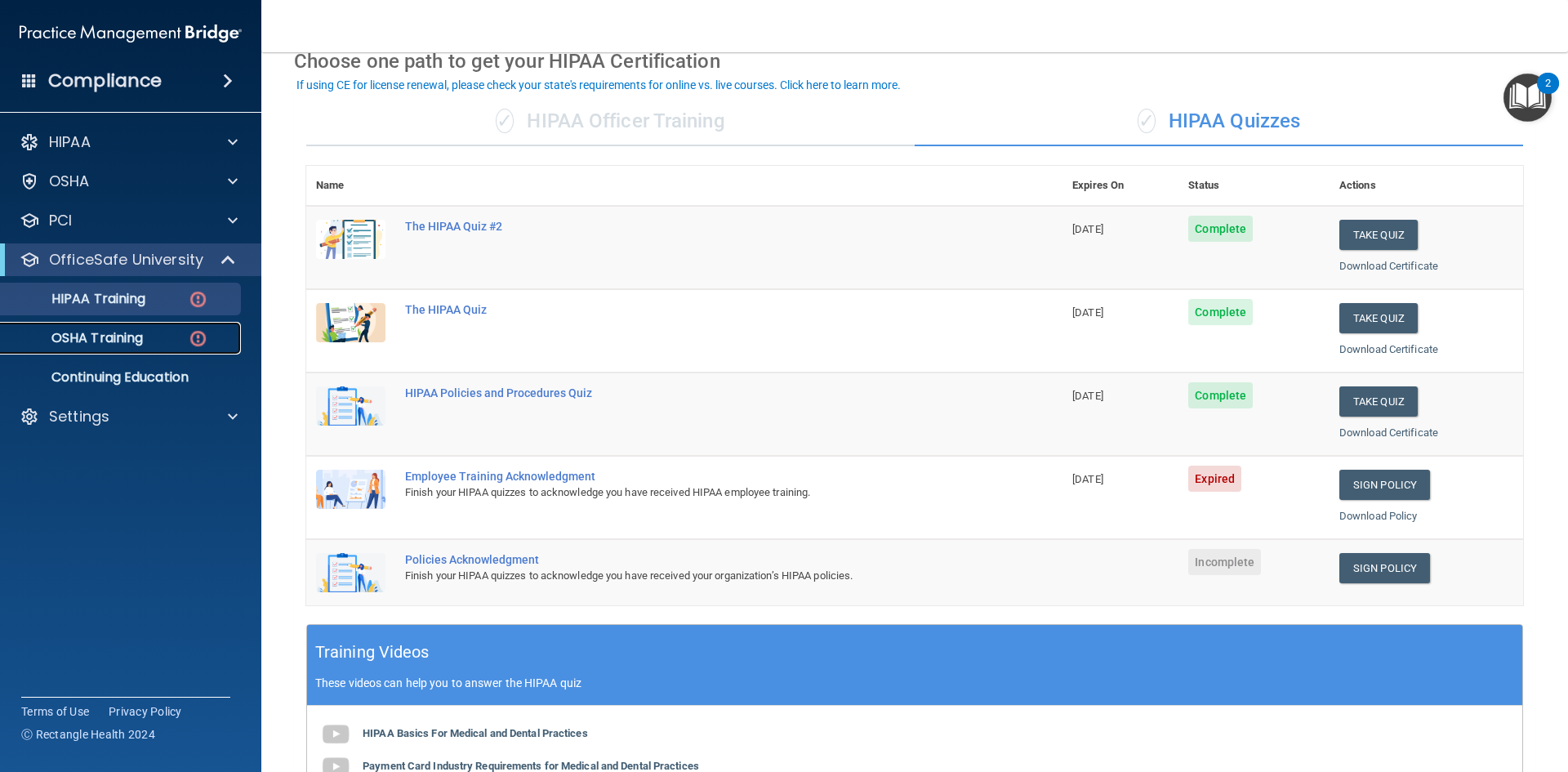
click at [97, 339] on p "OSHA Training" at bounding box center [77, 338] width 133 height 16
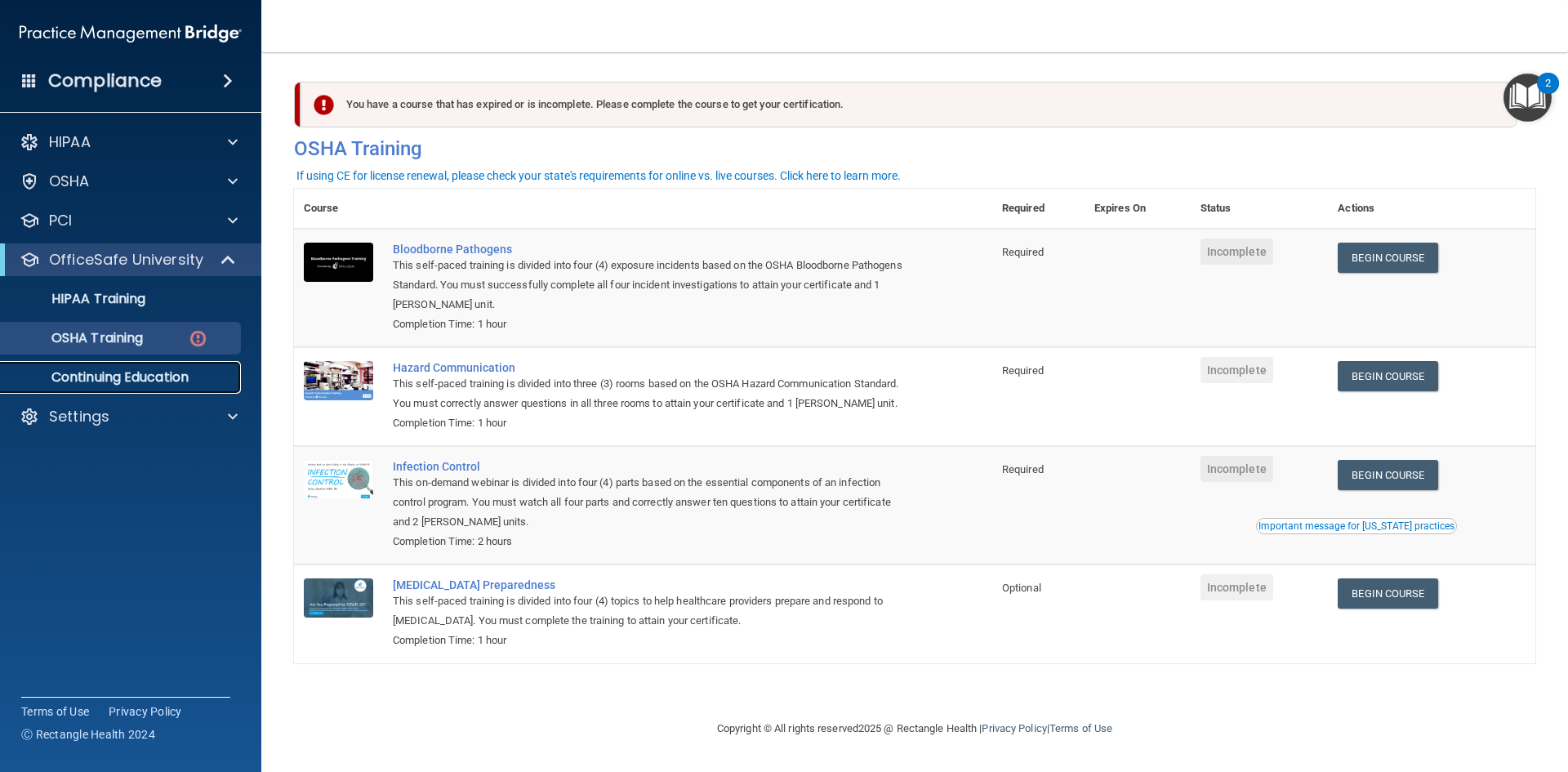
click at [152, 377] on p "Continuing Education" at bounding box center [123, 377] width 223 height 16
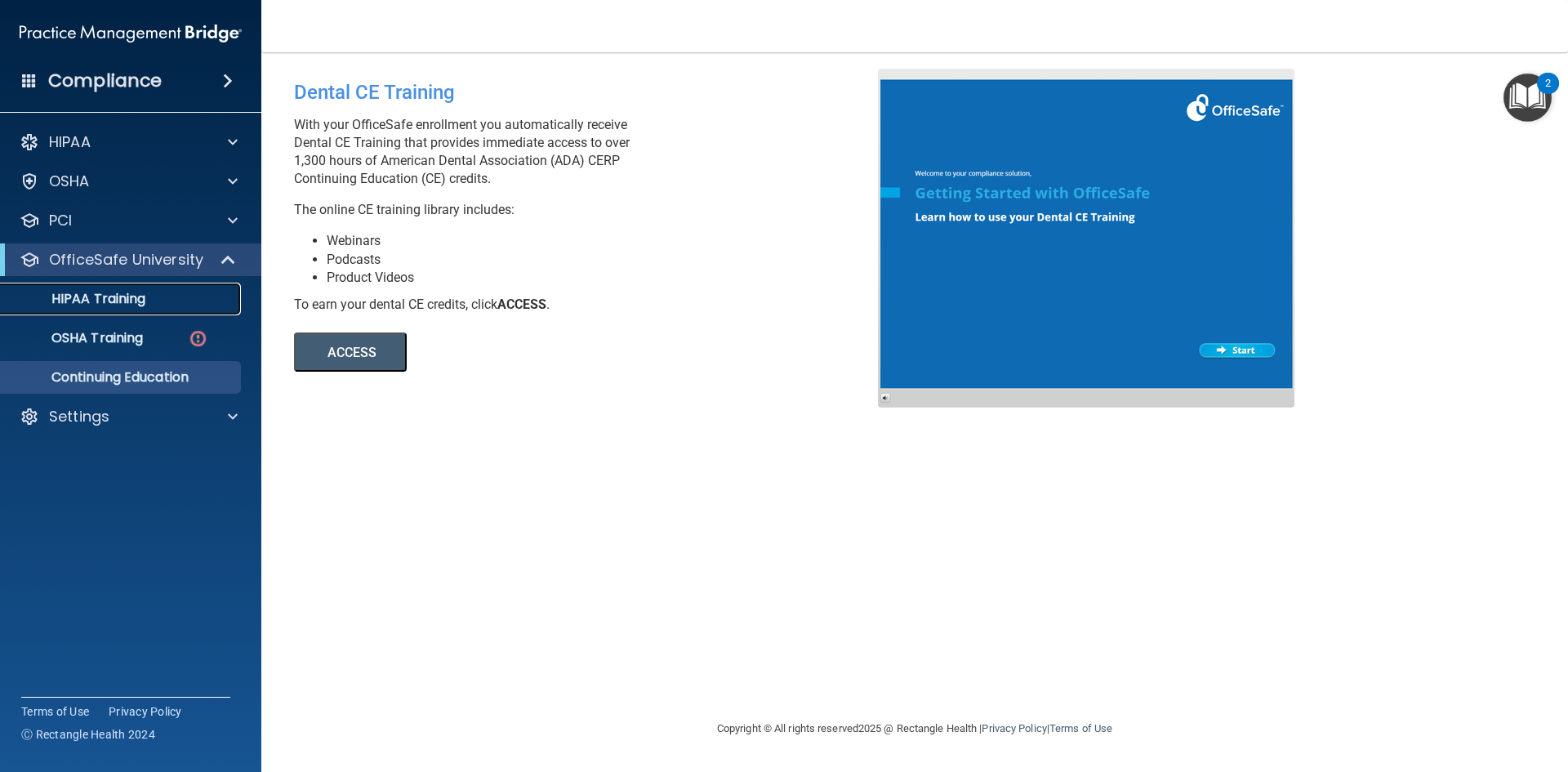
click at [131, 297] on p "HIPAA Training" at bounding box center [78, 299] width 135 height 16
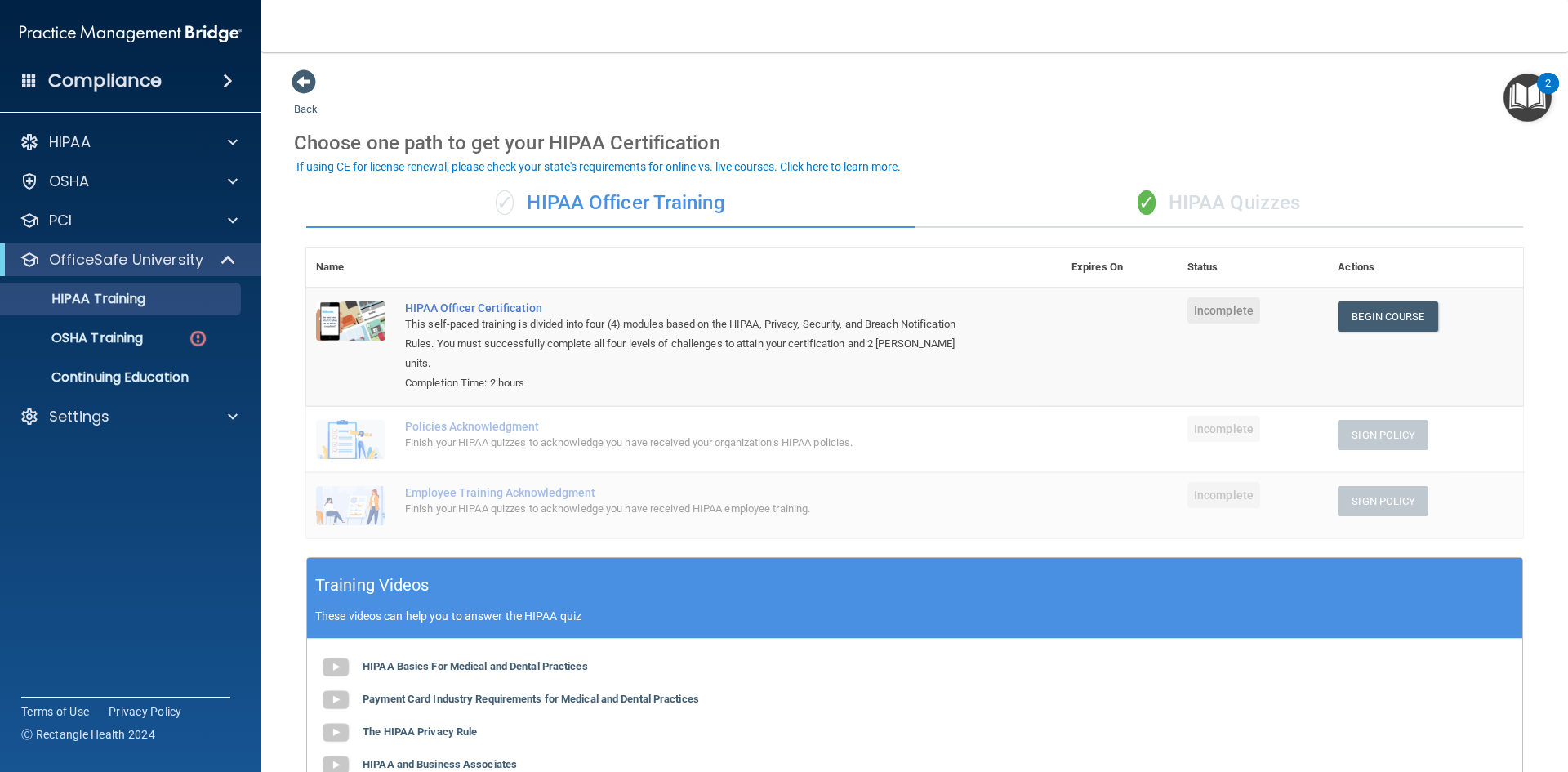
click at [1232, 209] on div "✓ HIPAA Quizzes" at bounding box center [1218, 202] width 608 height 49
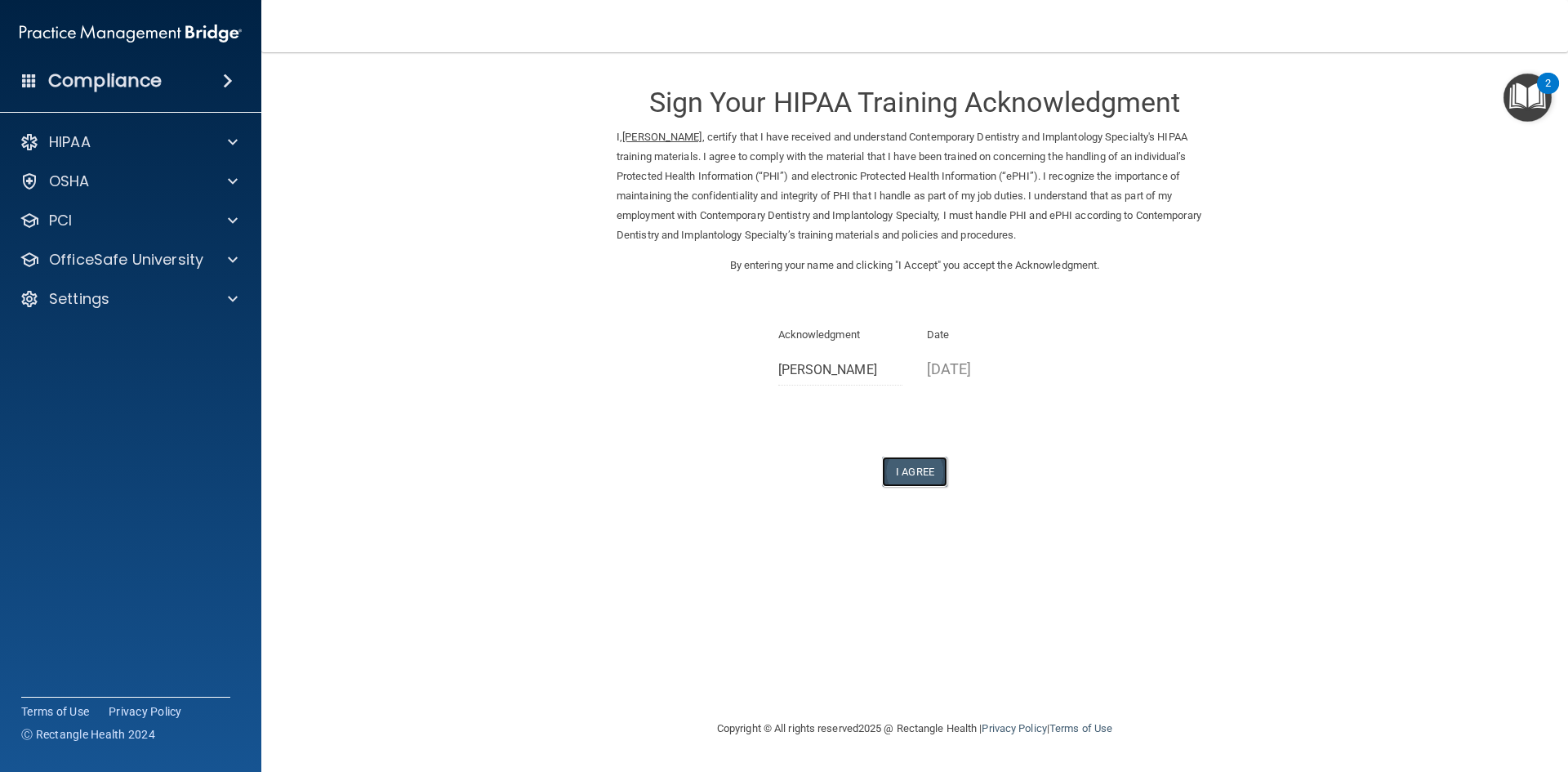
click at [910, 465] on button "I Agree" at bounding box center [915, 472] width 66 height 30
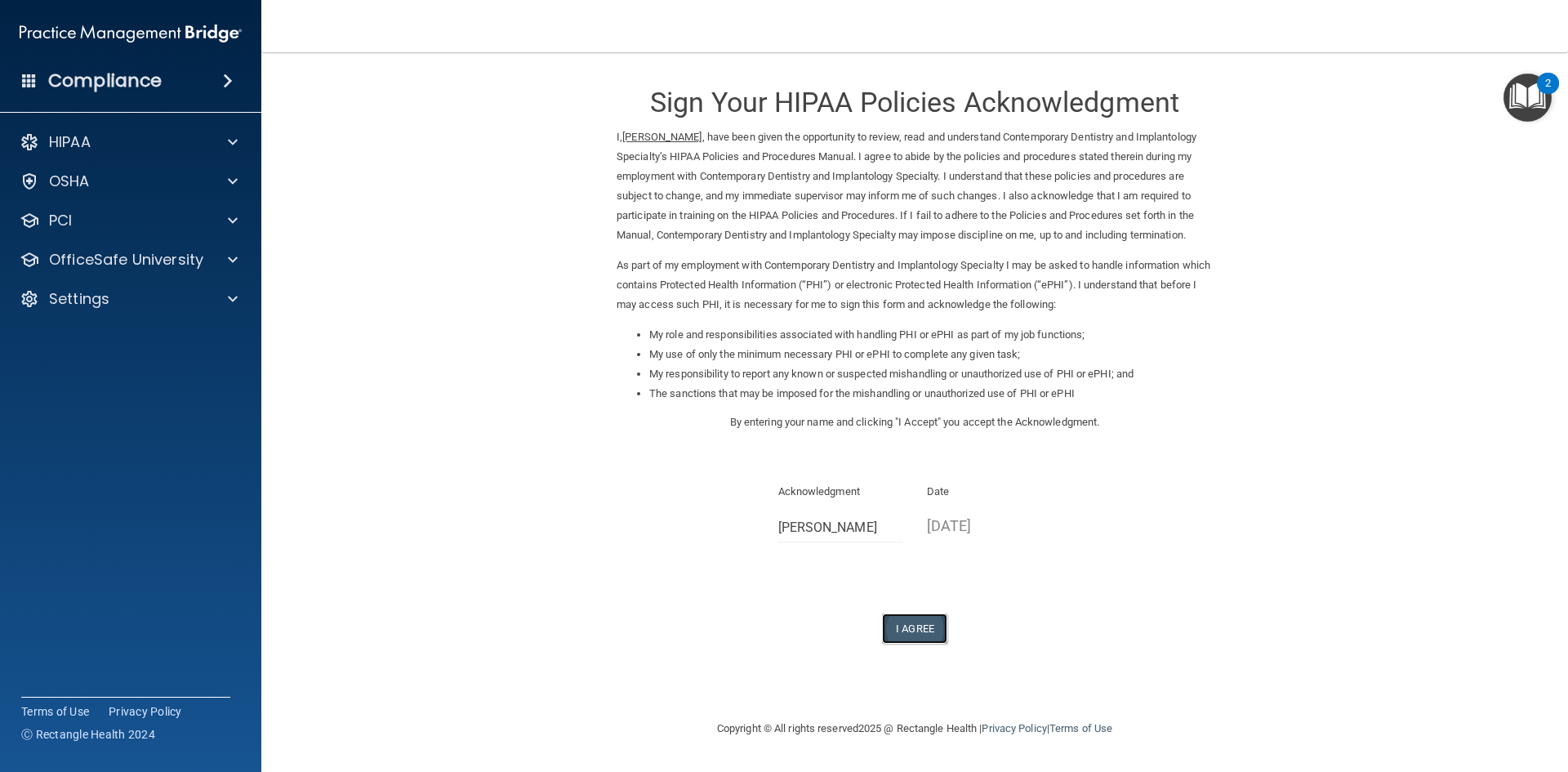
click at [913, 625] on button "I Agree" at bounding box center [915, 628] width 66 height 30
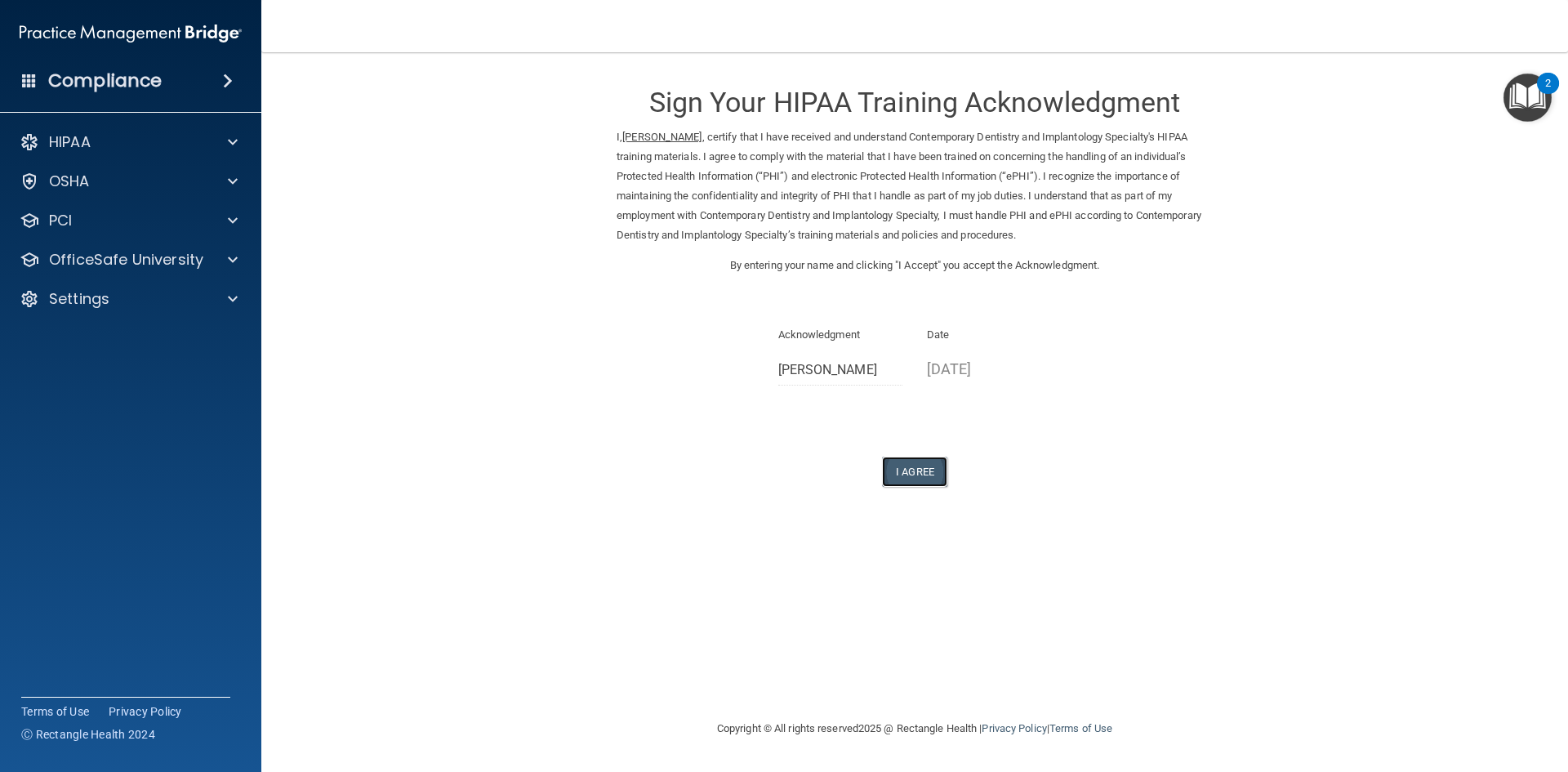
click at [903, 478] on button "I Agree" at bounding box center [915, 472] width 66 height 30
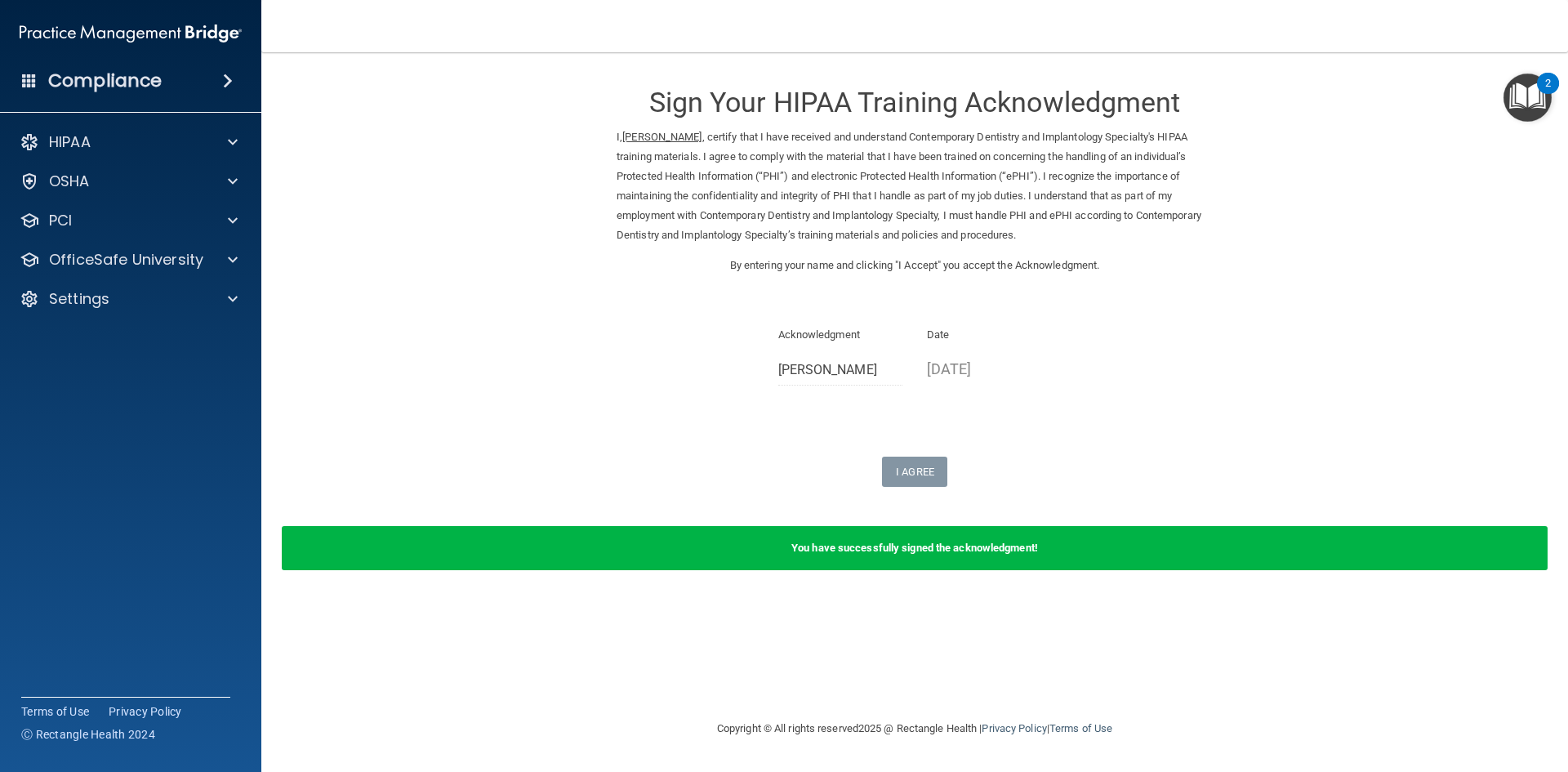
click at [909, 548] on b "You have successfully signed the acknowledgment!" at bounding box center [914, 548] width 246 height 12
